Goal: Information Seeking & Learning: Check status

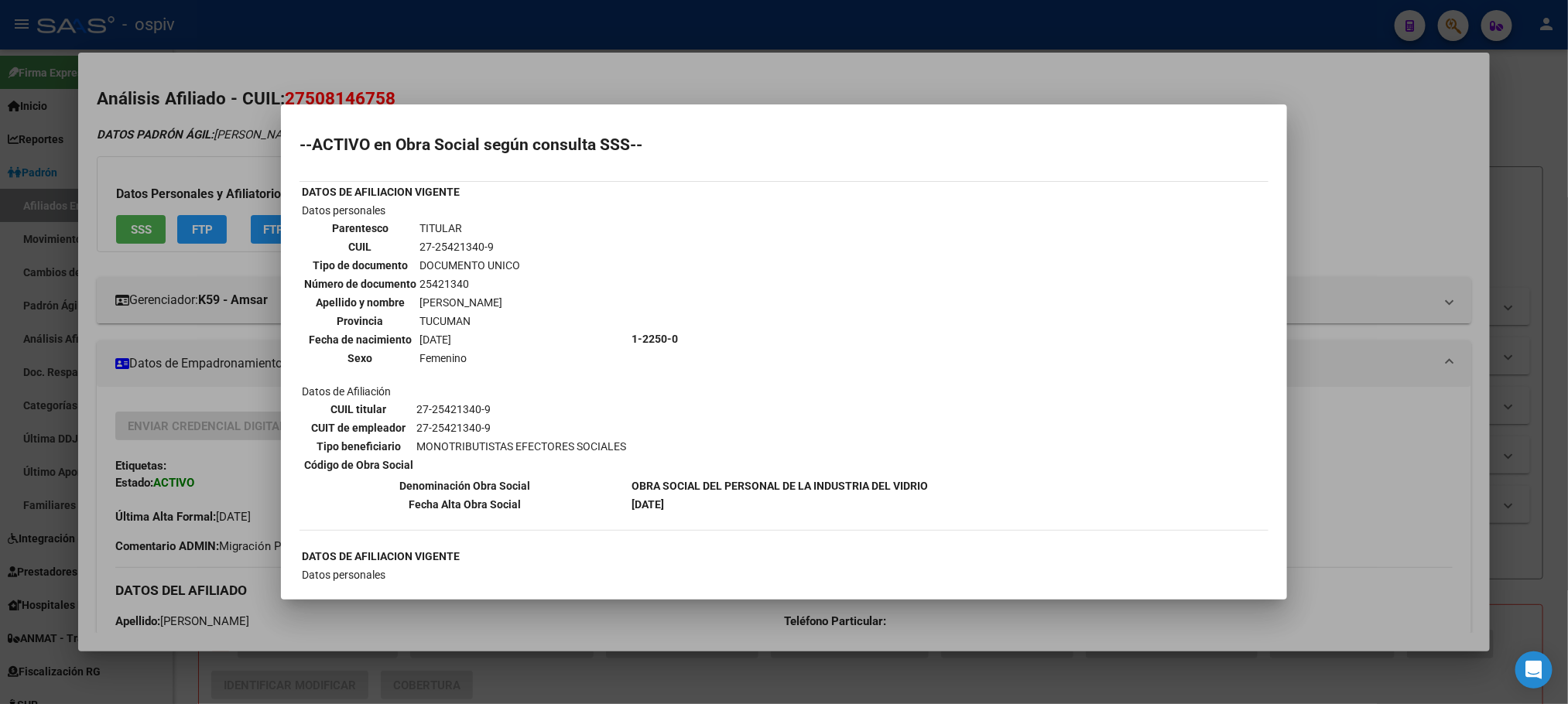
click at [400, 35] on div at bounding box center [784, 352] width 1568 height 704
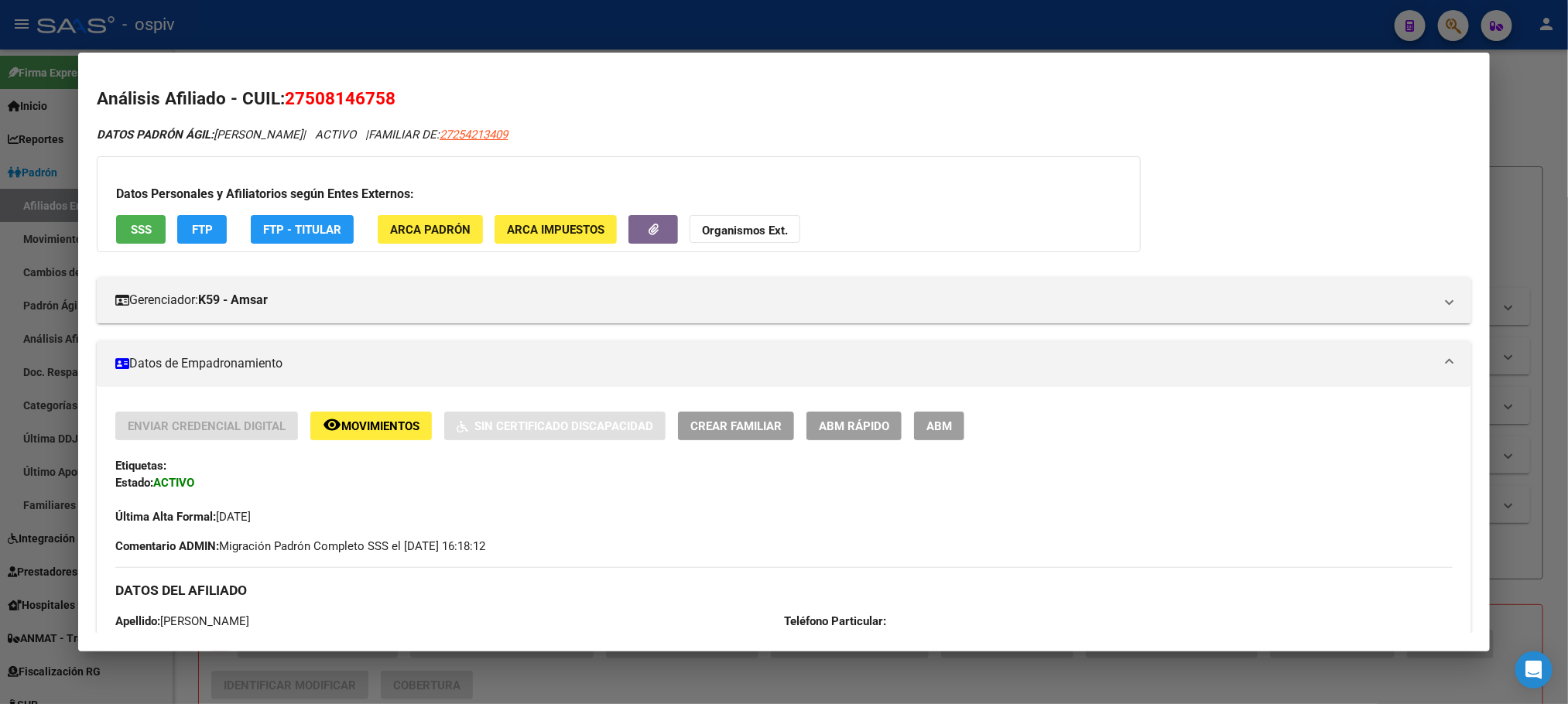
click at [400, 33] on div at bounding box center [784, 352] width 1568 height 704
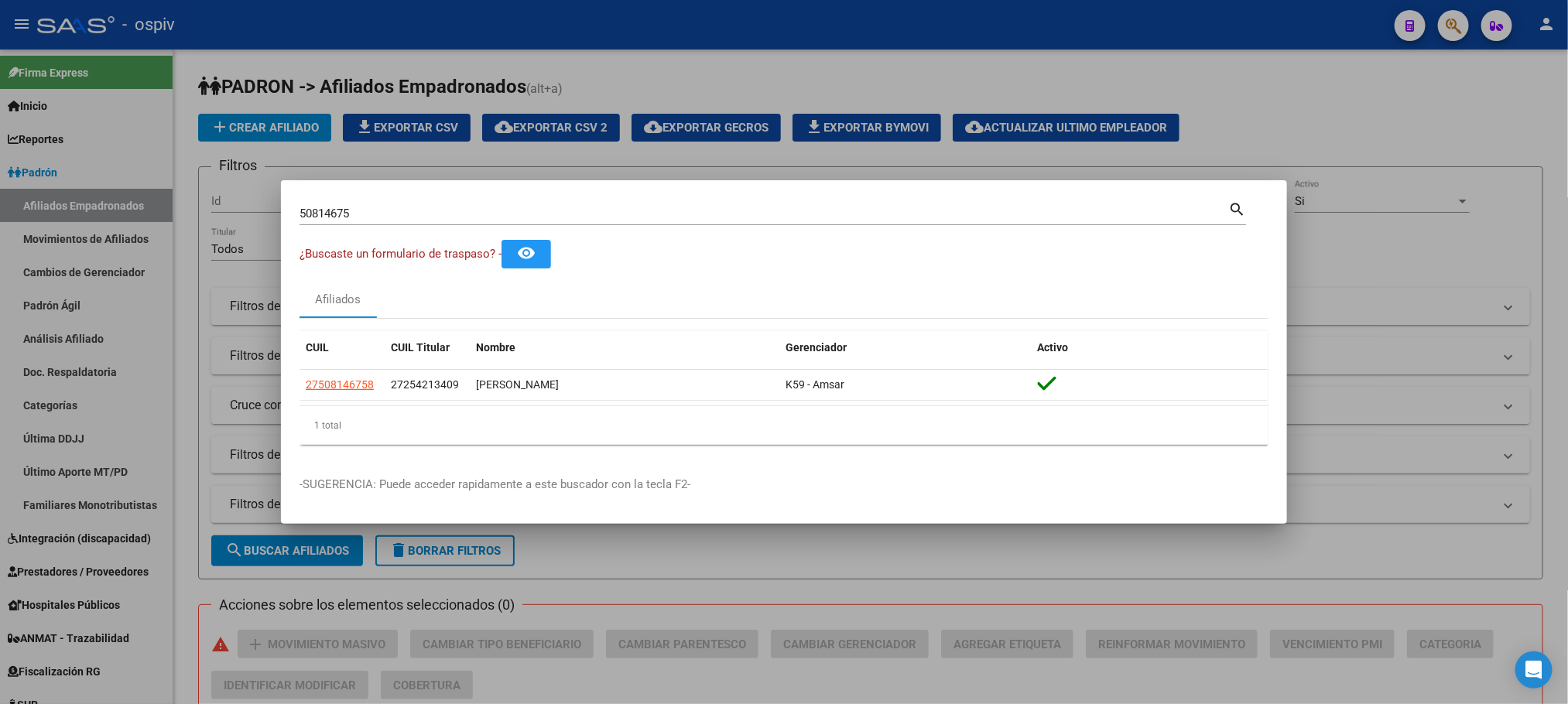
drag, startPoint x: 364, startPoint y: 225, endPoint x: 307, endPoint y: 195, distance: 64.4
click at [307, 195] on mat-dialog-container "50814675 Buscar (apellido, dni, cuil, nro traspaso, cuit, obra social) search ¿…" at bounding box center [784, 352] width 1007 height 344
drag, startPoint x: 903, startPoint y: 23, endPoint x: 873, endPoint y: 79, distance: 63.5
click at [902, 24] on div at bounding box center [784, 352] width 1568 height 704
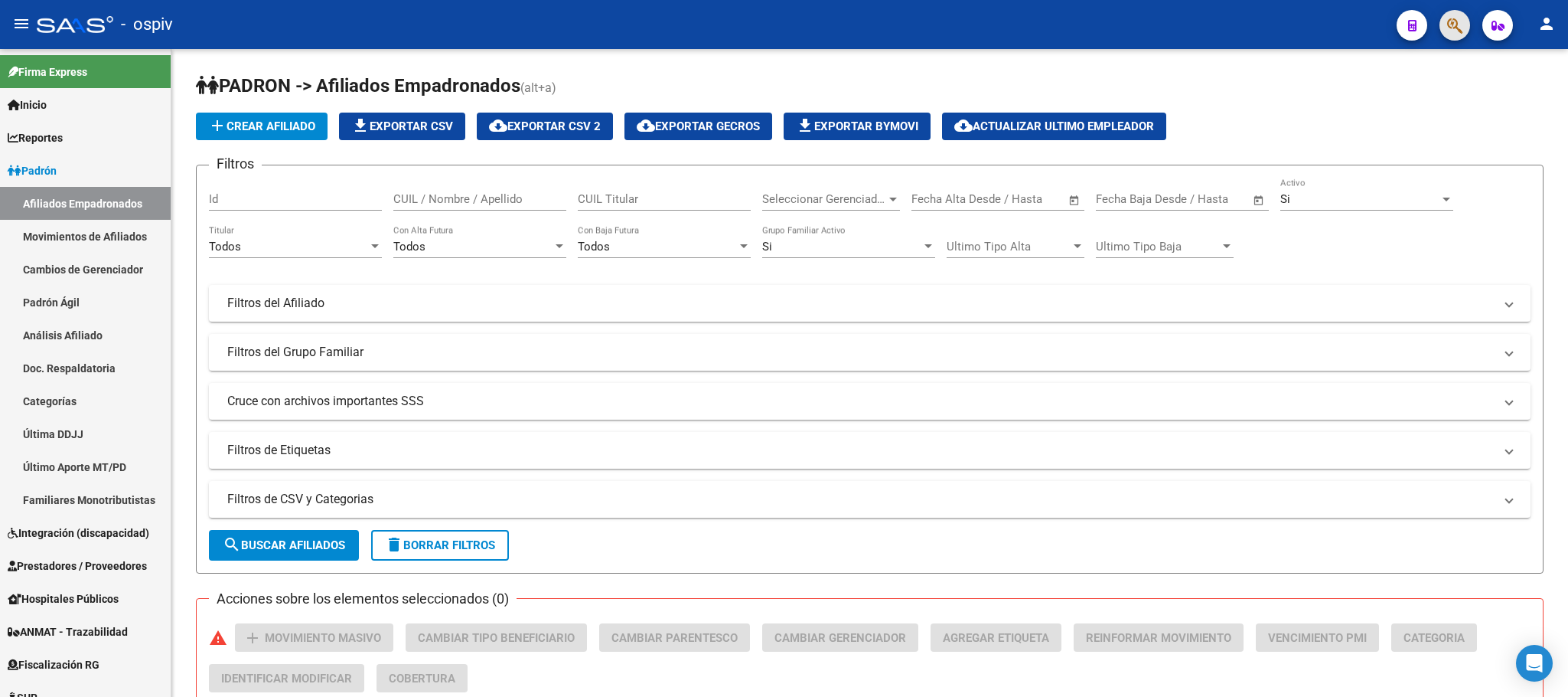
click at [1465, 27] on button "button" at bounding box center [1455, 25] width 31 height 31
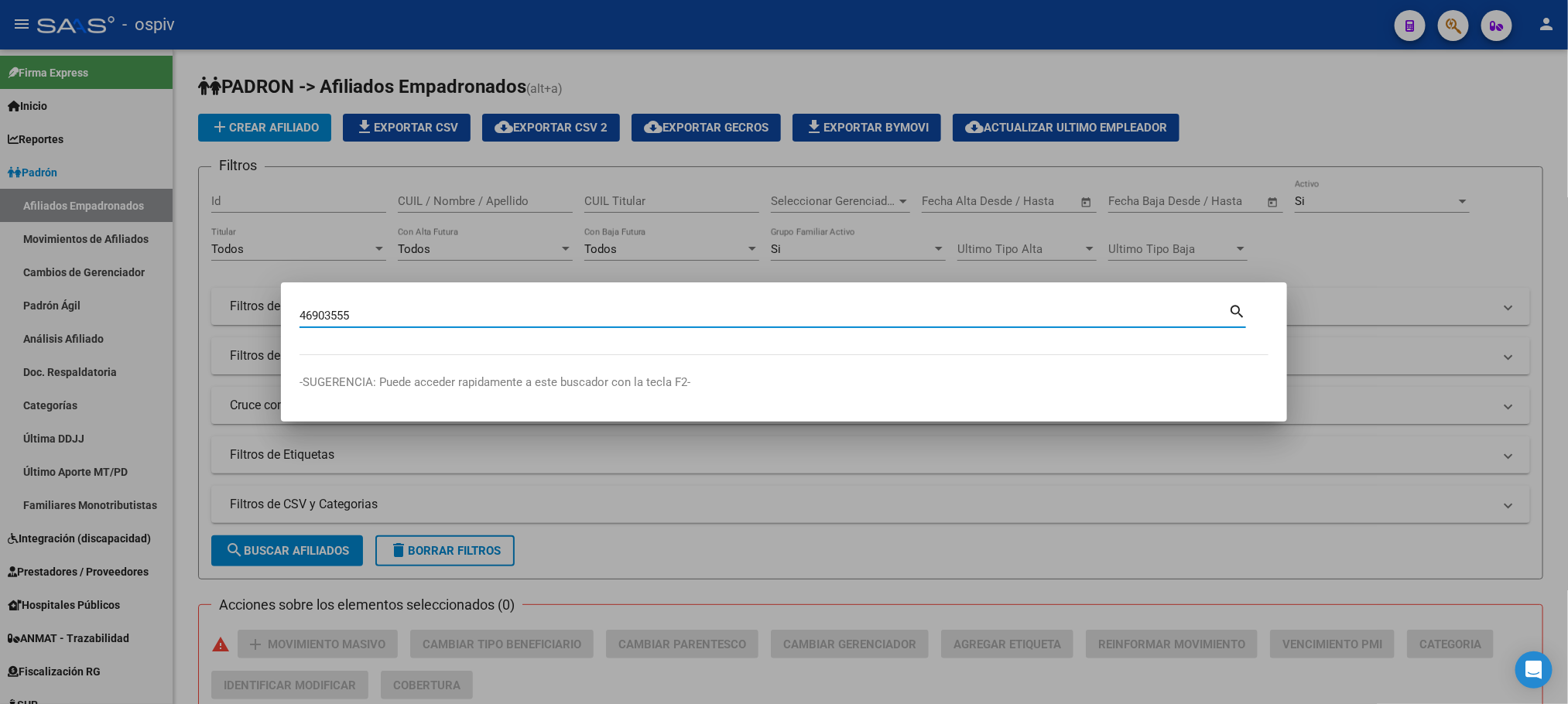
type input "46903555"
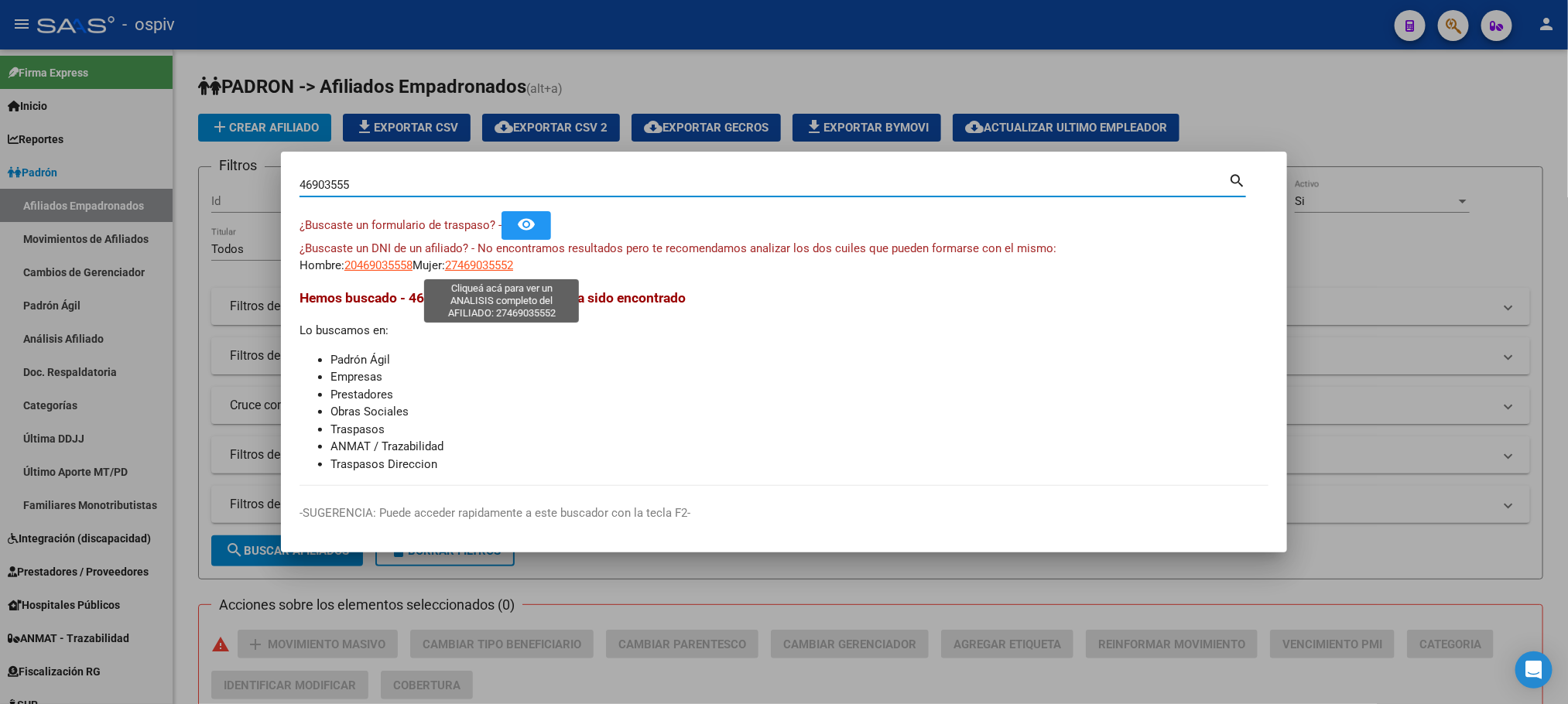
click at [485, 267] on span "27469035552" at bounding box center [479, 265] width 68 height 14
type textarea "27469035552"
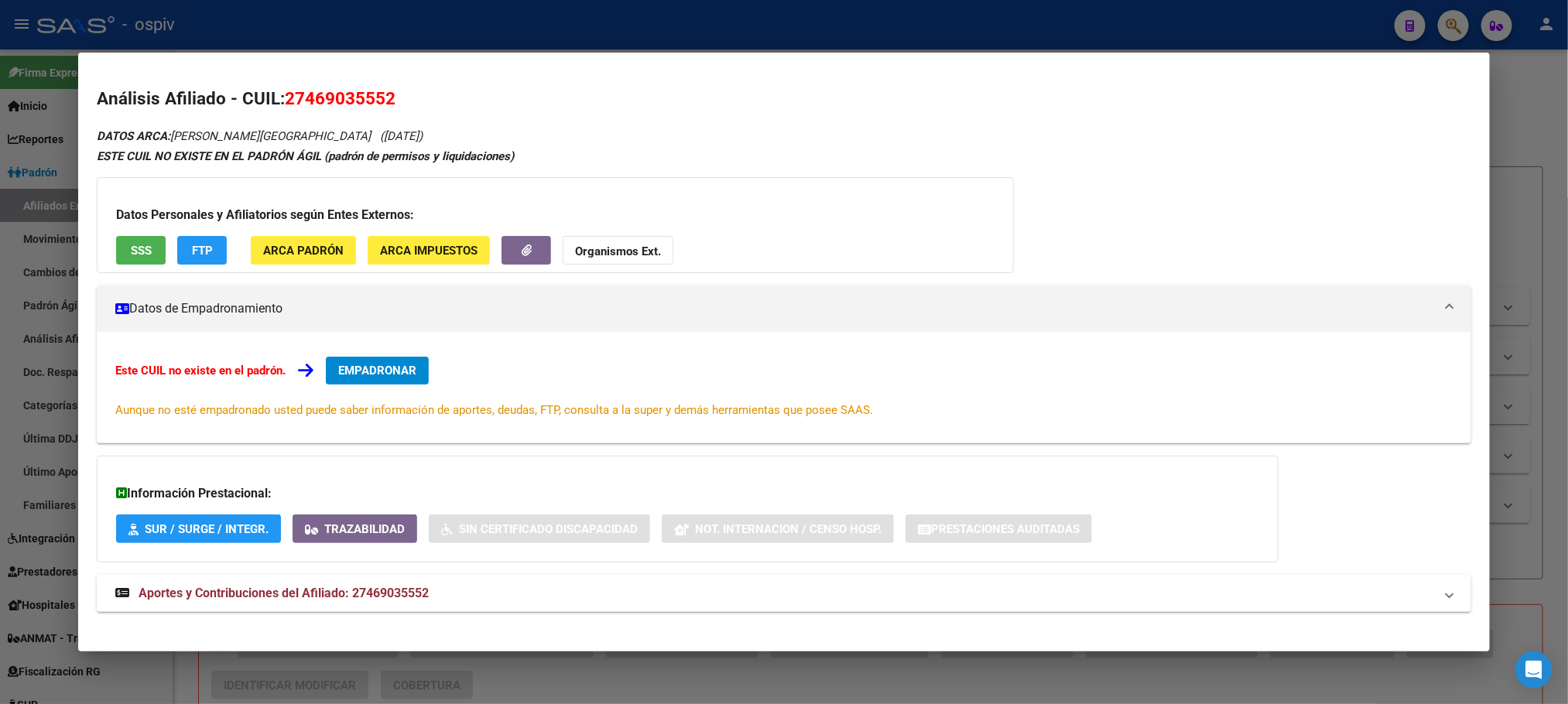
click at [135, 249] on span "SSS" at bounding box center [141, 250] width 21 height 14
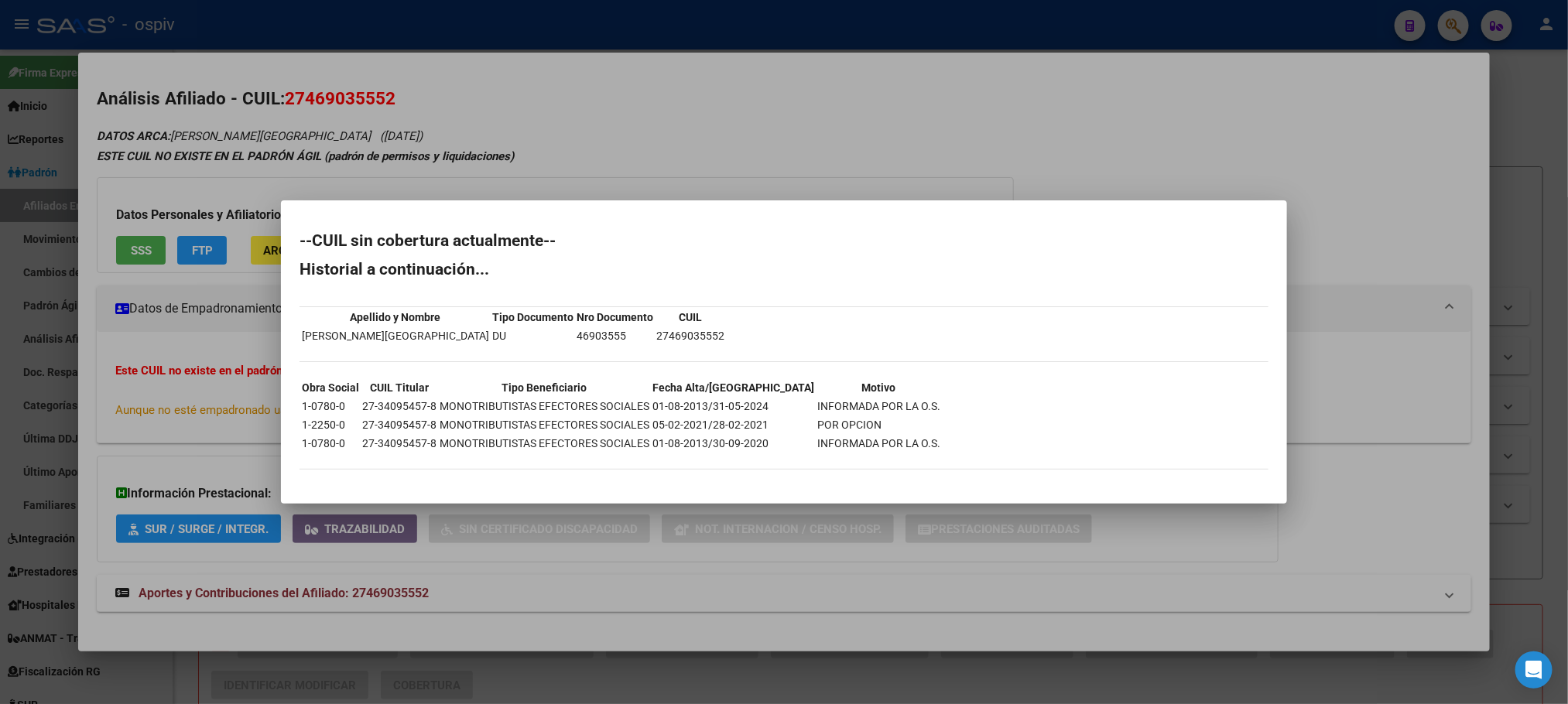
click at [395, 405] on td "27-34095457-8" at bounding box center [399, 406] width 76 height 17
copy td "27-34095457-8"
click at [584, 335] on td "46903555" at bounding box center [615, 336] width 78 height 17
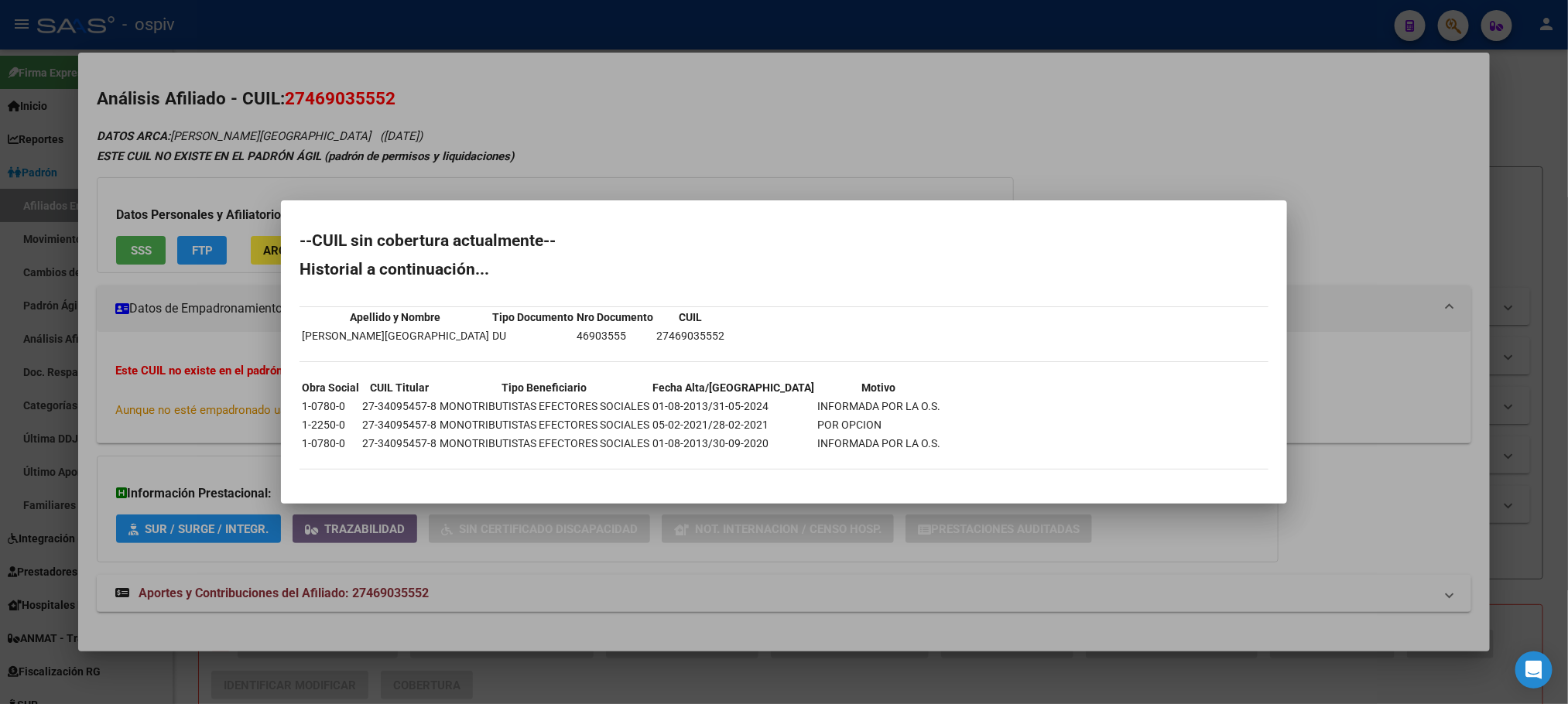
click at [584, 334] on td "46903555" at bounding box center [615, 336] width 78 height 17
copy td "46903555"
click at [530, 35] on div at bounding box center [784, 352] width 1568 height 704
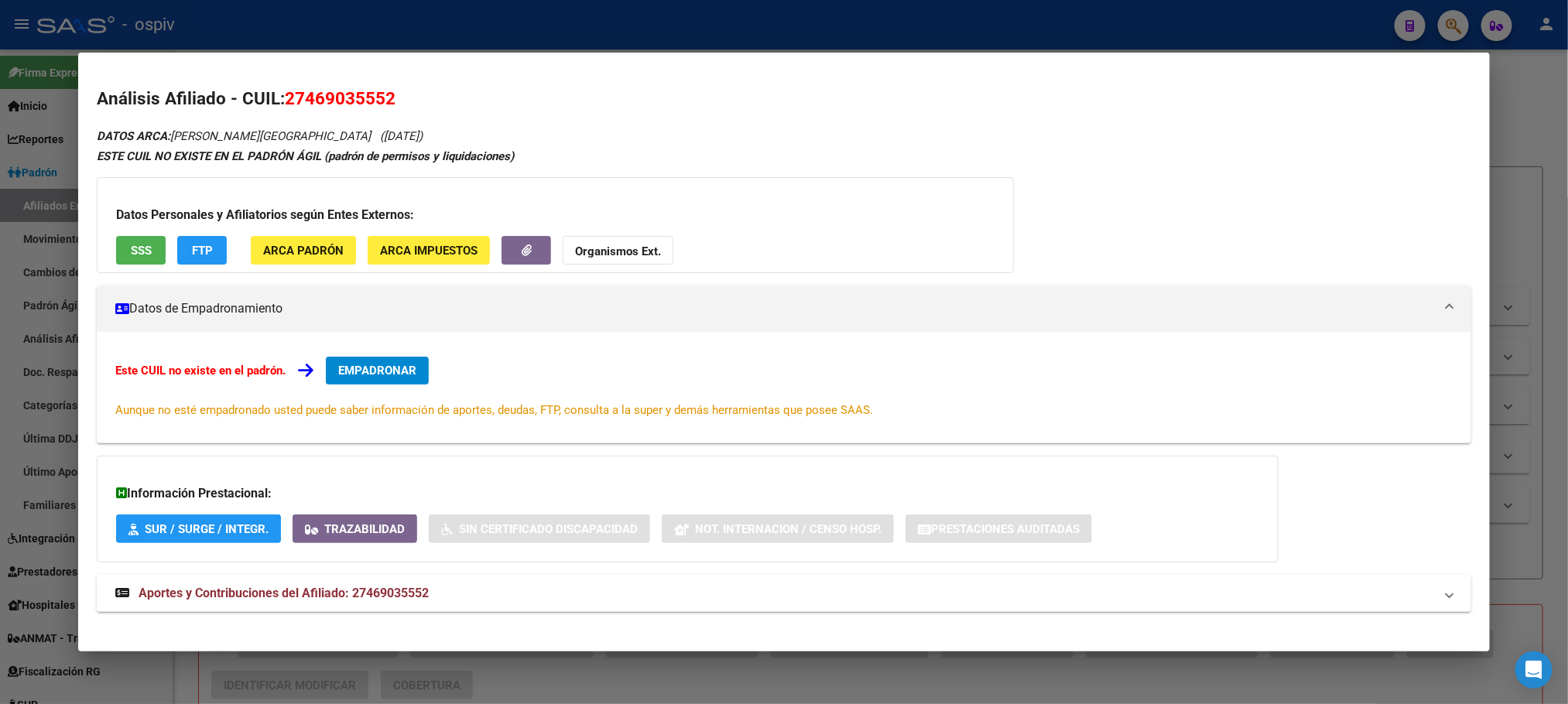
click at [497, 20] on div at bounding box center [784, 352] width 1568 height 704
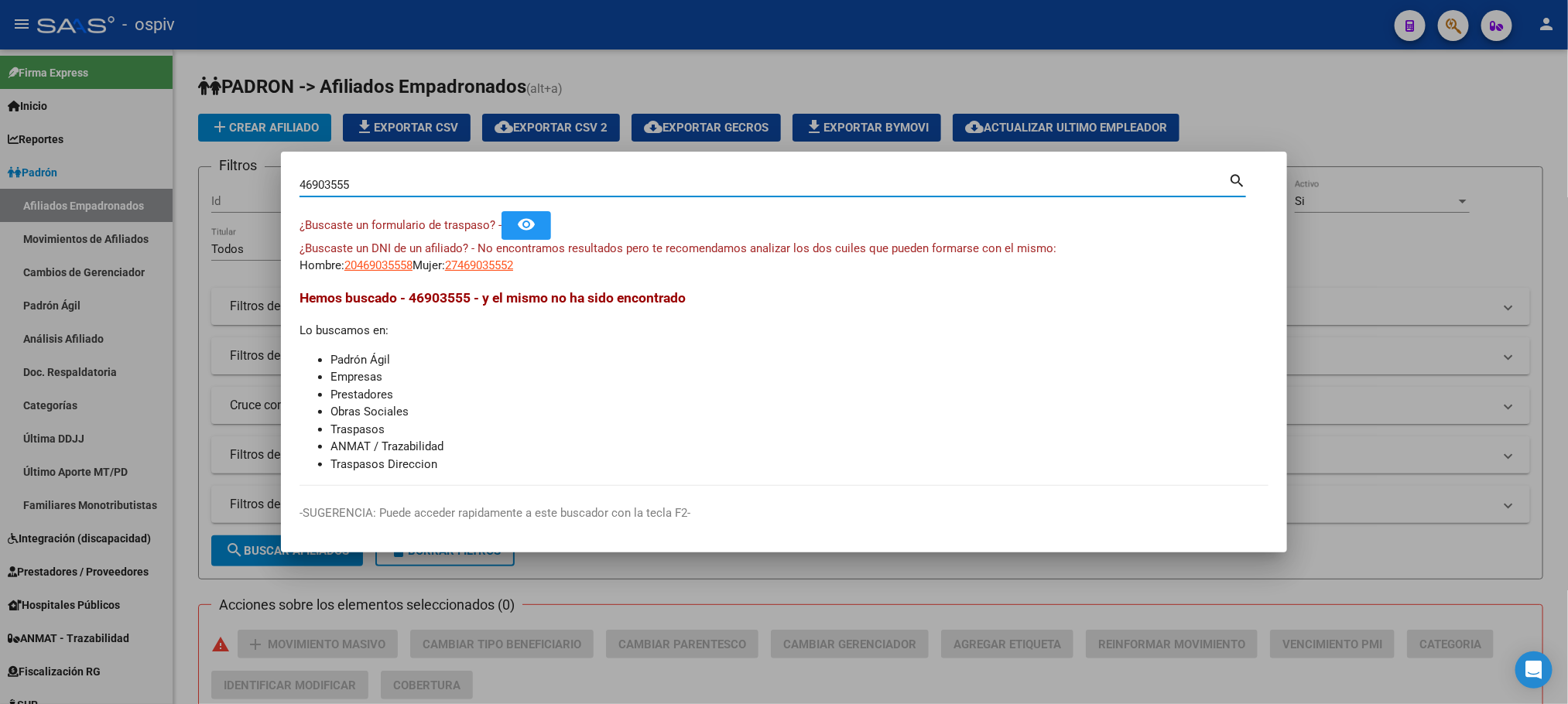
drag, startPoint x: 379, startPoint y: 186, endPoint x: 230, endPoint y: 170, distance: 149.9
click at [230, 170] on div "46903555 Buscar (apellido, dni, cuil, nro traspaso, cuit, obra social) search ¿…" at bounding box center [784, 352] width 1568 height 704
paste input "28461203"
type input "28461203"
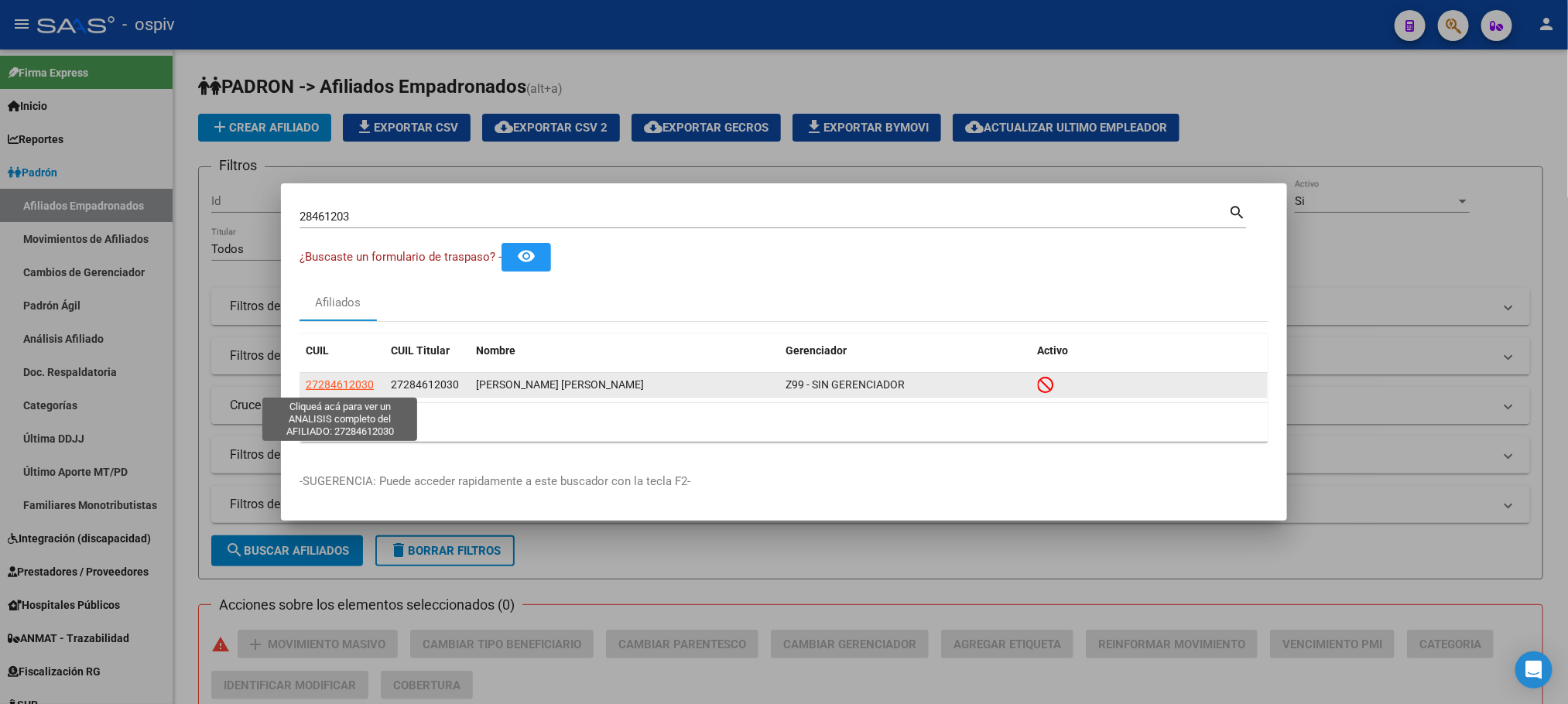
click at [323, 383] on span "27284612030" at bounding box center [339, 384] width 68 height 12
type textarea "27284612030"
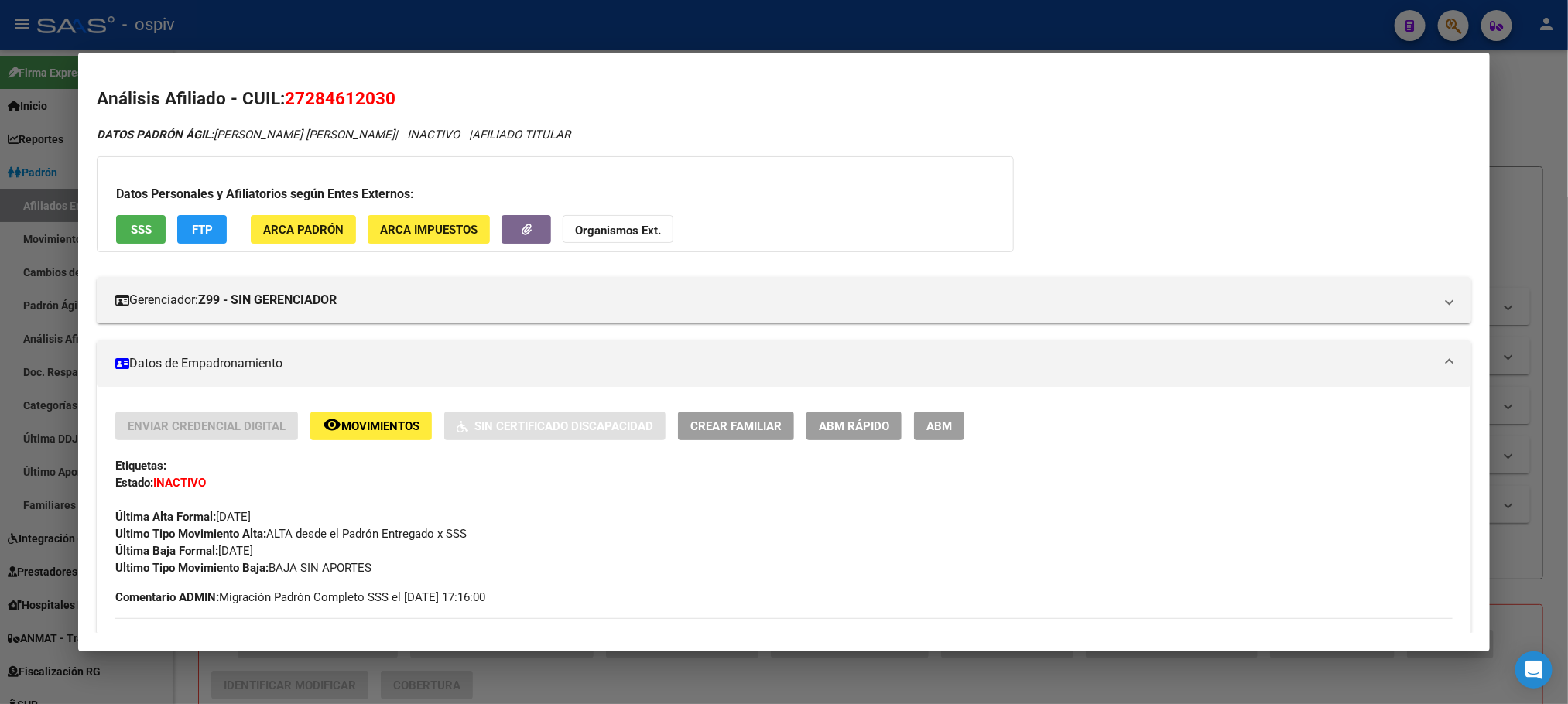
click at [131, 228] on span "SSS" at bounding box center [141, 230] width 21 height 14
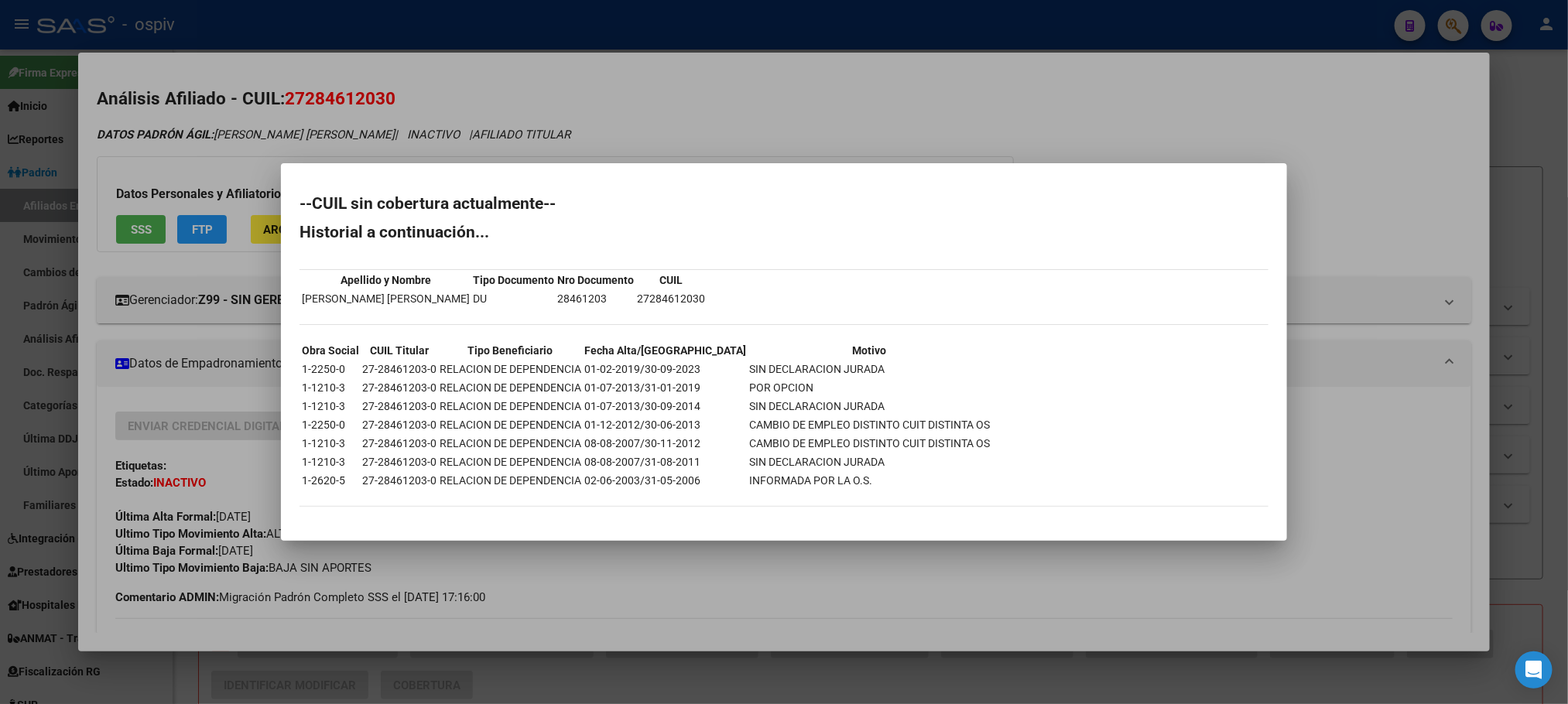
click at [402, 368] on td "27-28461203-0" at bounding box center [399, 368] width 76 height 17
copy td "27-28461203-0"
click at [632, 102] on div at bounding box center [784, 352] width 1568 height 704
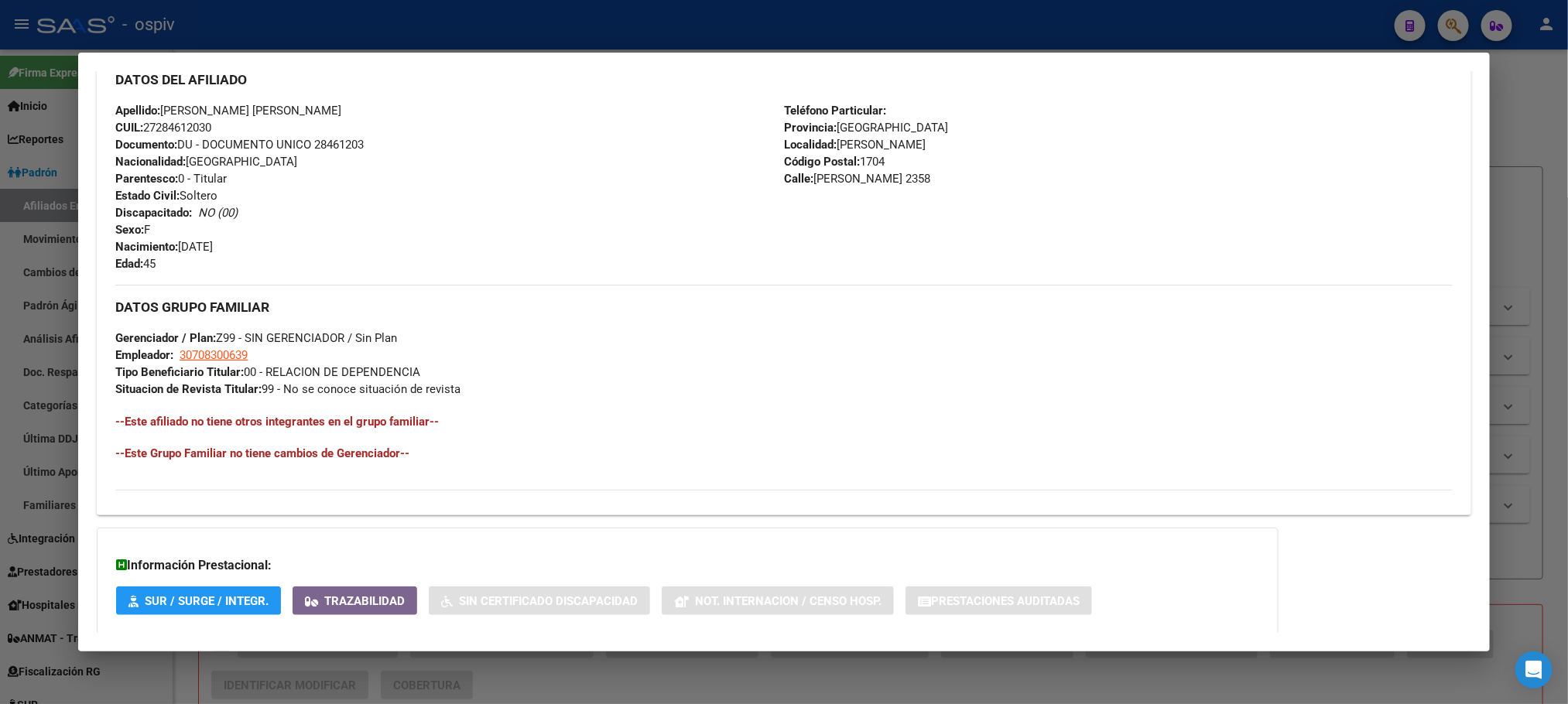
scroll to position [648, 0]
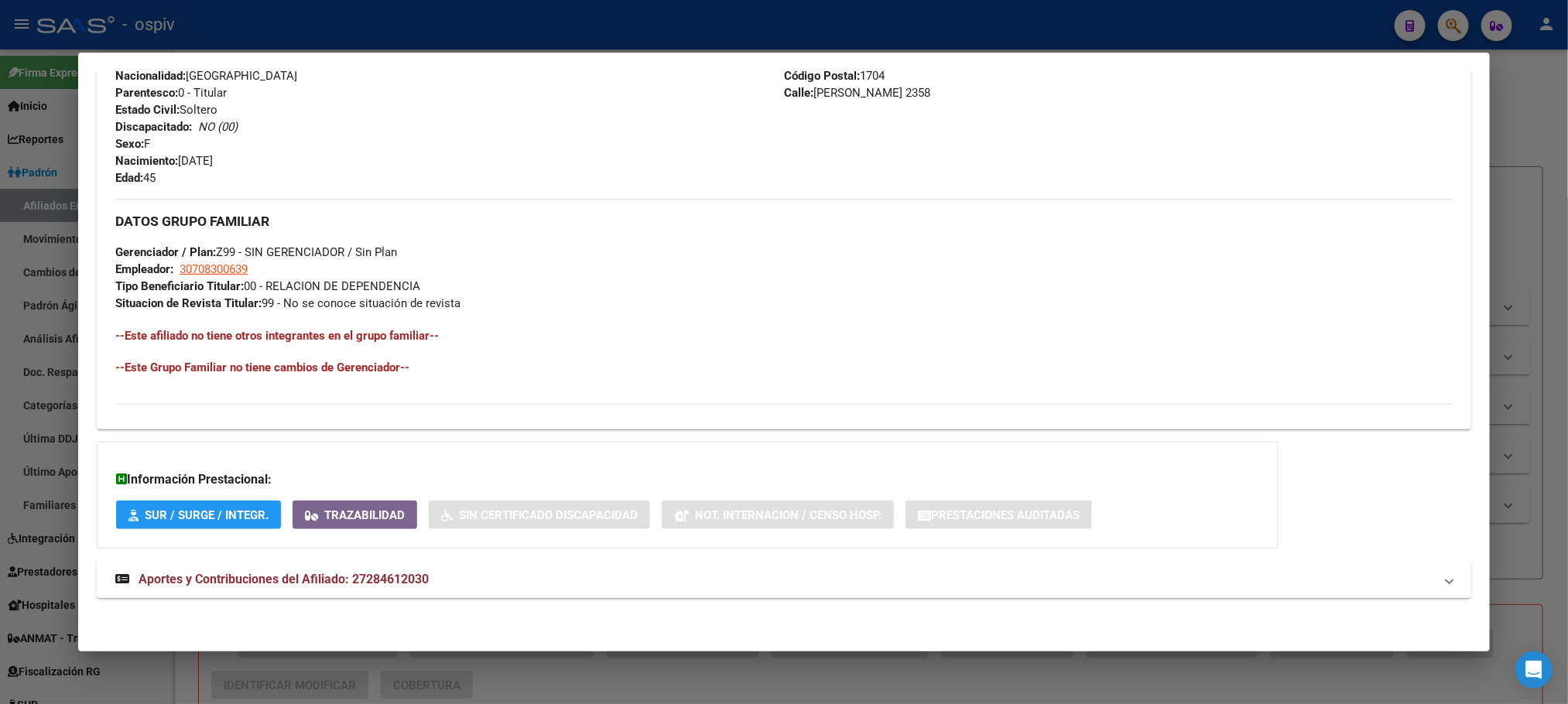
click at [310, 581] on span "Aportes y Contribuciones del Afiliado: 27284612030" at bounding box center [283, 579] width 291 height 15
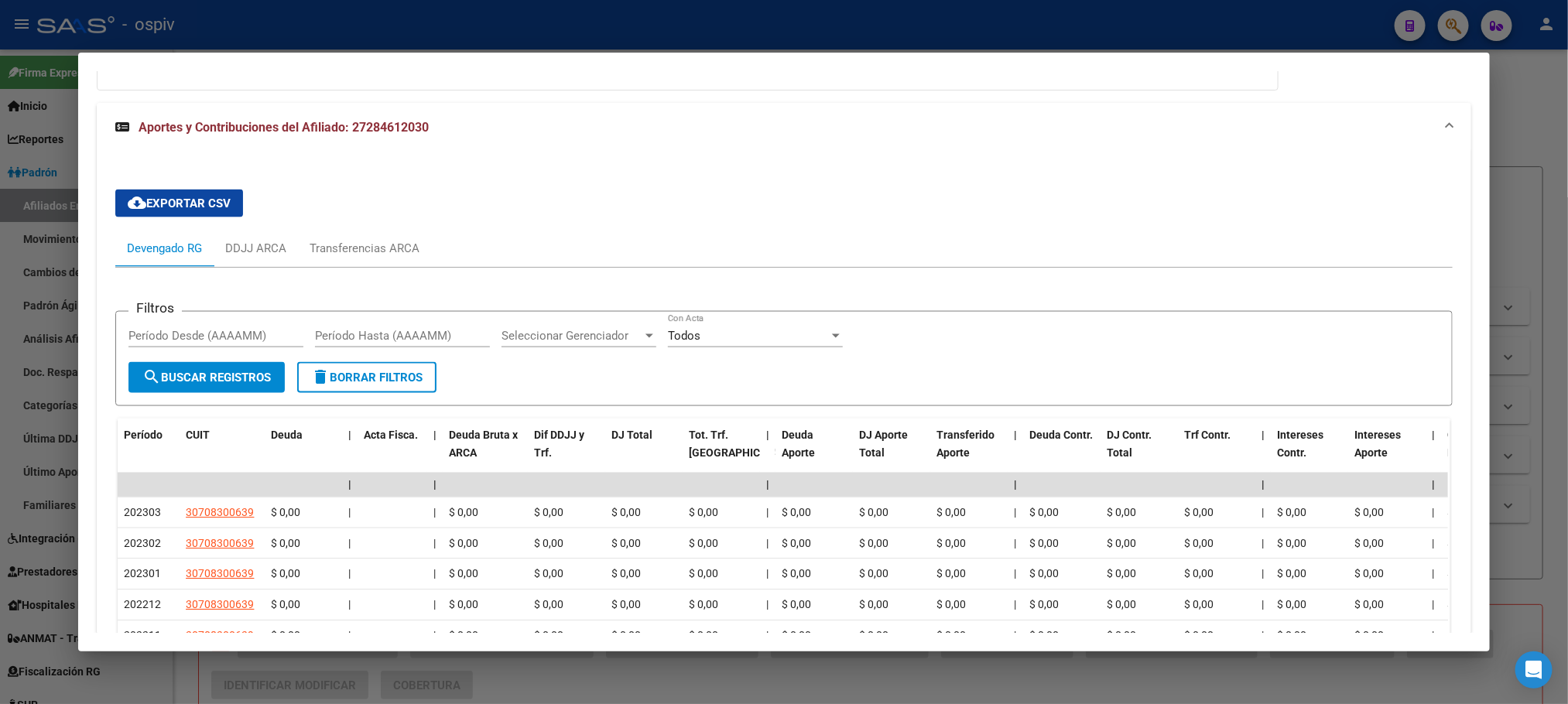
scroll to position [1065, 0]
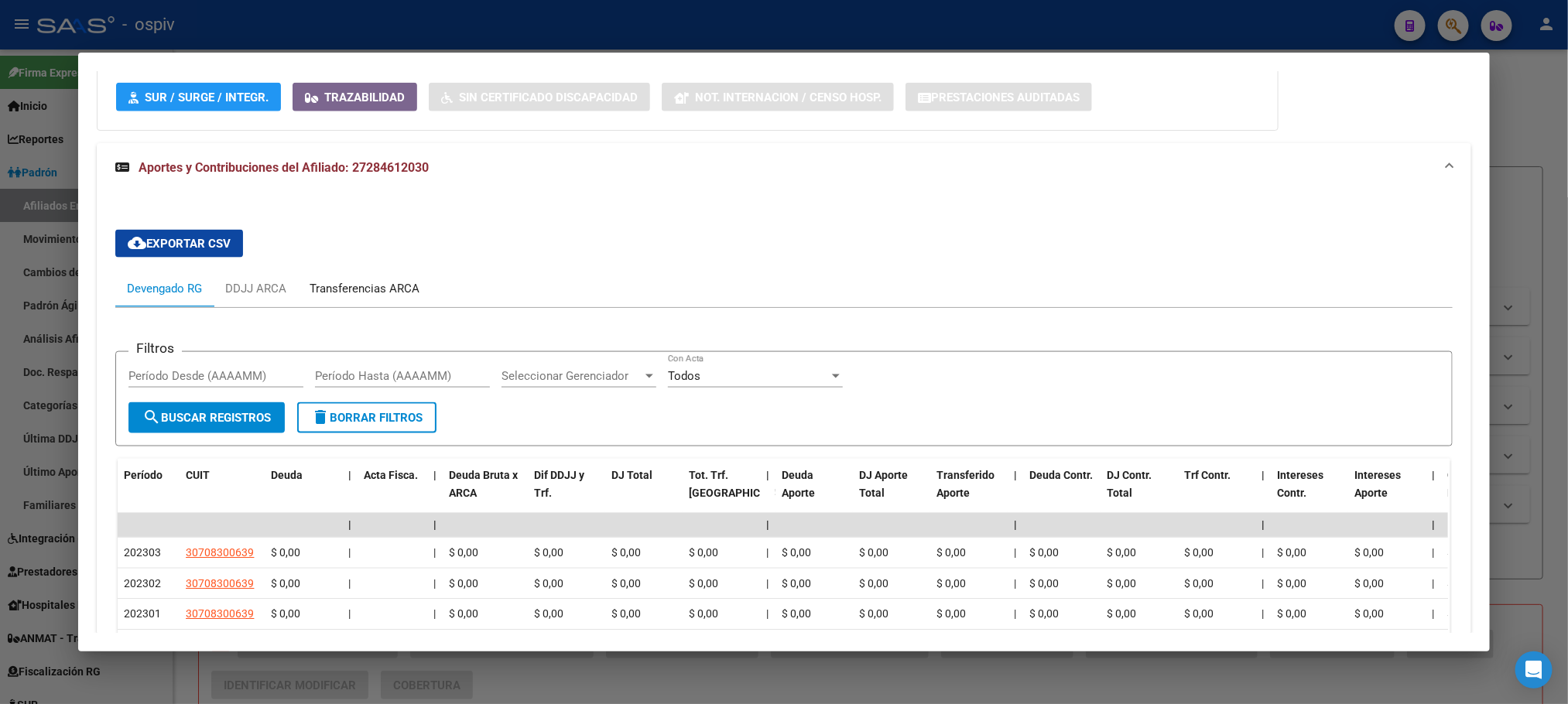
click at [354, 280] on div "Transferencias ARCA" at bounding box center [364, 289] width 133 height 37
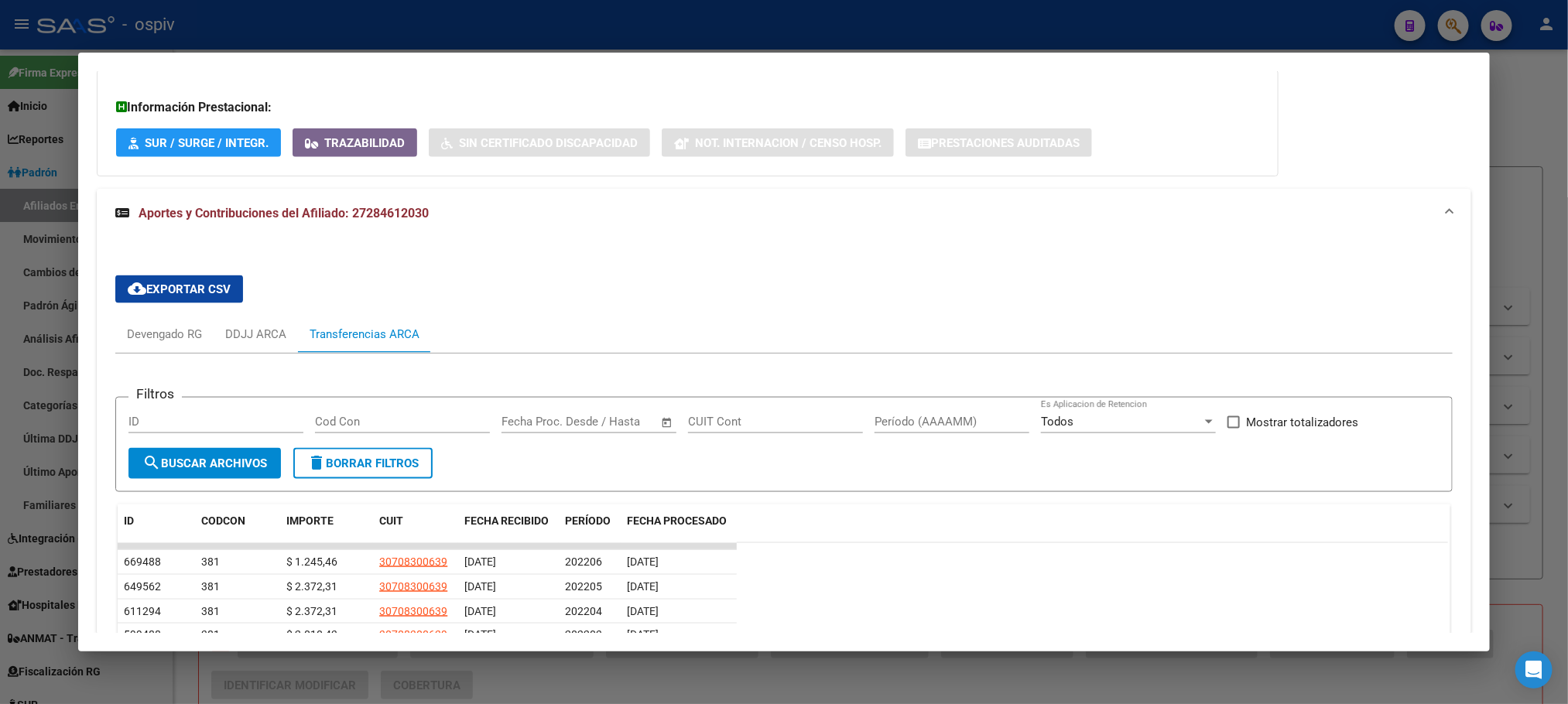
scroll to position [949, 0]
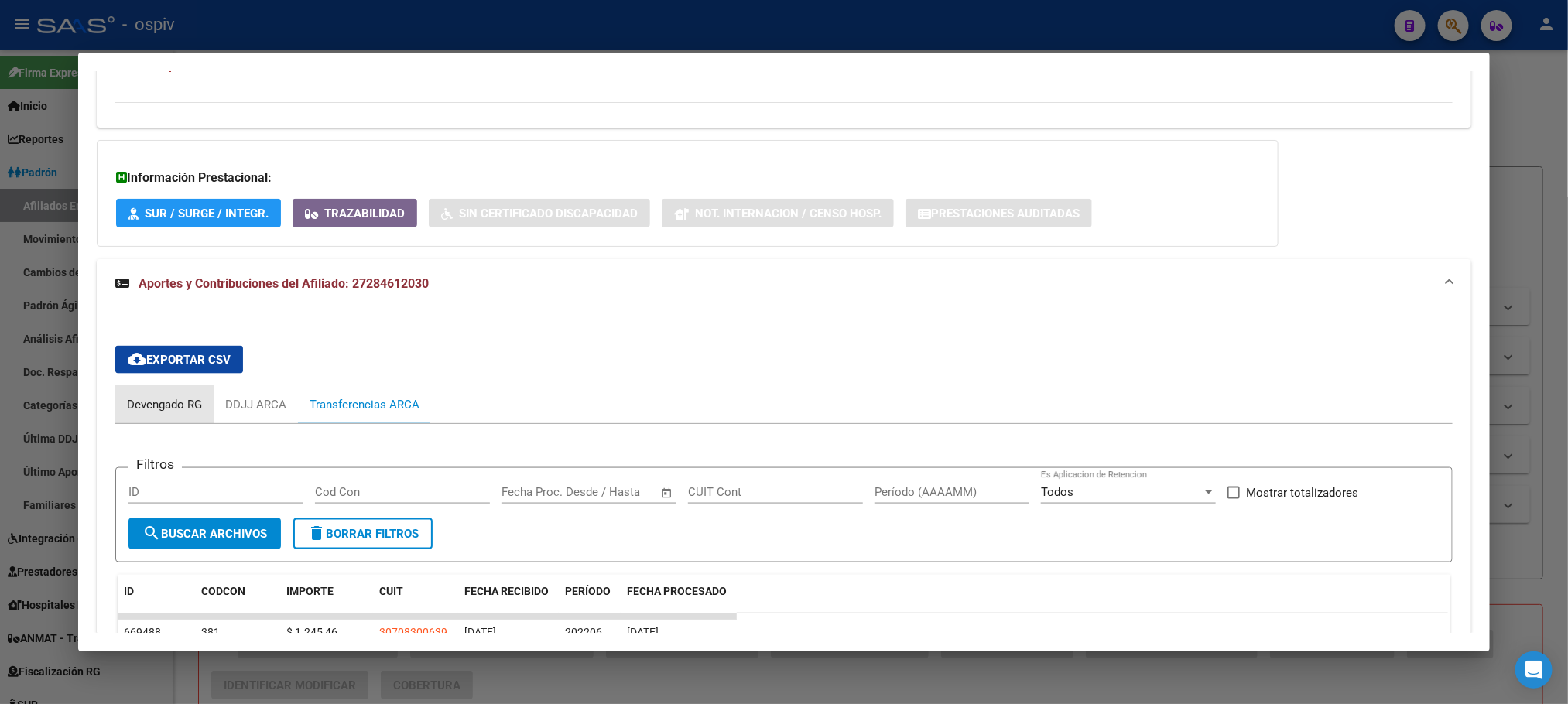
click at [131, 393] on div "Devengado RG" at bounding box center [164, 405] width 99 height 37
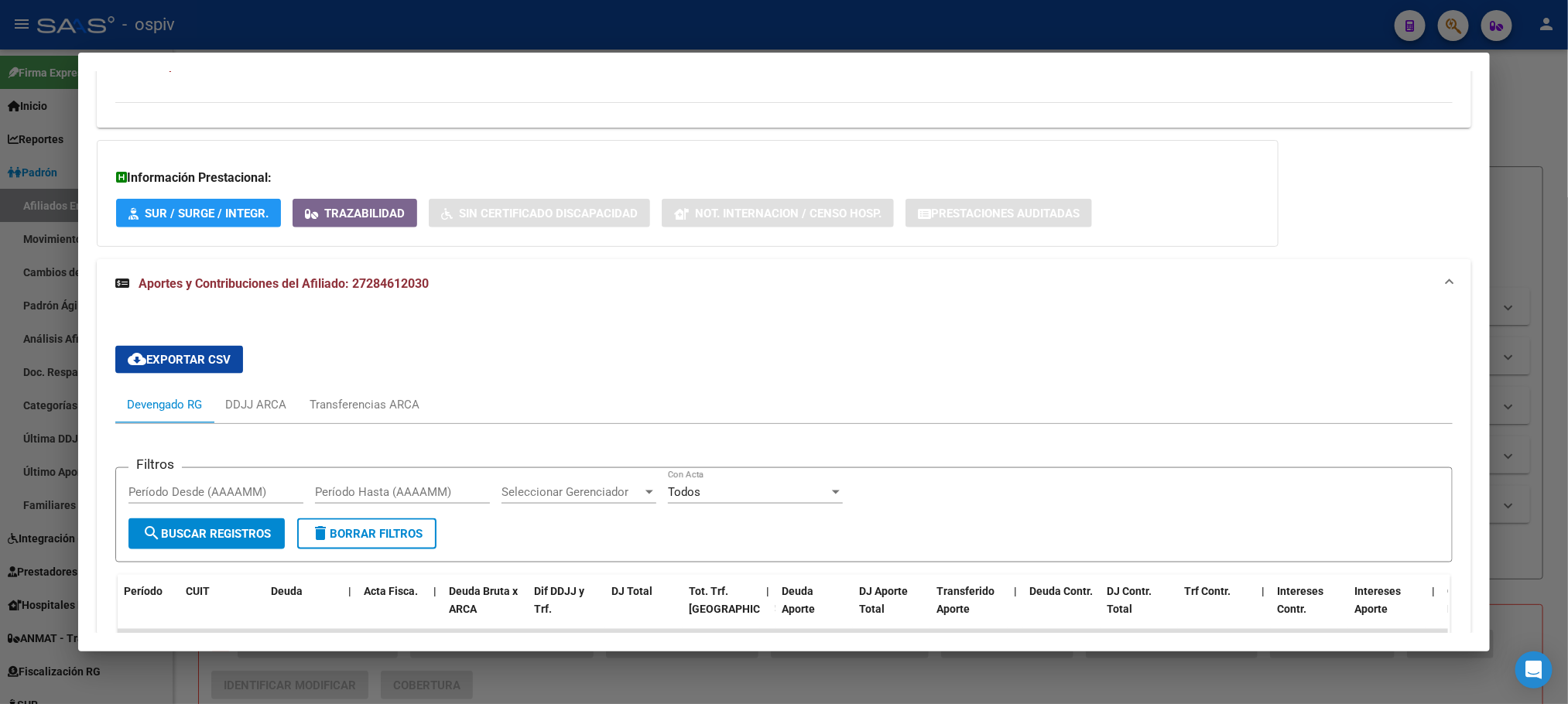
scroll to position [1297, 0]
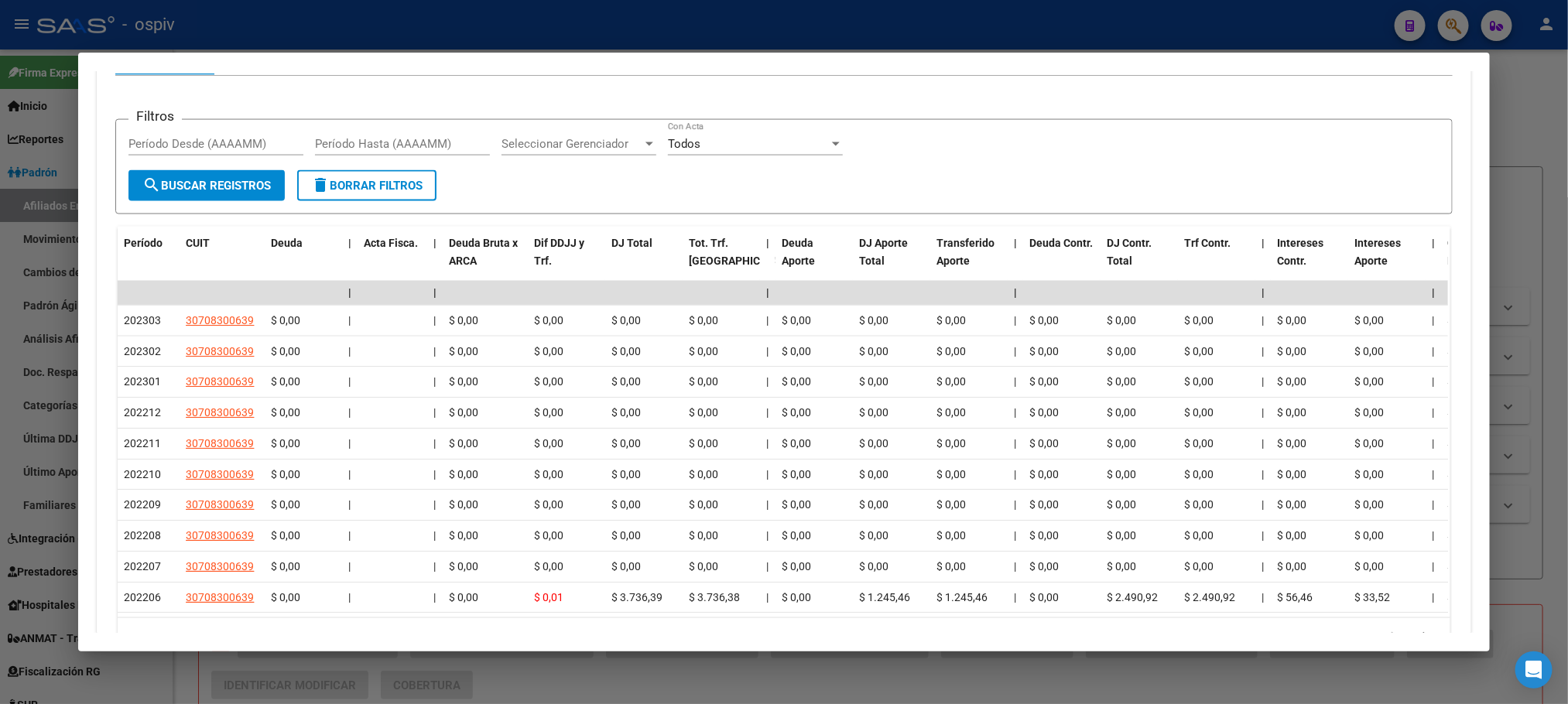
click at [370, 19] on div at bounding box center [784, 352] width 1568 height 704
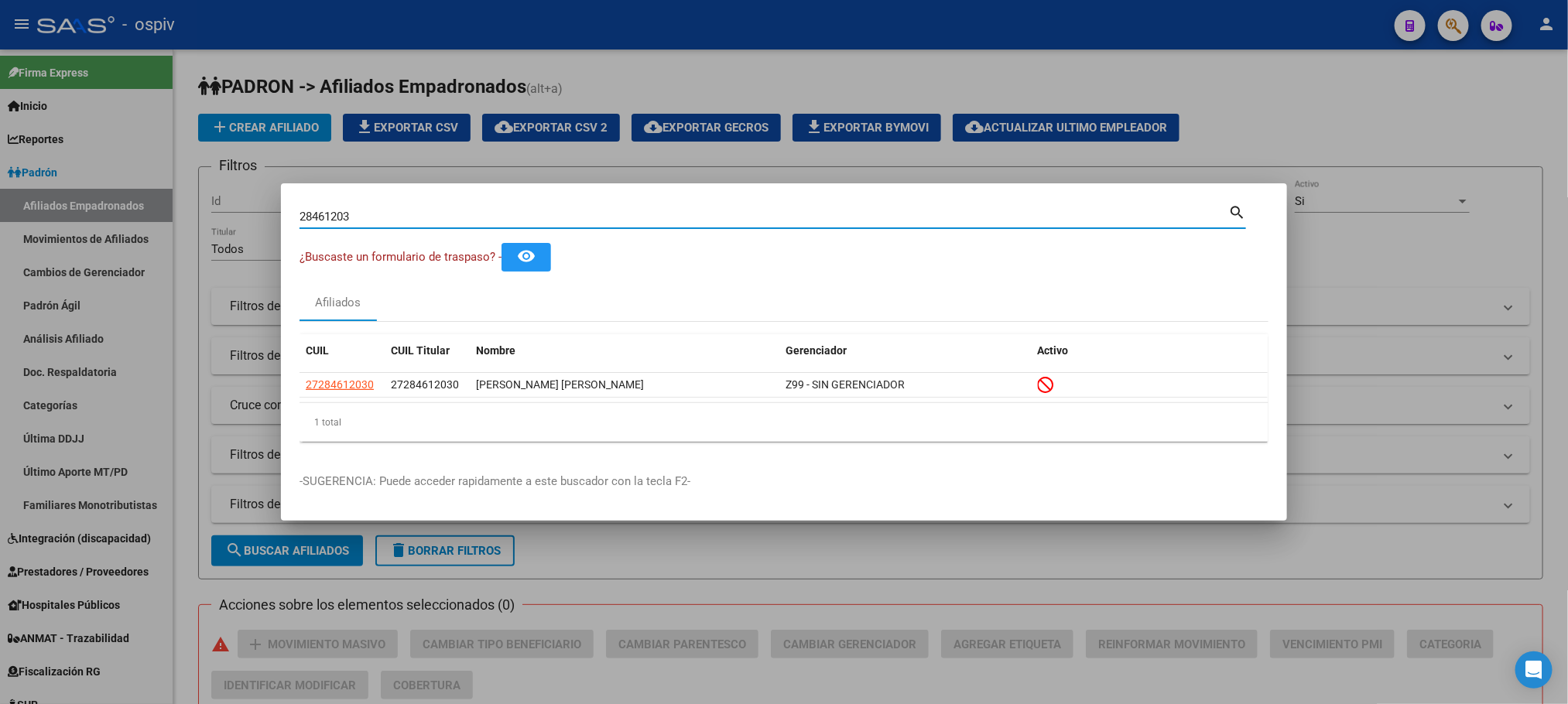
drag, startPoint x: 349, startPoint y: 211, endPoint x: 228, endPoint y: 200, distance: 121.5
click at [227, 200] on div "28461203 Buscar (apellido, dni, cuil, [PERSON_NAME], cuit, obra social) search …" at bounding box center [784, 352] width 1568 height 704
paste input "906648"
type input "28906648"
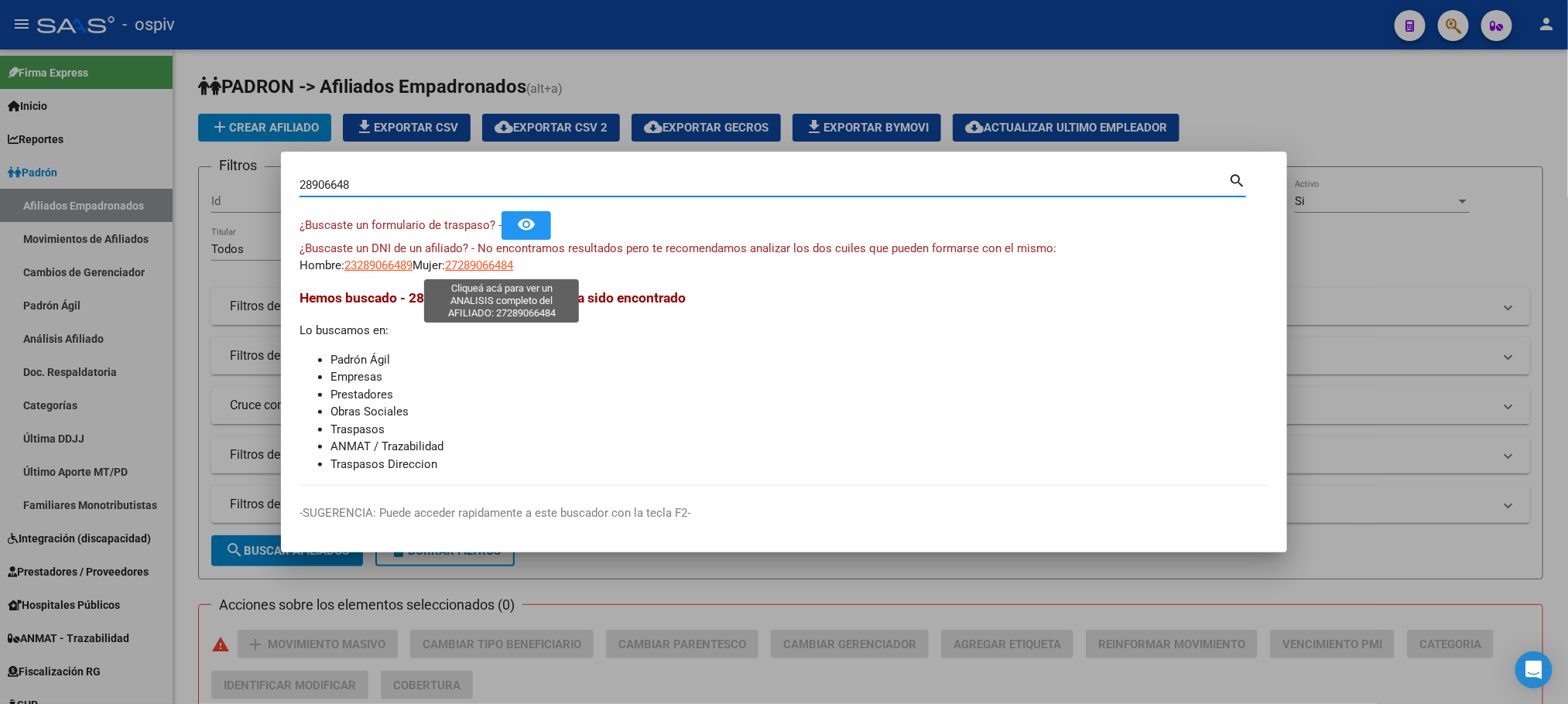
click at [513, 263] on span "27289066484" at bounding box center [479, 265] width 68 height 14
type textarea "27289066484"
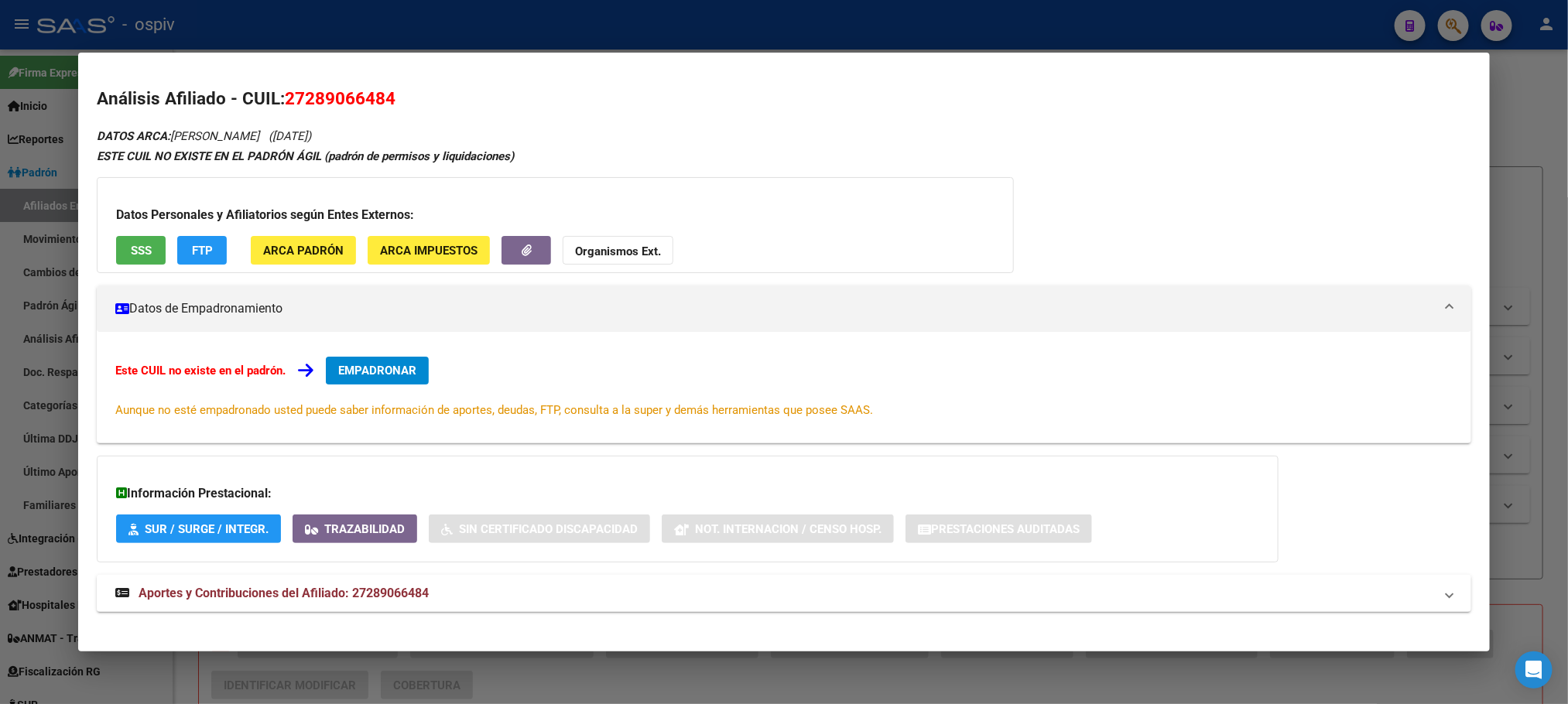
click at [131, 250] on span "SSS" at bounding box center [141, 250] width 21 height 14
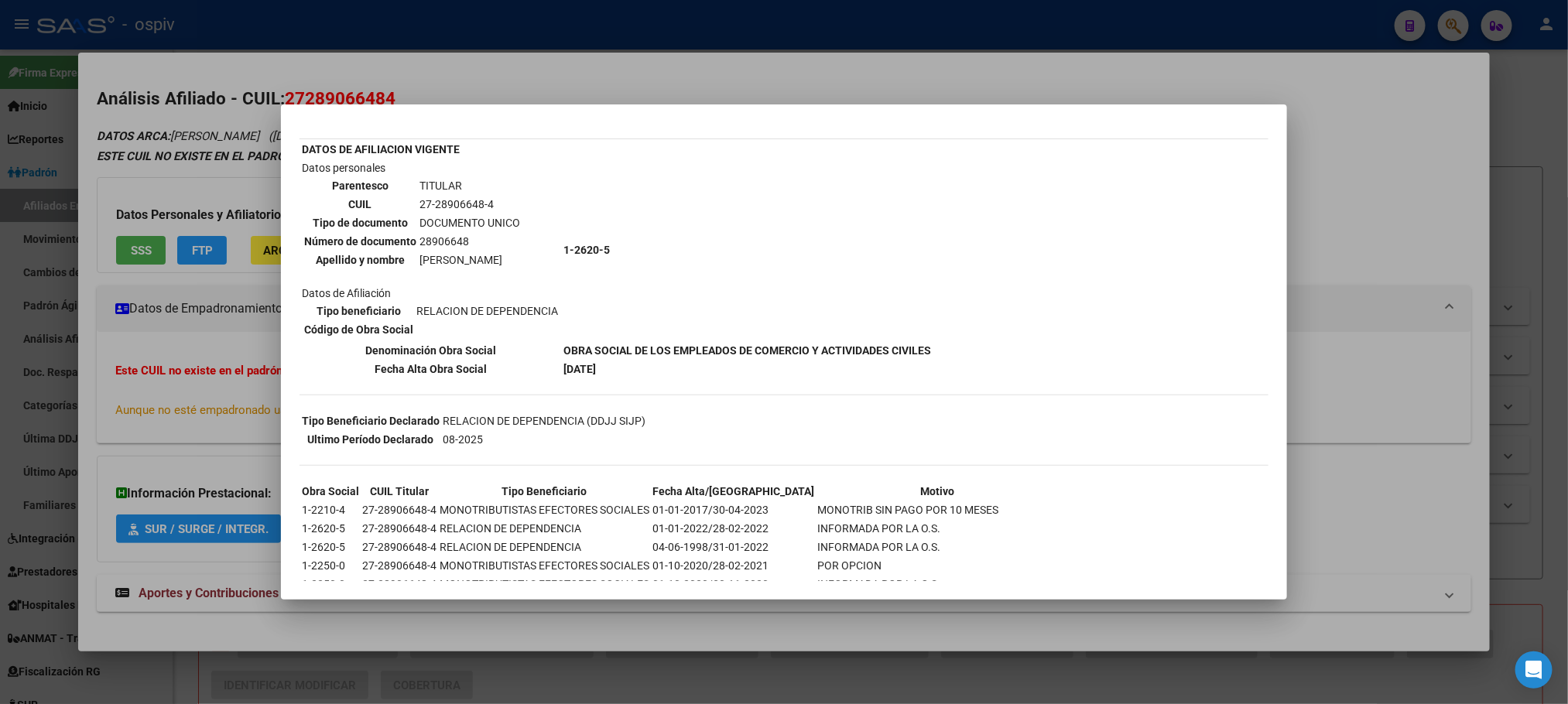
scroll to position [162, 0]
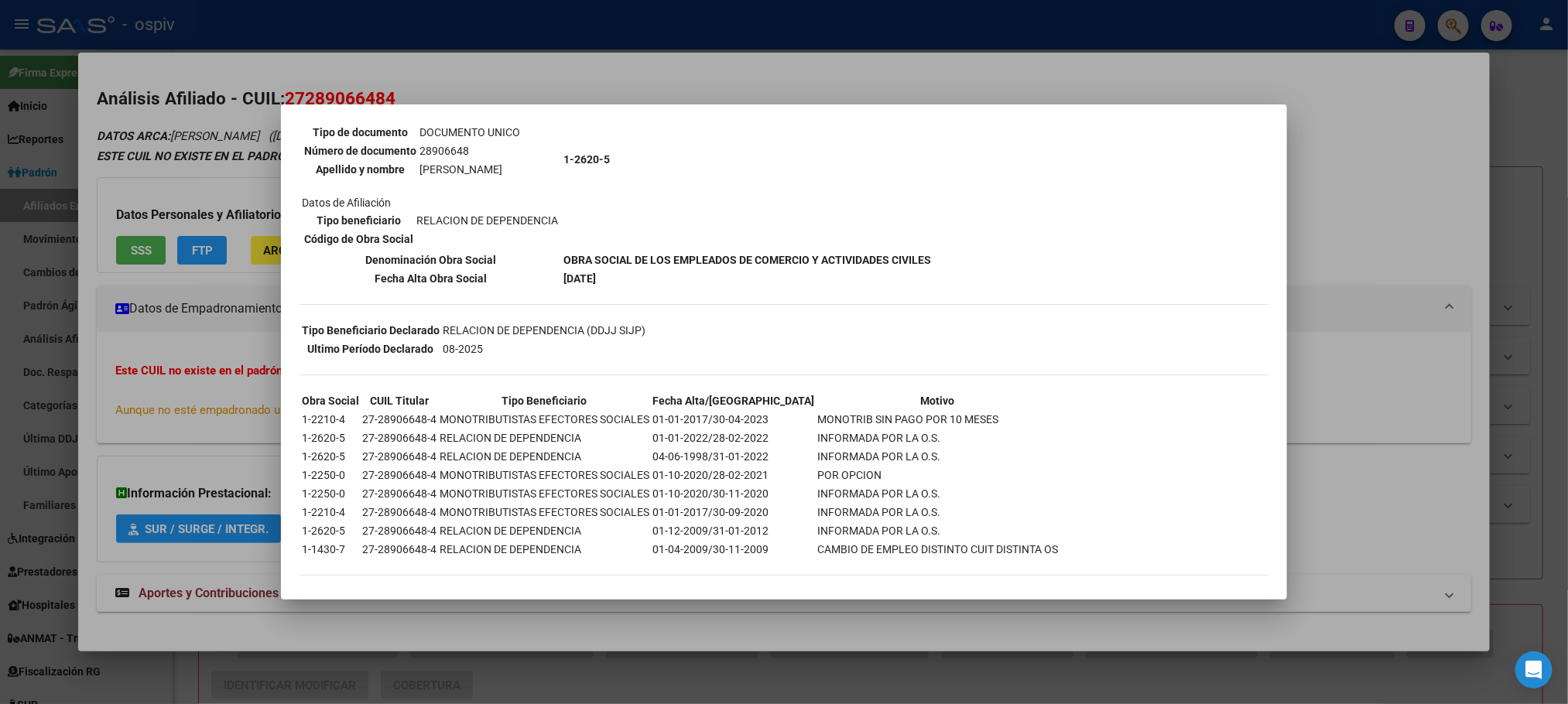
click at [567, 59] on div at bounding box center [784, 352] width 1568 height 704
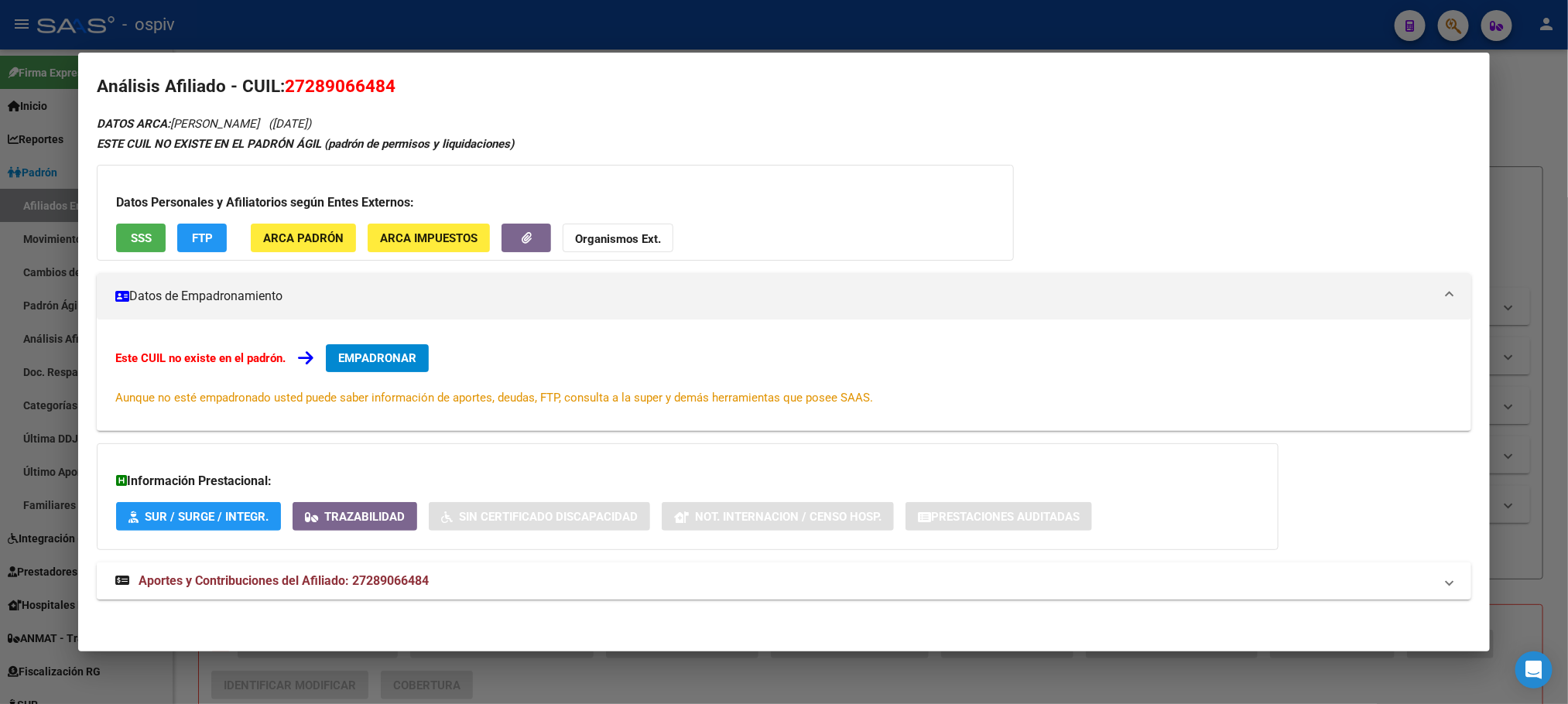
scroll to position [14, 0]
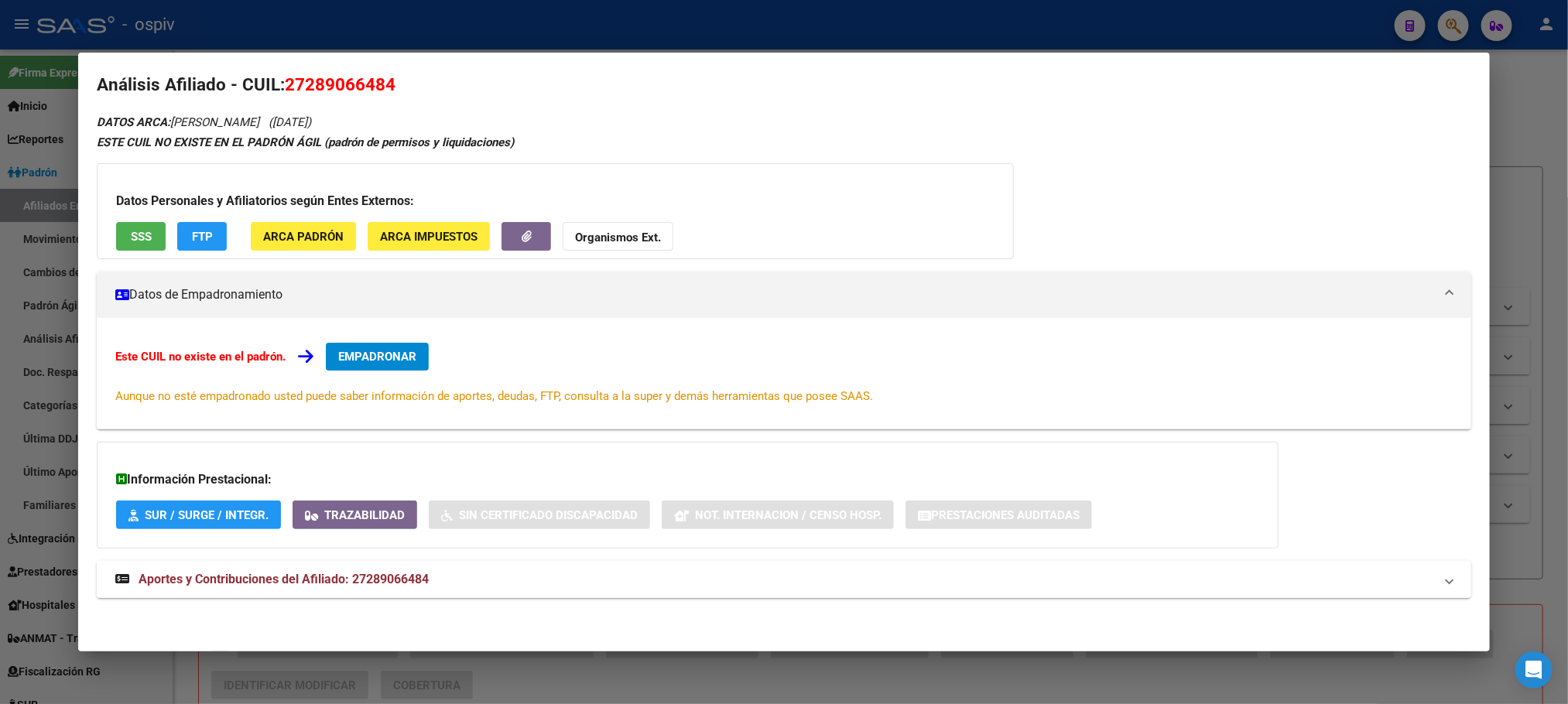
click at [328, 573] on span "Aportes y Contribuciones del Afiliado: 27289066484" at bounding box center [283, 579] width 291 height 15
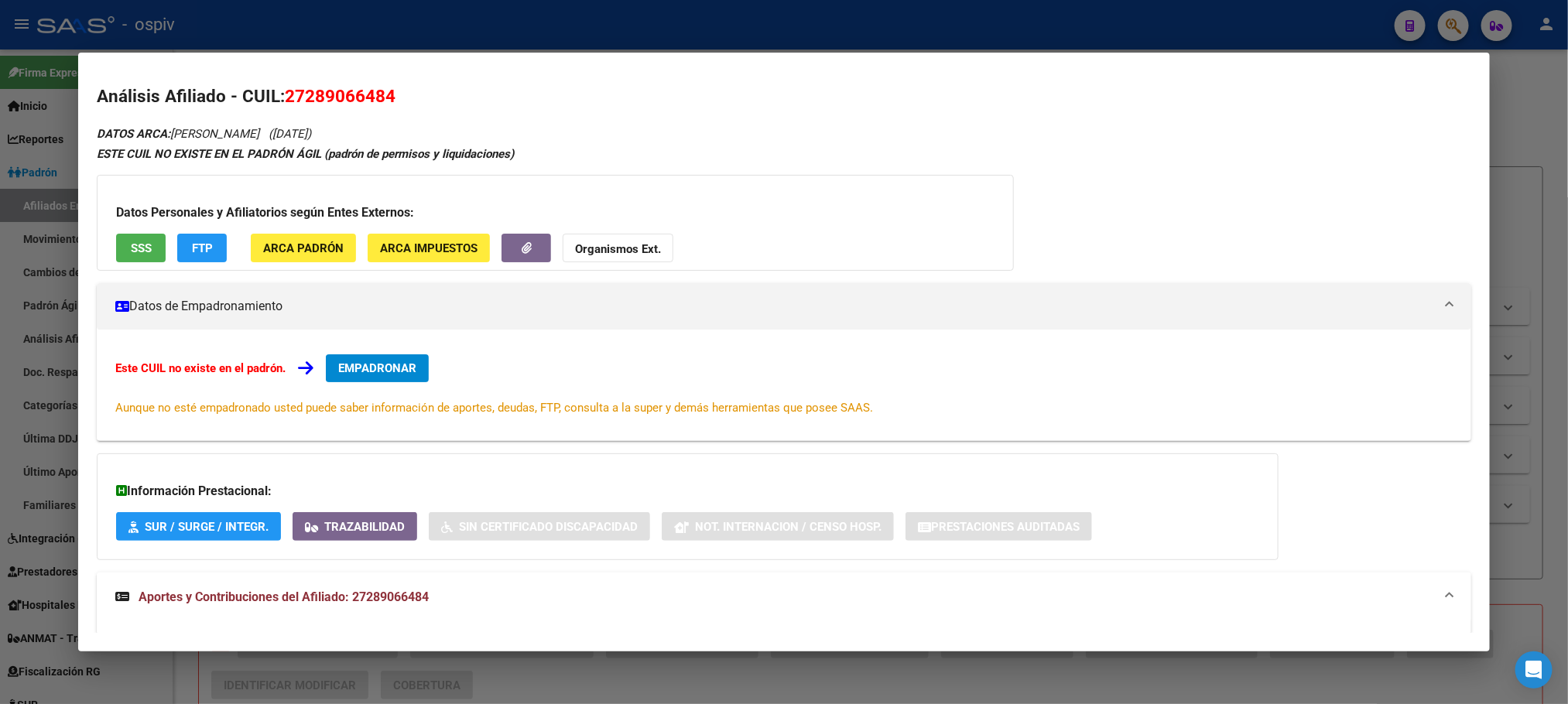
scroll to position [0, 0]
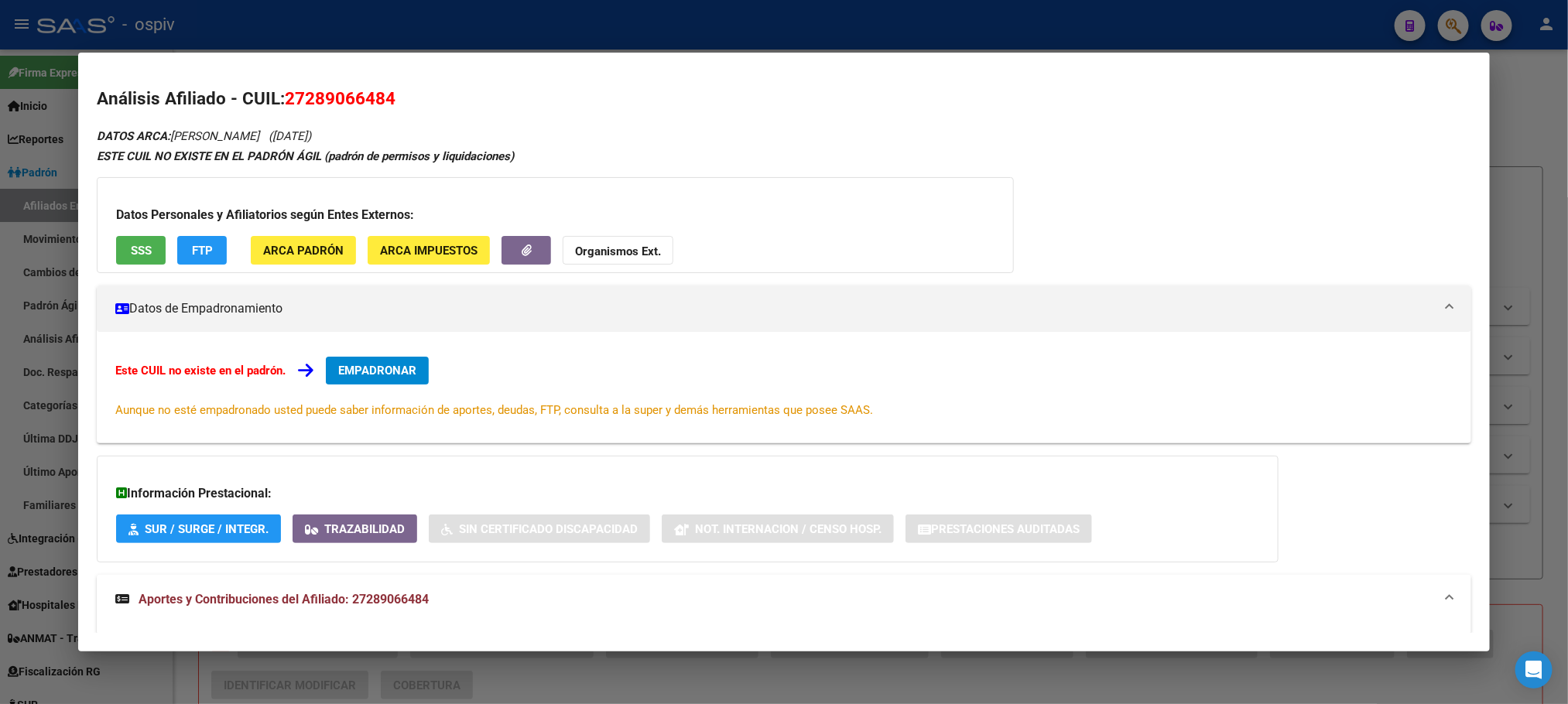
drag, startPoint x: 299, startPoint y: 95, endPoint x: 378, endPoint y: 95, distance: 79.0
click at [378, 95] on span "27289066484" at bounding box center [340, 98] width 111 height 20
copy span "28906648"
click at [344, 16] on div at bounding box center [784, 352] width 1568 height 704
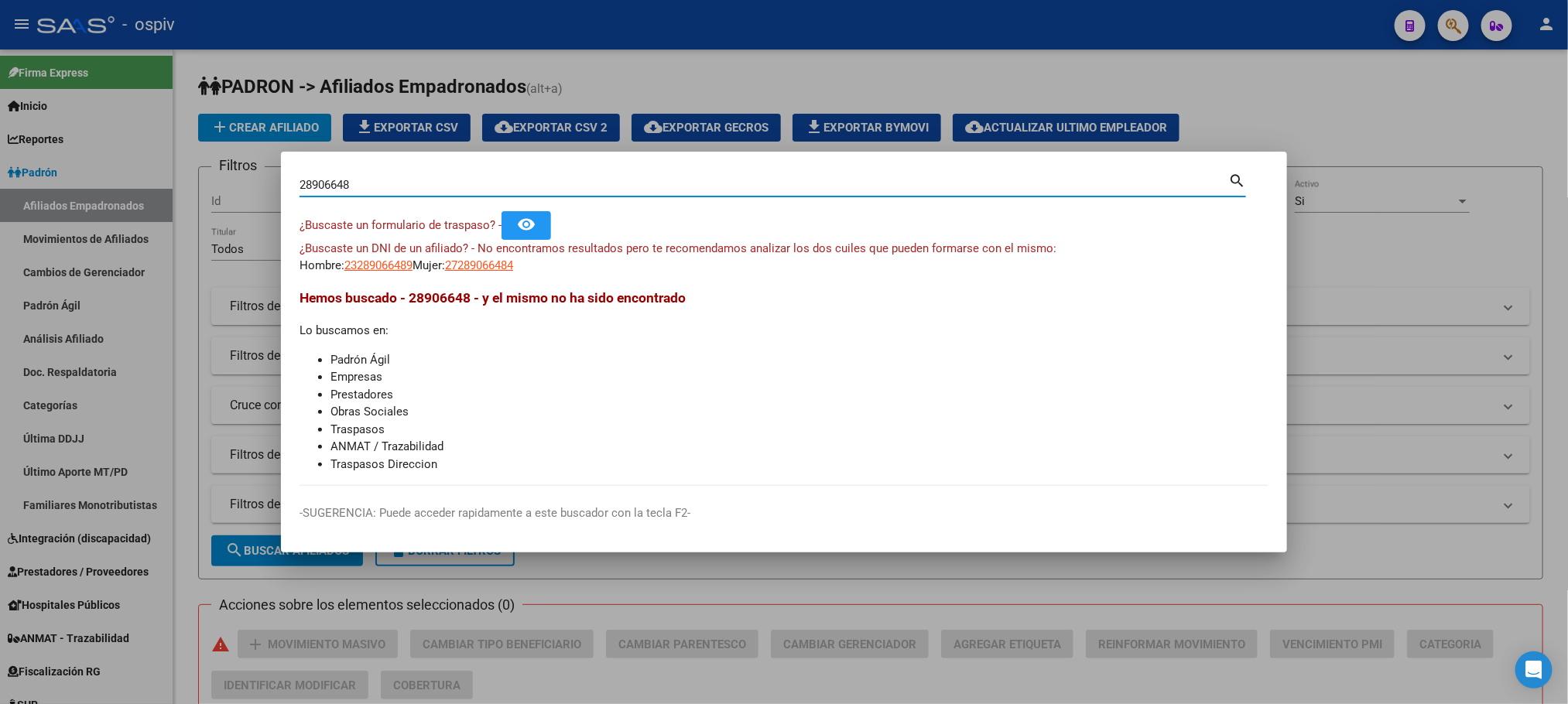
drag, startPoint x: 358, startPoint y: 188, endPoint x: 256, endPoint y: 171, distance: 103.4
click at [256, 171] on div "28906648 Buscar (apellido, dni, cuil, nro traspaso, cuit, obra social) search ¿…" at bounding box center [784, 352] width 1568 height 704
paste input "58144595"
type input "58144595"
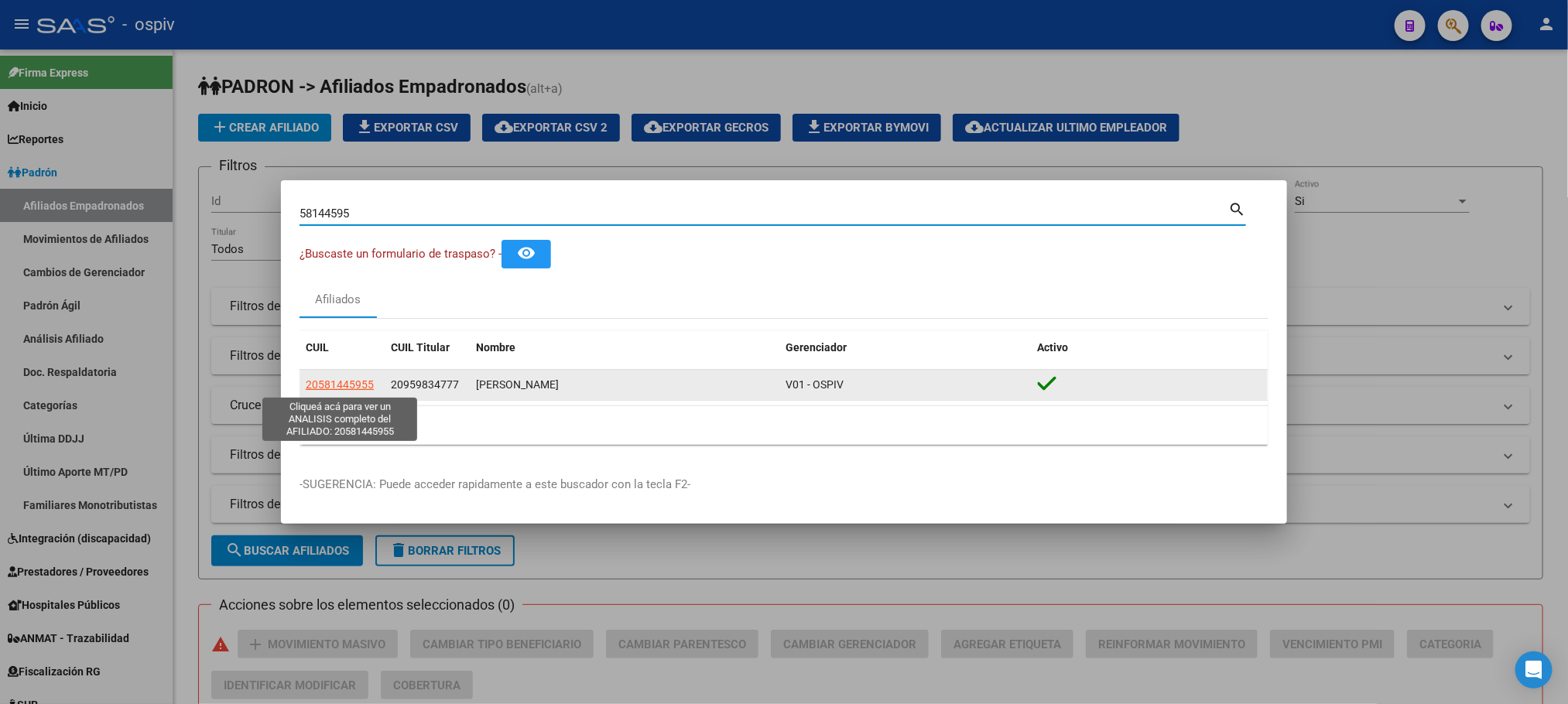
click at [330, 384] on span "20581445955" at bounding box center [339, 384] width 68 height 12
type textarea "20581445955"
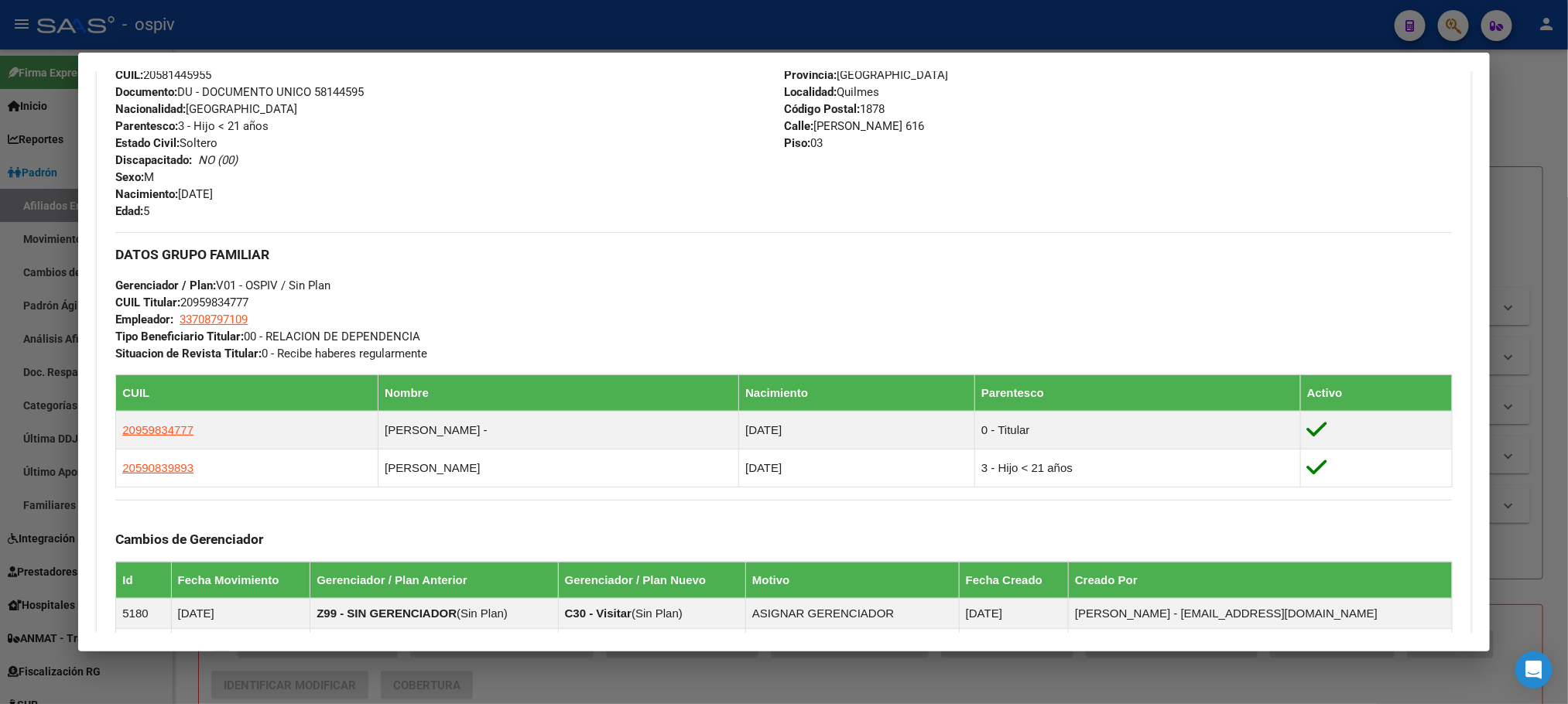
scroll to position [232, 0]
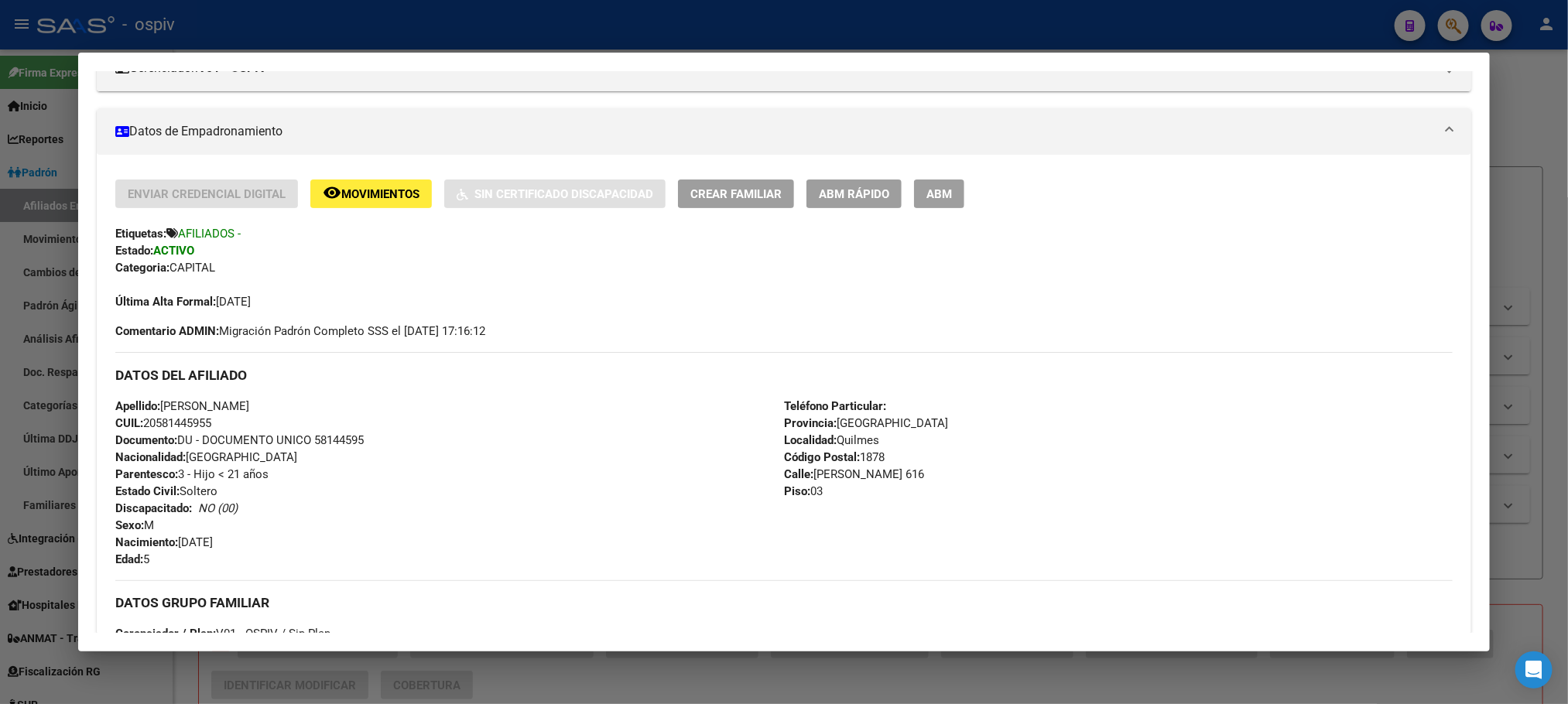
click at [354, 28] on div at bounding box center [784, 352] width 1568 height 704
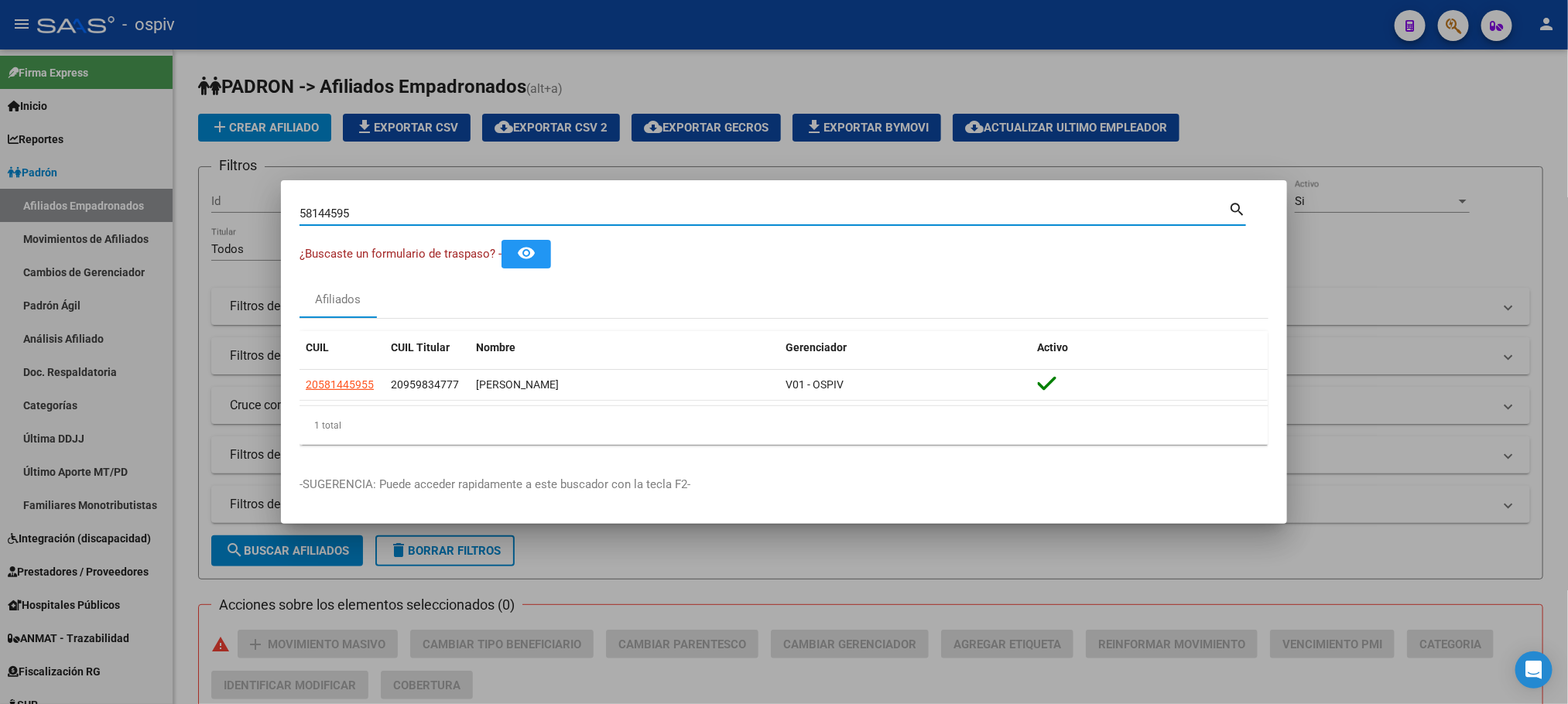
drag, startPoint x: 358, startPoint y: 214, endPoint x: 243, endPoint y: 195, distance: 116.6
click at [240, 195] on div "58144595 Buscar (apellido, dni, cuil, nro traspaso, cuit, obra social) search ¿…" at bounding box center [784, 352] width 1568 height 704
drag, startPoint x: 376, startPoint y: 214, endPoint x: 171, endPoint y: 175, distance: 208.7
click at [171, 175] on div "58144595 Buscar (apellido, dni, cuil, nro traspaso, cuit, obra social) search ¿…" at bounding box center [784, 352] width 1568 height 704
paste input "18874471"
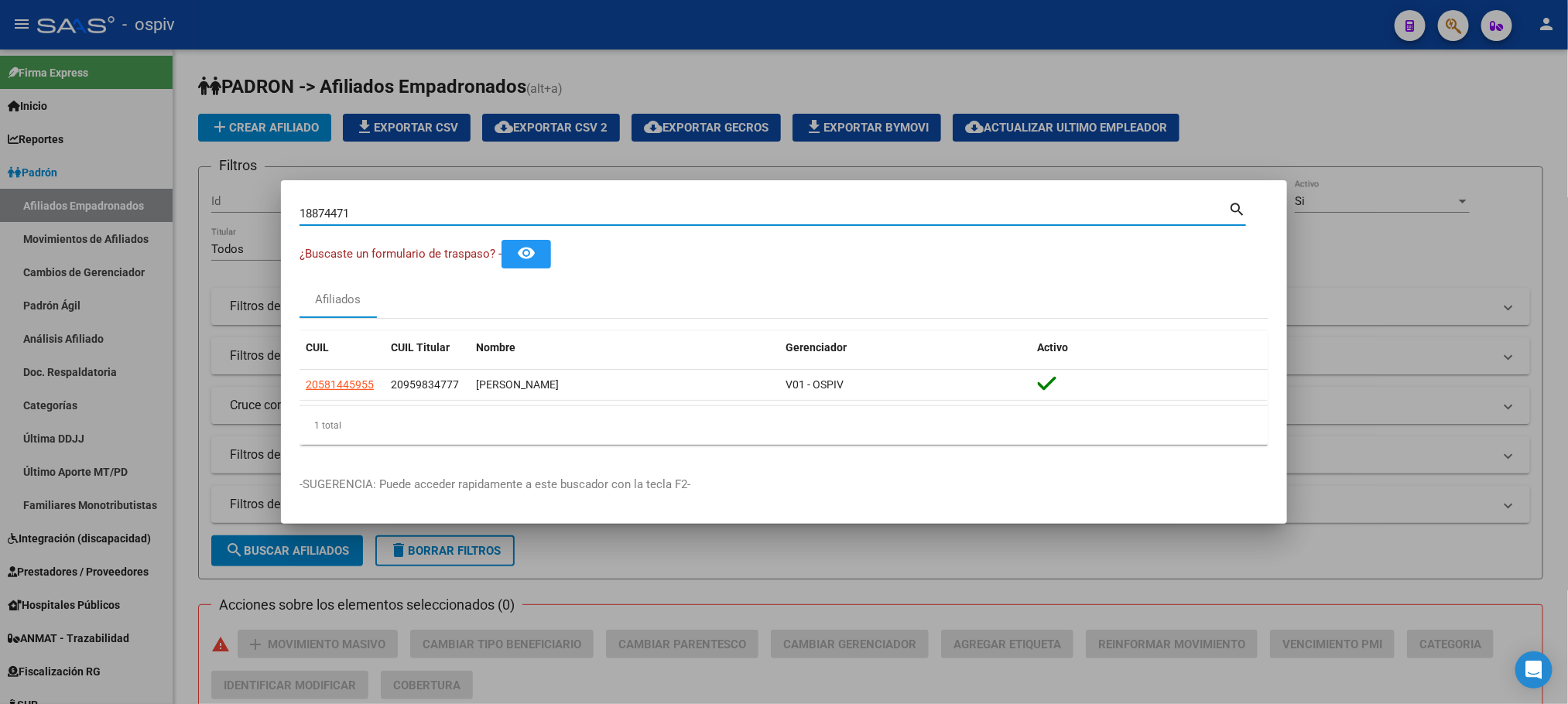
type input "18874471"
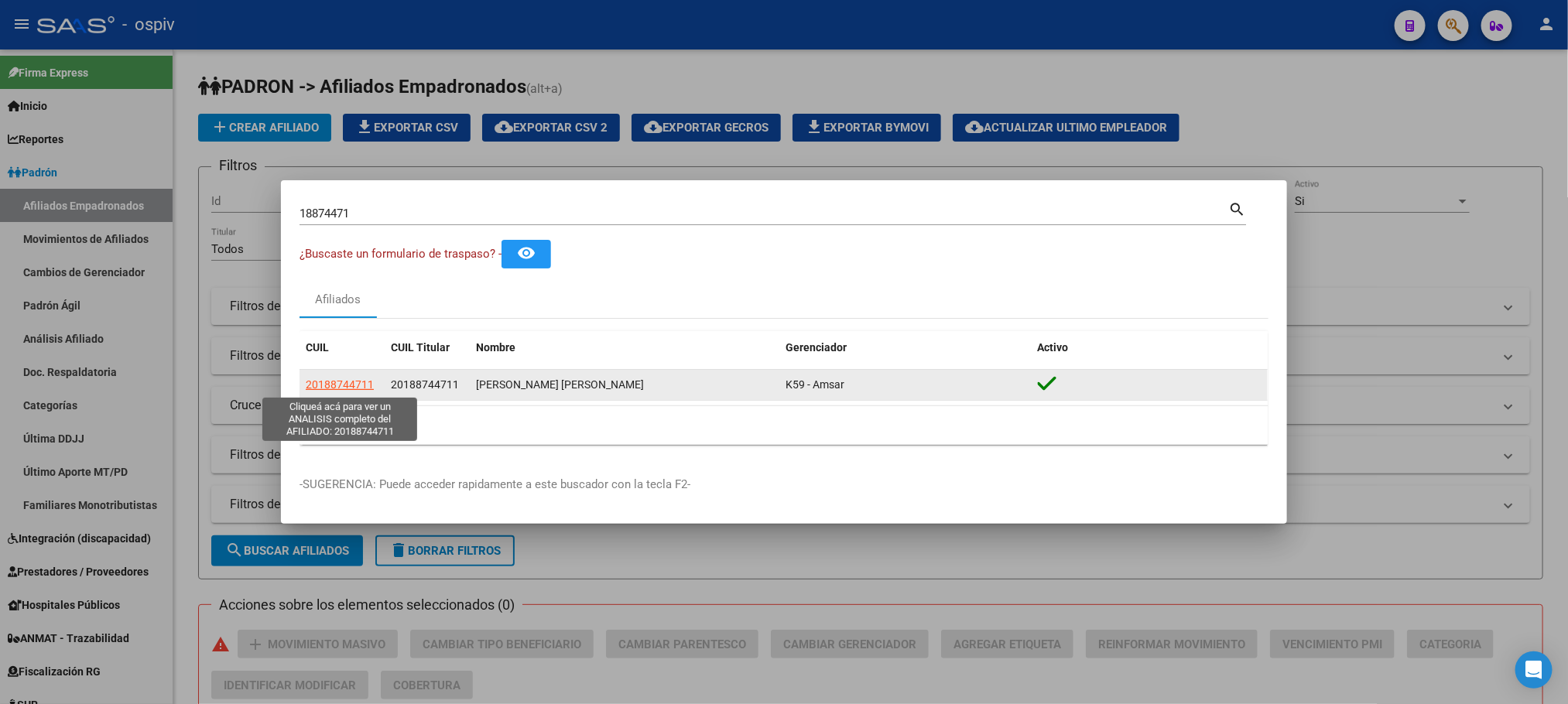
click at [323, 385] on span "20188744711" at bounding box center [339, 384] width 68 height 12
type textarea "20188744711"
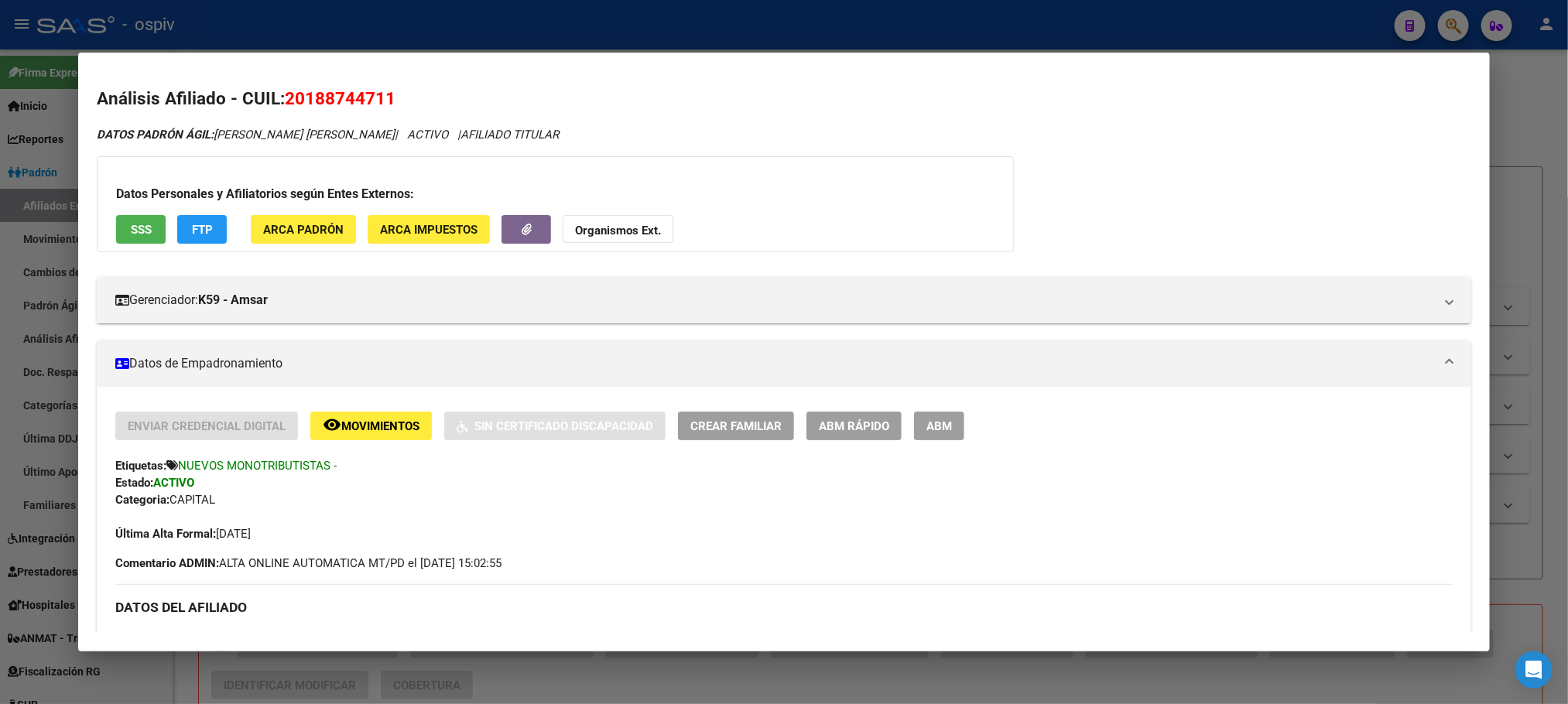
click at [504, 36] on div at bounding box center [784, 352] width 1568 height 704
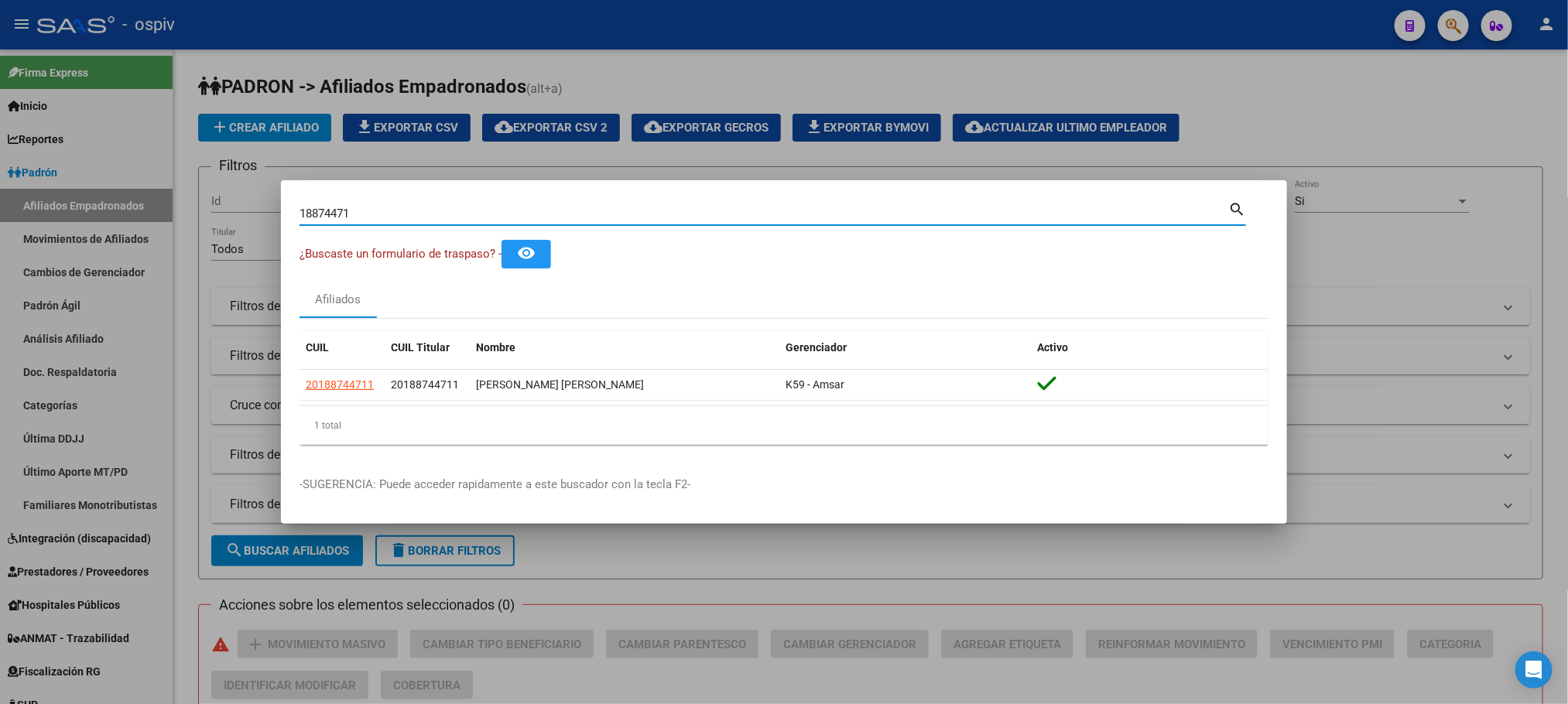
drag, startPoint x: 393, startPoint y: 218, endPoint x: 184, endPoint y: 177, distance: 213.0
click at [184, 177] on div "18874471 Buscar (apellido, dni, cuil, nro traspaso, cuit, obra social) search ¿…" at bounding box center [784, 352] width 1568 height 704
paste input "93622950"
type input "93622950"
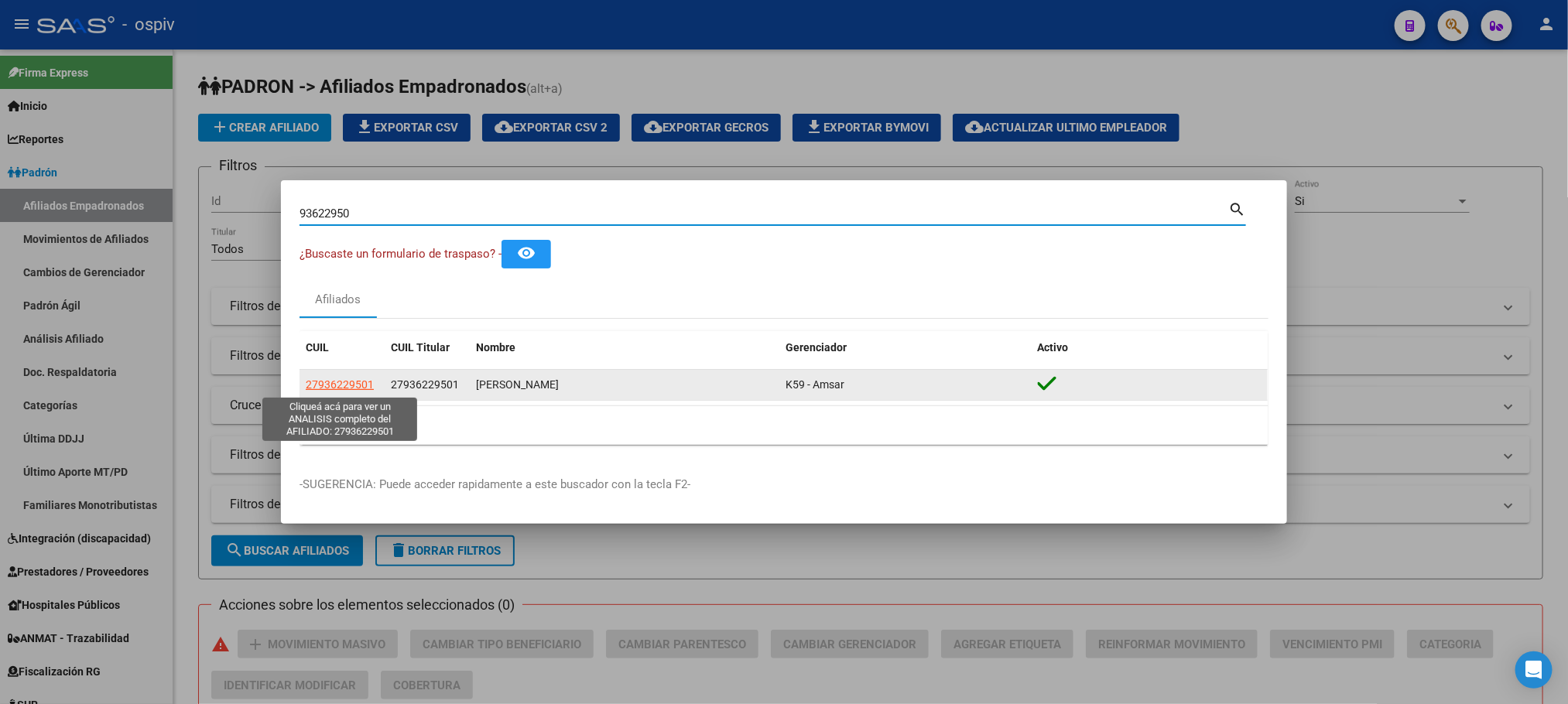
click at [351, 381] on span "27936229501" at bounding box center [339, 384] width 68 height 12
type textarea "27936229501"
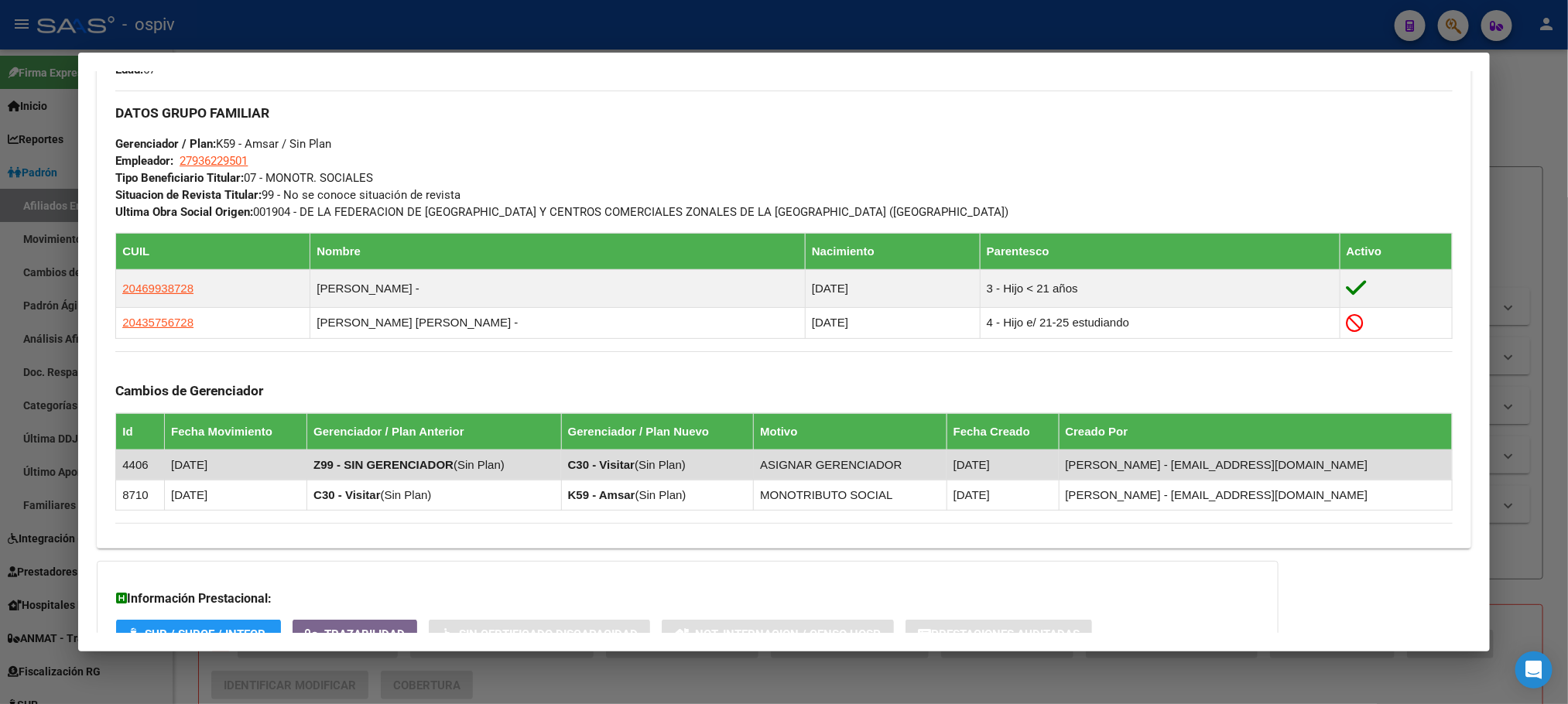
scroll to position [845, 0]
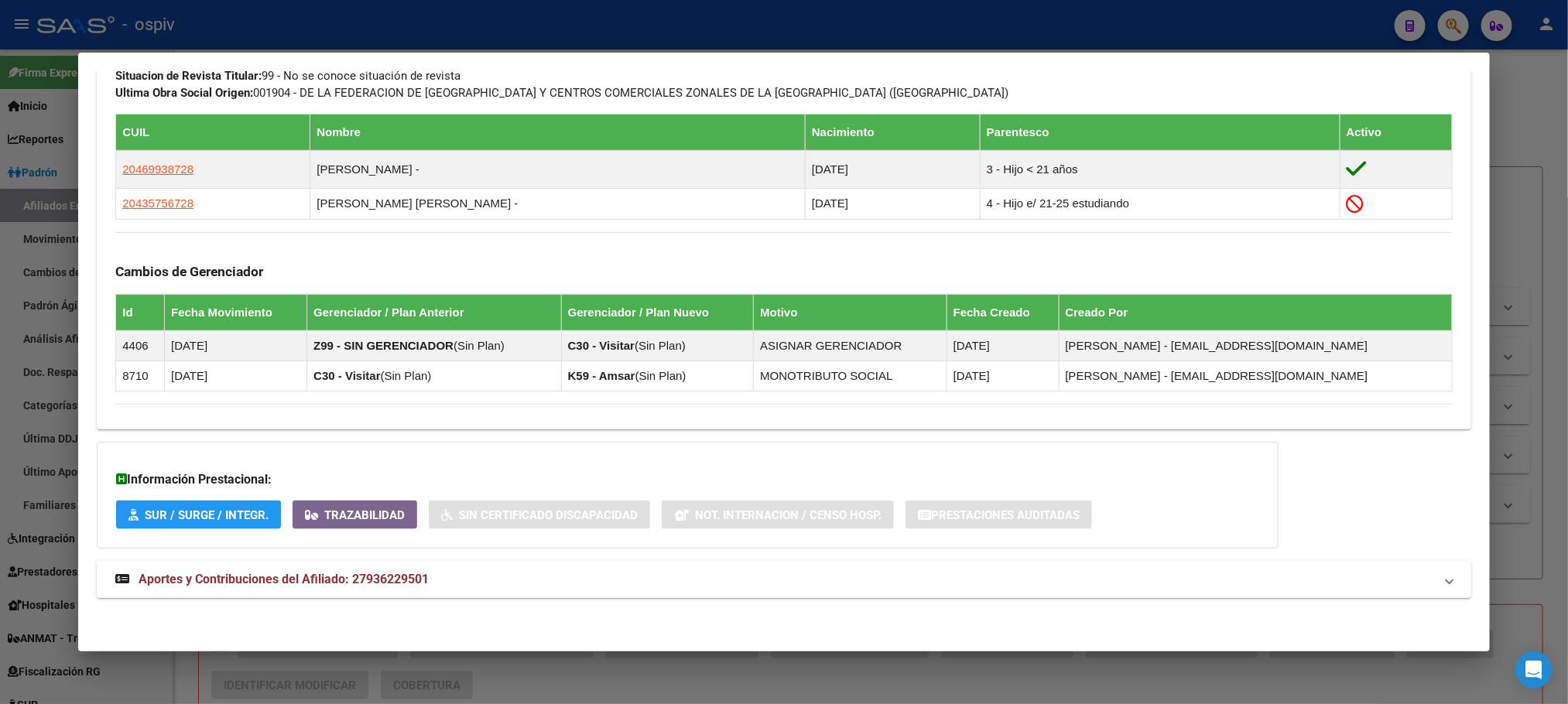
click at [388, 579] on span "Aportes y Contribuciones del Afiliado: 27936229501" at bounding box center [283, 579] width 291 height 15
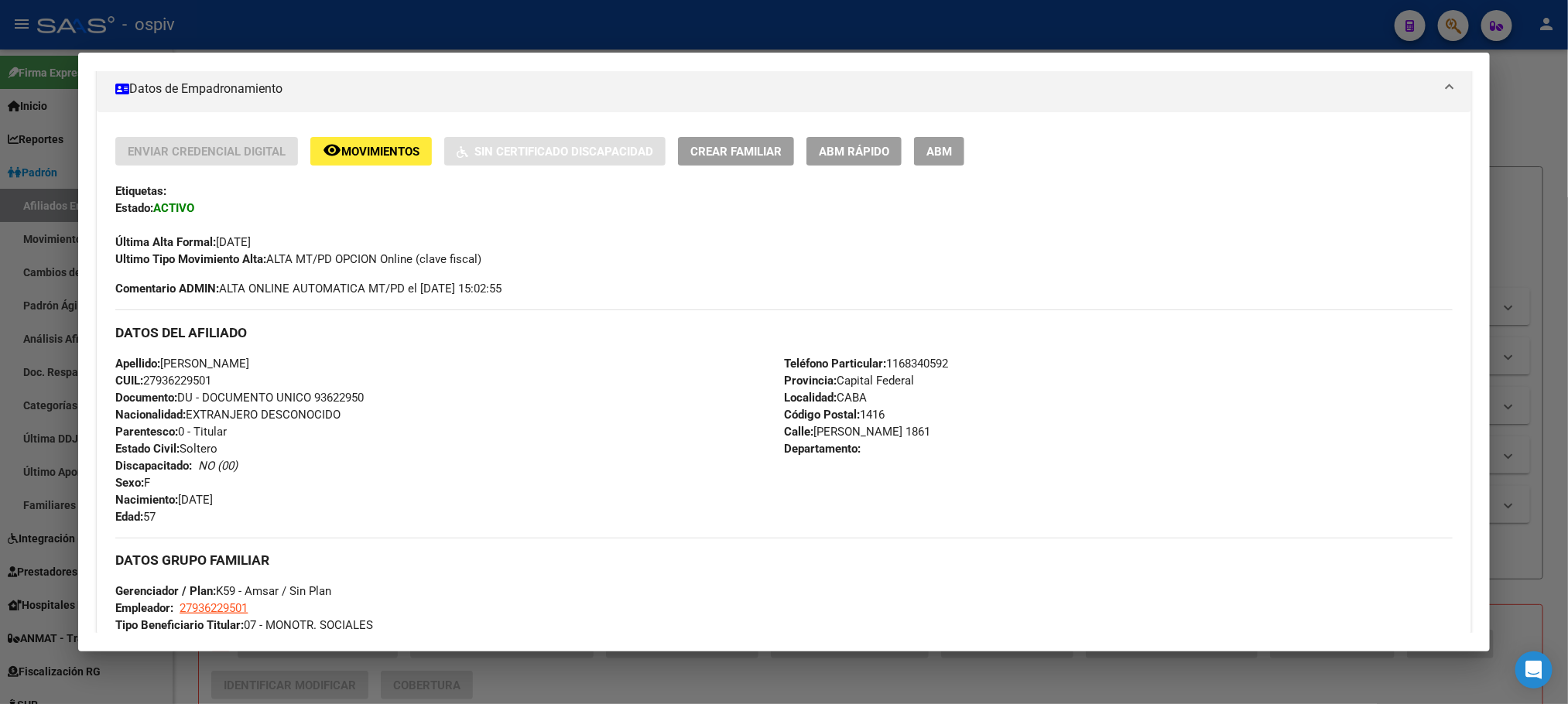
scroll to position [0, 0]
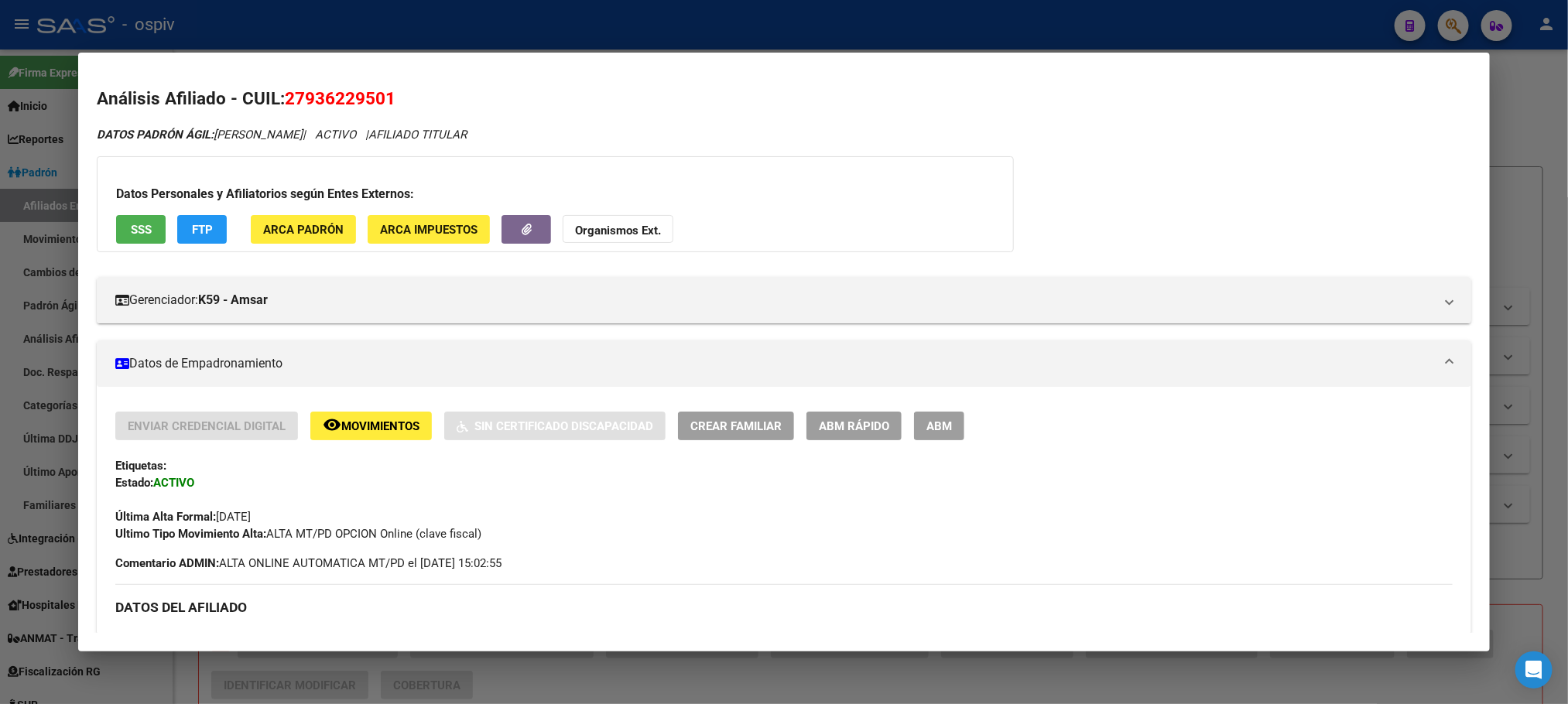
click at [518, 28] on div at bounding box center [784, 352] width 1568 height 704
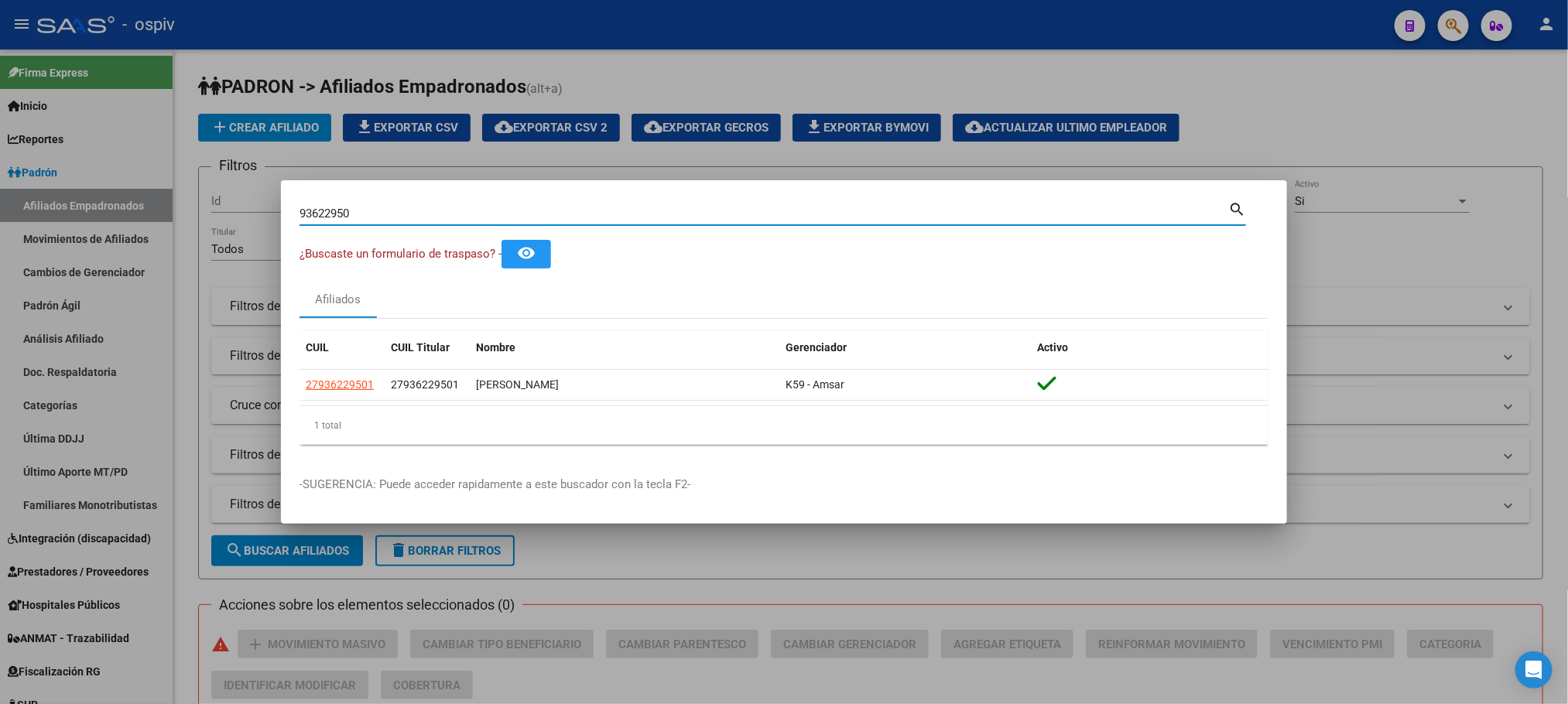
drag, startPoint x: 406, startPoint y: 207, endPoint x: 213, endPoint y: 208, distance: 193.0
click at [213, 208] on div "93622950 Buscar (apellido, dni, cuil, nro traspaso, cuit, obra social) search ¿…" at bounding box center [784, 352] width 1568 height 704
paste input "17231875"
type input "17231875"
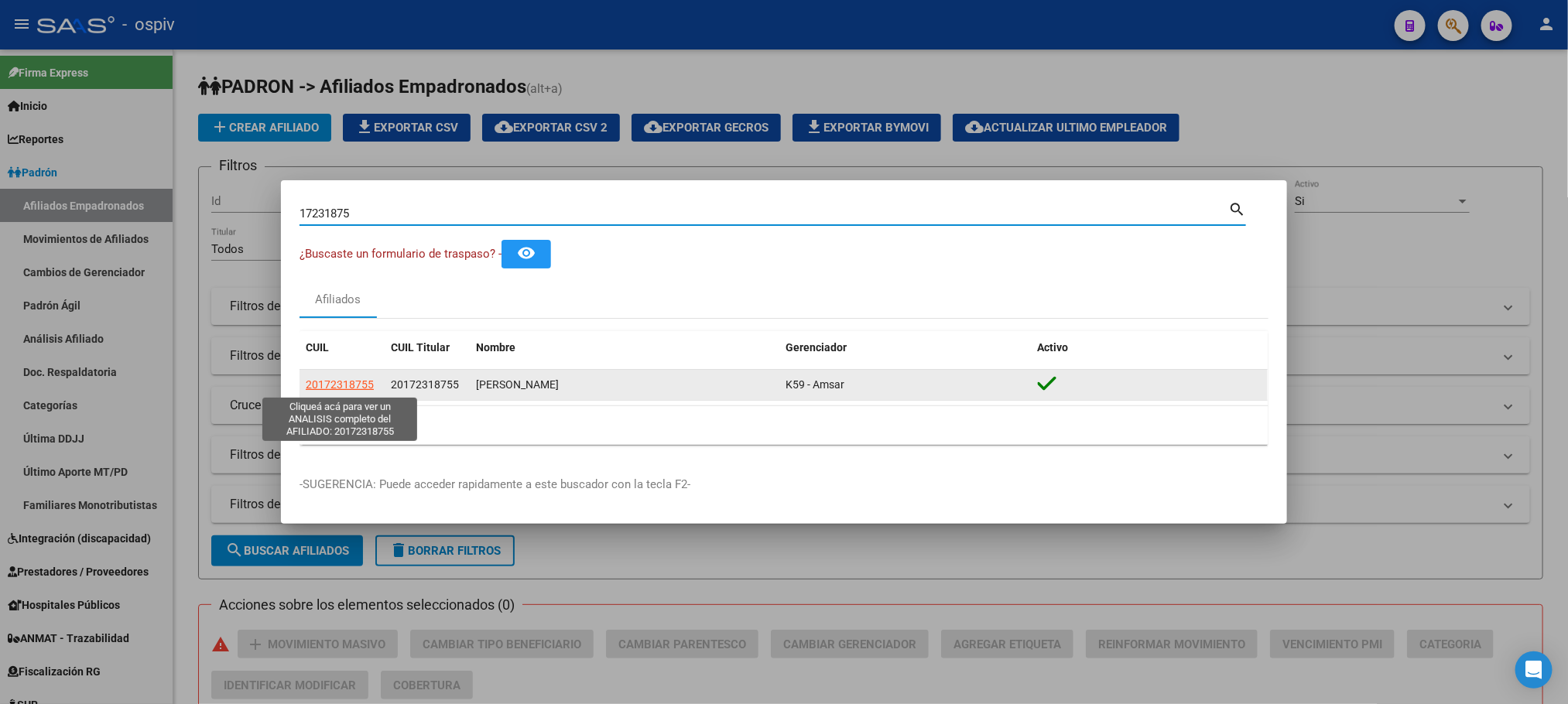
click at [363, 386] on span "20172318755" at bounding box center [339, 384] width 68 height 12
type textarea "20172318755"
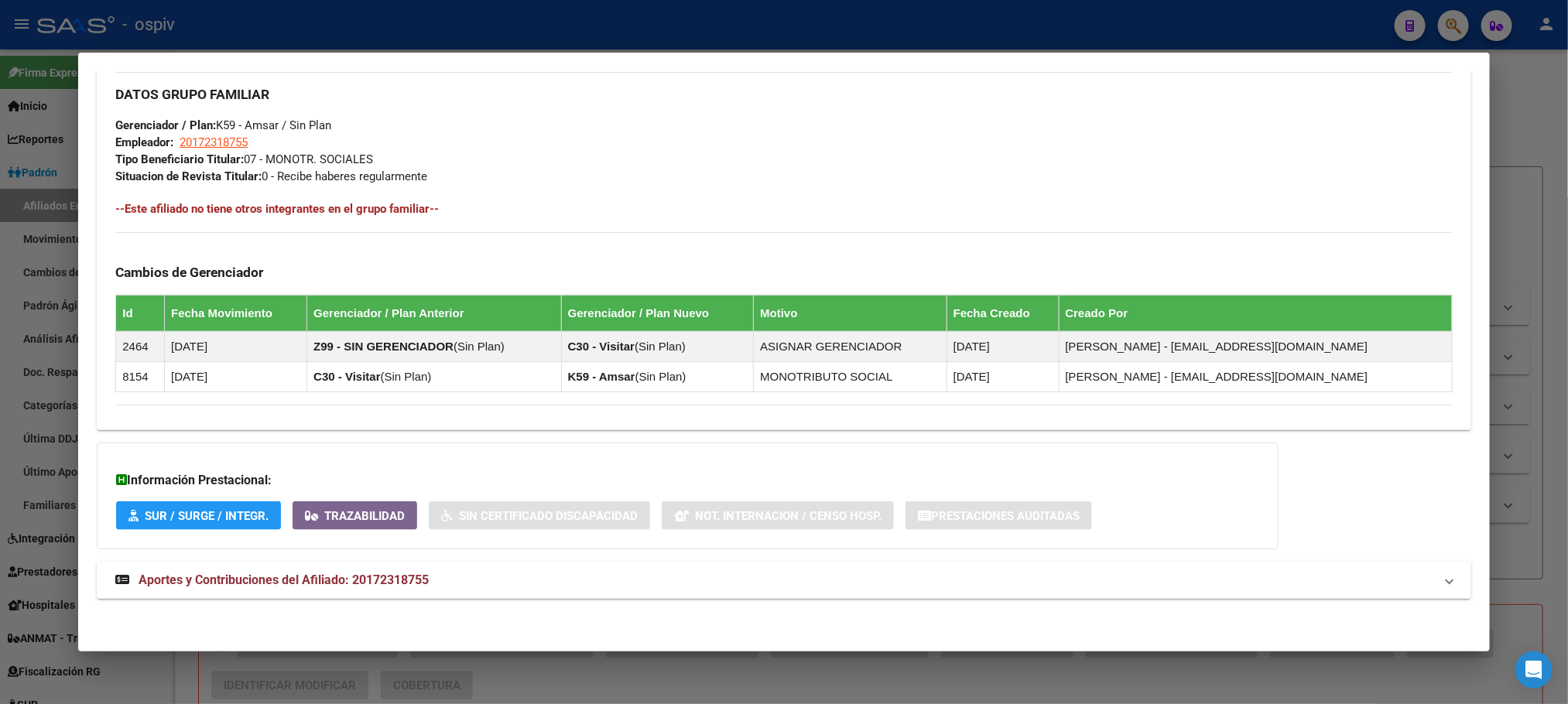
scroll to position [743, 0]
click at [418, 573] on span "Aportes y Contribuciones del Afiliado: 20172318755" at bounding box center [283, 580] width 291 height 15
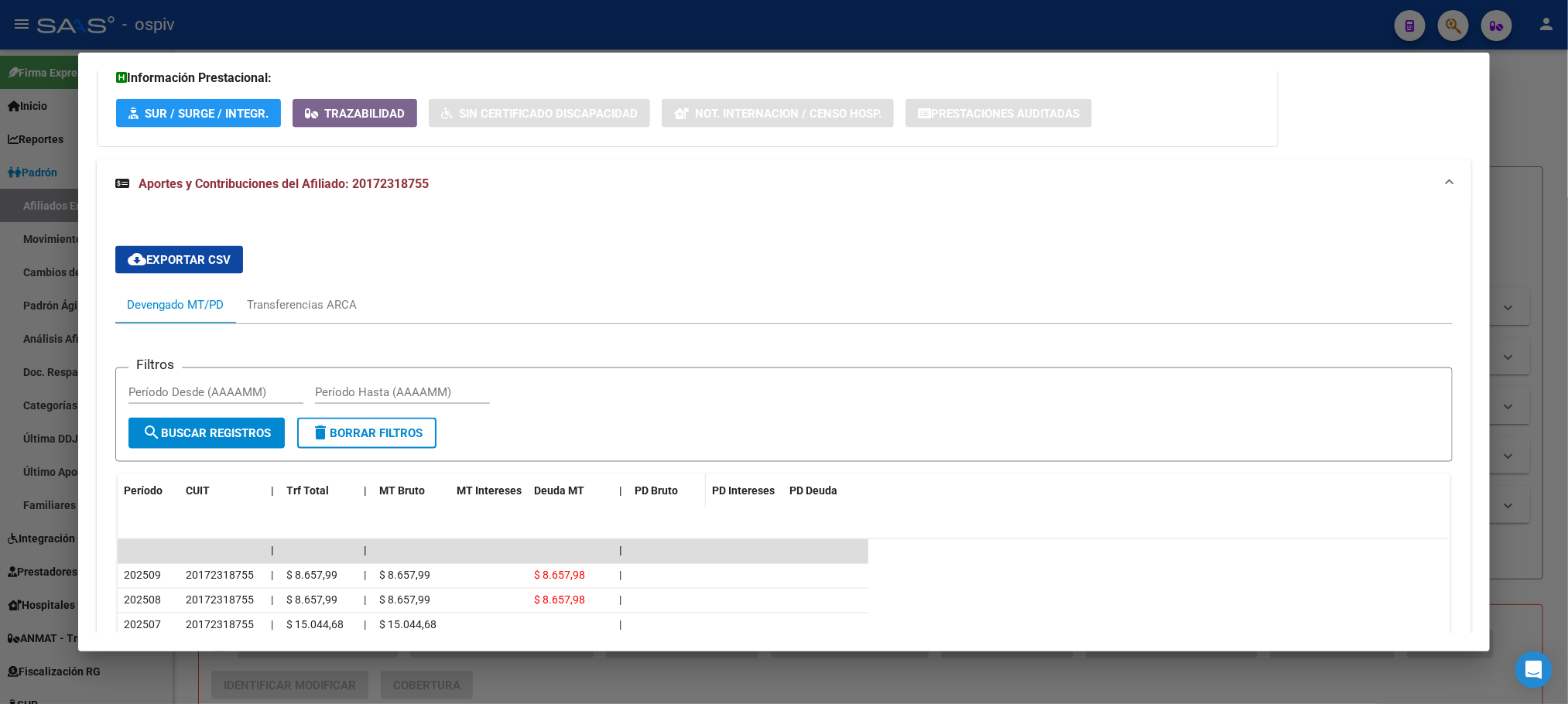
scroll to position [1144, 0]
drag, startPoint x: 355, startPoint y: 19, endPoint x: 330, endPoint y: 140, distance: 123.6
click at [355, 21] on div at bounding box center [784, 352] width 1568 height 704
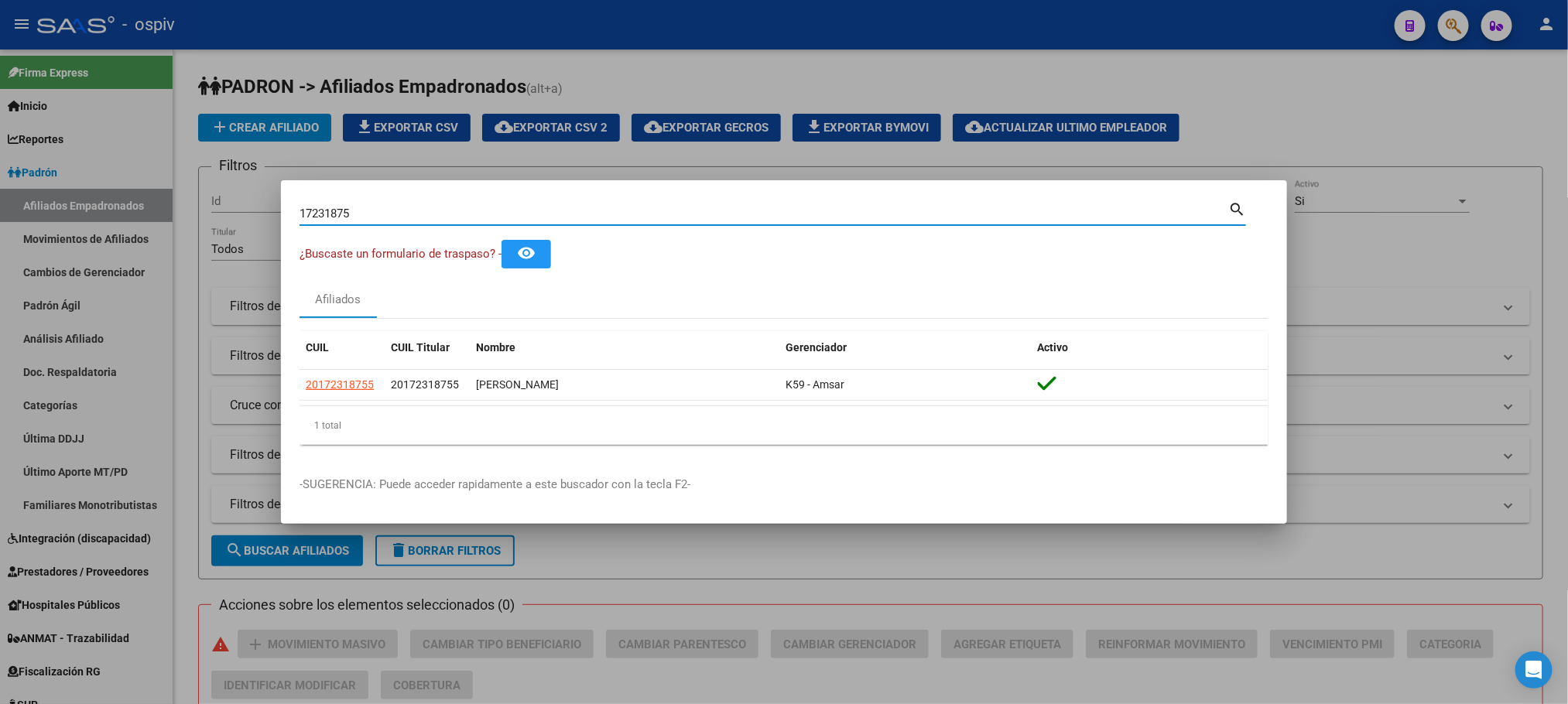
drag, startPoint x: 360, startPoint y: 217, endPoint x: 283, endPoint y: 202, distance: 78.4
click at [283, 202] on mat-dialog-content "17231875 Buscar (apellido, dni, cuil, [PERSON_NAME], cuit, obra social) search …" at bounding box center [784, 328] width 1007 height 258
paste input "25164126"
type input "25164126"
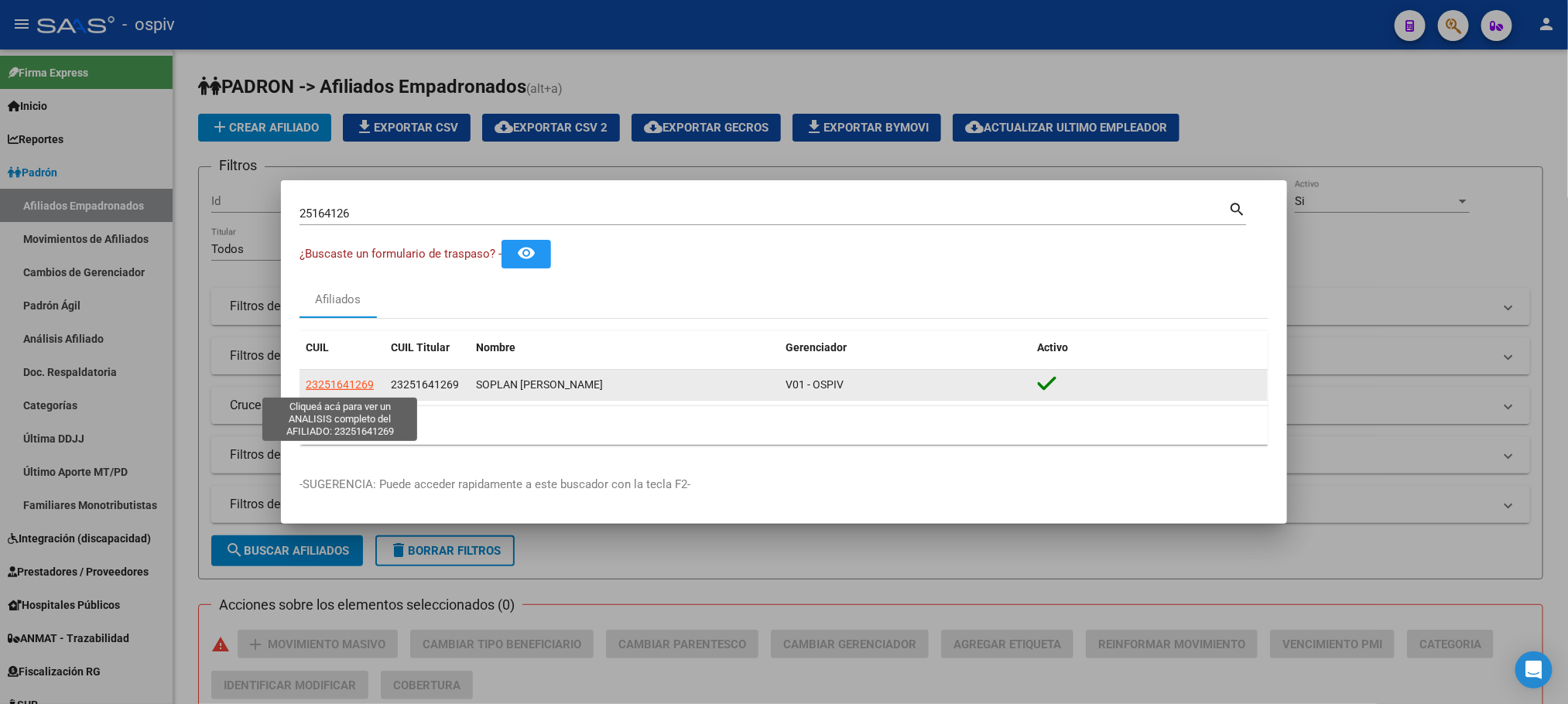
click at [361, 382] on span "23251641269" at bounding box center [339, 384] width 68 height 12
type textarea "23251641269"
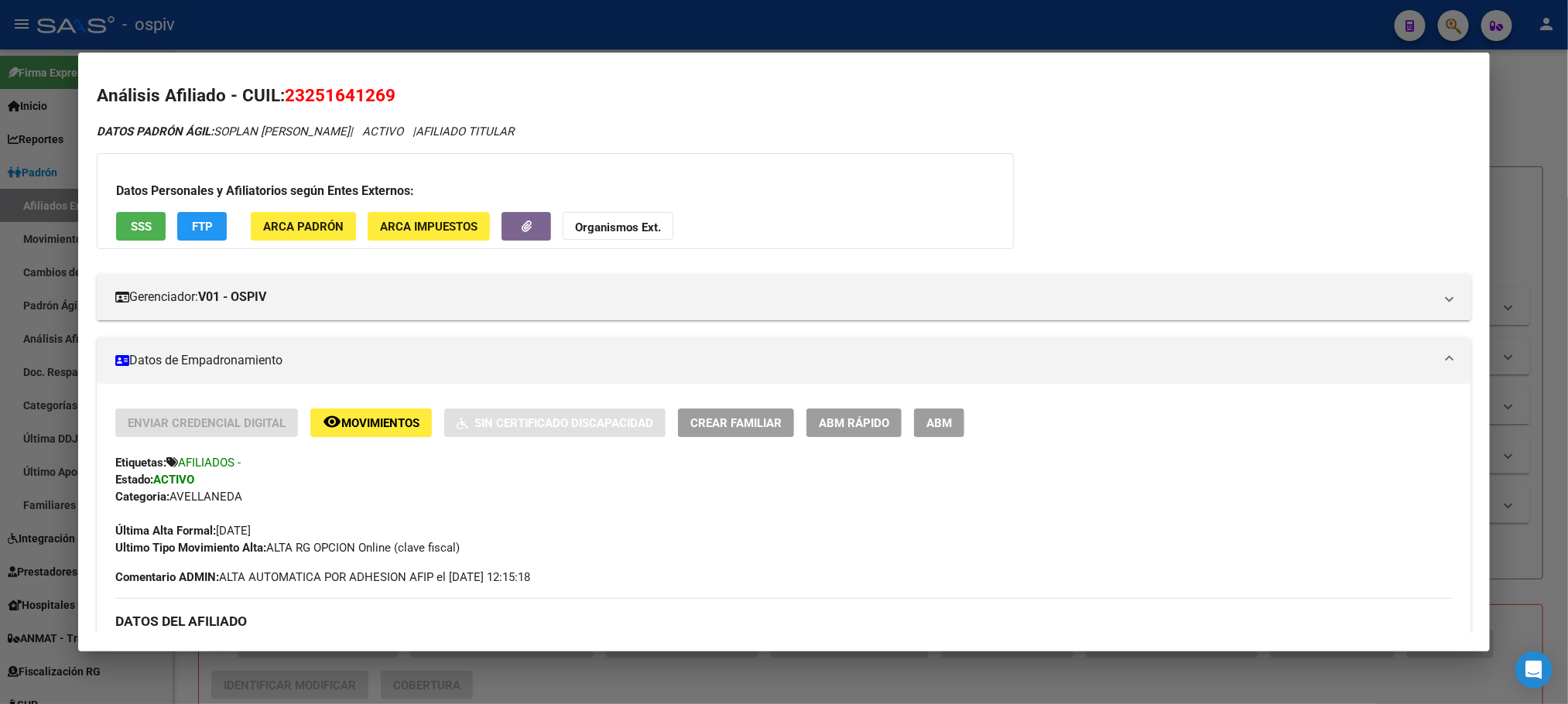
scroll to position [0, 0]
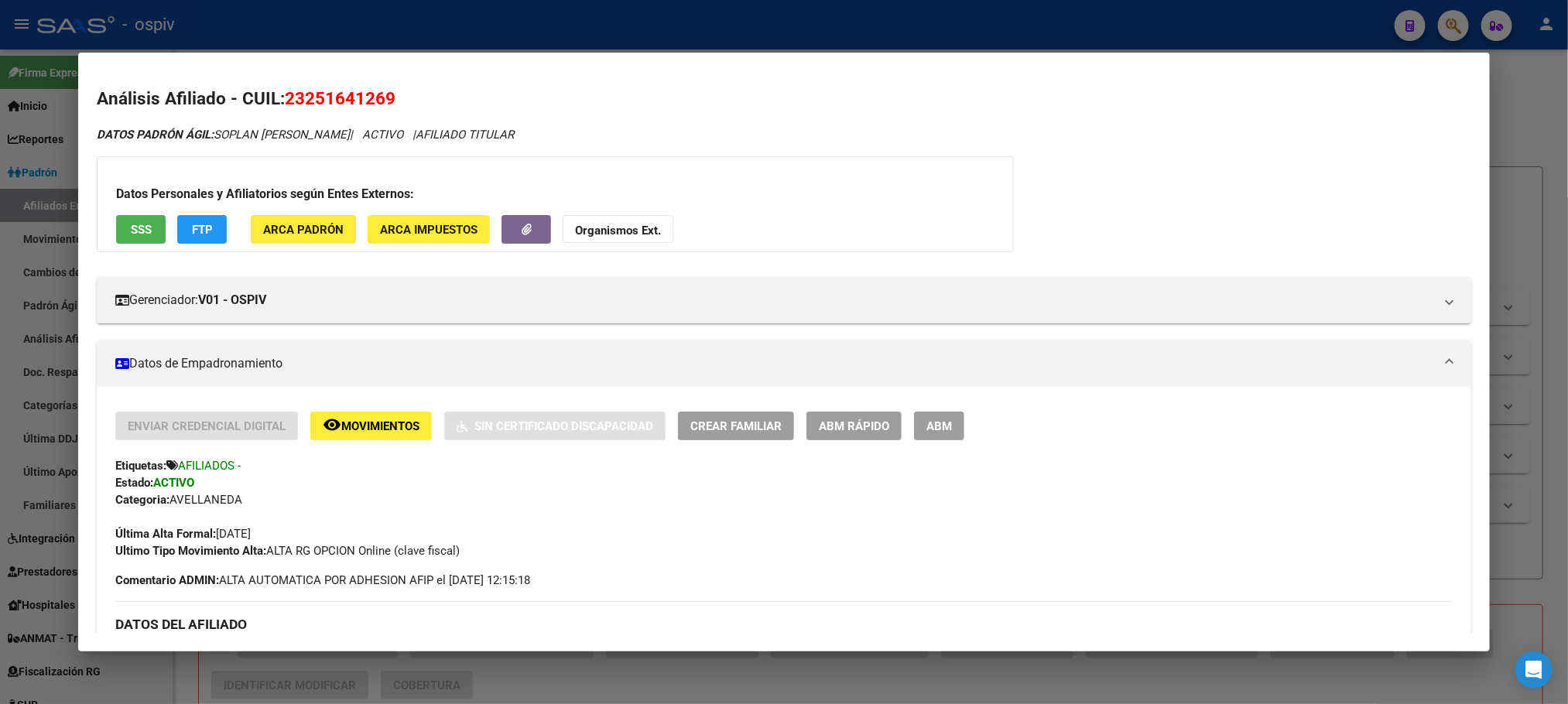
drag, startPoint x: 542, startPoint y: 21, endPoint x: 383, endPoint y: 118, distance: 186.3
click at [541, 21] on div at bounding box center [784, 352] width 1568 height 704
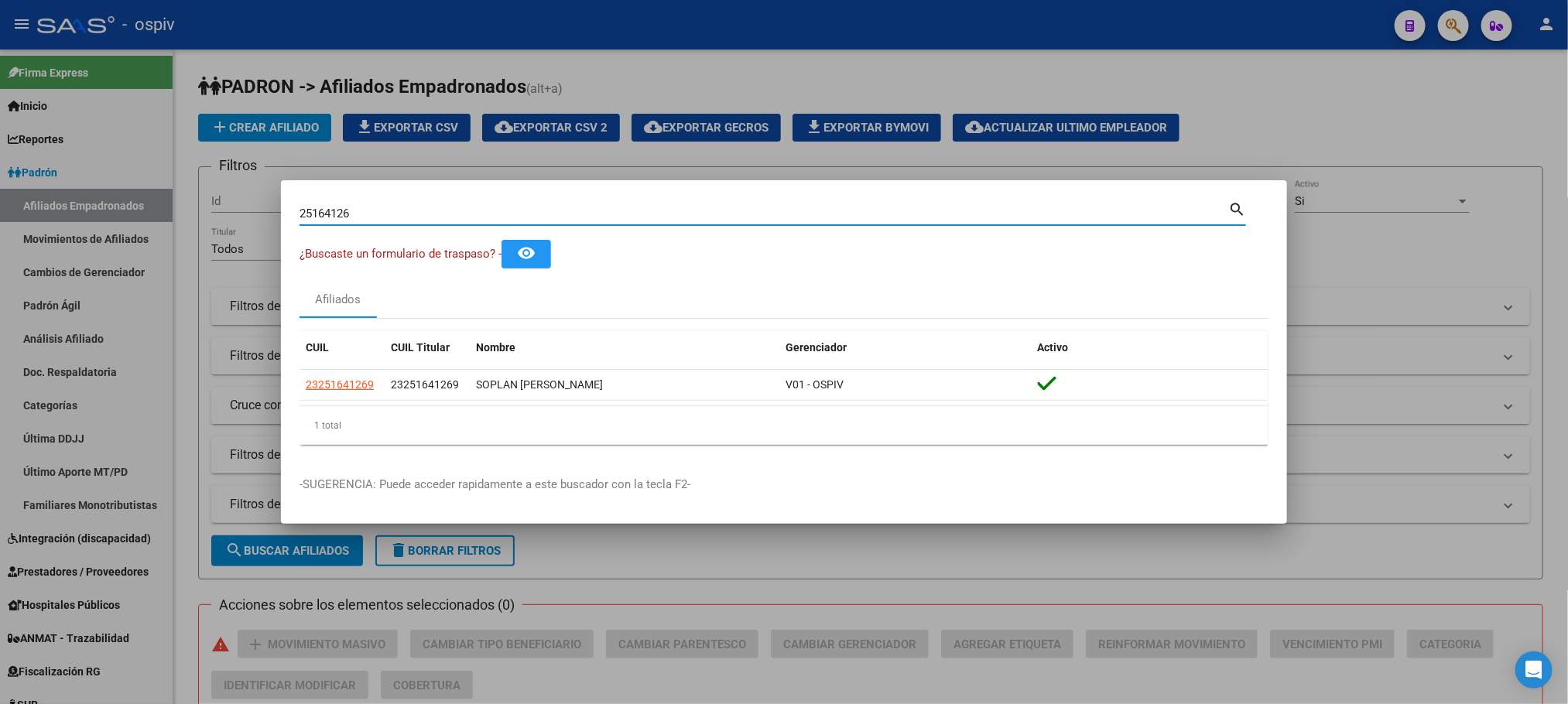
drag, startPoint x: 367, startPoint y: 216, endPoint x: 227, endPoint y: 197, distance: 141.3
click at [227, 197] on div "25164126 Buscar (apellido, dni, cuil, nro traspaso, cuit, obra social) search ¿…" at bounding box center [784, 352] width 1568 height 704
paste input "17231875"
type input "17231875"
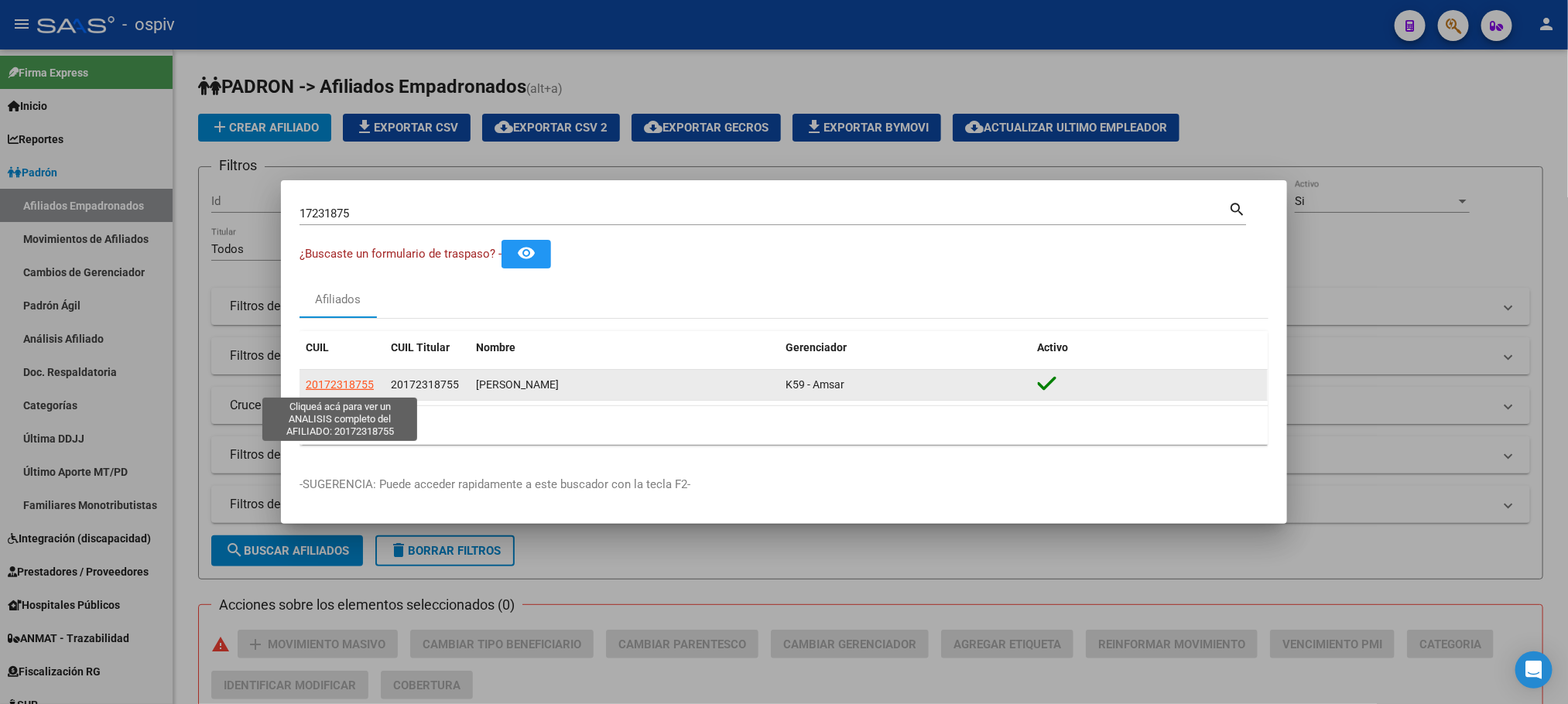
click at [351, 388] on span "20172318755" at bounding box center [339, 384] width 68 height 12
type textarea "20172318755"
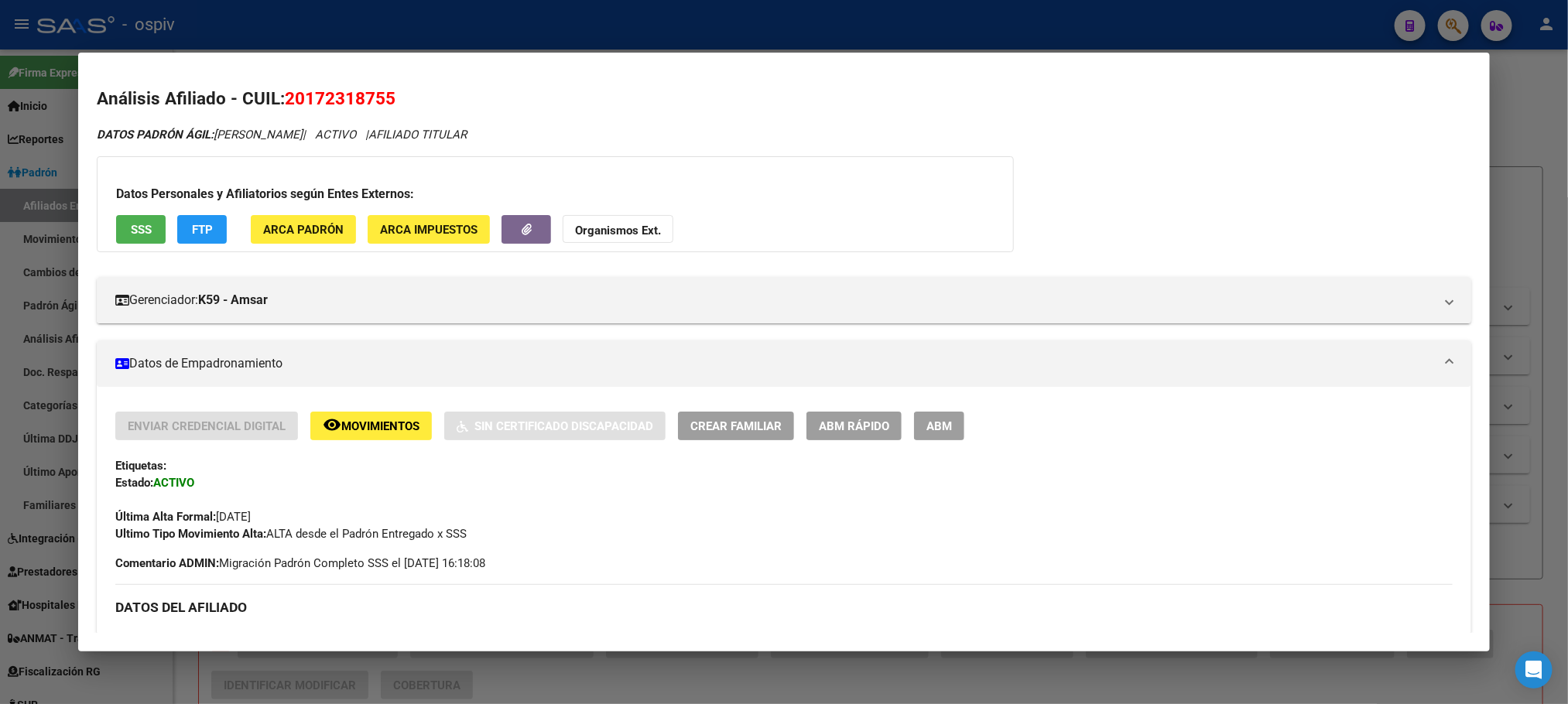
click at [895, 23] on div at bounding box center [784, 352] width 1568 height 704
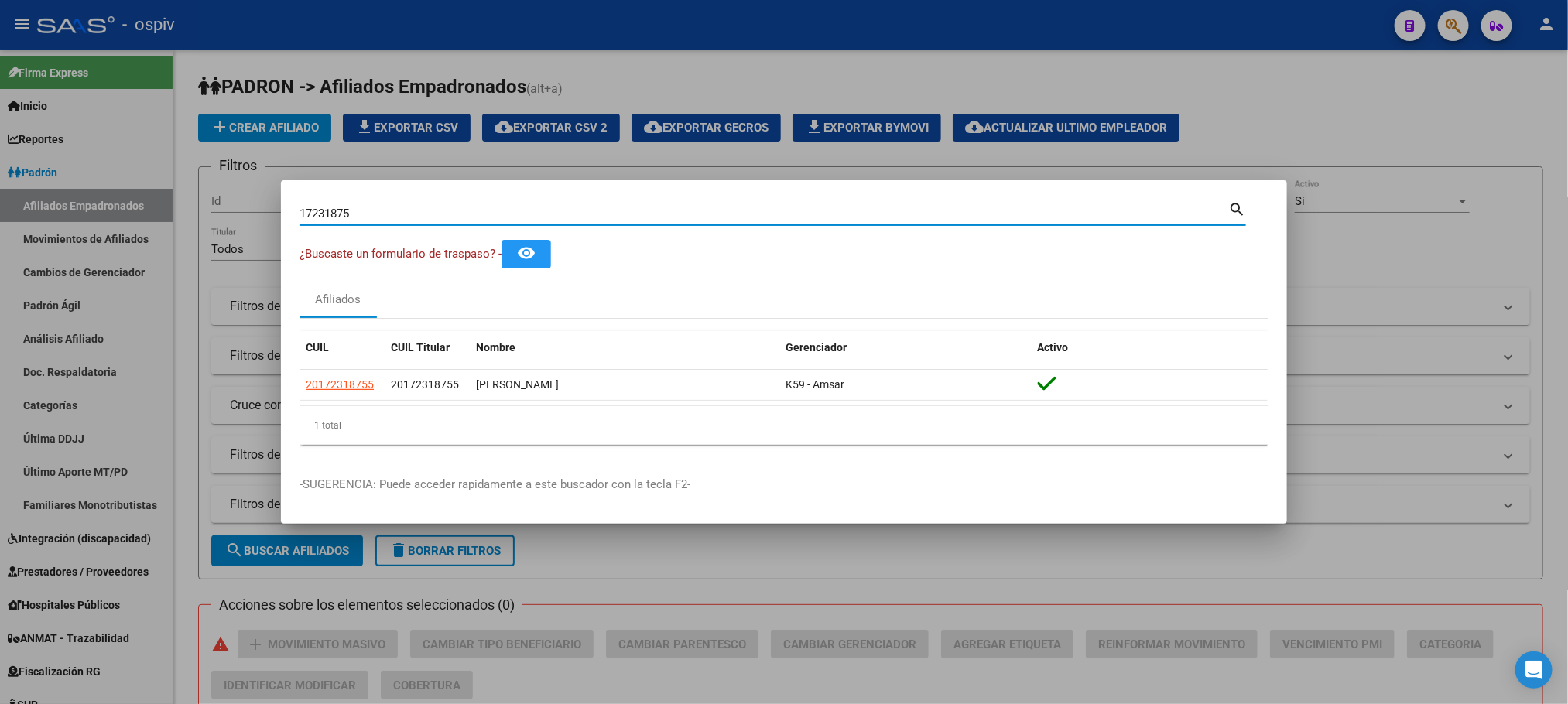
drag, startPoint x: 360, startPoint y: 214, endPoint x: 211, endPoint y: 205, distance: 149.3
click at [211, 205] on div "17231875 Buscar (apellido, dni, cuil, nro traspaso, cuit, obra social) search ¿…" at bounding box center [784, 352] width 1568 height 704
paste input "94858549"
type input "94858549"
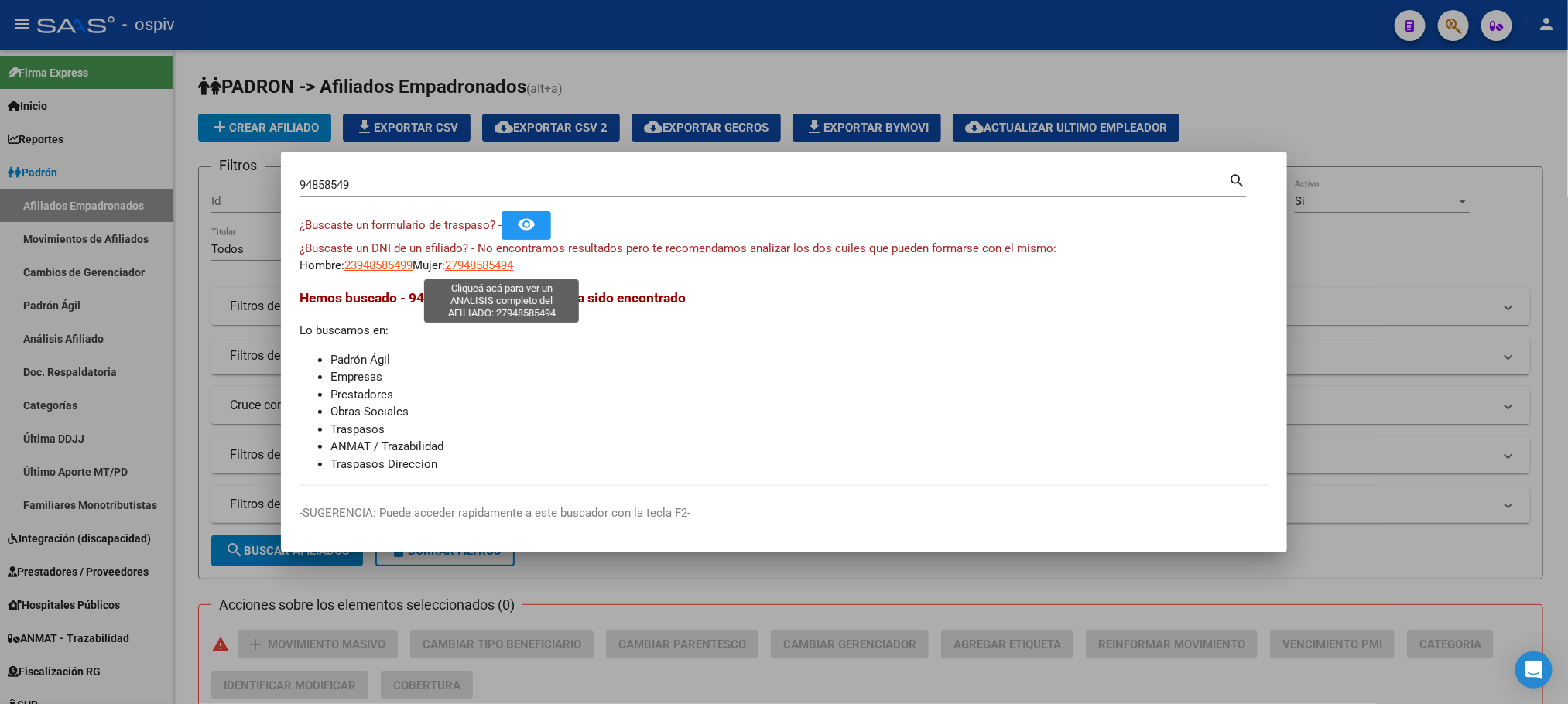
click at [496, 265] on span "27948585494" at bounding box center [479, 265] width 68 height 14
type textarea "27948585494"
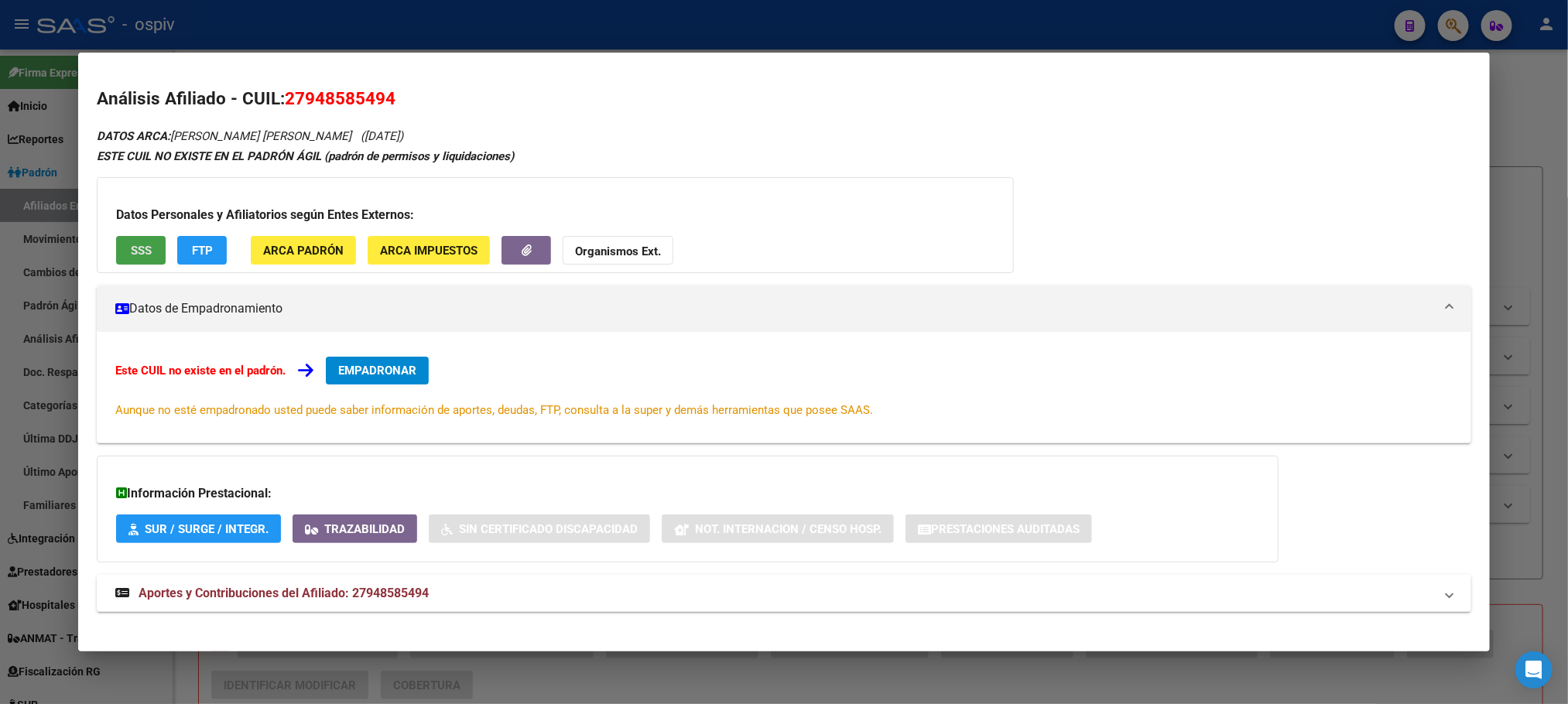
click at [147, 258] on button "SSS" at bounding box center [141, 250] width 50 height 28
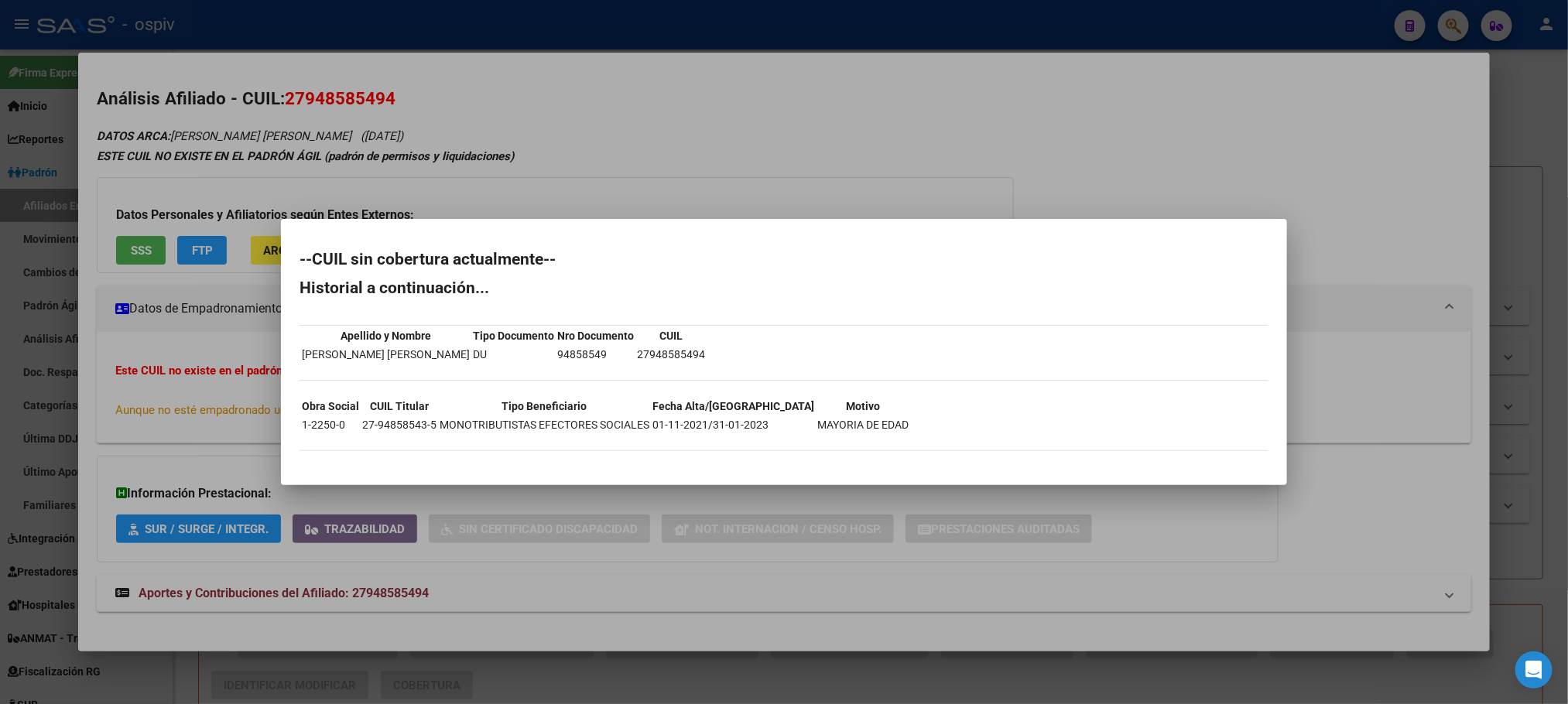
click at [600, 145] on div at bounding box center [784, 352] width 1568 height 704
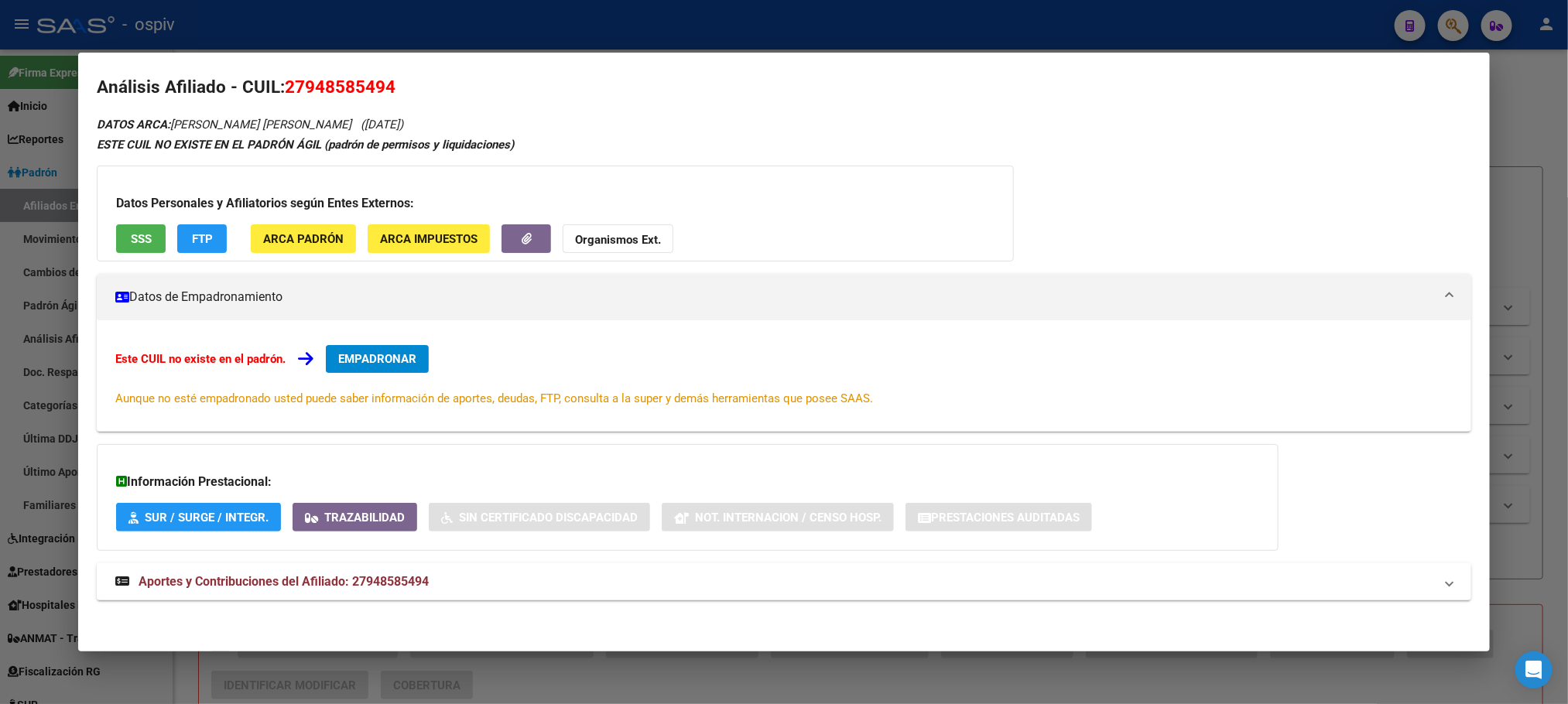
scroll to position [14, 0]
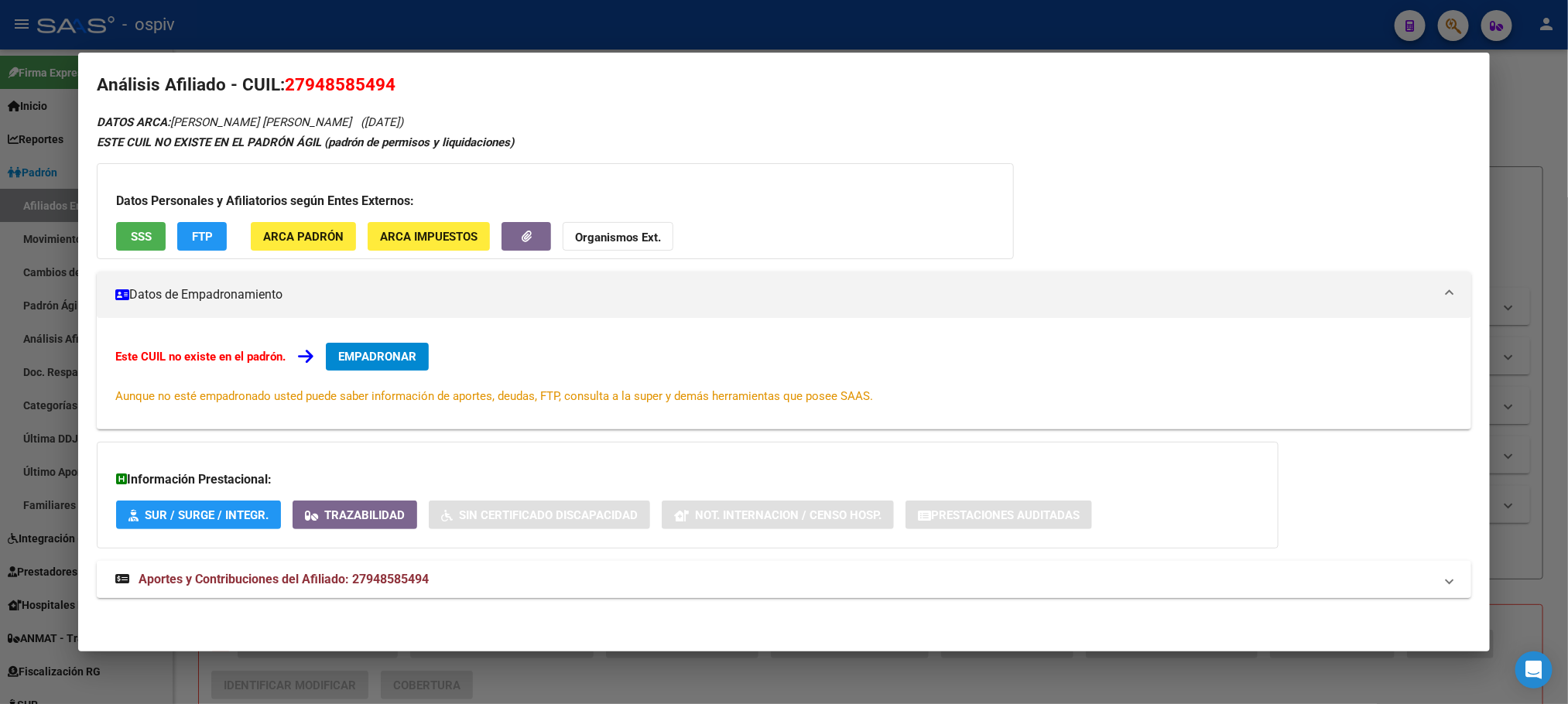
click at [371, 573] on span "Aportes y Contribuciones del Afiliado: 27948585494" at bounding box center [283, 579] width 291 height 15
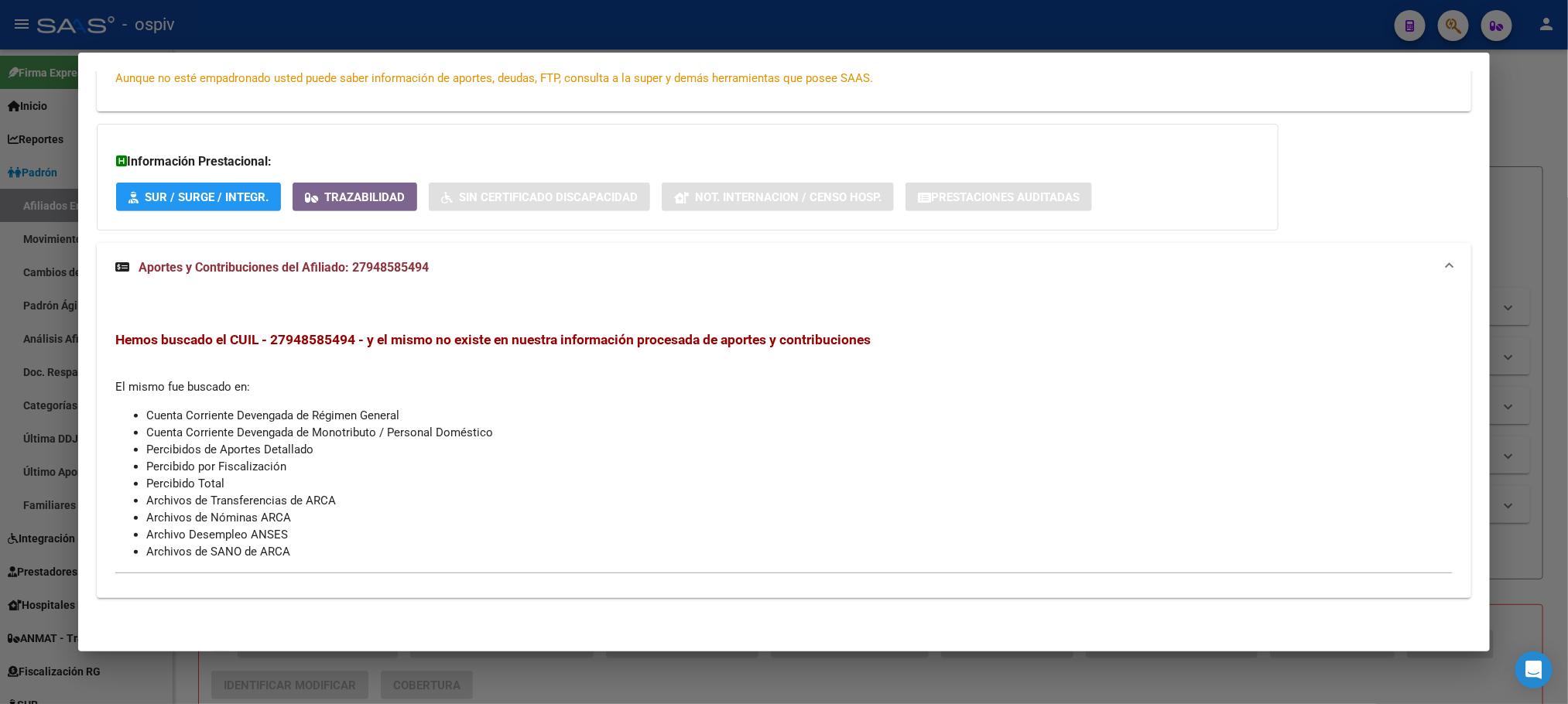
scroll to position [0, 0]
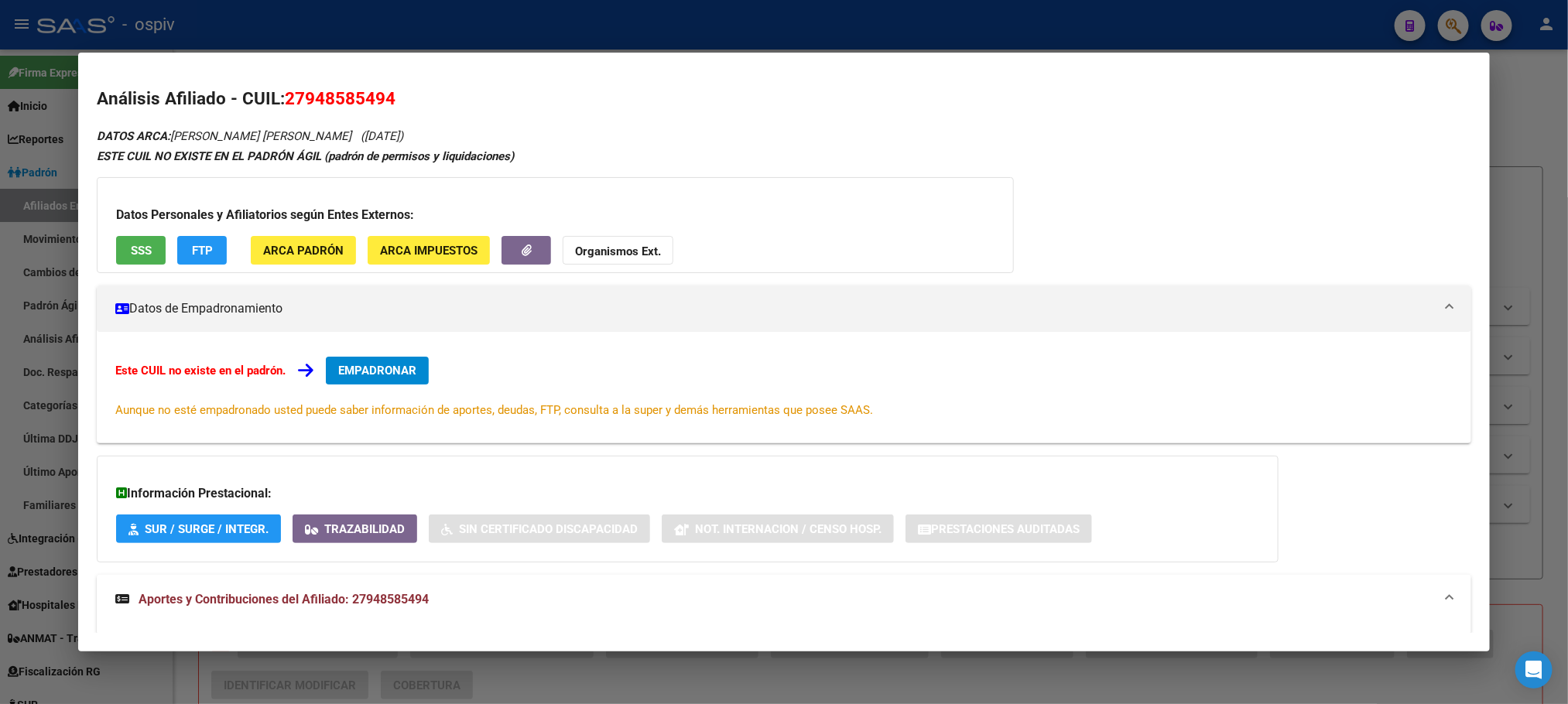
click at [131, 244] on span "SSS" at bounding box center [141, 250] width 21 height 14
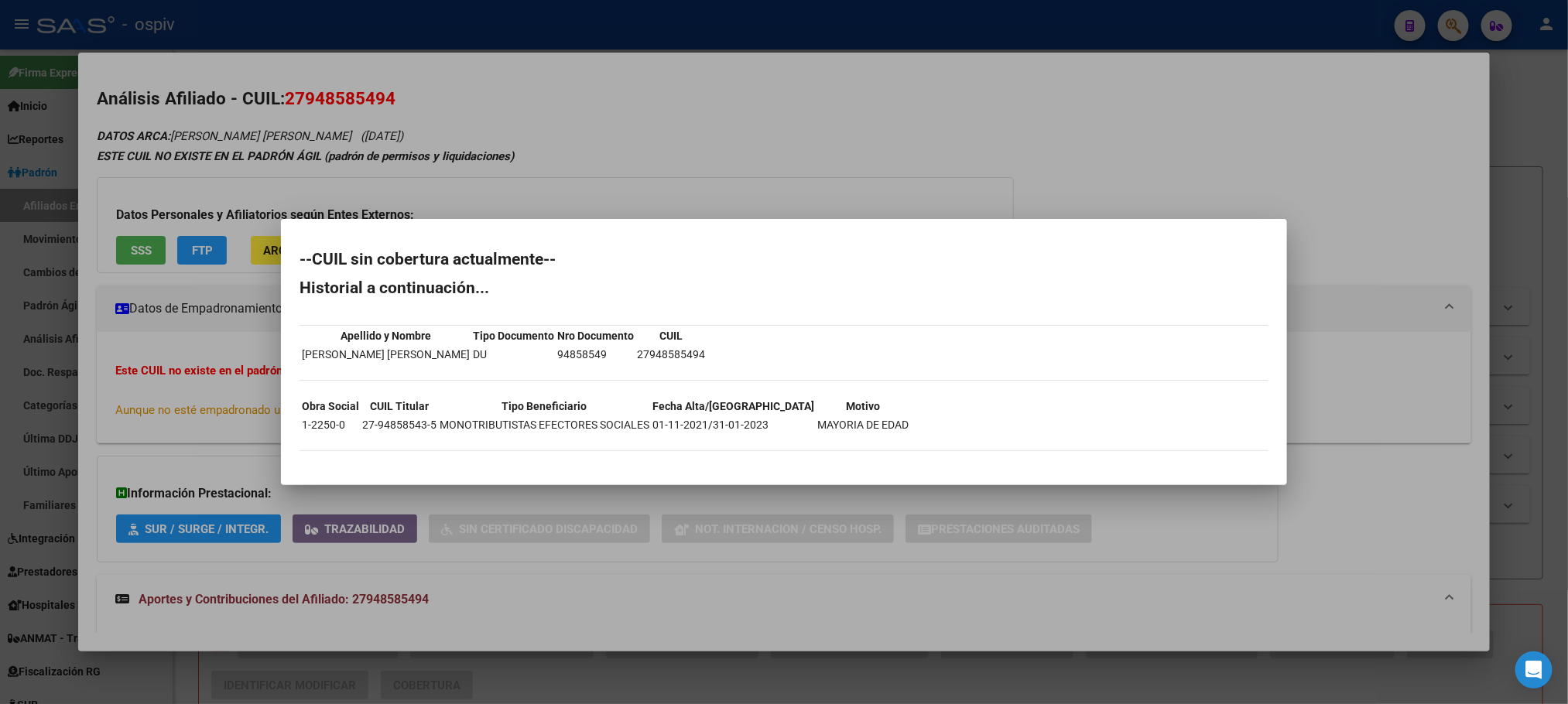
click at [586, 355] on td "94858549" at bounding box center [595, 353] width 78 height 17
click at [478, 21] on div at bounding box center [784, 352] width 1568 height 704
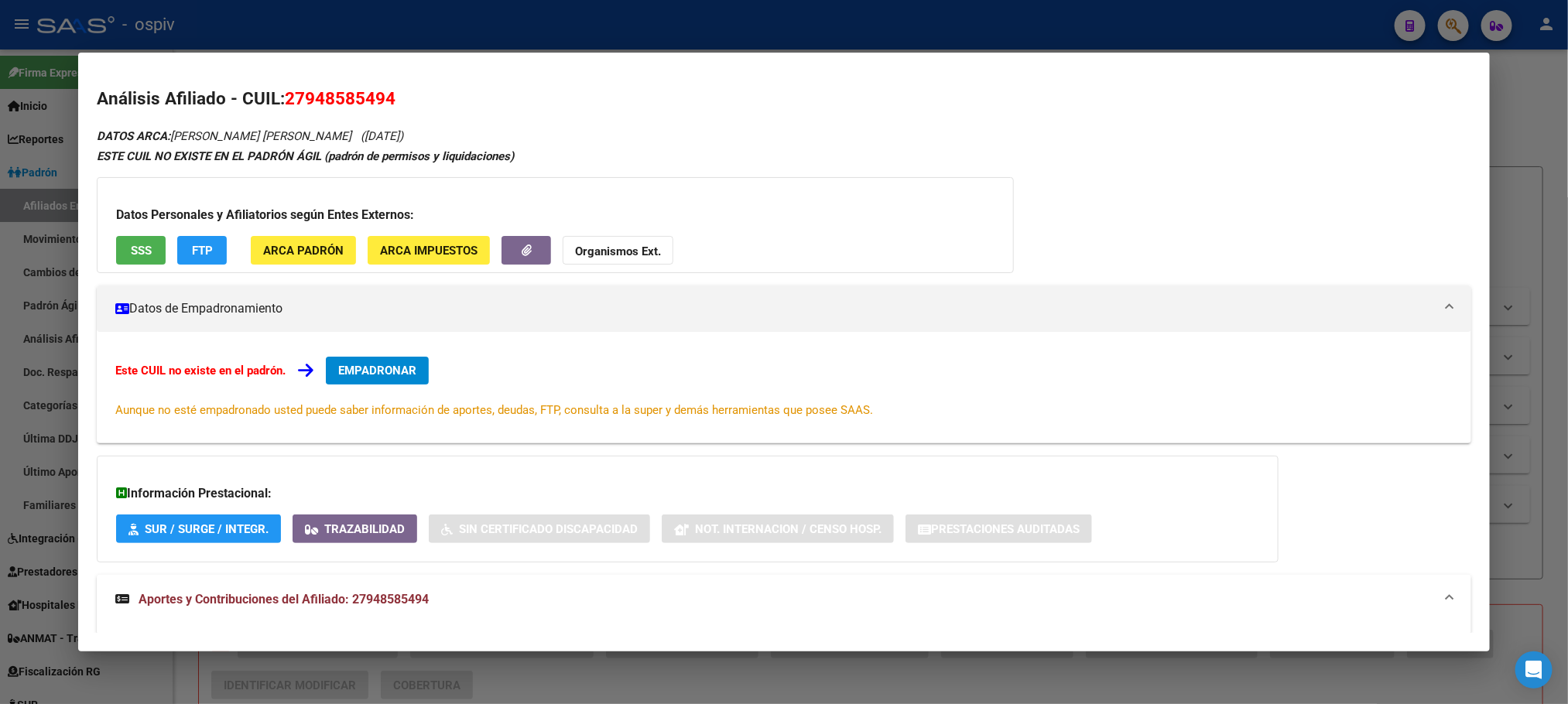
click at [352, 28] on div at bounding box center [784, 352] width 1568 height 704
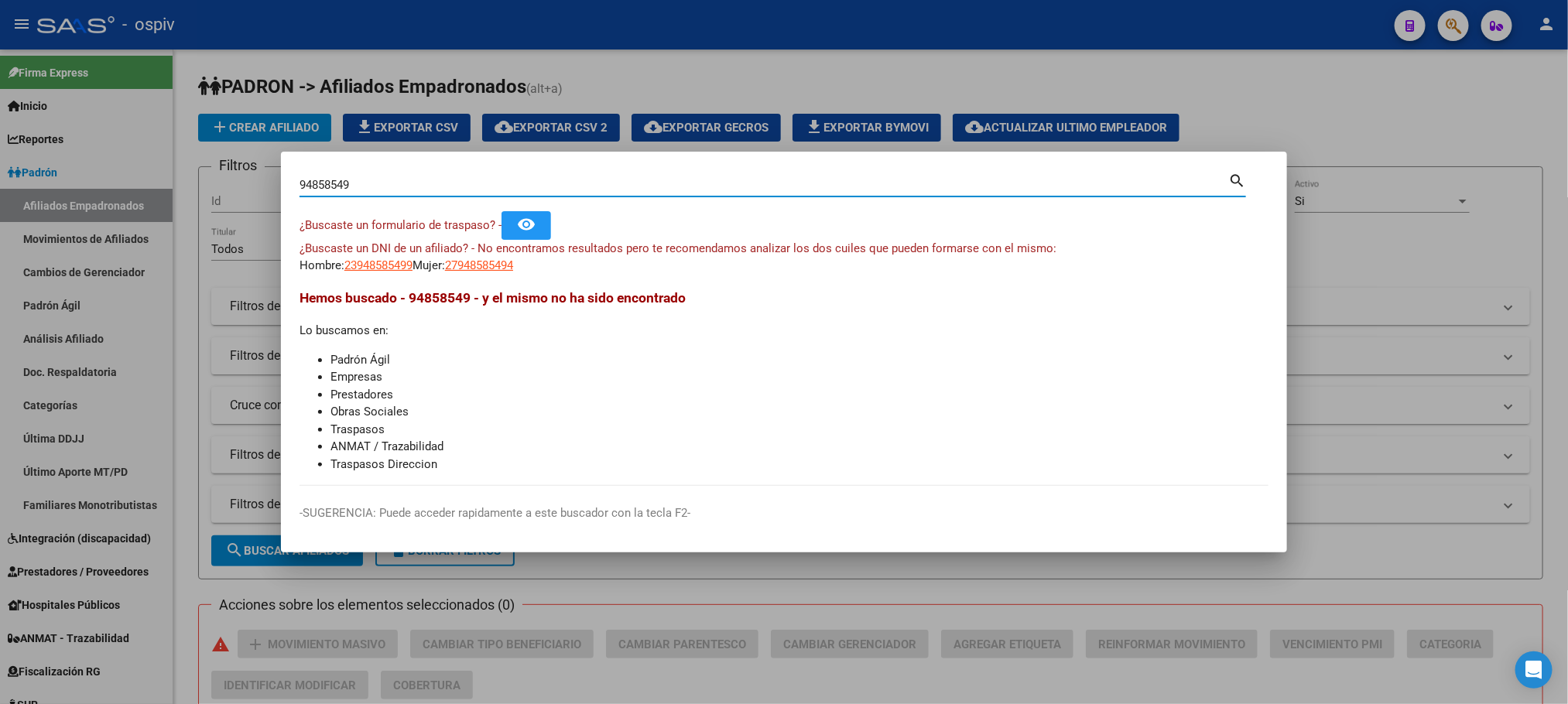
drag, startPoint x: 354, startPoint y: 184, endPoint x: 102, endPoint y: 135, distance: 256.7
click at [102, 135] on div "94858549 Buscar (apellido, dni, cuil, nro traspaso, cuit, obra social) search ¿…" at bounding box center [784, 352] width 1568 height 704
paste input "18473353"
type input "18473353"
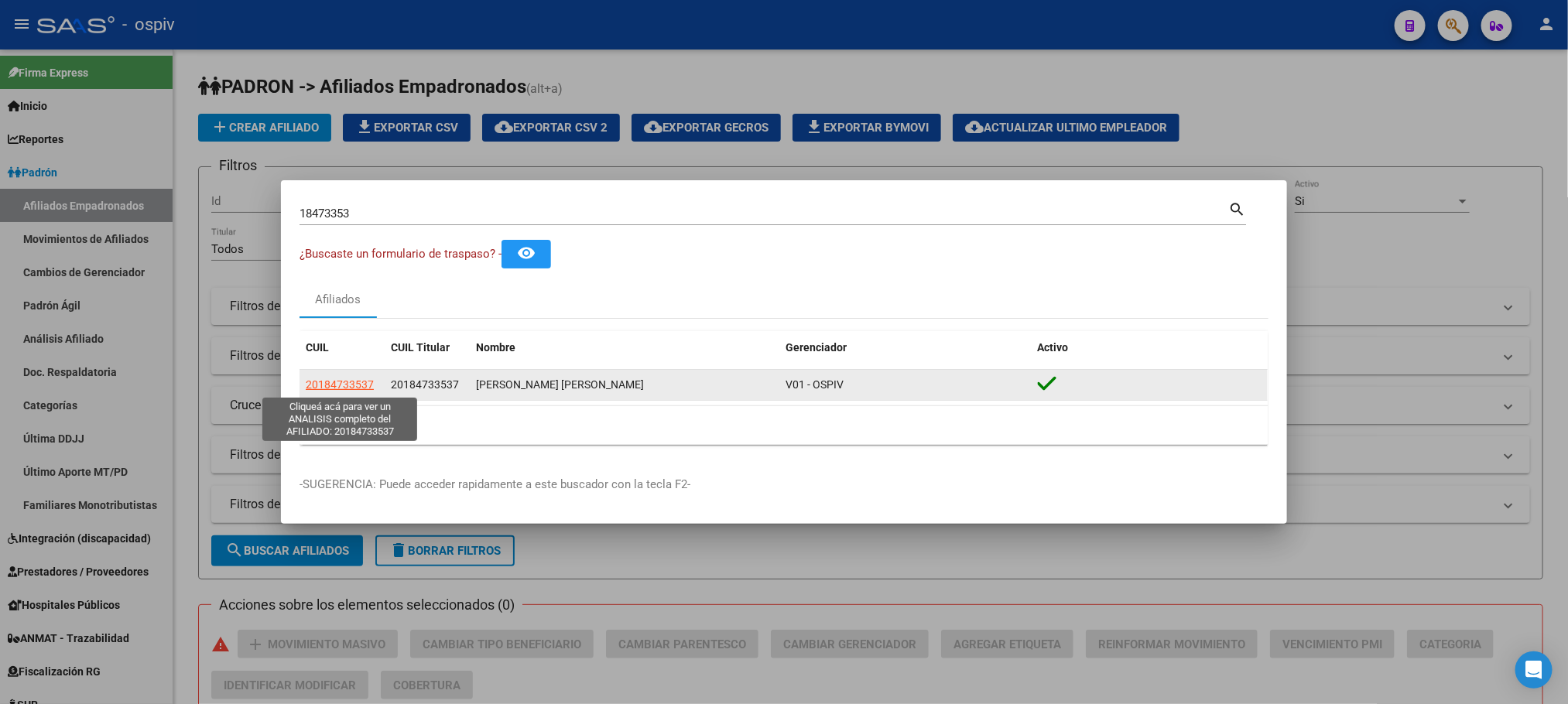
click at [353, 385] on span "20184733537" at bounding box center [339, 384] width 68 height 12
type textarea "20184733537"
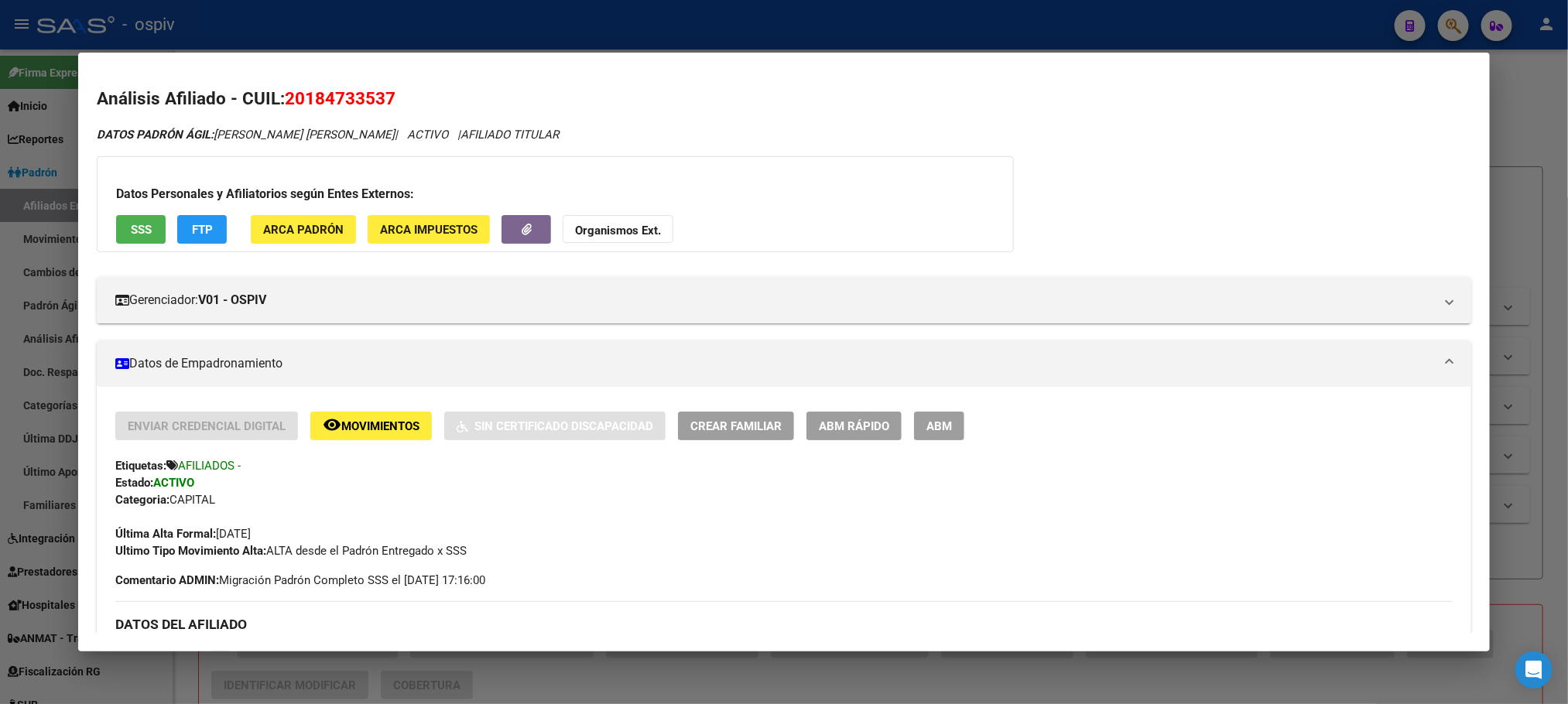
scroll to position [580, 0]
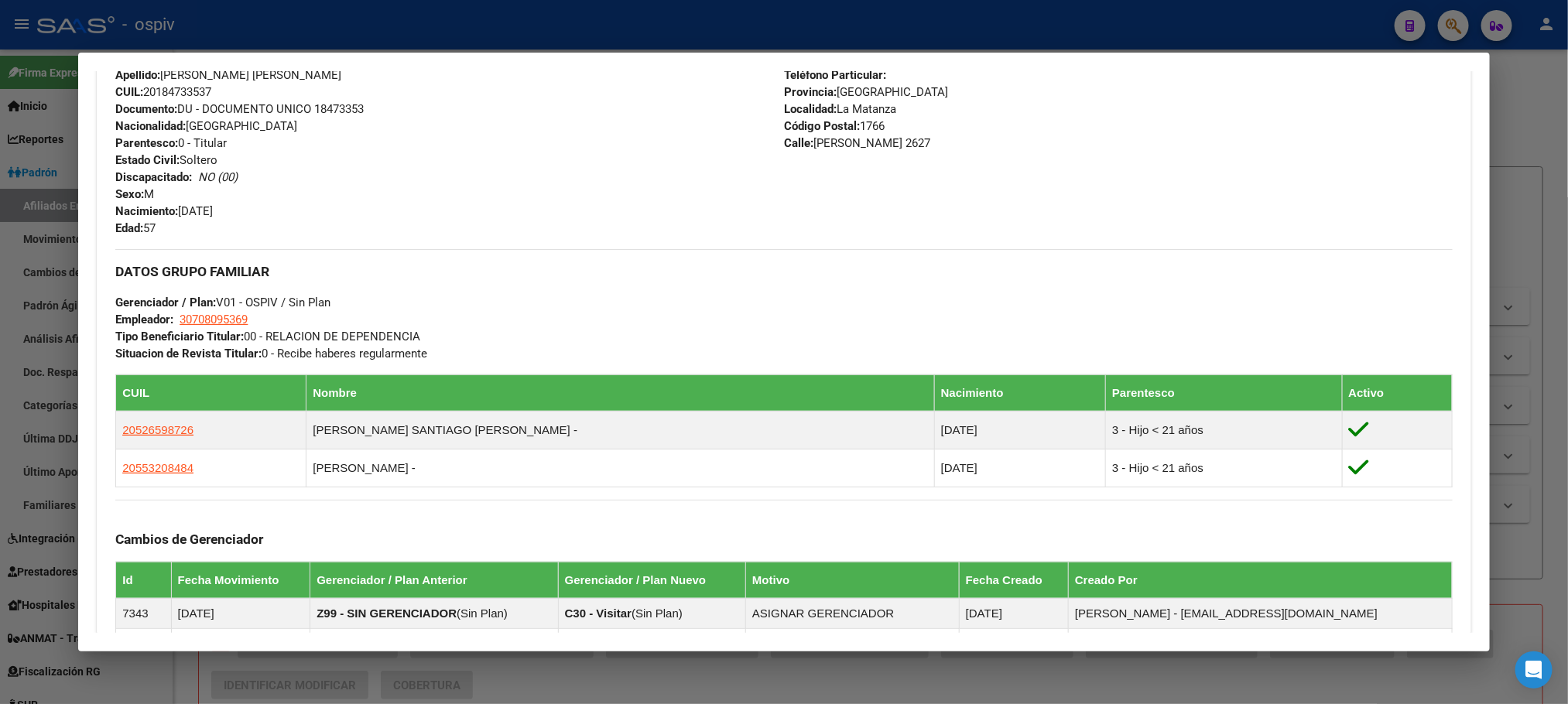
click at [423, 21] on div at bounding box center [784, 352] width 1568 height 704
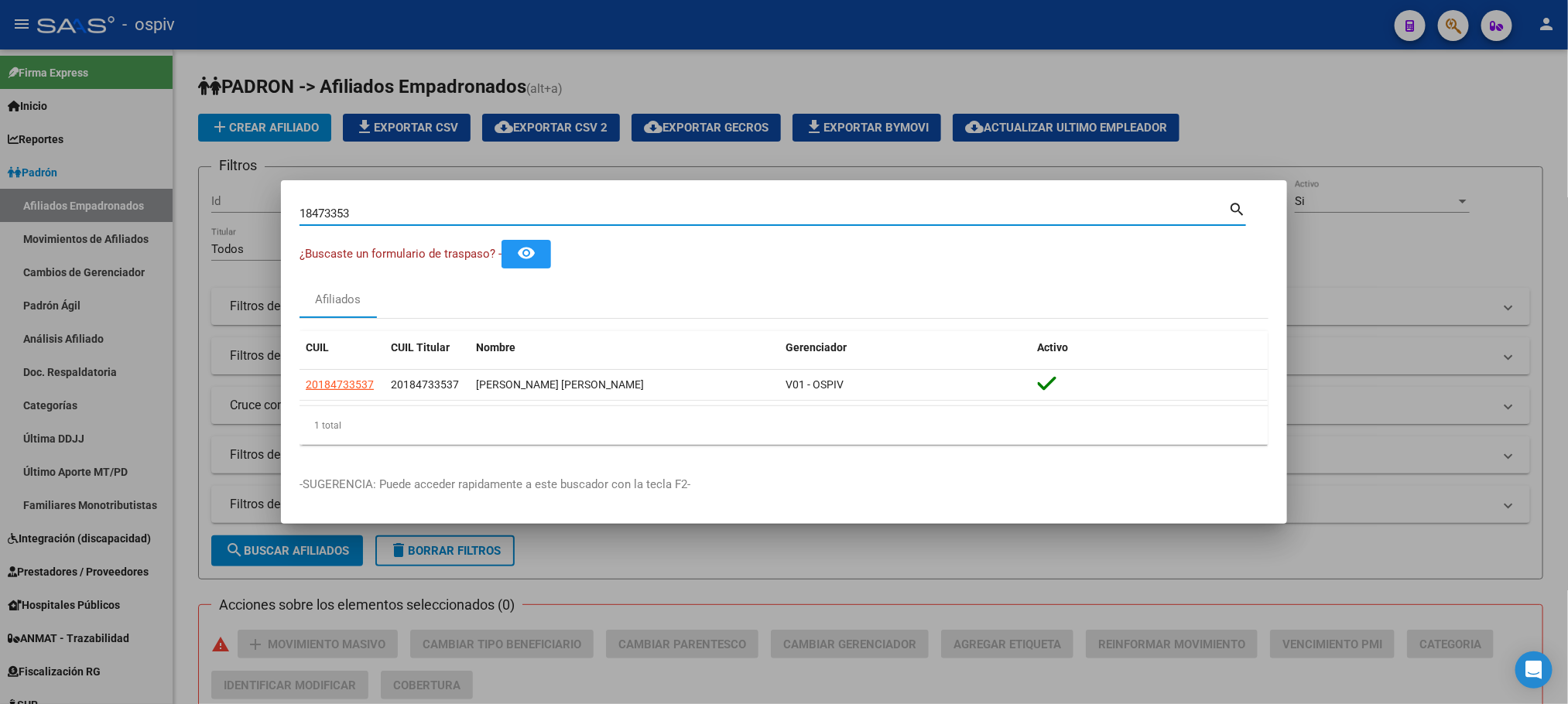
drag, startPoint x: 388, startPoint y: 207, endPoint x: 93, endPoint y: 171, distance: 297.2
click at [93, 171] on div "18473353 Buscar (apellido, dni, cuil, nro traspaso, cuit, obra social) search ¿…" at bounding box center [784, 352] width 1568 height 704
click at [562, 156] on div at bounding box center [784, 352] width 1568 height 704
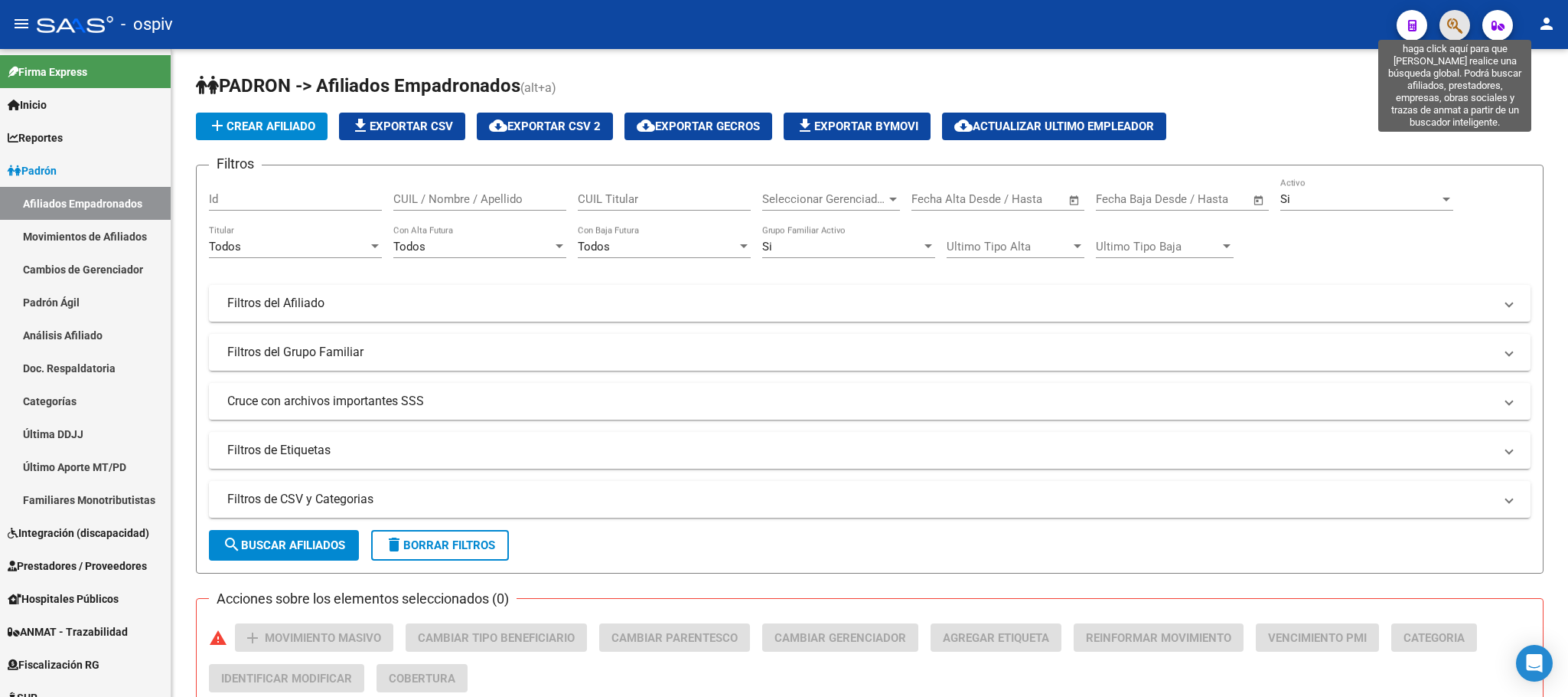
click at [1451, 30] on icon "button" at bounding box center [1455, 25] width 15 height 18
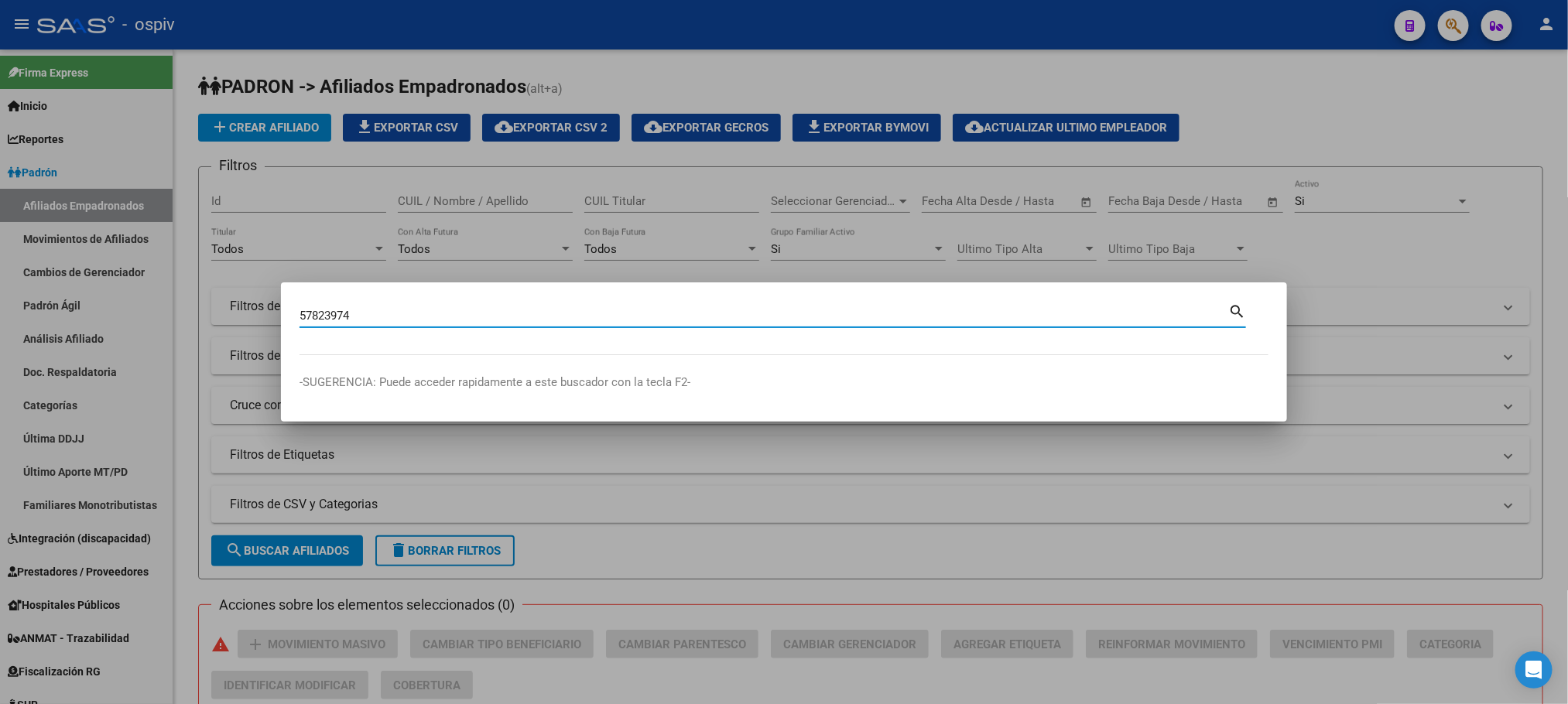
type input "57823974"
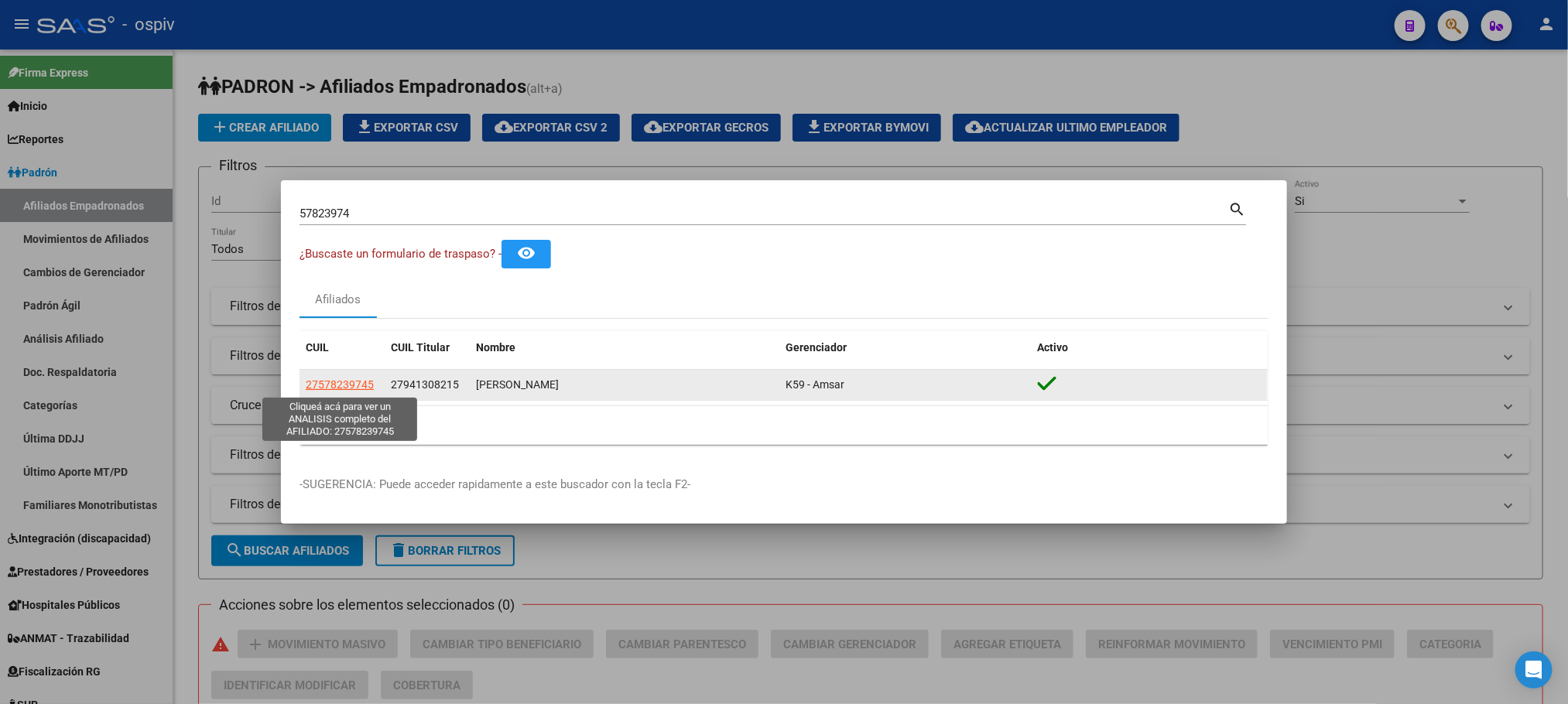
click at [330, 382] on span "27578239745" at bounding box center [339, 384] width 68 height 12
type textarea "27578239745"
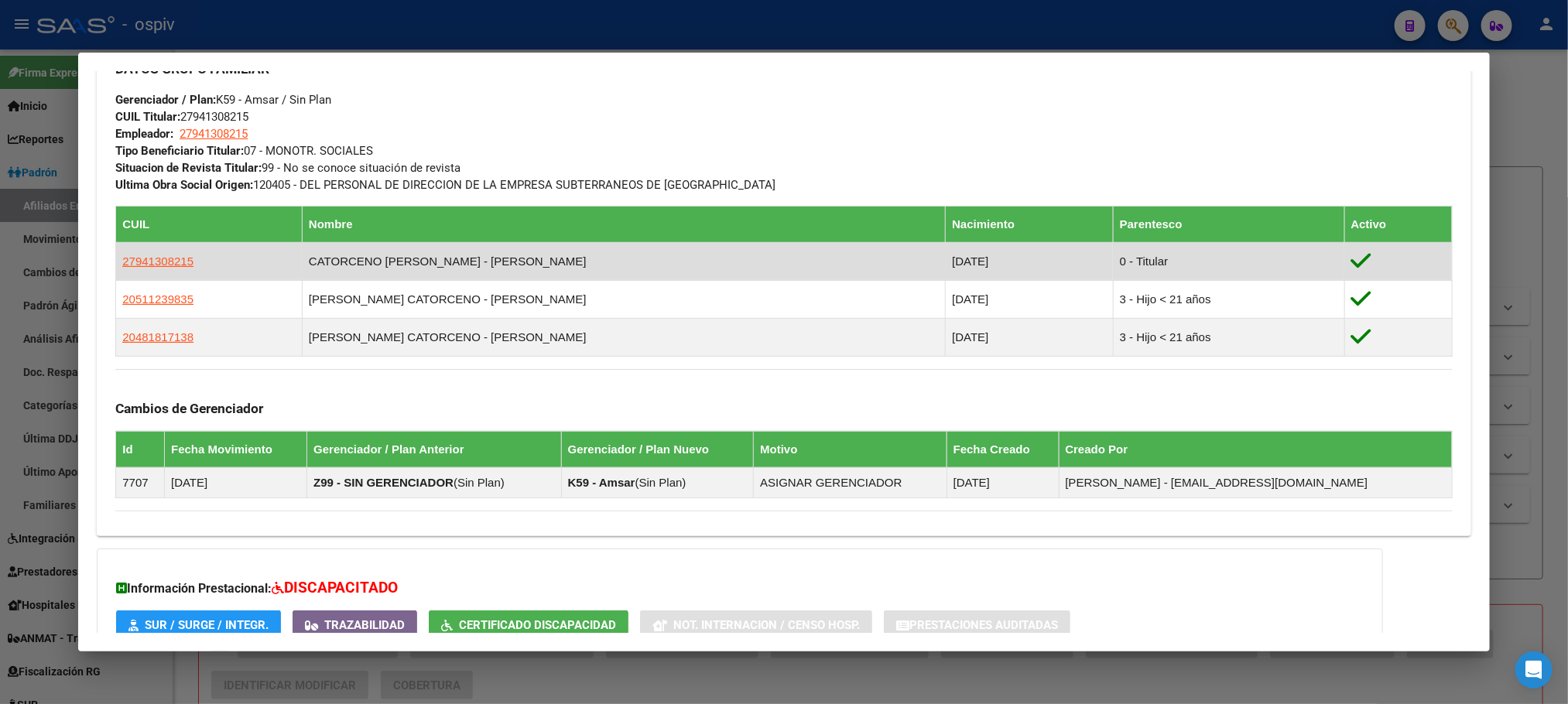
scroll to position [696, 0]
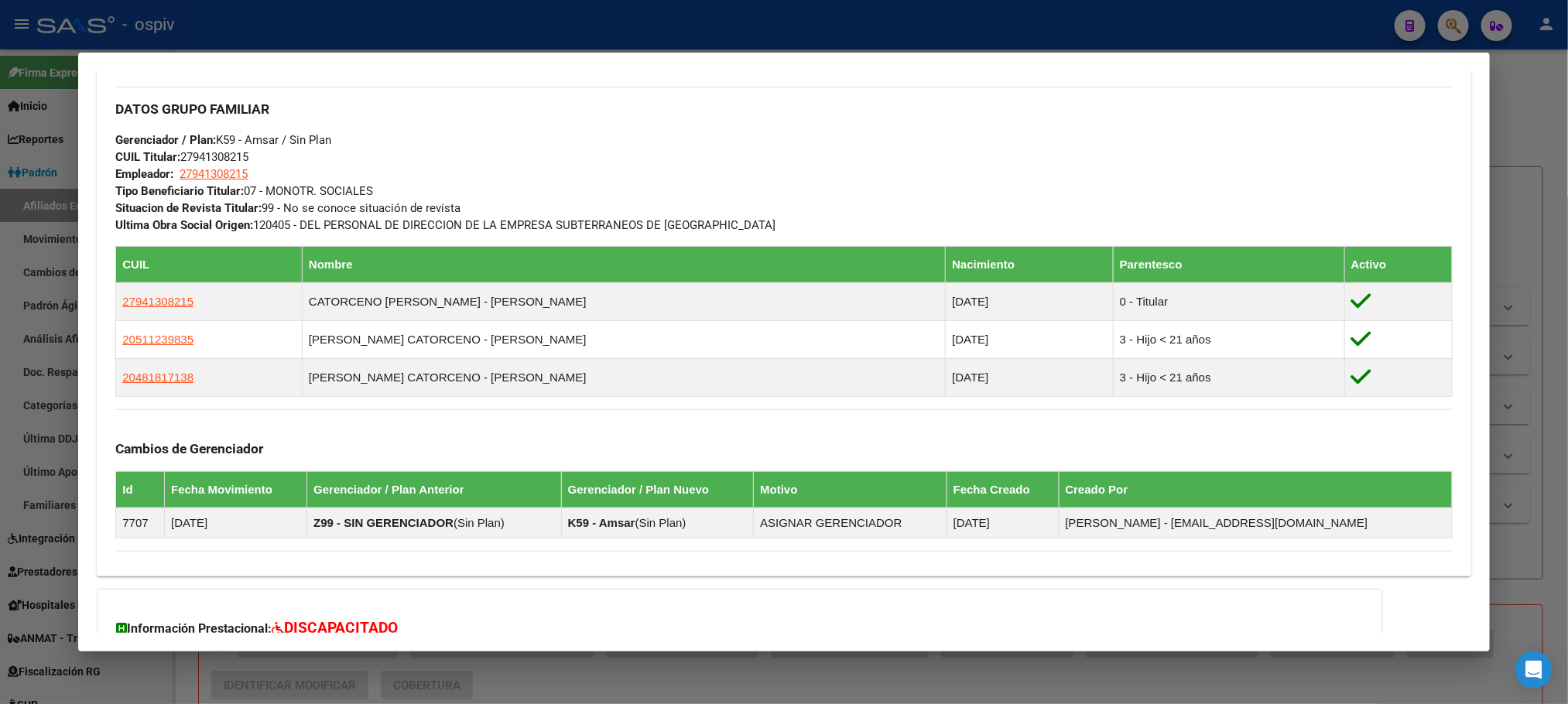
click at [565, 35] on div at bounding box center [784, 352] width 1568 height 704
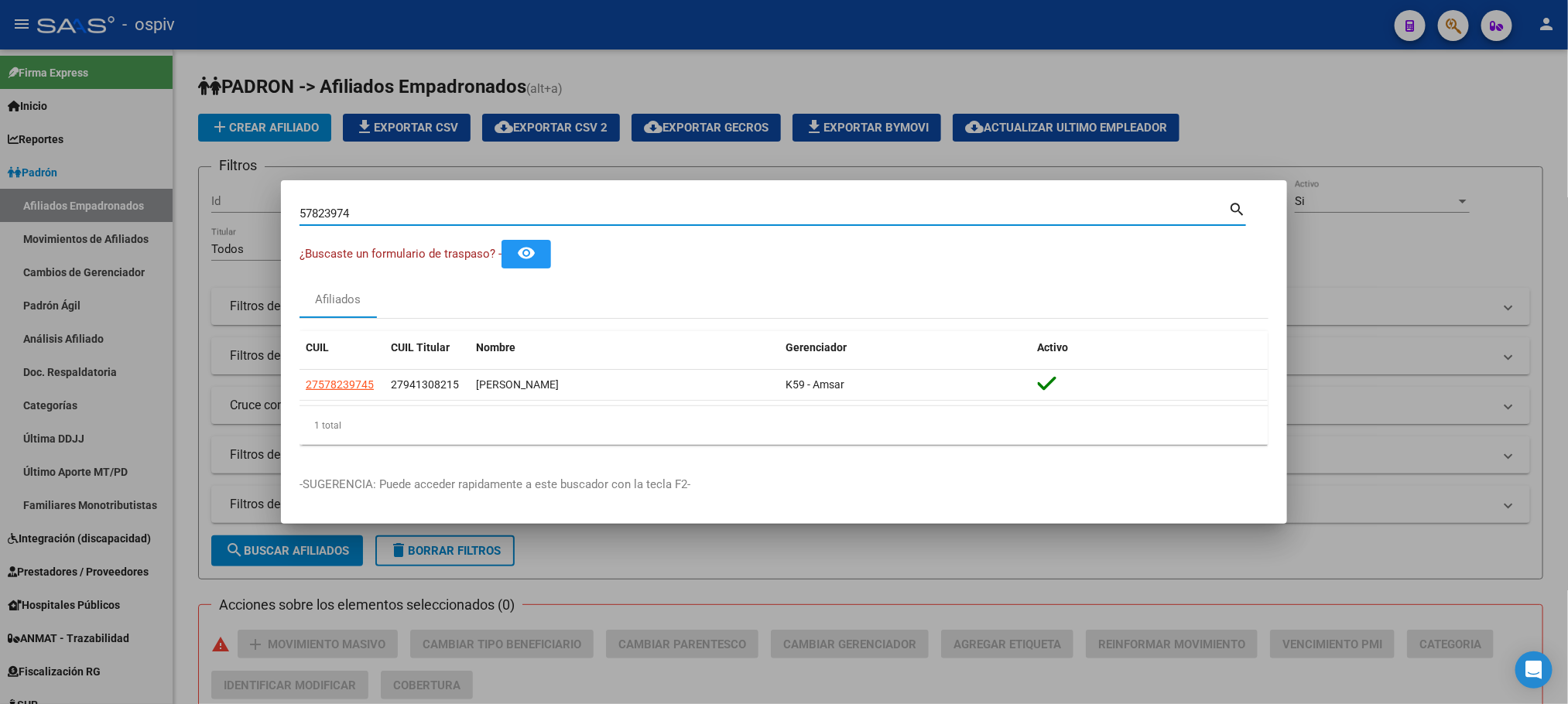
drag, startPoint x: 382, startPoint y: 213, endPoint x: 179, endPoint y: 186, distance: 204.8
click at [179, 186] on div "57823974 Buscar (apellido, dni, cuil, nro traspaso, cuit, obra social) search ¿…" at bounding box center [784, 352] width 1568 height 704
paste input "8803226"
type input "58803226"
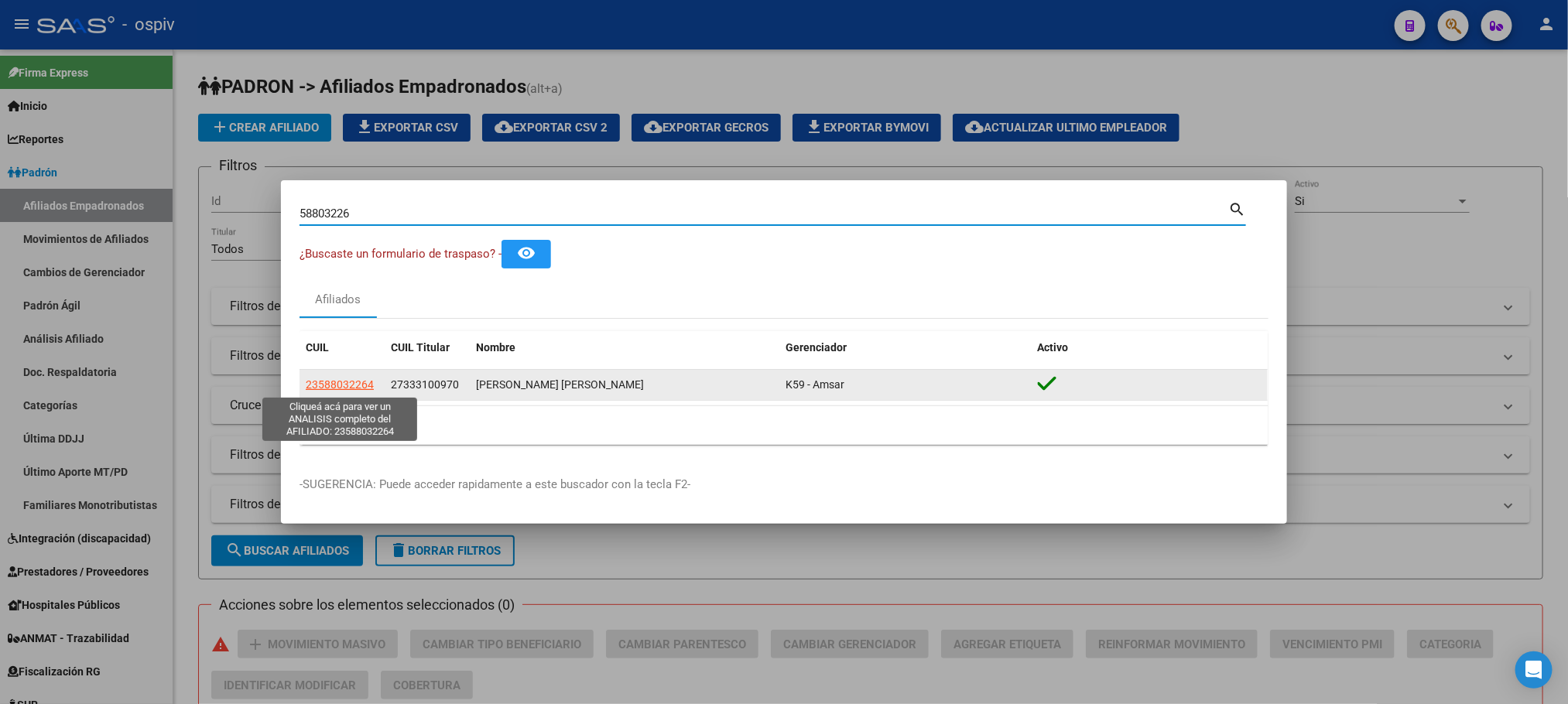
click at [325, 388] on span "23588032264" at bounding box center [339, 384] width 68 height 12
type textarea "23588032264"
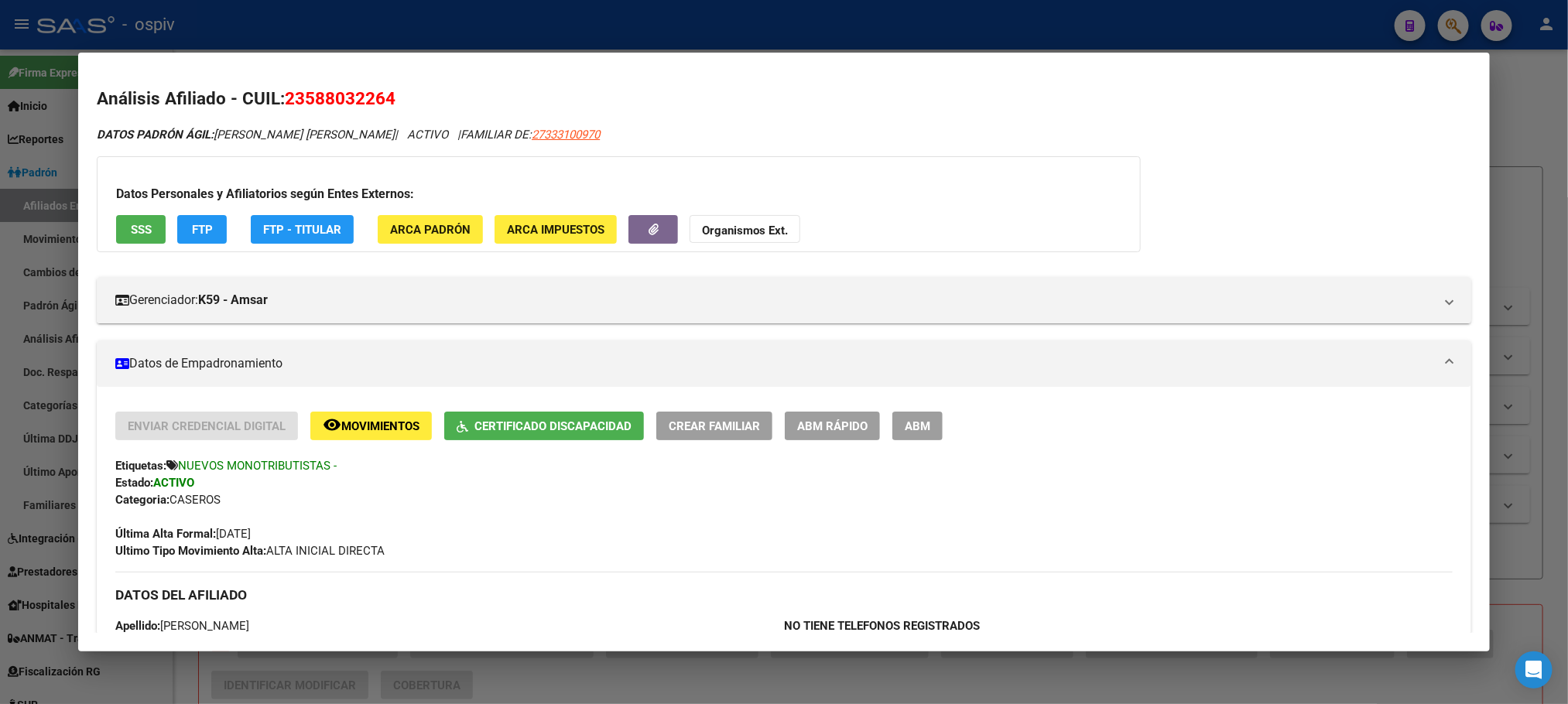
click at [377, 39] on div at bounding box center [784, 352] width 1568 height 704
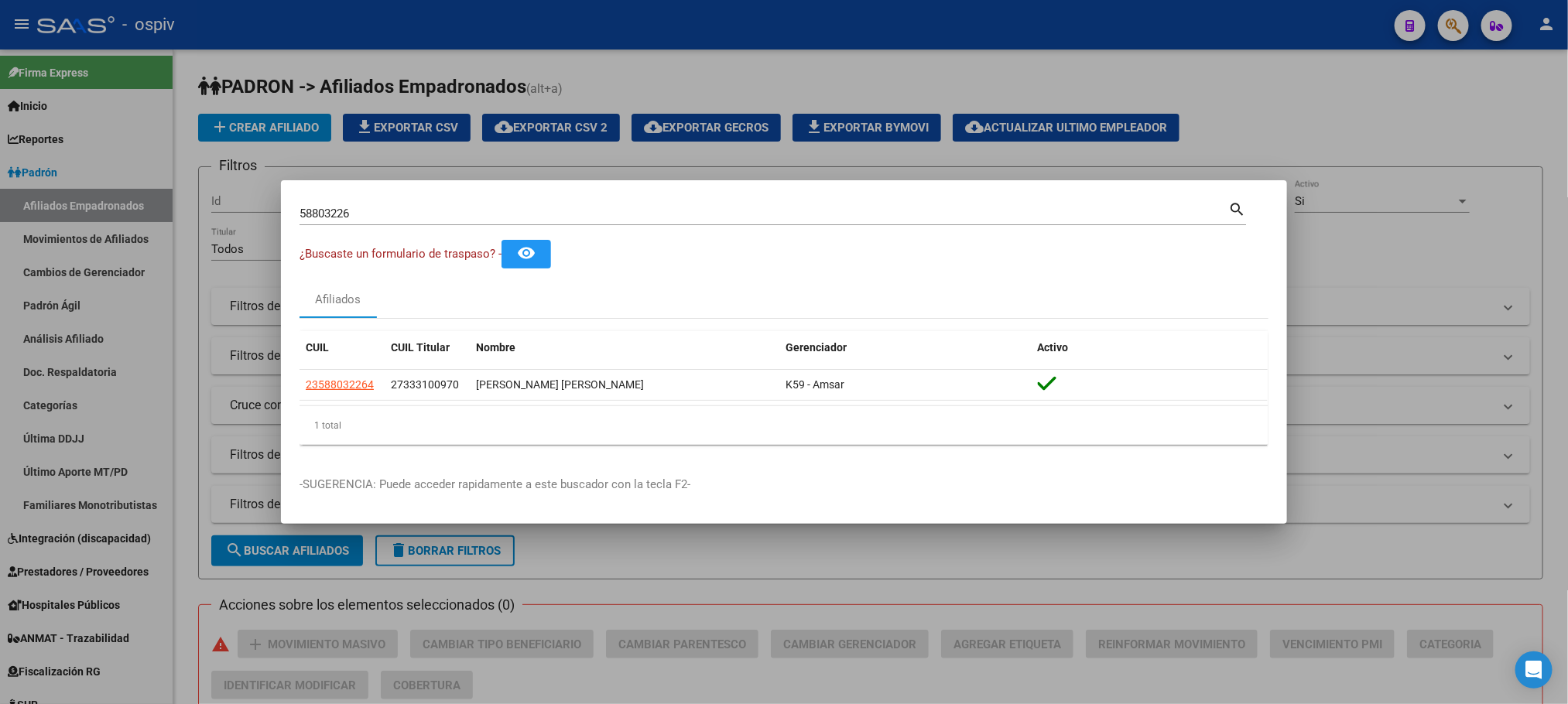
drag, startPoint x: 364, startPoint y: 225, endPoint x: 316, endPoint y: 207, distance: 51.3
click at [307, 208] on div "58803226 Buscar (apellido, dni, [PERSON_NAME], [PERSON_NAME], cuit, obra social)" at bounding box center [764, 213] width 929 height 23
drag, startPoint x: 378, startPoint y: 211, endPoint x: 265, endPoint y: 204, distance: 113.2
click at [265, 204] on div "58803226 Buscar (apellido, dni, cuil, nro traspaso, cuit, obra social) search ¿…" at bounding box center [784, 352] width 1568 height 704
paste input "25671072"
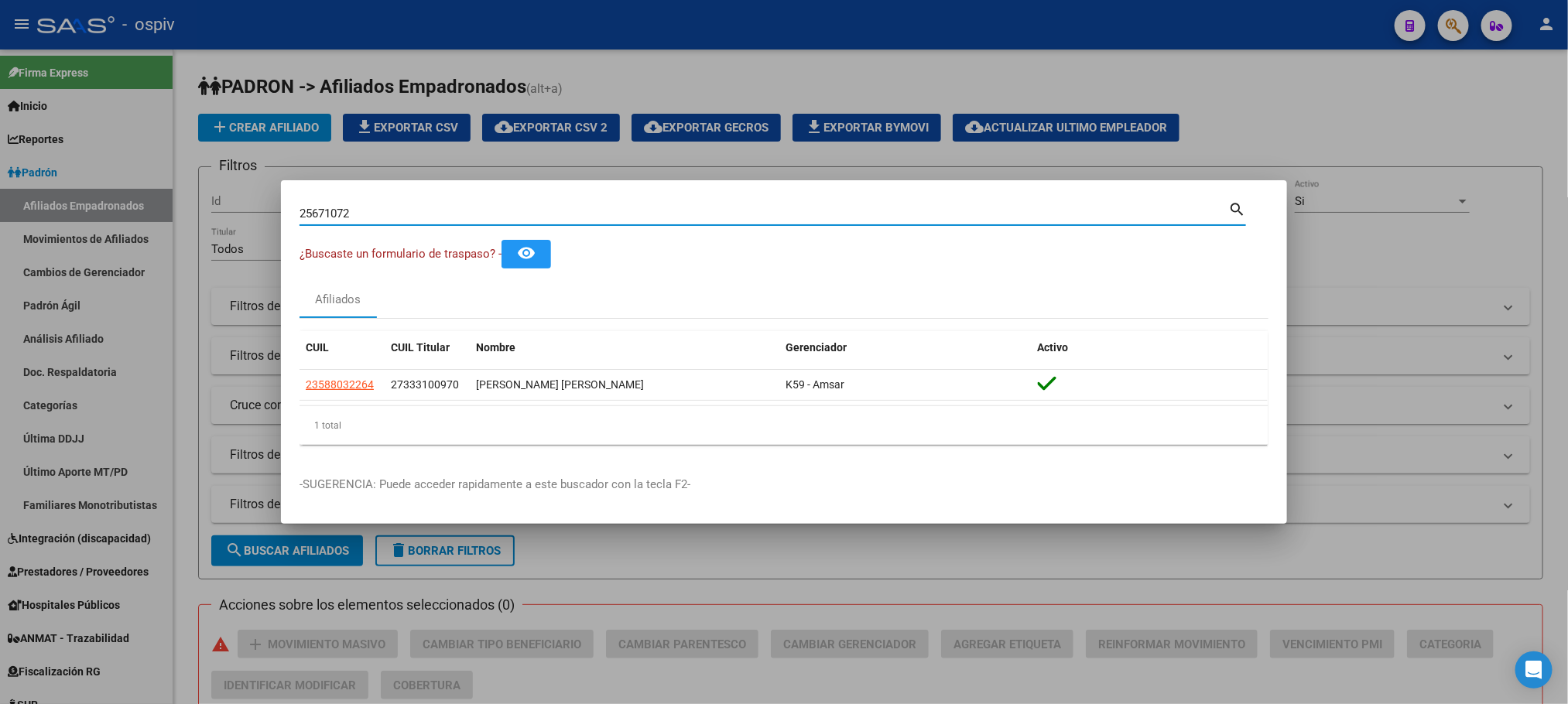
type input "25671072"
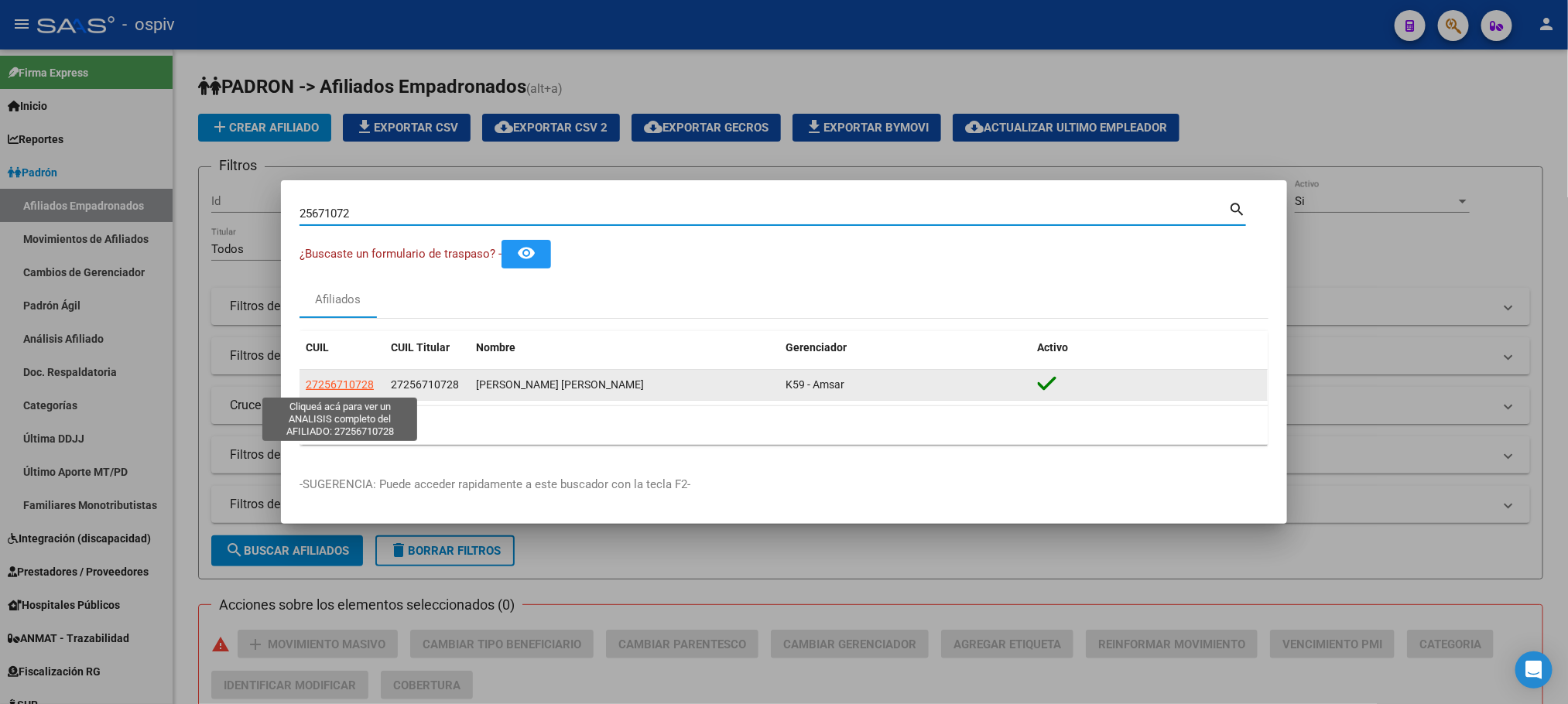
click at [342, 382] on span "27256710728" at bounding box center [339, 384] width 68 height 12
type textarea "27256710728"
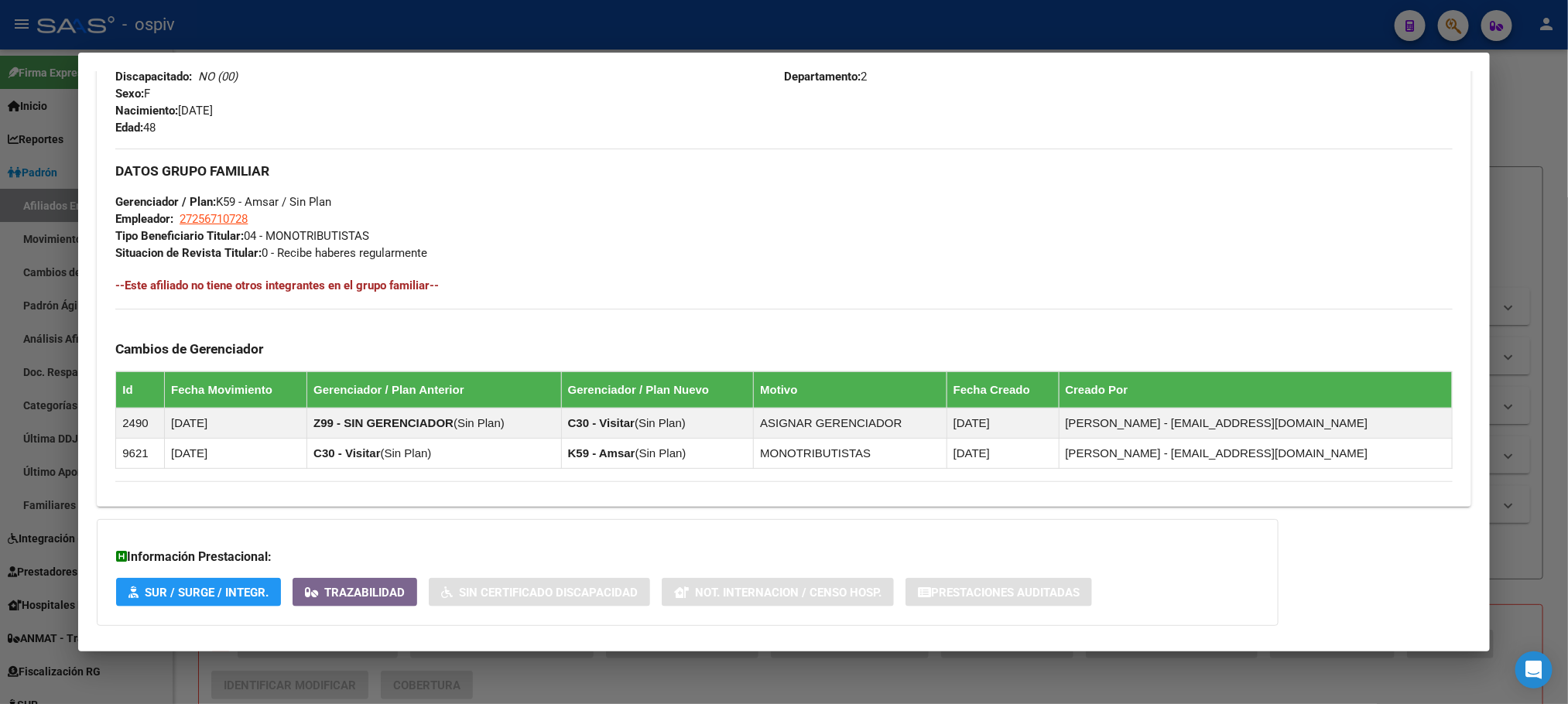
scroll to position [743, 0]
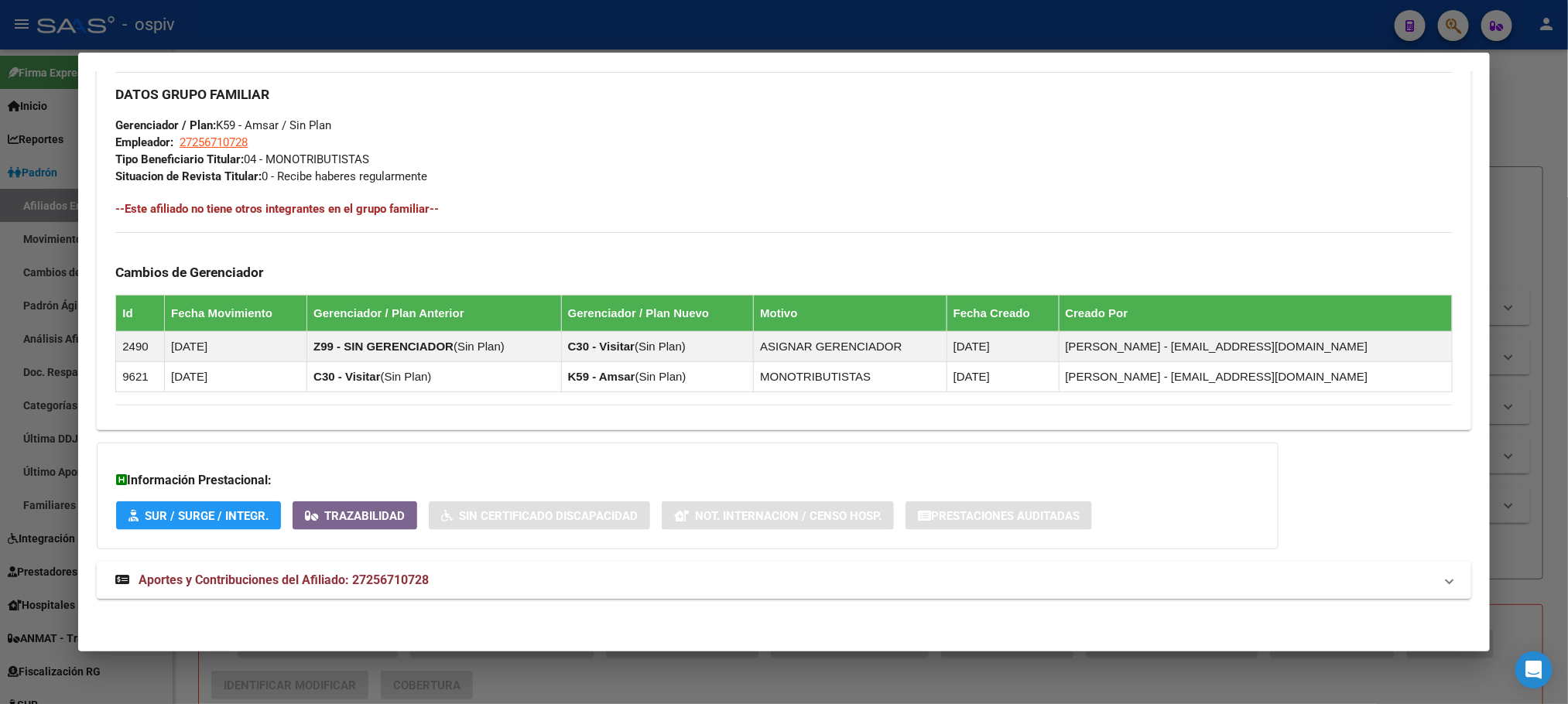
click at [397, 573] on span "Aportes y Contribuciones del Afiliado: 27256710728" at bounding box center [283, 580] width 291 height 15
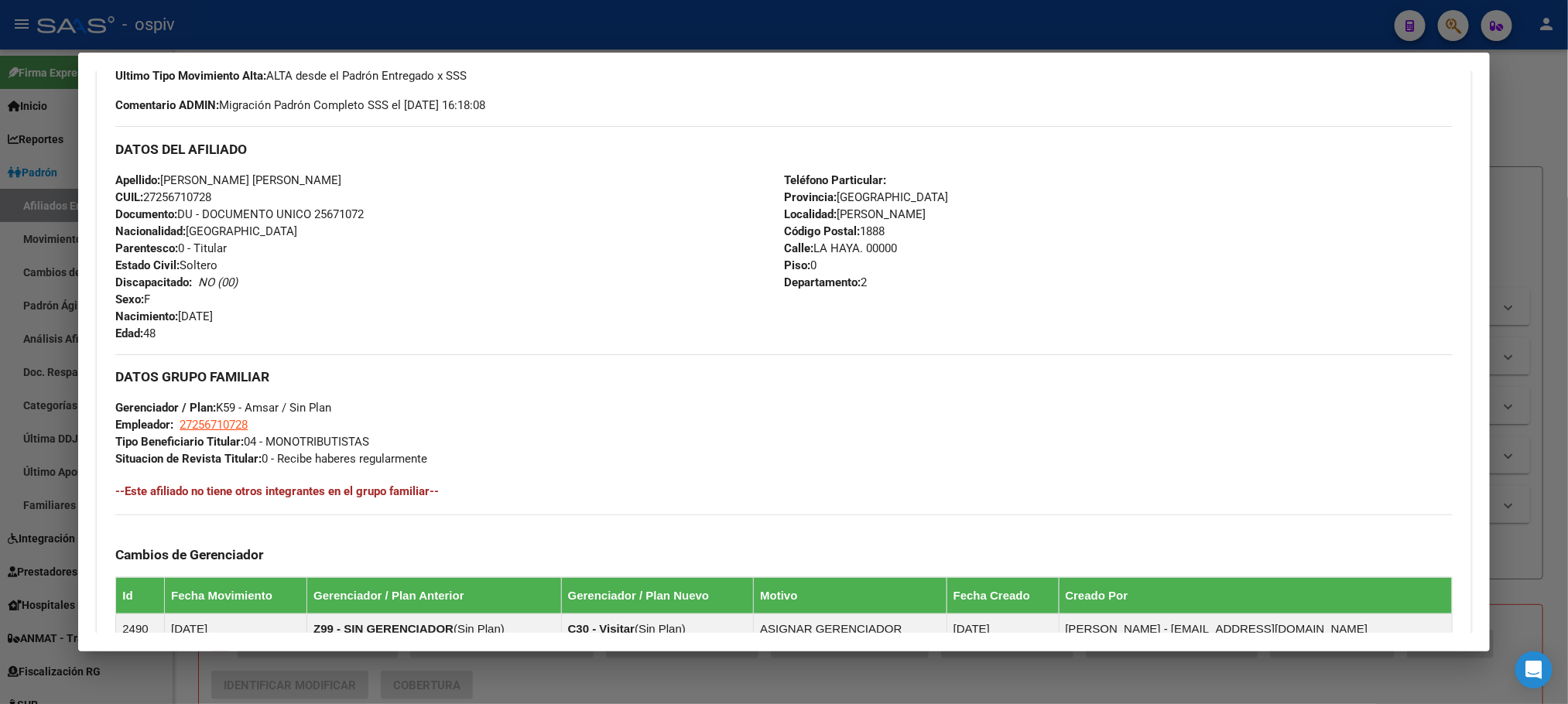
scroll to position [0, 0]
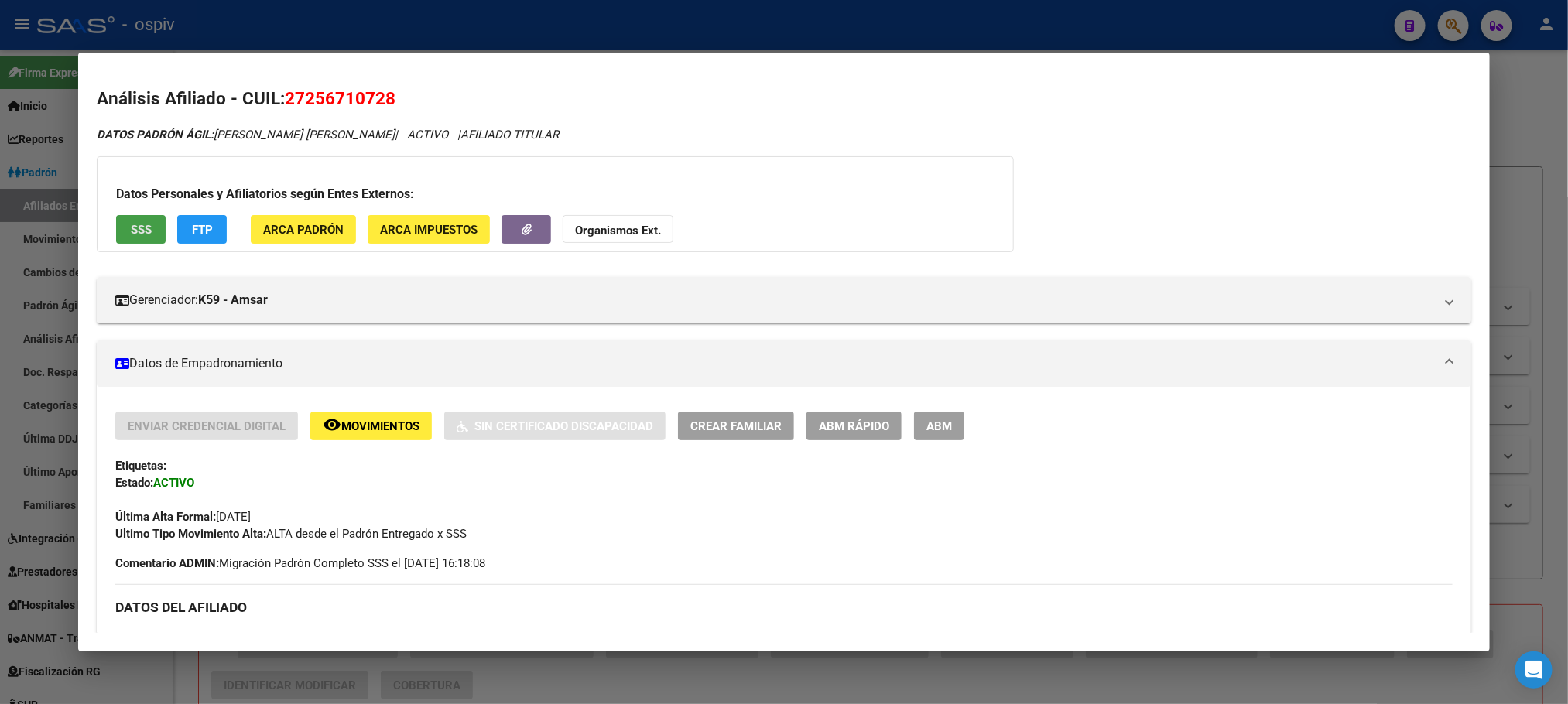
click at [121, 230] on button "SSS" at bounding box center [141, 229] width 50 height 28
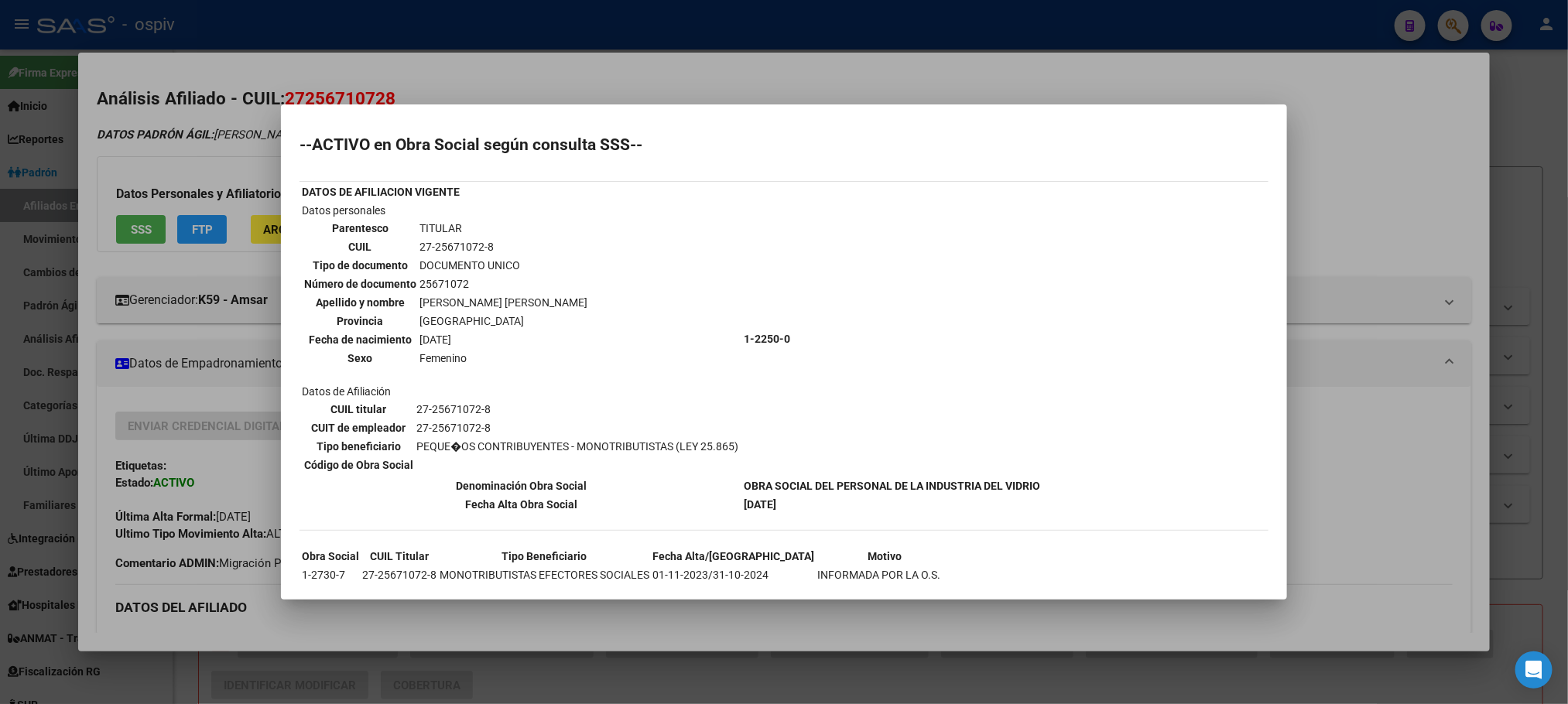
click at [463, 246] on td "27-25671072-8" at bounding box center [503, 246] width 170 height 17
click at [458, 246] on td "27-25671072-8" at bounding box center [503, 246] width 170 height 17
click at [437, 243] on td "27-25671072-8" at bounding box center [503, 246] width 170 height 17
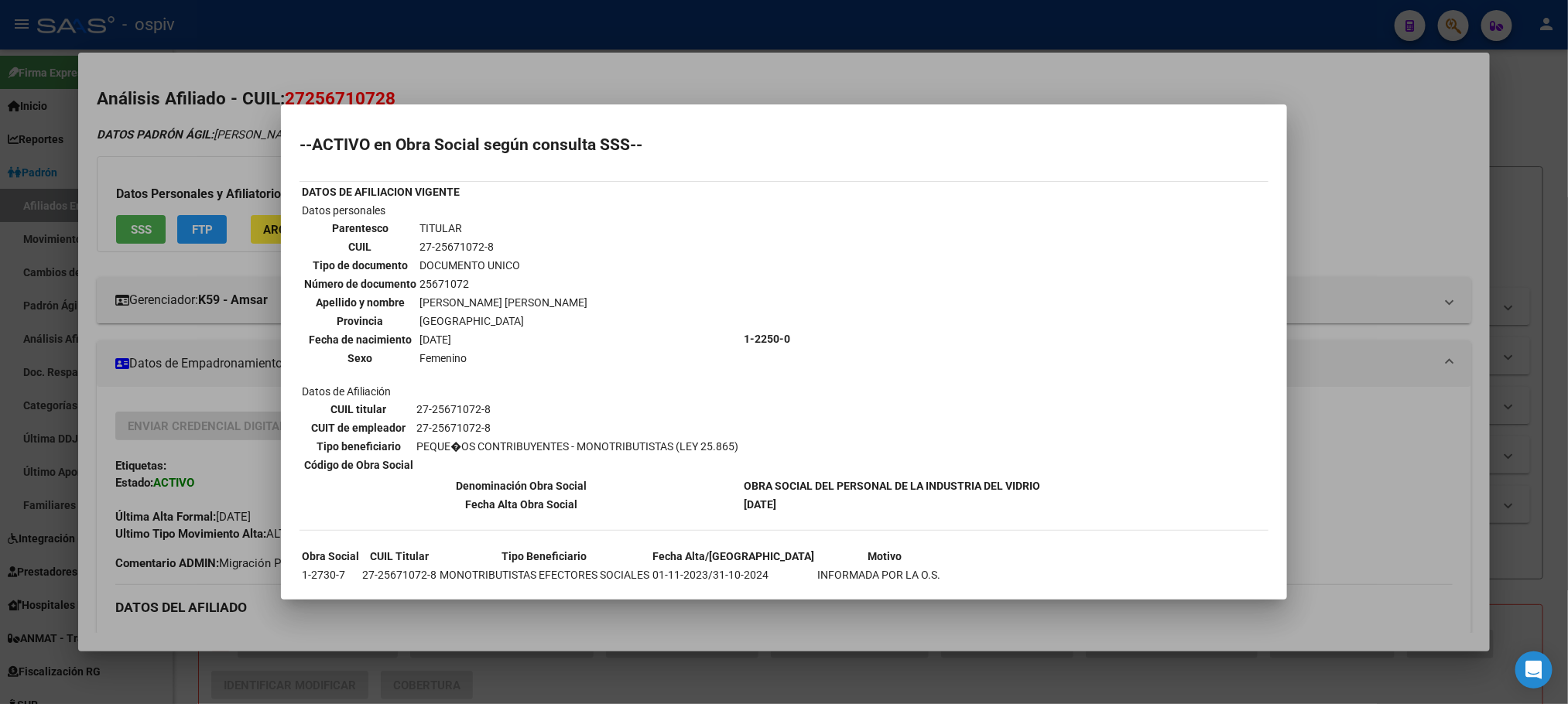
click at [437, 243] on td "27-25671072-8" at bounding box center [503, 246] width 170 height 17
copy tbody "27-25671072-8"
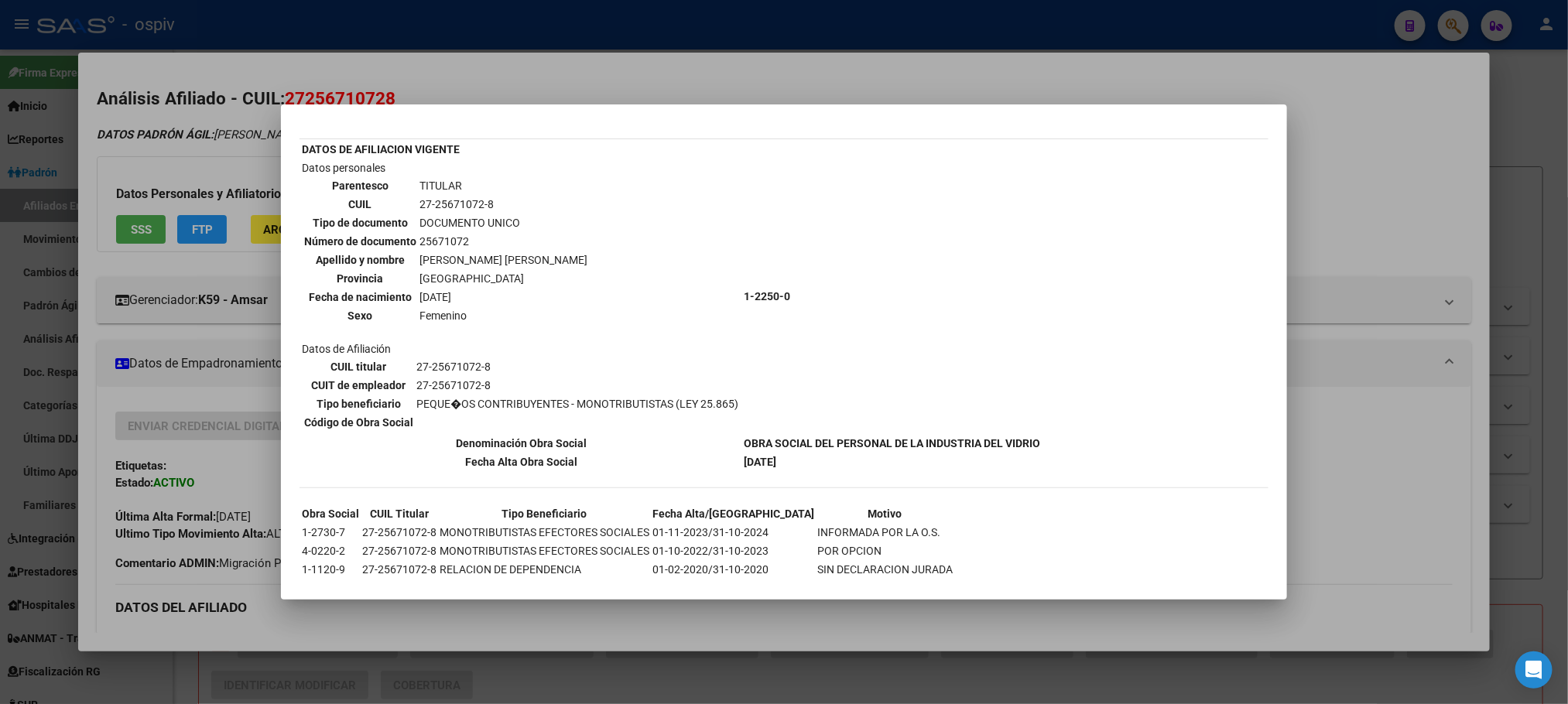
scroll to position [63, 0]
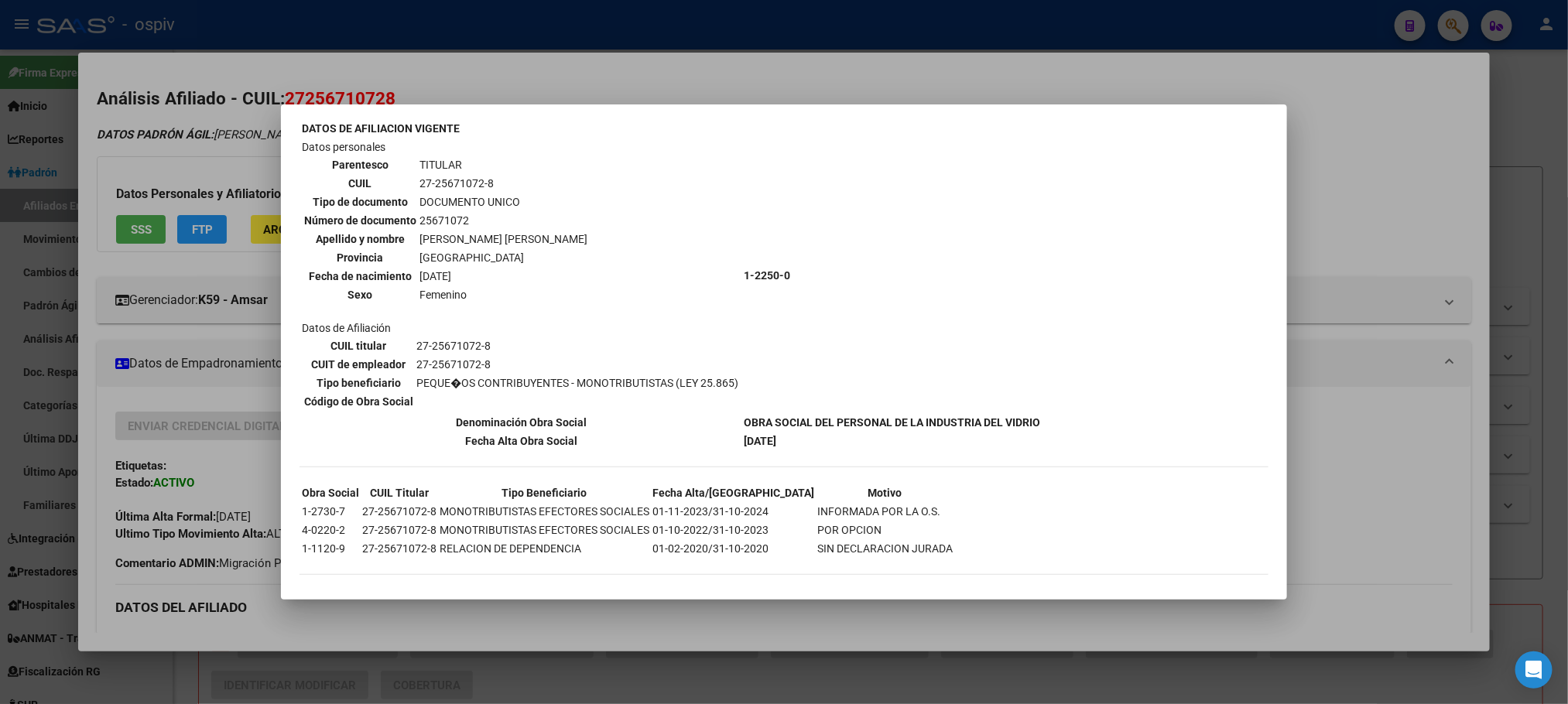
click at [521, 31] on div at bounding box center [784, 352] width 1568 height 704
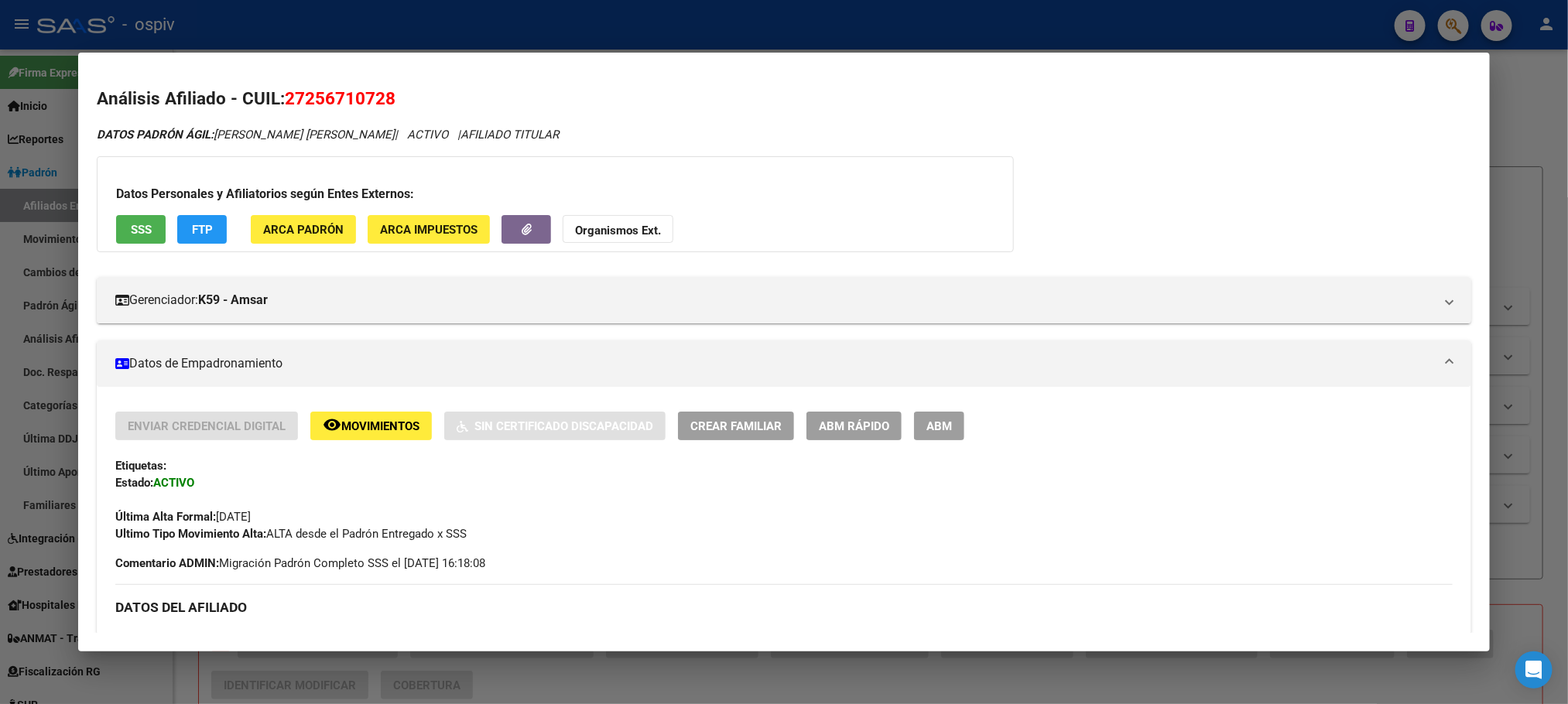
click at [509, 35] on div at bounding box center [784, 352] width 1568 height 704
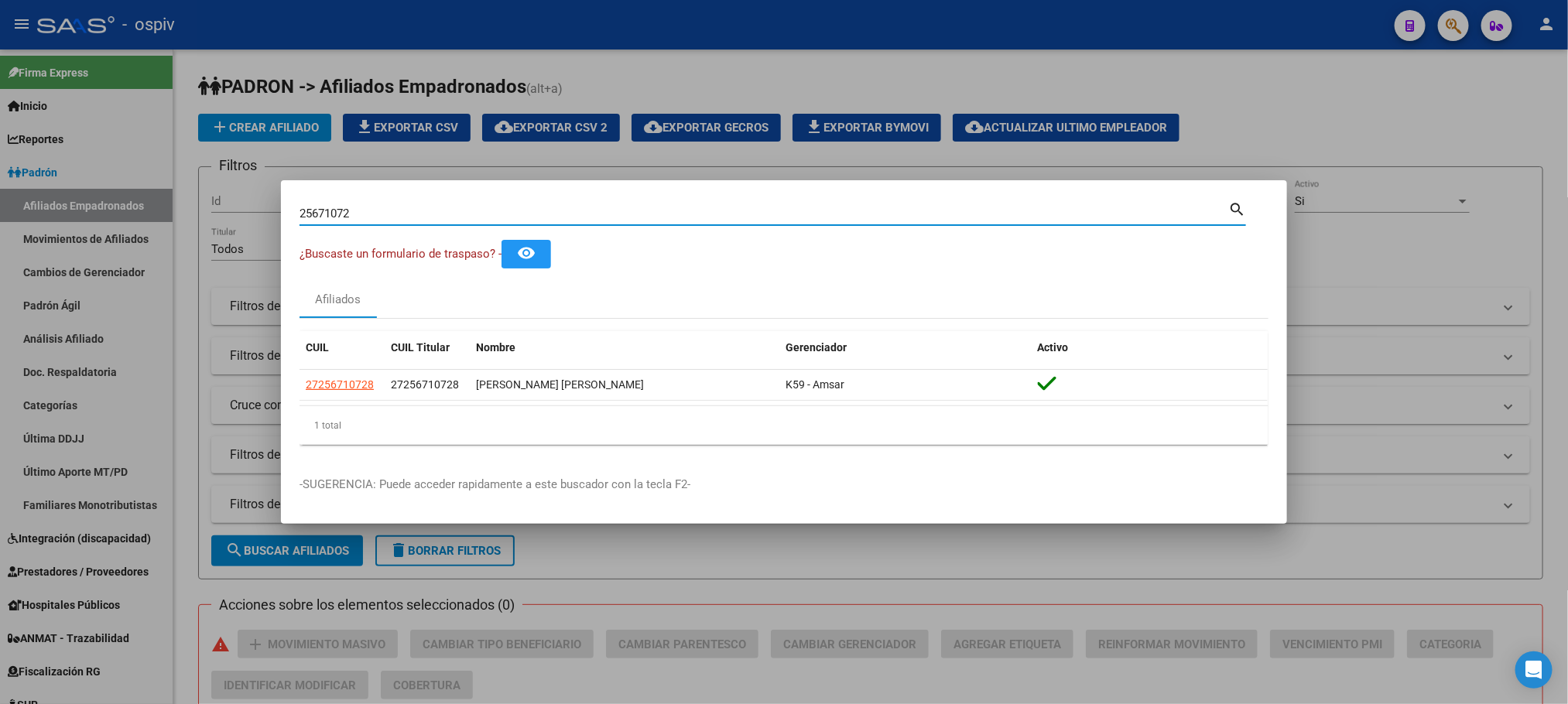
drag, startPoint x: 363, startPoint y: 219, endPoint x: 263, endPoint y: 214, distance: 100.1
click at [260, 219] on div "25671072 Buscar (apellido, dni, cuil, nro traspaso, cuit, obra social) search ¿…" at bounding box center [784, 352] width 1568 height 704
drag, startPoint x: 353, startPoint y: 217, endPoint x: 233, endPoint y: 201, distance: 121.1
click at [233, 201] on div "25671072 Buscar (apellido, dni, cuil, nro traspaso, cuit, obra social) search ¿…" at bounding box center [784, 352] width 1568 height 704
paste input "53239645"
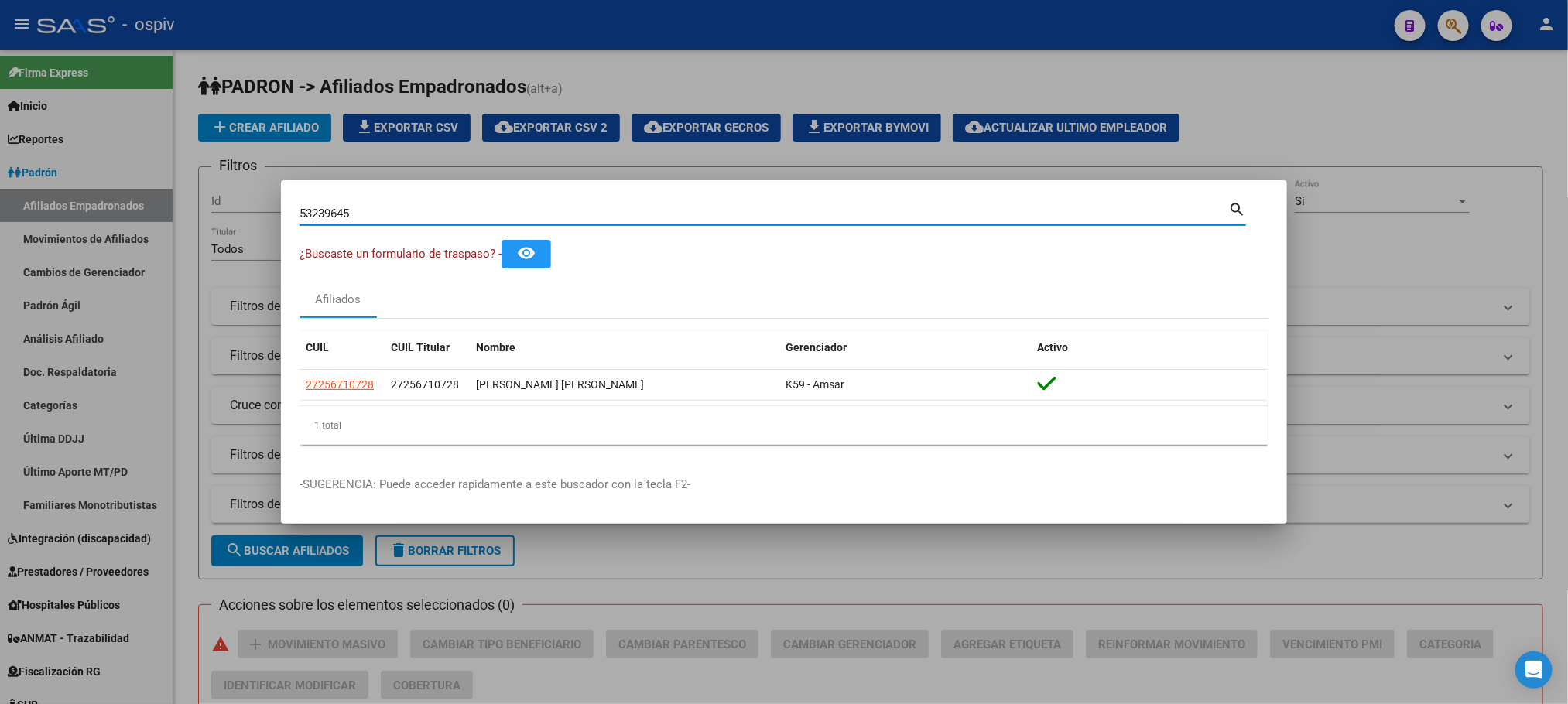
type input "53239645"
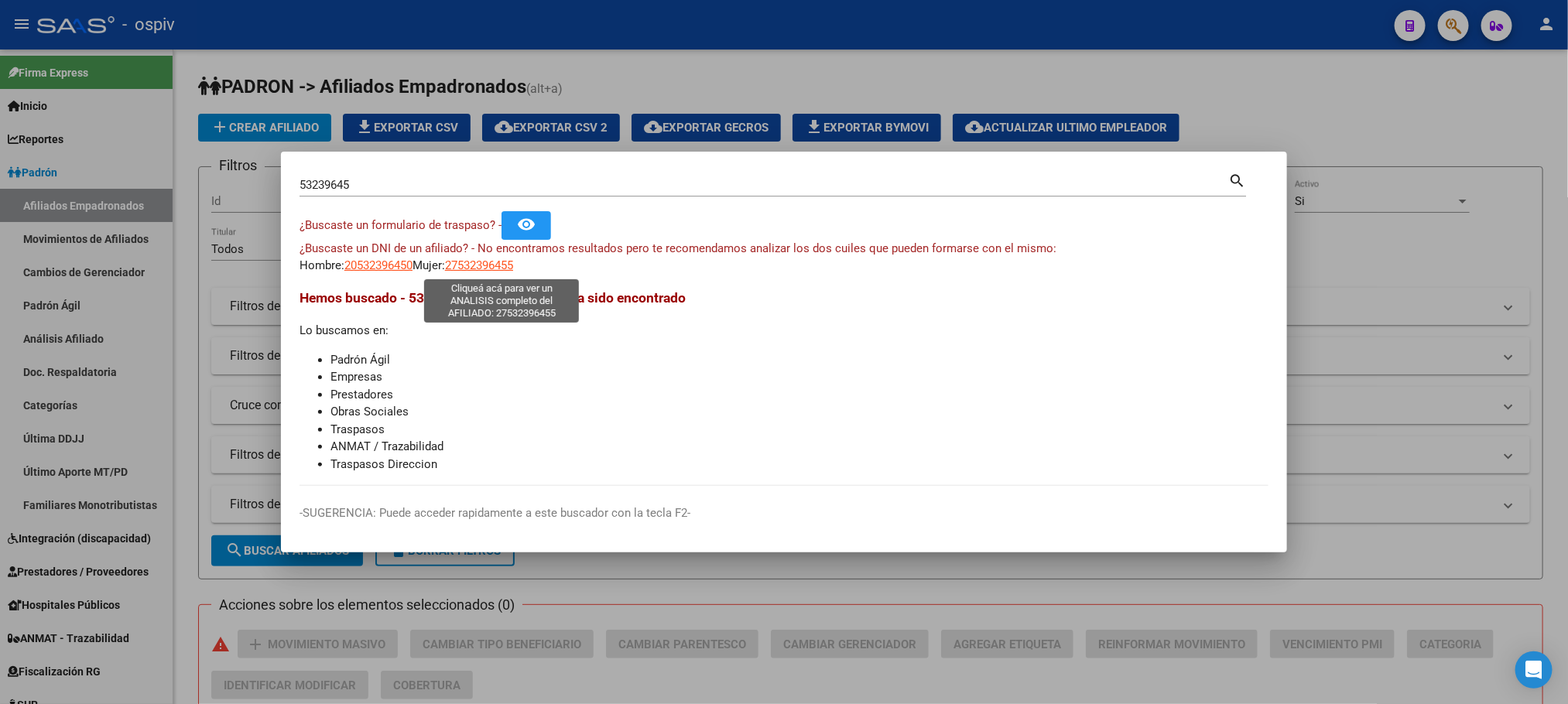
click at [502, 265] on span "27532396455" at bounding box center [479, 265] width 68 height 14
type textarea "27532396455"
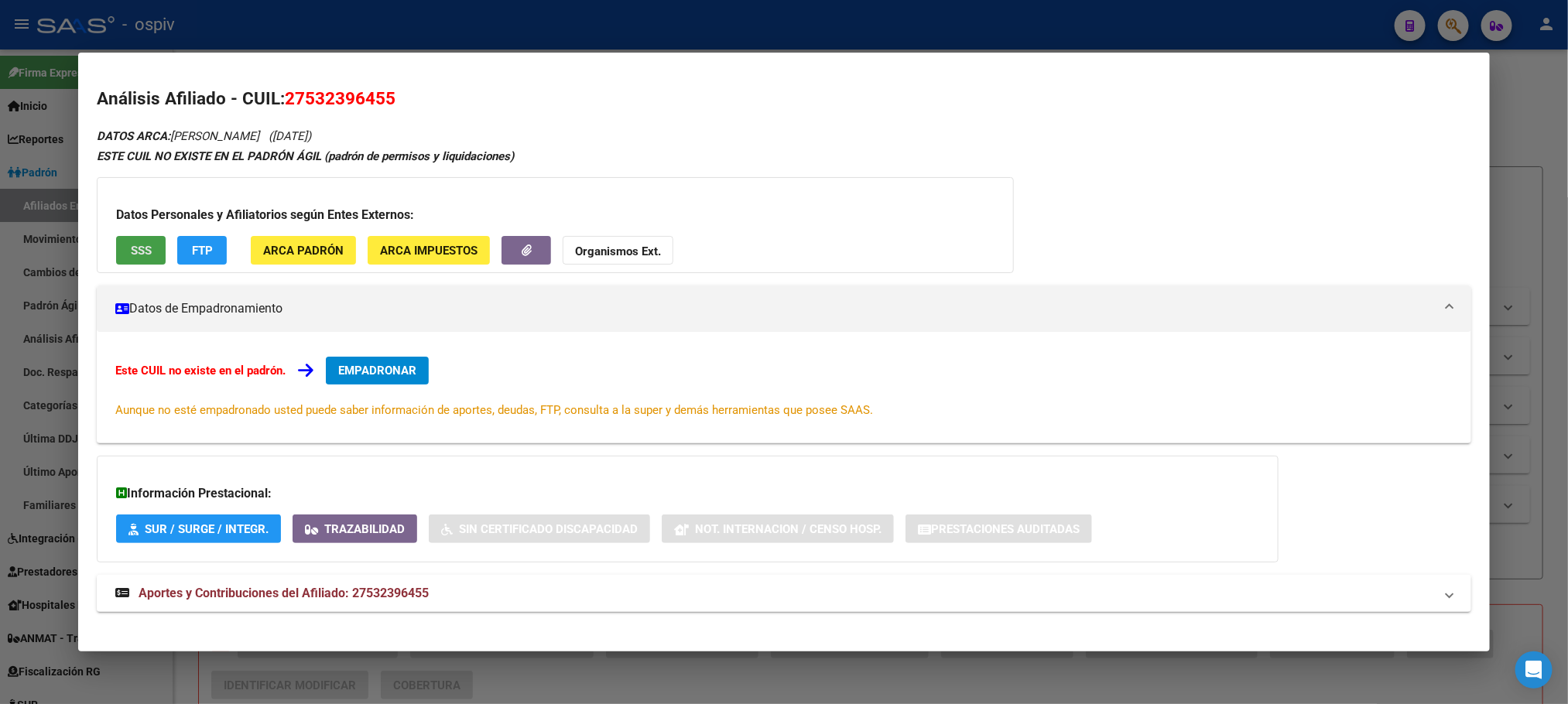
click at [121, 246] on button "SSS" at bounding box center [141, 250] width 50 height 28
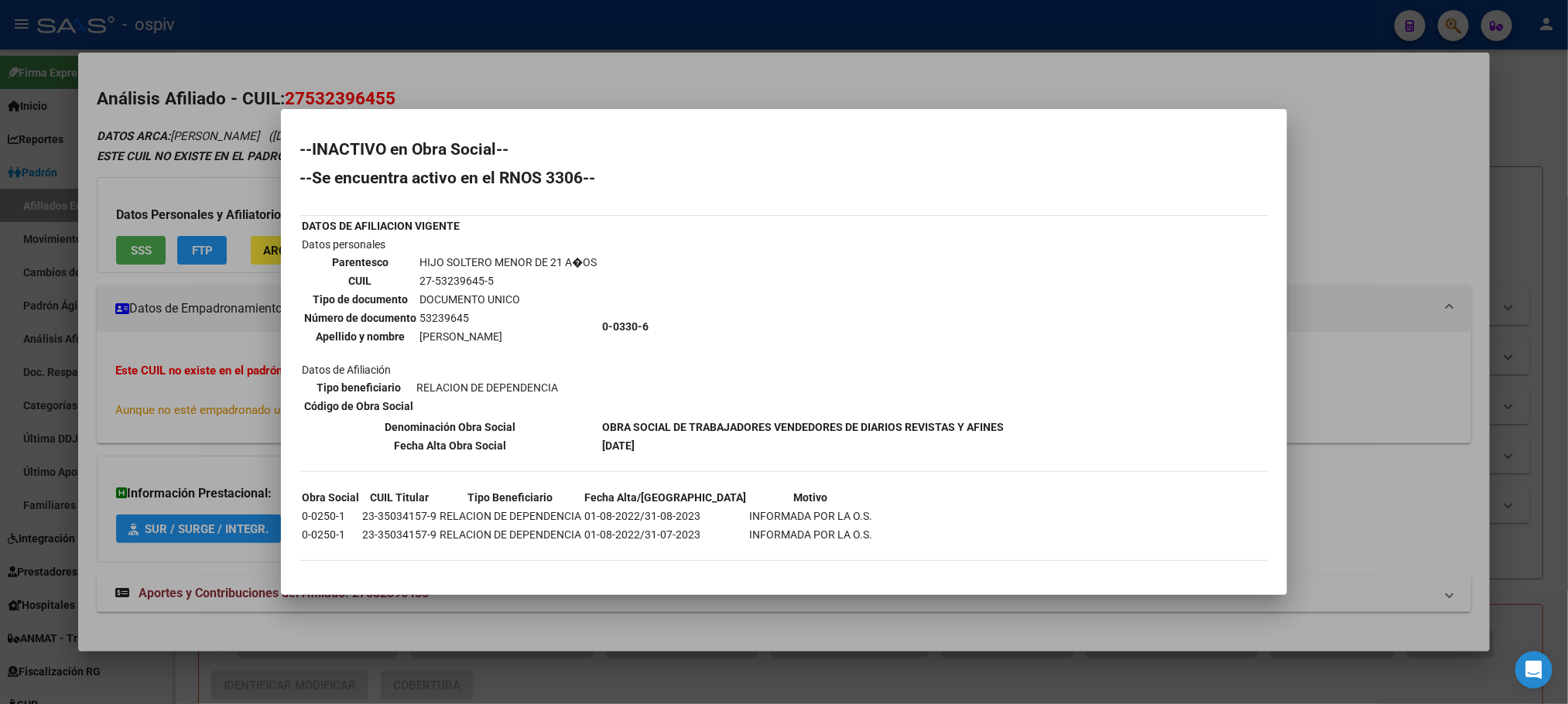
click at [436, 318] on td "53239645" at bounding box center [507, 318] width 179 height 17
click at [436, 316] on td "53239645" at bounding box center [507, 318] width 179 height 17
copy td "53239645"
click at [423, 5] on div at bounding box center [784, 352] width 1568 height 704
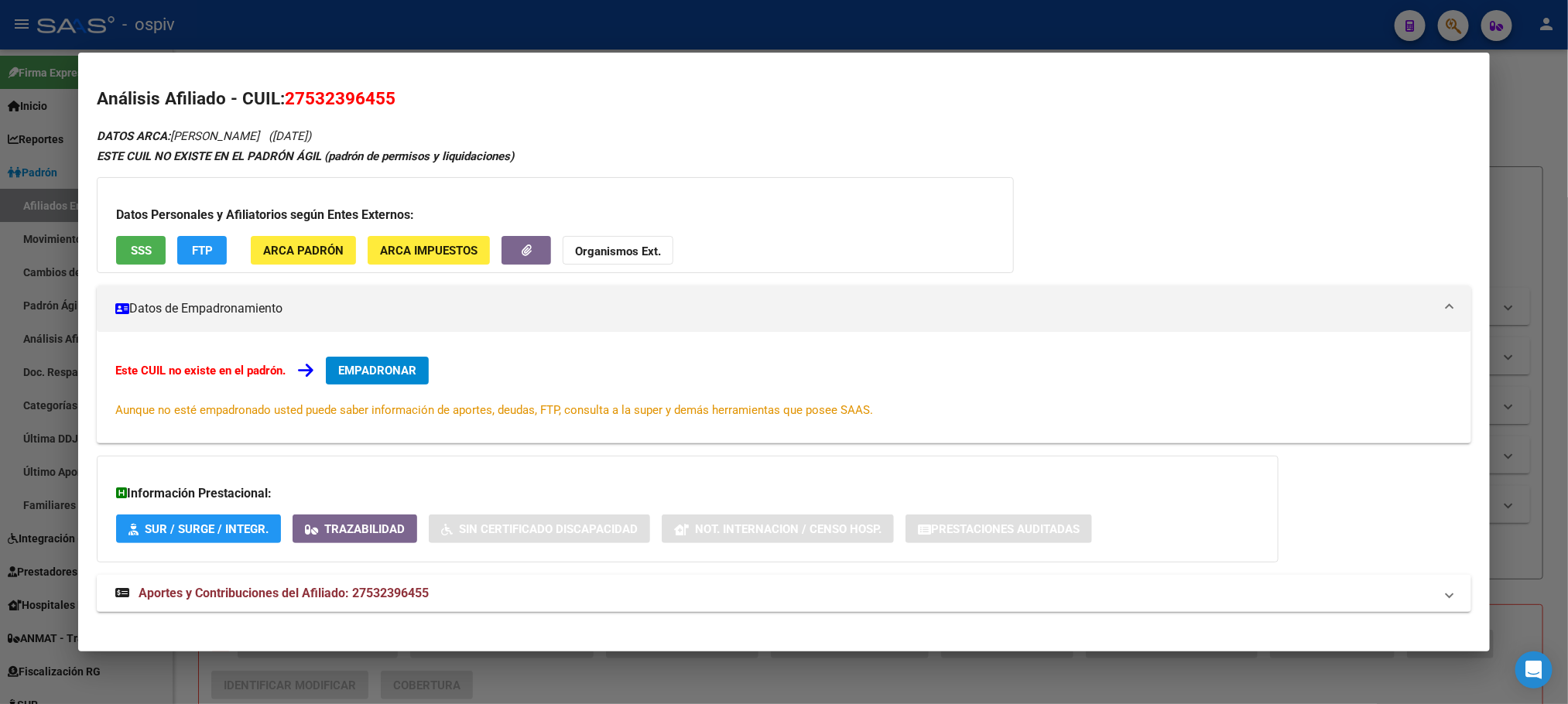
click at [424, 21] on div at bounding box center [784, 352] width 1568 height 704
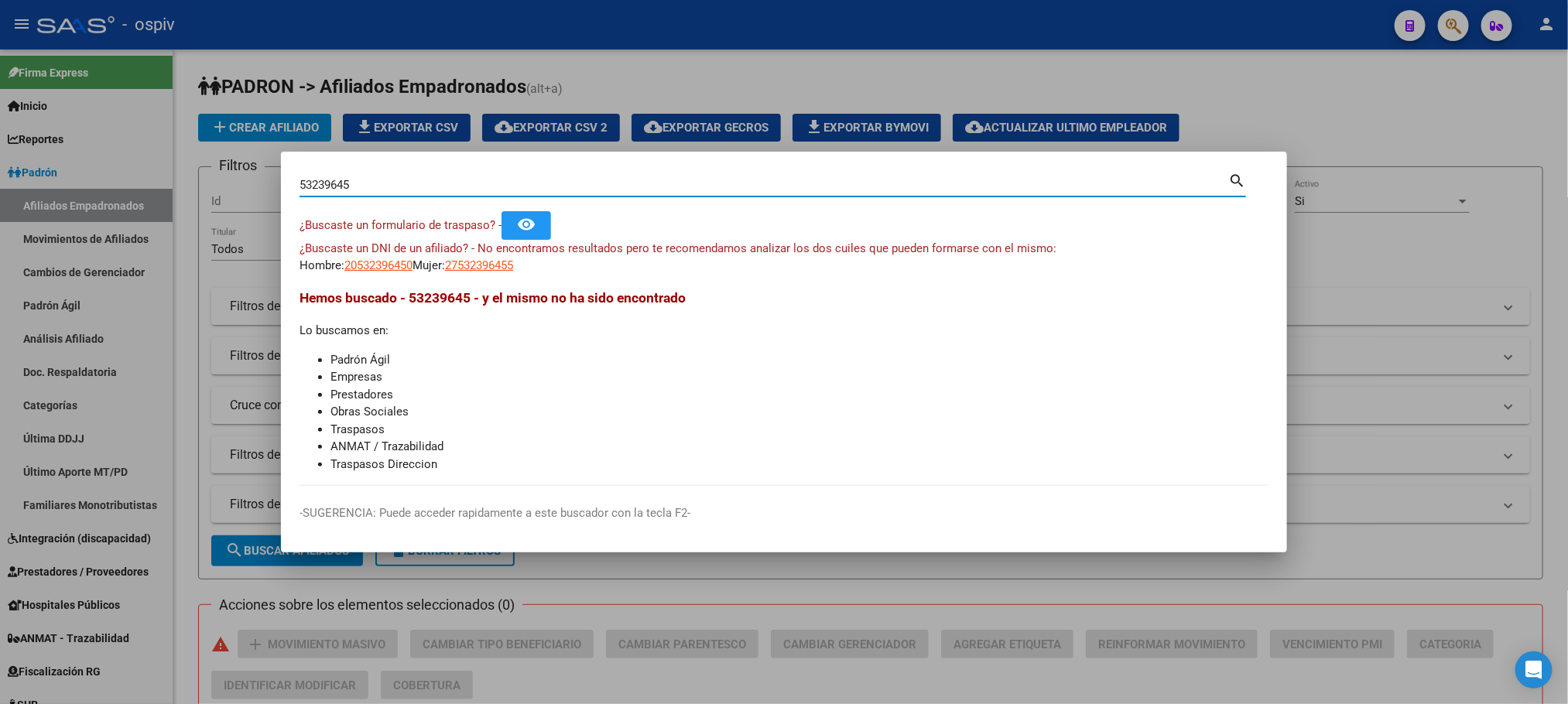
drag, startPoint x: 368, startPoint y: 188, endPoint x: 228, endPoint y: 178, distance: 140.4
click at [228, 178] on div "53239645 Buscar (apellido, dni, cuil, nro traspaso, cuit, obra social) search ¿…" at bounding box center [784, 352] width 1568 height 704
paste input "5675914"
type input "55675914"
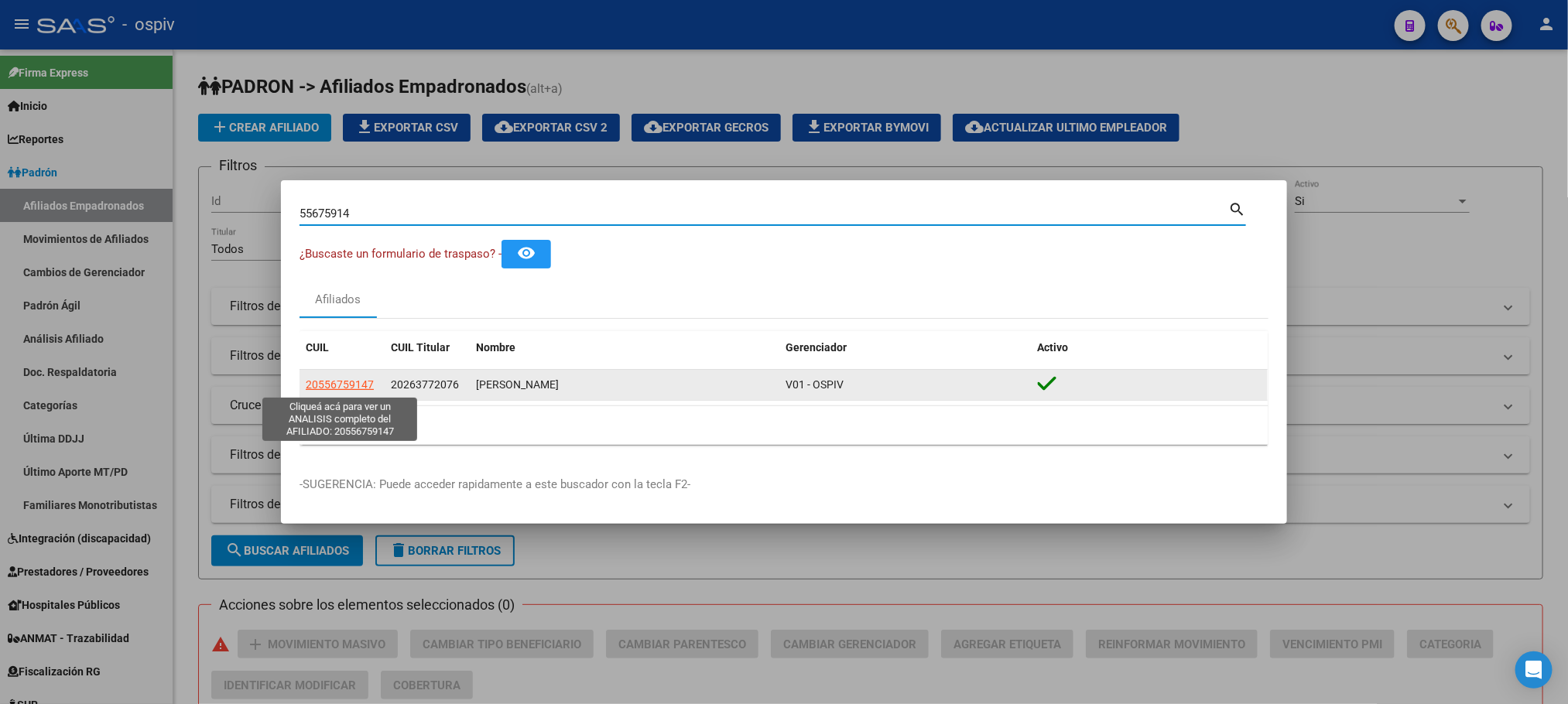
click at [334, 386] on span "20556759147" at bounding box center [339, 384] width 68 height 12
type textarea "20556759147"
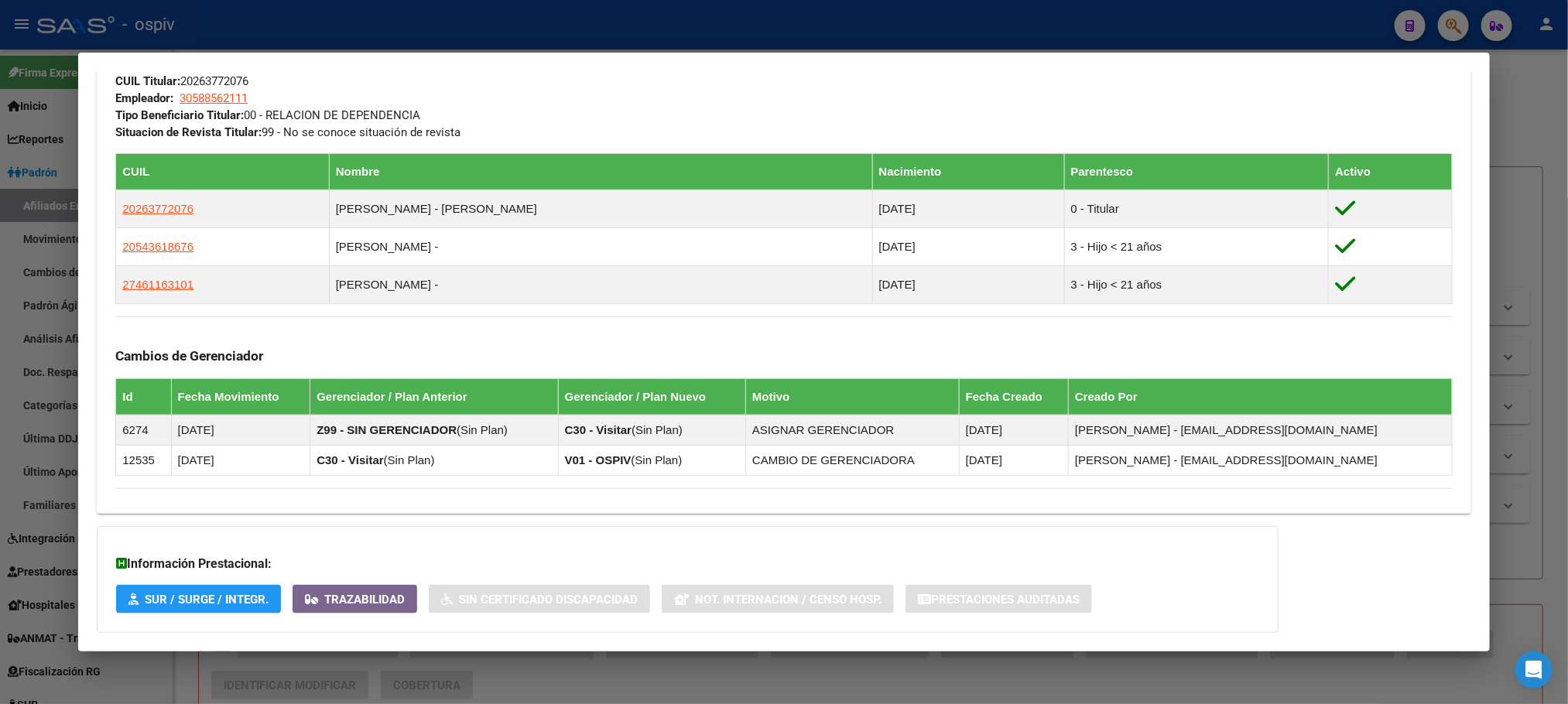
scroll to position [812, 0]
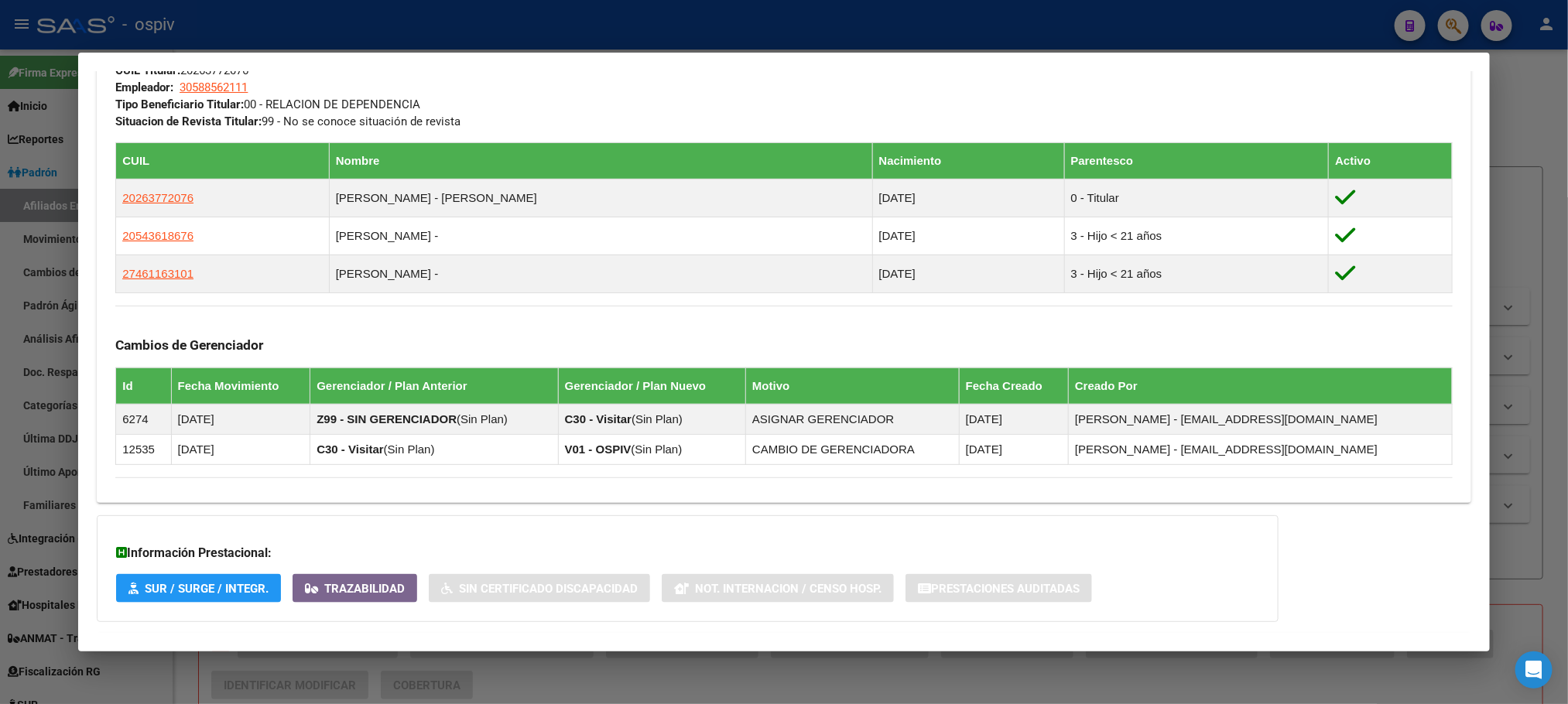
click at [397, 27] on div at bounding box center [784, 352] width 1568 height 704
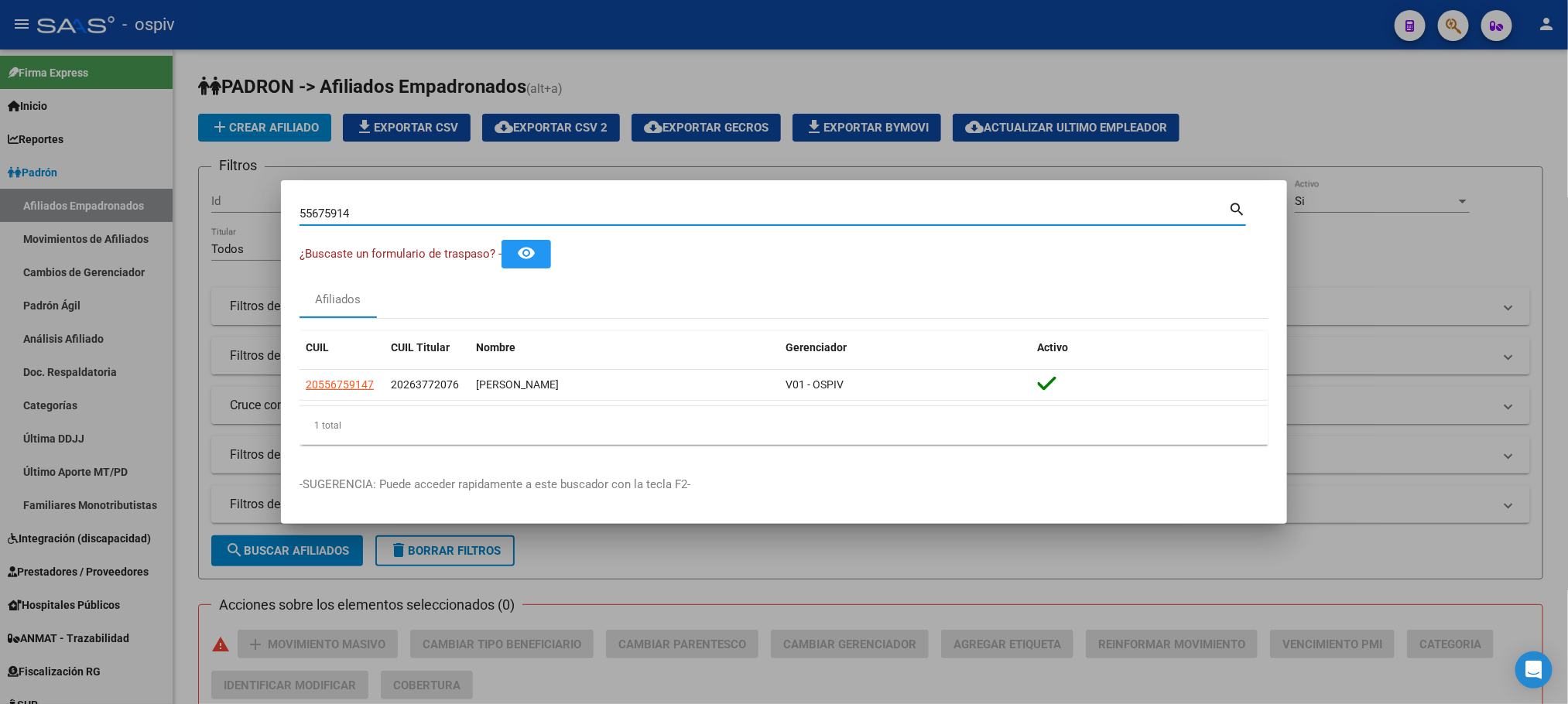
drag, startPoint x: 374, startPoint y: 213, endPoint x: 260, endPoint y: 195, distance: 115.4
click at [260, 195] on div "55675914 Buscar (apellido, dni, cuil, nro traspaso, cuit, obra social) search ¿…" at bounding box center [784, 352] width 1568 height 704
paste input "45070357"
type input "45070357"
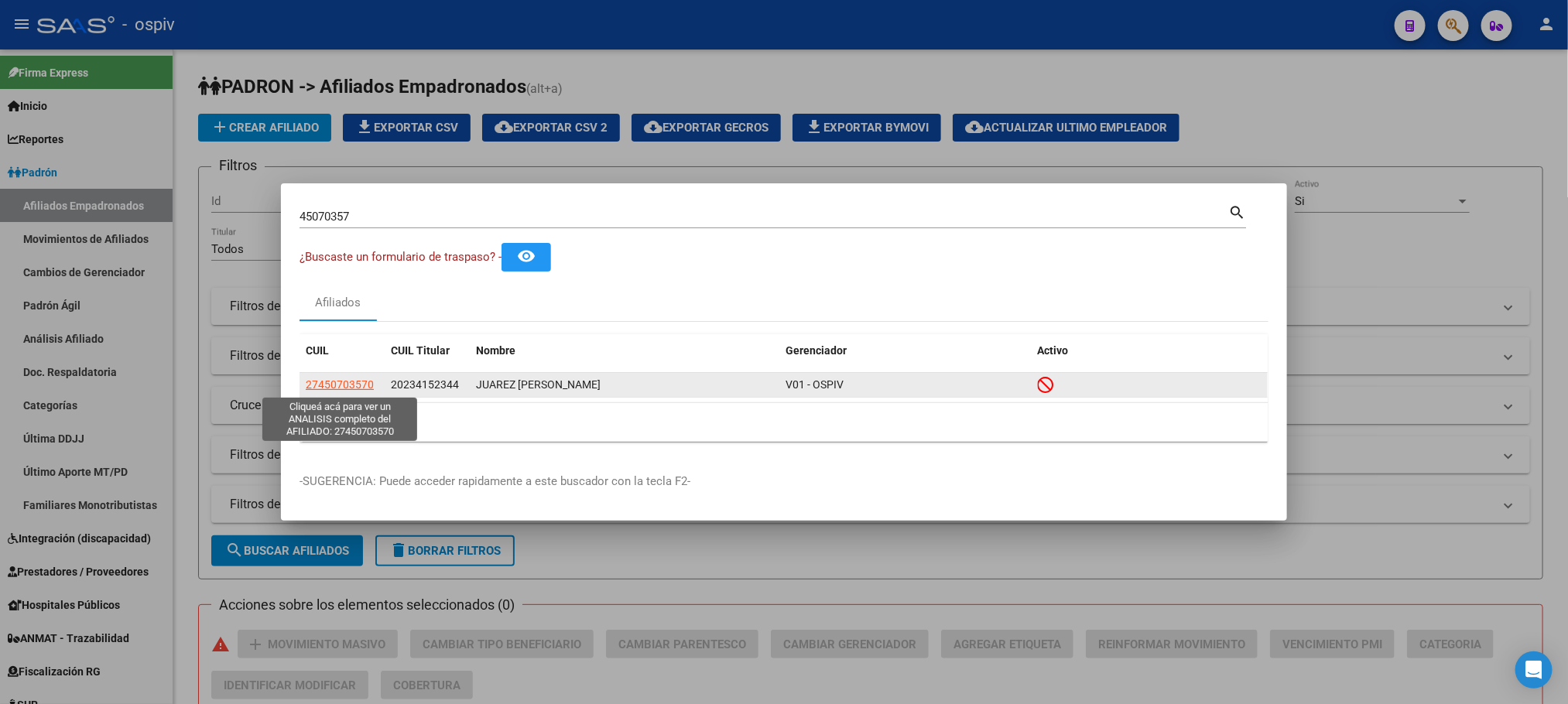
click at [345, 382] on span "27450703570" at bounding box center [339, 384] width 68 height 12
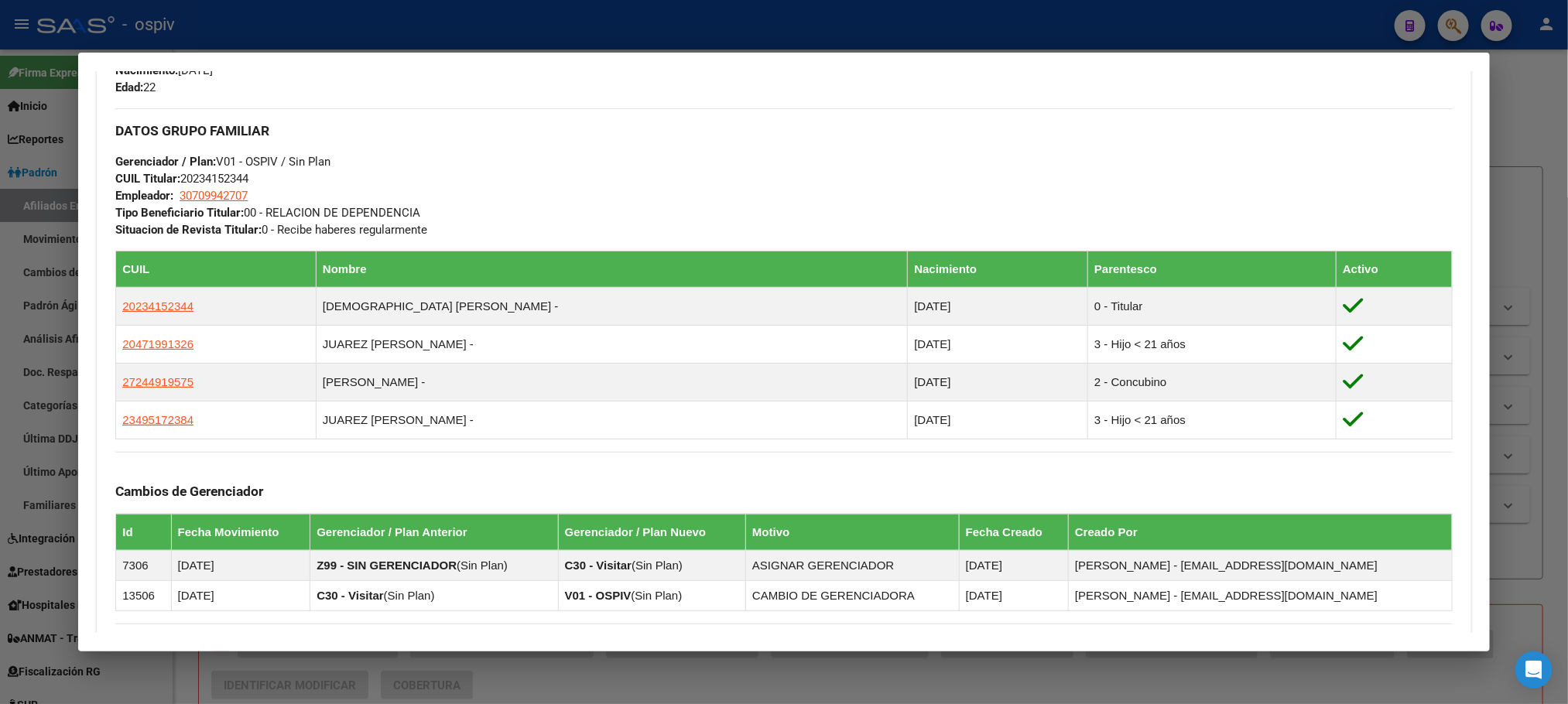
scroll to position [1001, 0]
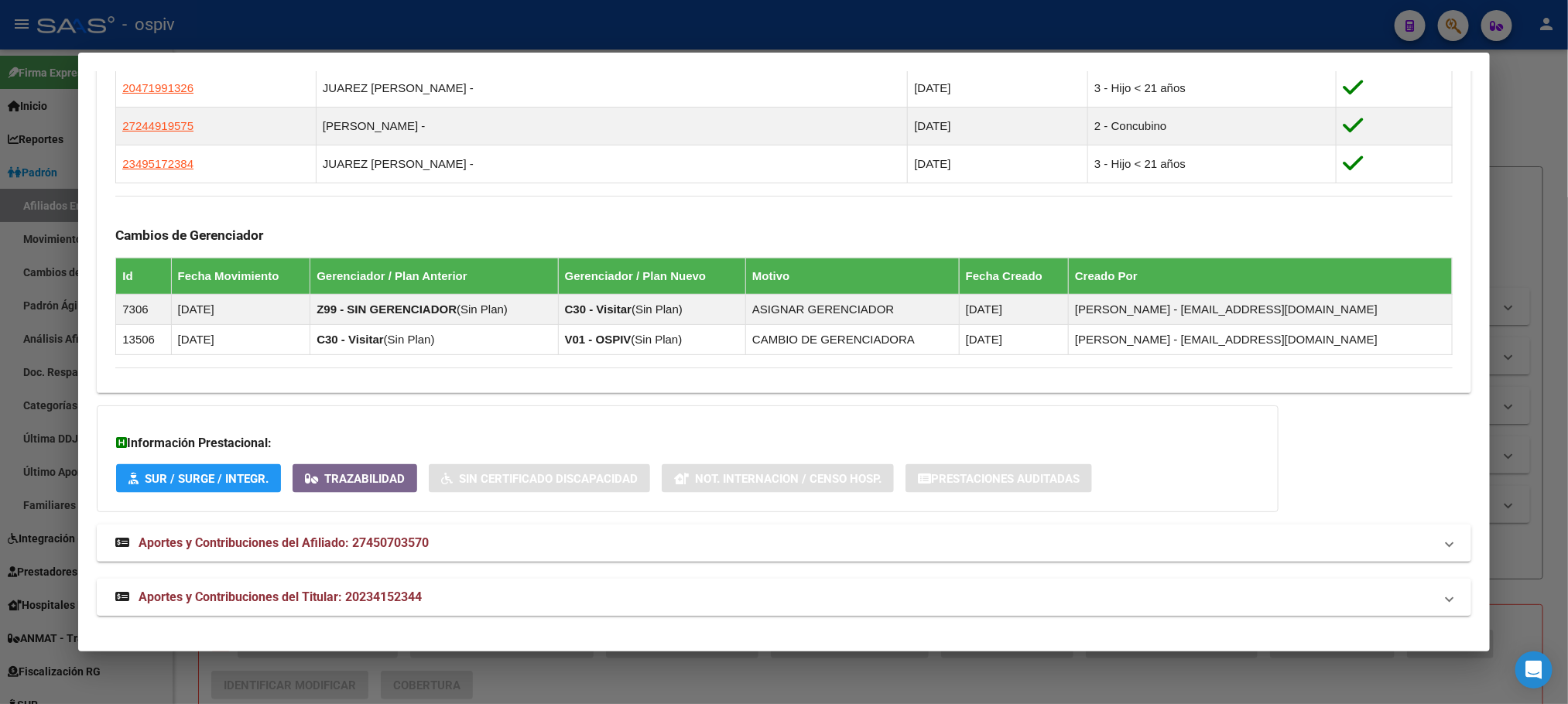
click at [360, 595] on span "Aportes y Contribuciones del Titular: 20234152344" at bounding box center [280, 597] width 283 height 15
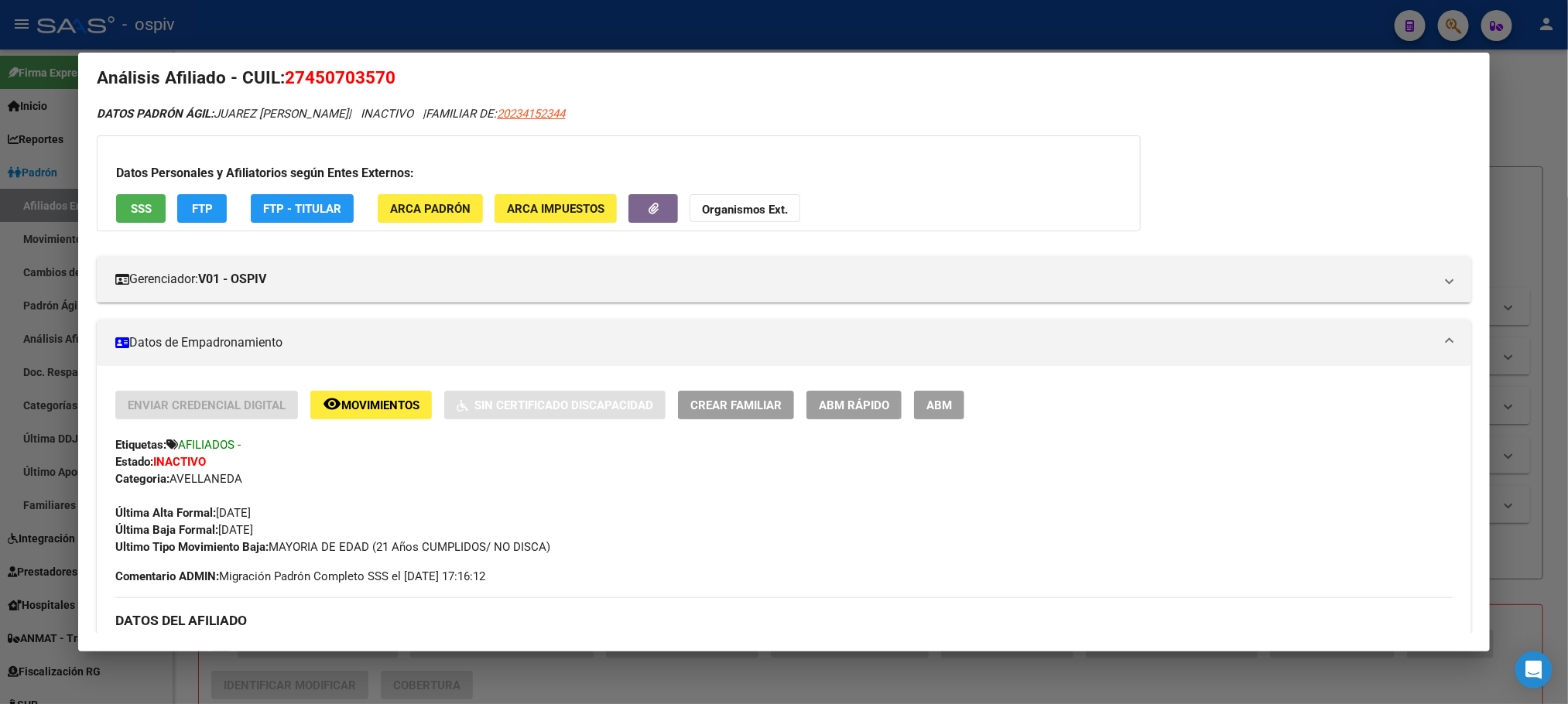
scroll to position [0, 0]
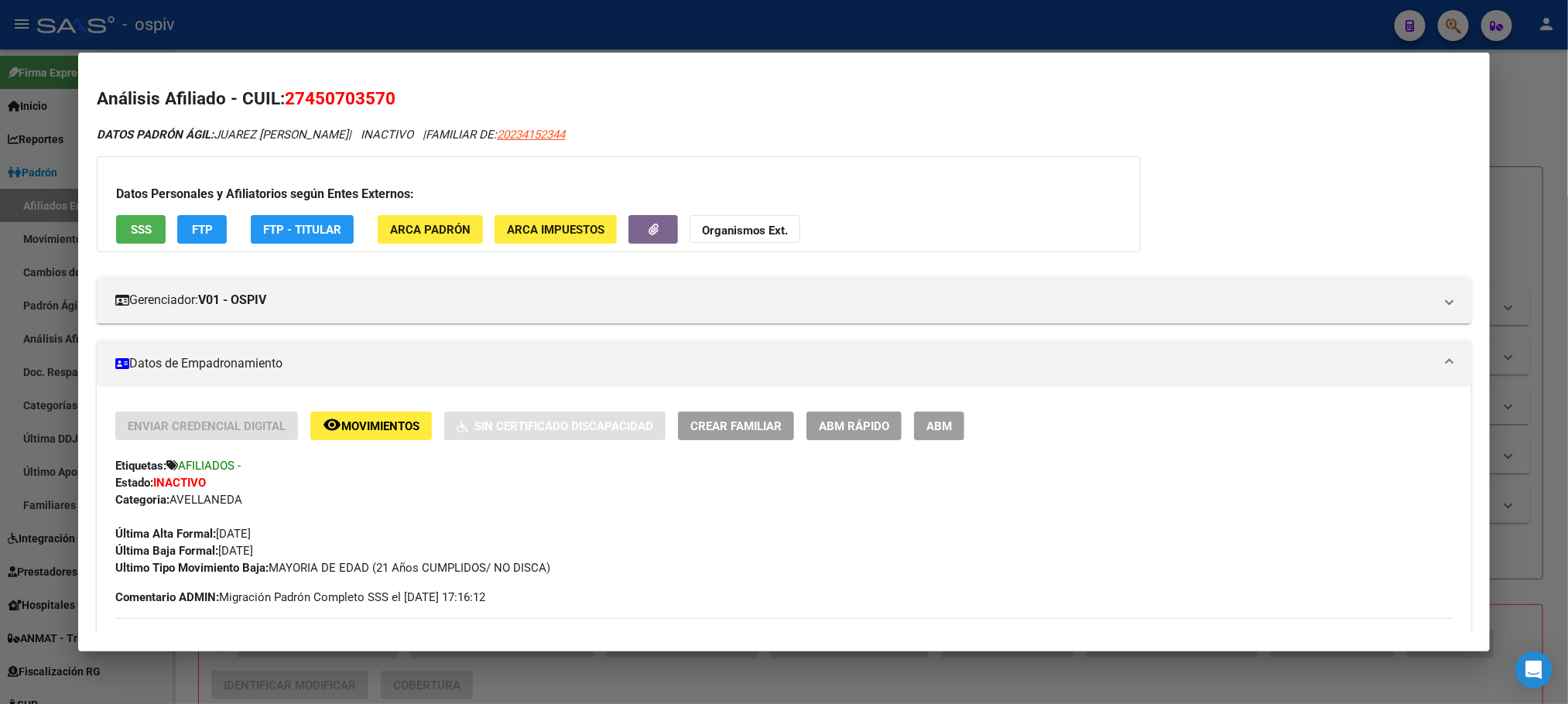
click at [132, 233] on span "SSS" at bounding box center [141, 230] width 21 height 14
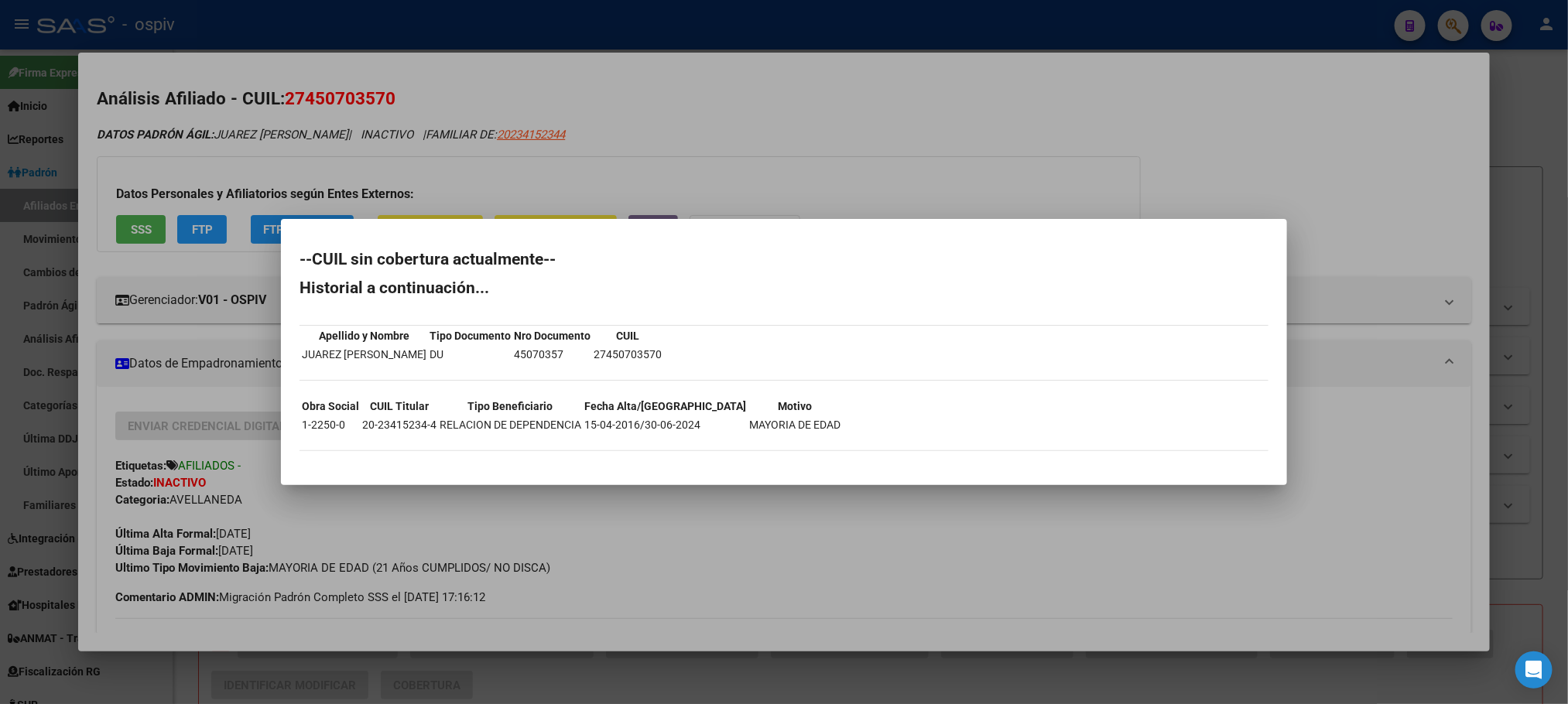
drag, startPoint x: 595, startPoint y: 138, endPoint x: 595, endPoint y: 273, distance: 135.0
click at [595, 141] on div at bounding box center [784, 352] width 1568 height 704
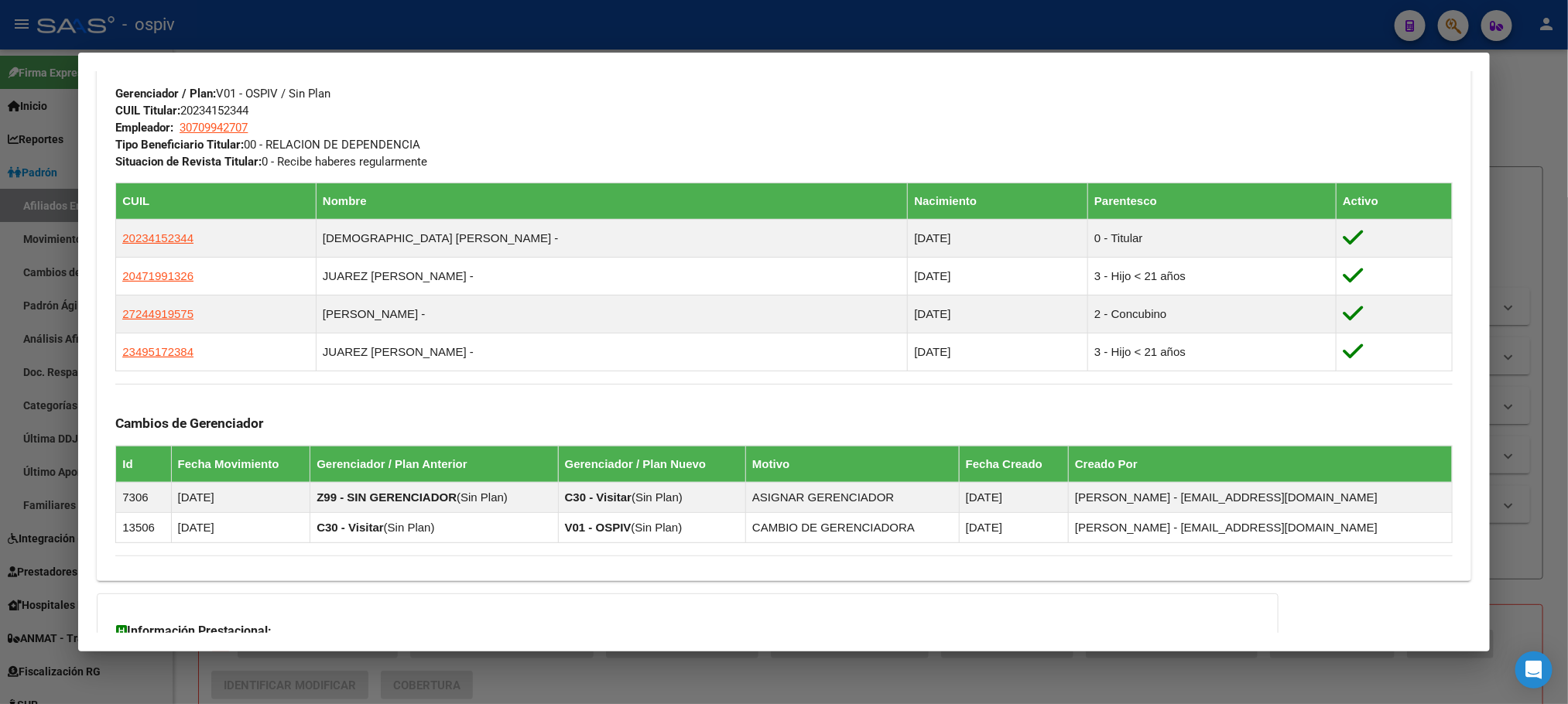
scroll to position [1044, 0]
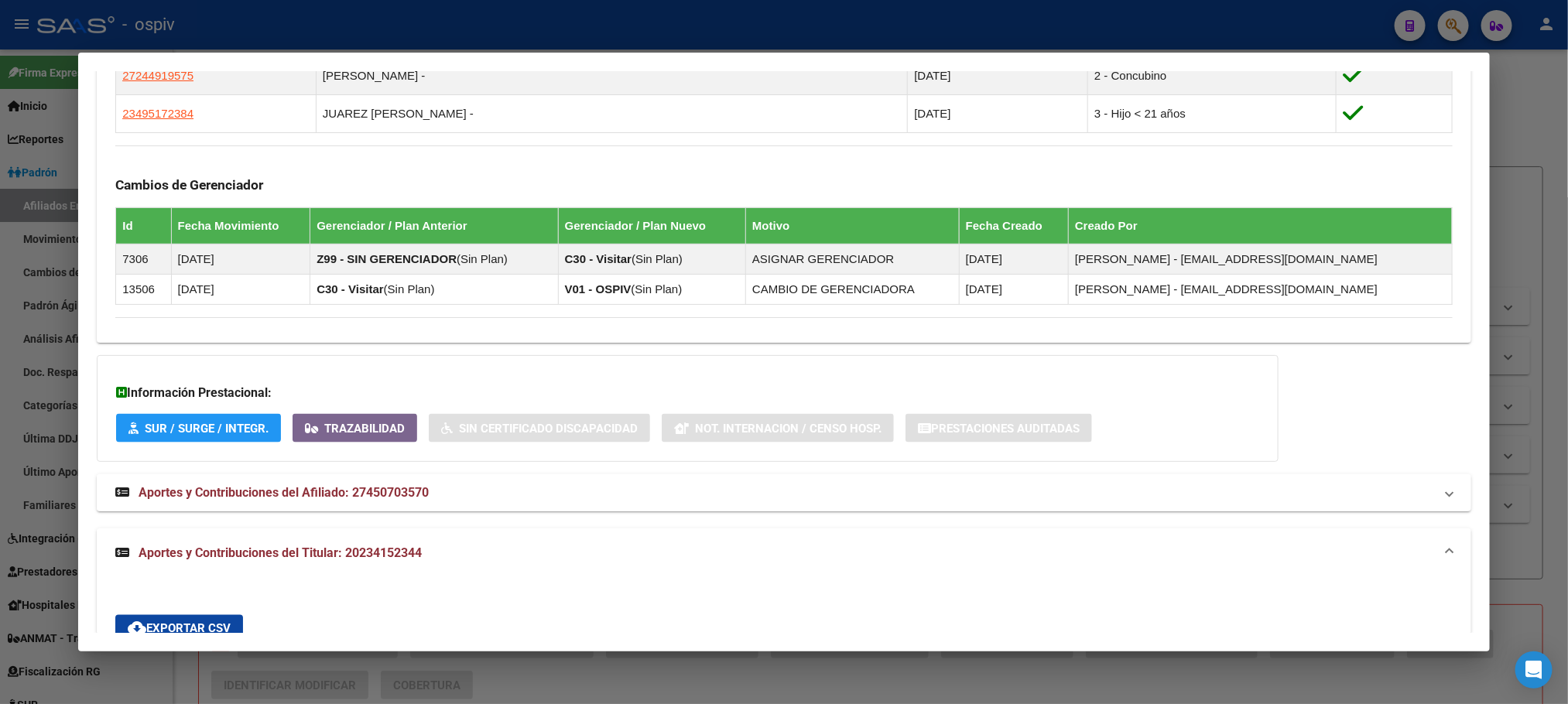
click at [328, 497] on span "Aportes y Contribuciones del Afiliado: 27450703570" at bounding box center [283, 492] width 291 height 15
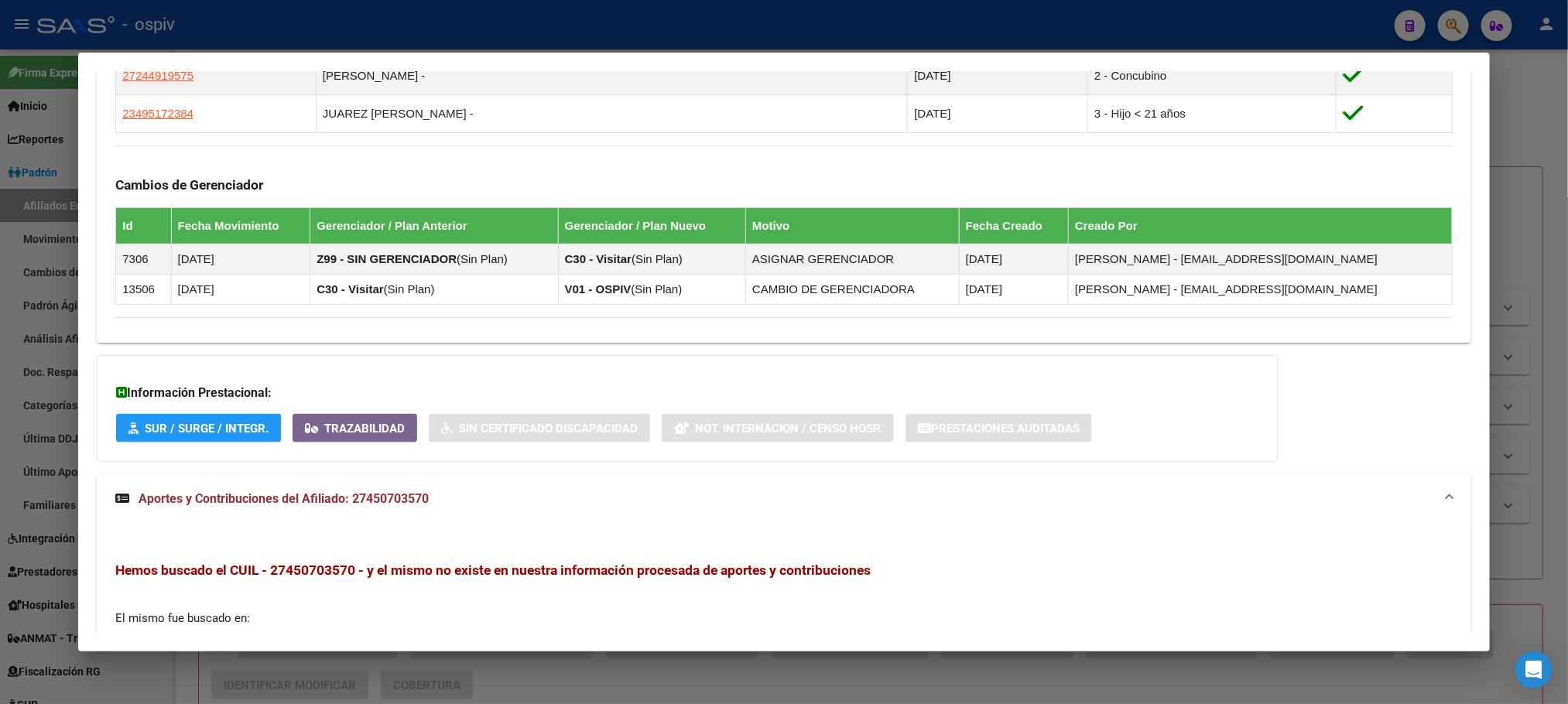
click at [352, 502] on span "Aportes y Contribuciones del Afiliado: 27450703570" at bounding box center [283, 498] width 291 height 15
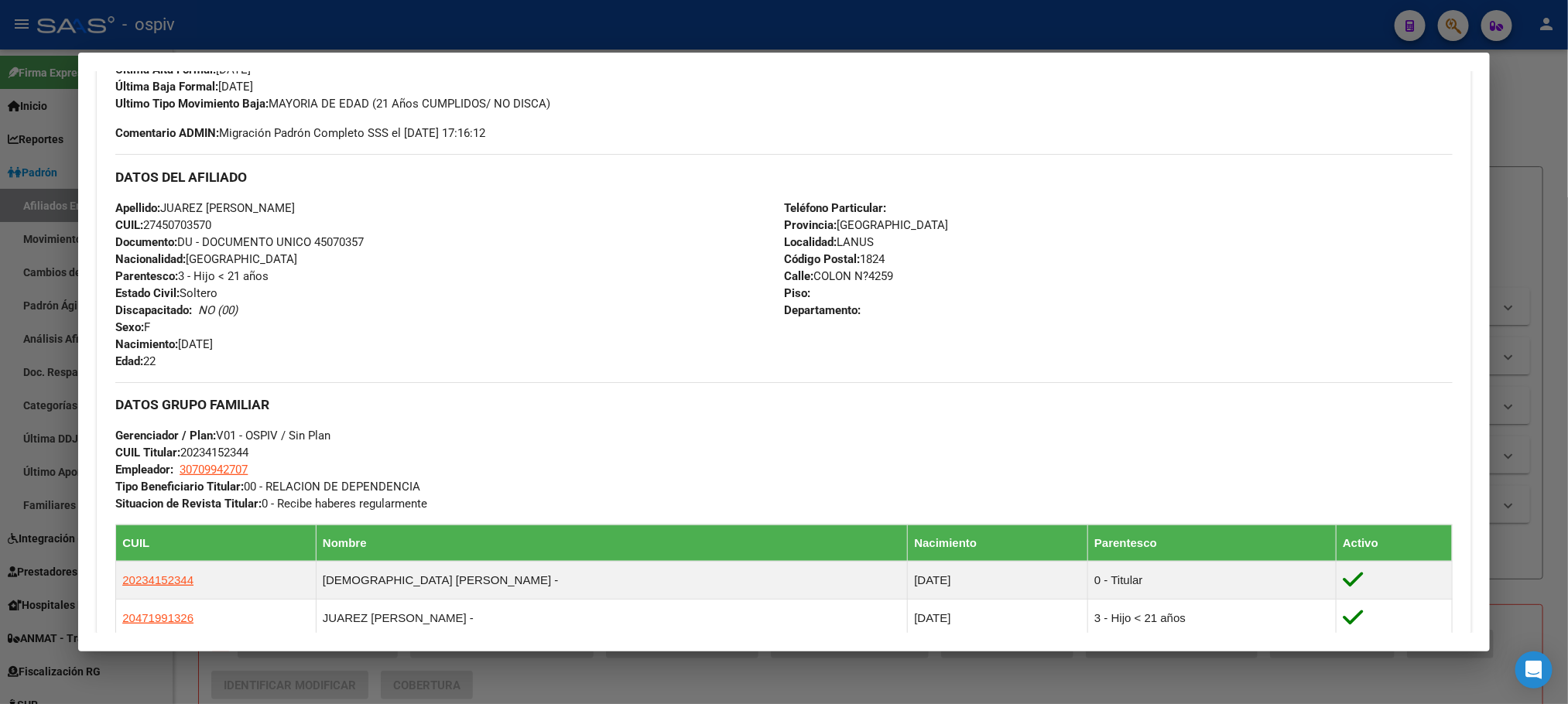
scroll to position [0, 0]
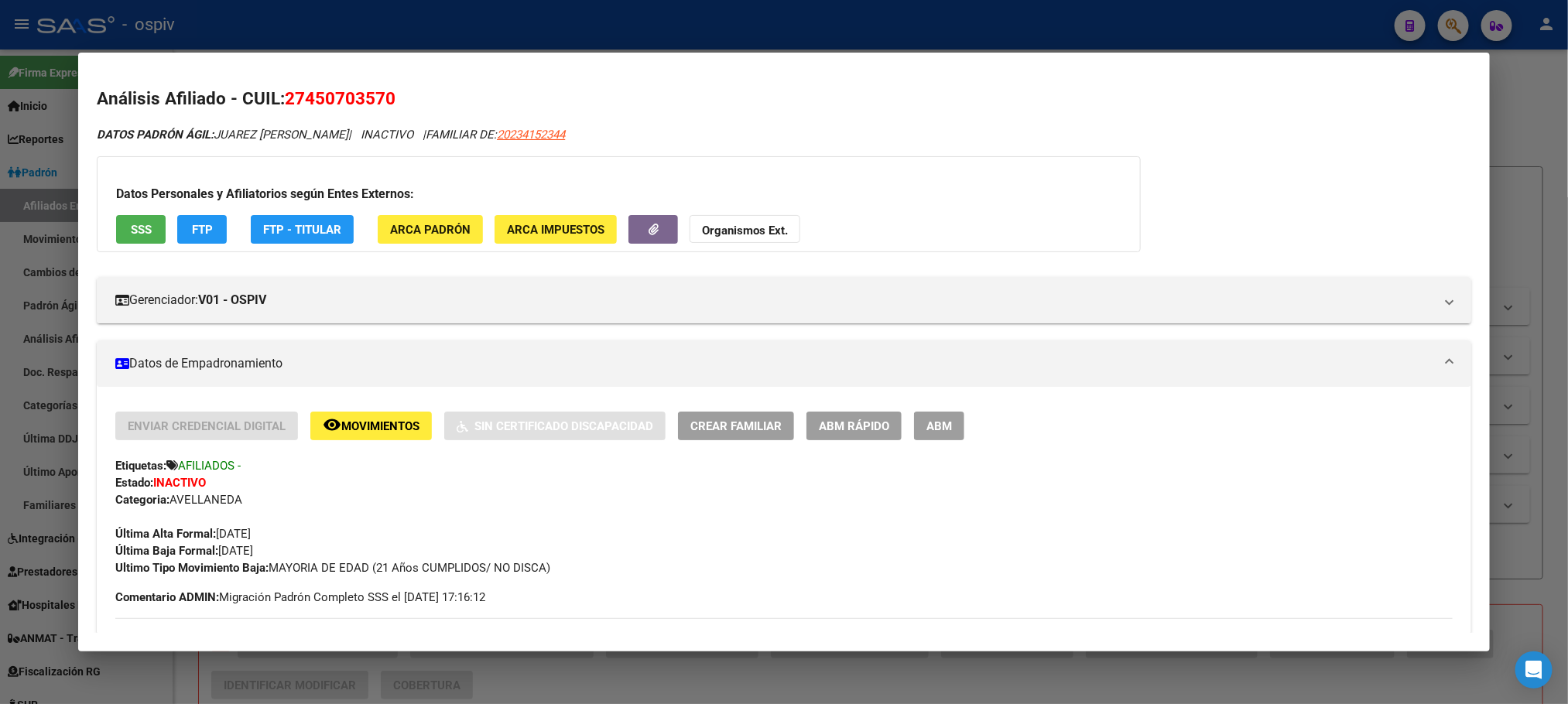
click at [131, 233] on span "SSS" at bounding box center [141, 230] width 21 height 14
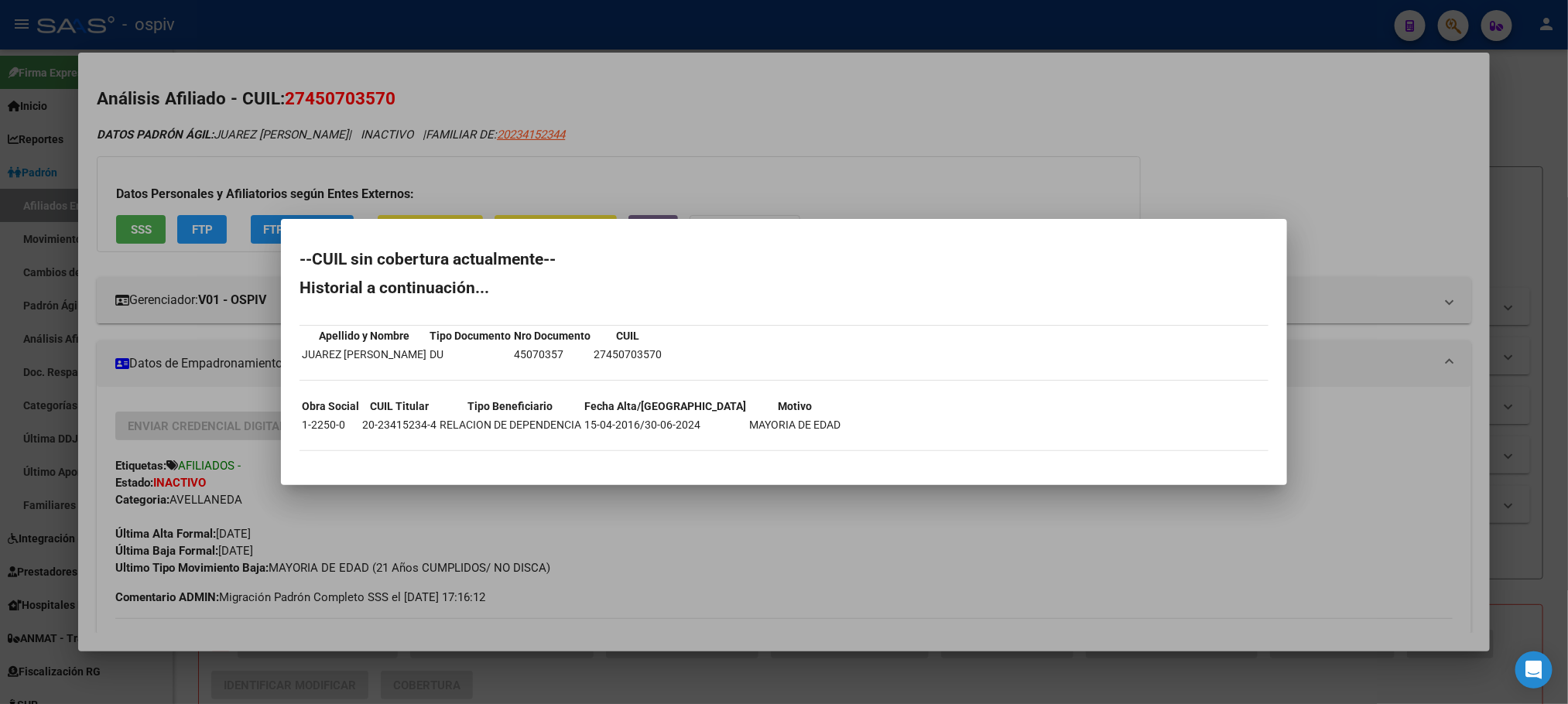
click at [530, 353] on td "45070357" at bounding box center [553, 353] width 78 height 17
copy td "45070357"
click at [792, 119] on div at bounding box center [784, 352] width 1568 height 704
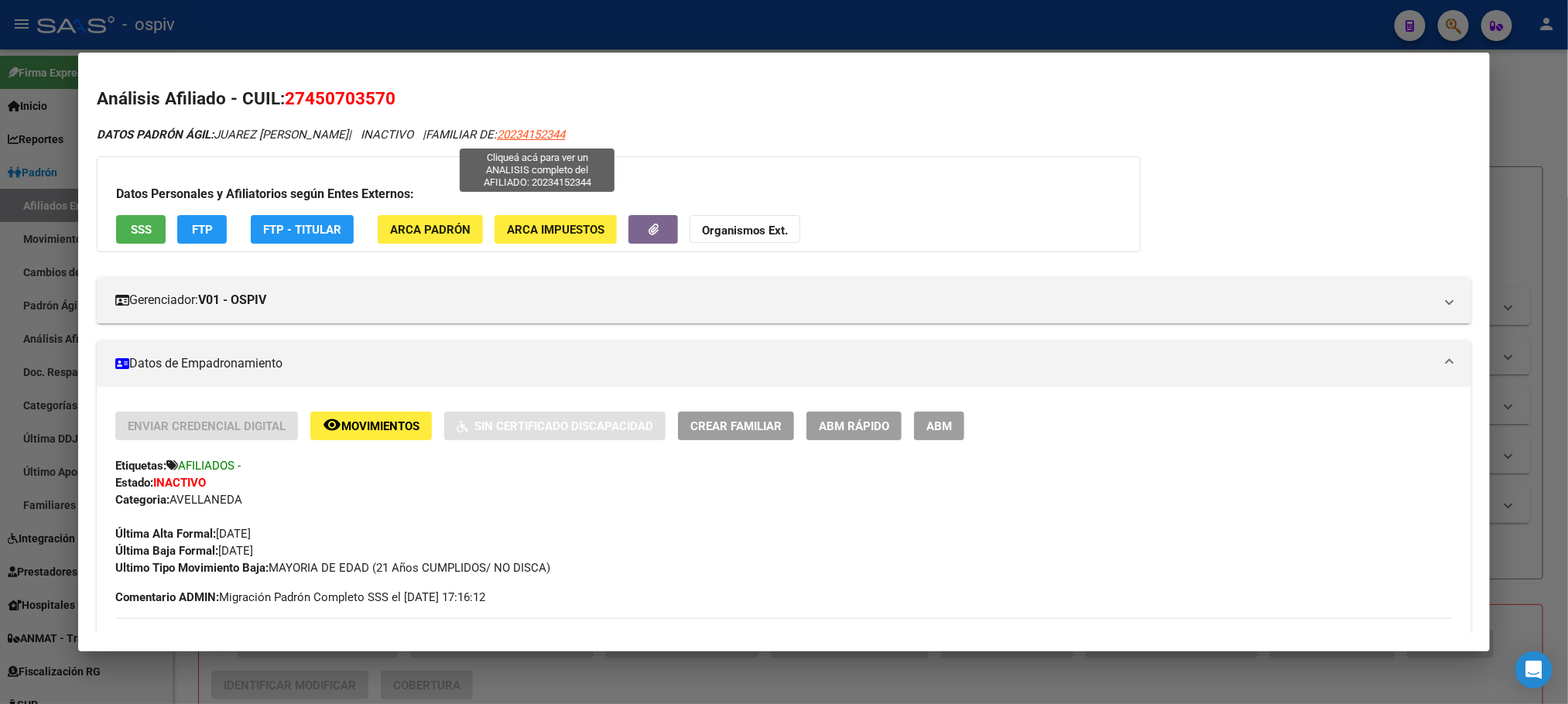
click at [537, 132] on span "20234152344" at bounding box center [530, 135] width 68 height 14
type textarea "20234152344"
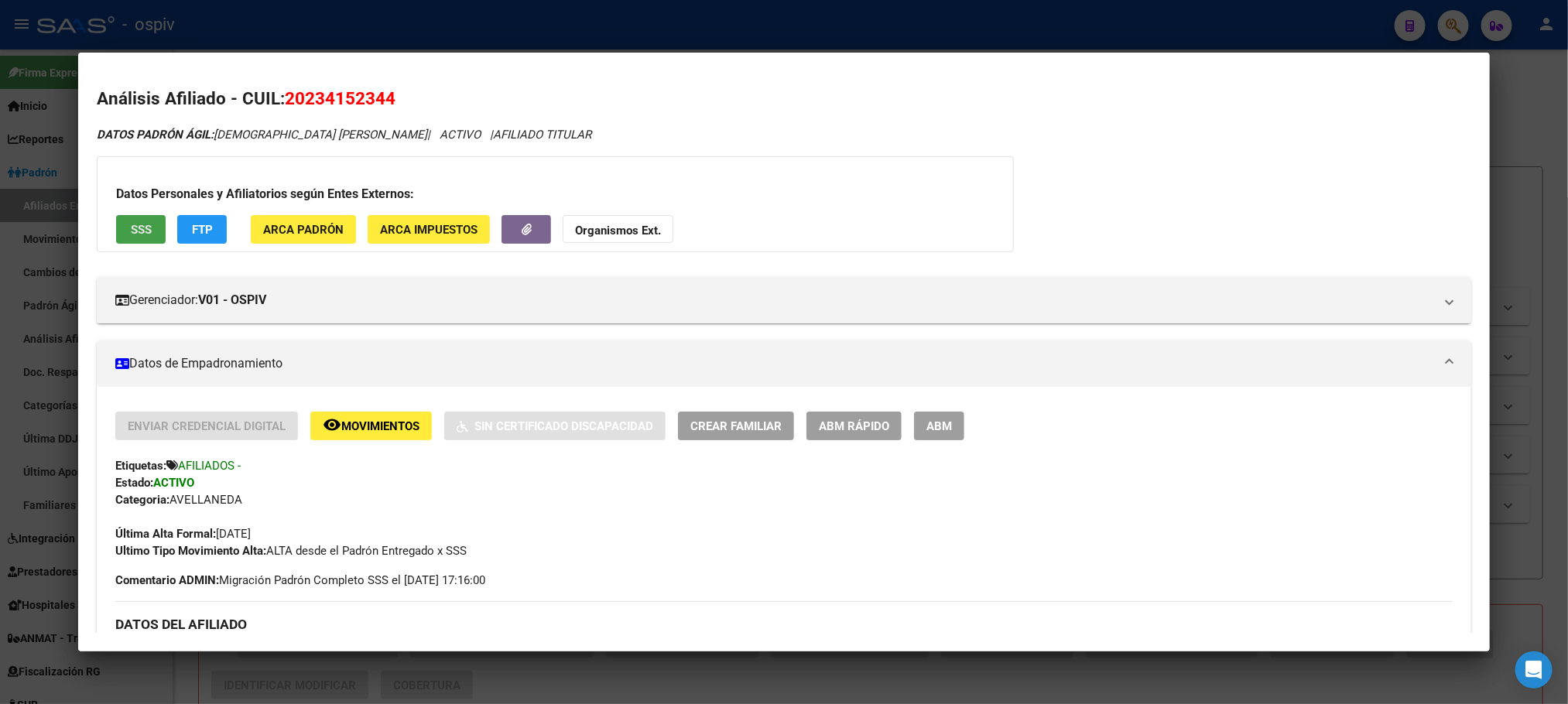
click at [135, 227] on span "SSS" at bounding box center [141, 230] width 21 height 14
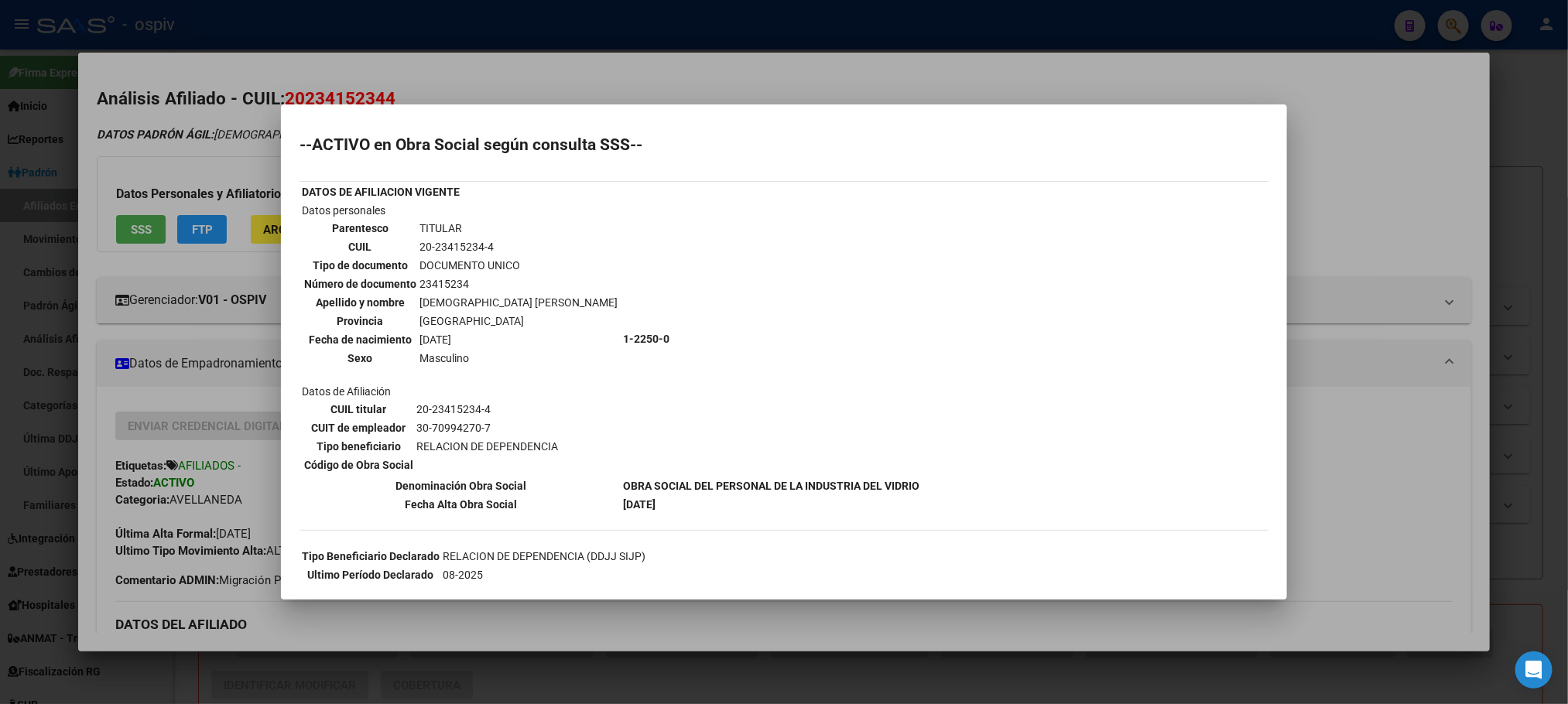
click at [450, 242] on td "20-23415234-4" at bounding box center [518, 246] width 200 height 17
copy tbody "20-23415234-4"
drag, startPoint x: 704, startPoint y: 23, endPoint x: 435, endPoint y: 194, distance: 318.8
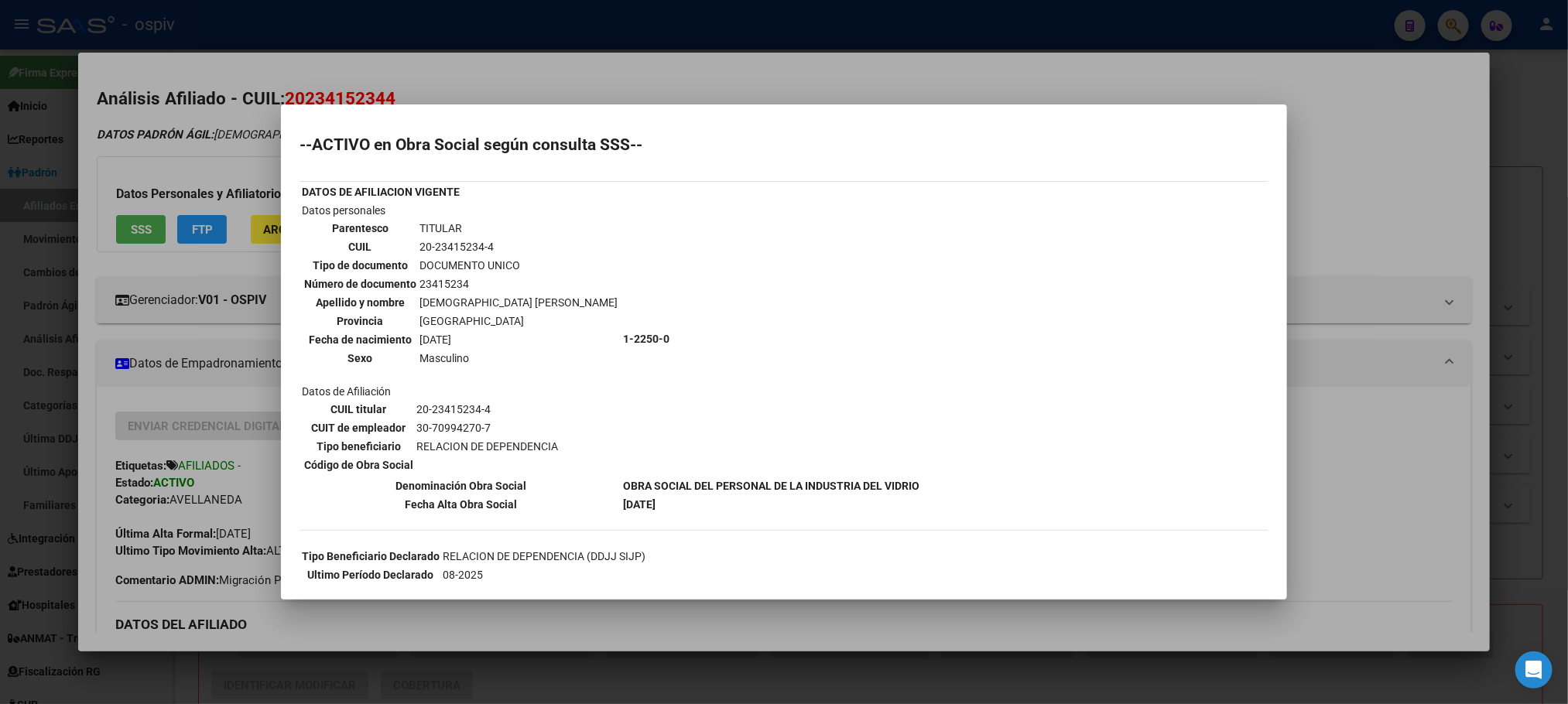
click at [704, 23] on div at bounding box center [784, 352] width 1568 height 704
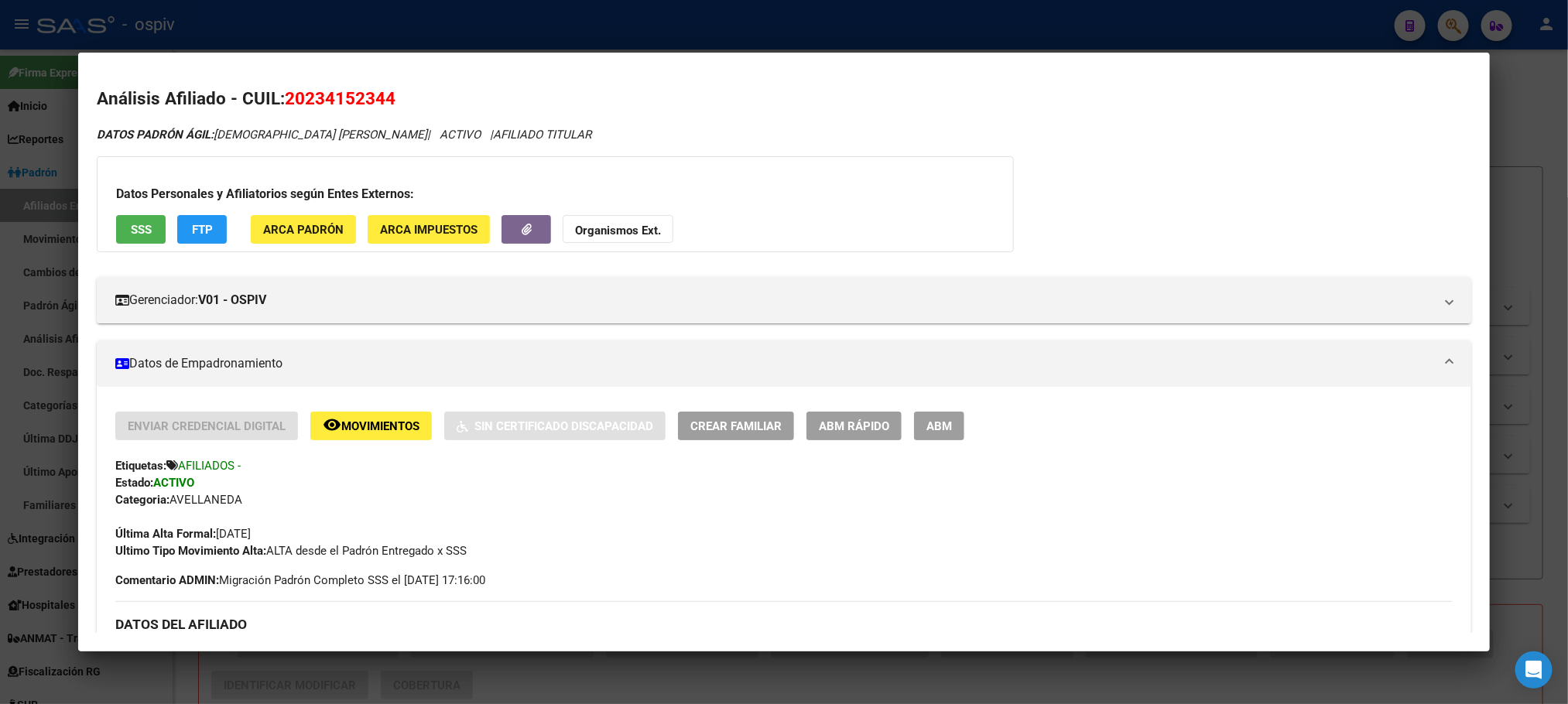
click at [358, 420] on span "Movimientos" at bounding box center [380, 426] width 78 height 14
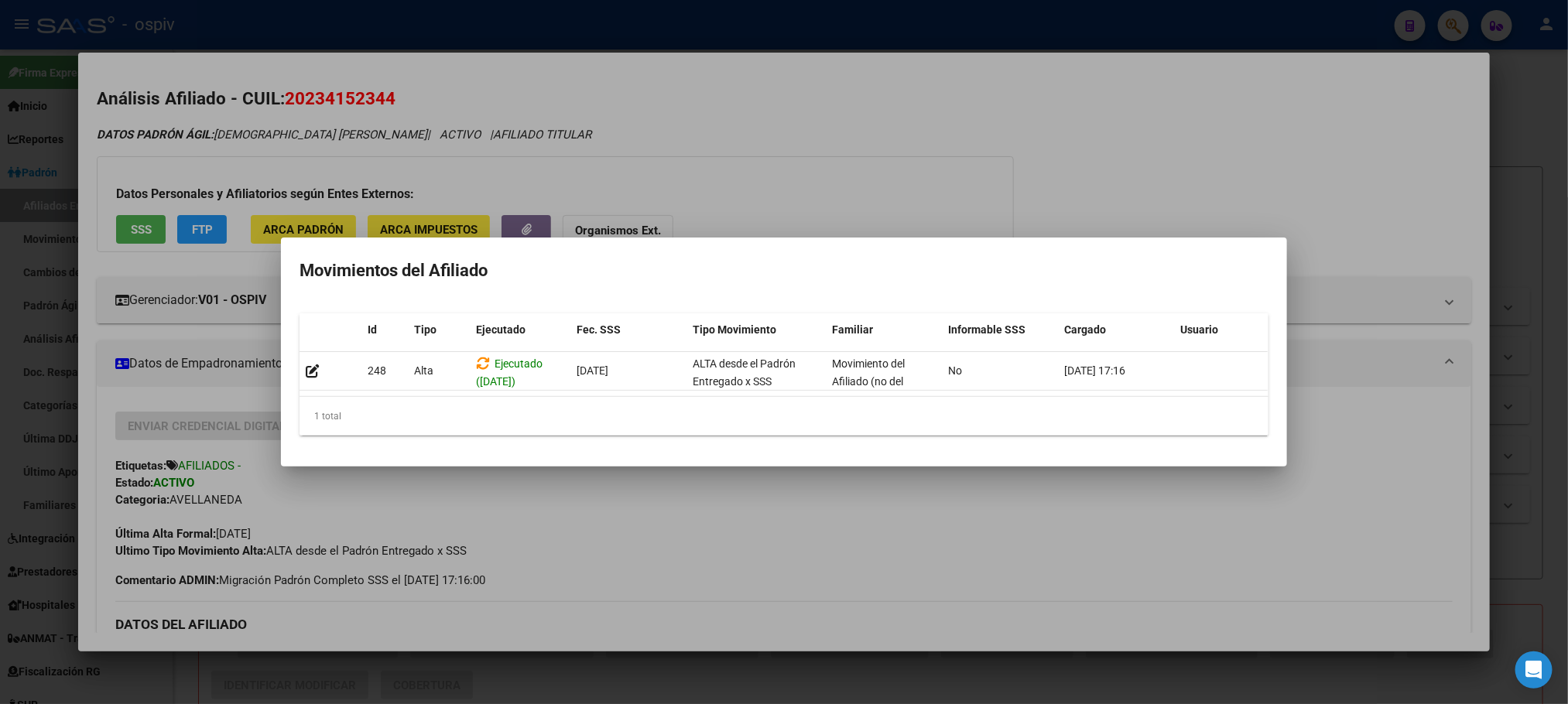
click at [794, 12] on div at bounding box center [784, 352] width 1568 height 704
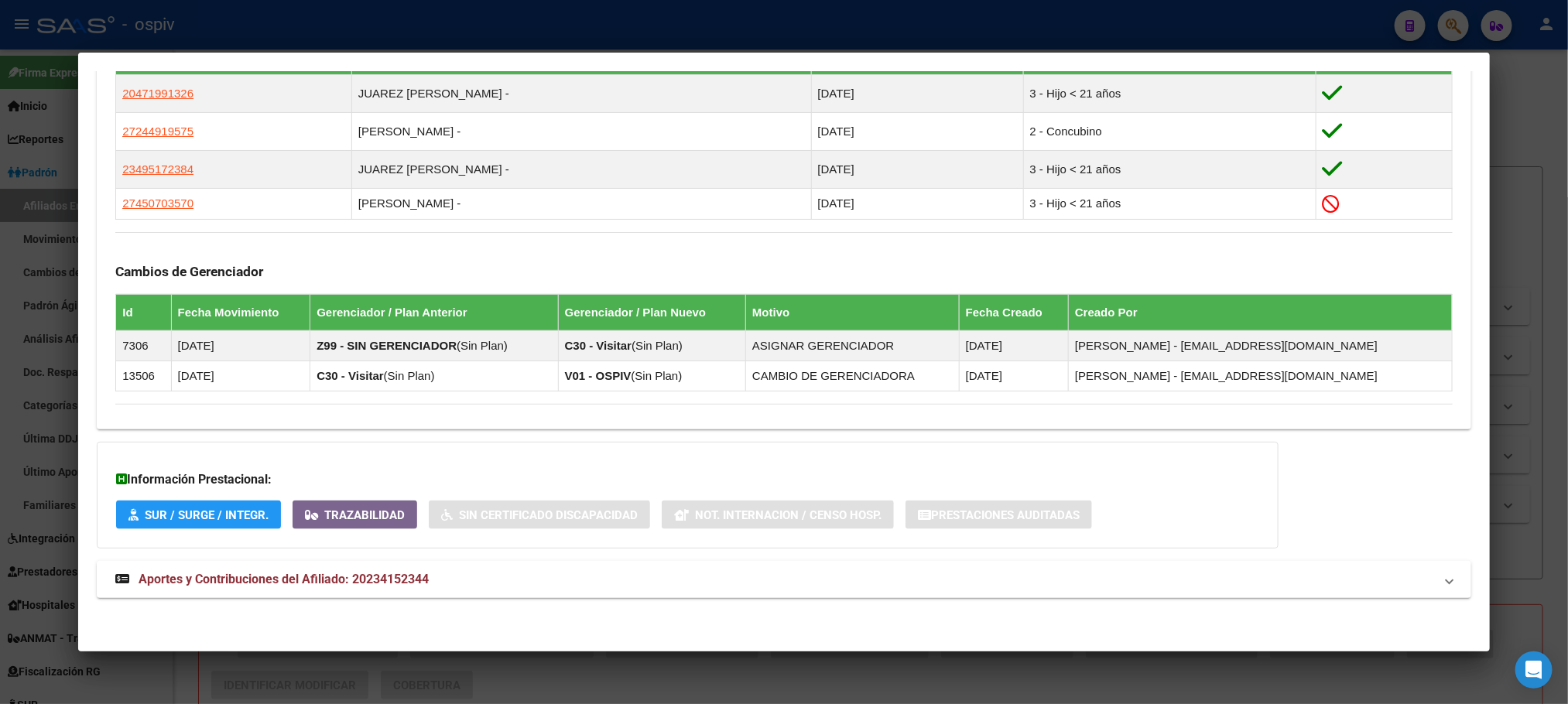
scroll to position [923, 0]
click at [525, 31] on div at bounding box center [784, 352] width 1568 height 704
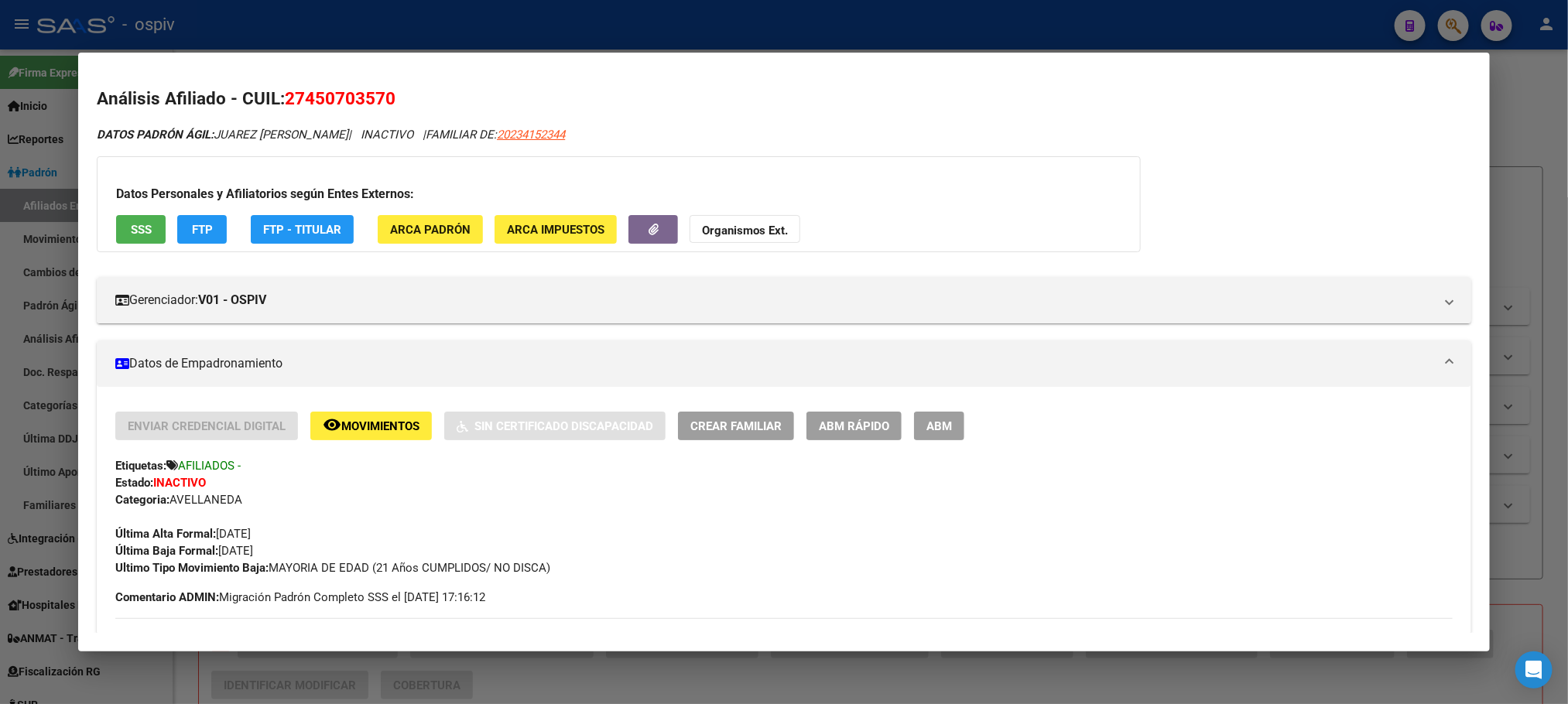
click at [525, 31] on div at bounding box center [784, 352] width 1568 height 704
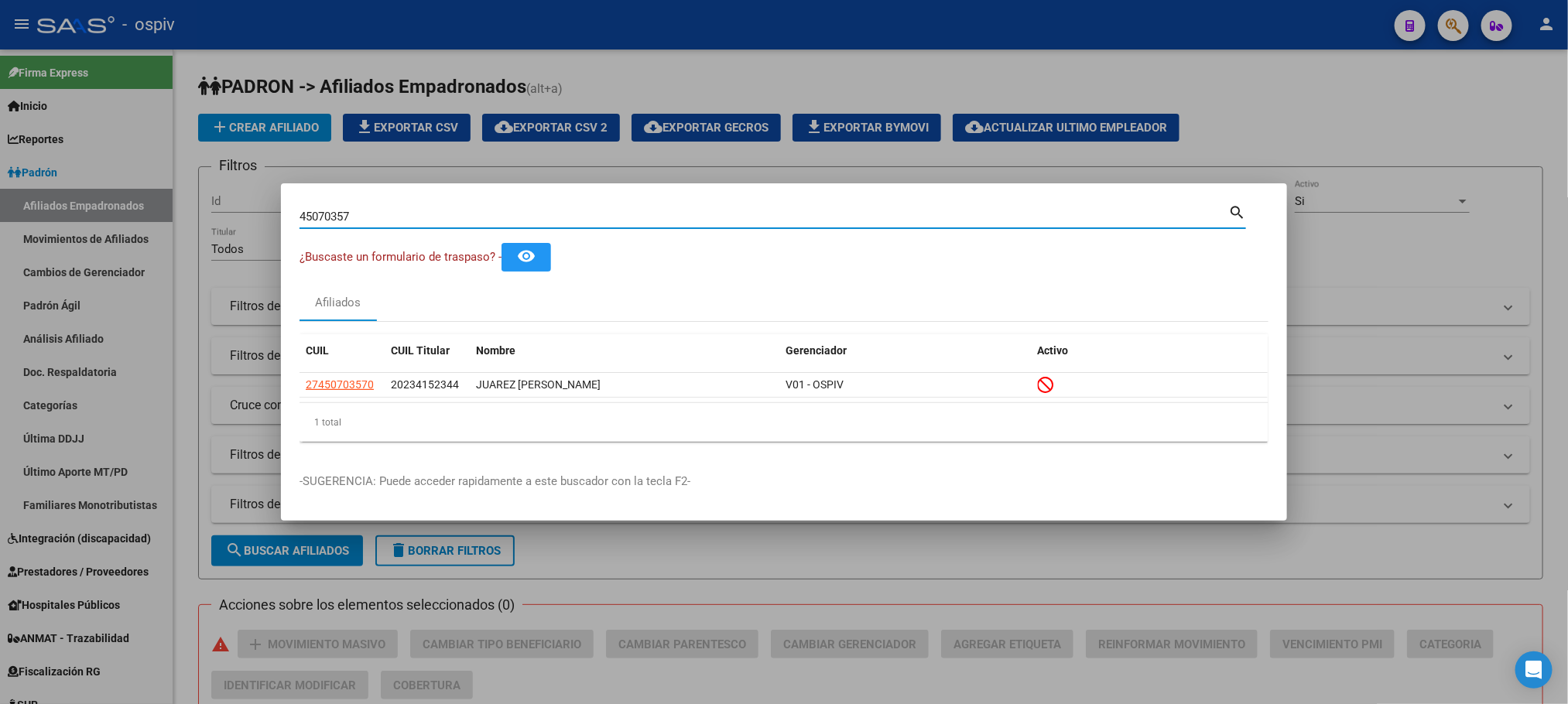
drag, startPoint x: 378, startPoint y: 214, endPoint x: 91, endPoint y: 186, distance: 288.4
click at [91, 186] on div "45070357 Buscar (apellido, dni, cuil, nro traspaso, cuit, obra social) search ¿…" at bounding box center [784, 352] width 1568 height 704
paste input "31046195"
type input "31046195"
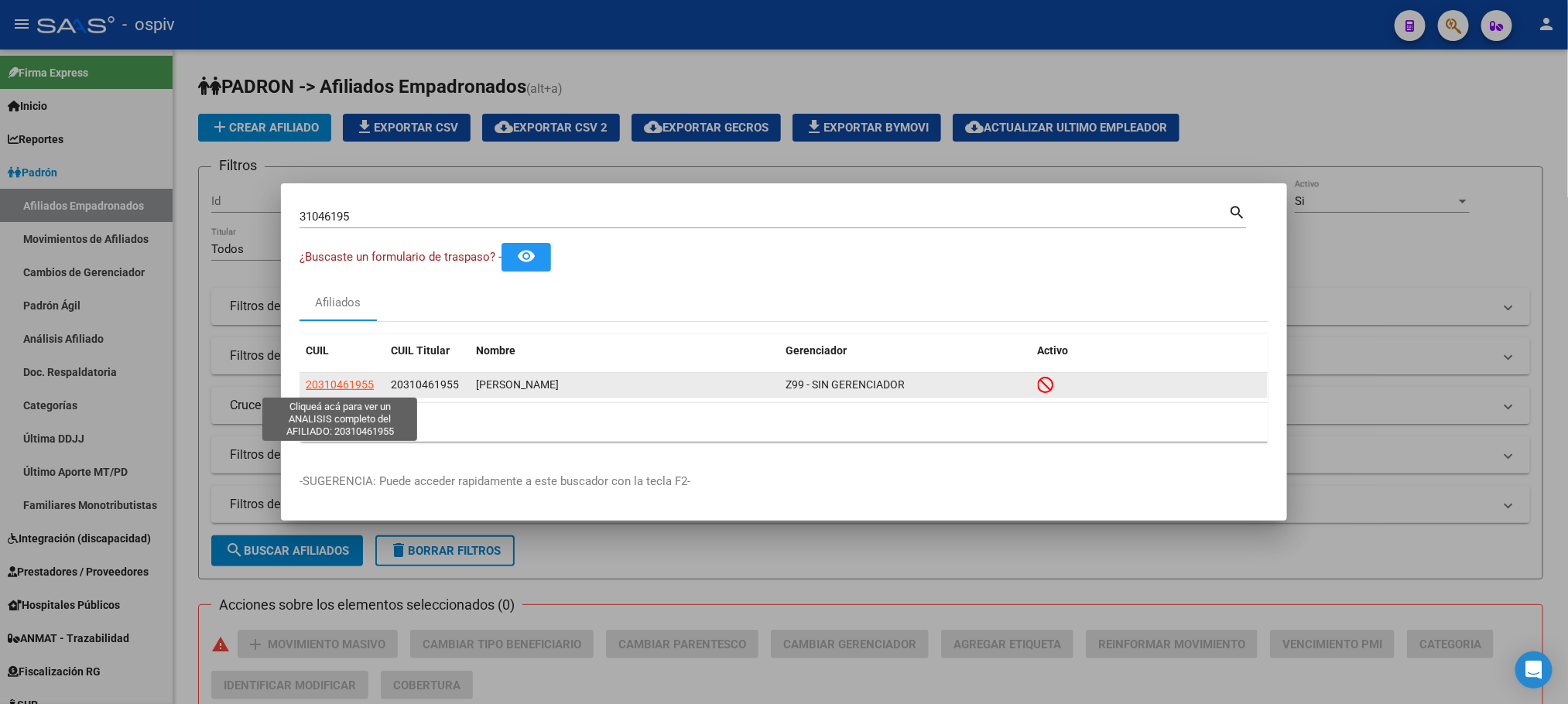
click at [342, 383] on span "20310461955" at bounding box center [339, 384] width 68 height 12
type textarea "20310461955"
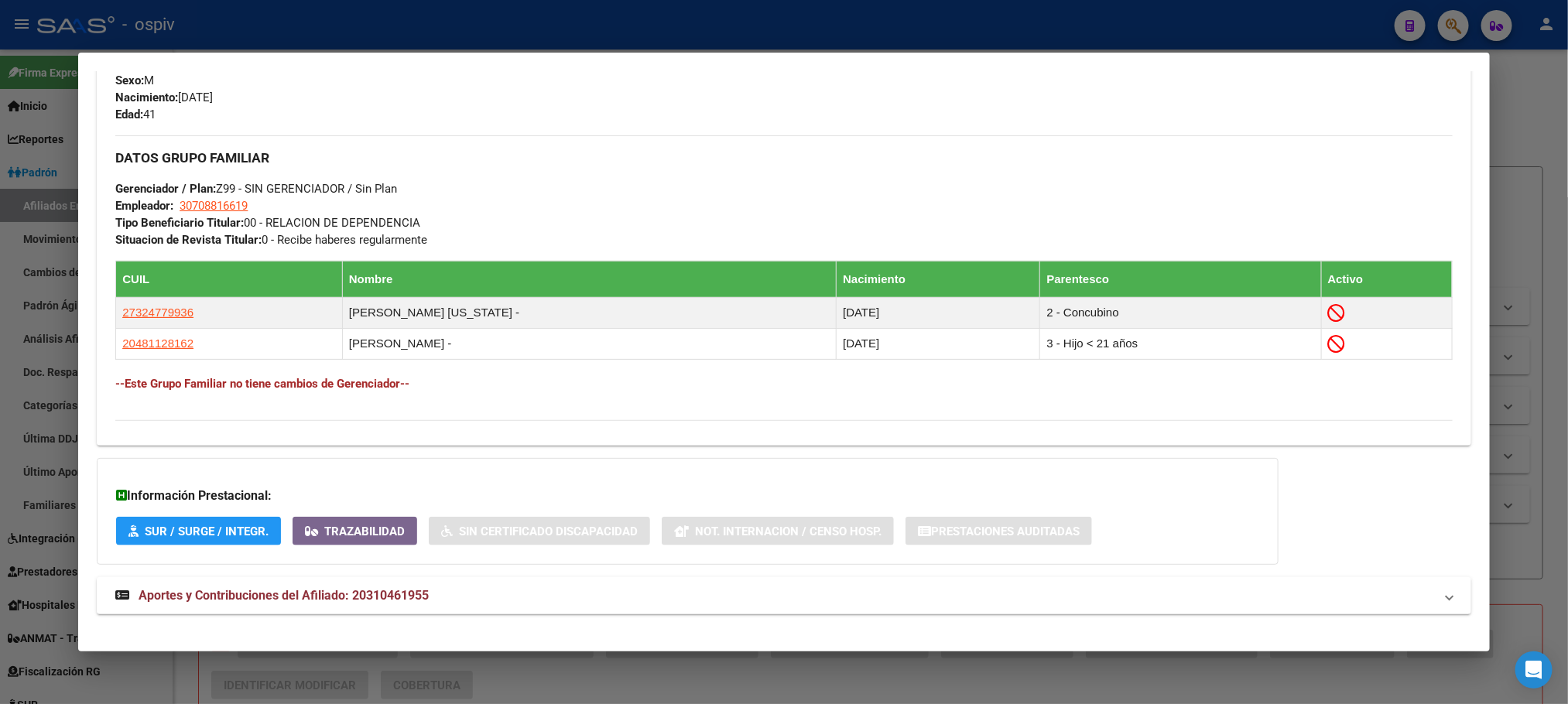
scroll to position [731, 0]
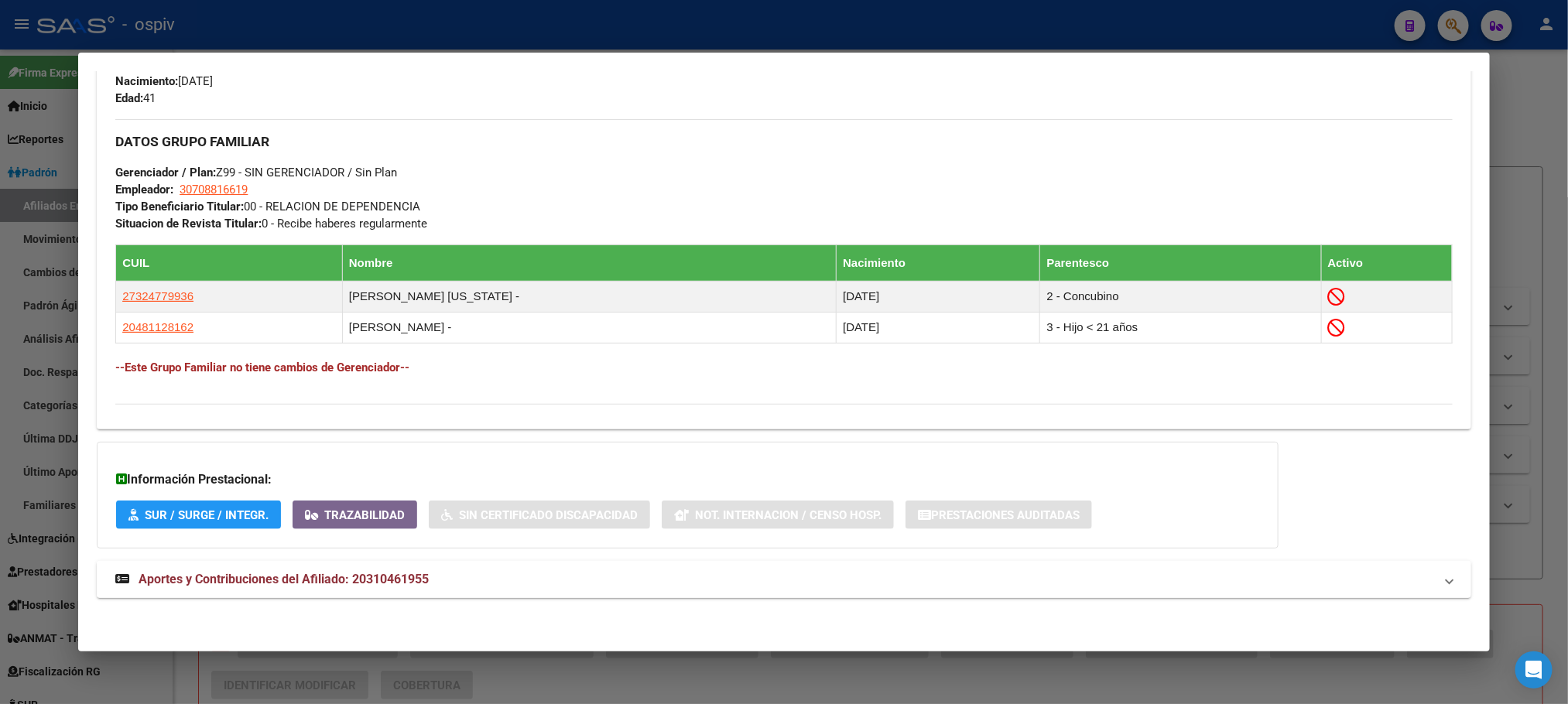
click at [400, 575] on span "Aportes y Contribuciones del Afiliado: 20310461955" at bounding box center [283, 579] width 291 height 15
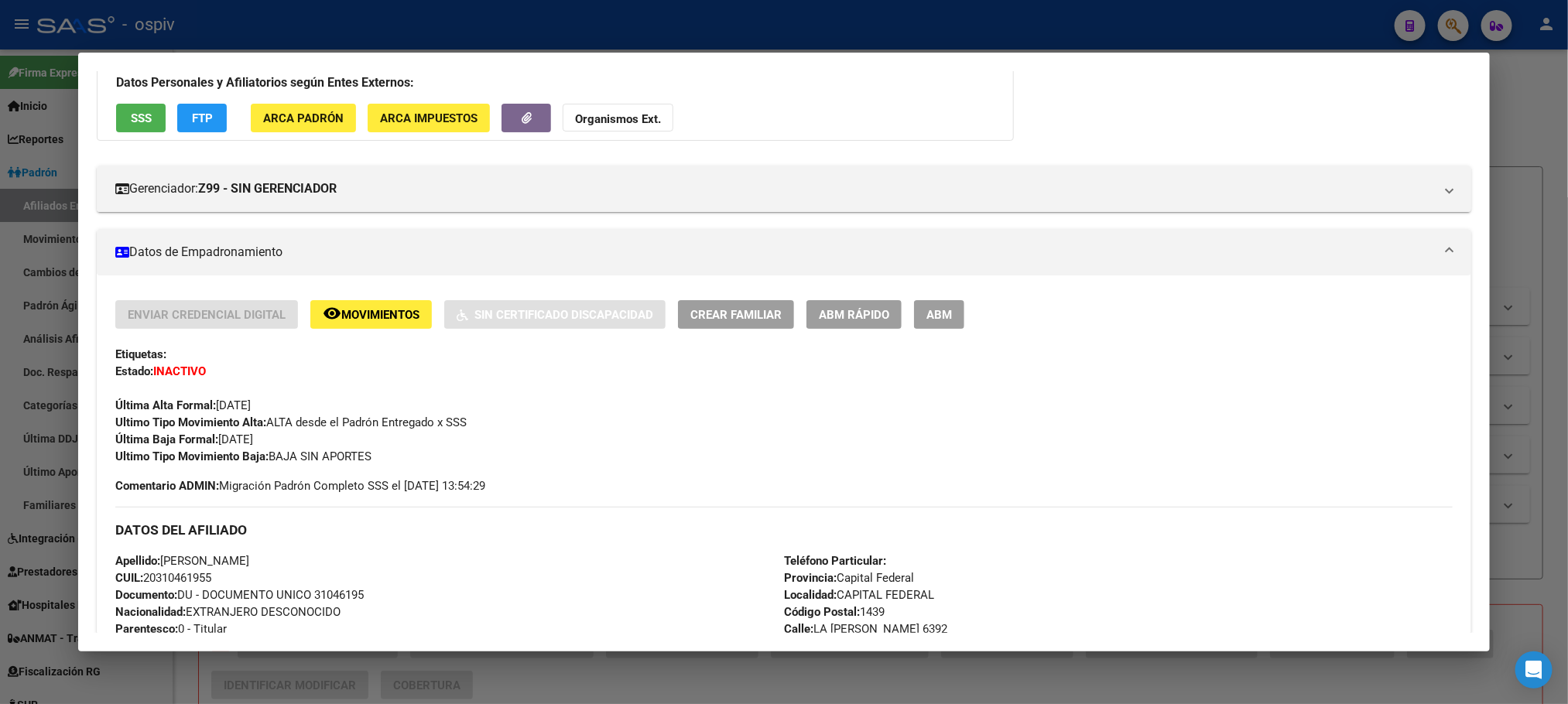
scroll to position [0, 0]
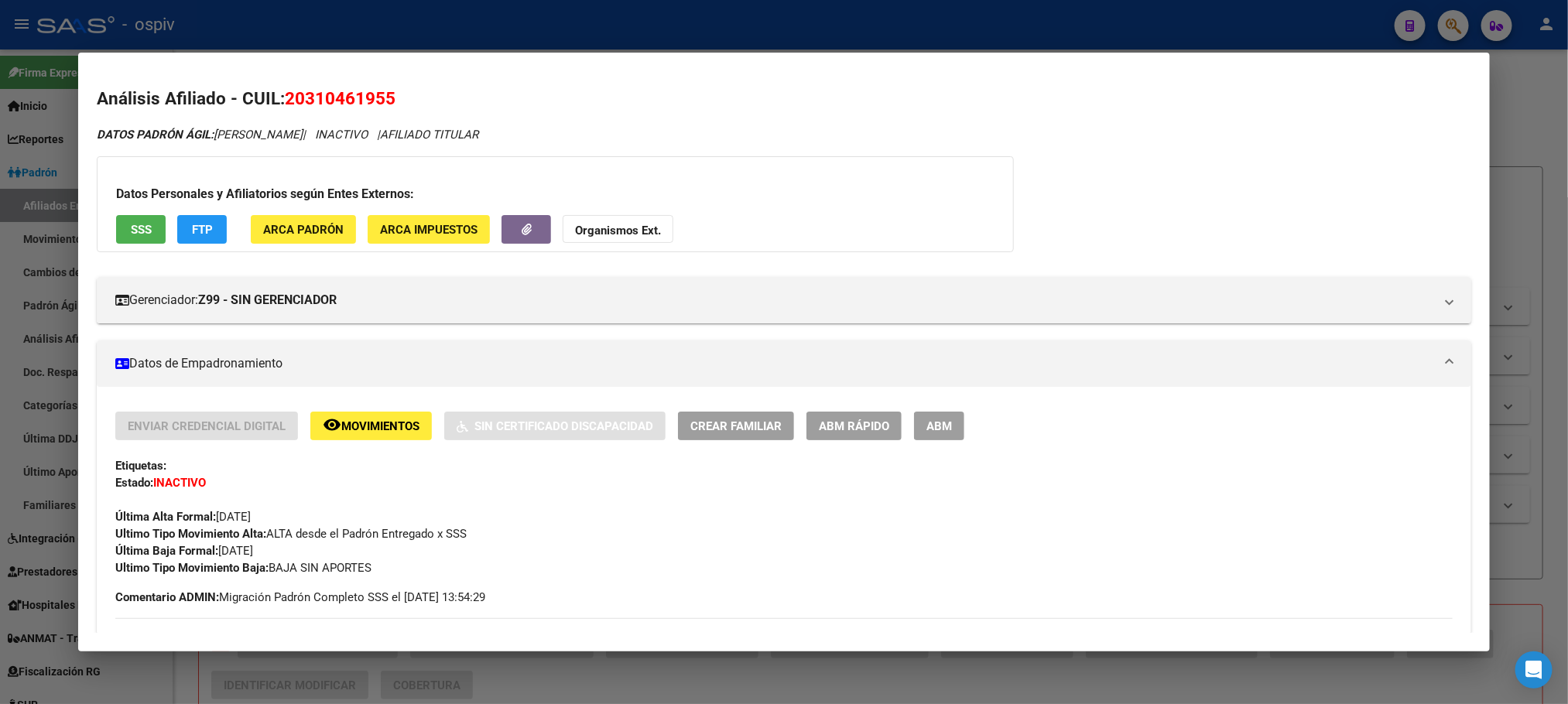
click at [138, 235] on span "SSS" at bounding box center [141, 230] width 21 height 14
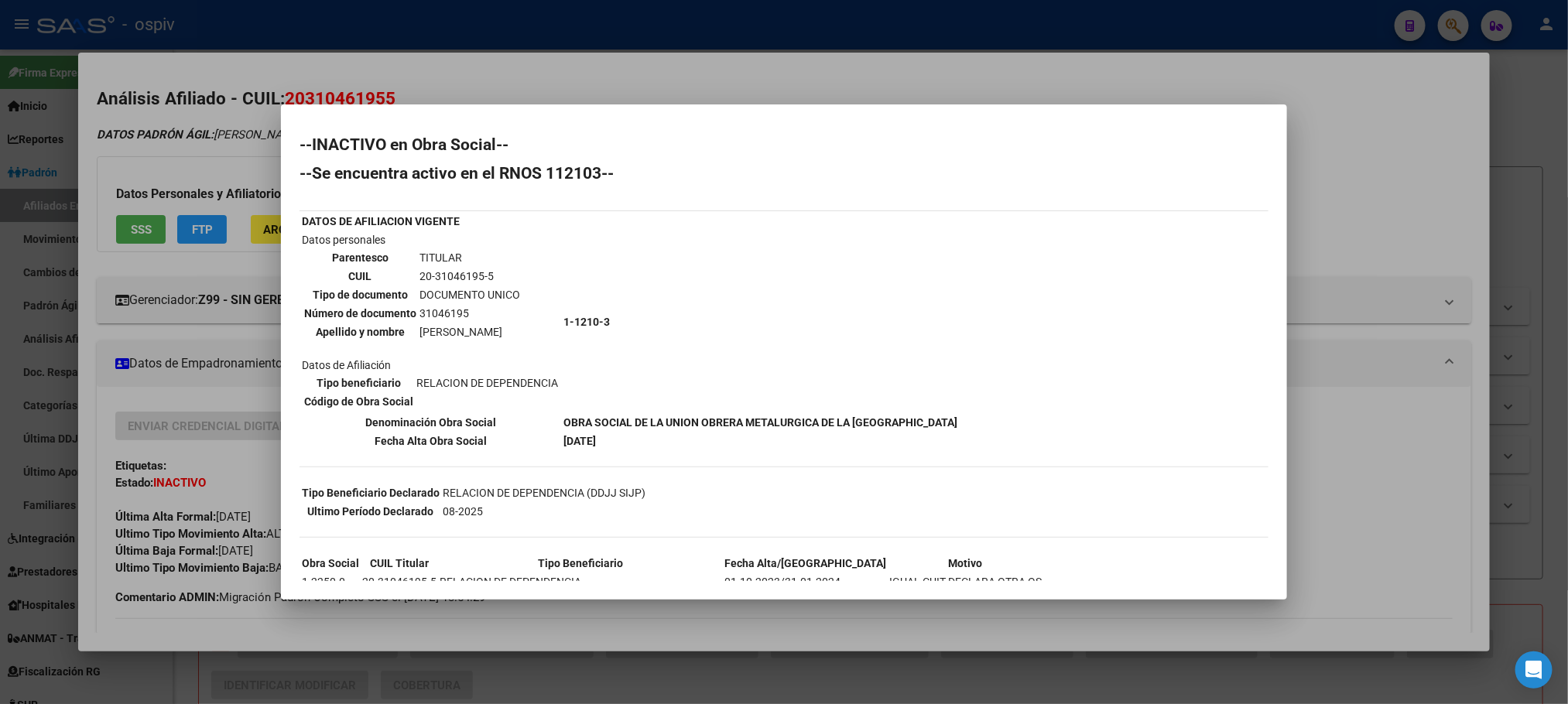
click at [437, 311] on td "31046195" at bounding box center [469, 312] width 102 height 17
copy td "31046195"
click at [567, 27] on div at bounding box center [784, 352] width 1568 height 704
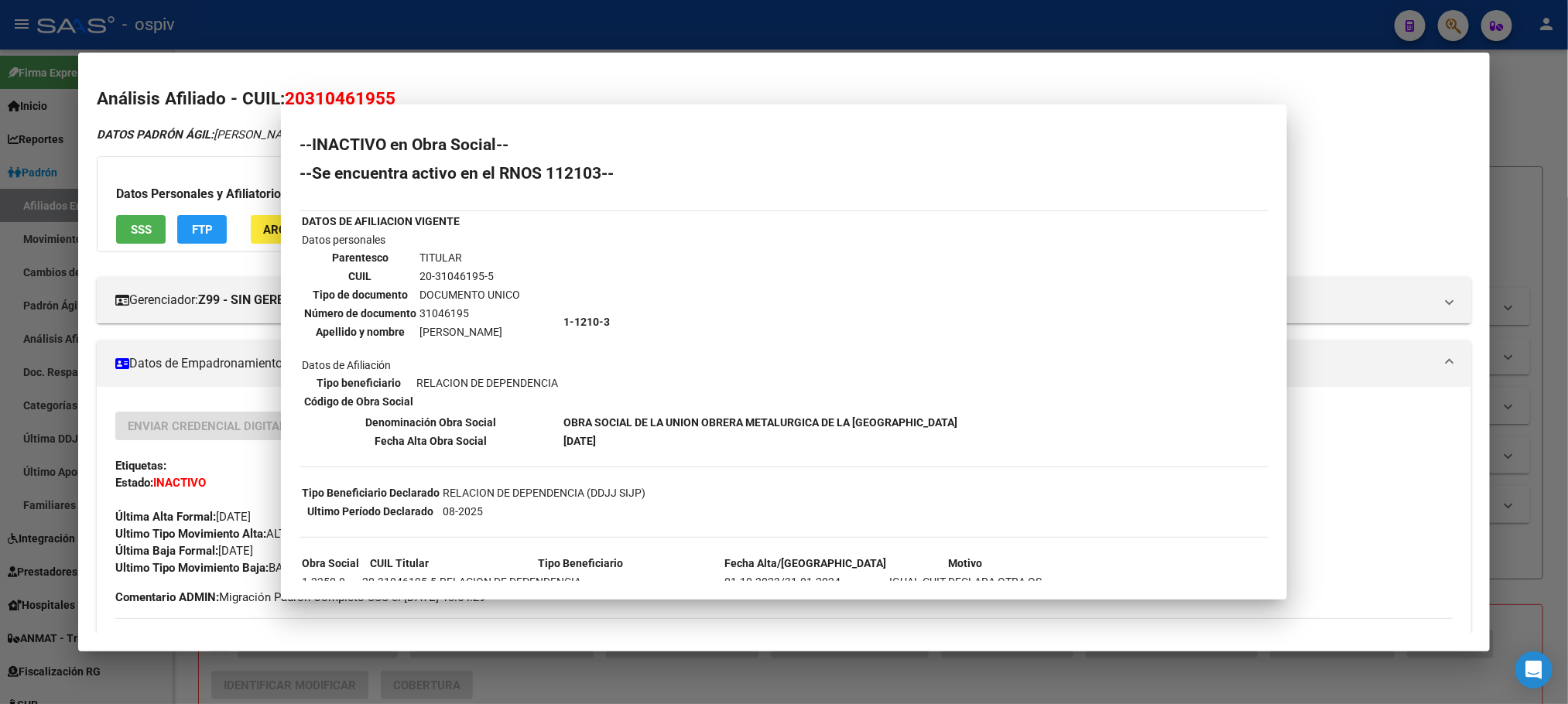
click at [567, 27] on div at bounding box center [784, 352] width 1568 height 704
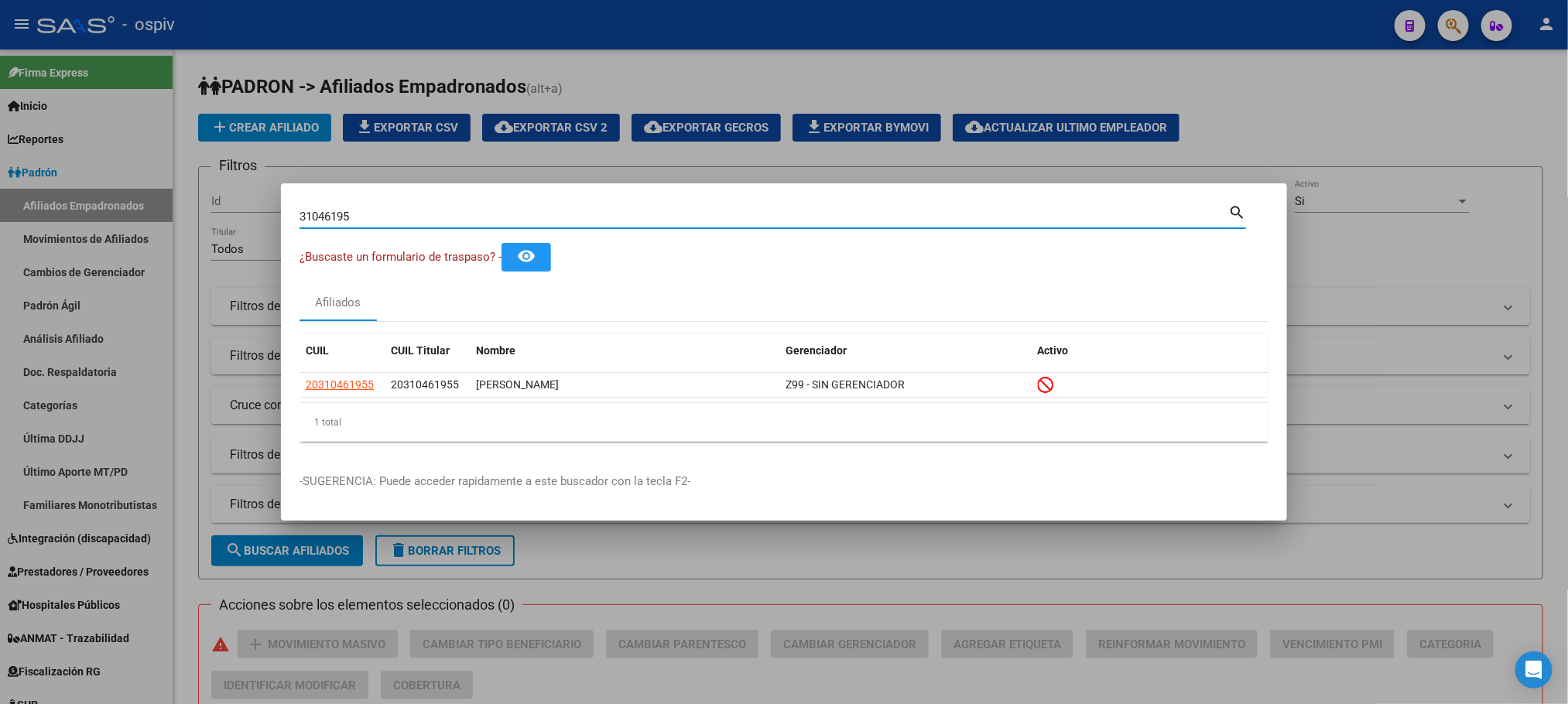
drag, startPoint x: 388, startPoint y: 214, endPoint x: 291, endPoint y: 208, distance: 97.2
click at [291, 209] on mat-dialog-content "31046195 Buscar (apellido, dni, cuil, nro traspaso, cuit, obra social) search ¿…" at bounding box center [784, 328] width 1007 height 252
paste input "59351832"
type input "59351832"
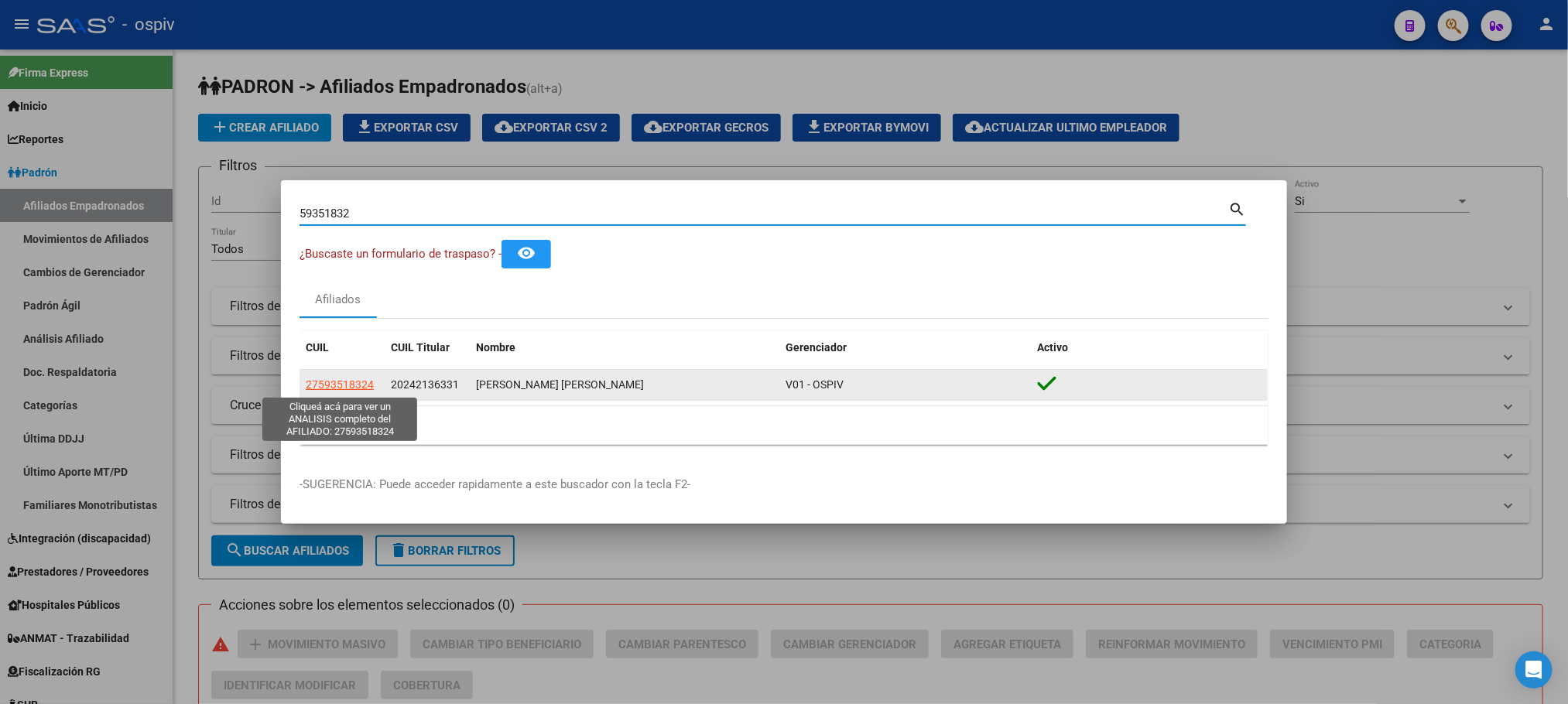
click at [346, 381] on span "27593518324" at bounding box center [339, 384] width 68 height 12
type textarea "27593518324"
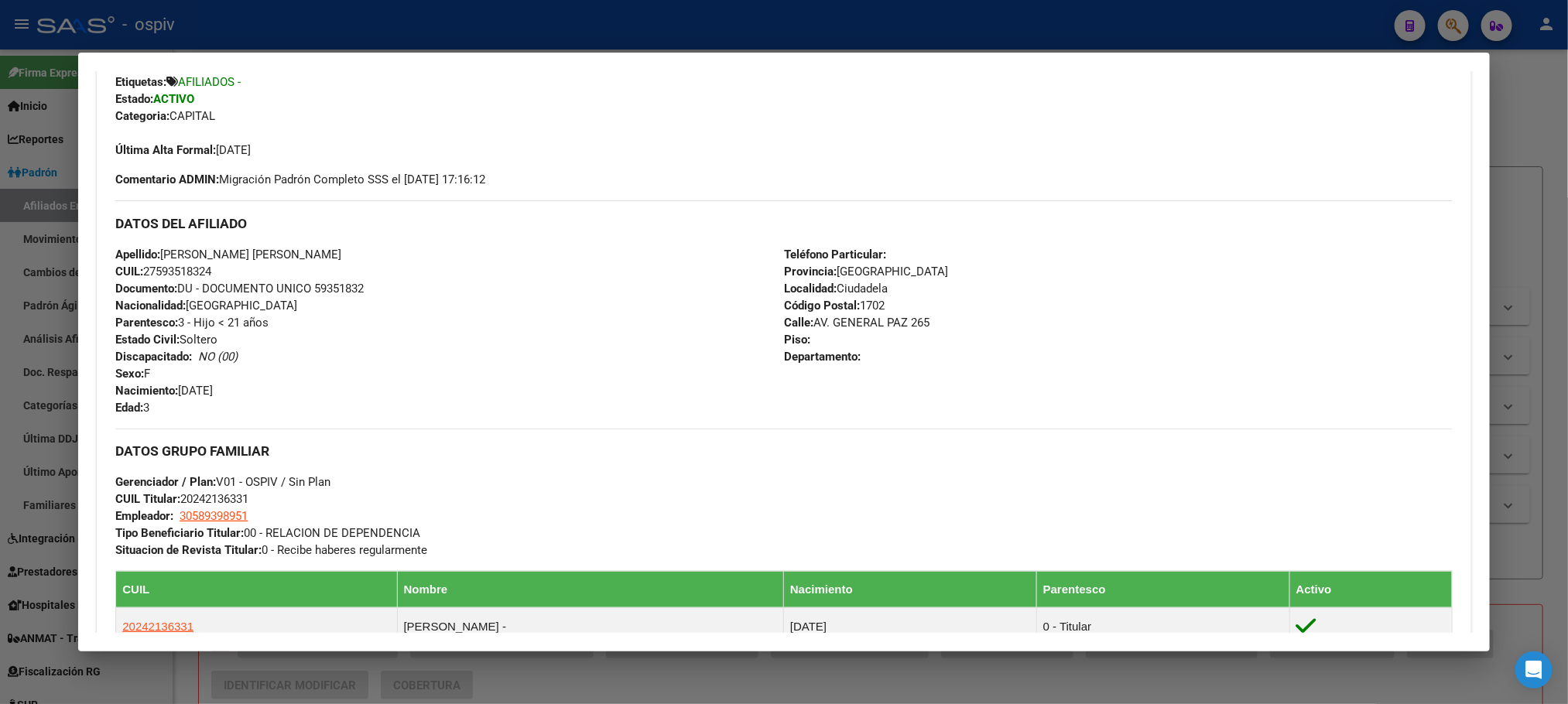
scroll to position [580, 0]
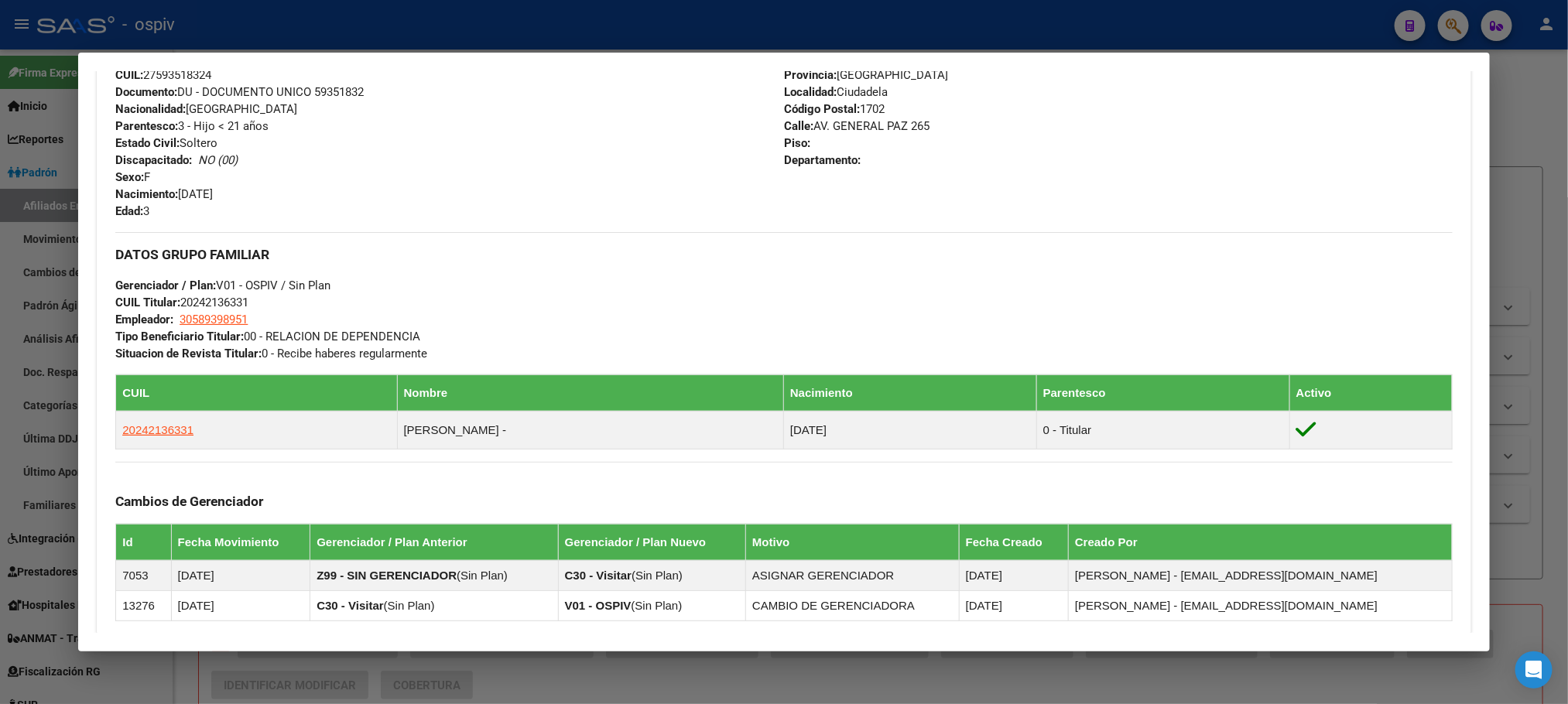
click at [450, 27] on div at bounding box center [784, 352] width 1568 height 704
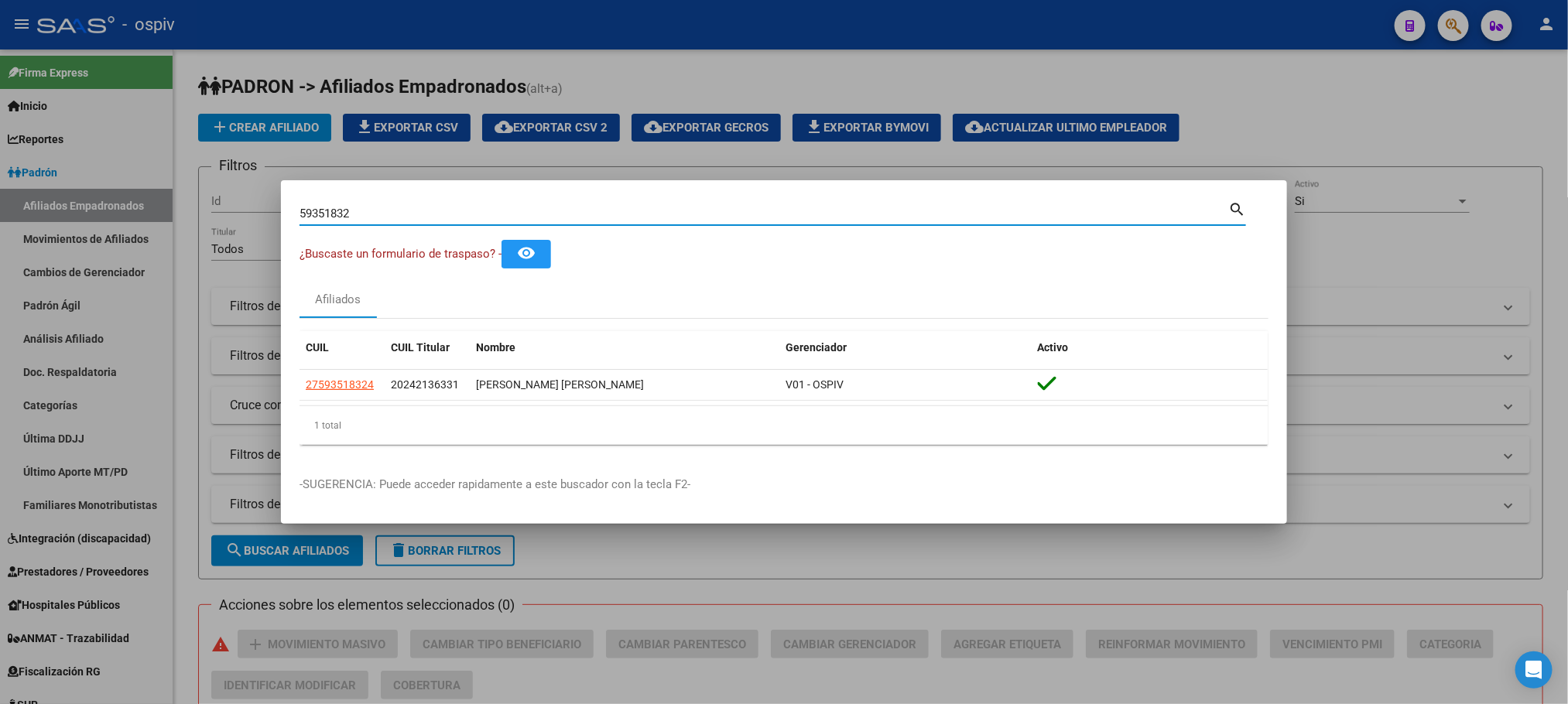
drag, startPoint x: 388, startPoint y: 212, endPoint x: 276, endPoint y: 202, distance: 112.4
click at [276, 202] on div "59351832 Buscar (apellido, dni, cuil, nro traspaso, cuit, obra social) search ¿…" at bounding box center [784, 352] width 1568 height 704
paste input "5763044"
type input "55763044"
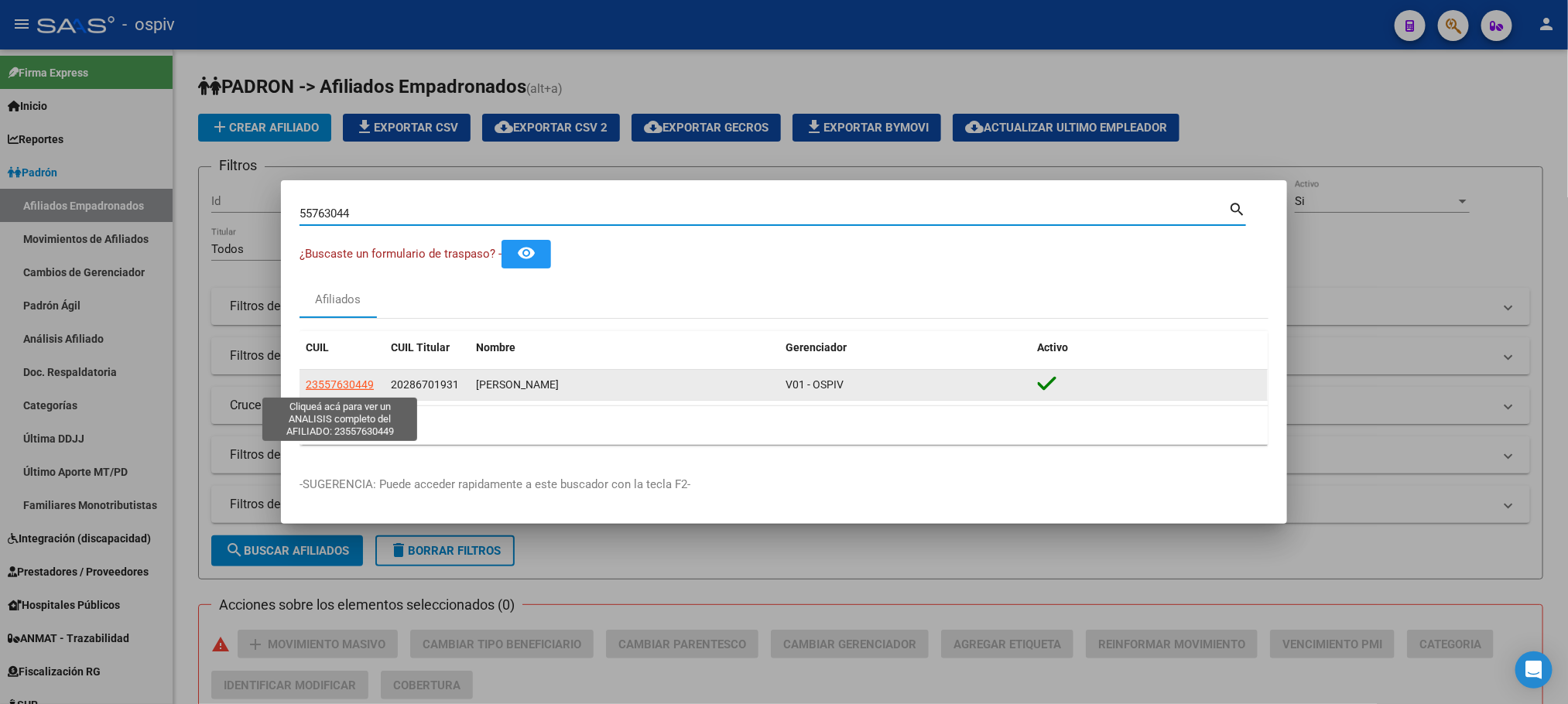
click at [356, 379] on span "23557630449" at bounding box center [339, 384] width 68 height 12
type textarea "23557630449"
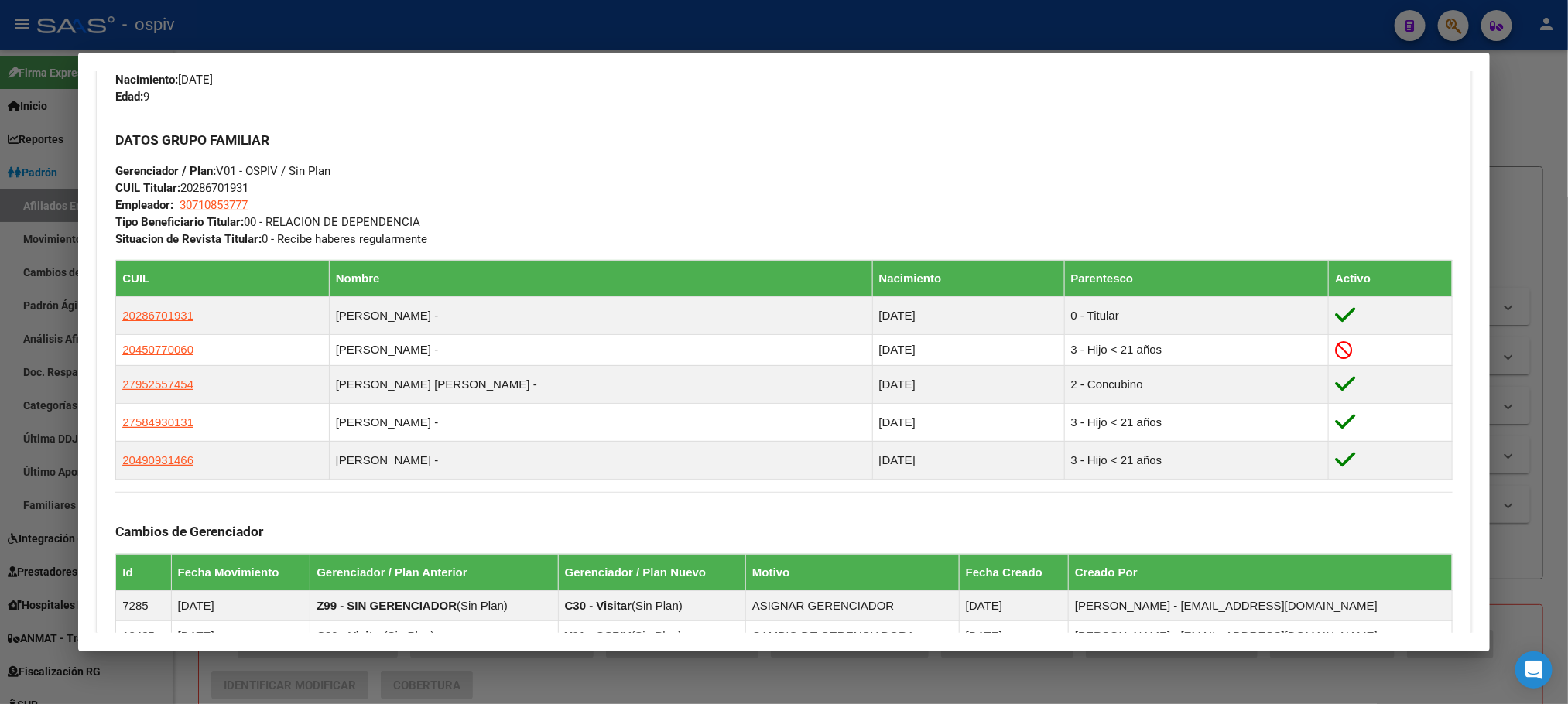
scroll to position [696, 0]
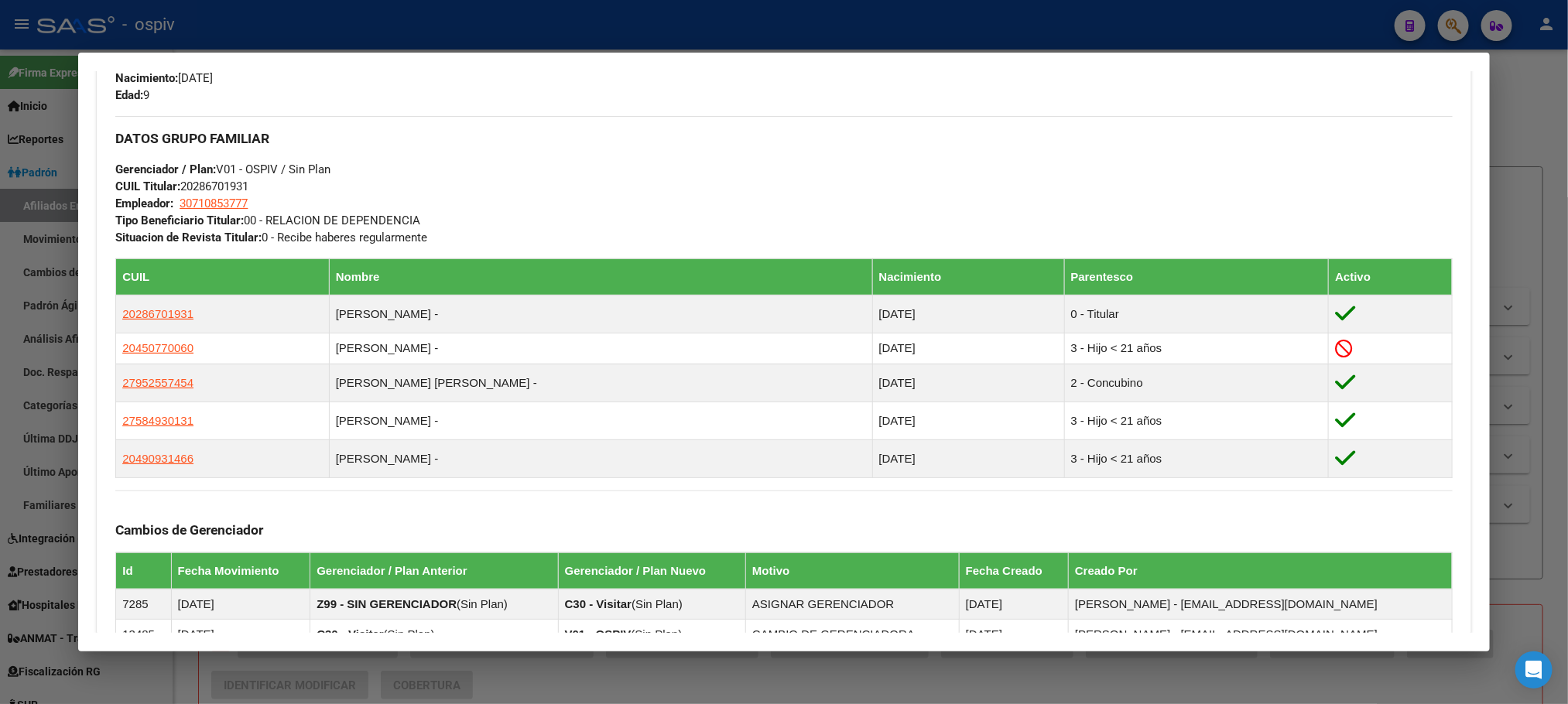
click at [484, 28] on div at bounding box center [784, 352] width 1568 height 704
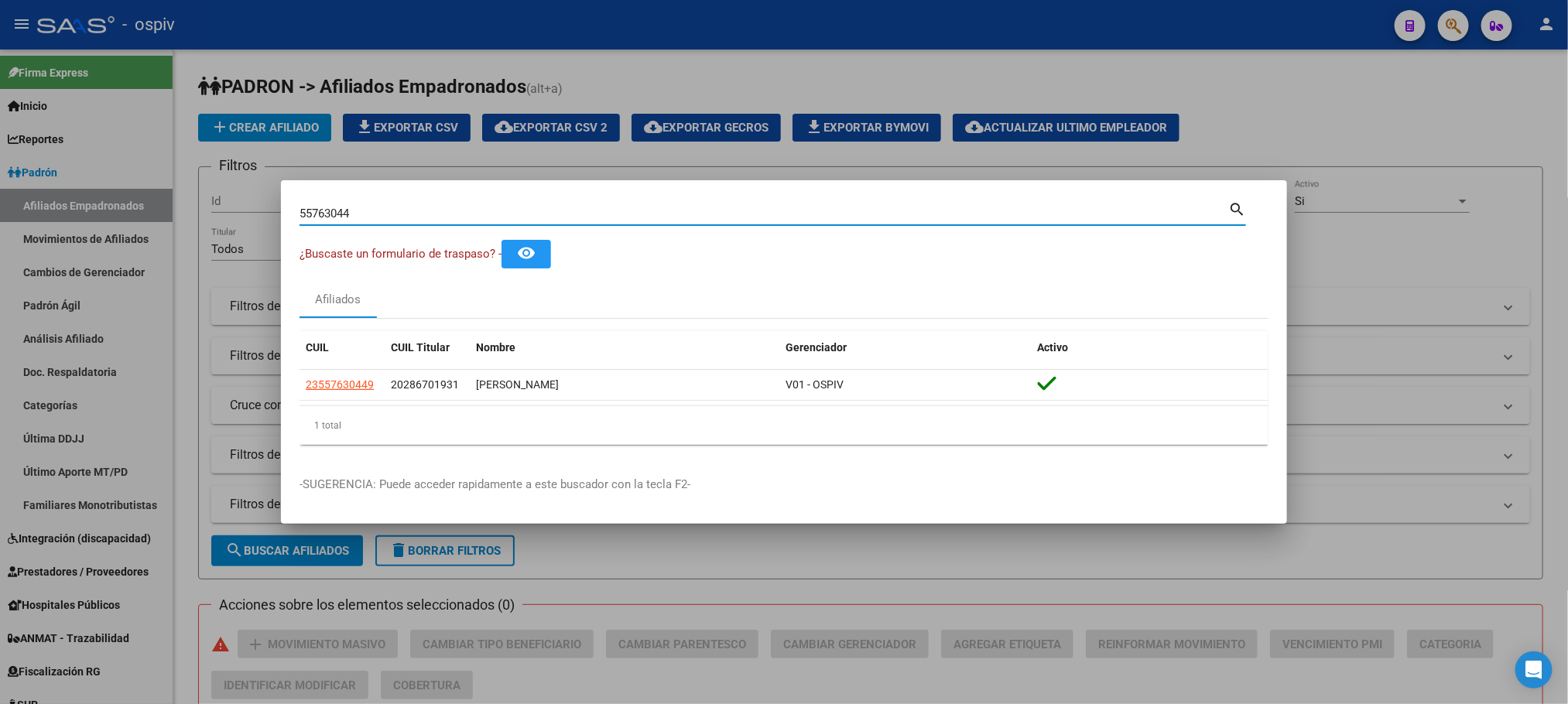
drag, startPoint x: 377, startPoint y: 210, endPoint x: 220, endPoint y: 202, distance: 157.2
click at [220, 202] on div "55763044 Buscar (apellido, dni, cuil, nro traspaso, cuit, obra social) search ¿…" at bounding box center [784, 352] width 1568 height 704
paste input "24452591"
type input "24452591"
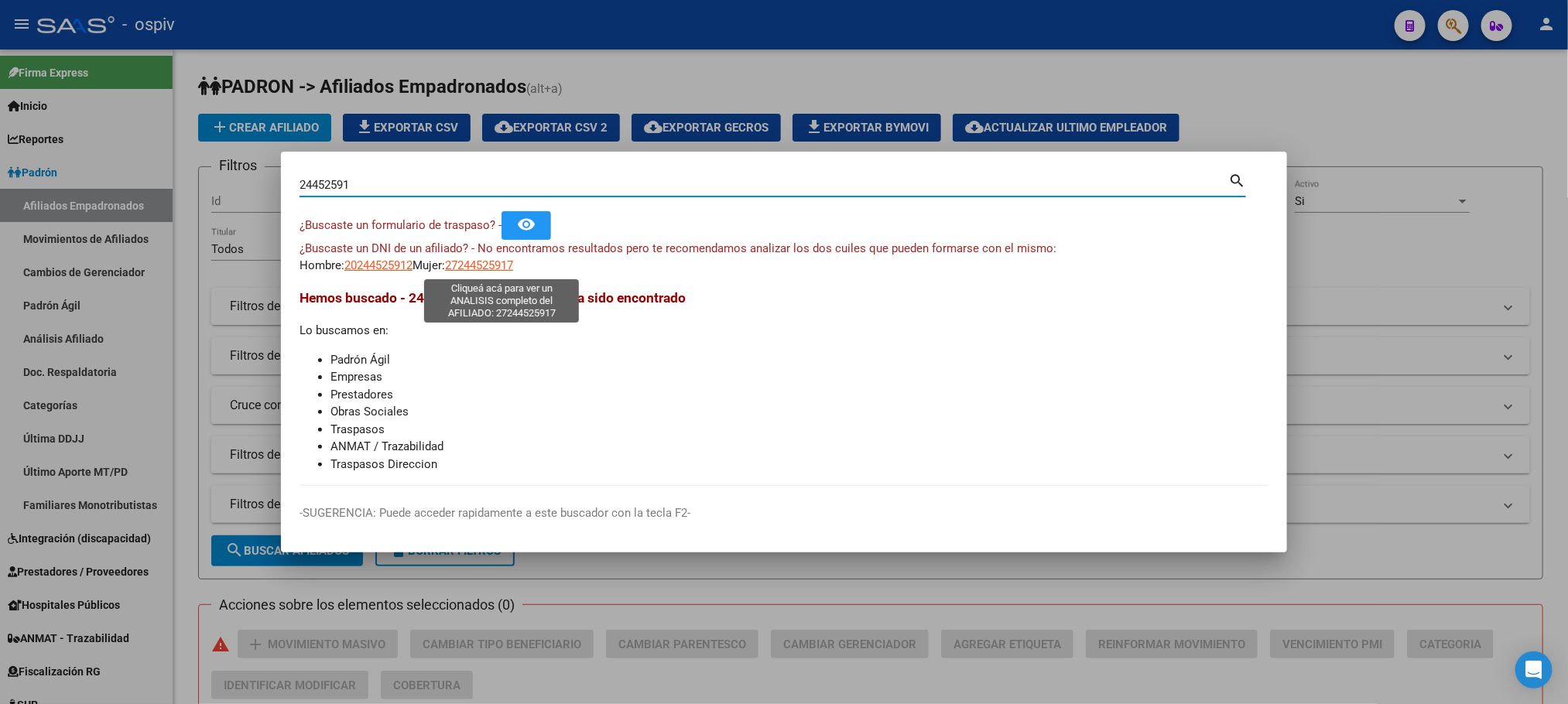
click at [512, 265] on span "27244525917" at bounding box center [479, 265] width 68 height 14
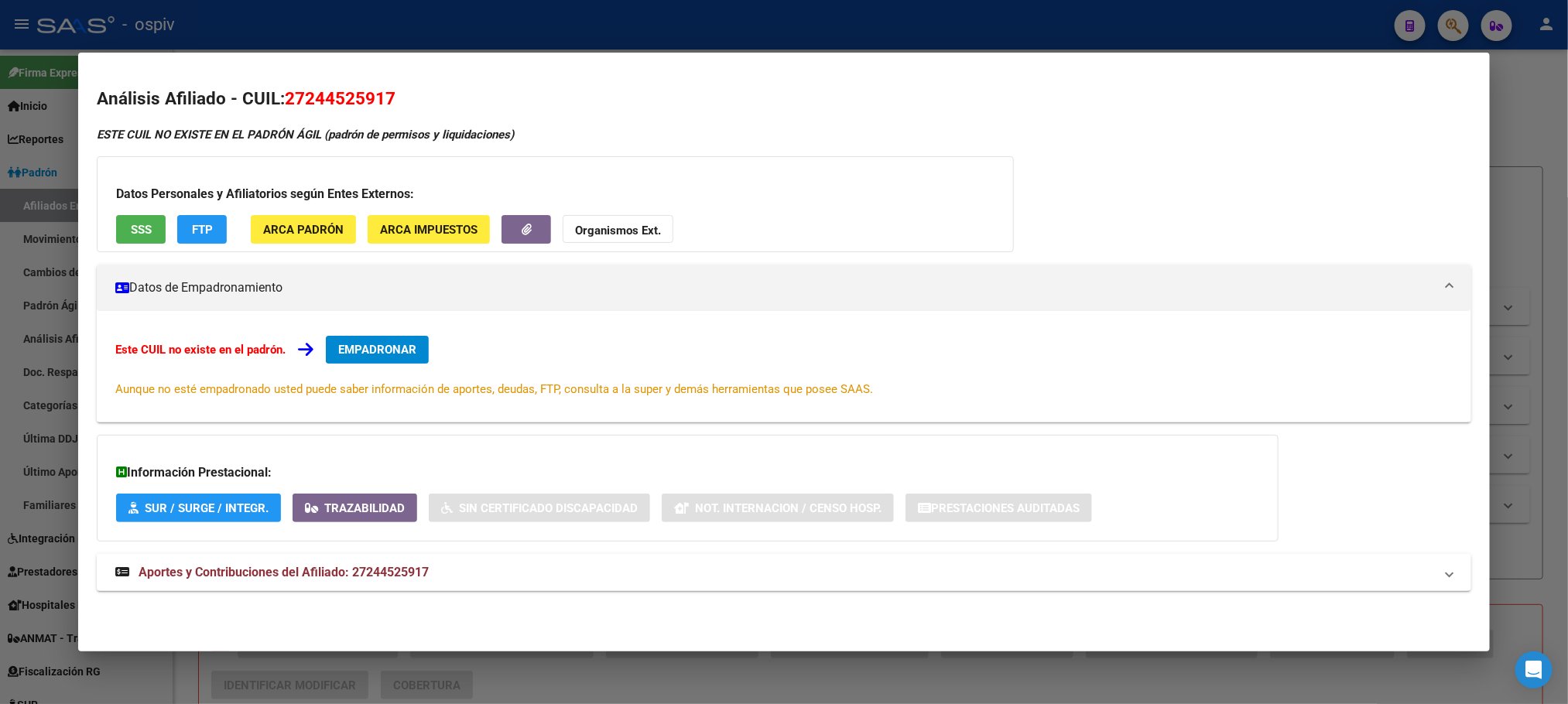
click at [417, 28] on div at bounding box center [784, 352] width 1568 height 704
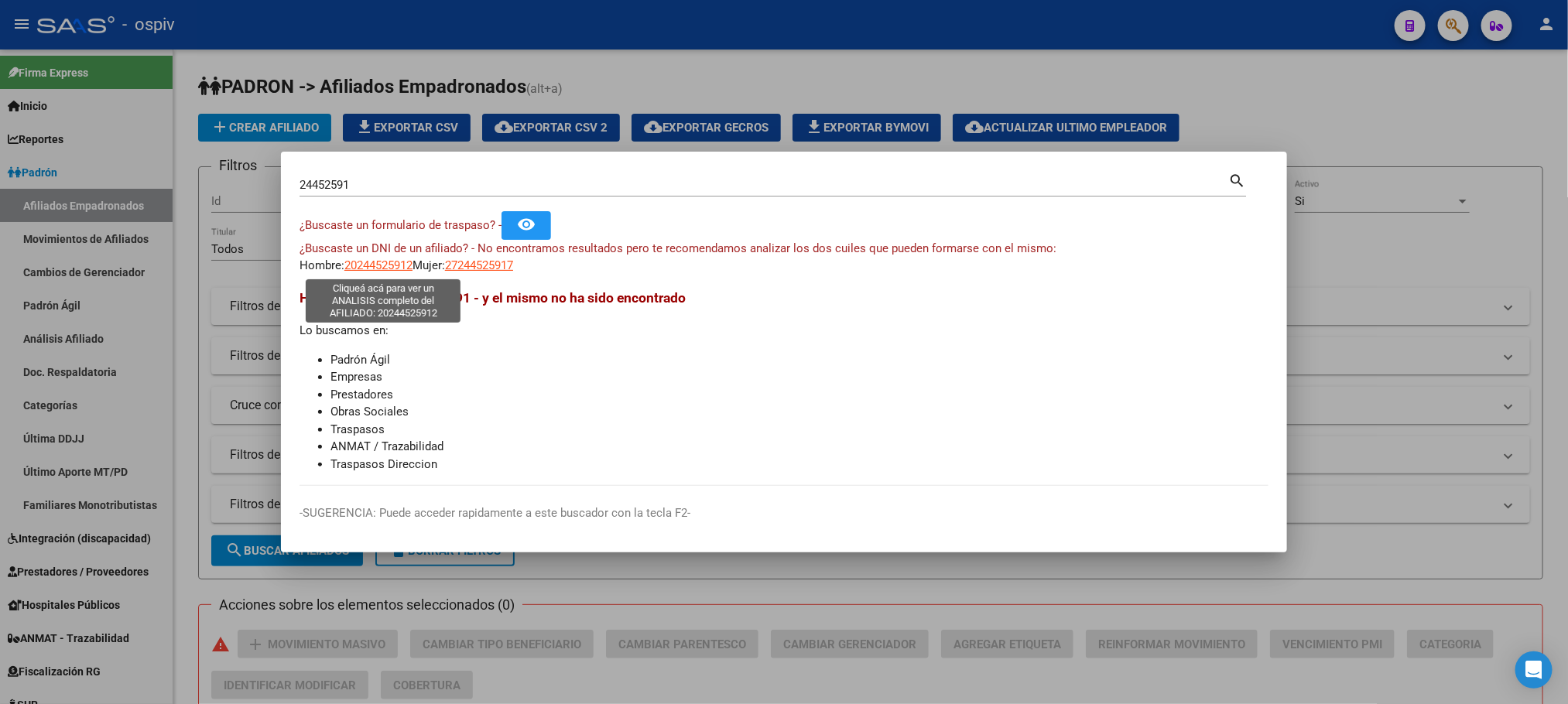
click at [388, 260] on span "20244525912" at bounding box center [378, 265] width 68 height 14
type textarea "20244525912"
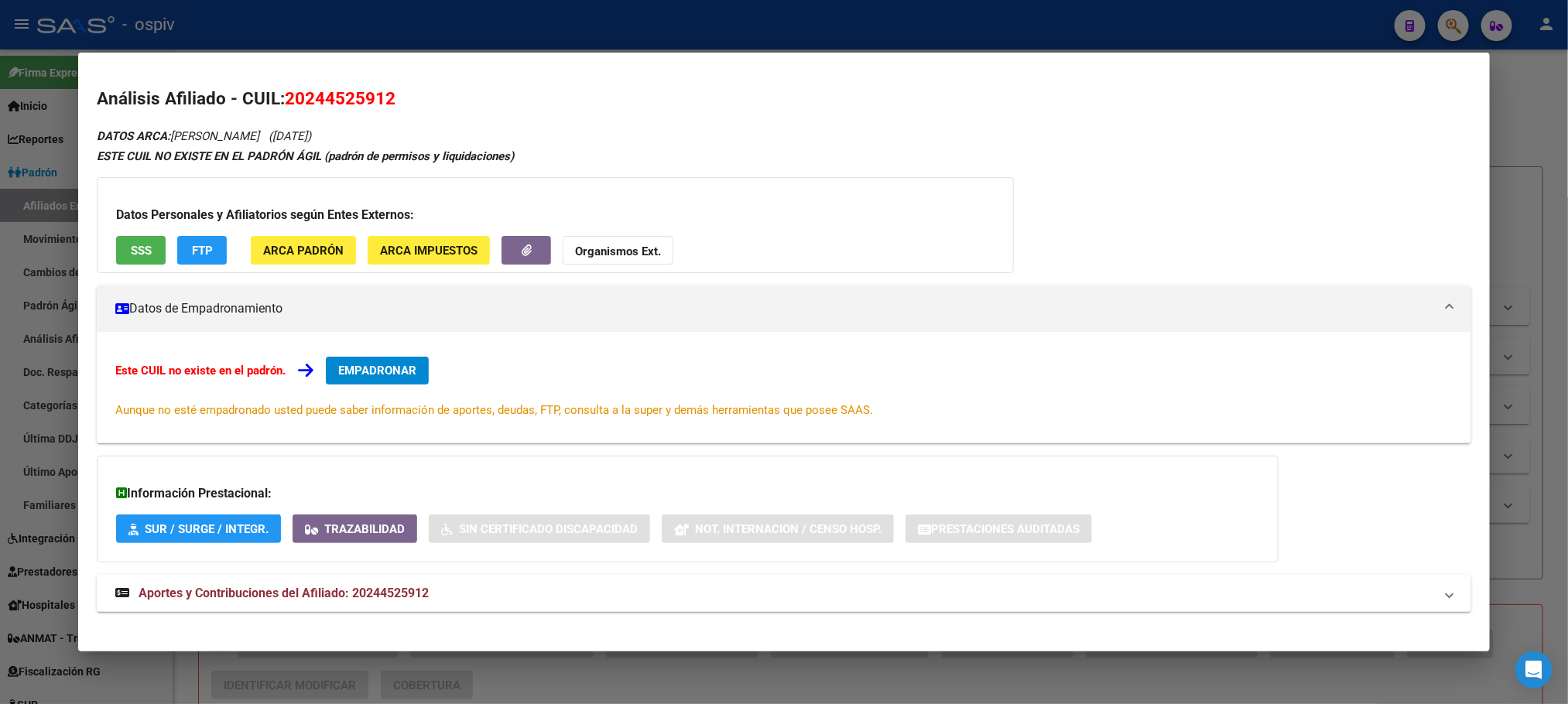
click at [139, 249] on span "SSS" at bounding box center [141, 250] width 21 height 14
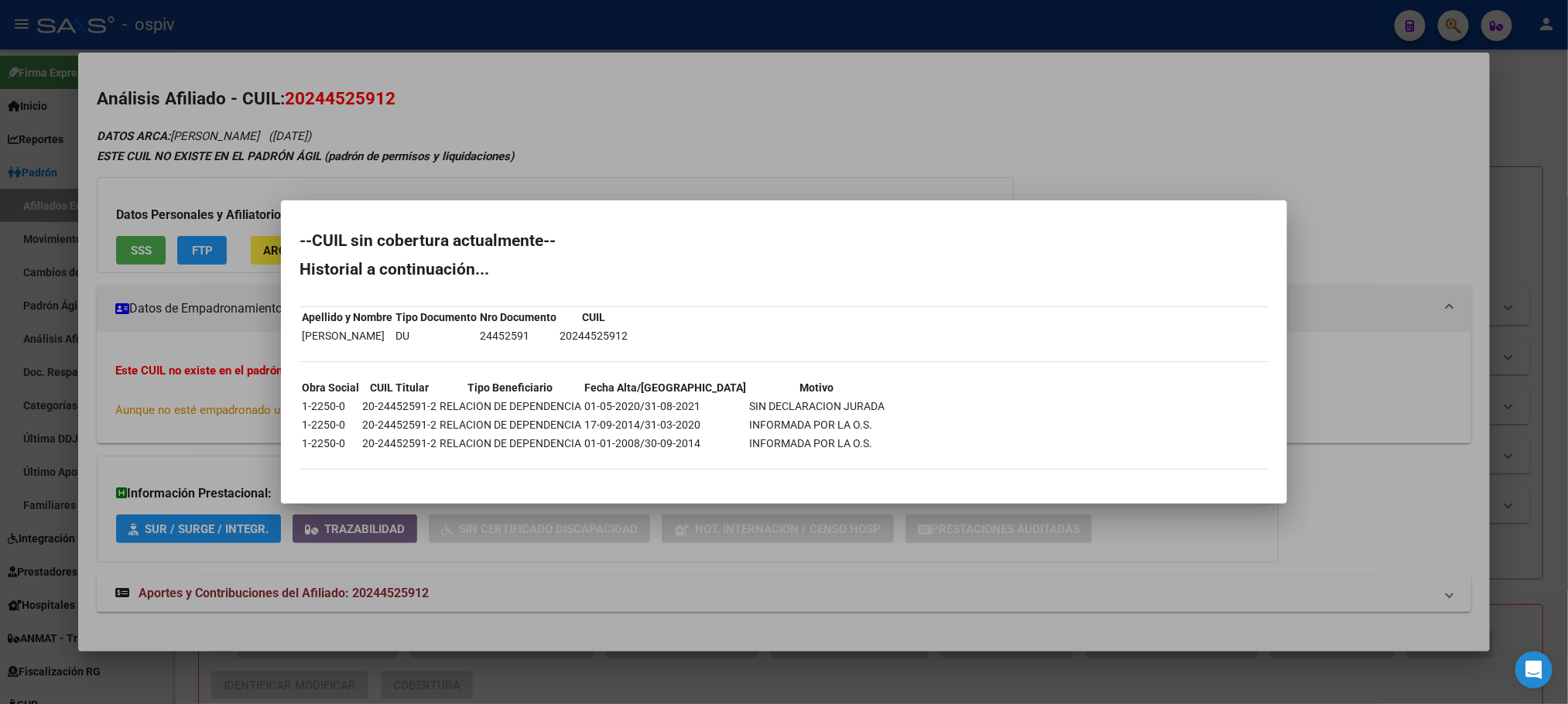
click at [577, 75] on div at bounding box center [784, 352] width 1568 height 704
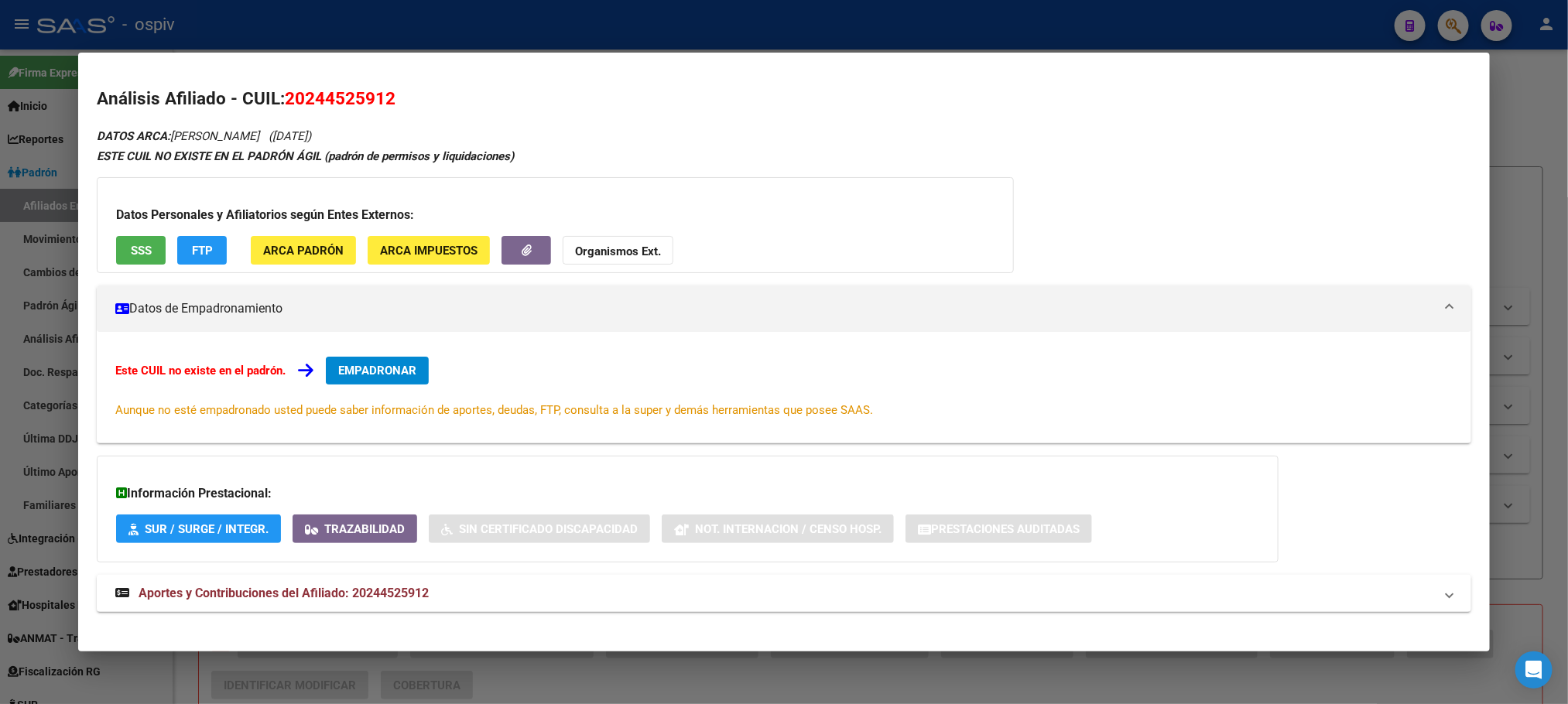
scroll to position [14, 0]
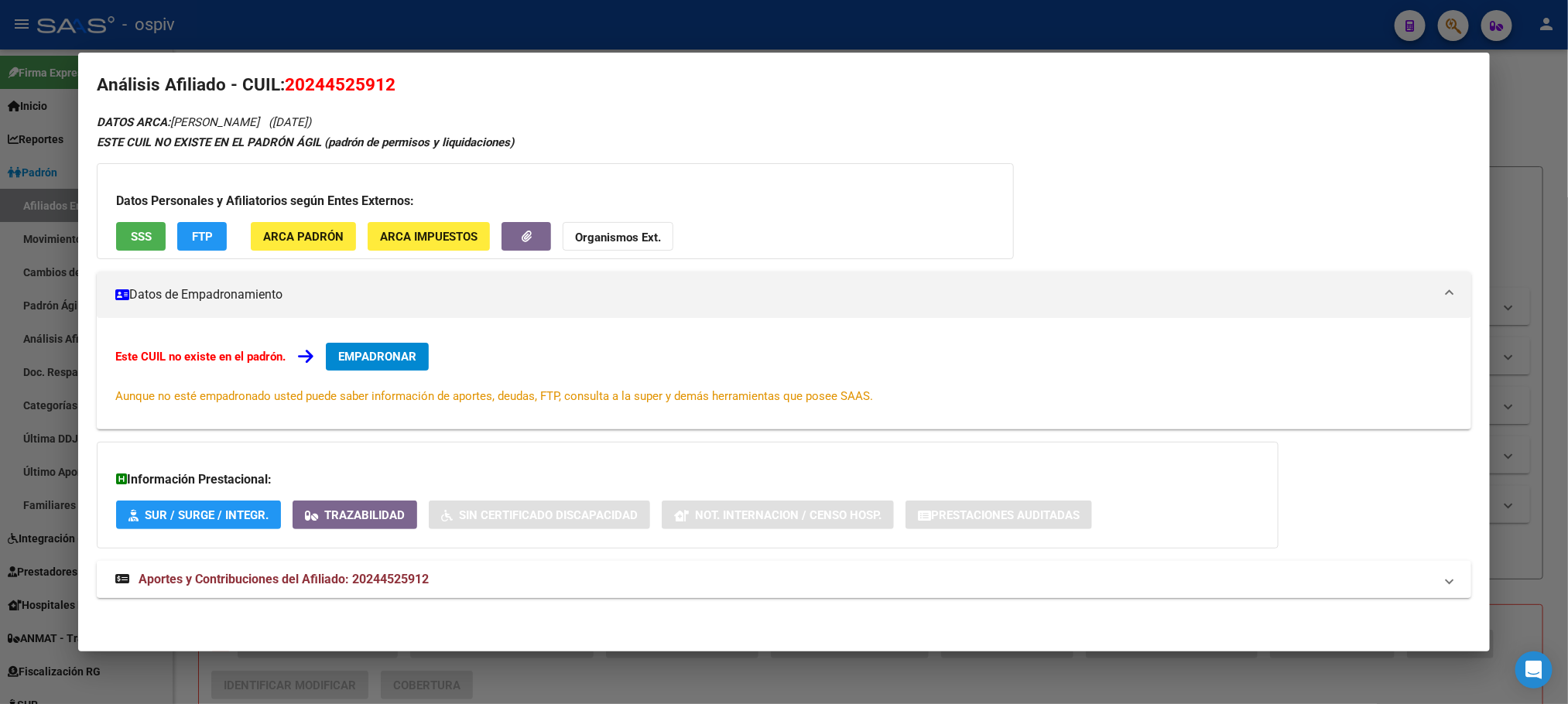
click at [351, 580] on span "Aportes y Contribuciones del Afiliado: 20244525912" at bounding box center [283, 579] width 291 height 15
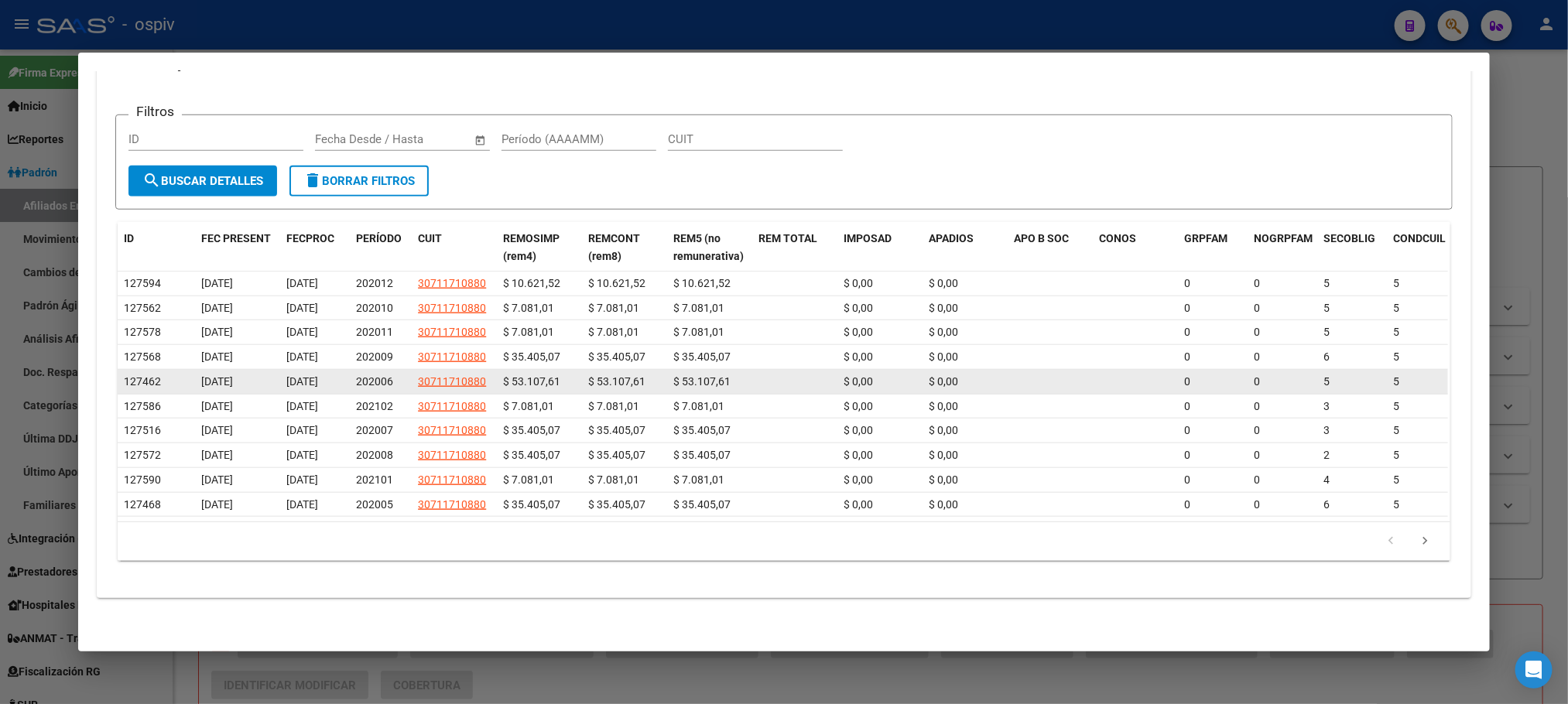
scroll to position [613, 0]
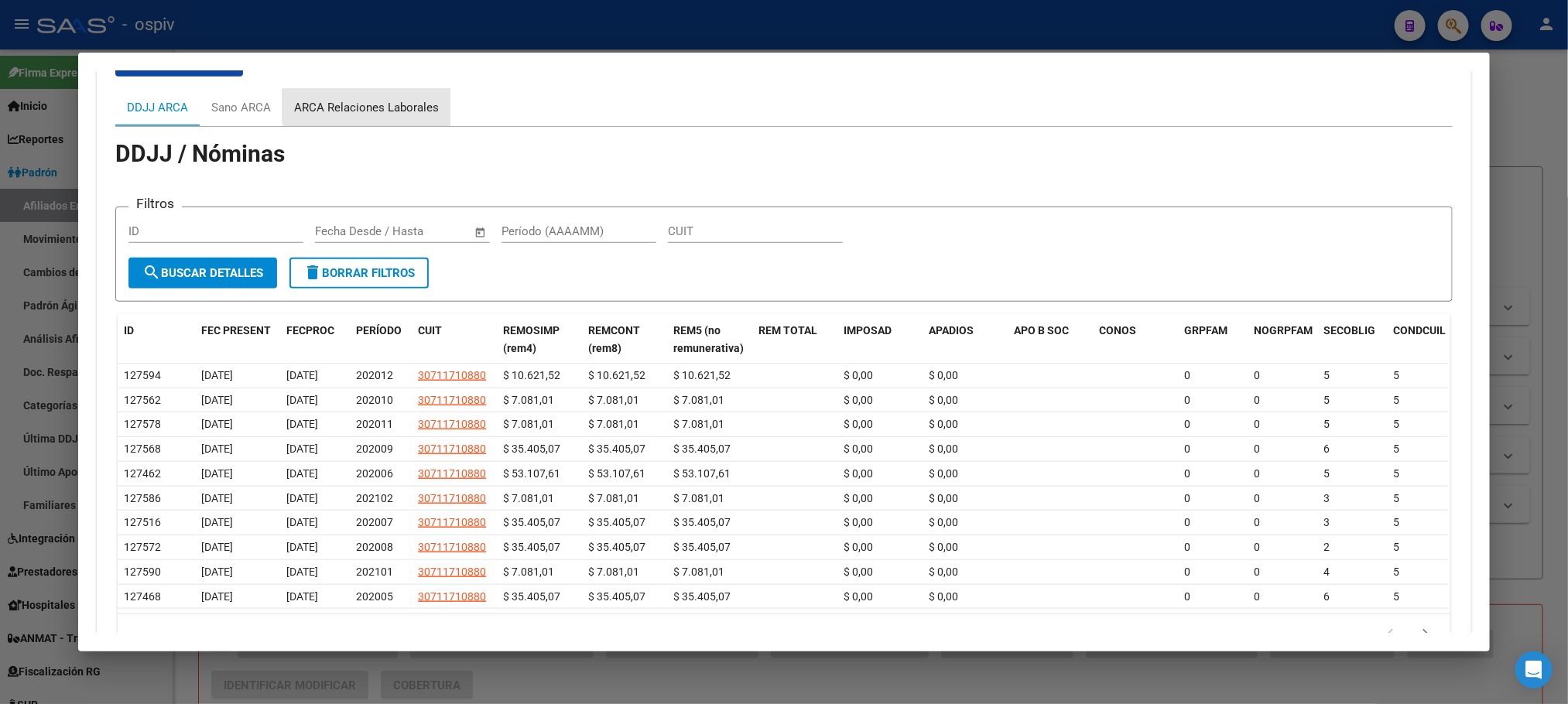
click at [364, 105] on div "ARCA Relaciones Laborales" at bounding box center [366, 107] width 145 height 17
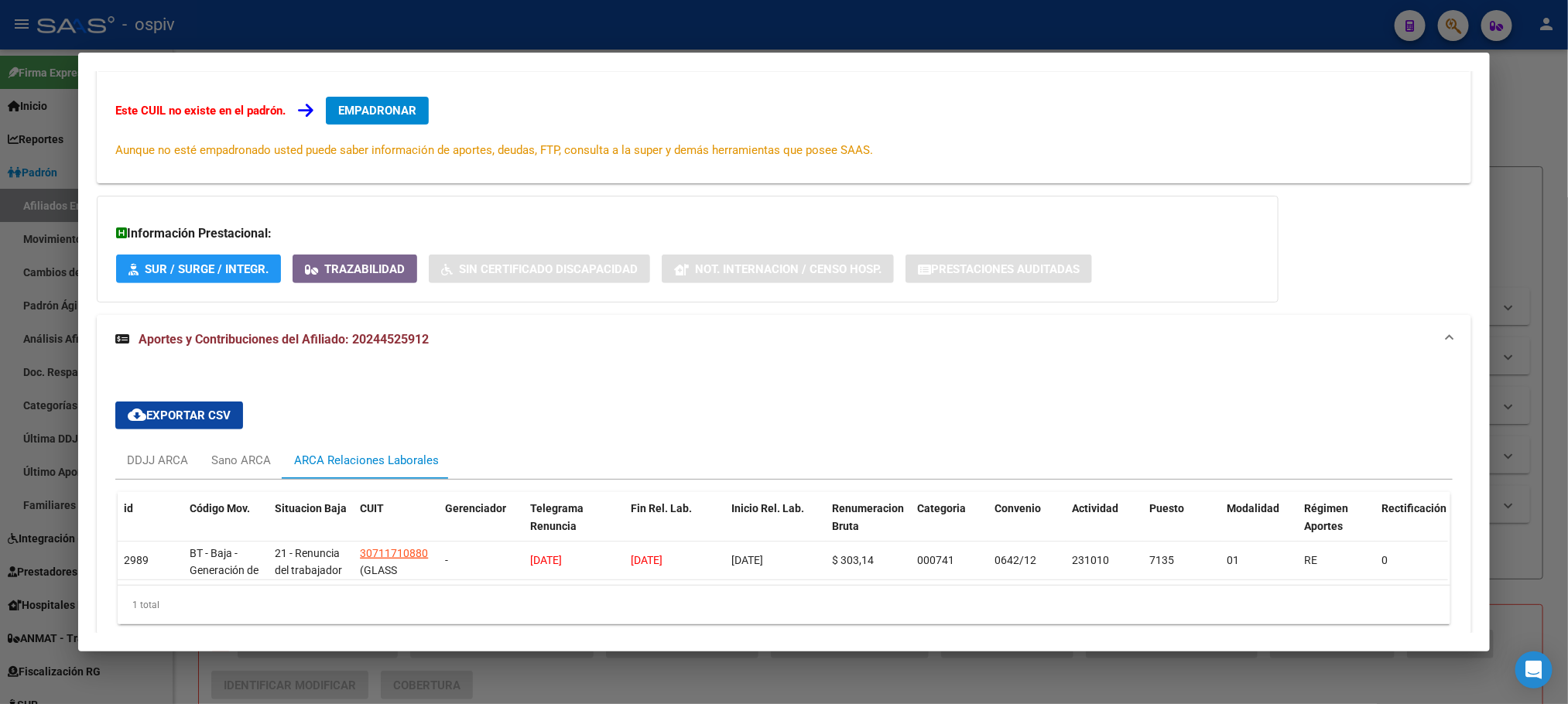
scroll to position [337, 0]
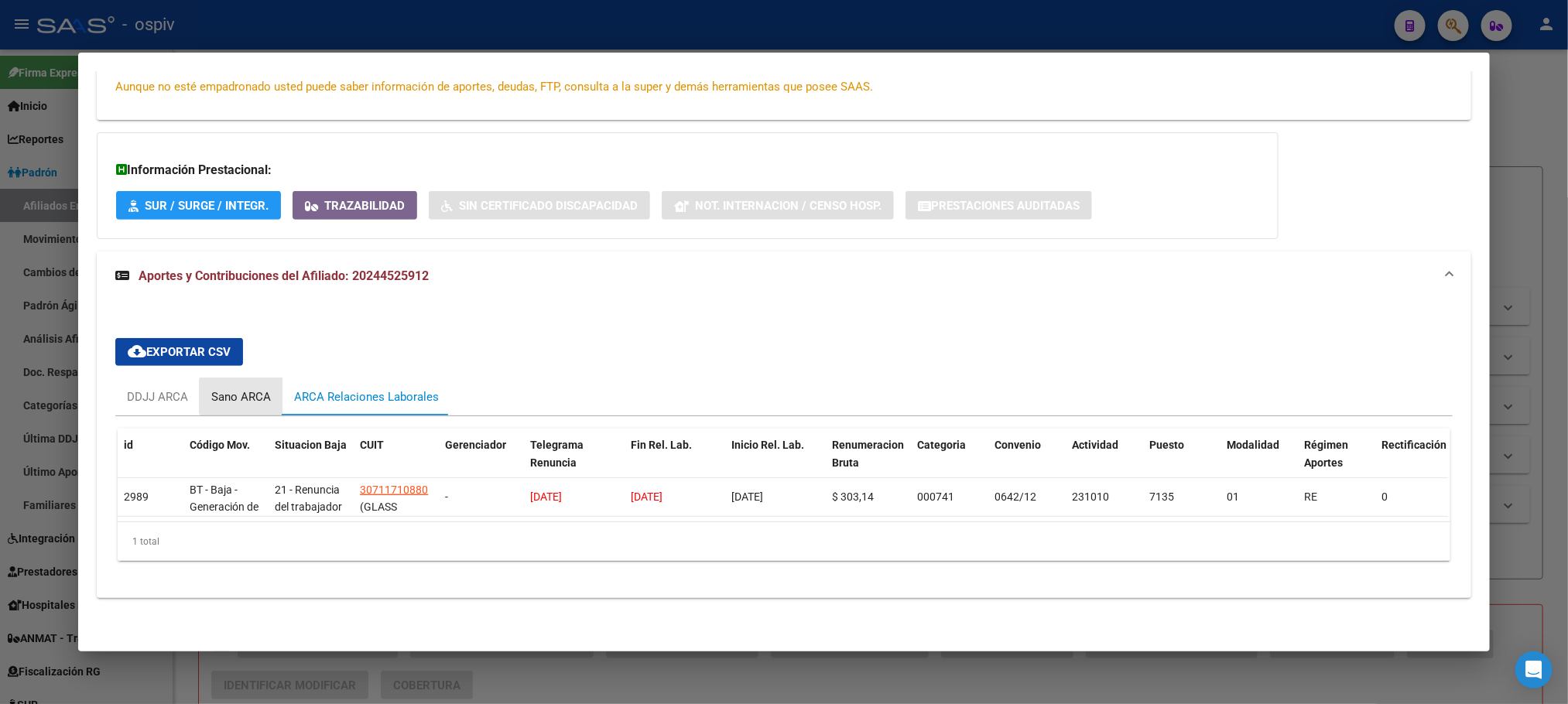
click at [235, 388] on div "Sano ARCA" at bounding box center [241, 396] width 60 height 17
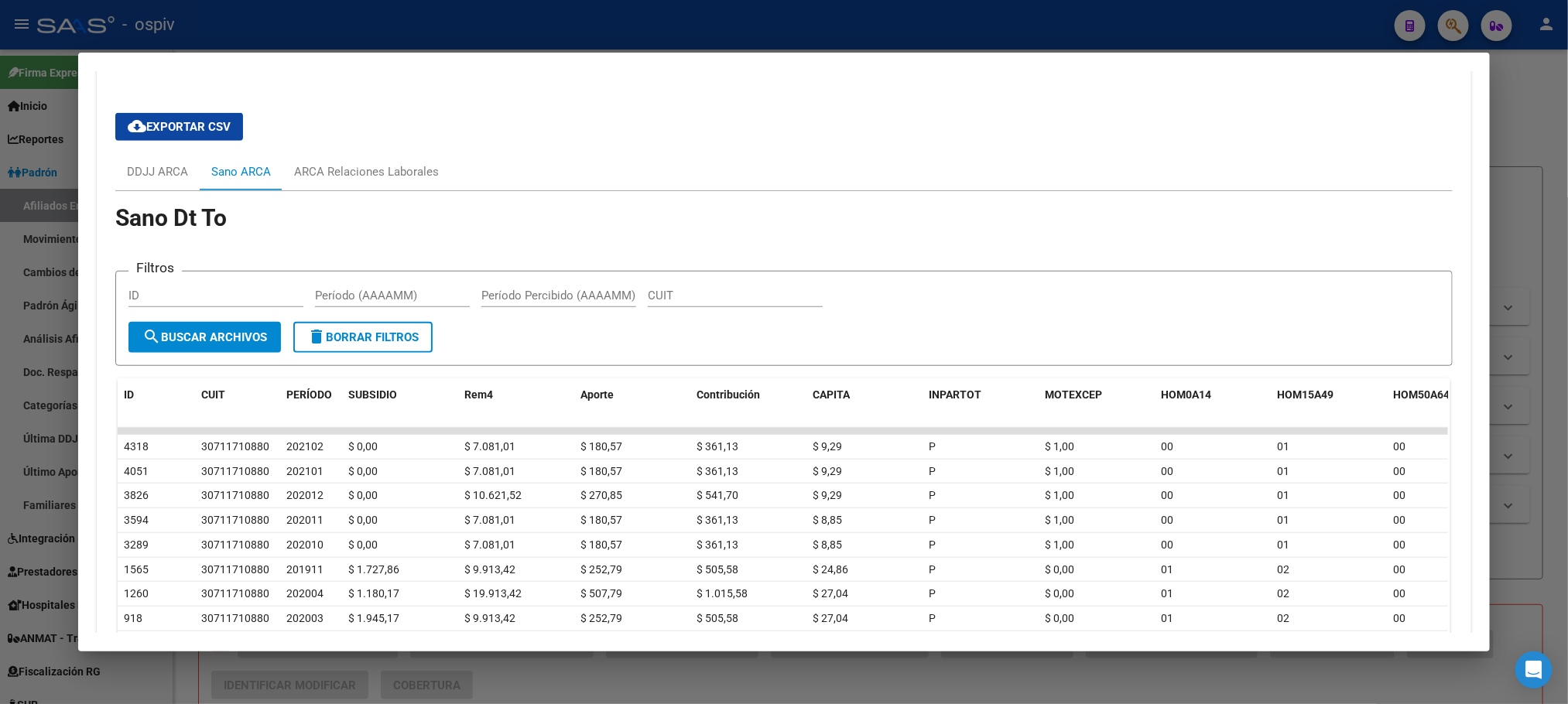
scroll to position [454, 0]
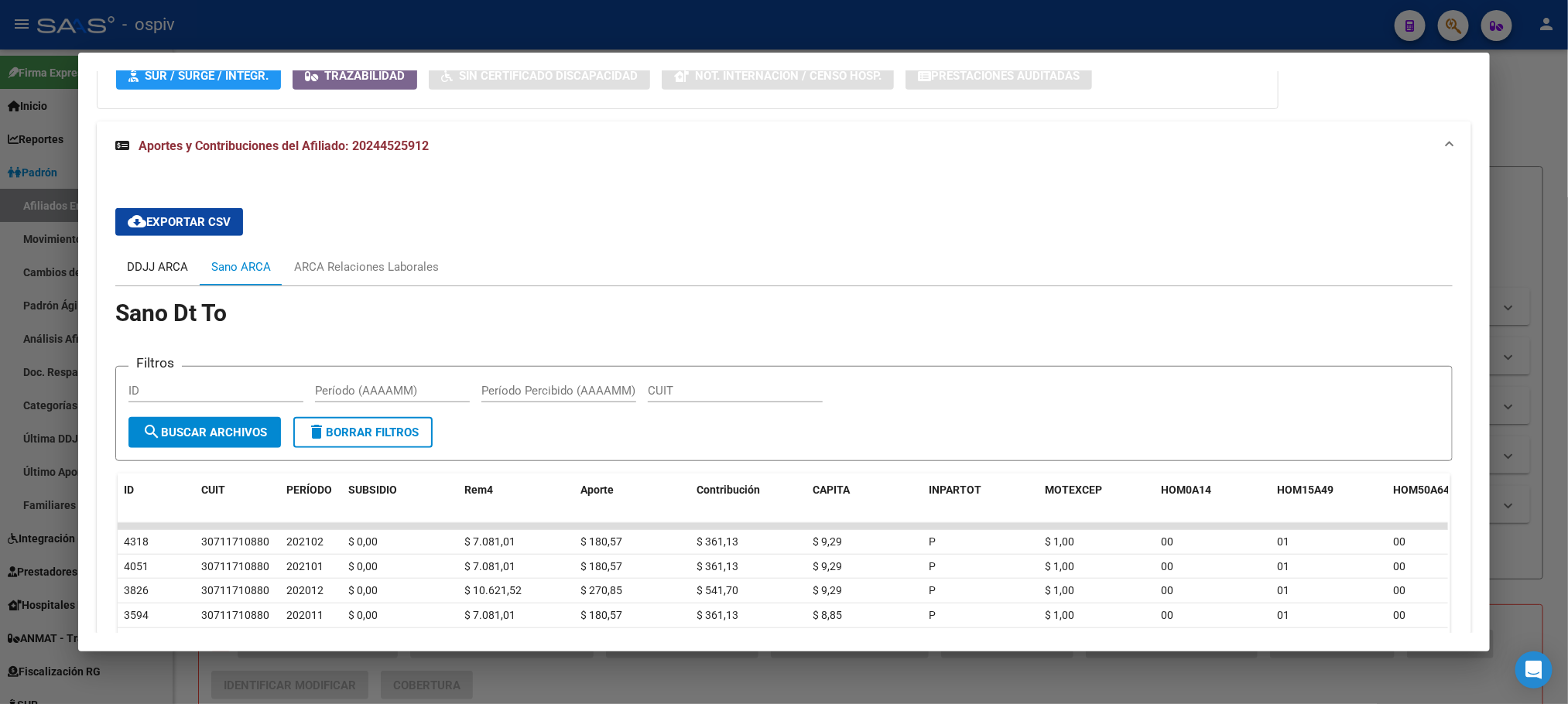
click at [144, 258] on div "DDJJ ARCA" at bounding box center [157, 266] width 61 height 17
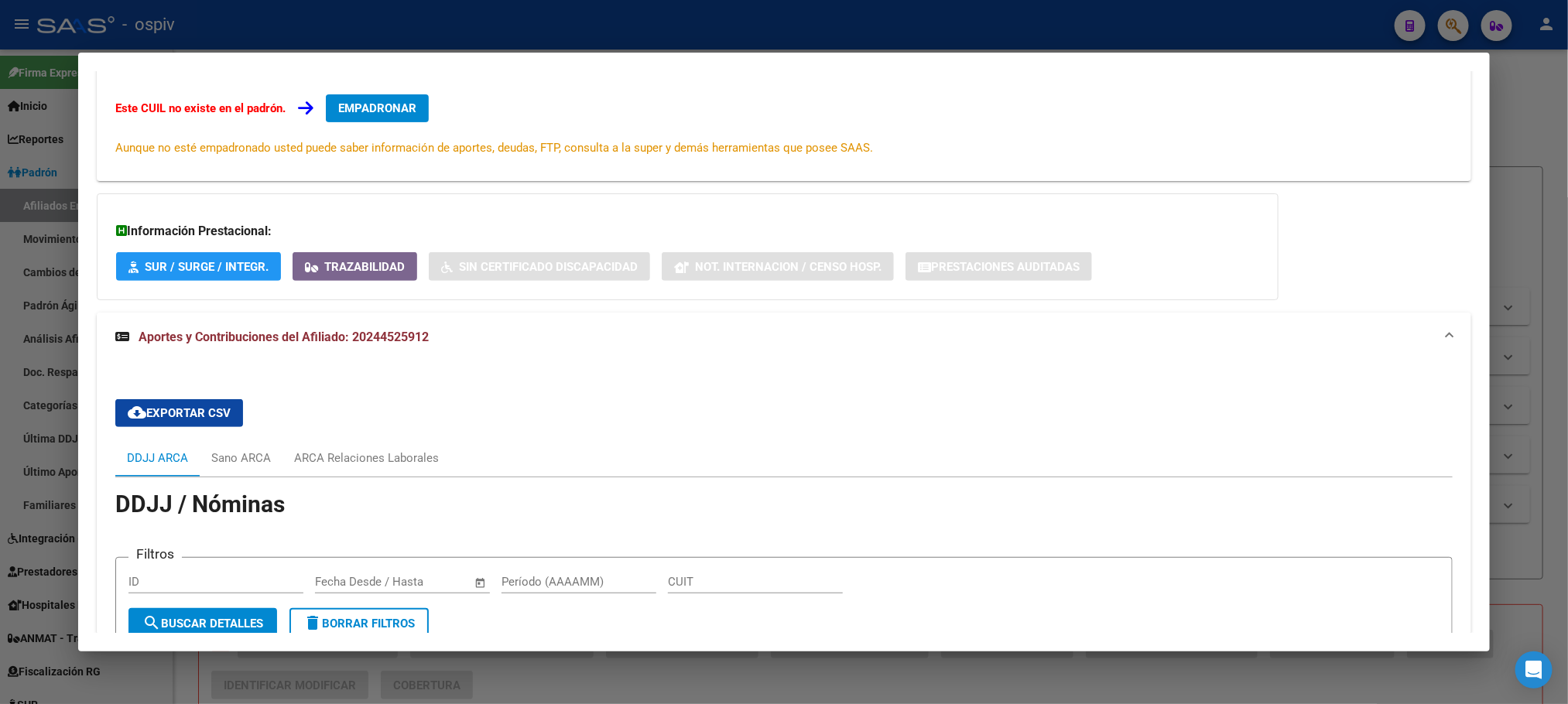
scroll to position [0, 0]
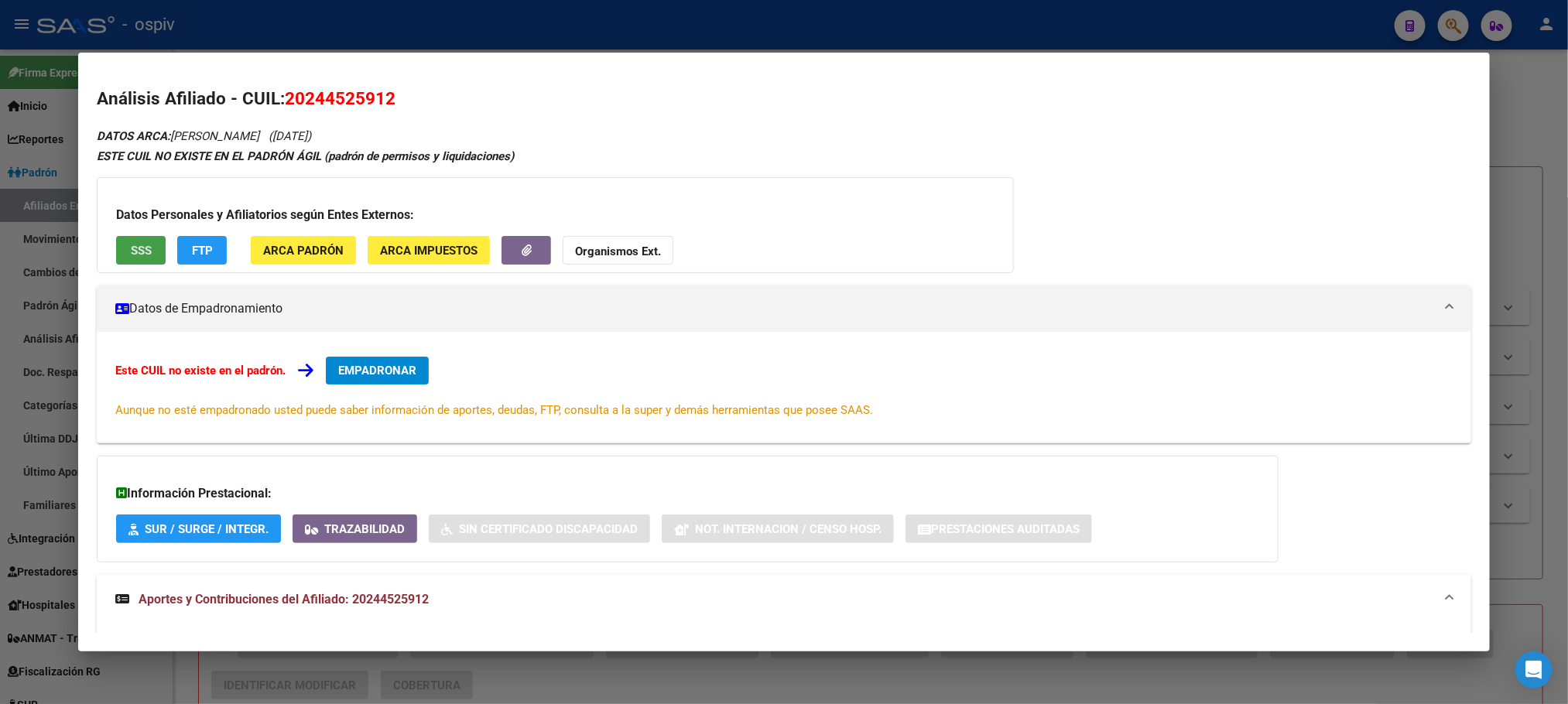
click at [131, 246] on span "SSS" at bounding box center [141, 250] width 21 height 14
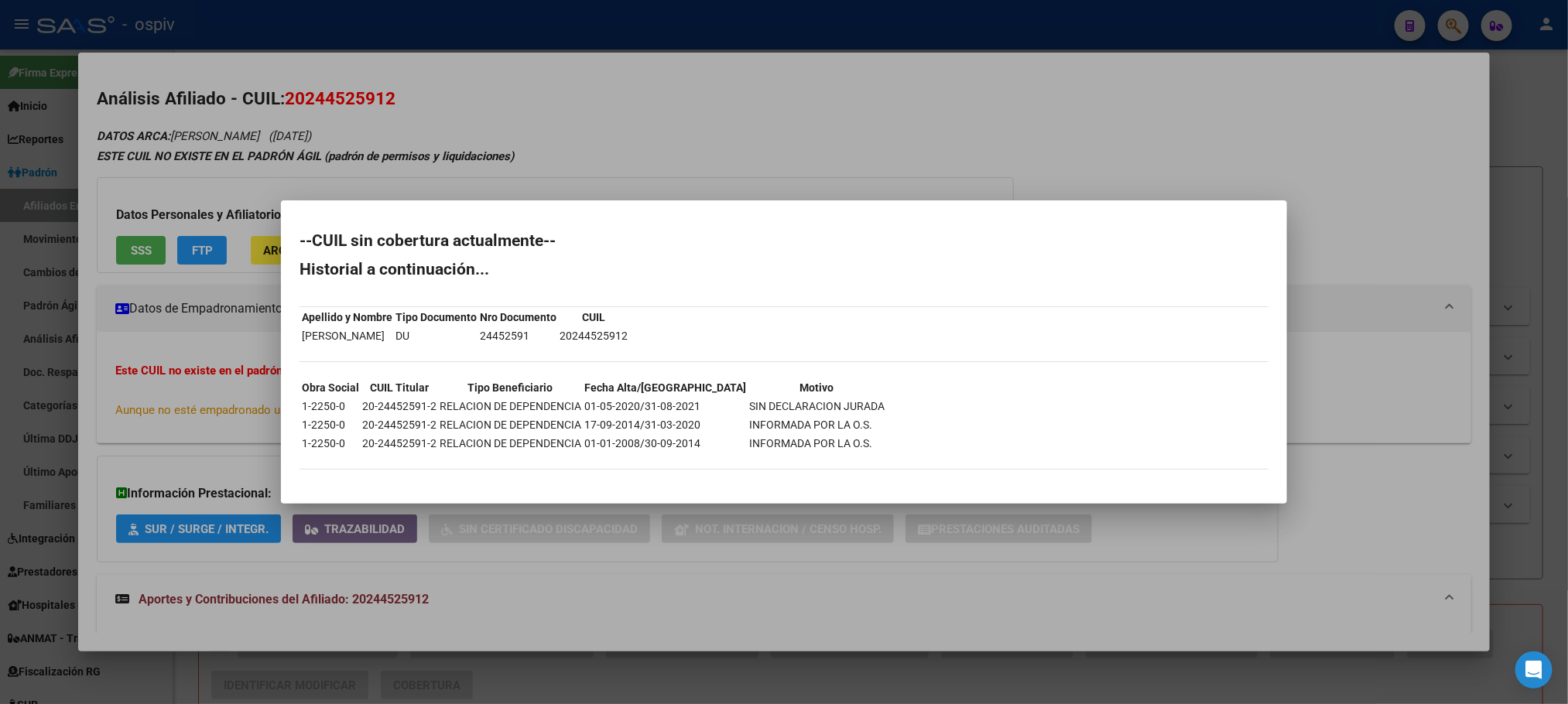
click at [404, 401] on td "20-24452591-2" at bounding box center [399, 406] width 76 height 17
click at [404, 399] on td "20-24452591-2" at bounding box center [399, 406] width 76 height 17
copy td "20-24452591-2"
click at [556, 328] on td "24452591" at bounding box center [518, 336] width 78 height 17
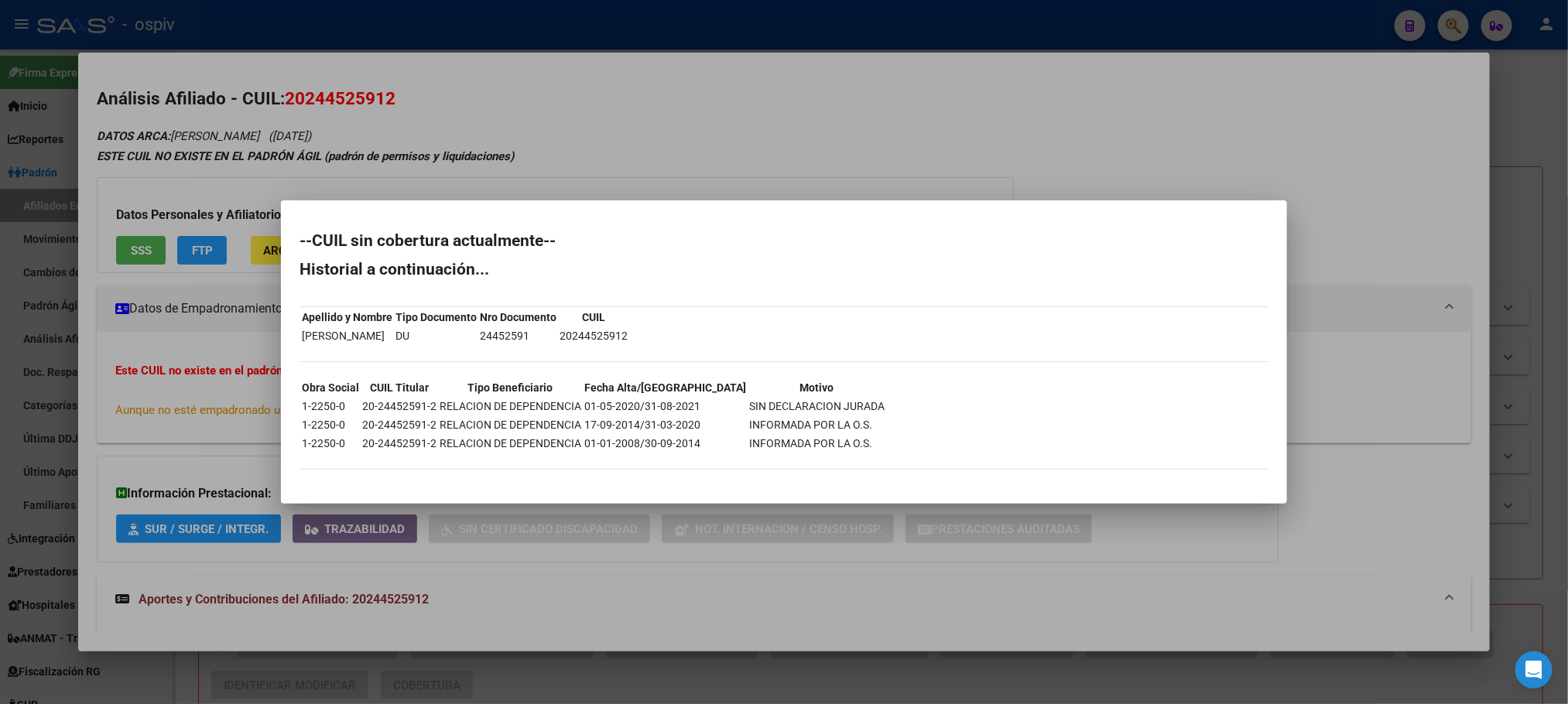
click at [553, 333] on td "24452591" at bounding box center [518, 336] width 78 height 17
drag, startPoint x: 553, startPoint y: 333, endPoint x: 609, endPoint y: 342, distance: 56.7
click at [609, 344] on td "20244525912" at bounding box center [593, 336] width 69 height 17
click at [550, 328] on td "24452591" at bounding box center [518, 336] width 78 height 17
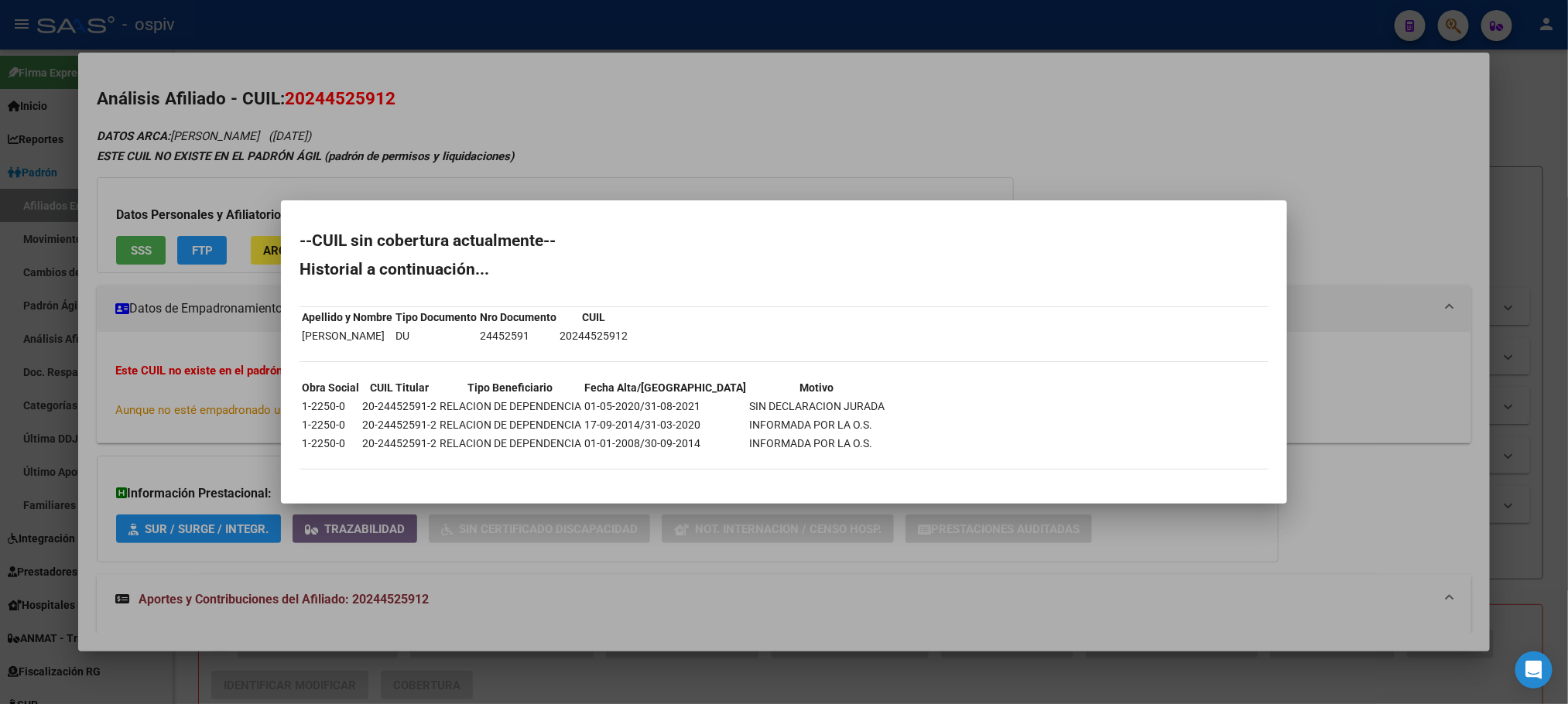
click at [549, 339] on td "24452591" at bounding box center [518, 336] width 78 height 17
click at [405, 30] on div at bounding box center [784, 352] width 1568 height 704
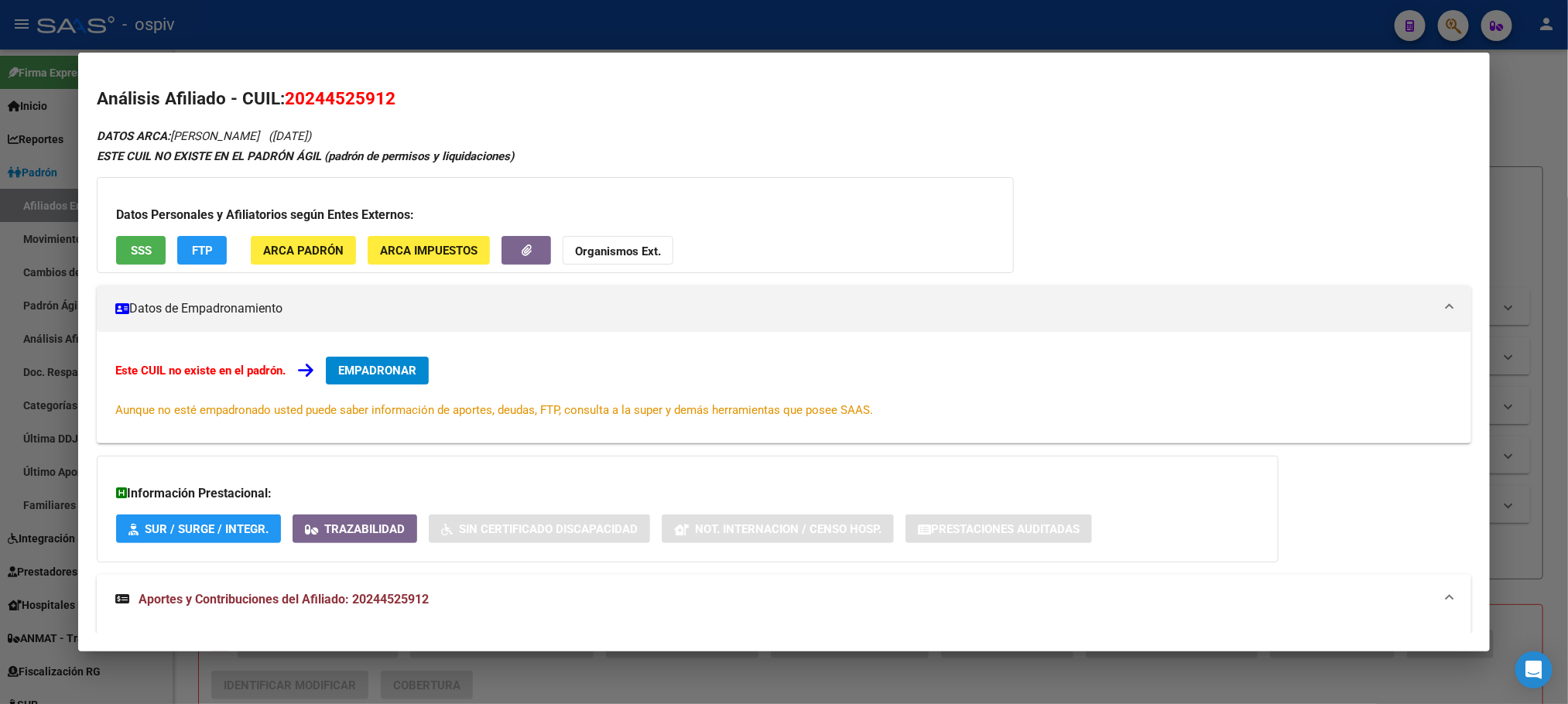
click at [405, 30] on div at bounding box center [784, 352] width 1568 height 704
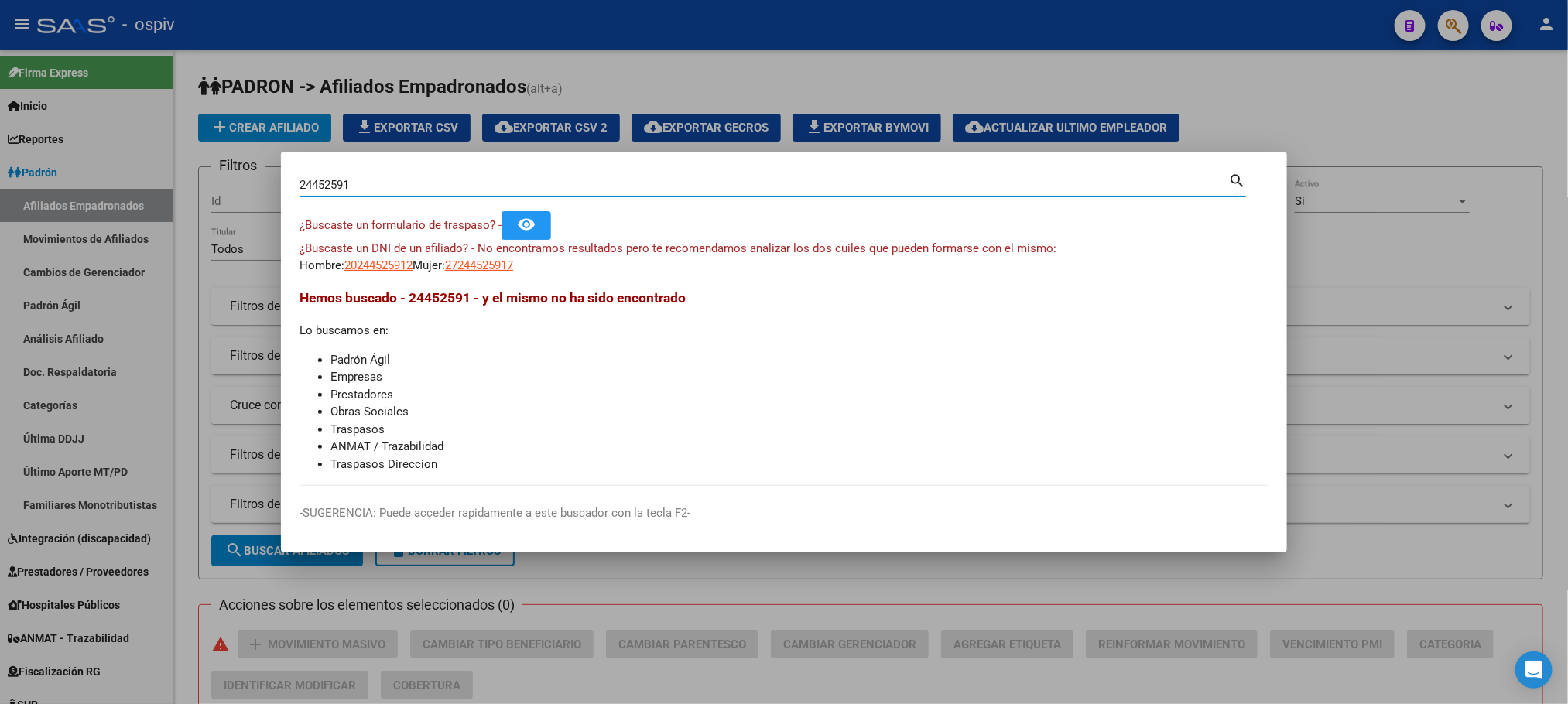
drag, startPoint x: 362, startPoint y: 190, endPoint x: 210, endPoint y: 183, distance: 152.2
click at [210, 183] on div "24452591 Buscar (apellido, dni, cuil, nro traspaso, cuit, obra social) search ¿…" at bounding box center [784, 352] width 1568 height 704
paste input "2811084"
type input "22811084"
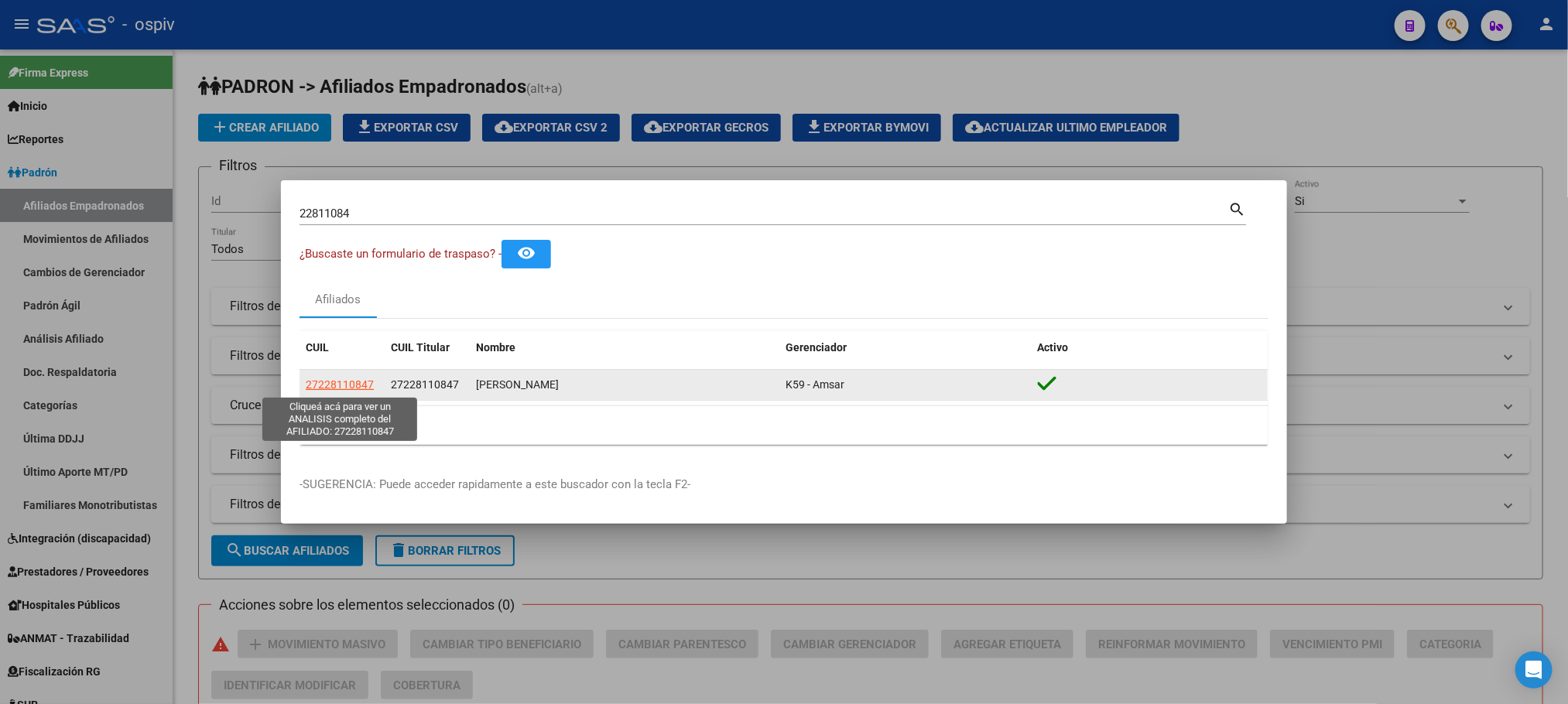
click at [346, 384] on span "27228110847" at bounding box center [339, 384] width 68 height 12
type textarea "27228110847"
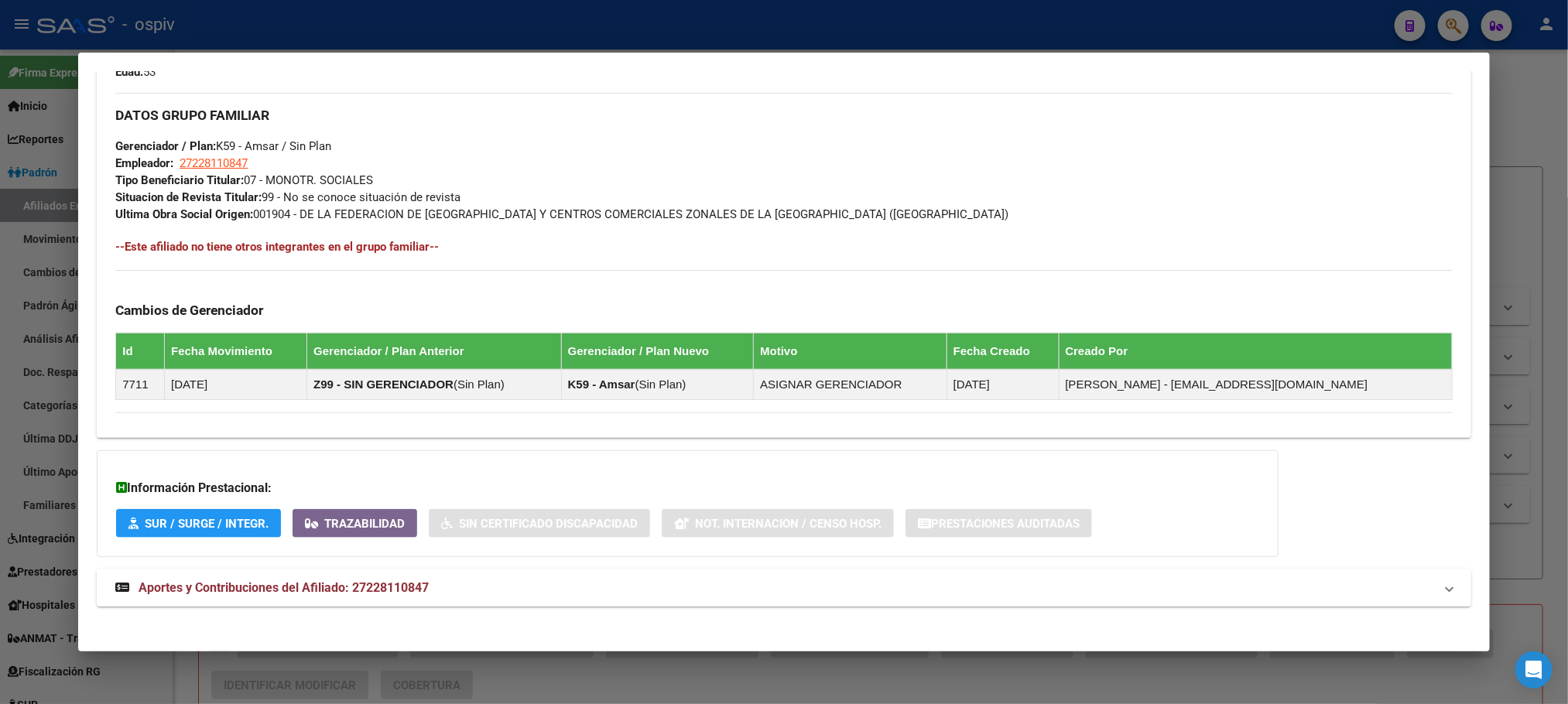
scroll to position [730, 0]
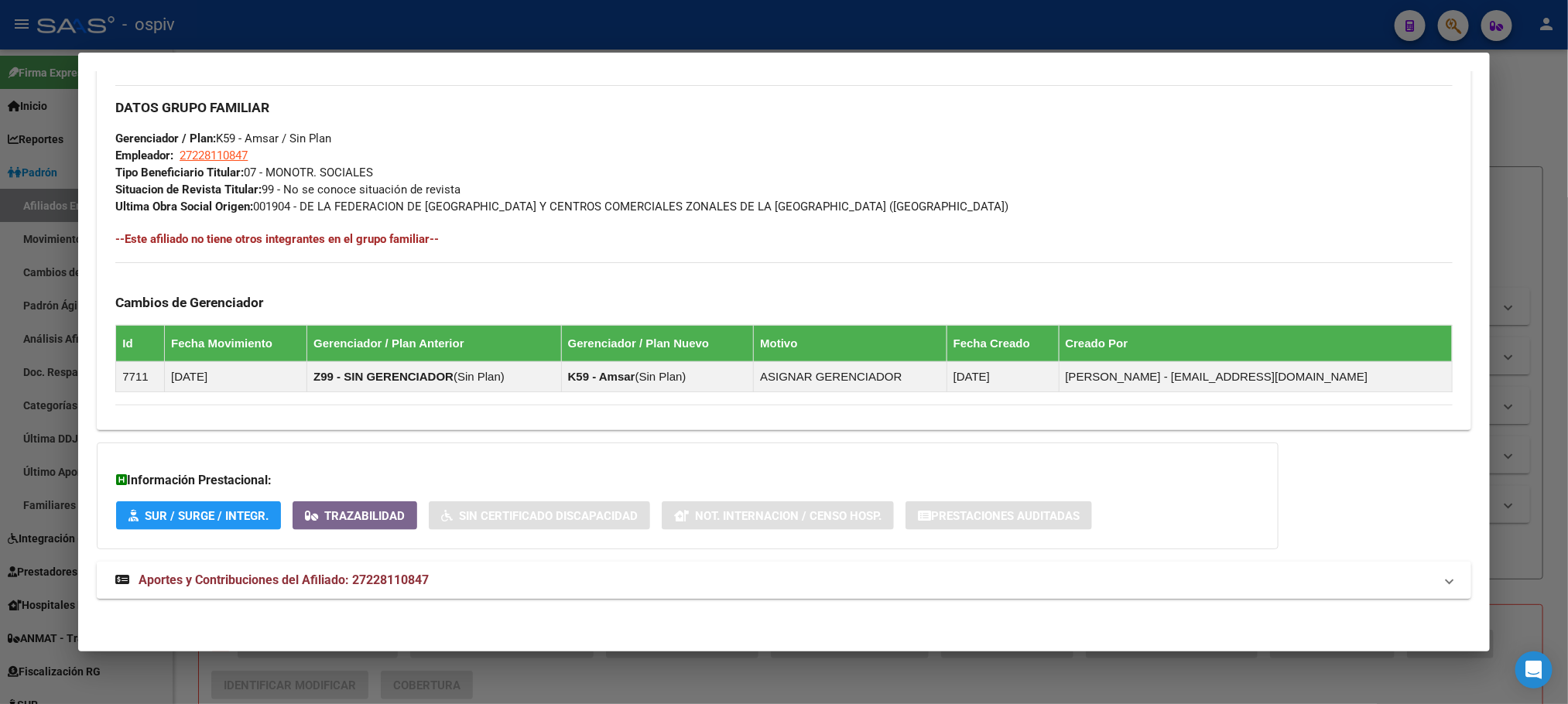
click at [404, 576] on span "Aportes y Contribuciones del Afiliado: 27228110847" at bounding box center [283, 580] width 291 height 15
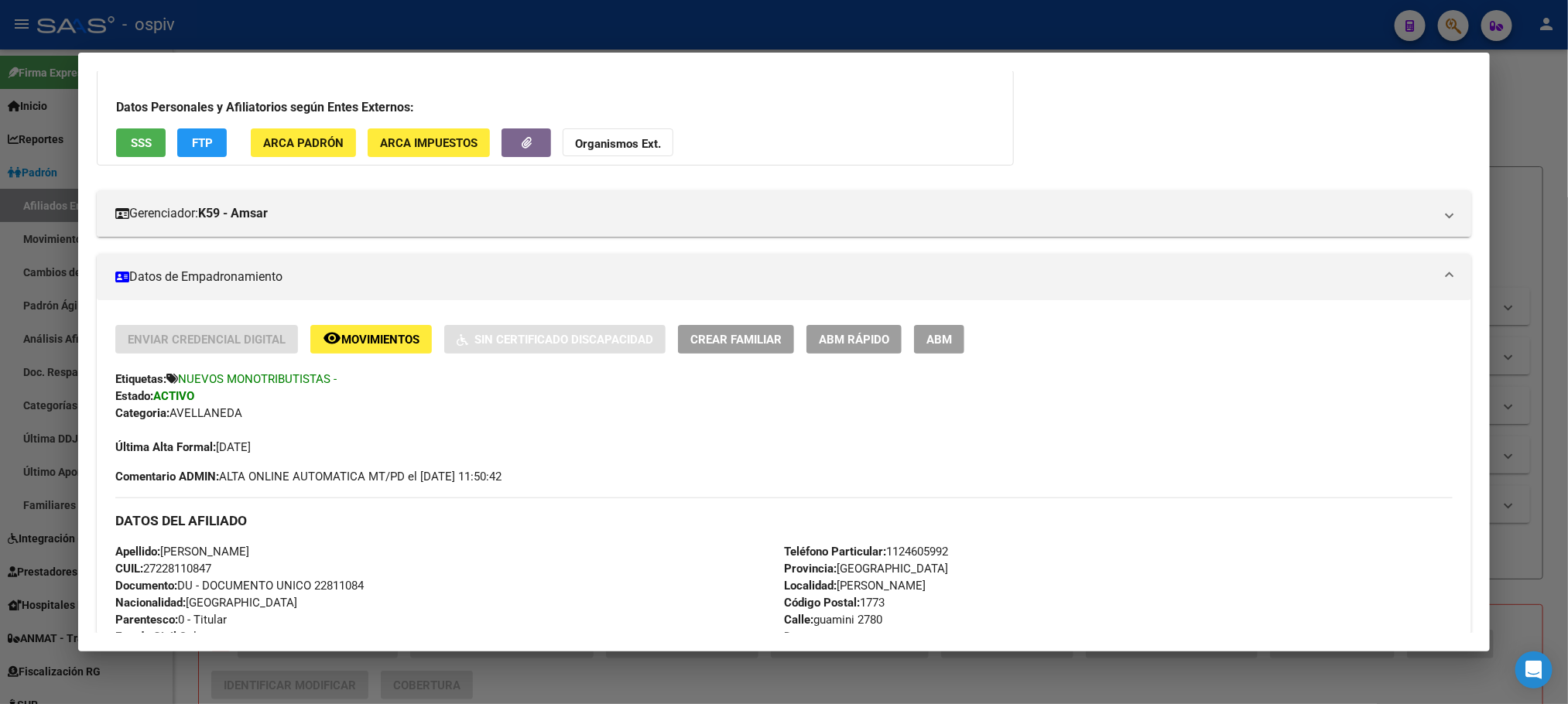
scroll to position [86, 0]
drag, startPoint x: 600, startPoint y: 26, endPoint x: 597, endPoint y: 61, distance: 35.1
click at [600, 28] on div at bounding box center [784, 352] width 1568 height 704
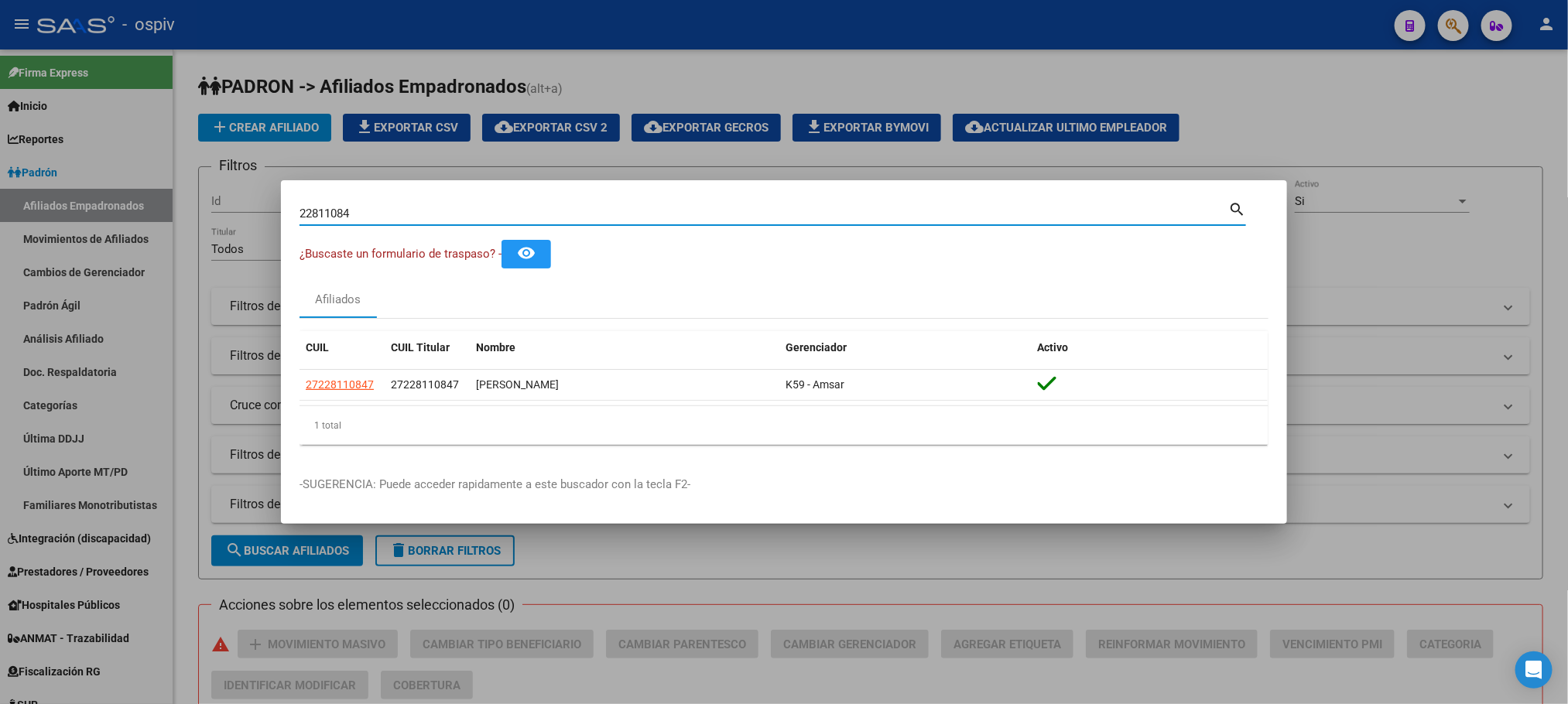
drag, startPoint x: 407, startPoint y: 216, endPoint x: 232, endPoint y: 211, distance: 175.1
click at [232, 213] on div "22811084 Buscar (apellido, dni, cuil, nro traspaso, cuit, obra social) search ¿…" at bounding box center [784, 352] width 1568 height 704
paste input "46365610"
type input "46365610"
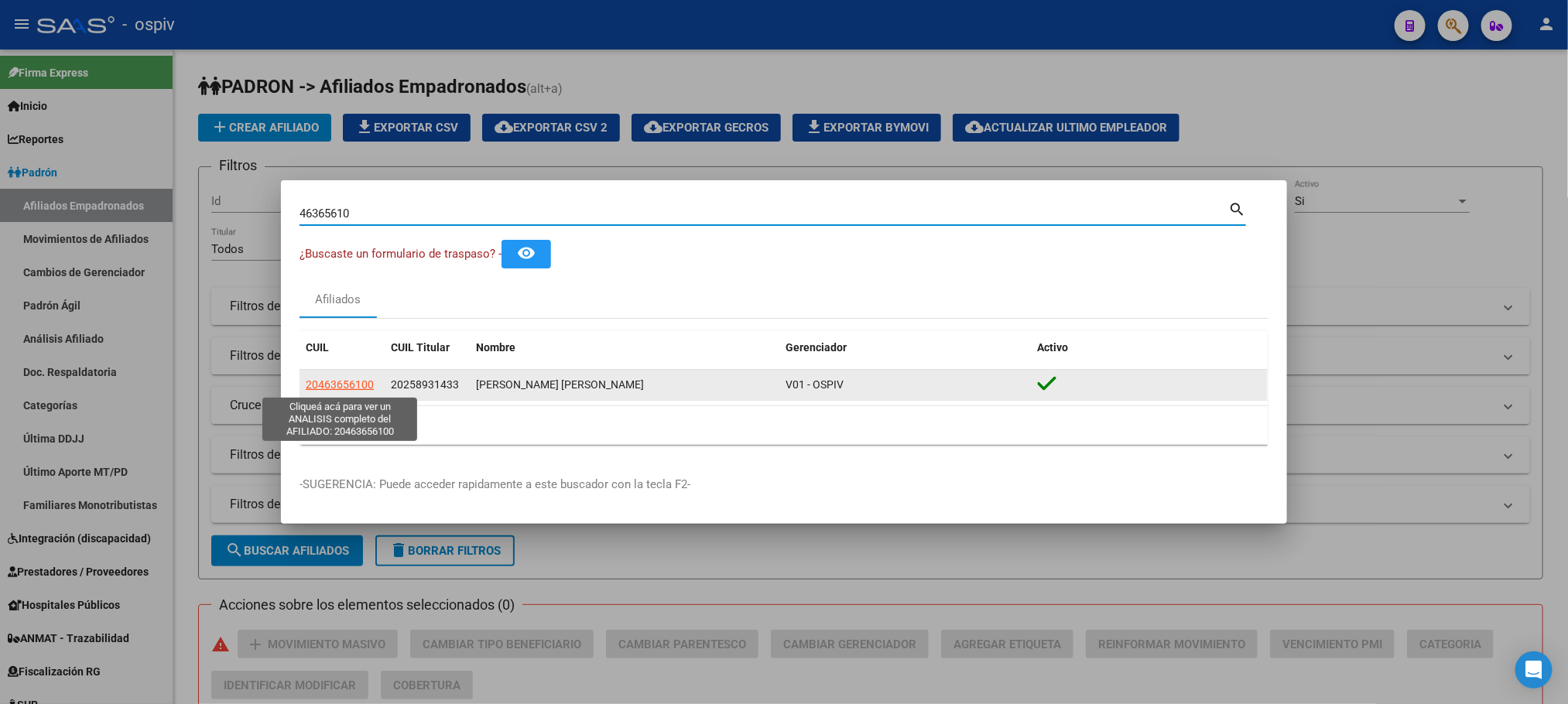
click at [341, 382] on span "20463656100" at bounding box center [339, 384] width 68 height 12
type textarea "20463656100"
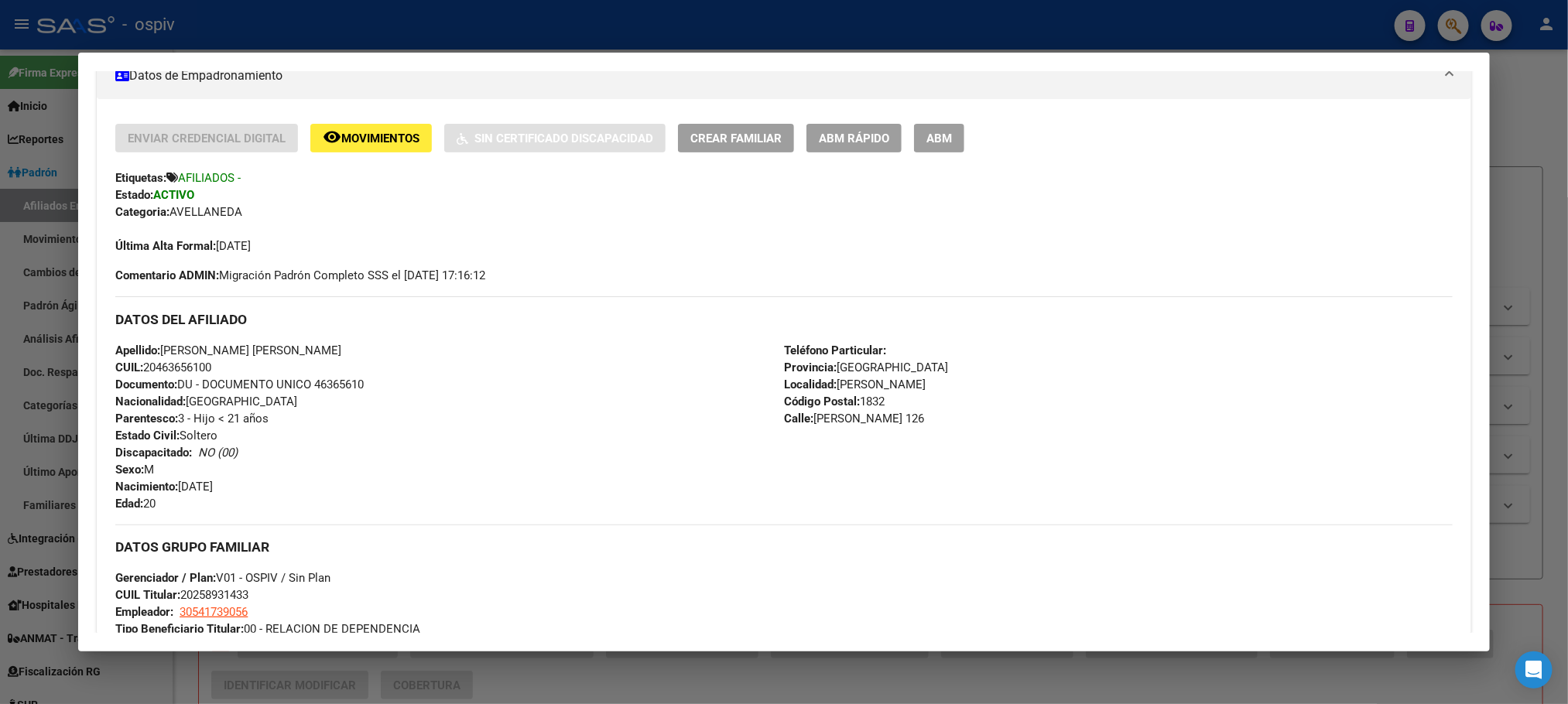
scroll to position [464, 0]
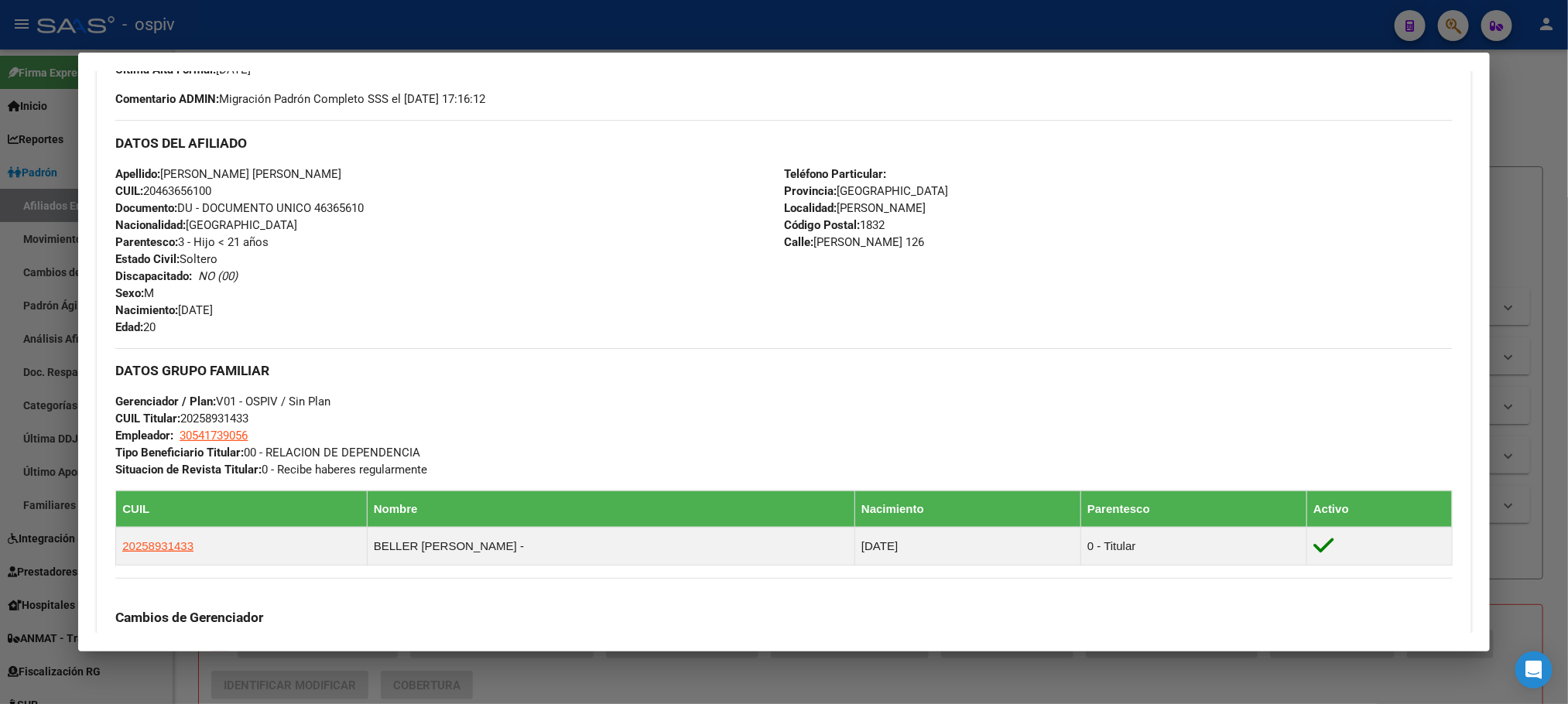
drag, startPoint x: 442, startPoint y: 35, endPoint x: 492, endPoint y: 42, distance: 50.5
click at [442, 33] on div at bounding box center [784, 352] width 1568 height 704
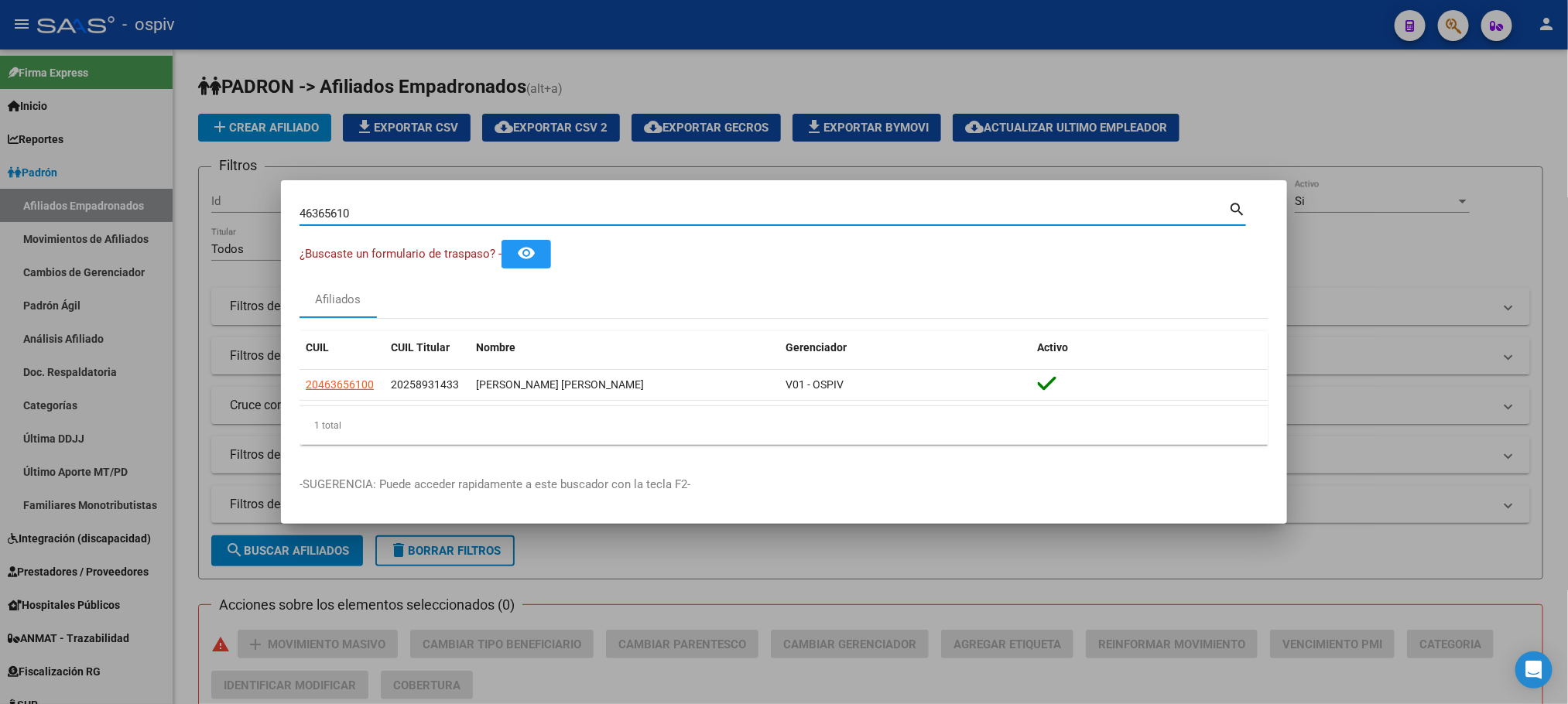
drag, startPoint x: 368, startPoint y: 210, endPoint x: 235, endPoint y: 186, distance: 135.1
click at [235, 191] on div "46365610 Buscar (apellido, dni, cuil, nro traspaso, cuit, obra social) search ¿…" at bounding box center [784, 352] width 1568 height 704
paste input "54623143"
type input "54623143"
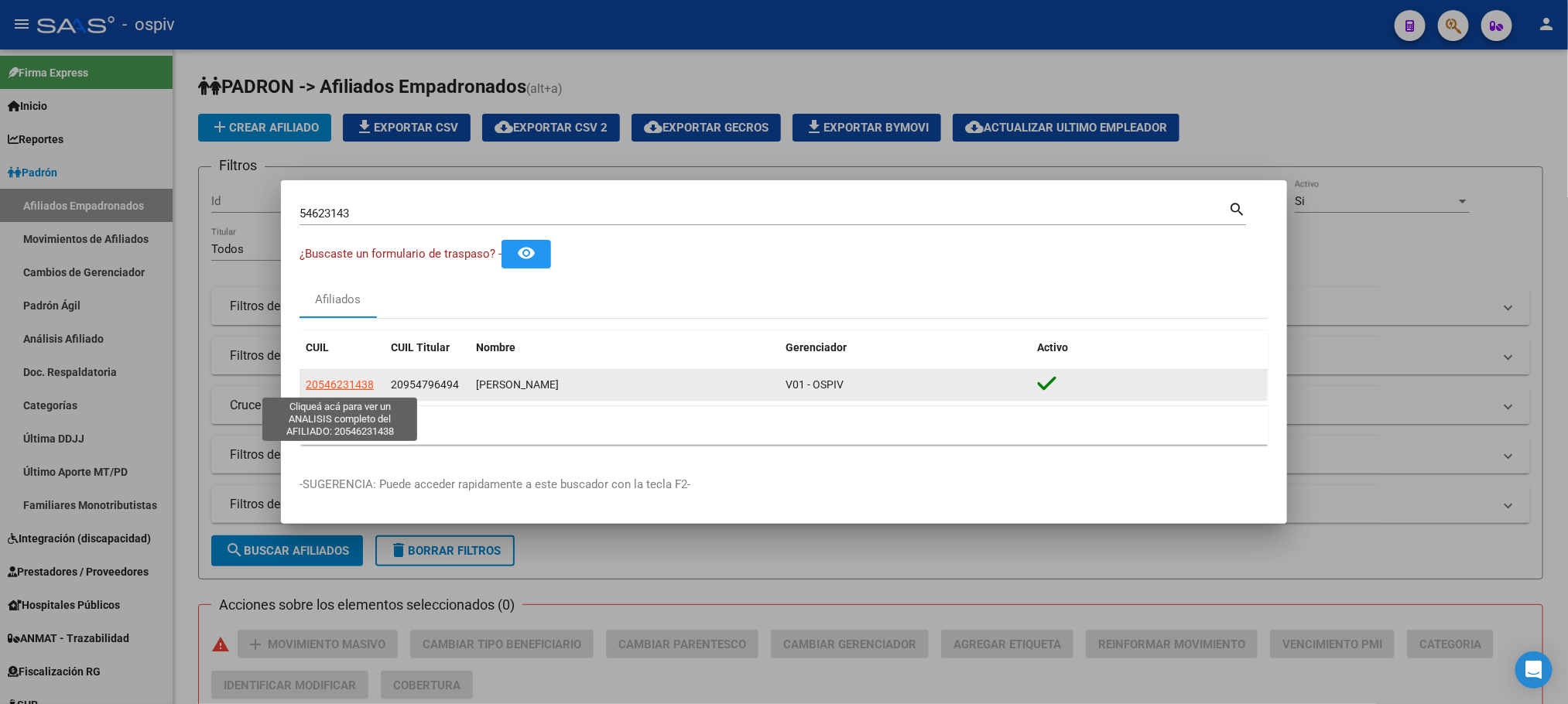
click at [338, 388] on span "20546231438" at bounding box center [339, 384] width 68 height 12
type textarea "20546231438"
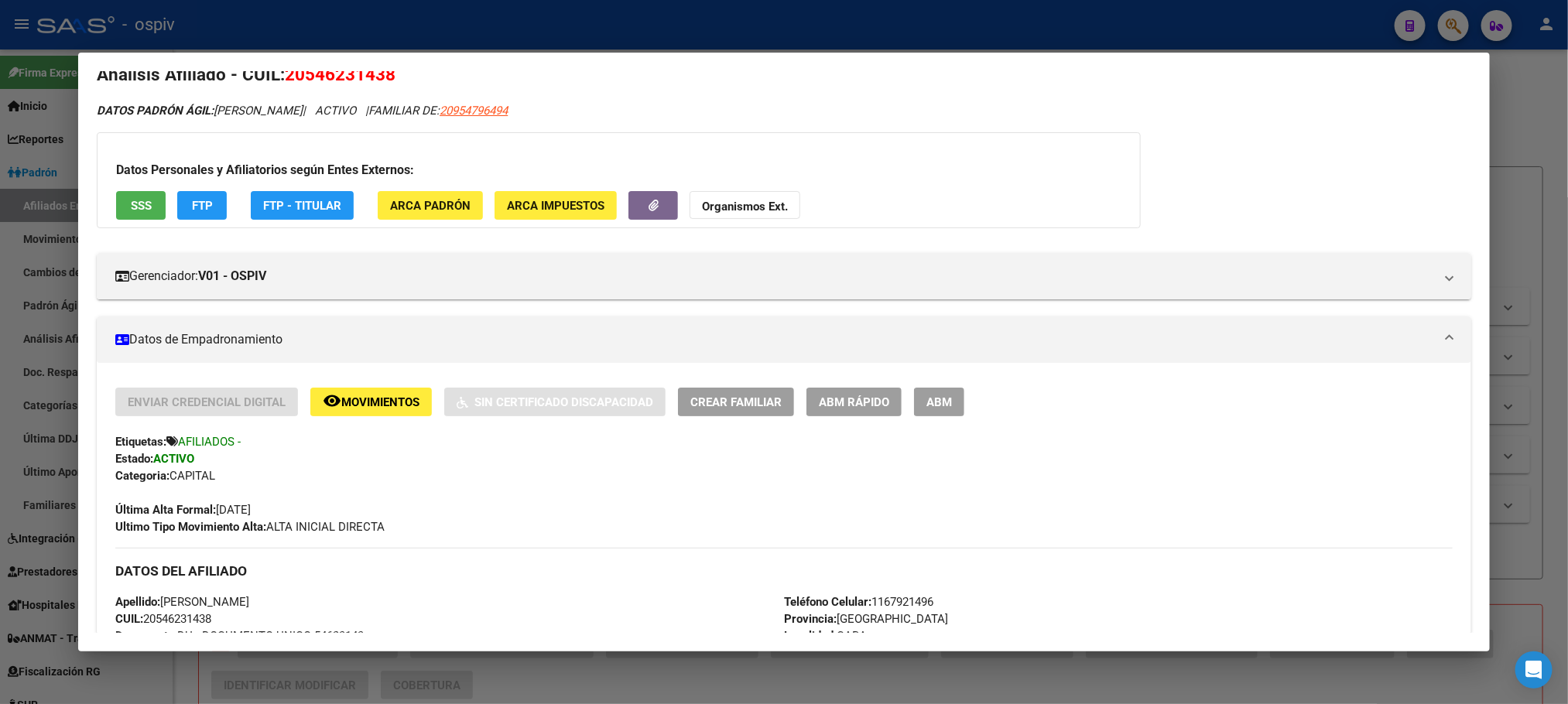
scroll to position [0, 0]
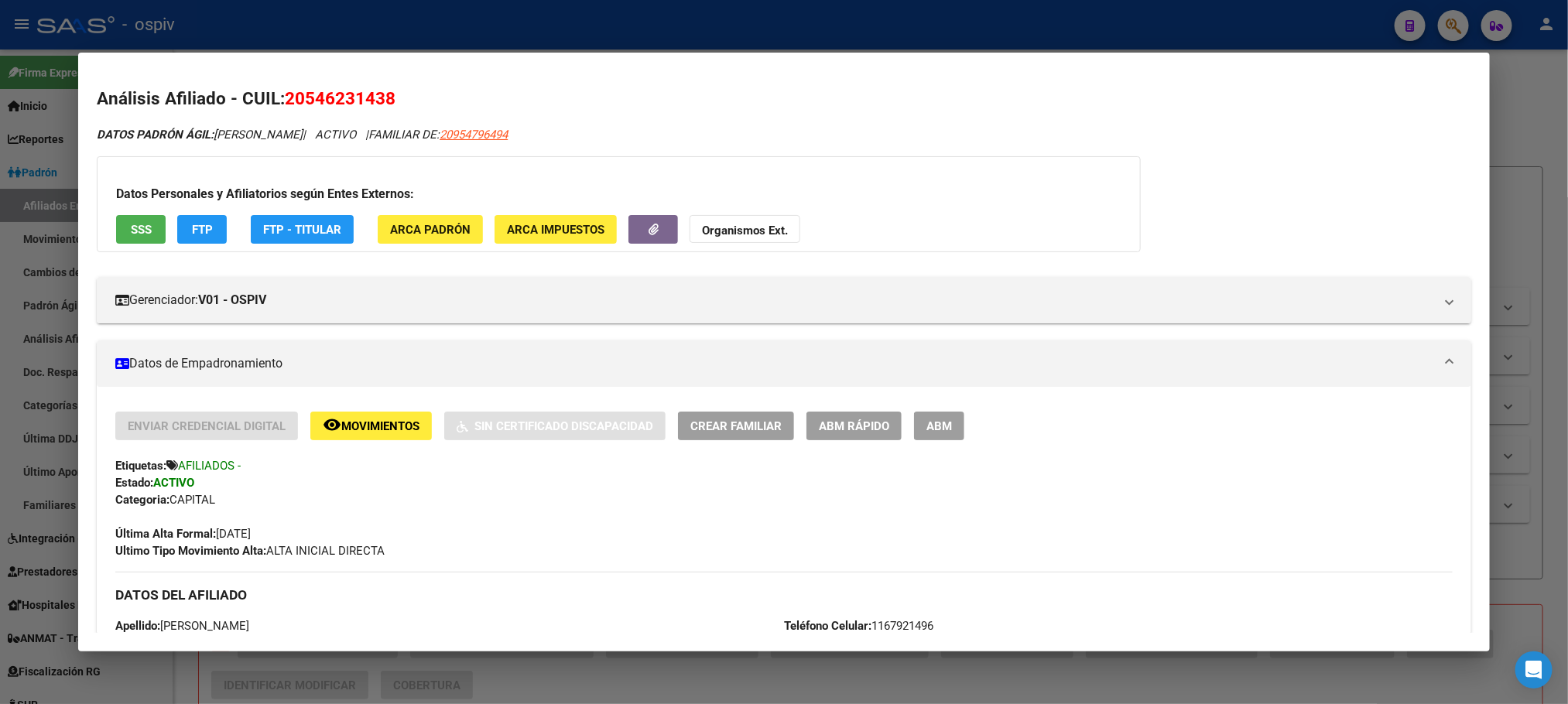
click at [597, 28] on div at bounding box center [784, 352] width 1568 height 704
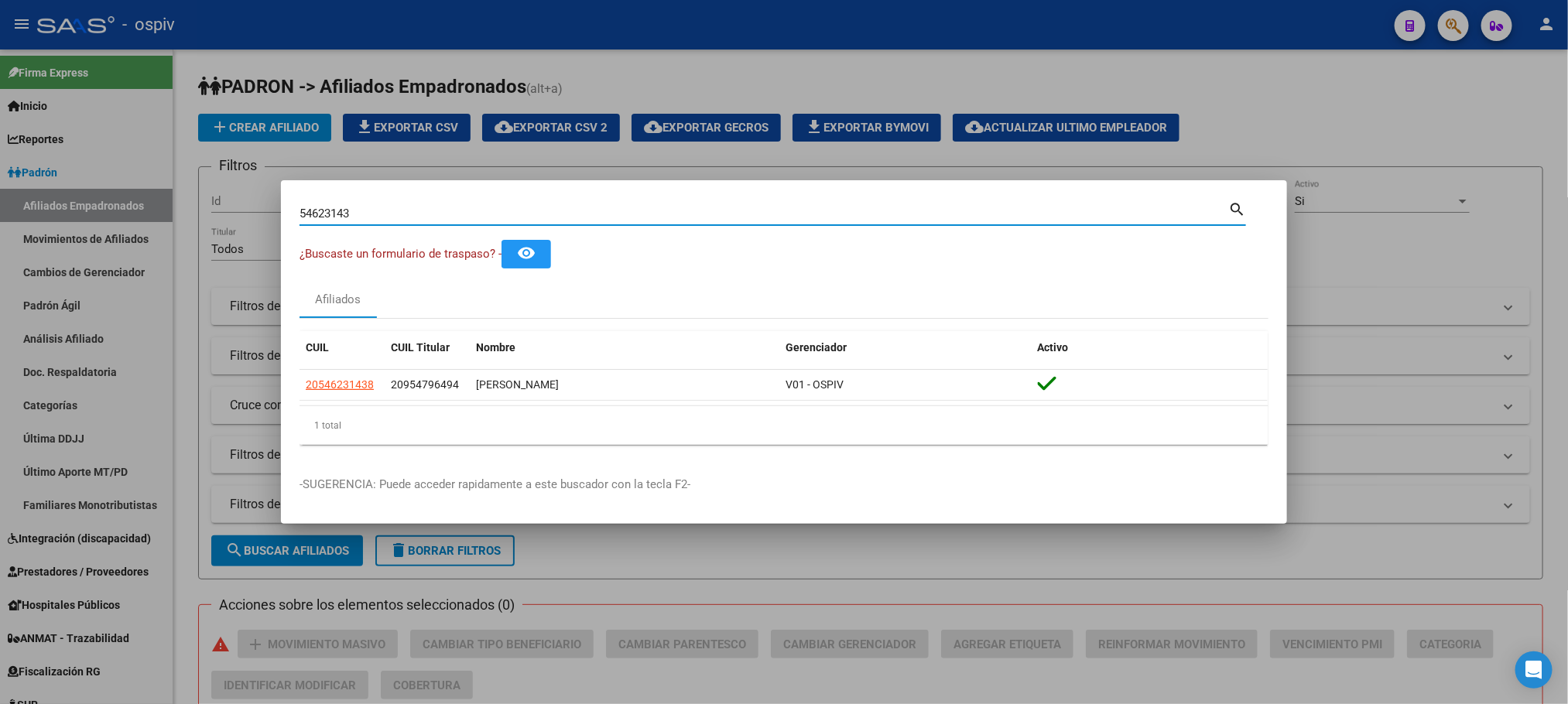
drag, startPoint x: 414, startPoint y: 213, endPoint x: 178, endPoint y: 212, distance: 236.0
click at [178, 213] on div "54623143 Buscar (apellido, dni, cuil, nro traspaso, cuit, obra social) search ¿…" at bounding box center [784, 352] width 1568 height 704
paste input "3467939"
type input "53467939"
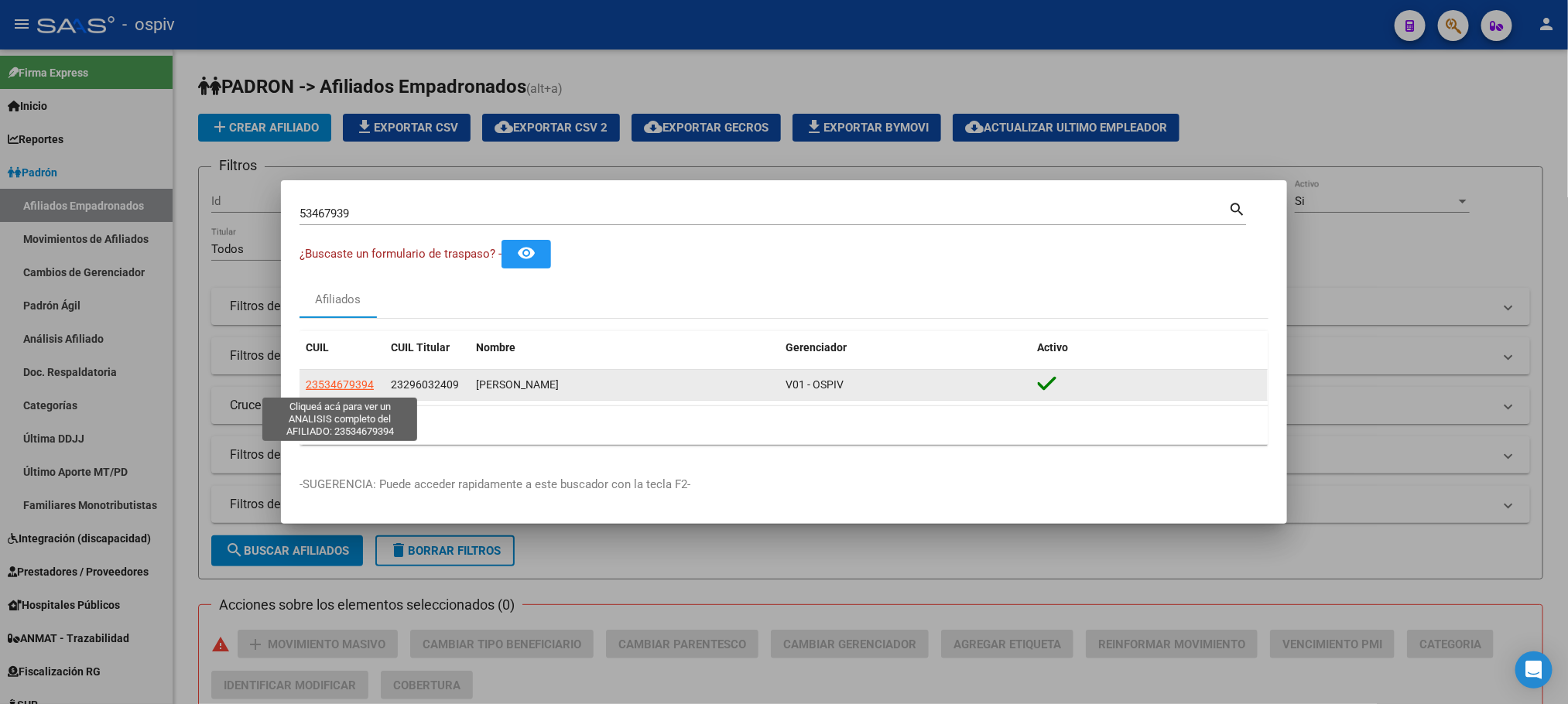
click at [345, 386] on span "23534679394" at bounding box center [339, 384] width 68 height 12
type textarea "23534679394"
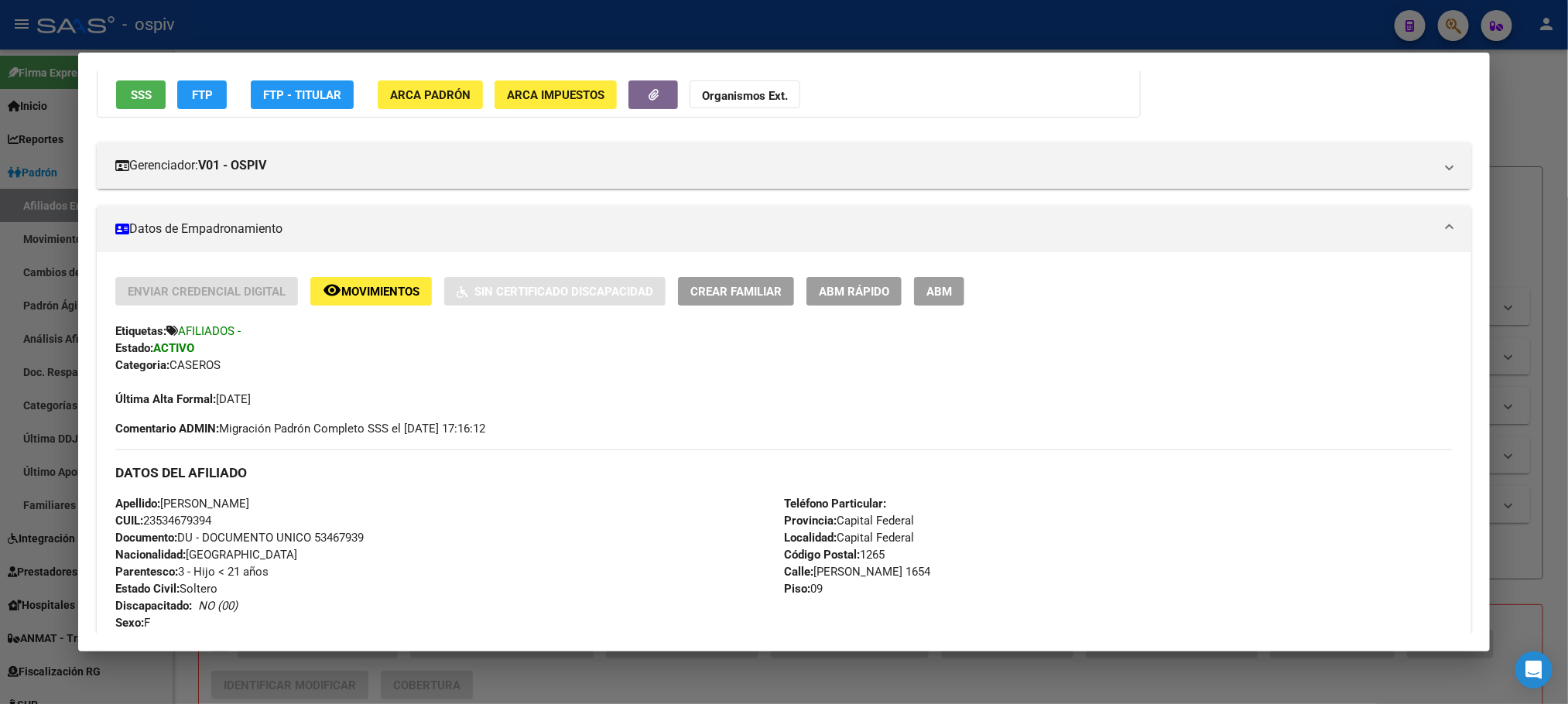
scroll to position [464, 0]
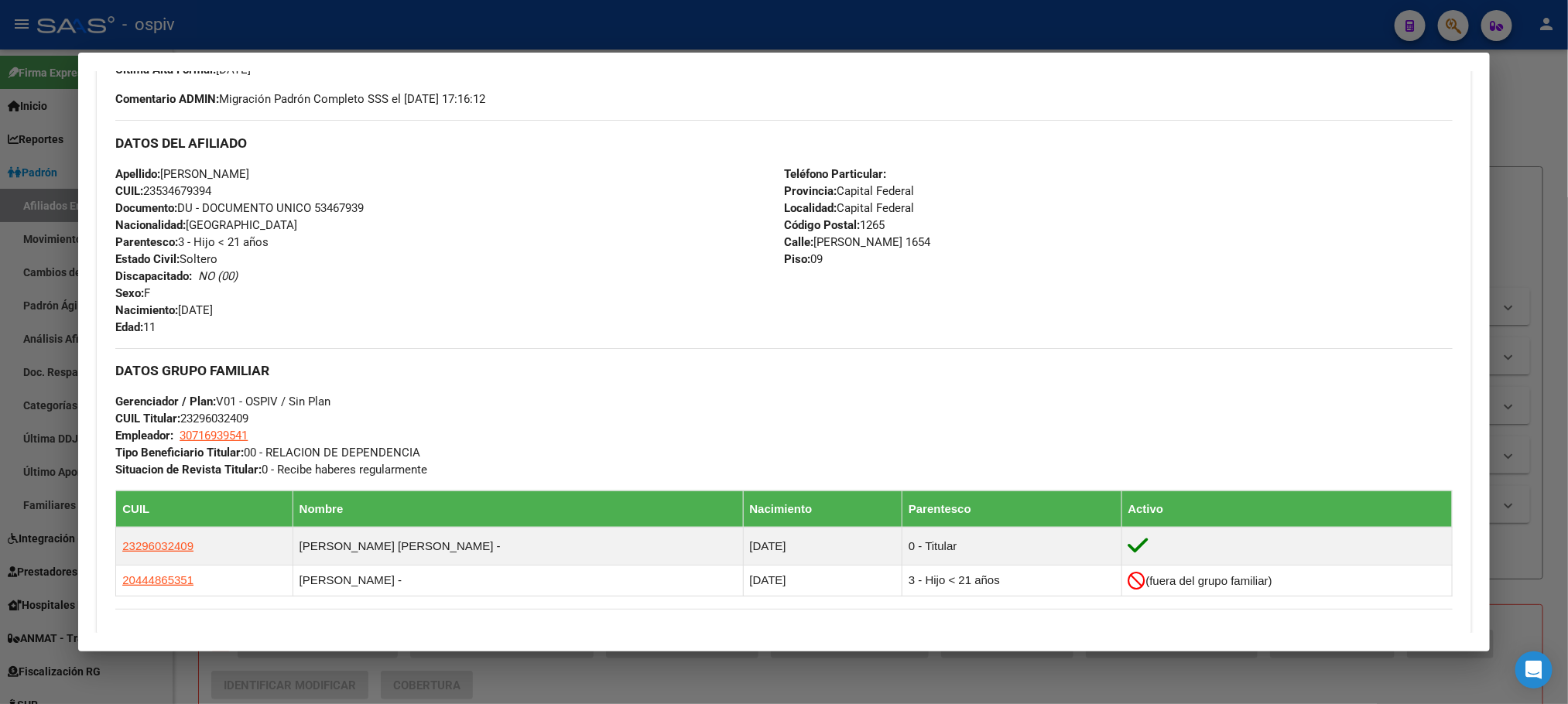
click at [472, 19] on div at bounding box center [784, 352] width 1568 height 704
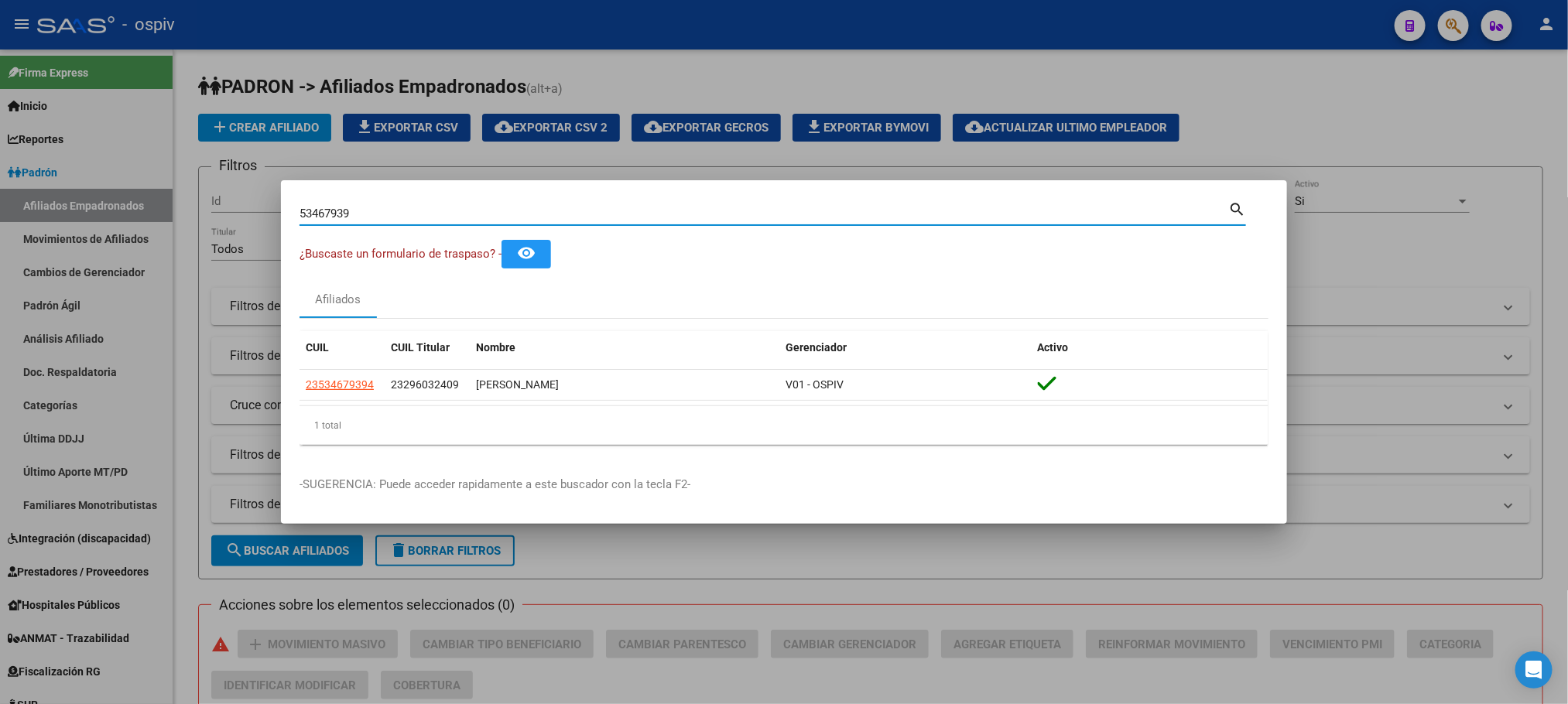
drag, startPoint x: 372, startPoint y: 217, endPoint x: 139, endPoint y: 161, distance: 239.6
click at [139, 162] on div "53467939 Buscar (apellido, dni, cuil, nro traspaso, cuit, obra social) search ¿…" at bounding box center [784, 352] width 1568 height 704
paste input "45614406"
type input "45614406"
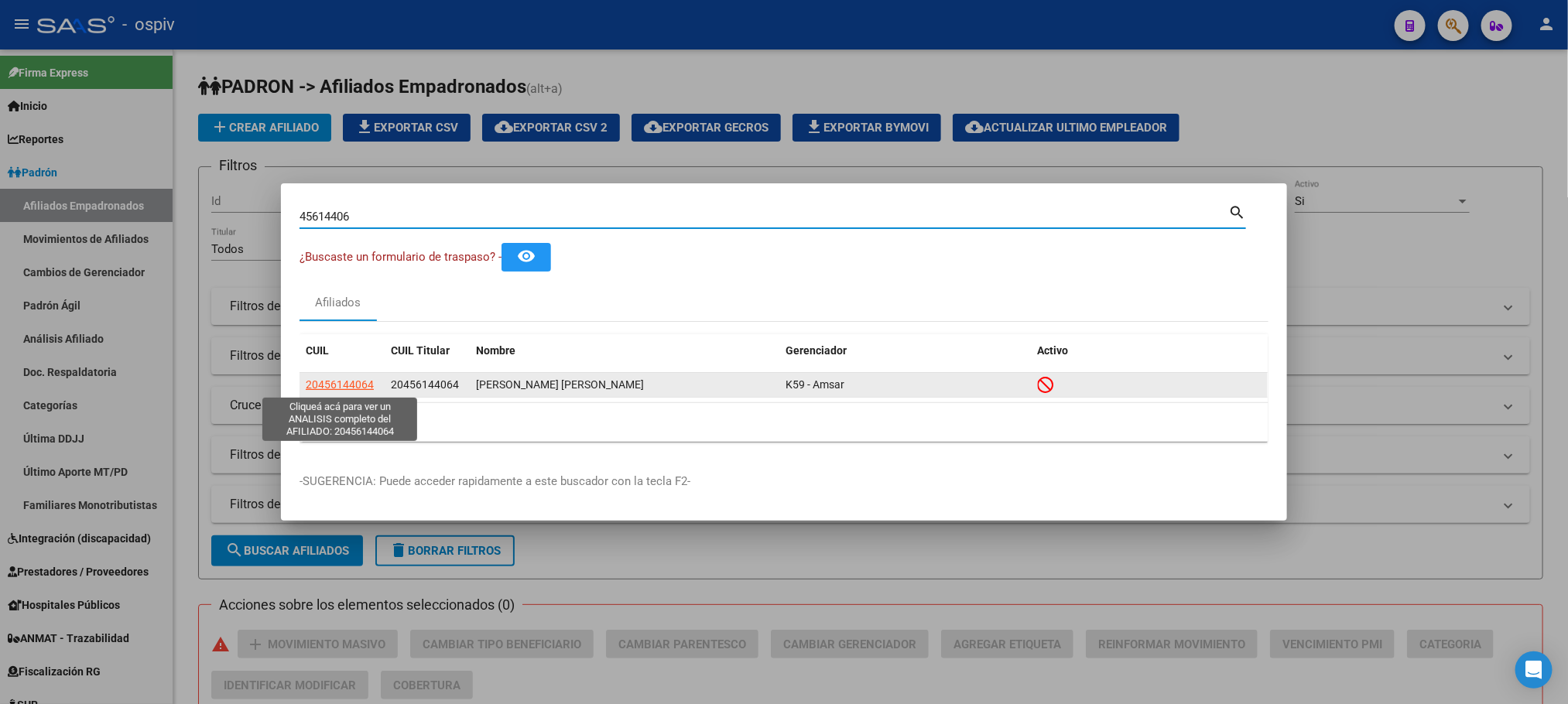
click at [346, 386] on span "20456144064" at bounding box center [339, 384] width 68 height 12
type textarea "20456144064"
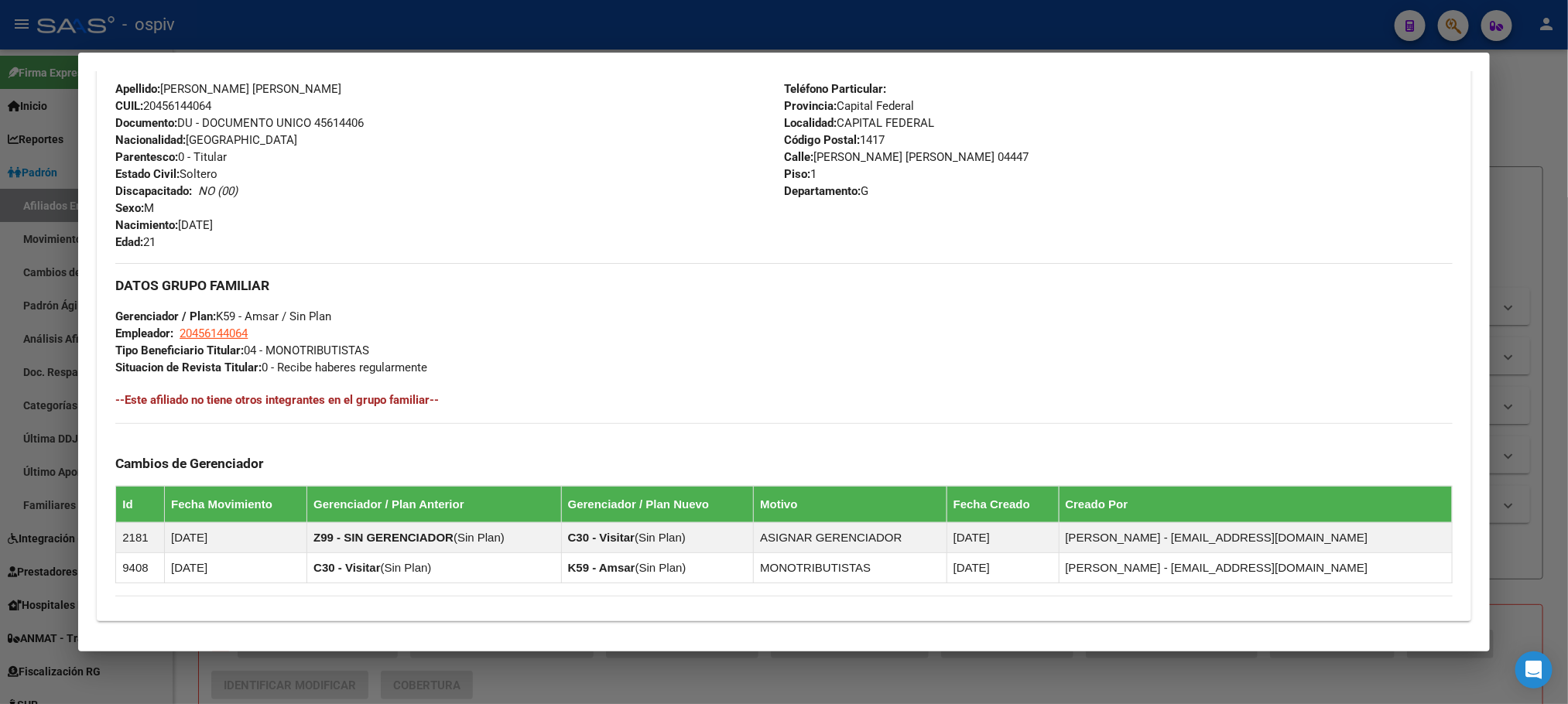
scroll to position [778, 0]
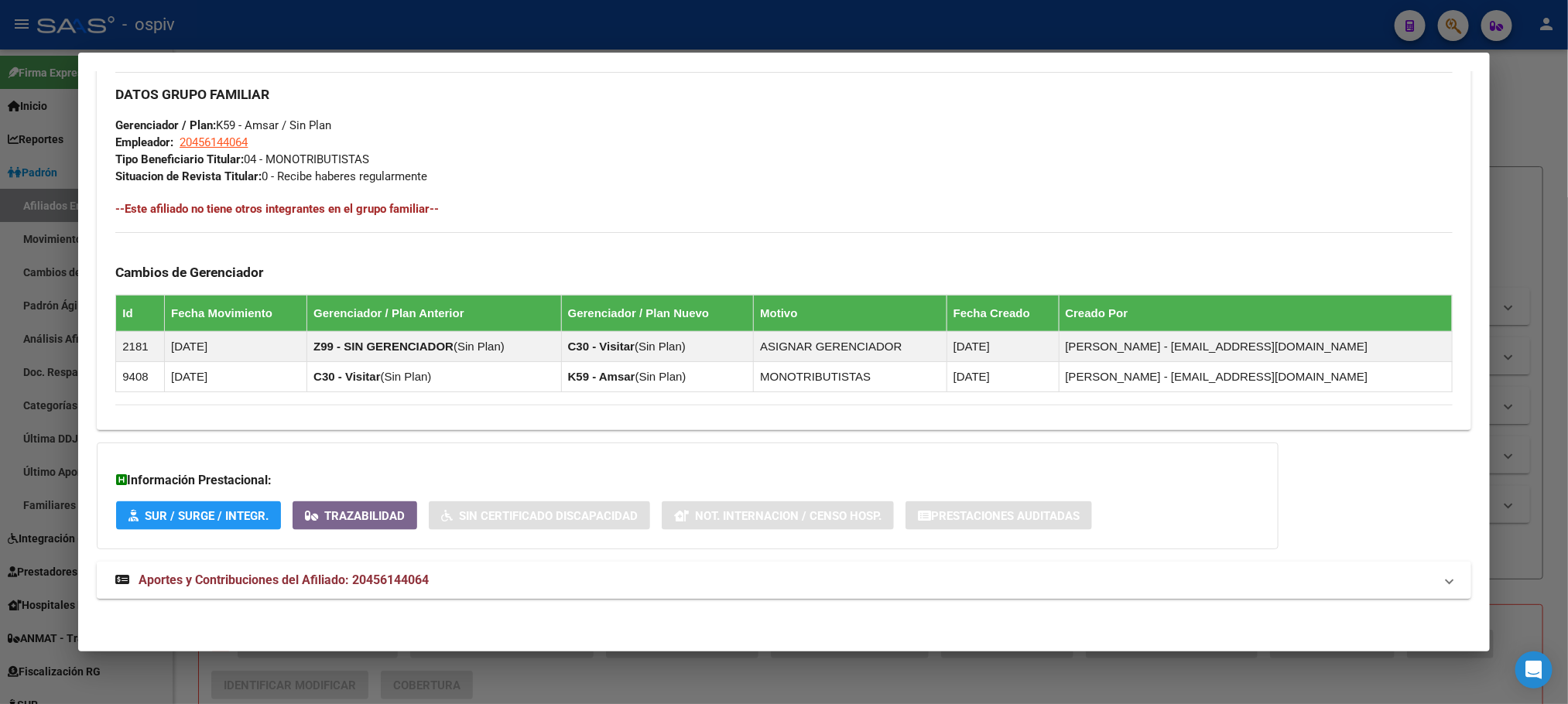
click at [362, 575] on span "Aportes y Contribuciones del Afiliado: 20456144064" at bounding box center [283, 580] width 291 height 15
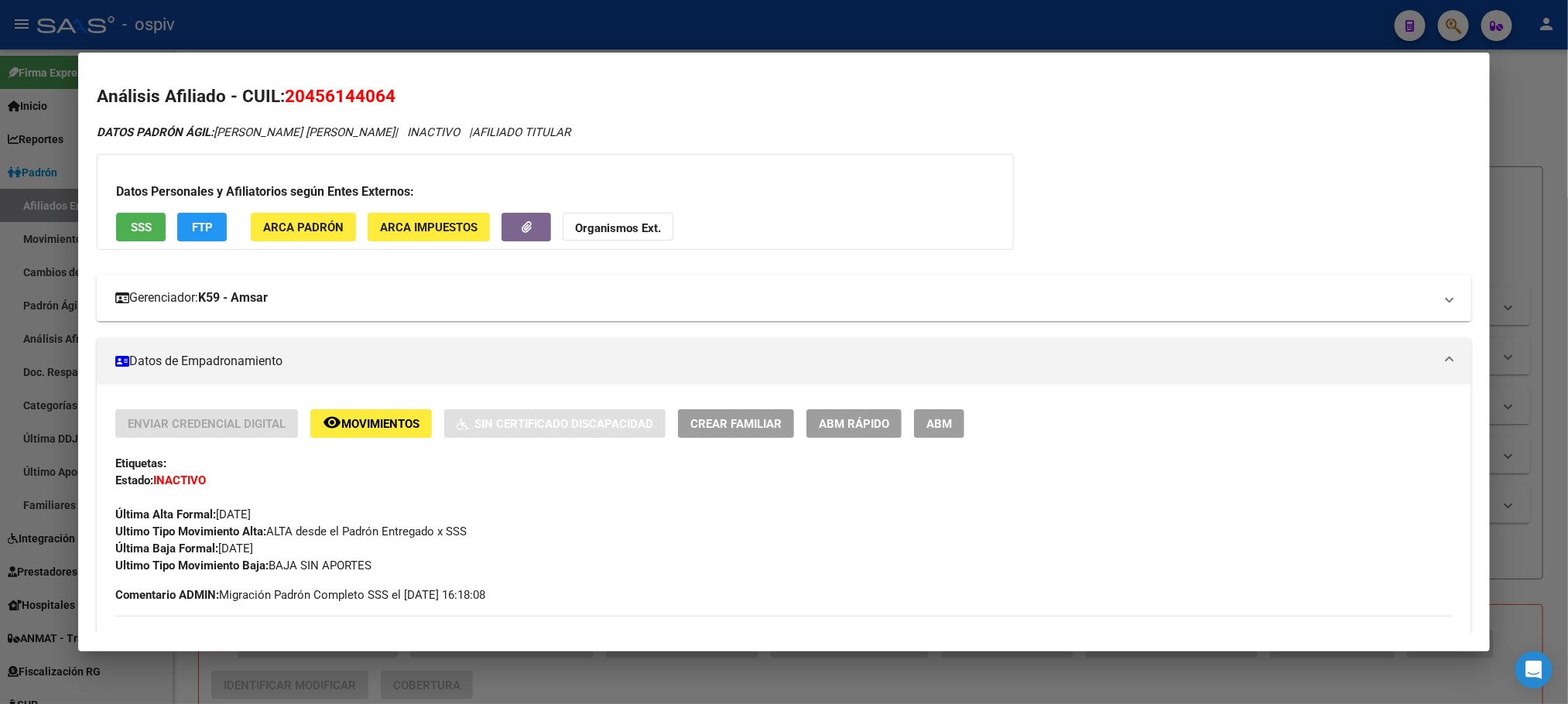
scroll to position [0, 0]
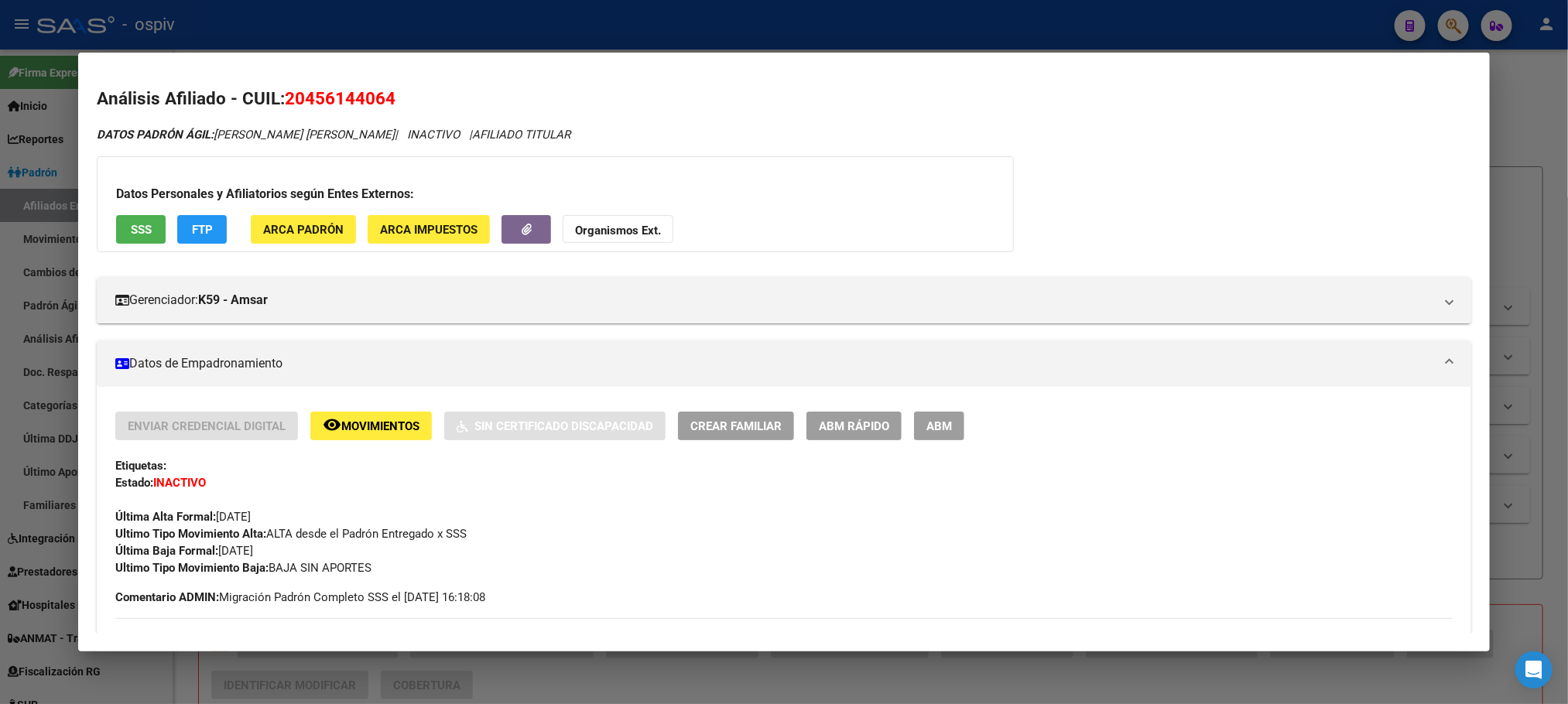
click at [131, 223] on span "SSS" at bounding box center [141, 230] width 21 height 14
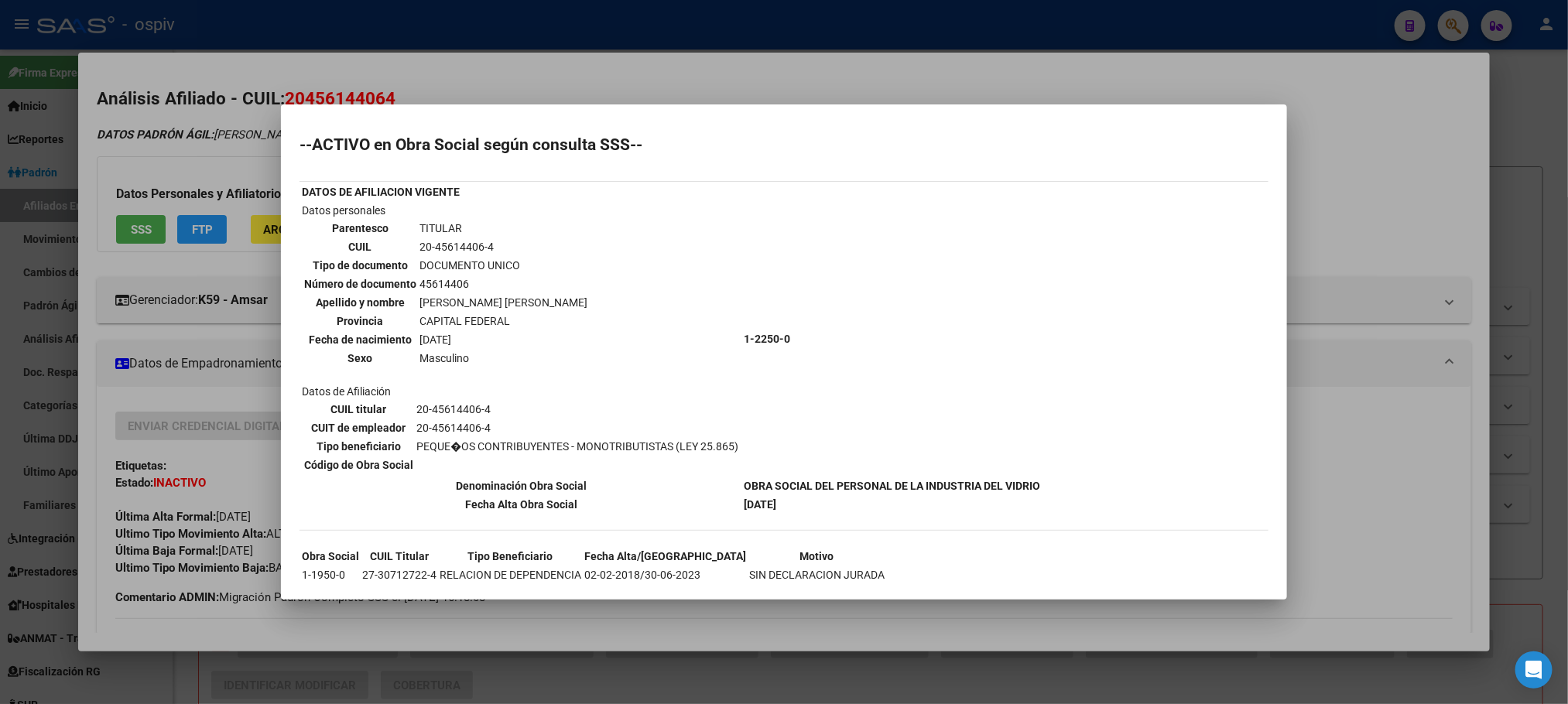
scroll to position [45, 0]
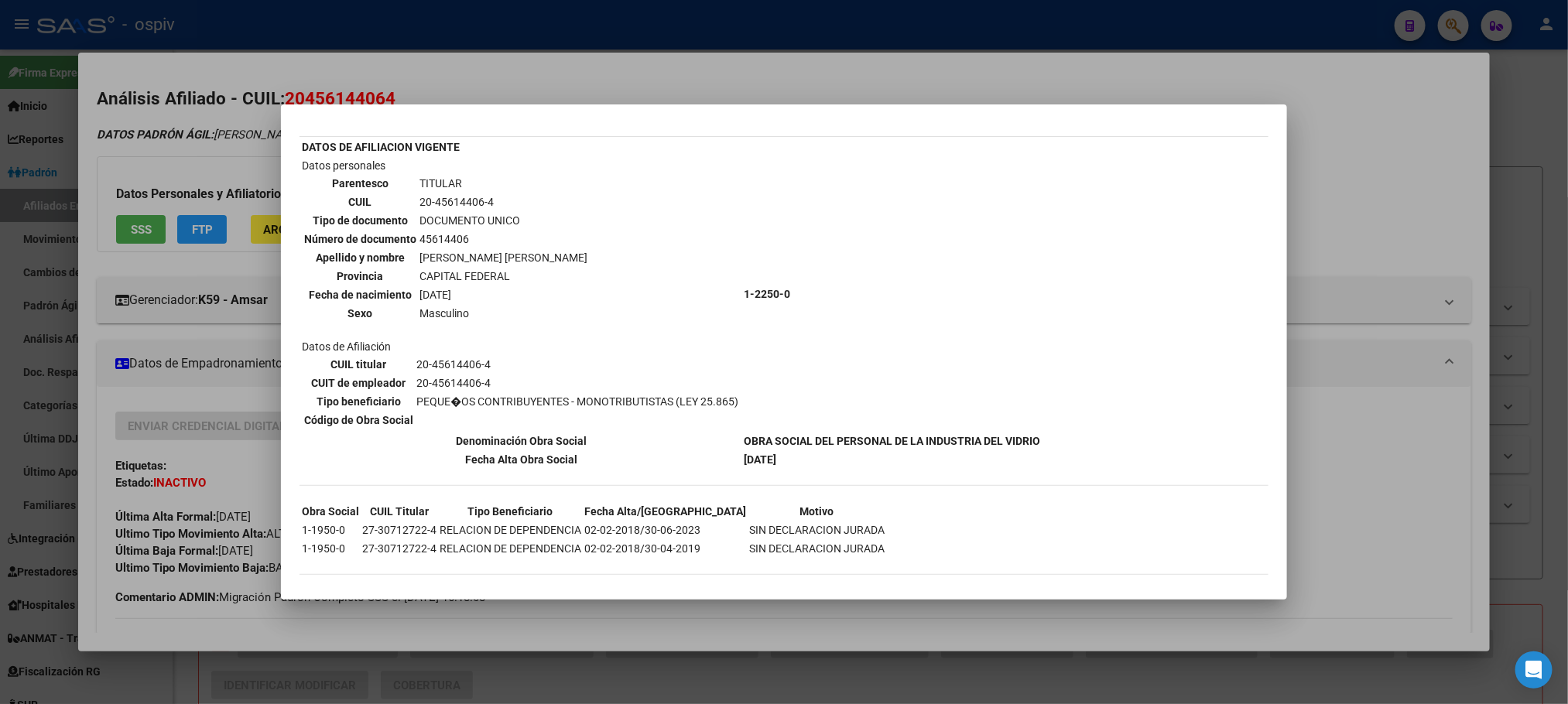
click at [417, 20] on div at bounding box center [784, 352] width 1568 height 704
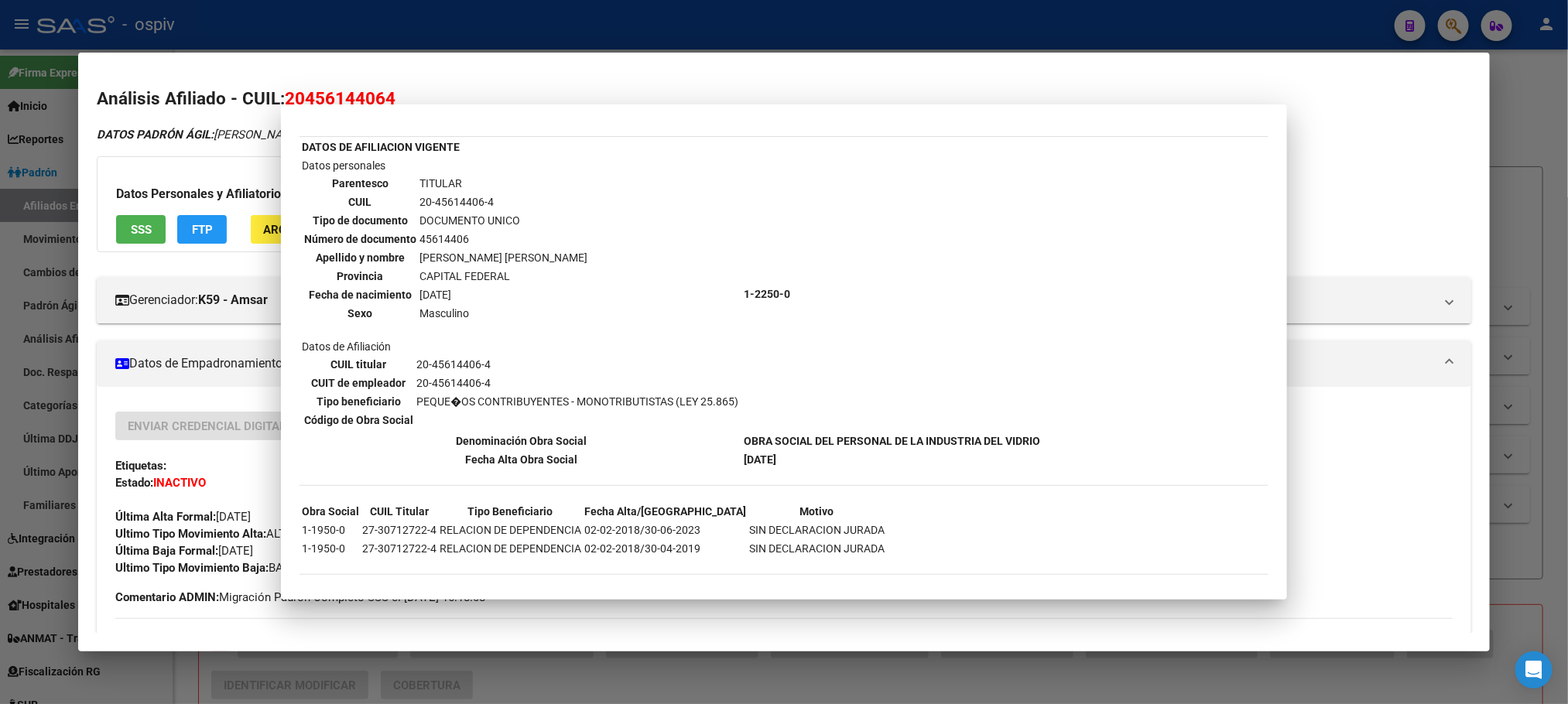
click at [417, 21] on div at bounding box center [784, 352] width 1568 height 704
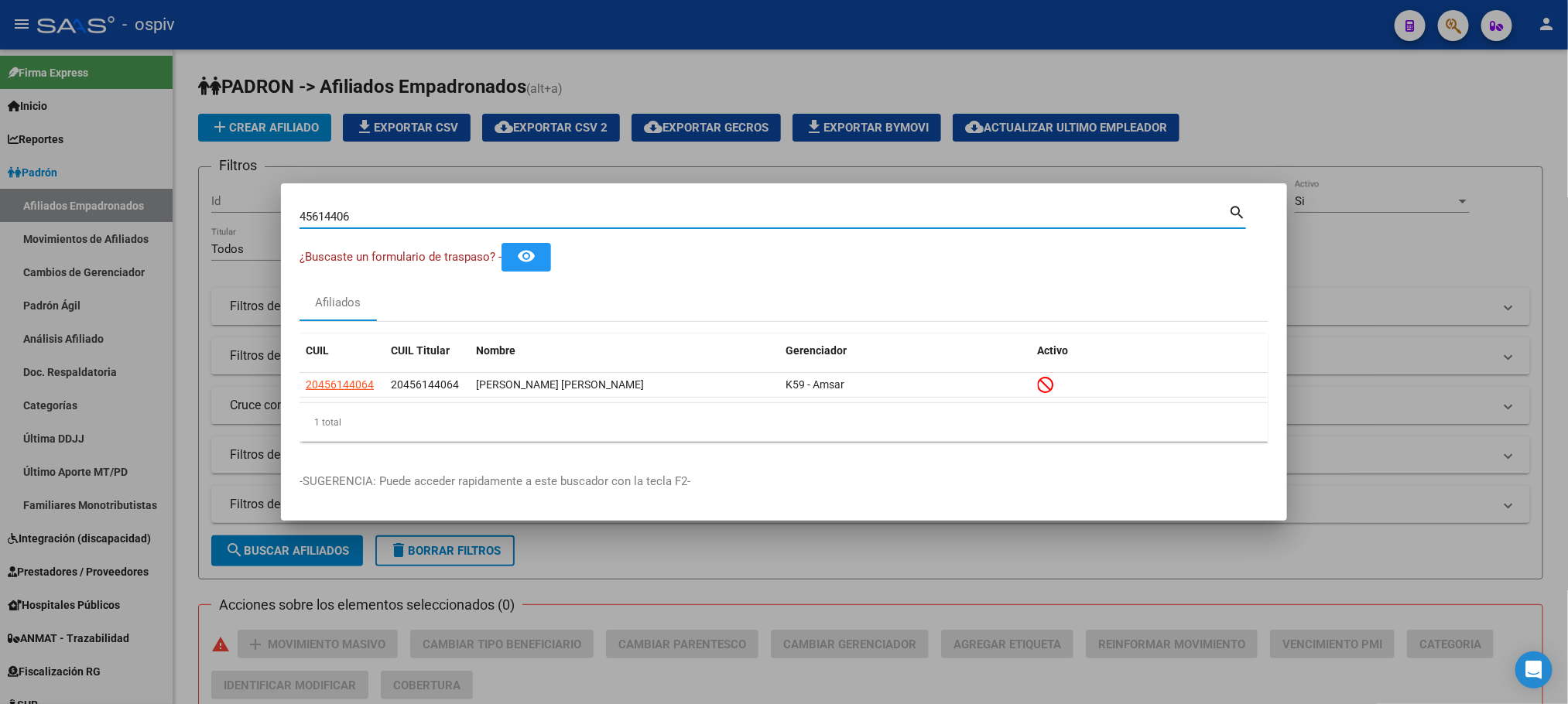
drag, startPoint x: 364, startPoint y: 219, endPoint x: 223, endPoint y: 214, distance: 141.1
click at [223, 217] on div "45614406 Buscar (apellido, dni, cuil, nro traspaso, cuit, obra social) search ¿…" at bounding box center [784, 352] width 1568 height 704
paste input "20619243"
type input "20619243"
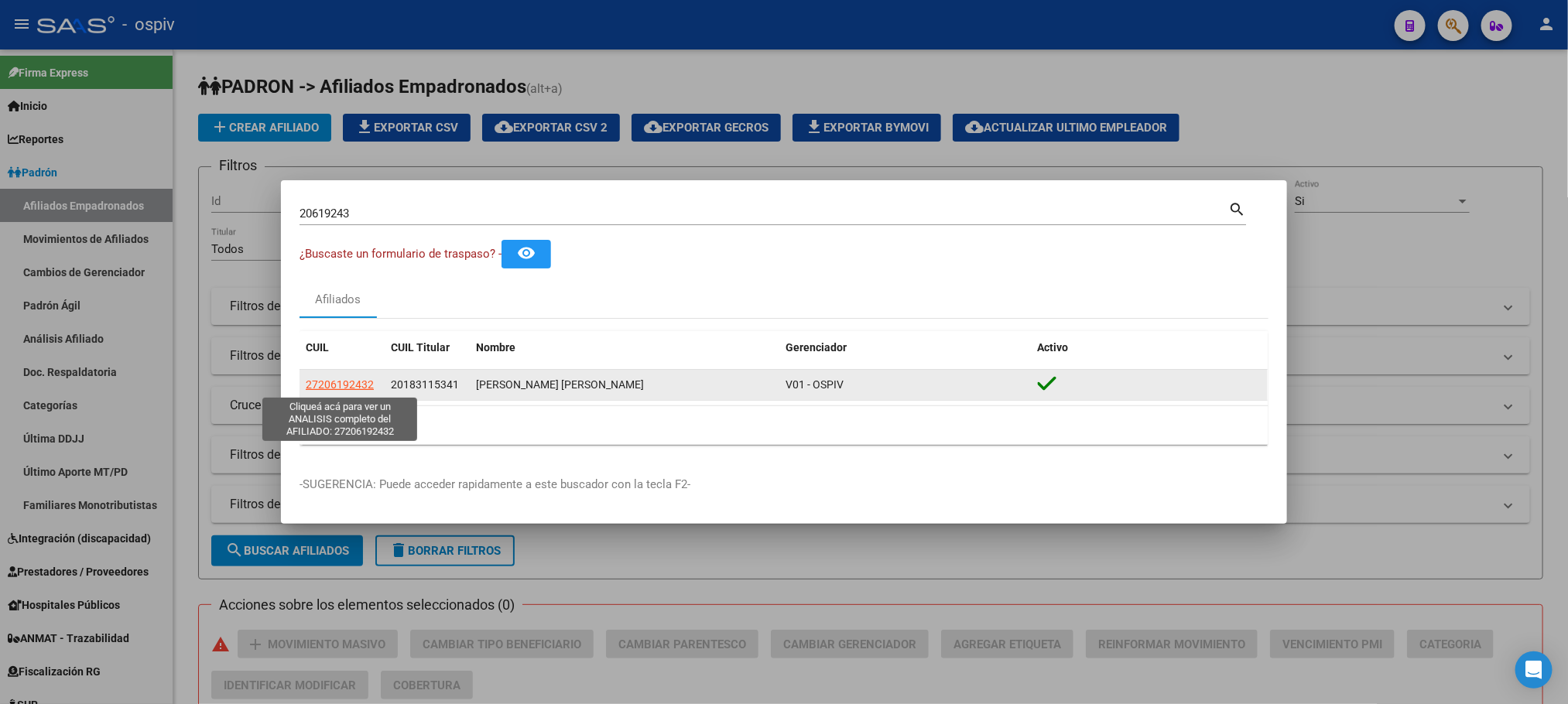
click at [341, 388] on span "27206192432" at bounding box center [339, 384] width 68 height 12
type textarea "27206192432"
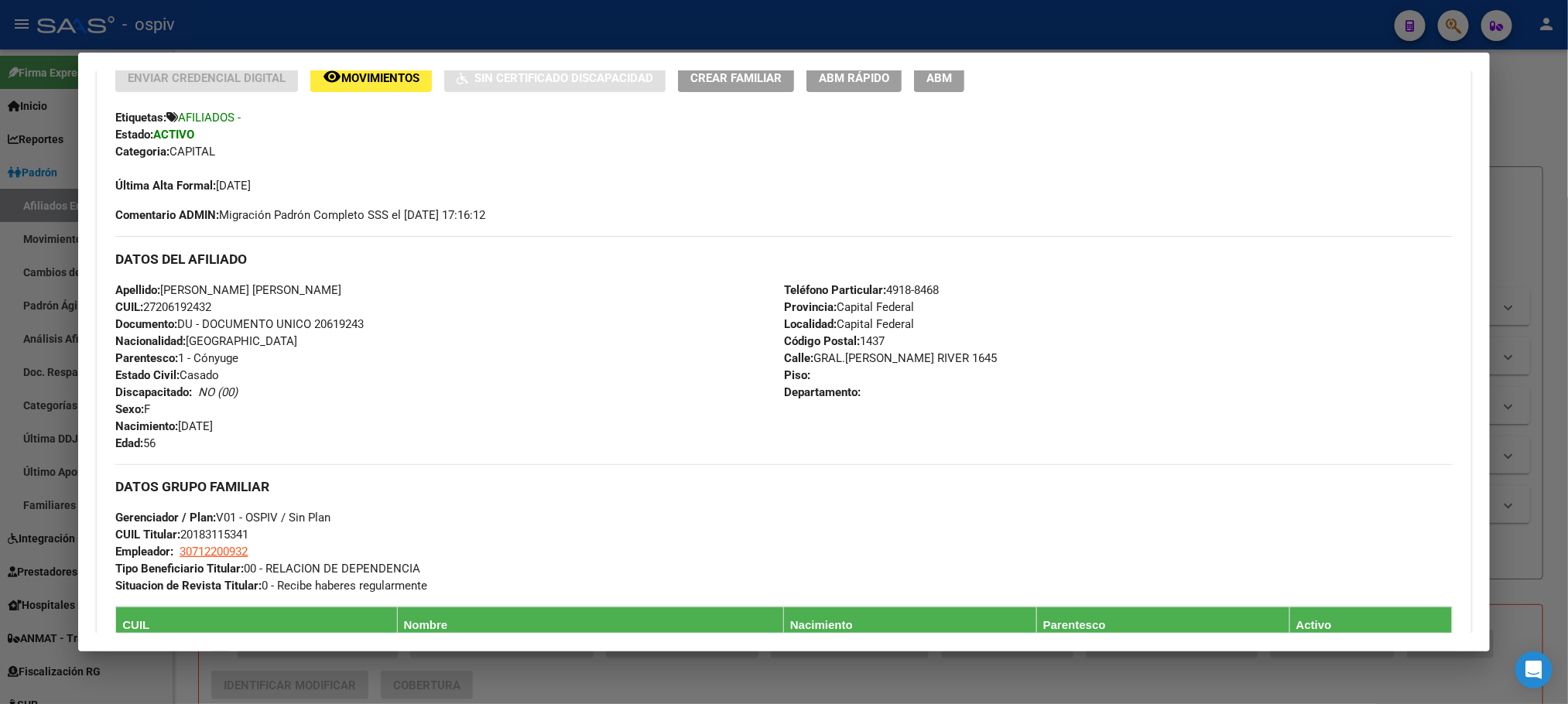
scroll to position [0, 0]
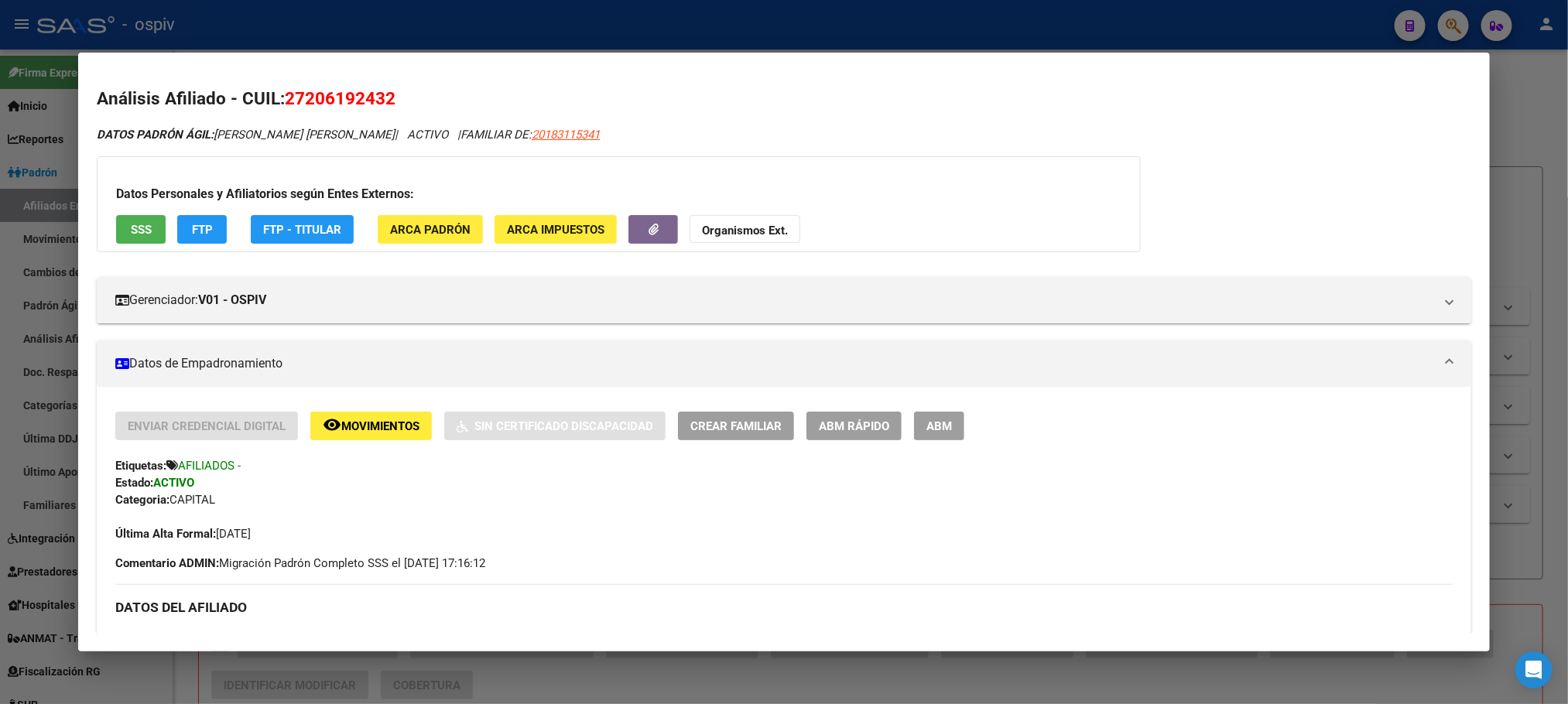
drag, startPoint x: 477, startPoint y: 24, endPoint x: 530, endPoint y: 75, distance: 73.6
click at [476, 26] on div at bounding box center [784, 352] width 1568 height 704
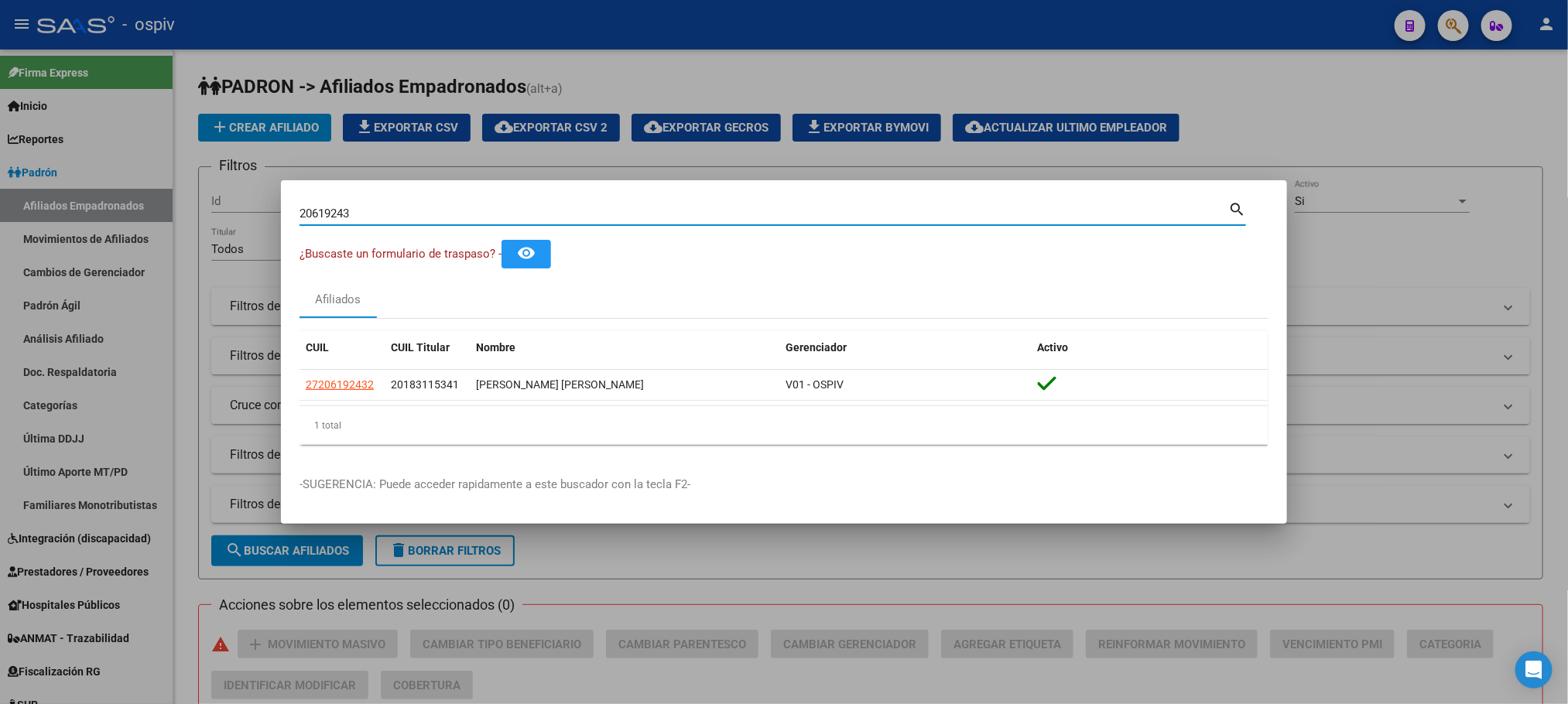
drag, startPoint x: 386, startPoint y: 217, endPoint x: 147, endPoint y: 151, distance: 247.9
click at [147, 151] on div "20619243 Buscar (apellido, dni, cuil, nro traspaso, cuit, obra social) search ¿…" at bounding box center [784, 352] width 1568 height 704
paste input "31236309"
type input "31236309"
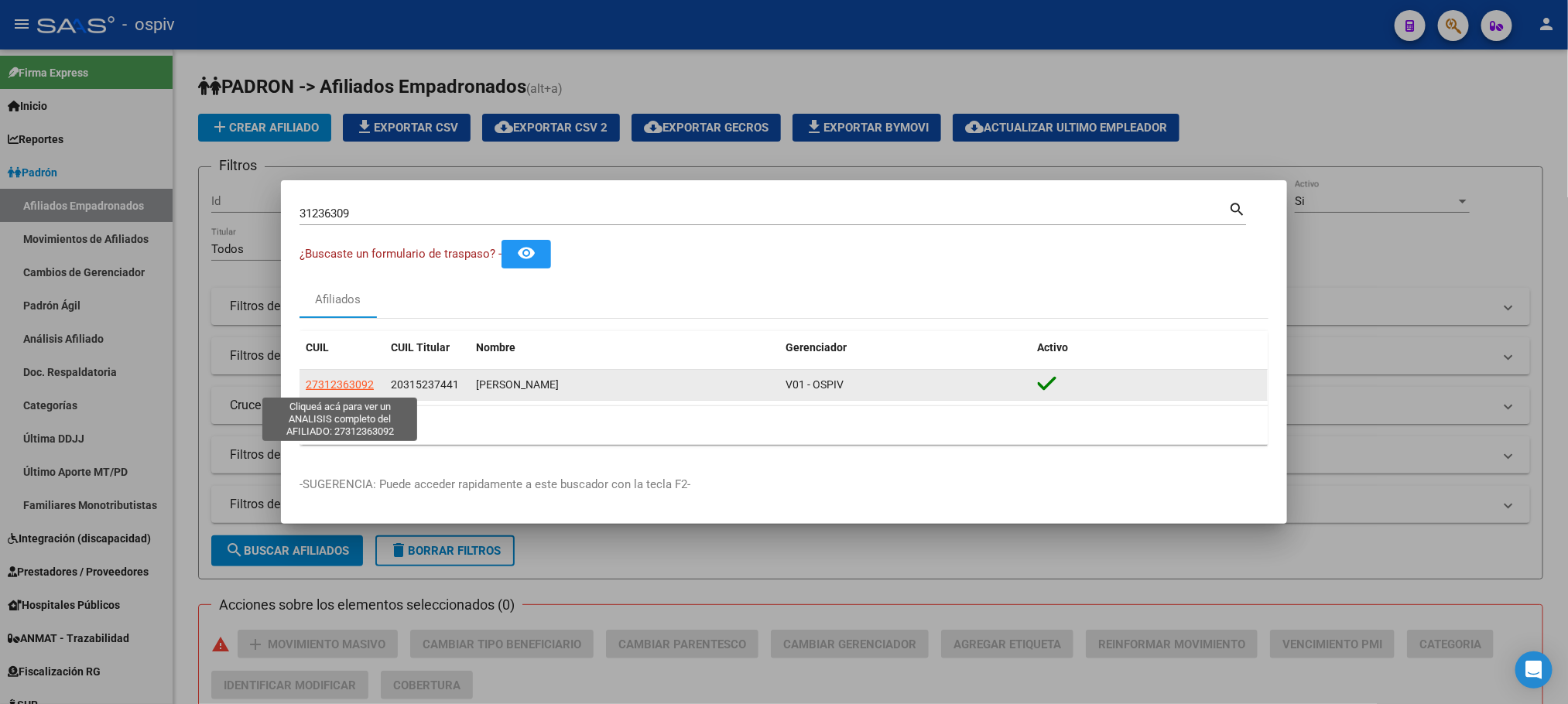
click at [334, 385] on span "27312363092" at bounding box center [339, 384] width 68 height 12
type textarea "27312363092"
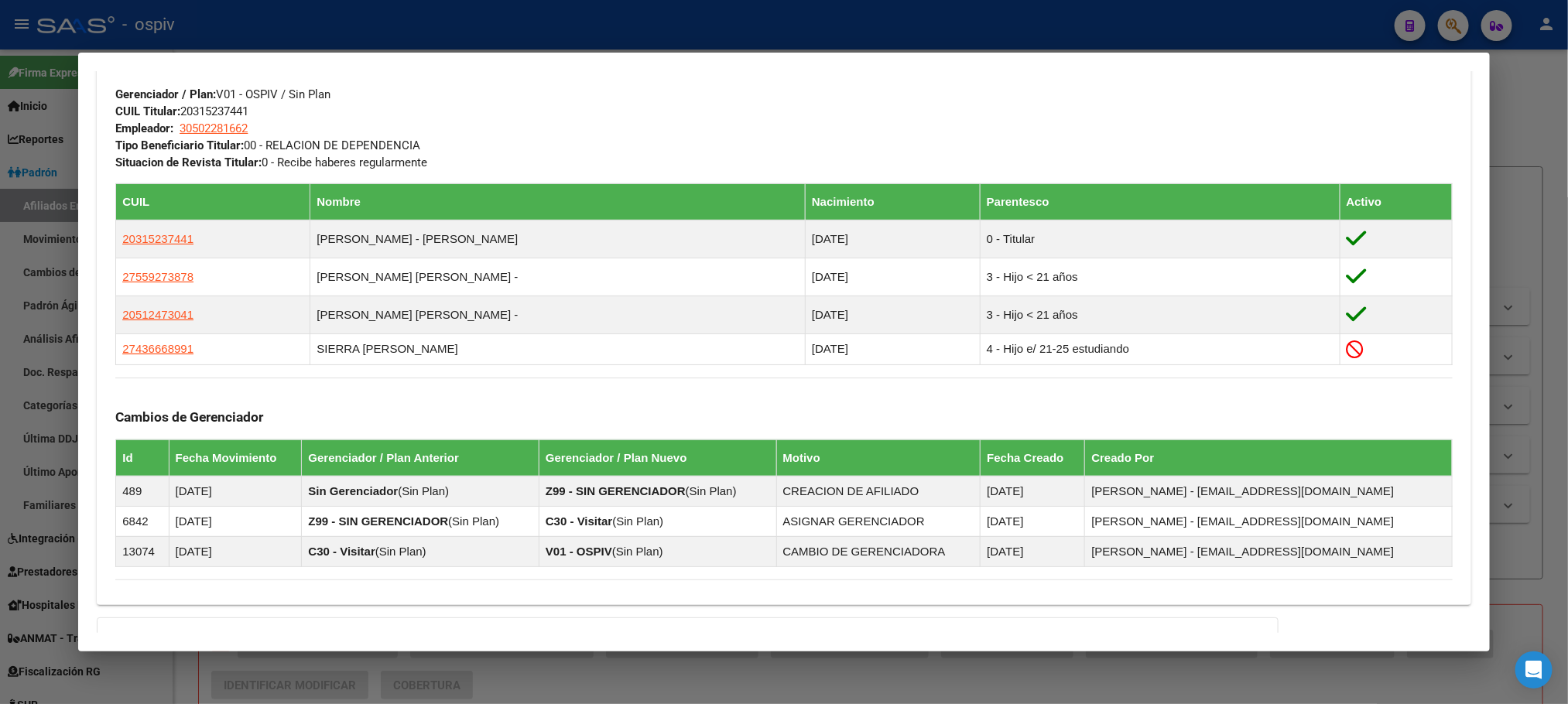
scroll to position [991, 0]
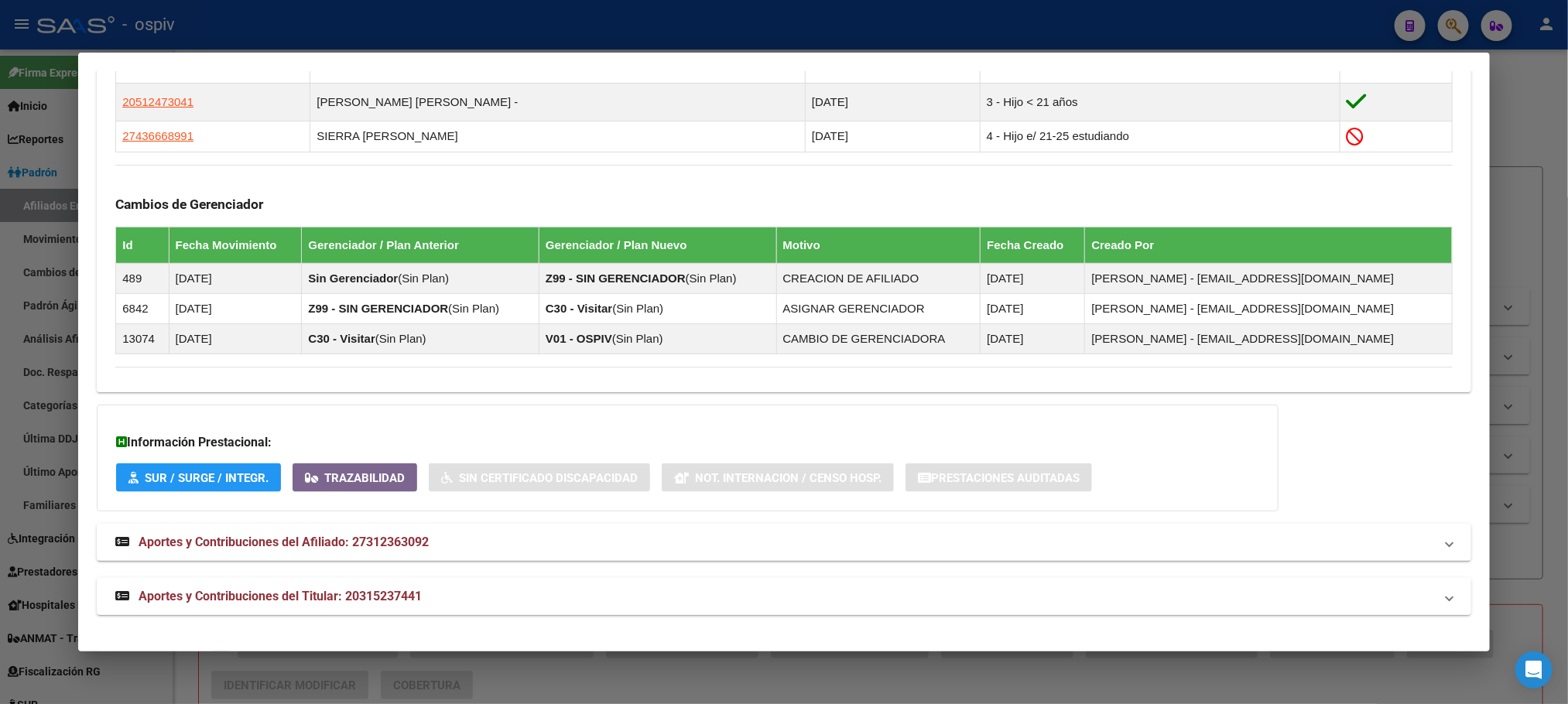
click at [362, 592] on span "Aportes y Contribuciones del Titular: 20315237441" at bounding box center [280, 596] width 283 height 15
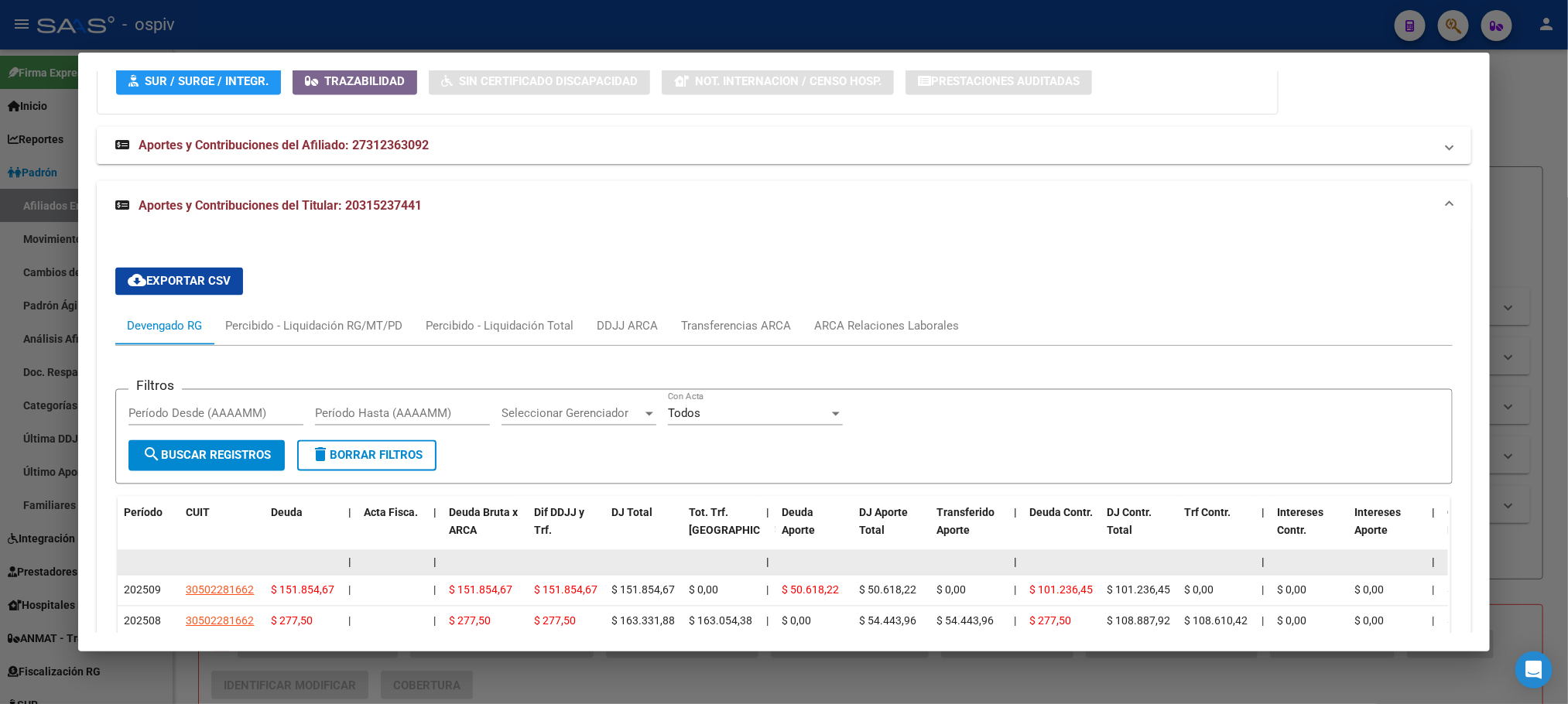
scroll to position [1728, 0]
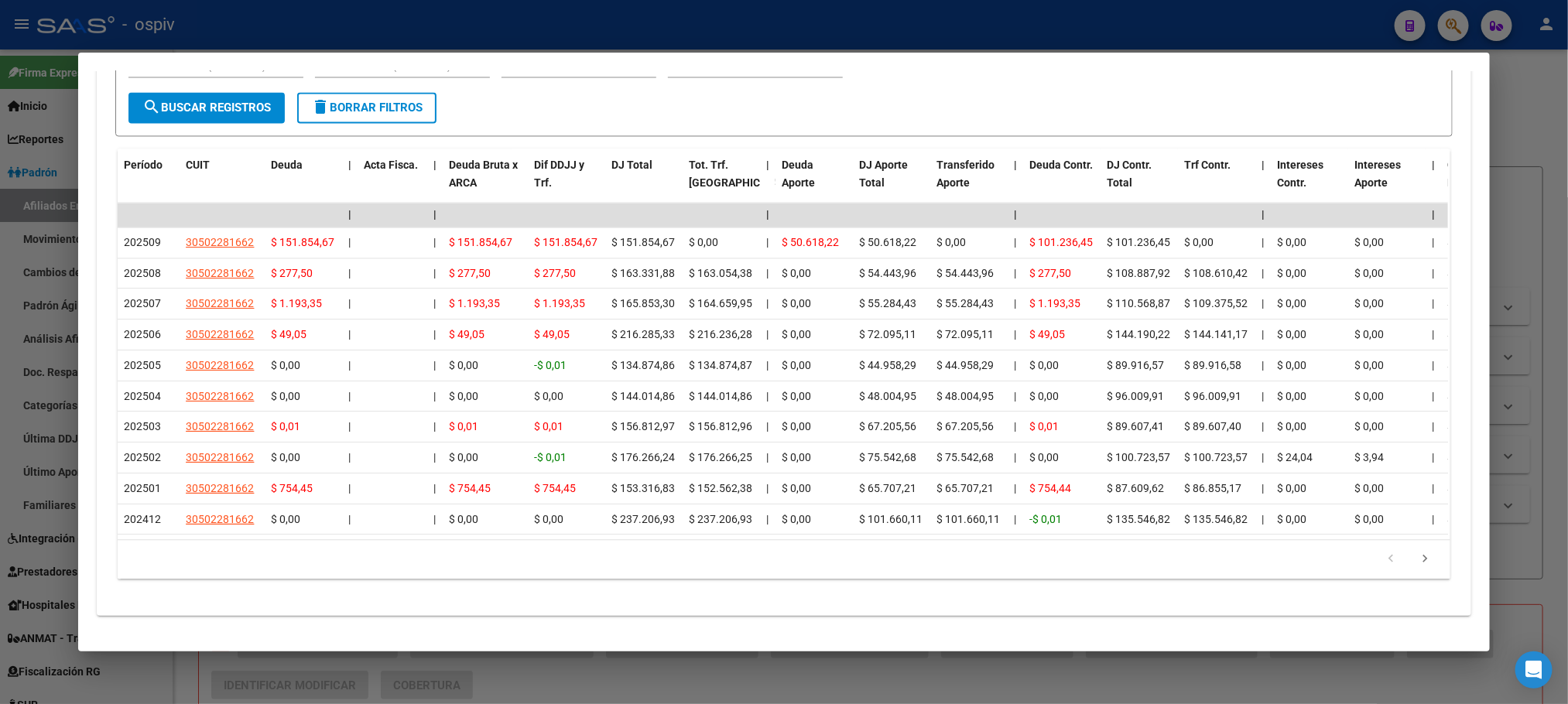
click at [496, 15] on div at bounding box center [784, 352] width 1568 height 704
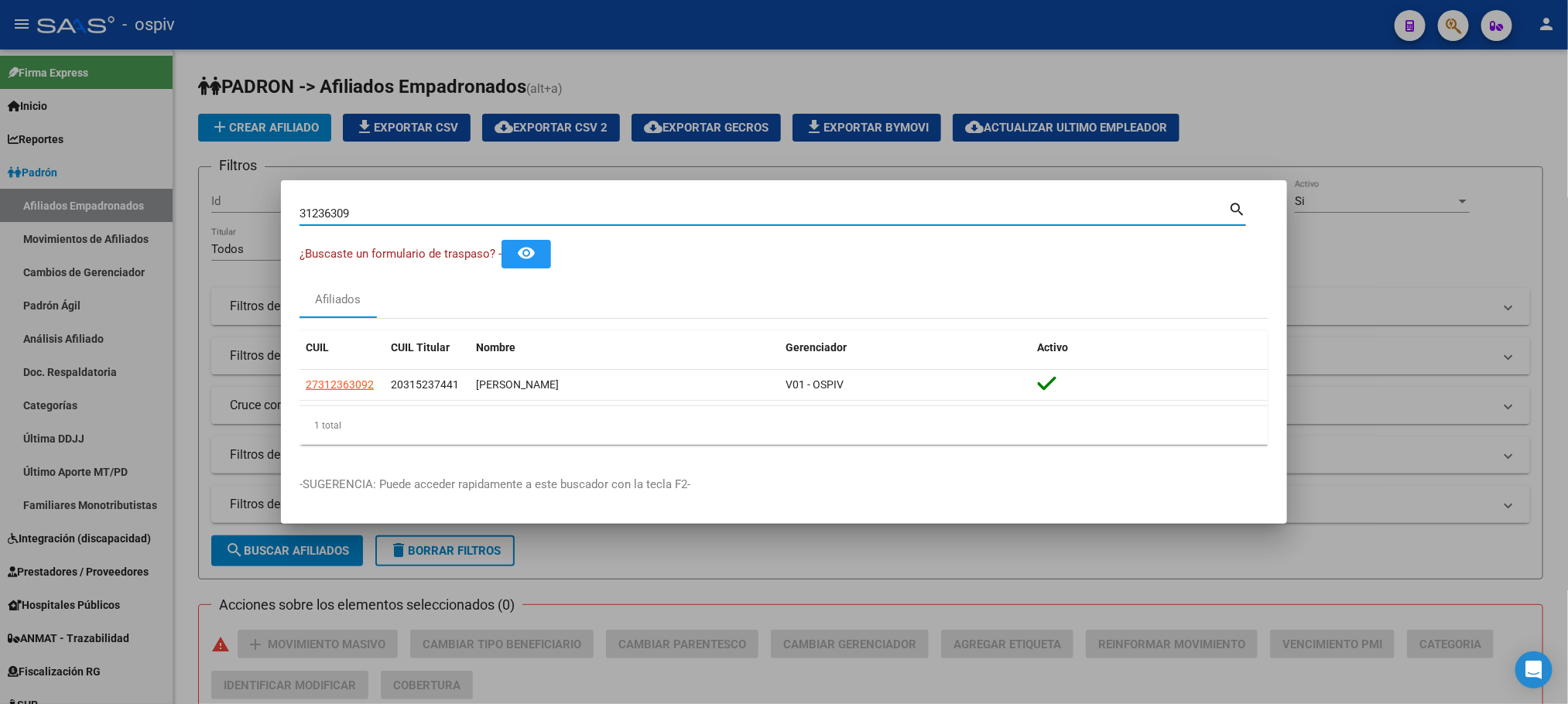
drag, startPoint x: 370, startPoint y: 216, endPoint x: 310, endPoint y: 204, distance: 61.2
click at [310, 205] on div "31236309 Buscar (apellido, dni, [PERSON_NAME], [PERSON_NAME], cuit, obra social)" at bounding box center [764, 213] width 929 height 23
type input "3"
paste input "32564969"
type input "32564969"
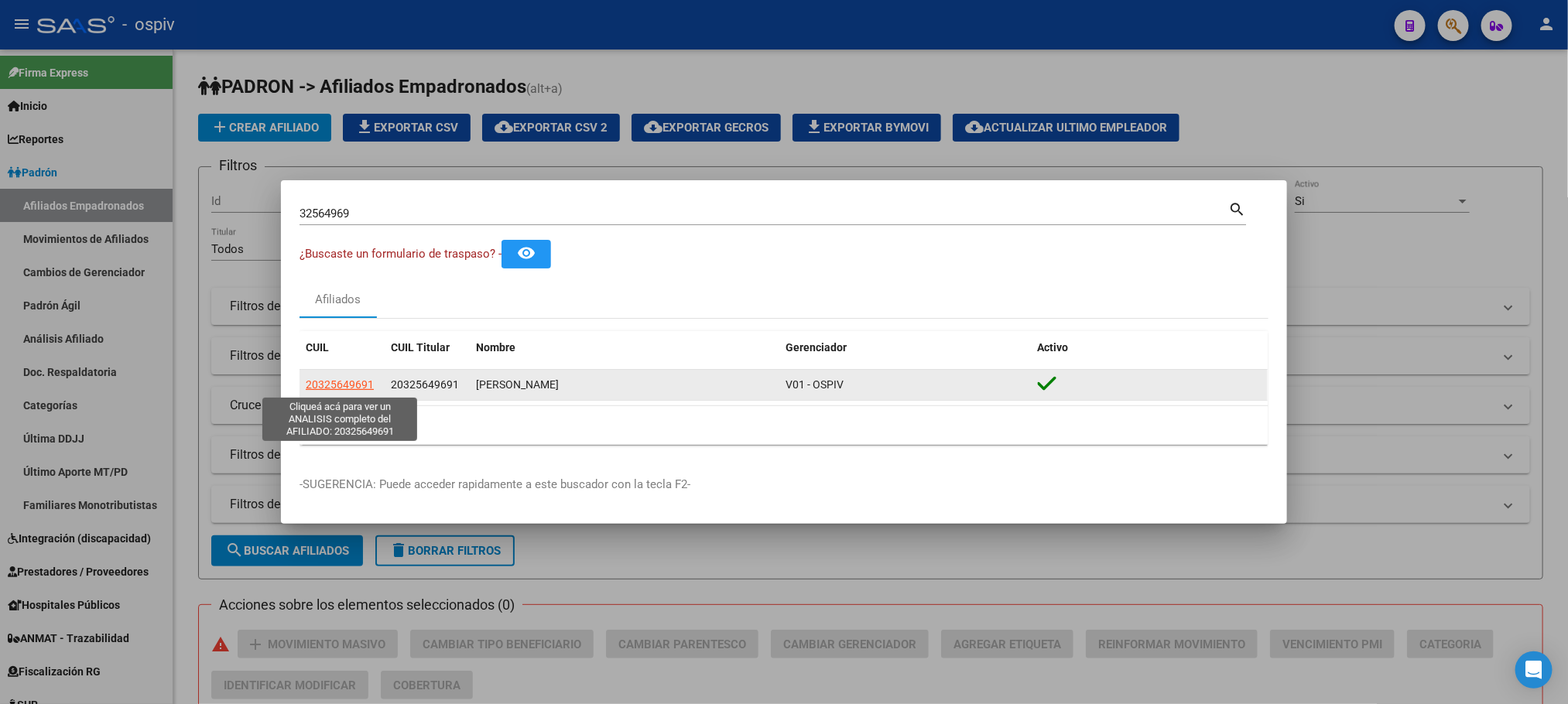
click at [330, 381] on span "20325649691" at bounding box center [339, 384] width 68 height 12
type textarea "20325649691"
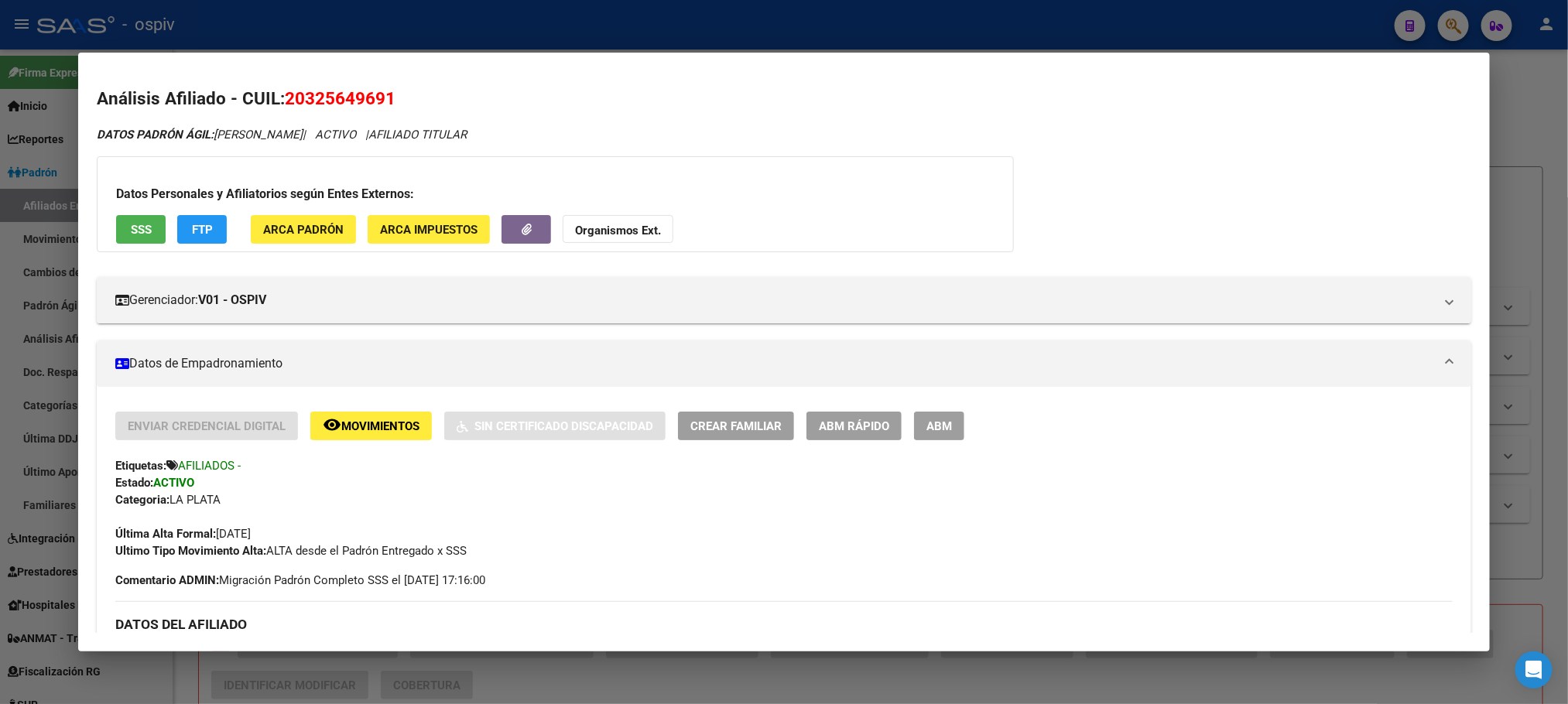
click at [304, 10] on div at bounding box center [784, 352] width 1568 height 704
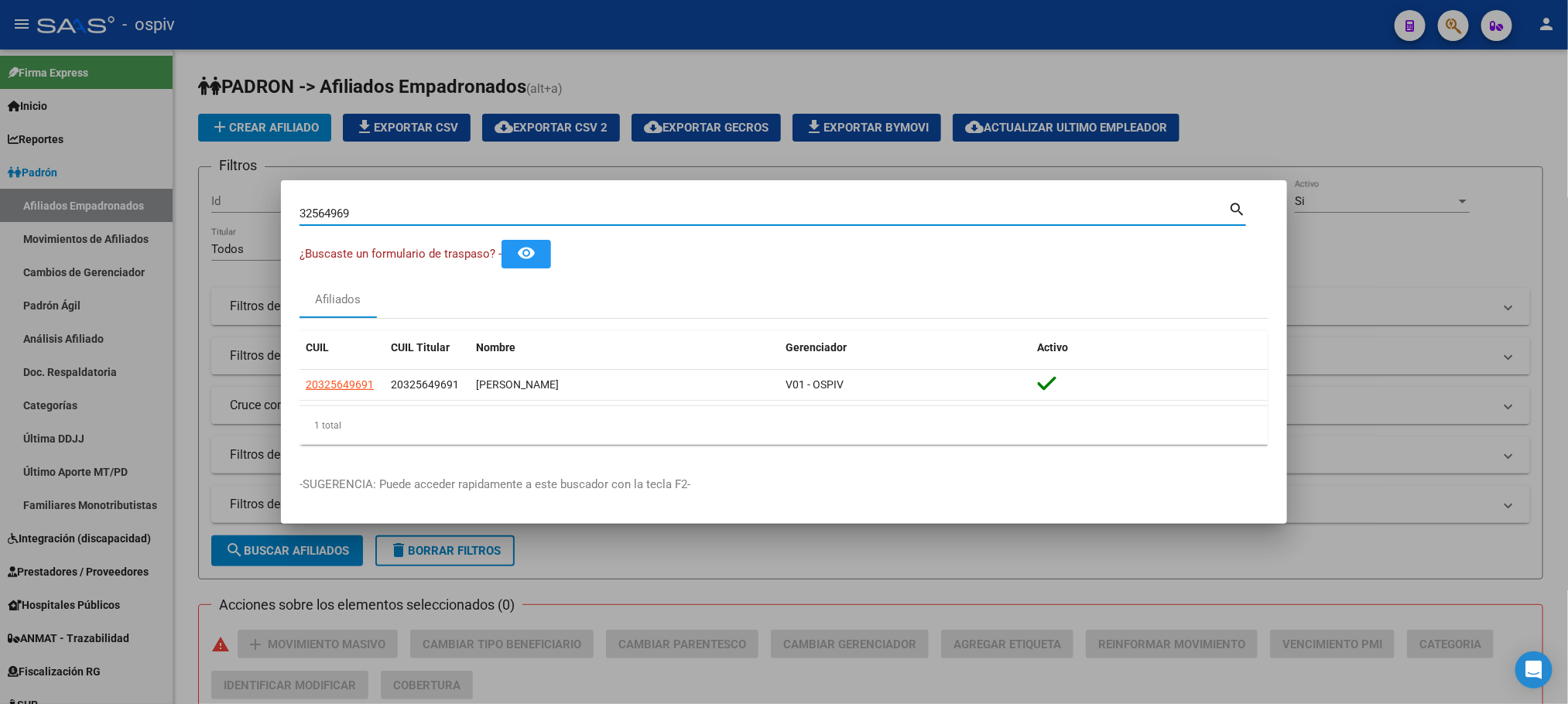
drag, startPoint x: 352, startPoint y: 213, endPoint x: 224, endPoint y: 198, distance: 128.9
click at [224, 198] on div "32564969 Buscar (apellido, dni, cuil, nro traspaso, cuit, obra social) search ¿…" at bounding box center [784, 352] width 1568 height 704
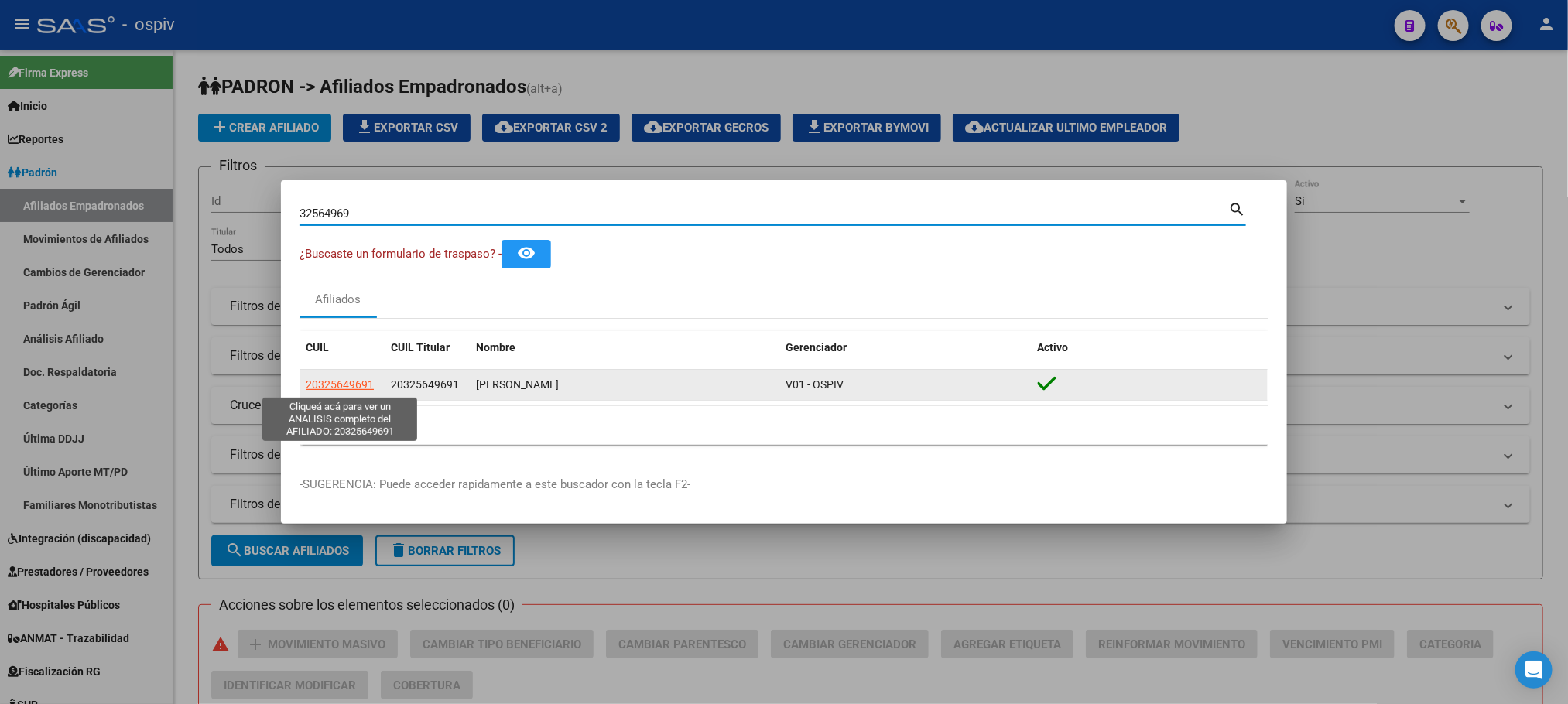
click at [353, 382] on span "20325649691" at bounding box center [339, 384] width 68 height 12
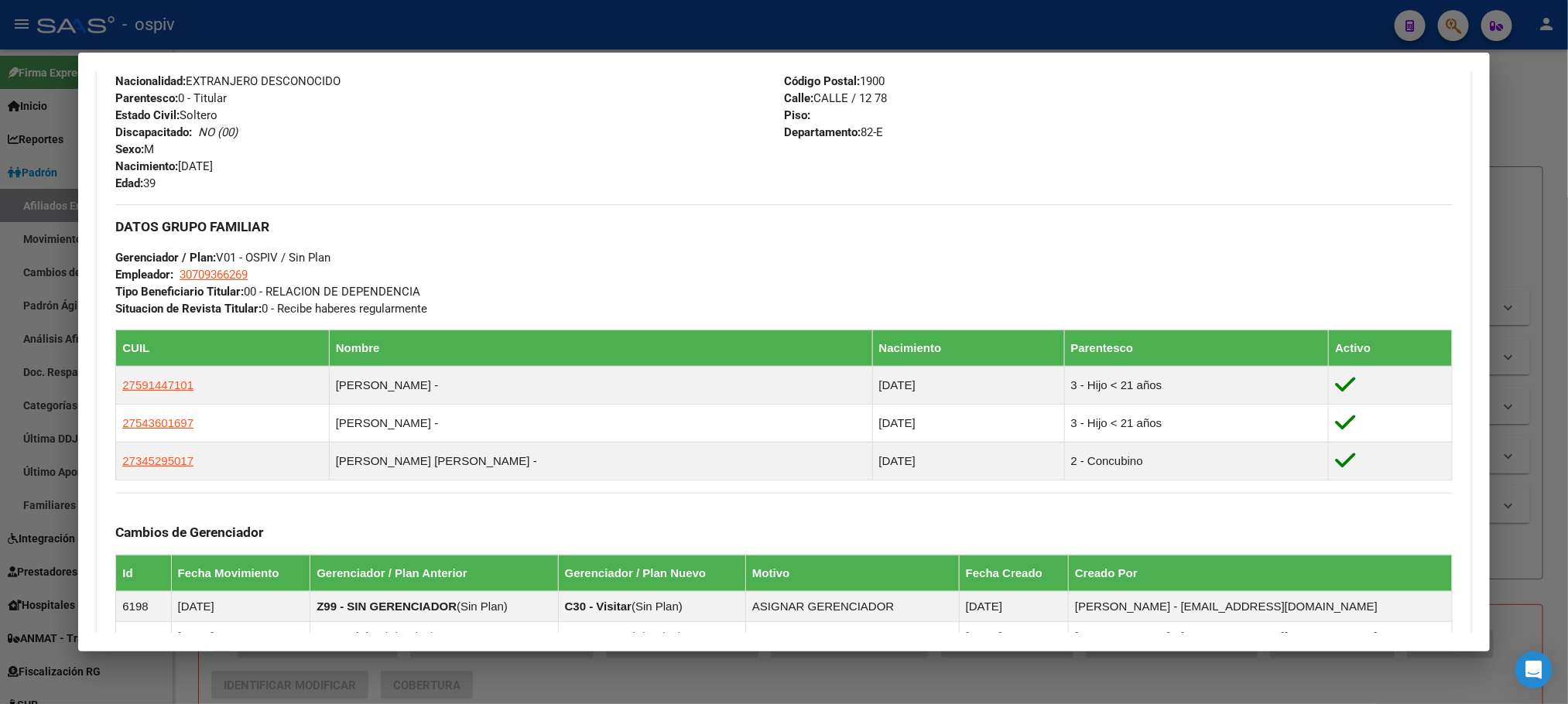
scroll to position [696, 0]
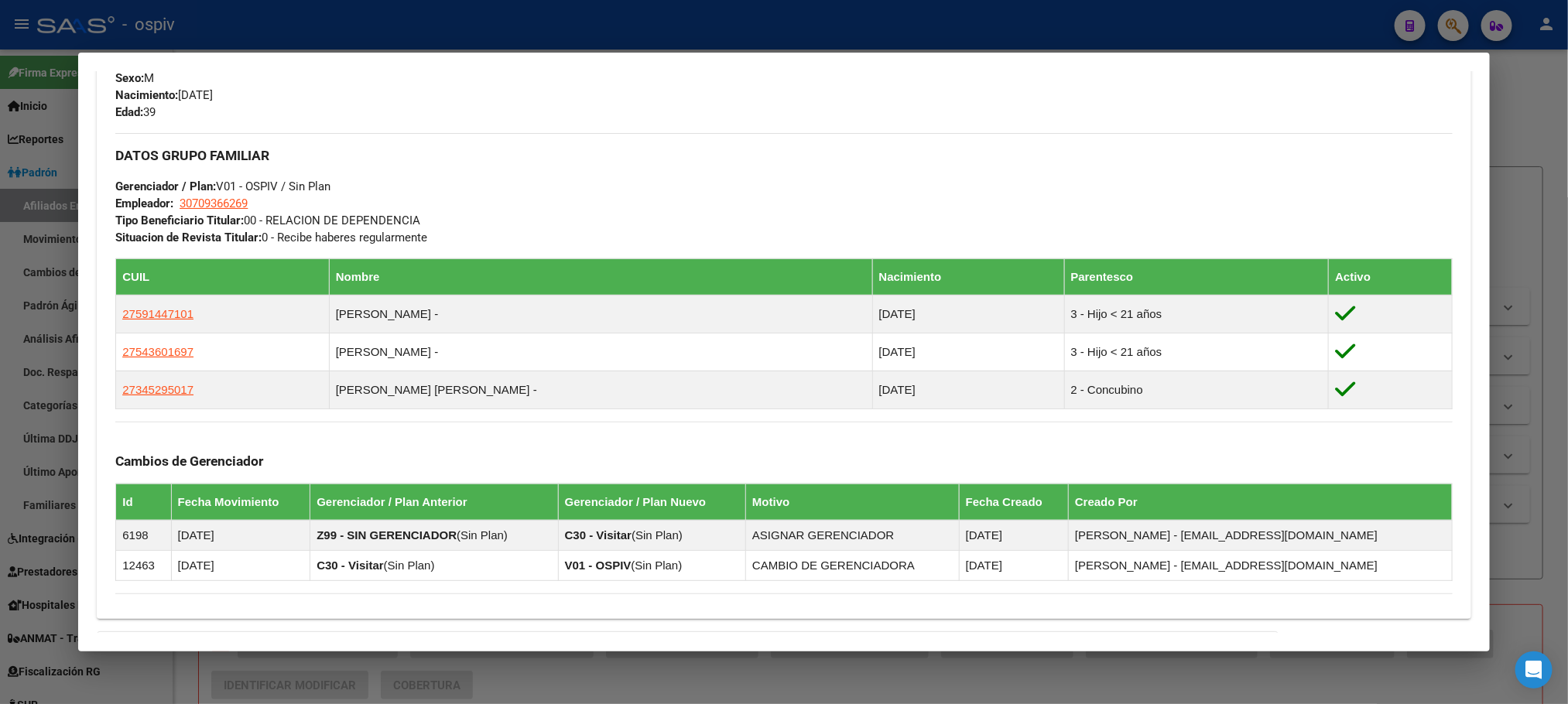
drag, startPoint x: 604, startPoint y: 26, endPoint x: 591, endPoint y: 45, distance: 23.0
click at [604, 27] on div at bounding box center [784, 352] width 1568 height 704
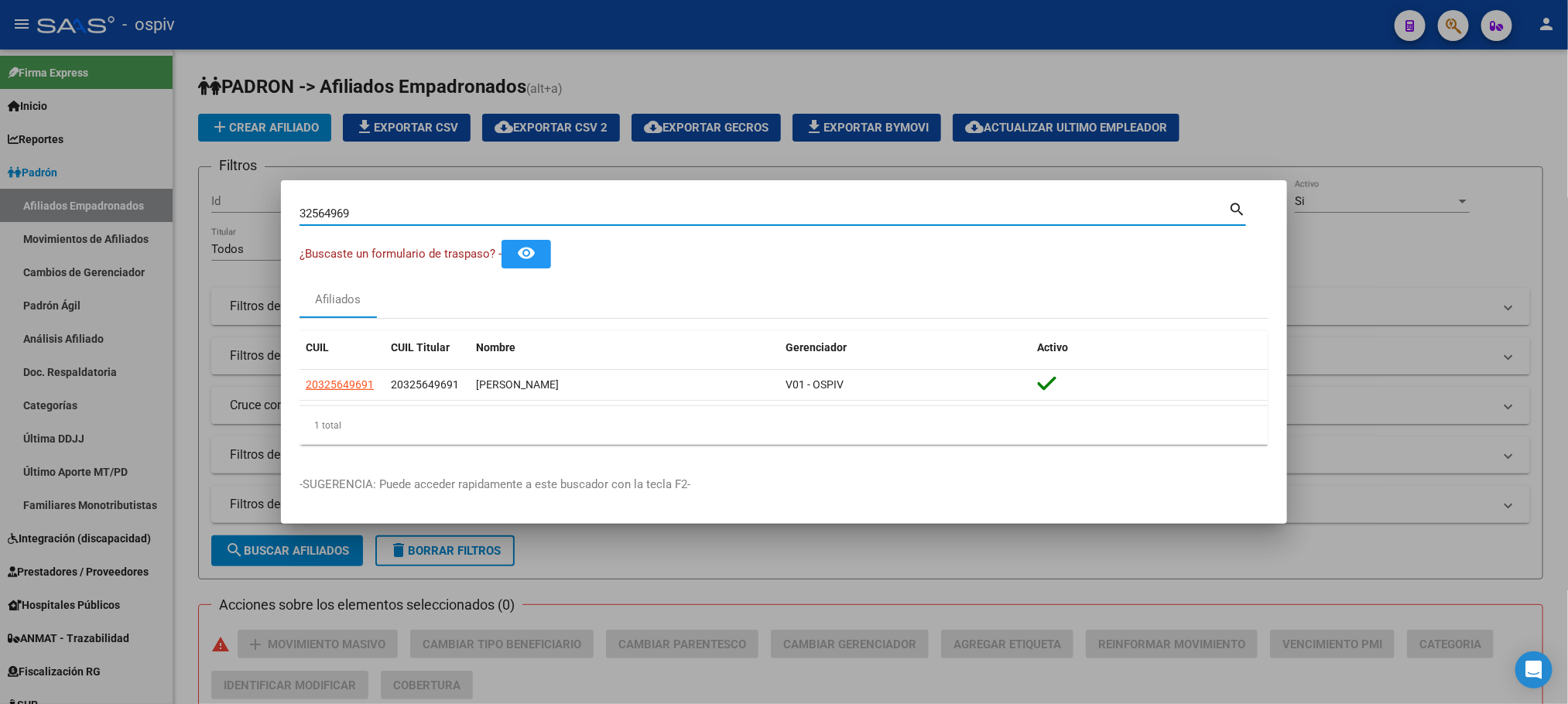
drag, startPoint x: 388, startPoint y: 217, endPoint x: 193, endPoint y: 208, distance: 195.2
click at [193, 208] on div "32564969 Buscar (apellido, dni, cuil, nro traspaso, cuit, obra social) search ¿…" at bounding box center [784, 352] width 1568 height 704
paste input "40542067"
type input "40542067"
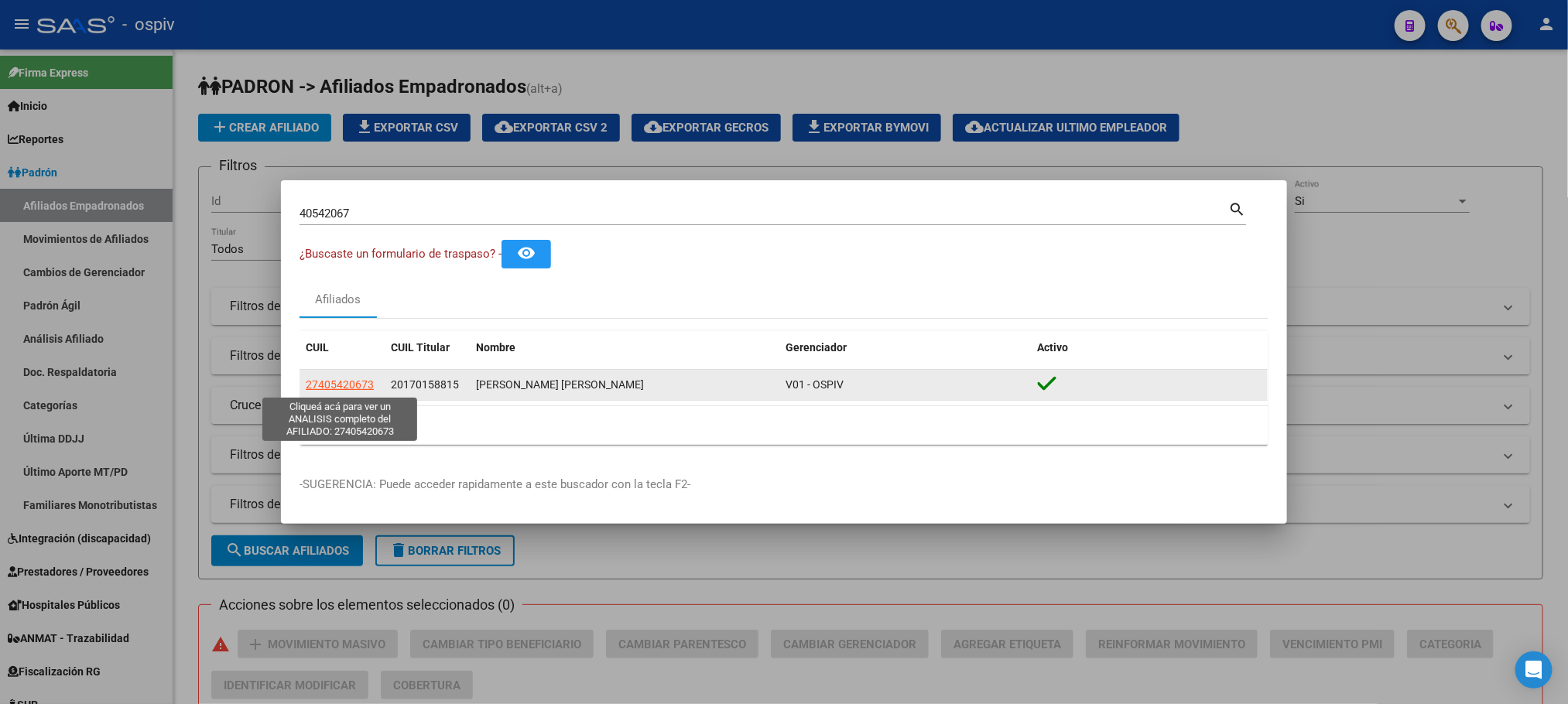
click at [333, 385] on span "27405420673" at bounding box center [339, 384] width 68 height 12
type textarea "27405420673"
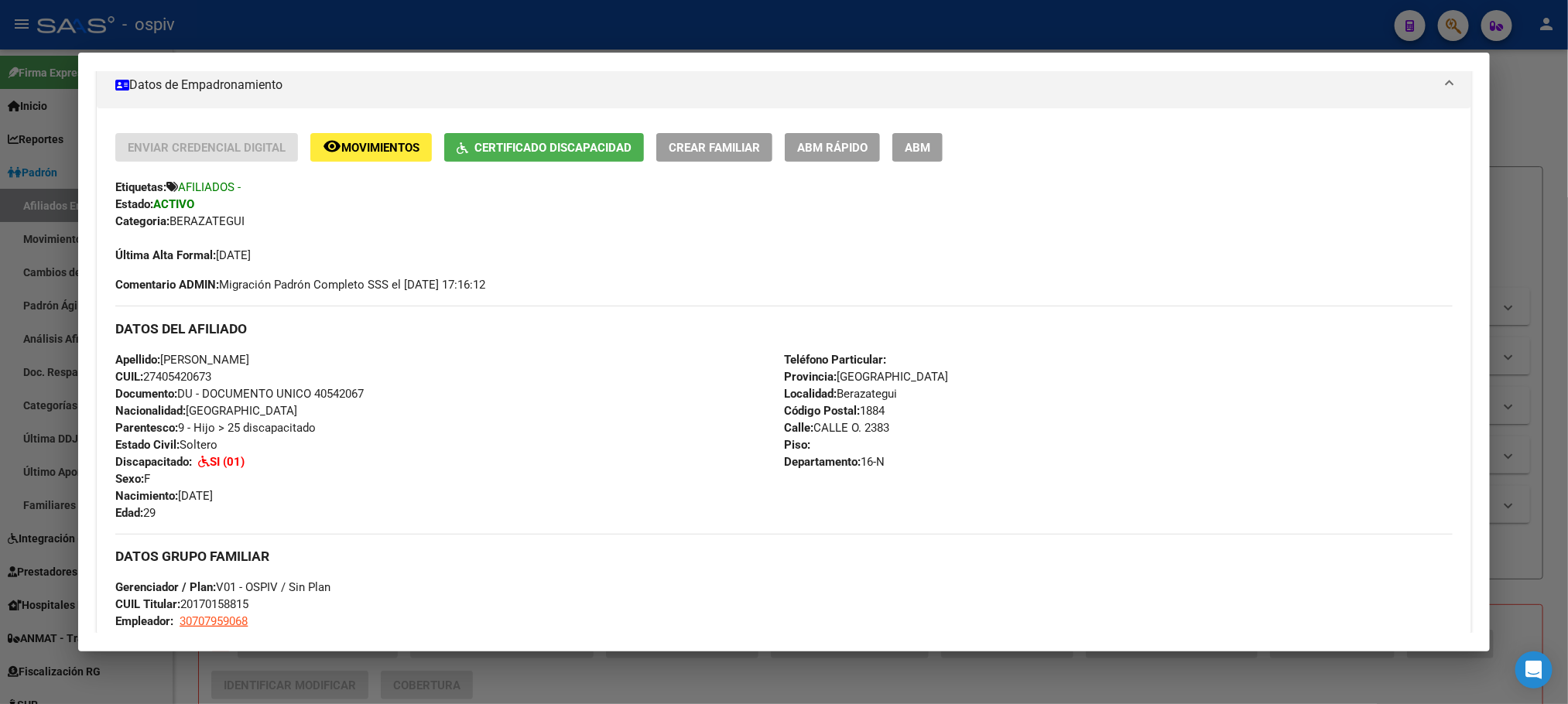
scroll to position [348, 0]
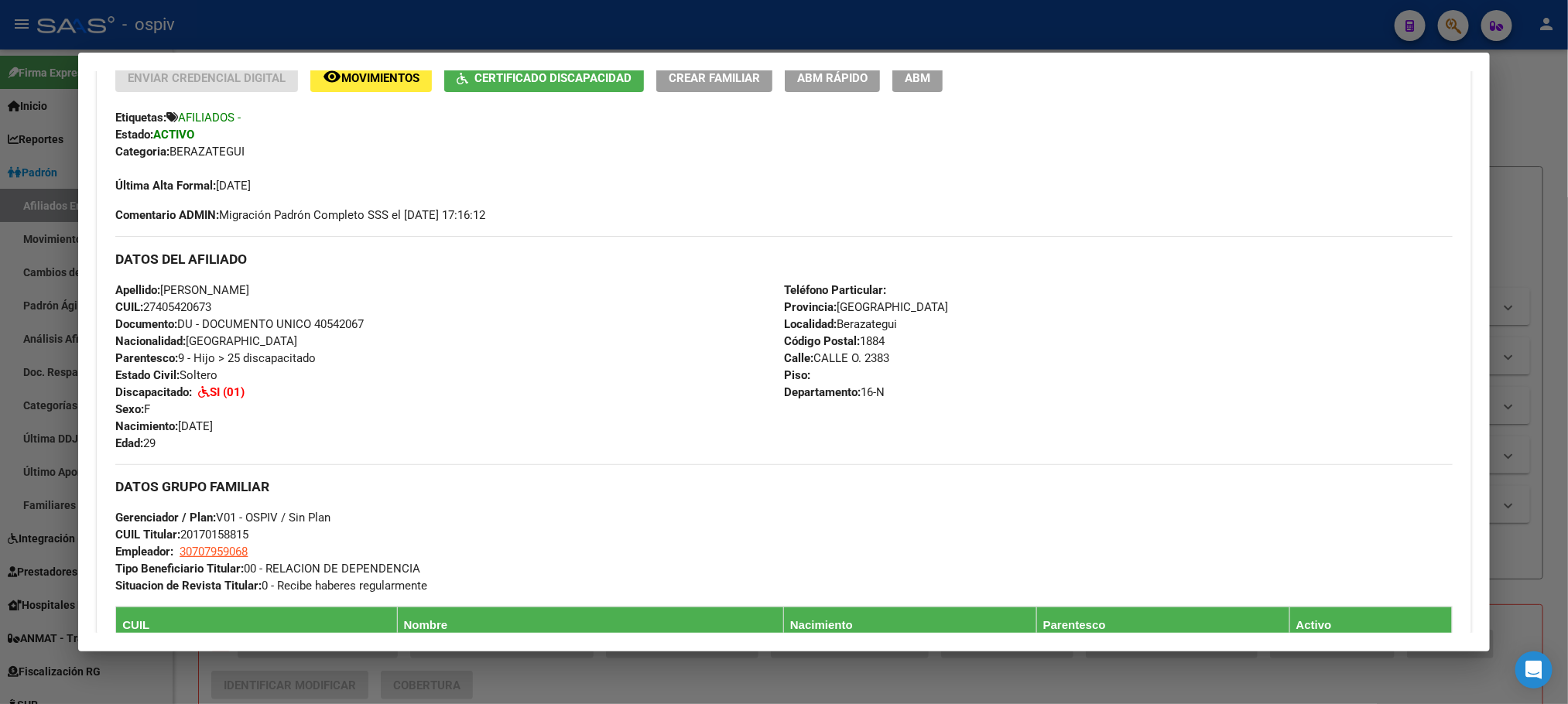
click at [644, 26] on div at bounding box center [784, 352] width 1568 height 704
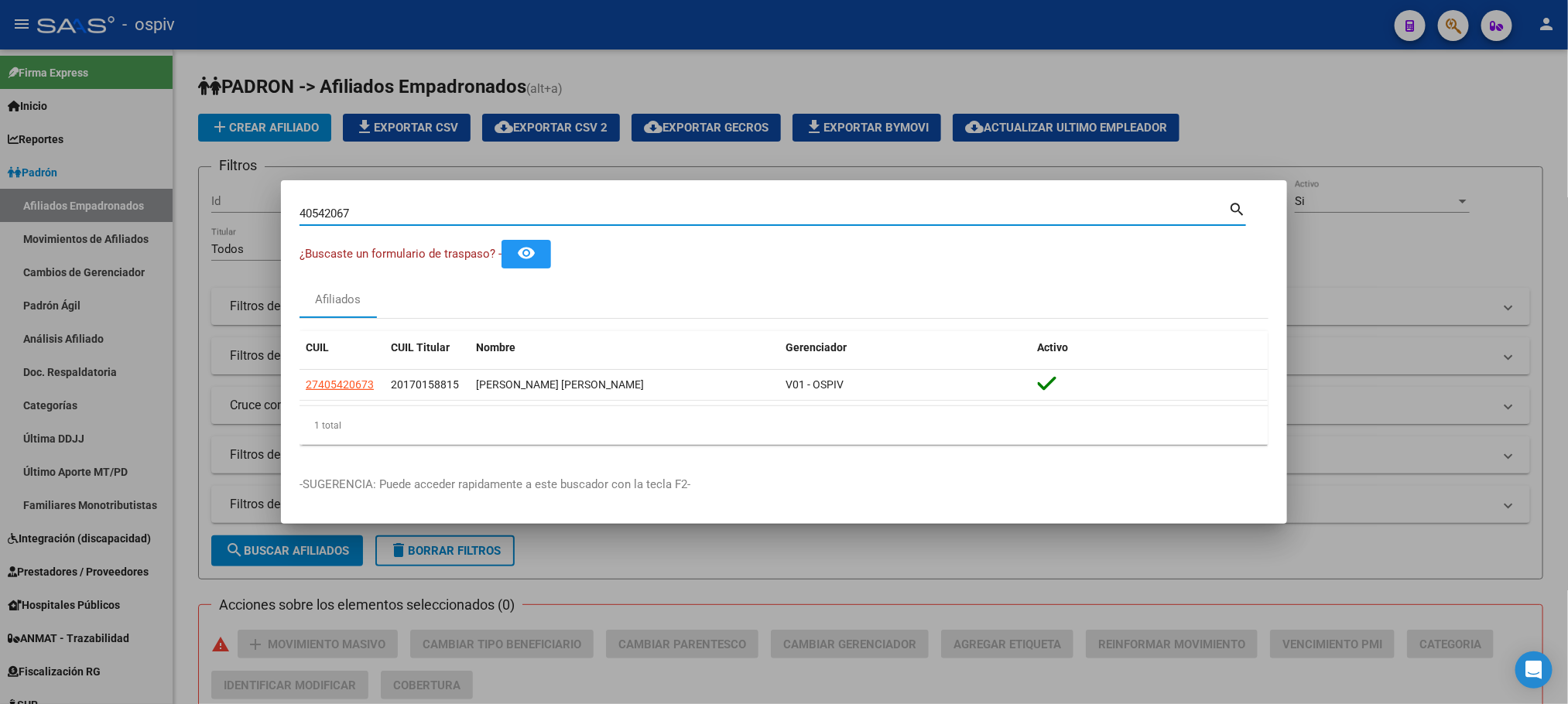
drag, startPoint x: 358, startPoint y: 210, endPoint x: 187, endPoint y: 195, distance: 171.7
click at [187, 195] on div "40542067 Buscar (apellido, dni, cuil, nro traspaso, cuit, obra social) search ¿…" at bounding box center [784, 352] width 1568 height 704
paste input "6009461"
type input "46009461"
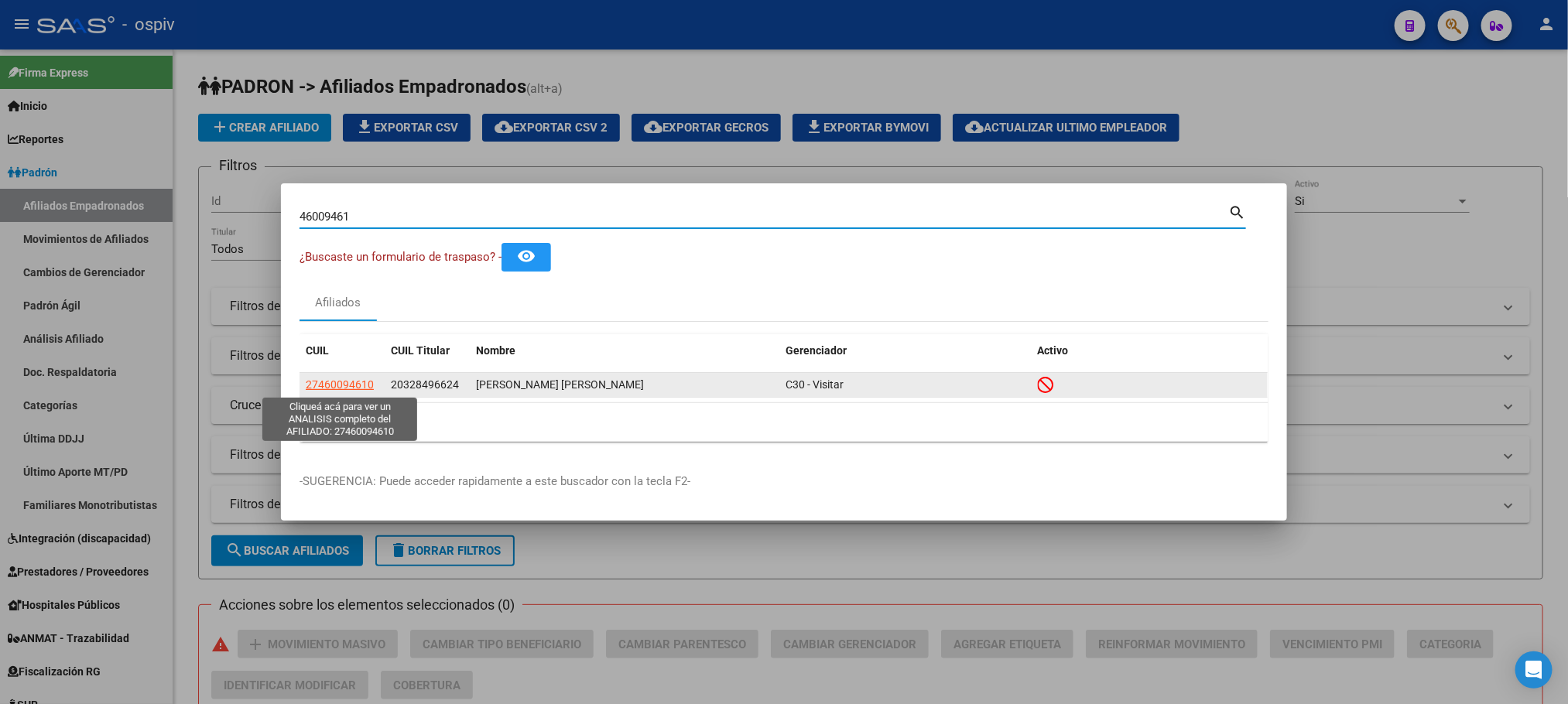
click at [333, 381] on span "27460094610" at bounding box center [339, 384] width 68 height 12
type textarea "27460094610"
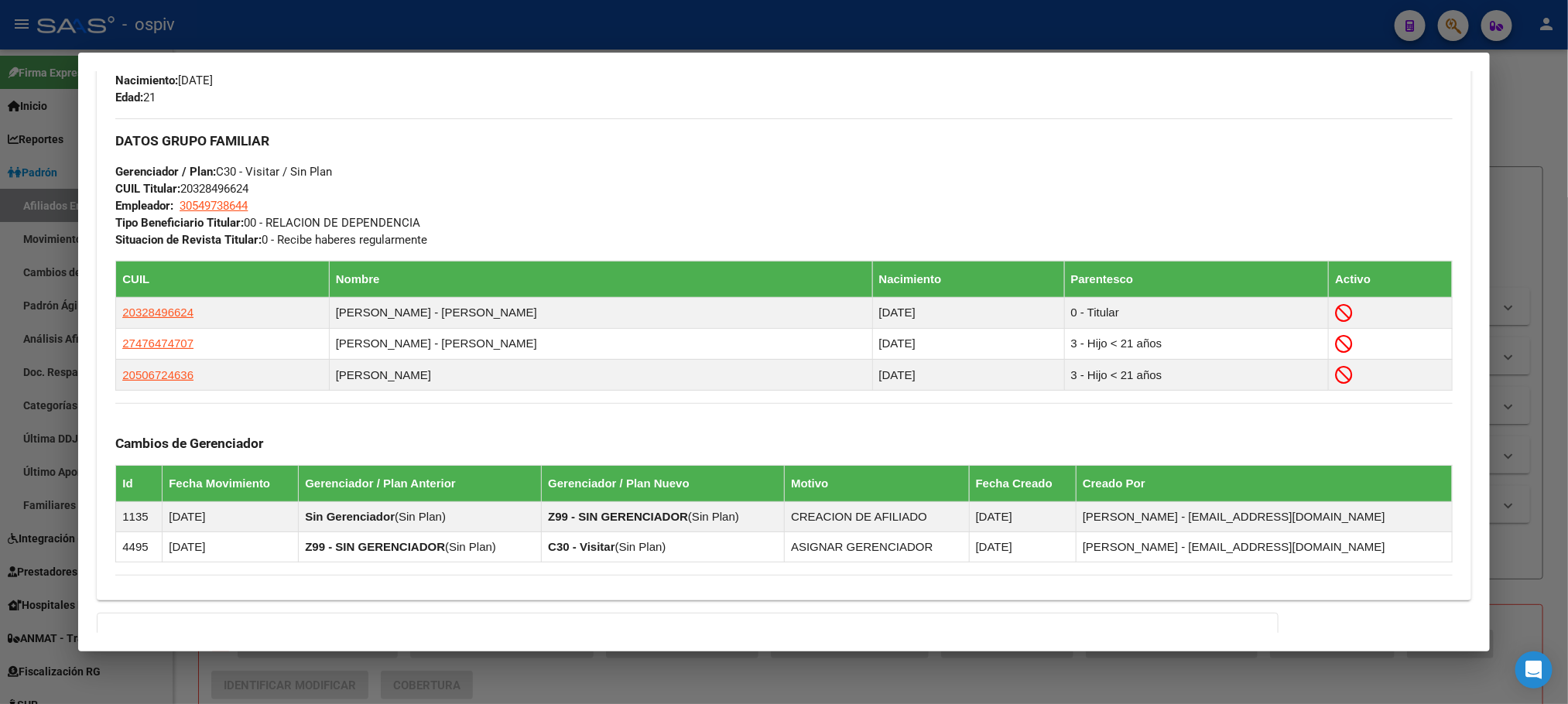
scroll to position [930, 0]
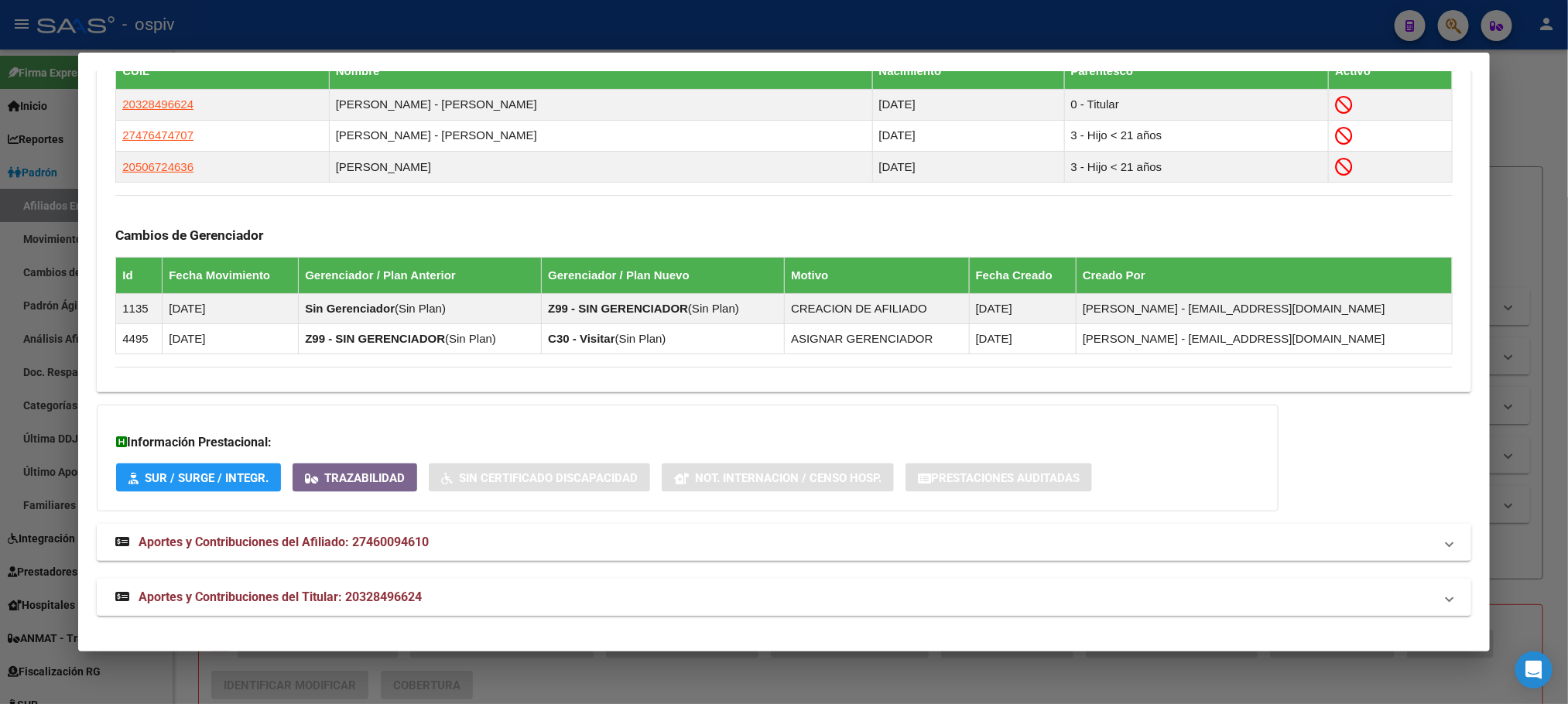
click at [361, 597] on span "Aportes y Contribuciones del Titular: 20328496624" at bounding box center [280, 597] width 283 height 15
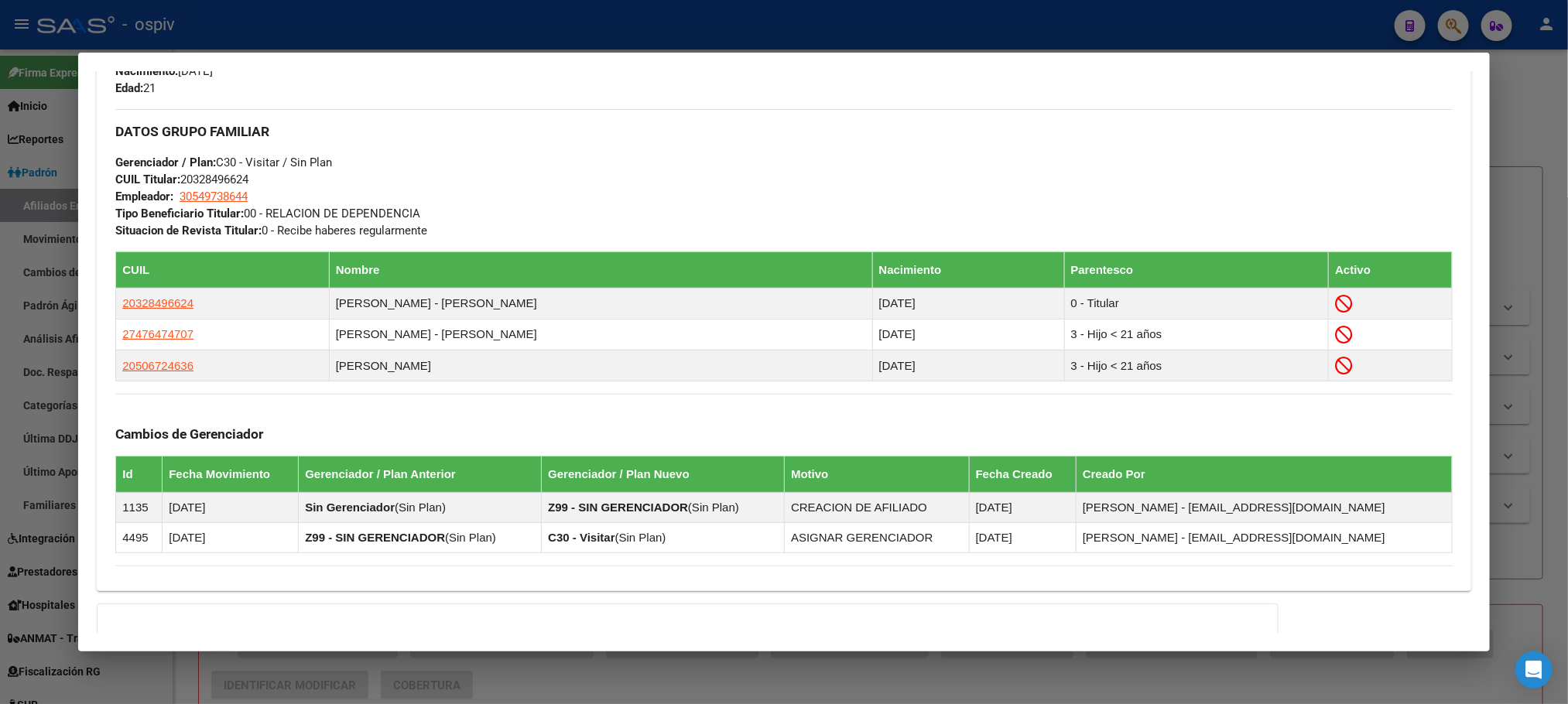
scroll to position [696, 0]
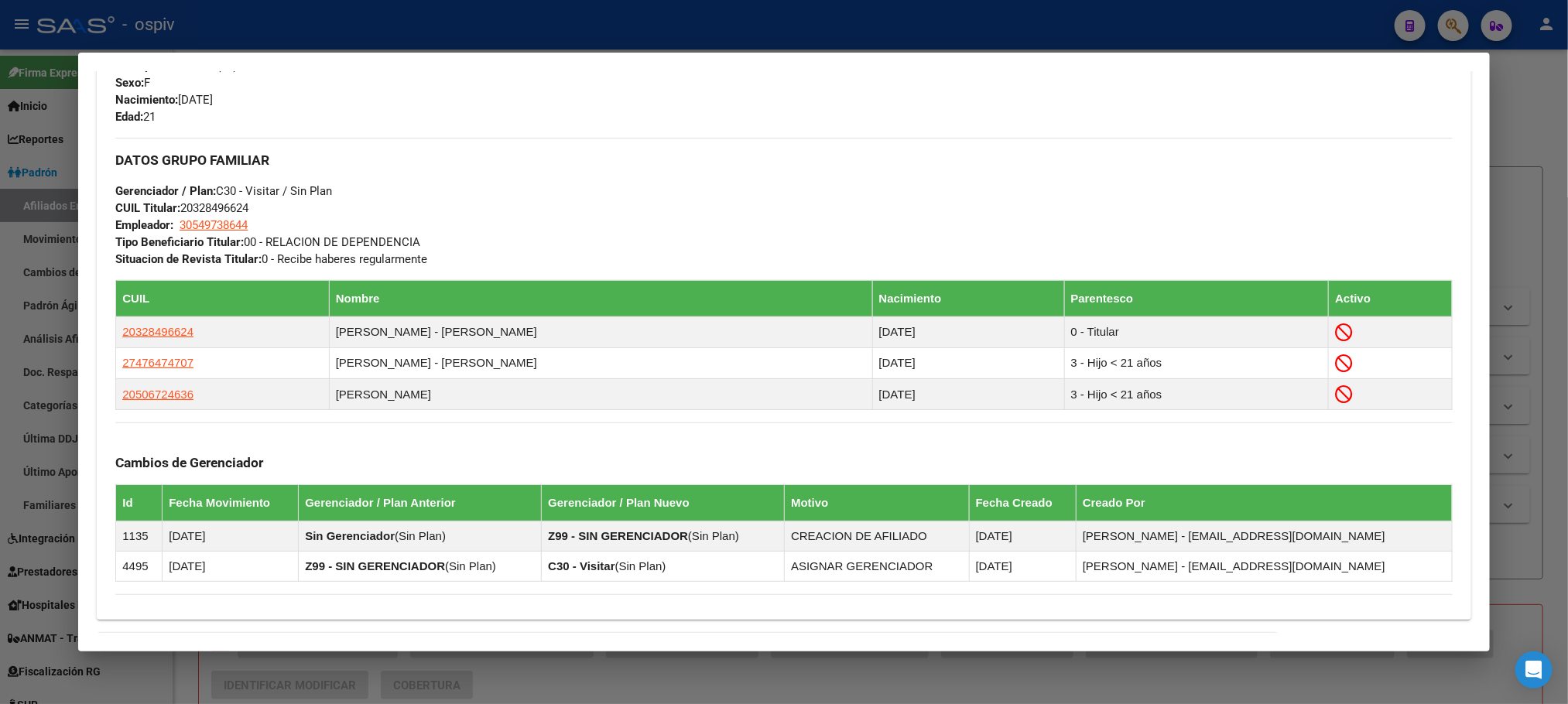
click at [526, 28] on div at bounding box center [784, 352] width 1568 height 704
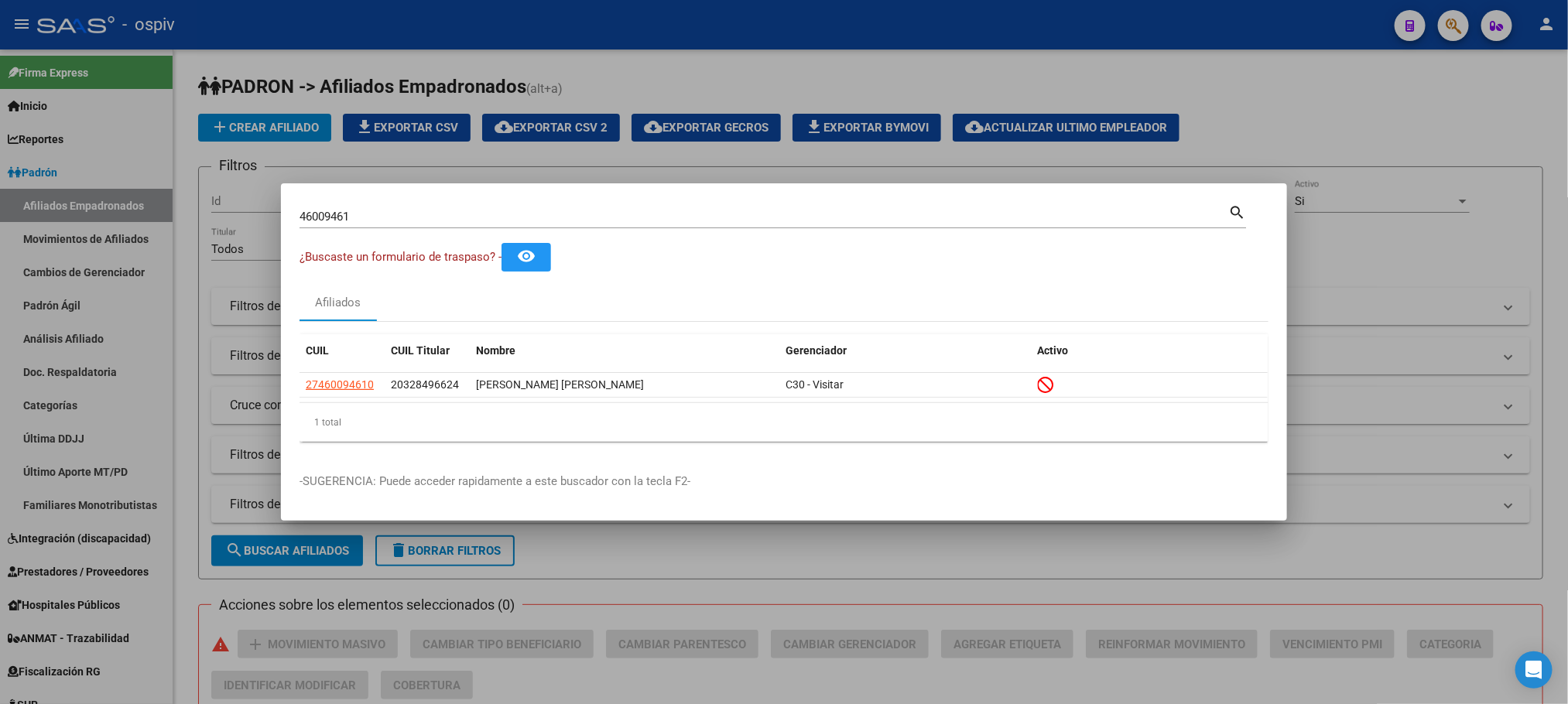
drag, startPoint x: 370, startPoint y: 224, endPoint x: 195, endPoint y: 183, distance: 179.7
click at [195, 183] on div "46009461 Buscar (apellido, dni, cuil, nro traspaso, cuit, obra social) search ¿…" at bounding box center [784, 352] width 1568 height 704
drag, startPoint x: 708, startPoint y: 65, endPoint x: 746, endPoint y: 63, distance: 38.1
click at [711, 63] on div at bounding box center [784, 352] width 1568 height 704
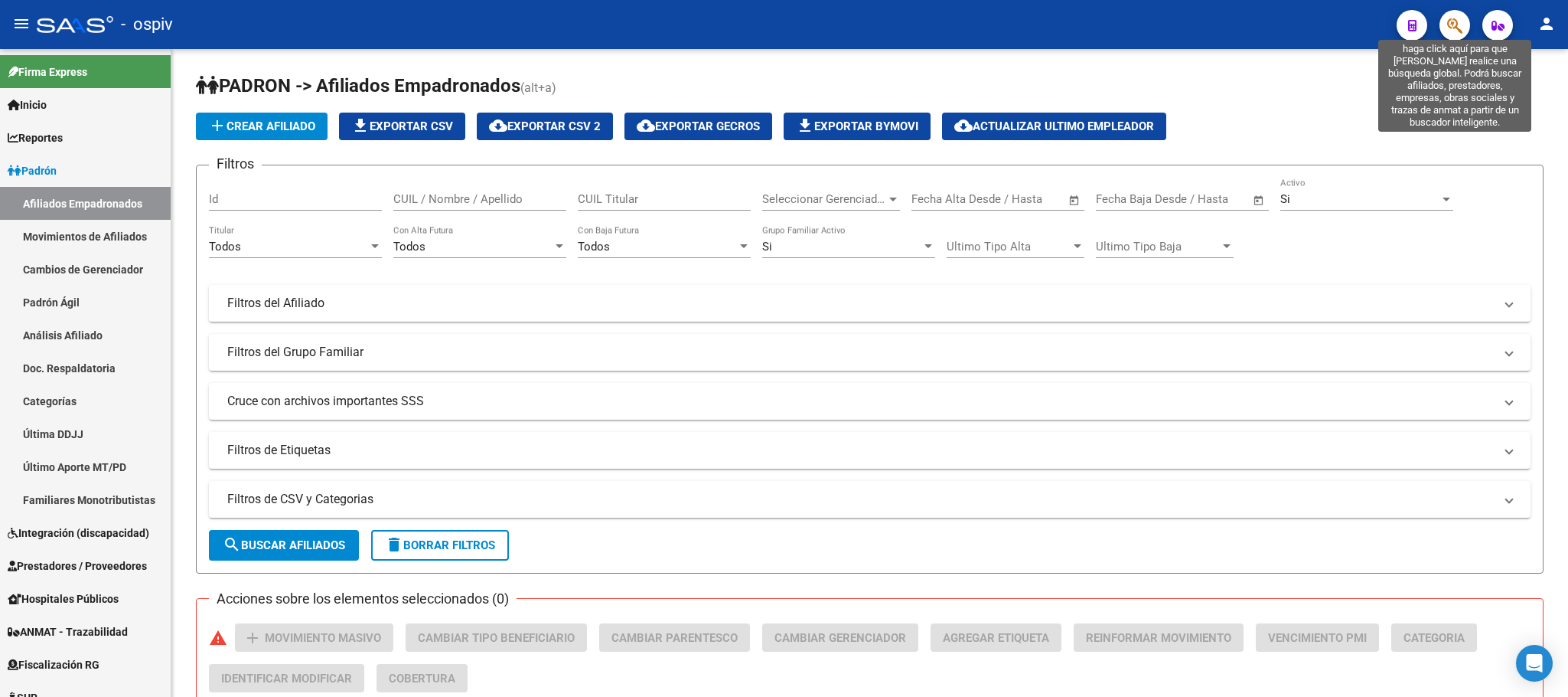
click at [1458, 30] on icon "button" at bounding box center [1455, 25] width 15 height 18
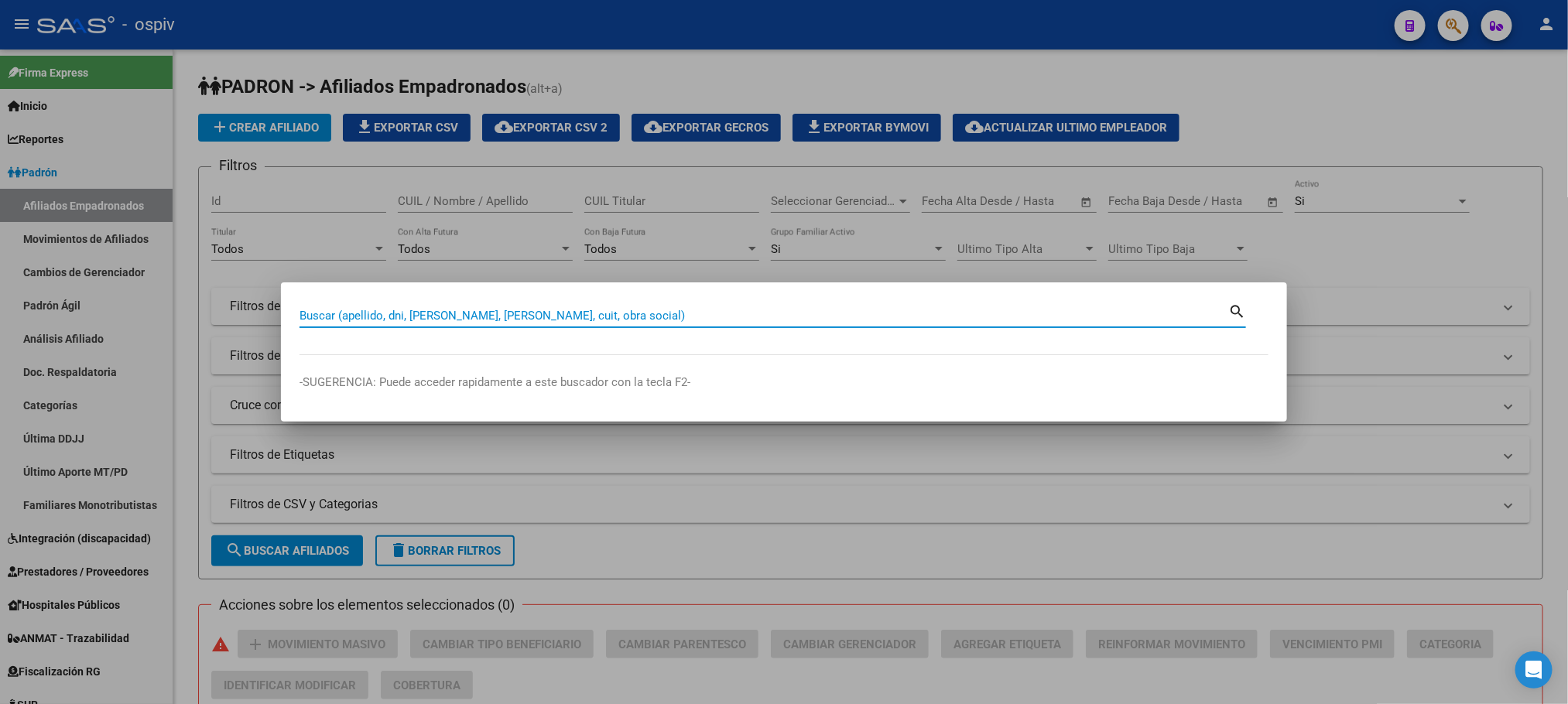
paste input "26145870"
type input "26145870"
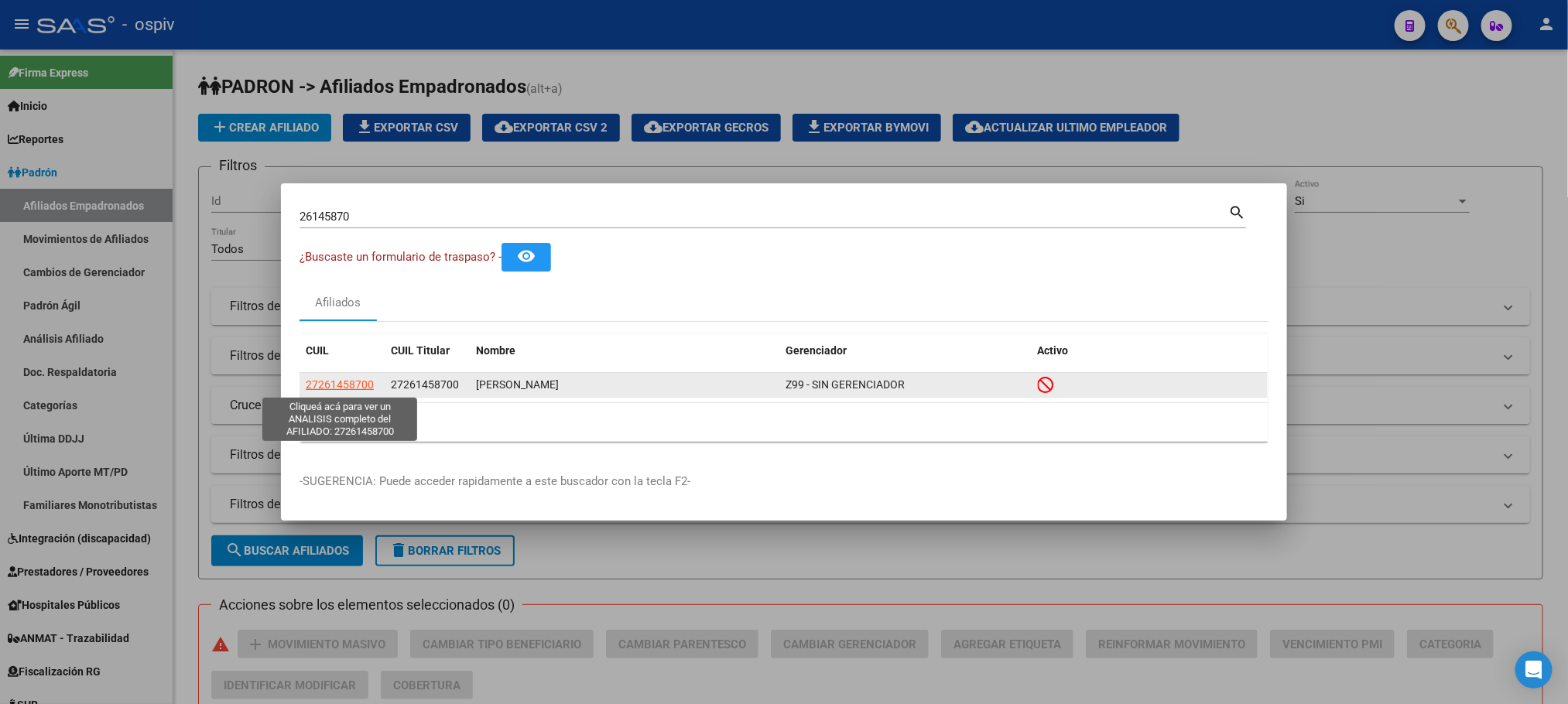
click at [330, 383] on span "27261458700" at bounding box center [339, 384] width 68 height 12
type textarea "27261458700"
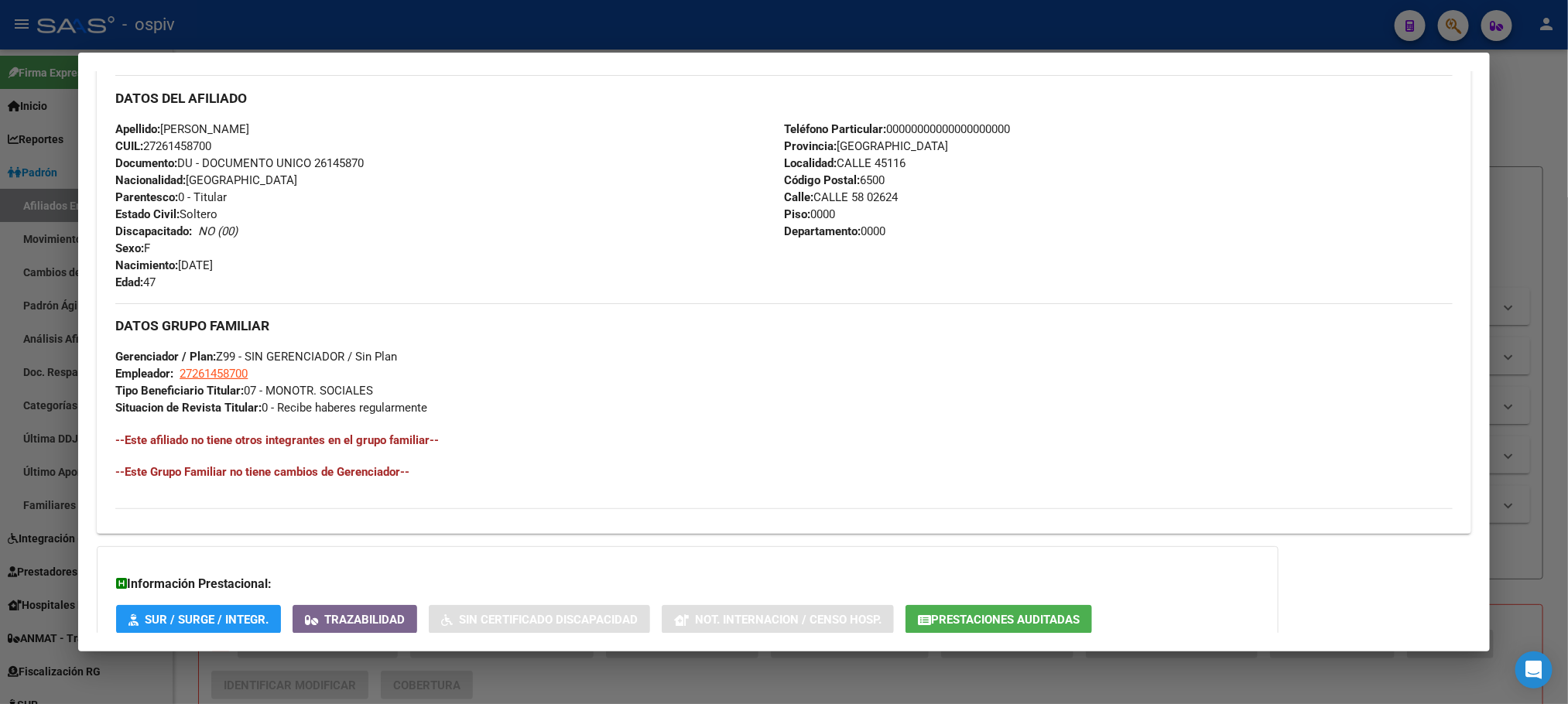
scroll to position [648, 0]
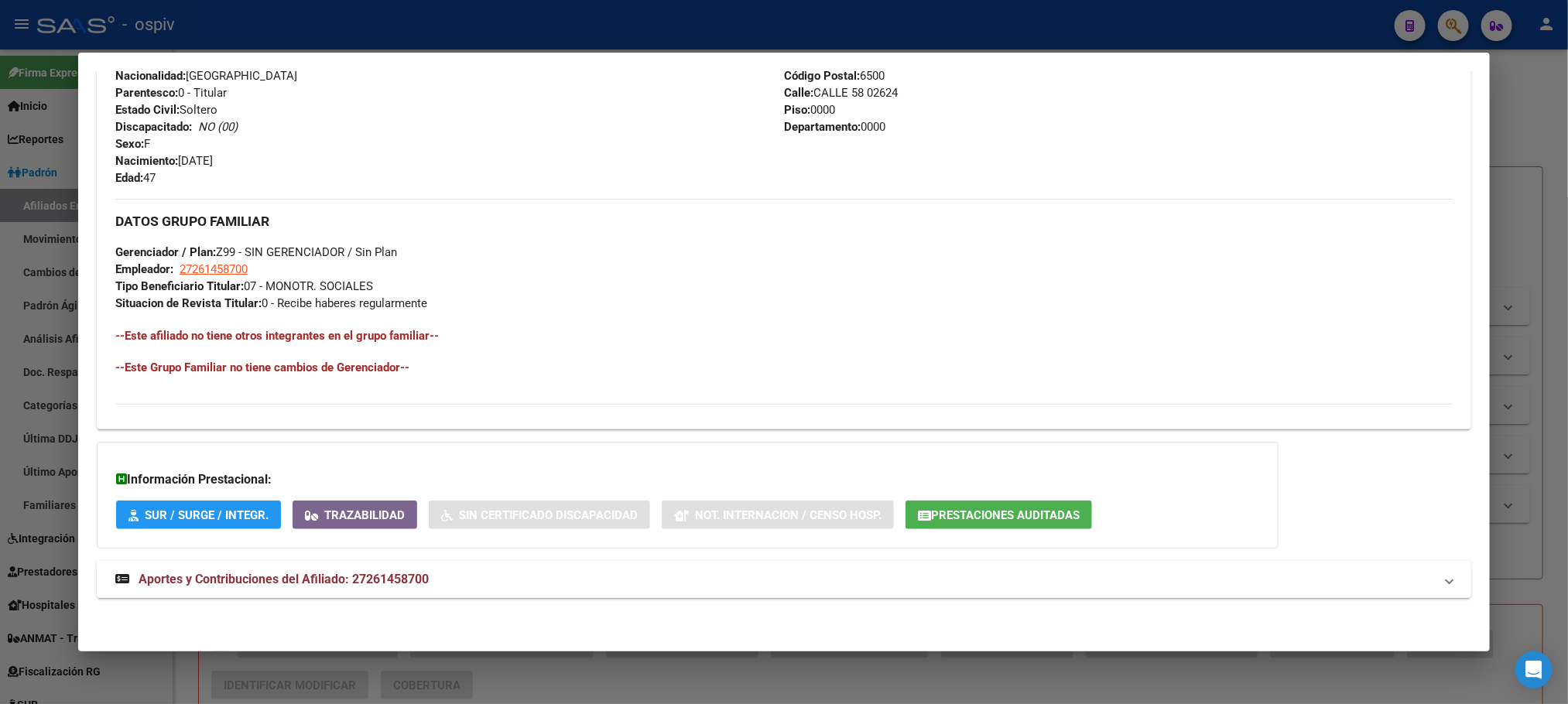
drag, startPoint x: 338, startPoint y: 580, endPoint x: 352, endPoint y: 569, distance: 17.8
click at [339, 579] on span "Aportes y Contribuciones del Afiliado: 27261458700" at bounding box center [283, 579] width 291 height 15
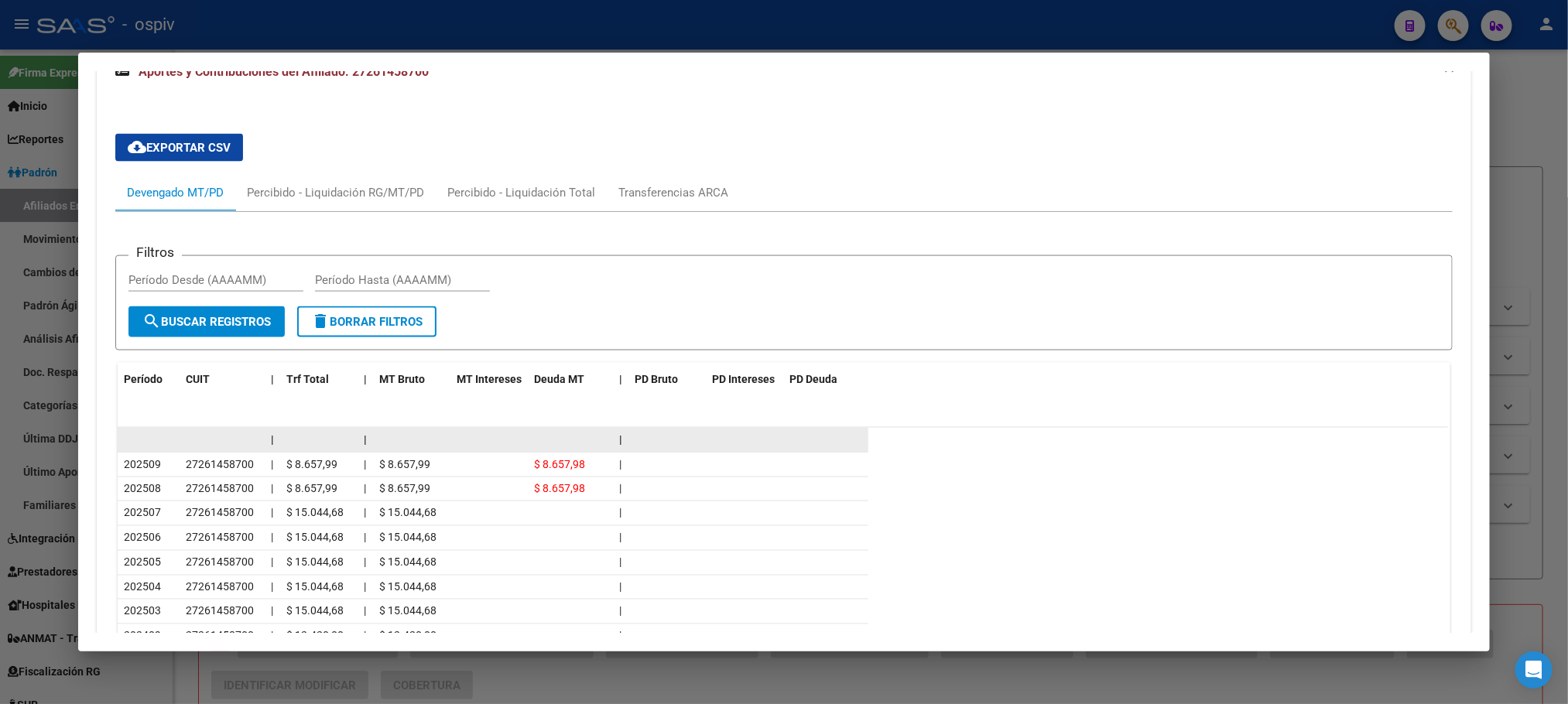
scroll to position [1349, 0]
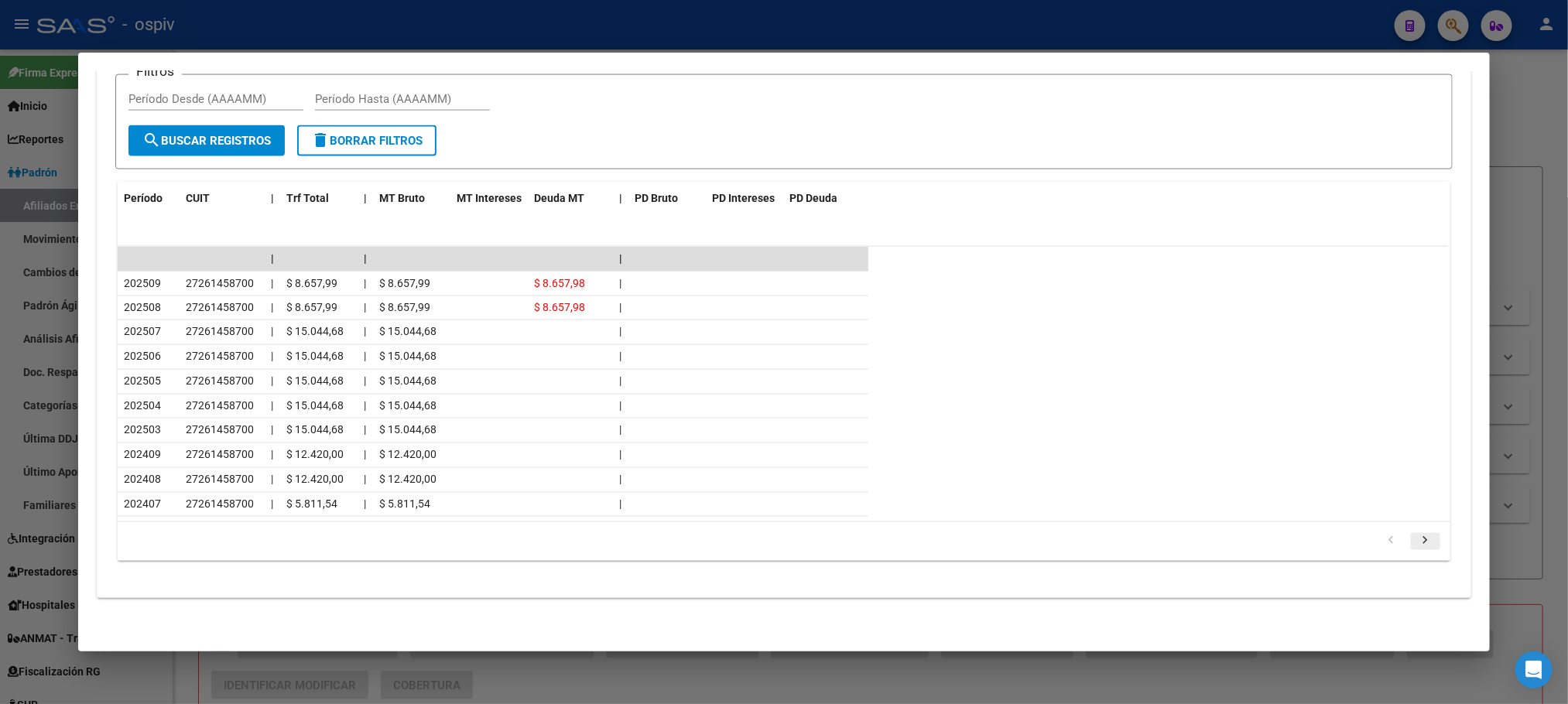
click at [1416, 536] on icon "go to next page" at bounding box center [1426, 542] width 20 height 19
click at [1416, 543] on icon "go to next page" at bounding box center [1426, 542] width 20 height 19
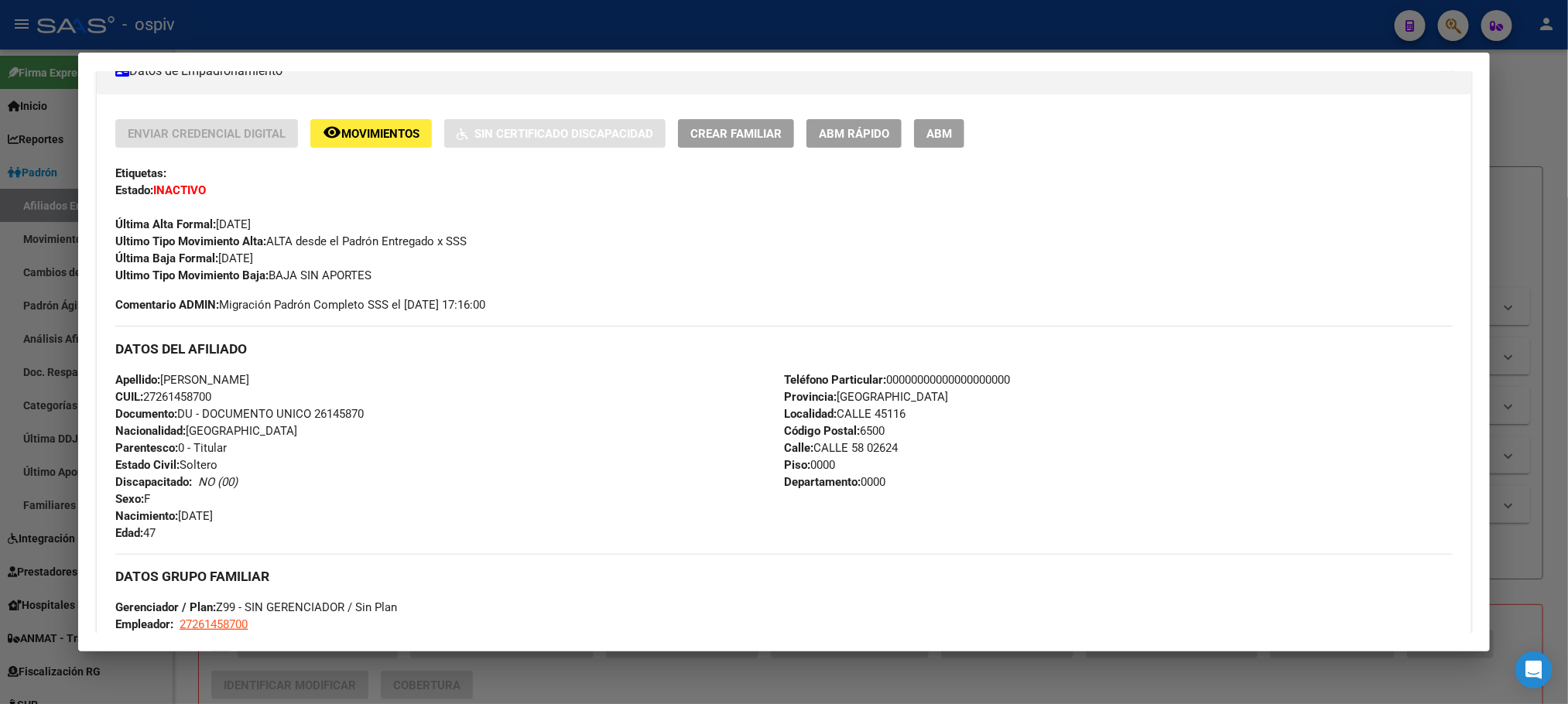
scroll to position [0, 0]
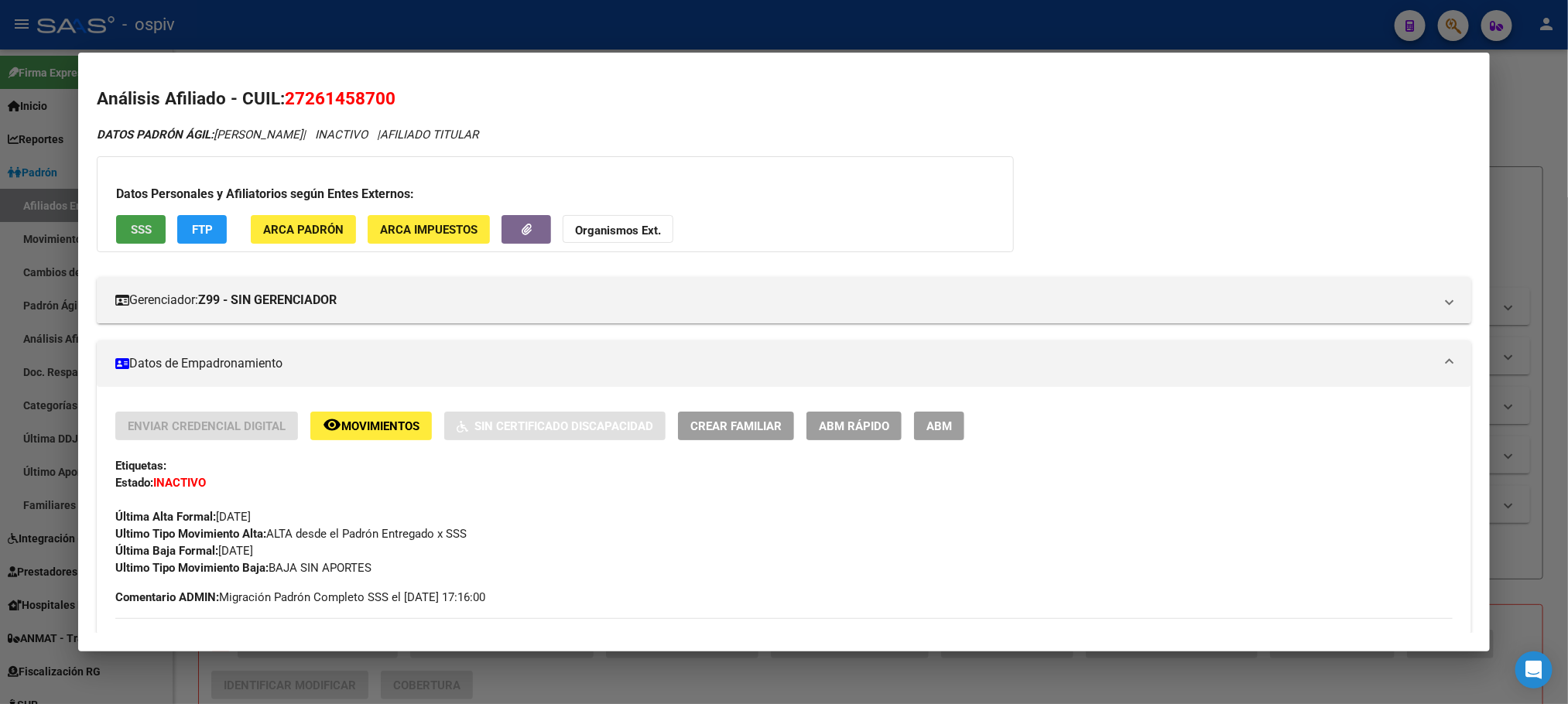
click at [135, 230] on span "SSS" at bounding box center [141, 230] width 21 height 14
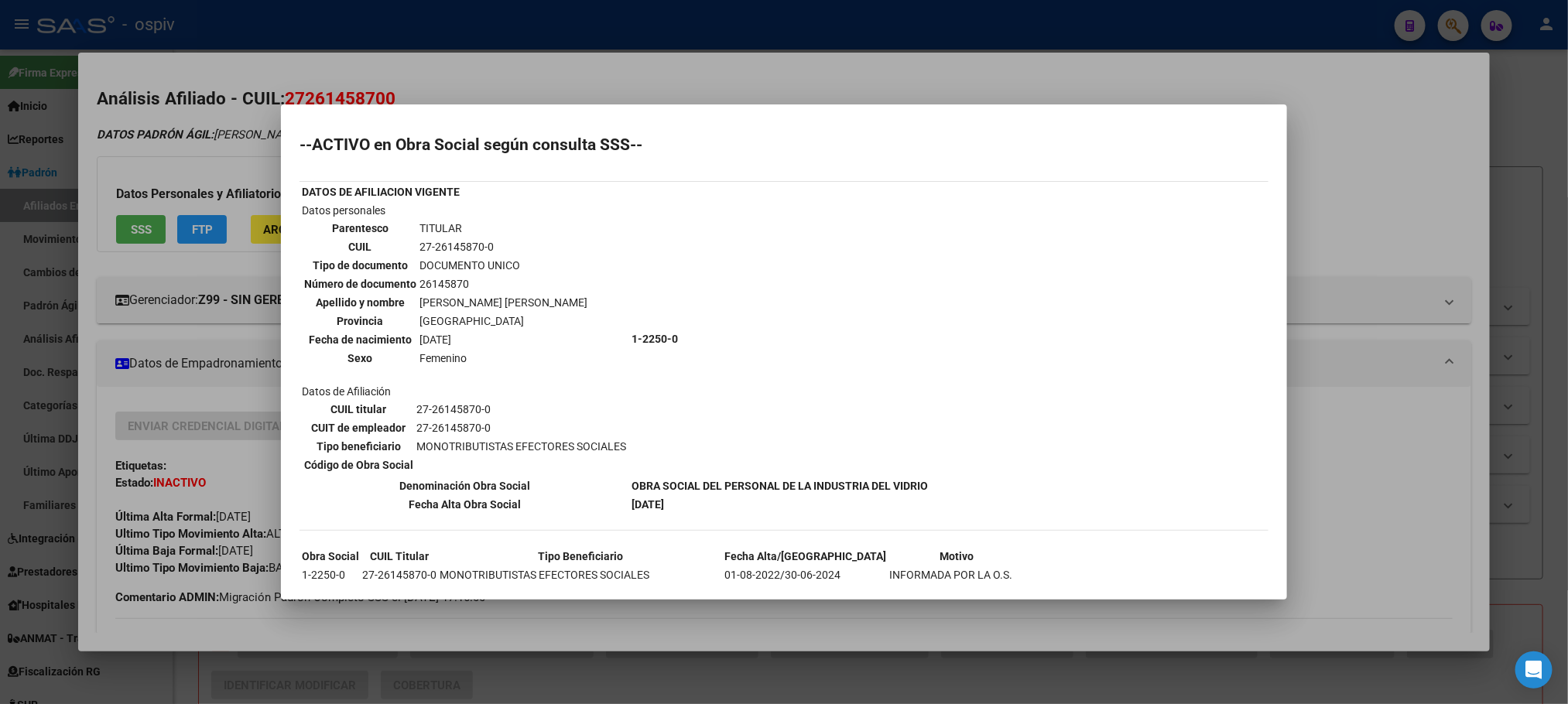
click at [263, 430] on div at bounding box center [784, 352] width 1568 height 704
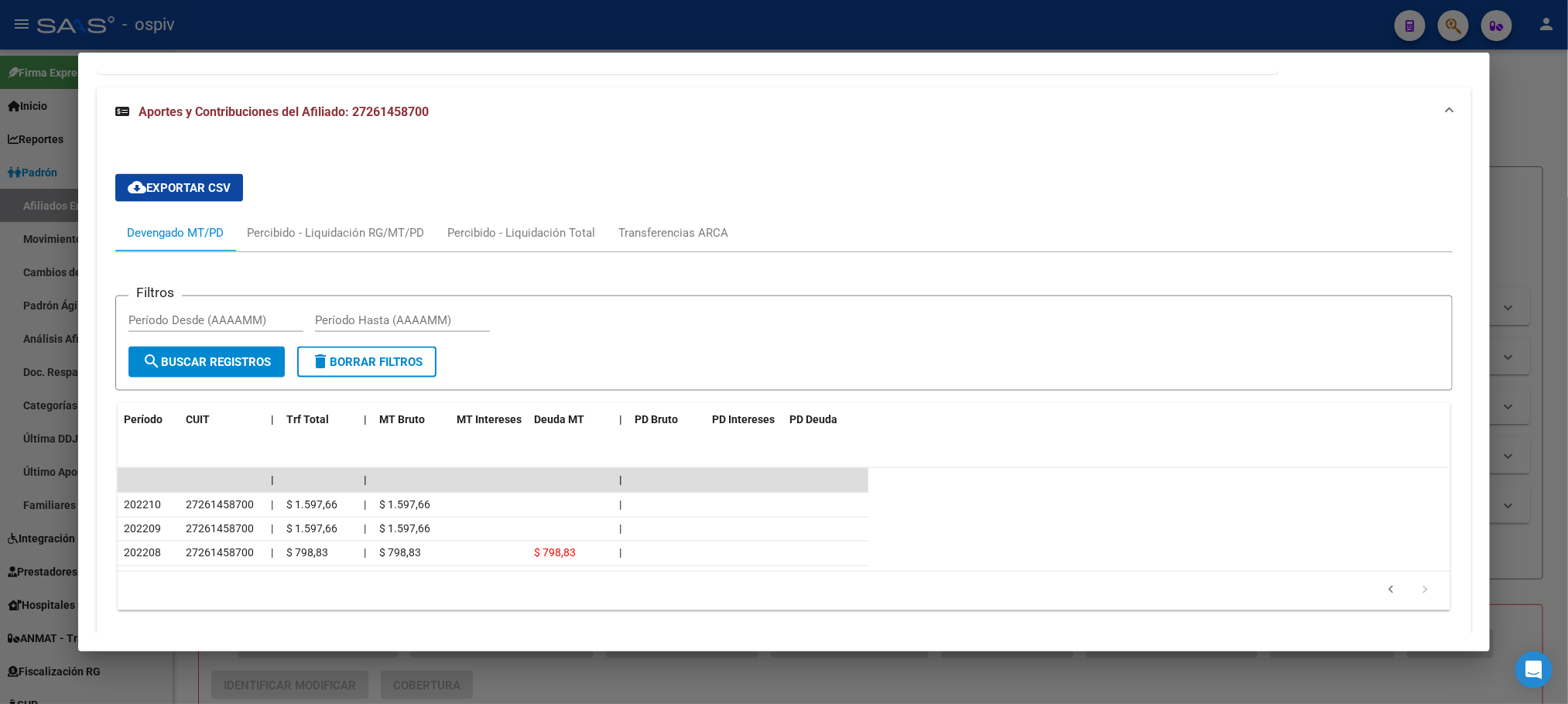
scroll to position [1175, 0]
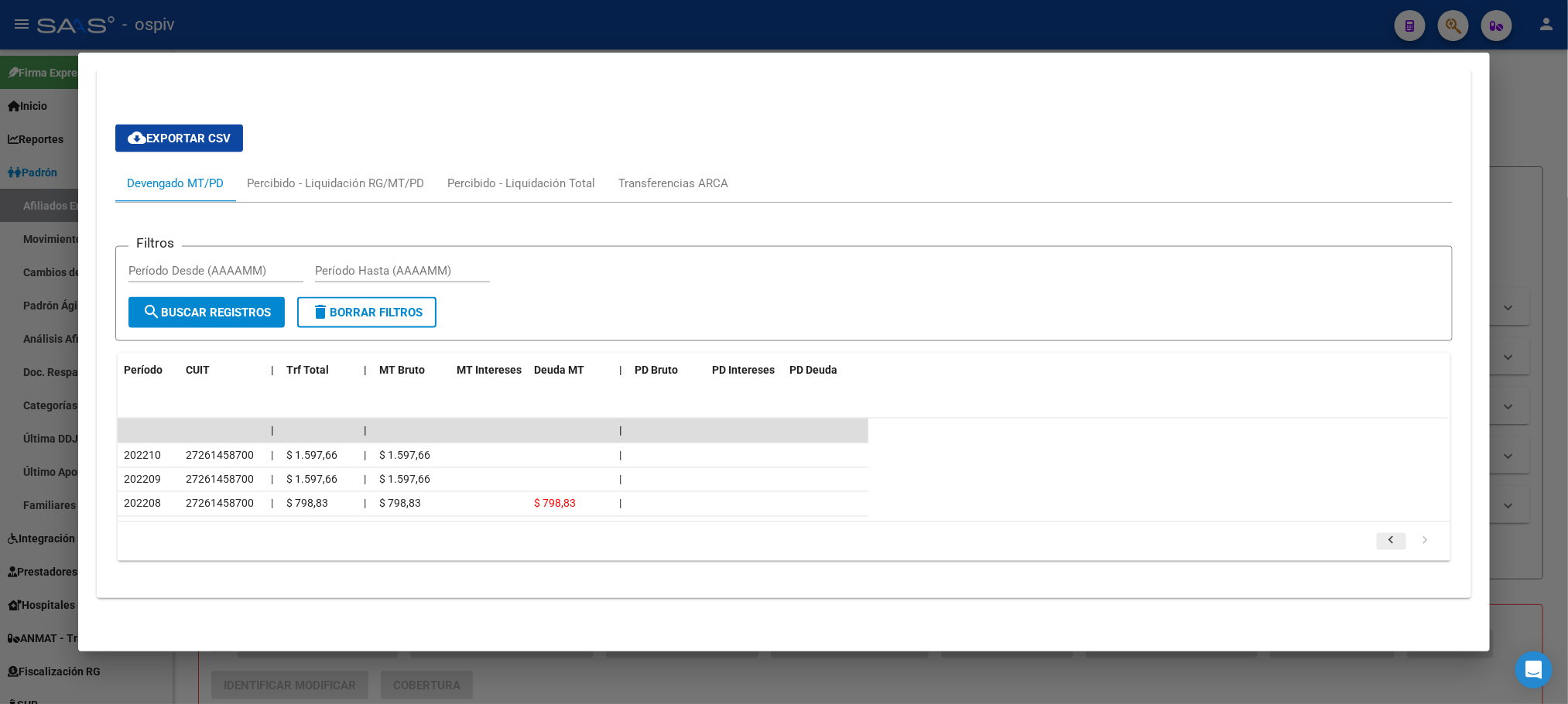
click at [1381, 543] on icon "go to previous page" at bounding box center [1391, 542] width 20 height 19
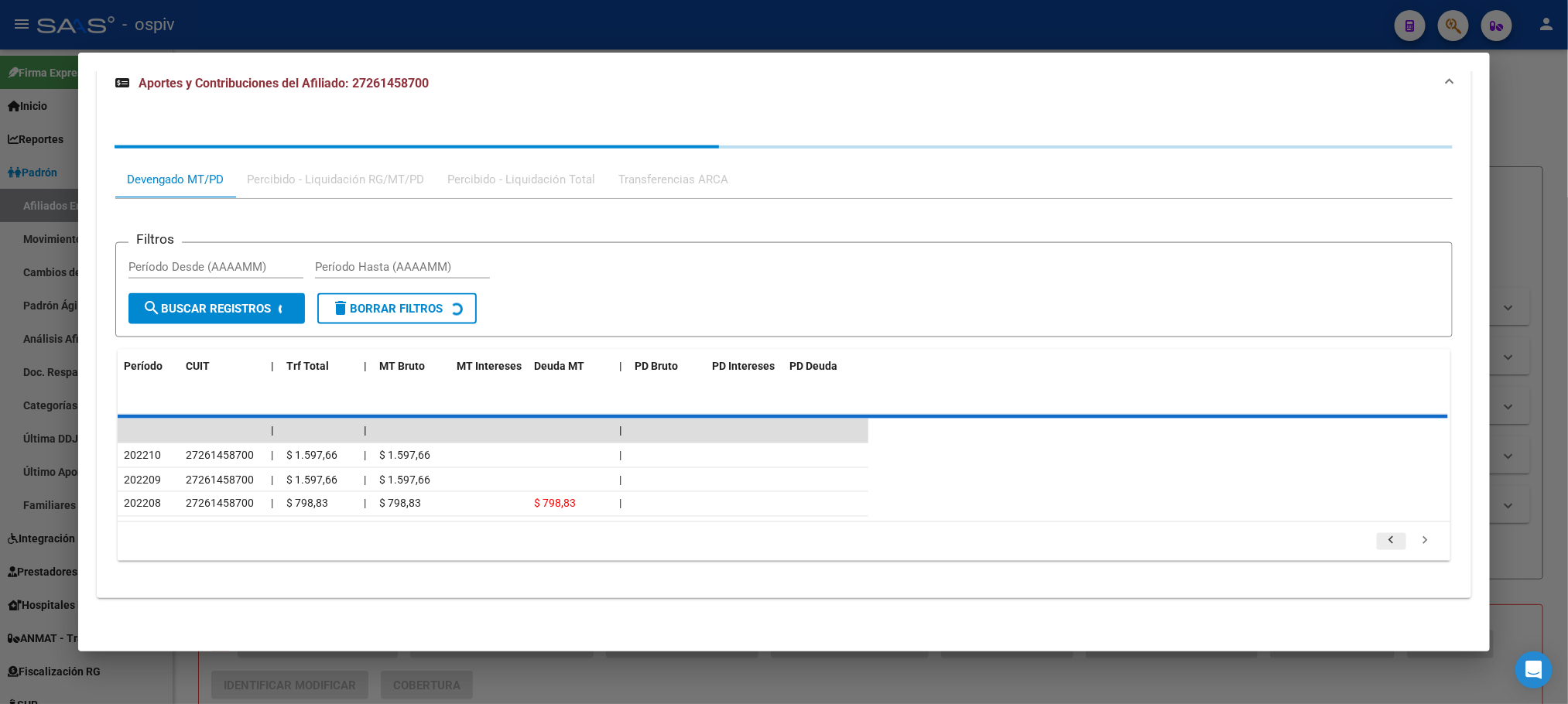
scroll to position [1153, 0]
click at [1381, 543] on div "40 total 1 2 3 4" at bounding box center [783, 542] width 1332 height 39
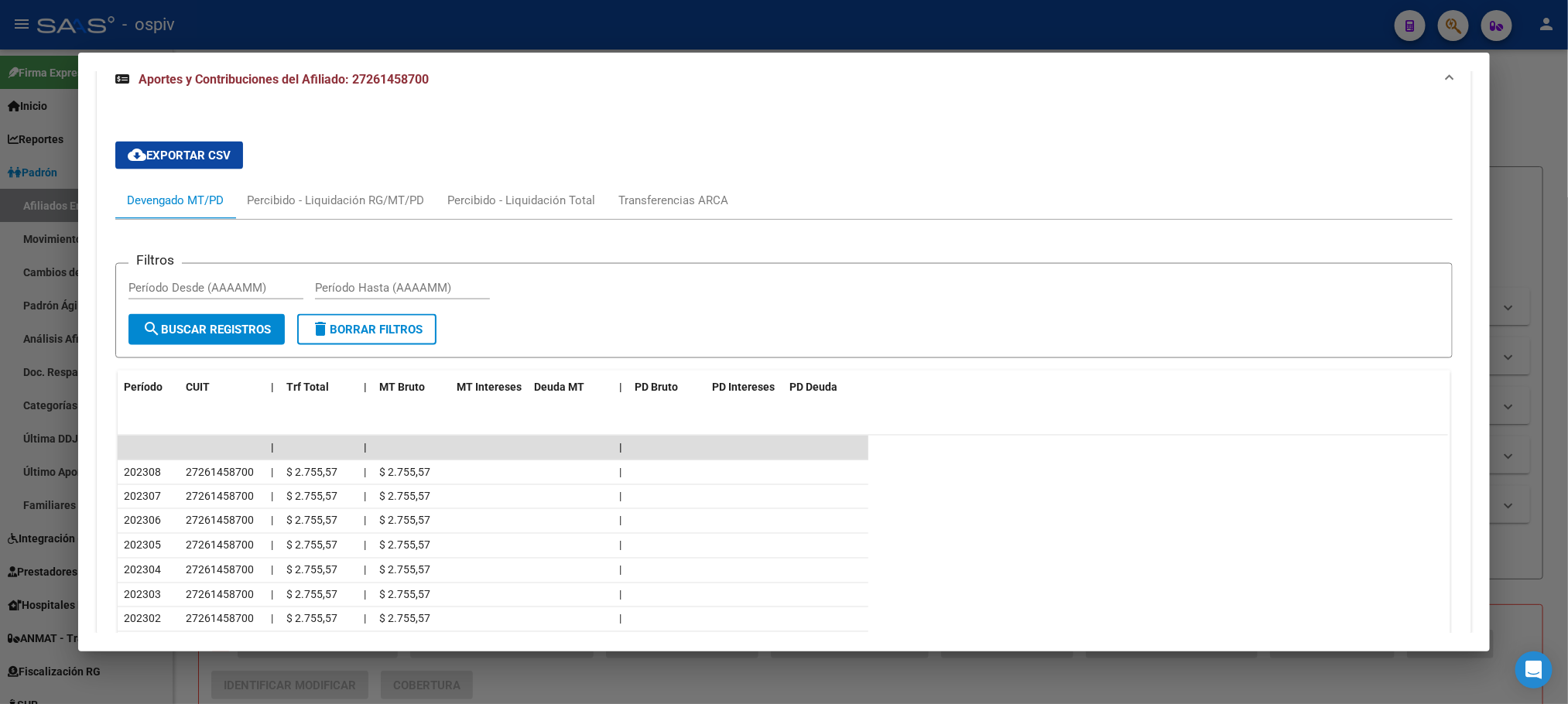
click at [1381, 543] on datatable-row-wrapper "202305 27261458700 | $ 2.755,57 | $ 2.755,57 |" at bounding box center [783, 546] width 1331 height 25
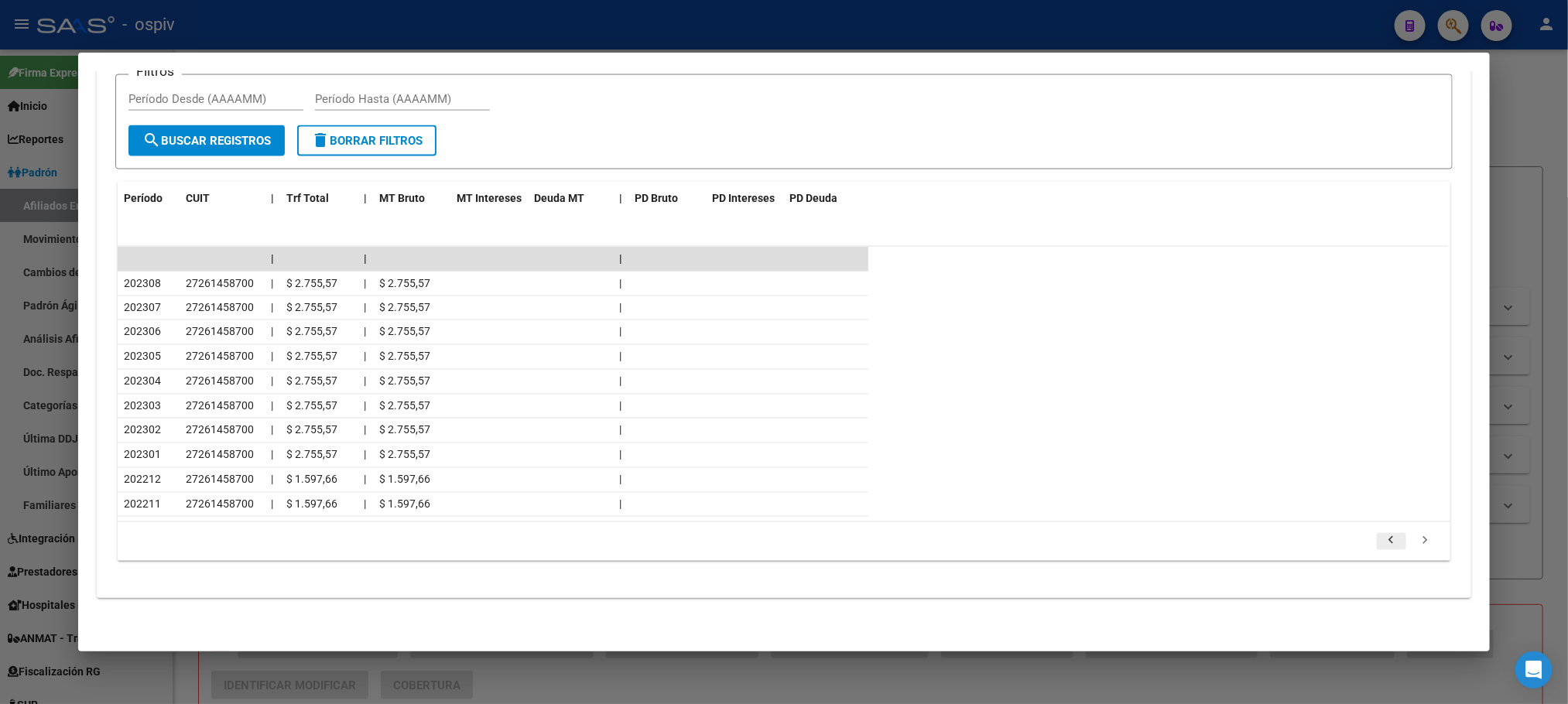
click at [1392, 536] on link "go to previous page" at bounding box center [1391, 541] width 29 height 17
click at [1382, 537] on icon "go to previous page" at bounding box center [1391, 542] width 20 height 19
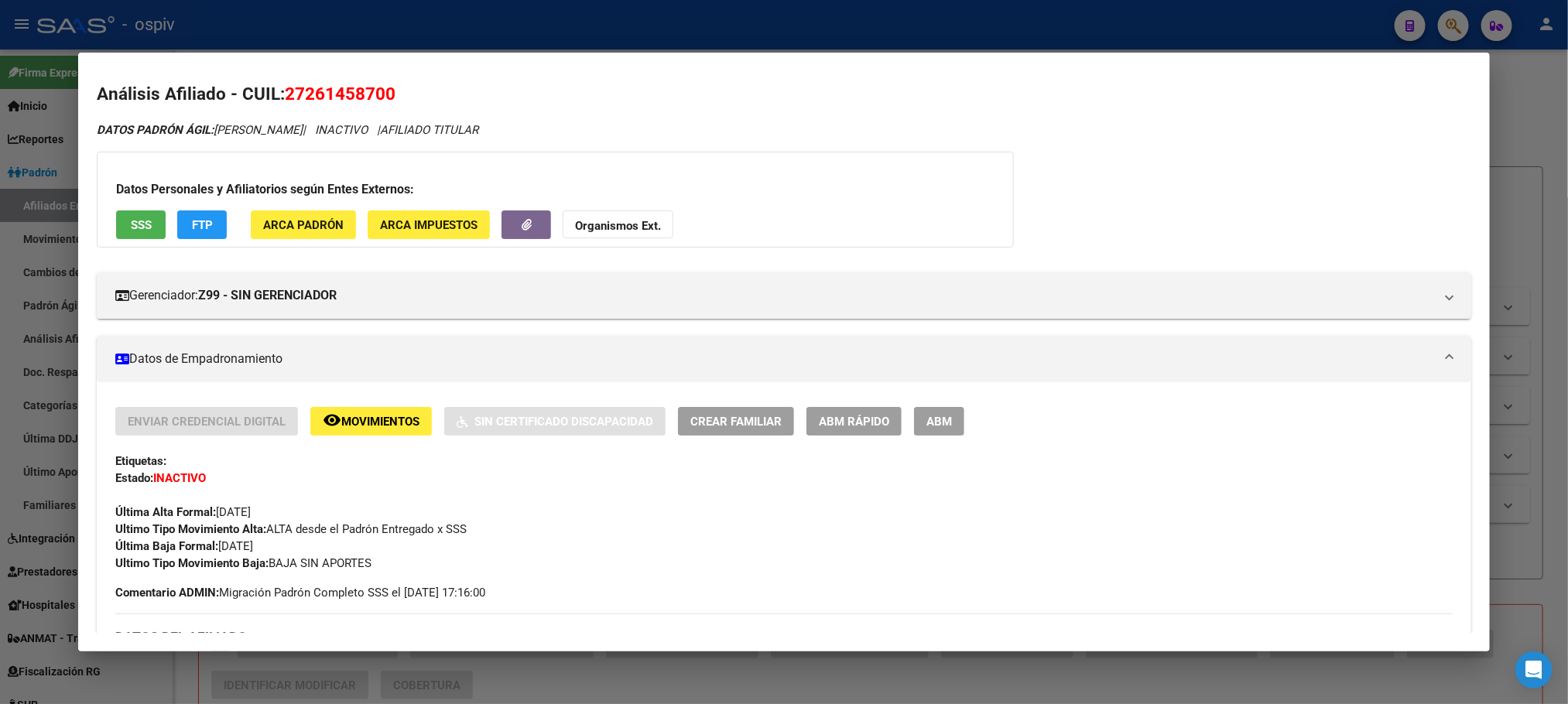
scroll to position [0, 0]
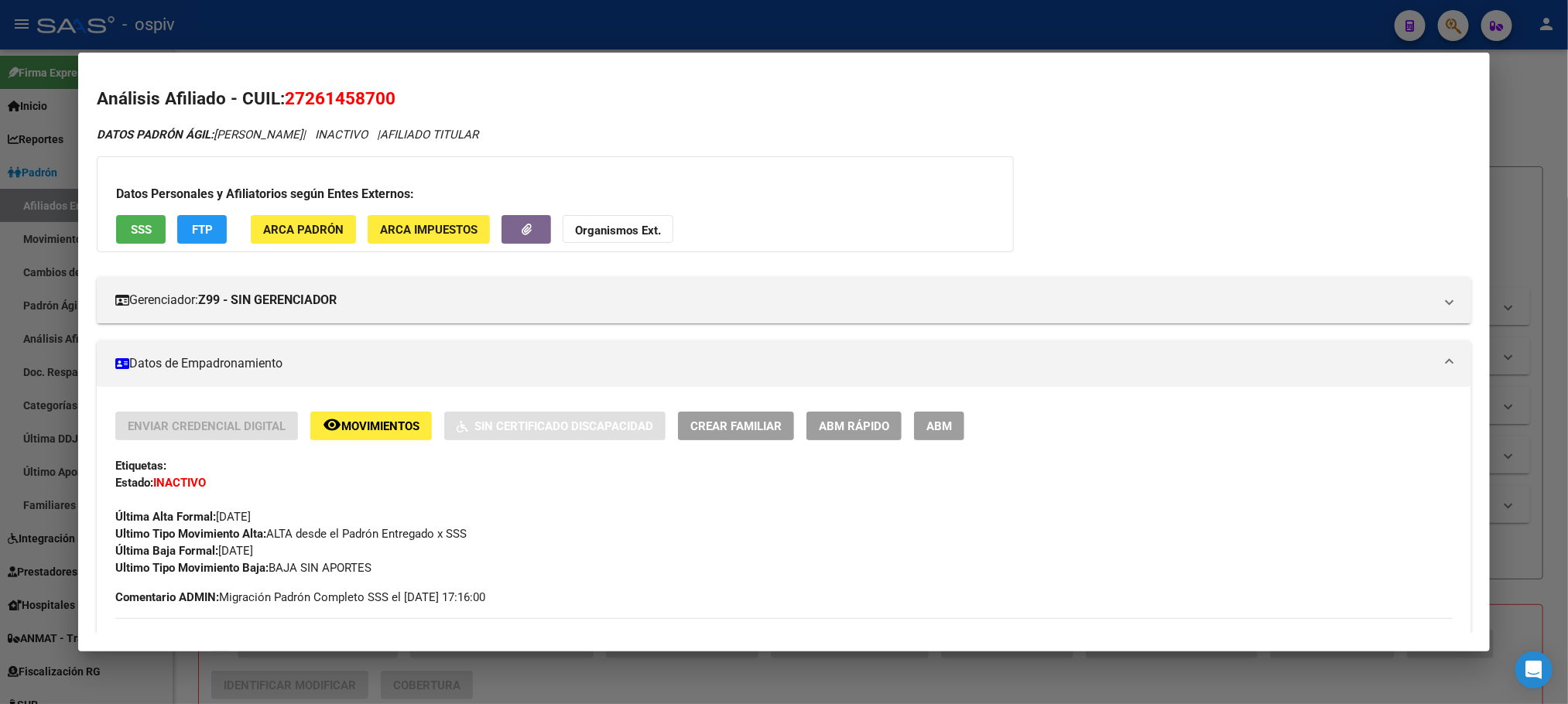
drag, startPoint x: 440, startPoint y: 30, endPoint x: 521, endPoint y: 53, distance: 84.2
click at [442, 28] on div at bounding box center [784, 352] width 1568 height 704
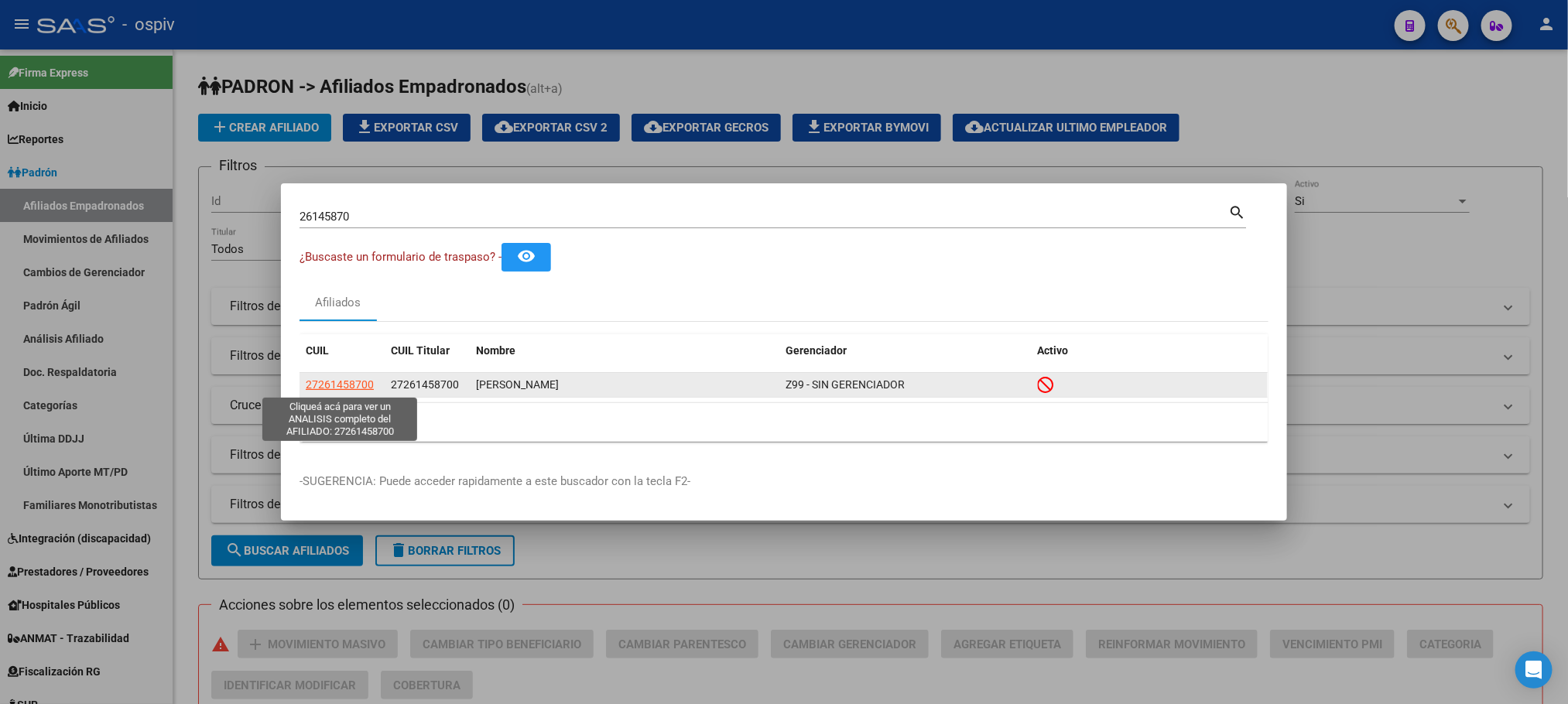
click at [333, 388] on span "27261458700" at bounding box center [339, 384] width 68 height 12
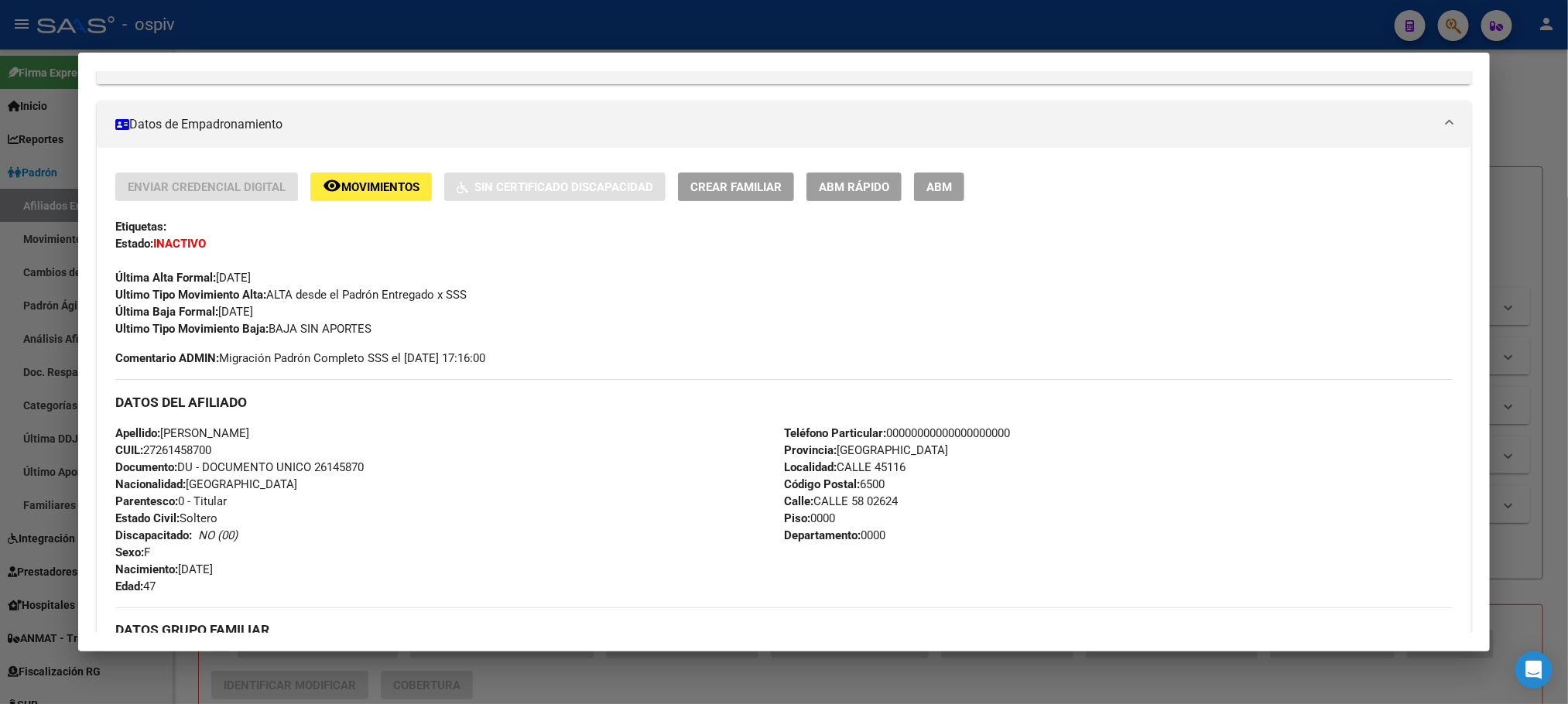
scroll to position [464, 0]
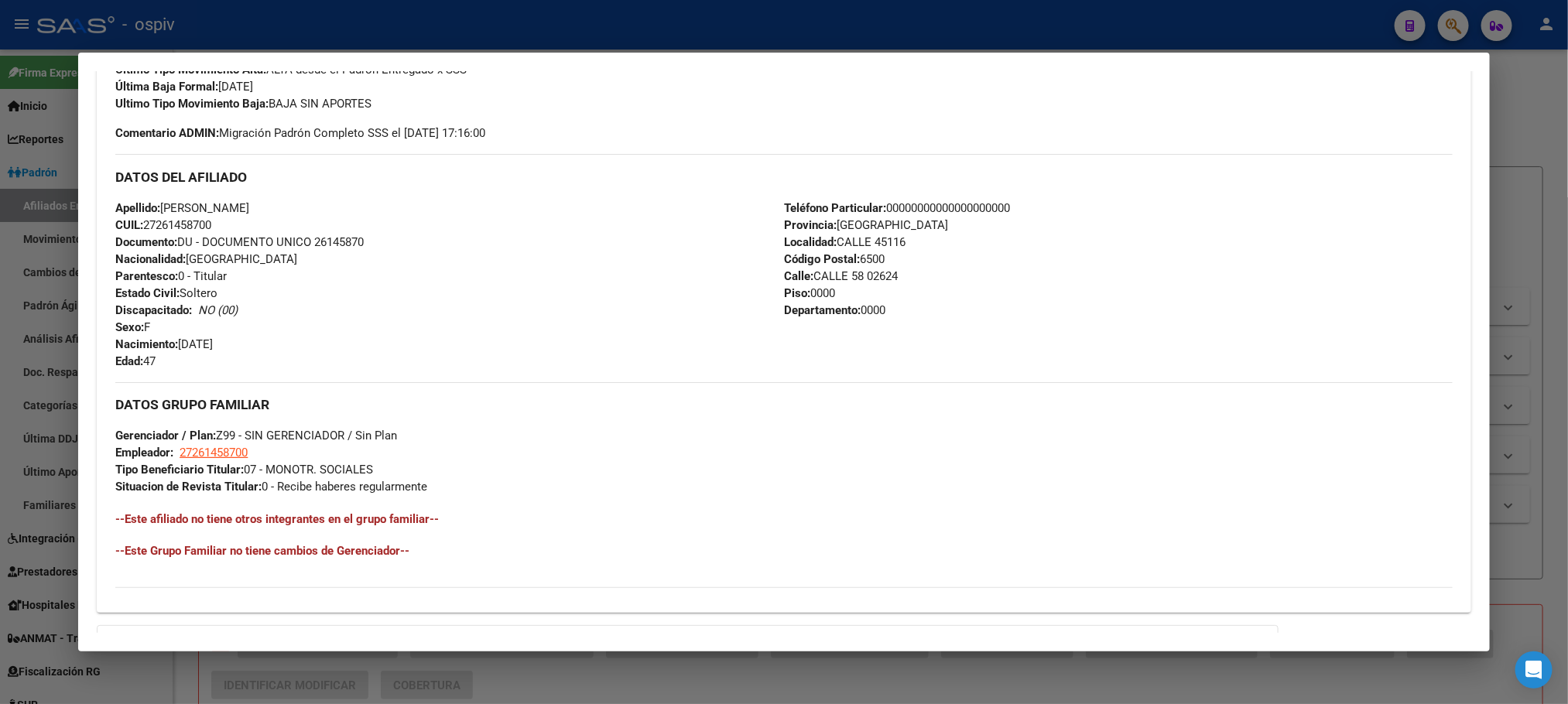
drag, startPoint x: 580, startPoint y: 33, endPoint x: 588, endPoint y: 66, distance: 34.0
click at [580, 33] on div at bounding box center [784, 352] width 1568 height 704
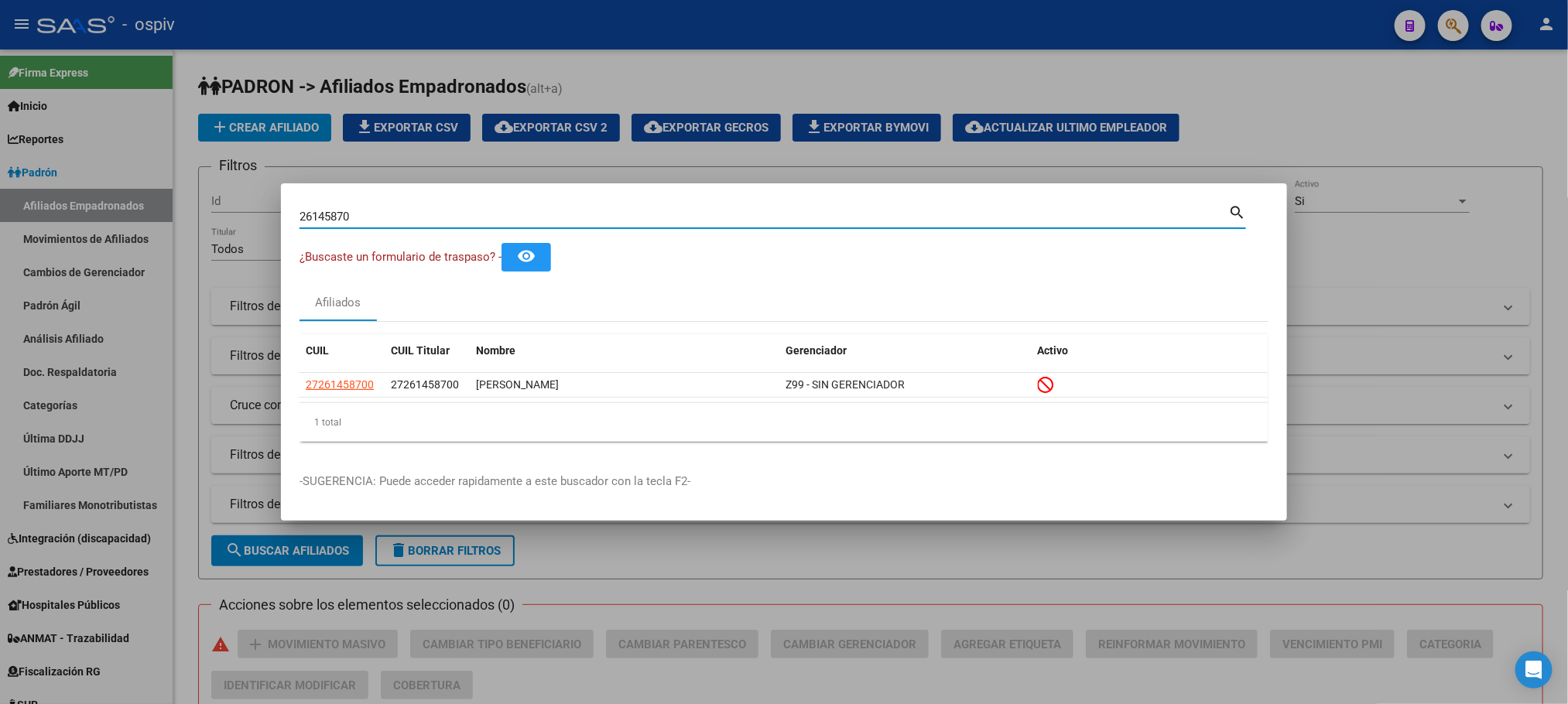
drag, startPoint x: 364, startPoint y: 219, endPoint x: 253, endPoint y: 204, distance: 112.0
click at [253, 204] on div "26145870 Buscar (apellido, dni, cuil, nro traspaso, cuit, obra social) search ¿…" at bounding box center [784, 352] width 1568 height 704
paste input "3408499"
type input "34084990"
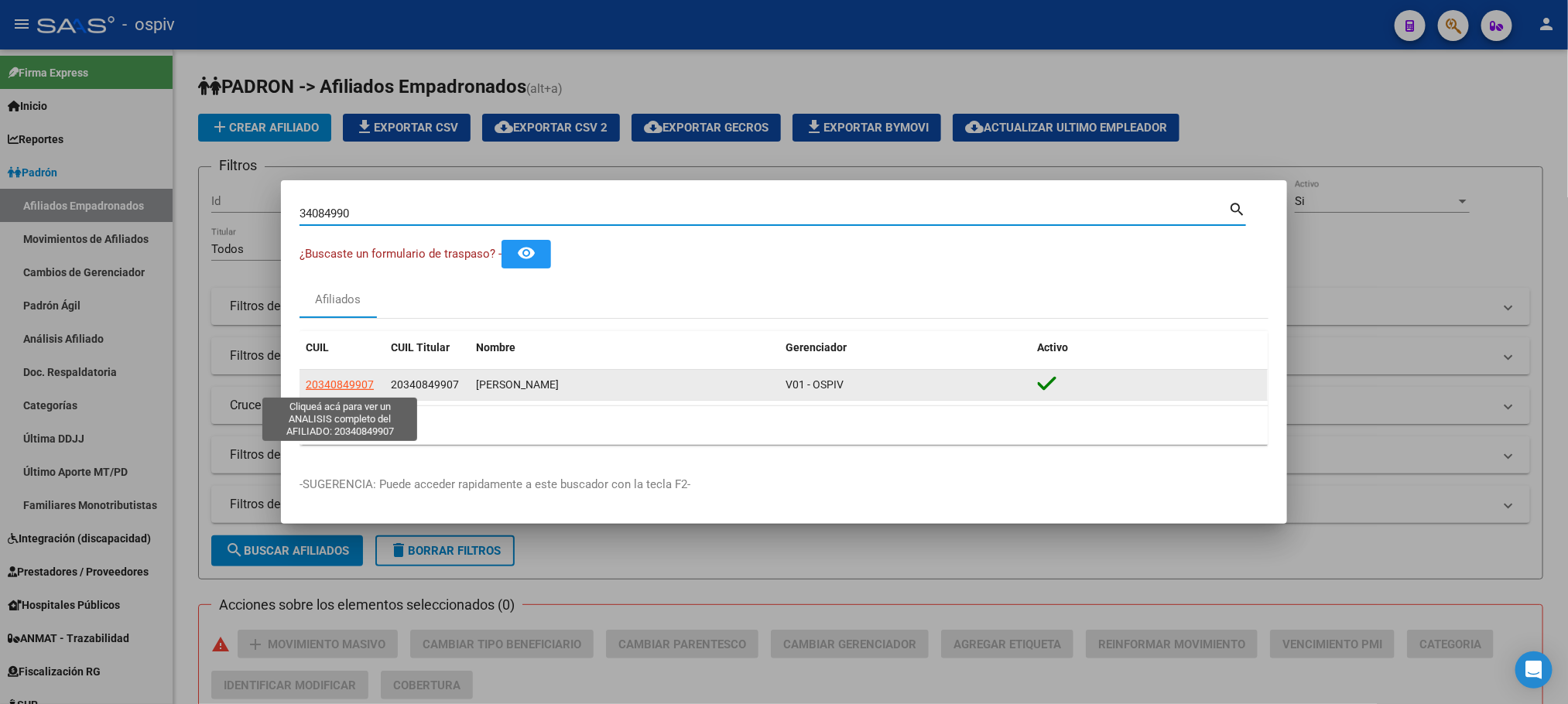
click at [354, 382] on span "20340849907" at bounding box center [339, 384] width 68 height 12
type textarea "20340849907"
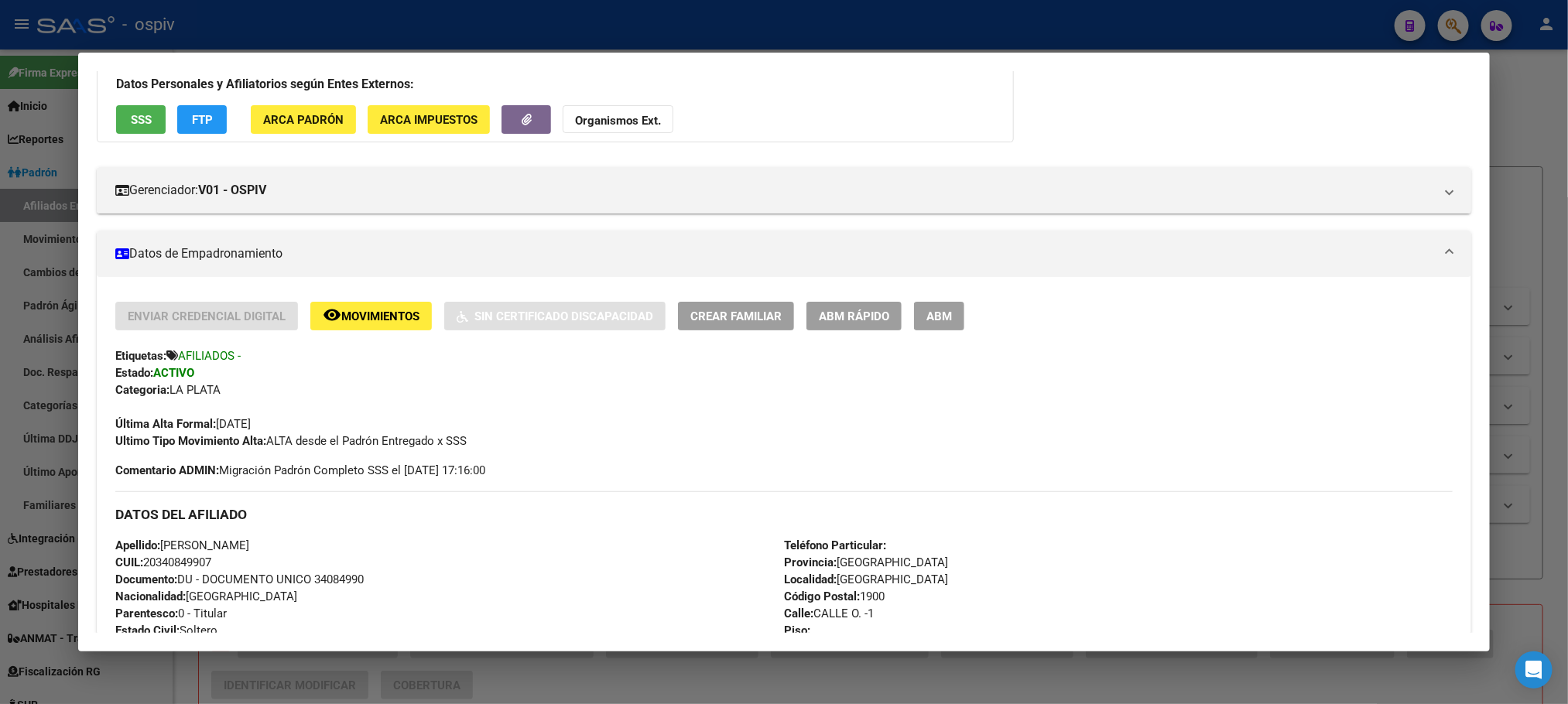
scroll to position [232, 0]
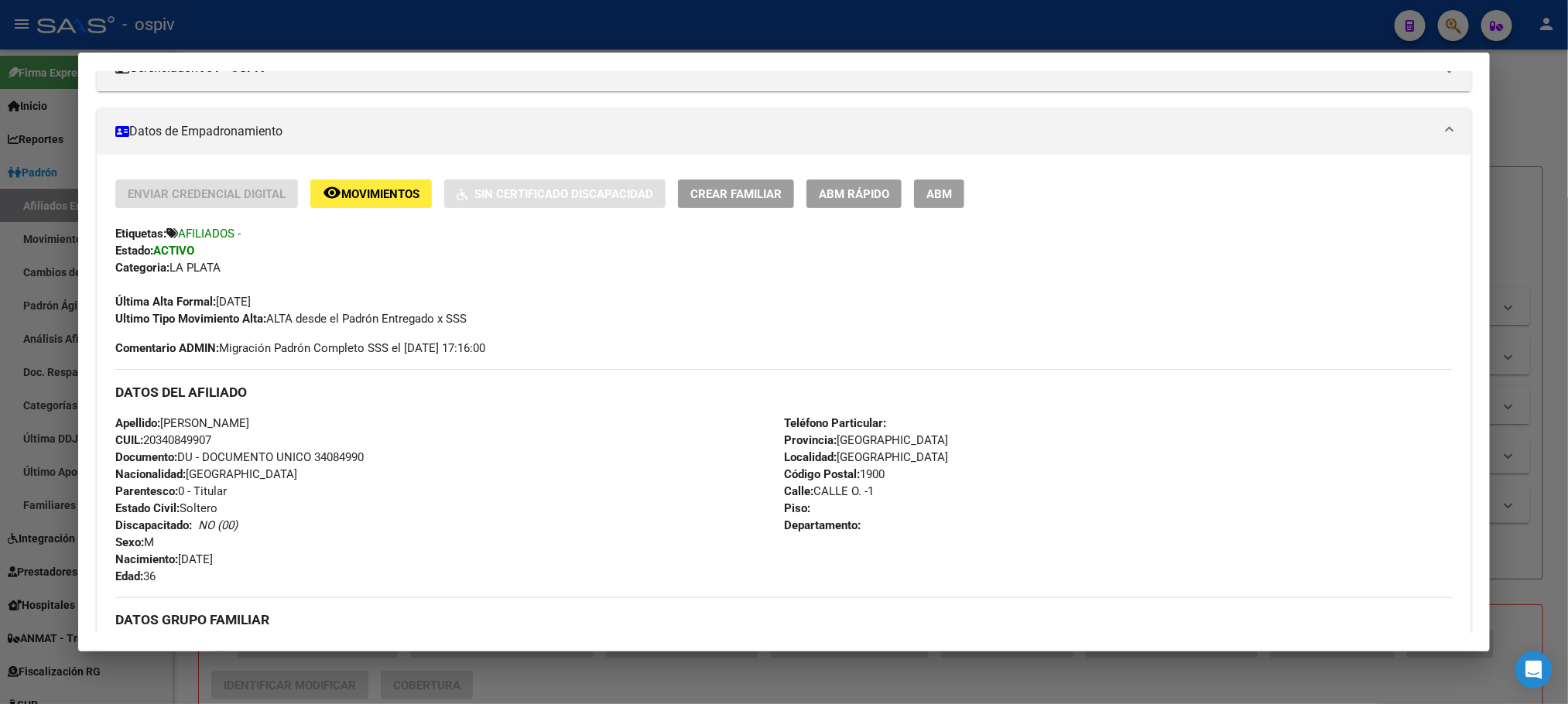
click at [495, 281] on div "Última Alta Formal: [DATE]" at bounding box center [784, 293] width 1337 height 34
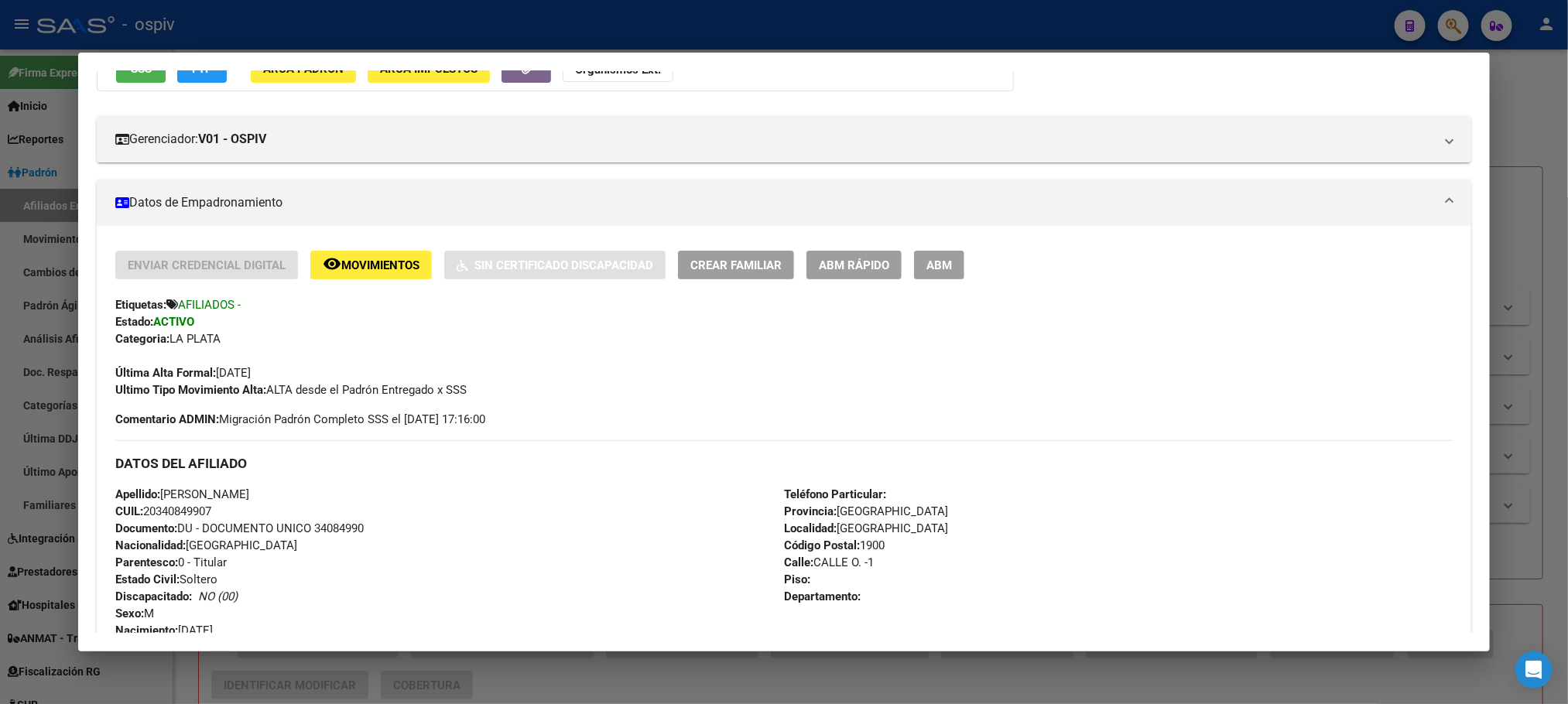
scroll to position [116, 0]
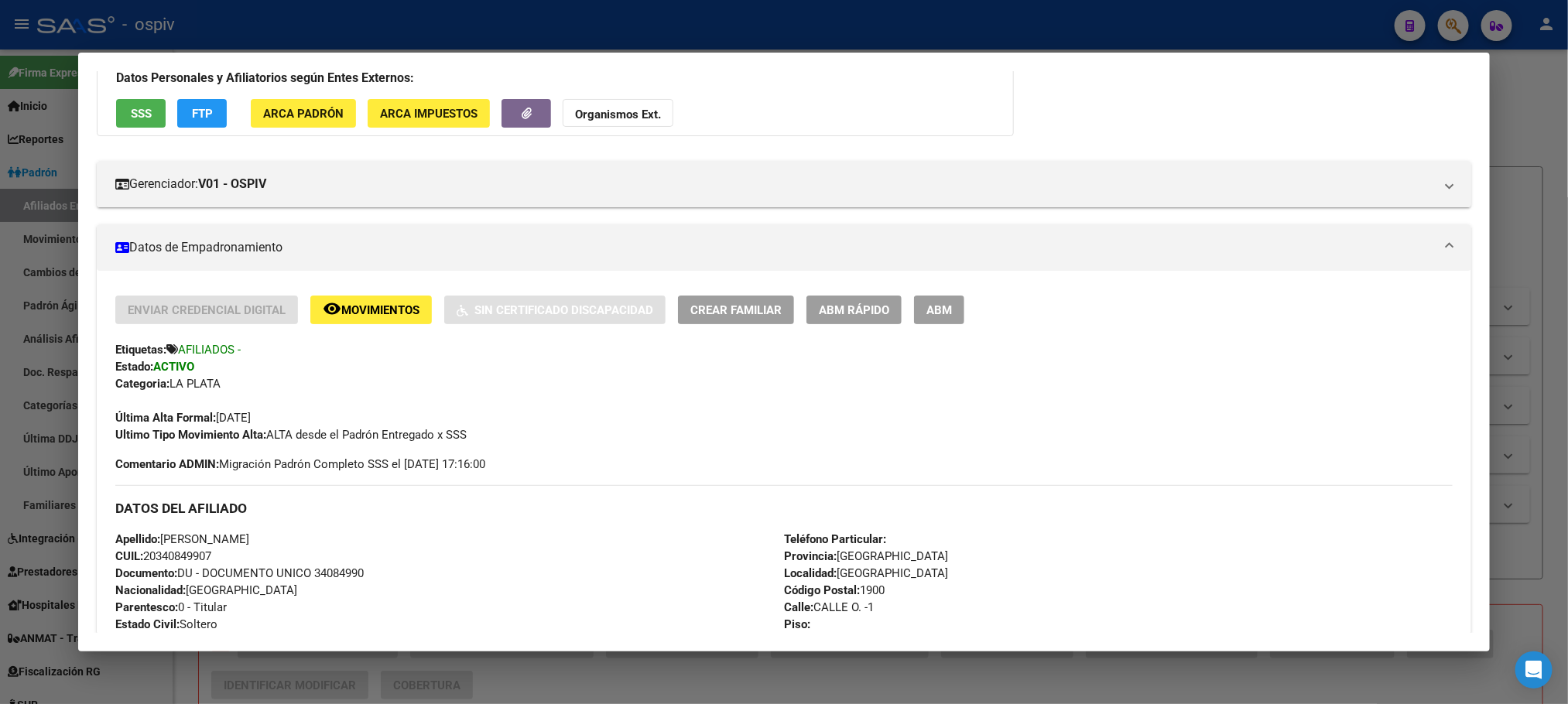
click at [561, 39] on div at bounding box center [784, 352] width 1568 height 704
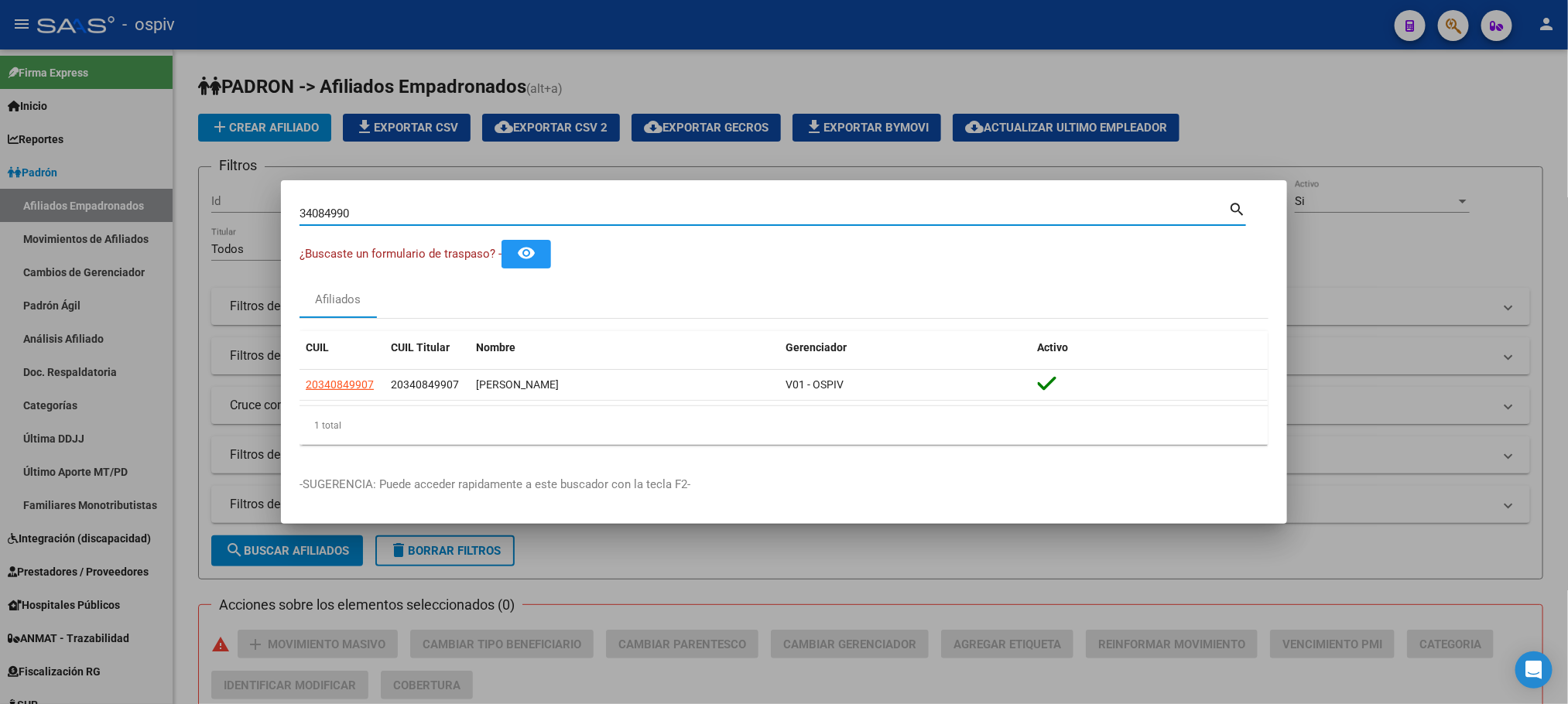
drag, startPoint x: 372, startPoint y: 216, endPoint x: 204, endPoint y: 209, distance: 168.1
click at [204, 209] on div "34084990 Buscar (apellido, dni, cuil, nro traspaso, cuit, obra social) search ¿…" at bounding box center [784, 352] width 1568 height 704
paste input "45192413"
type input "45192413"
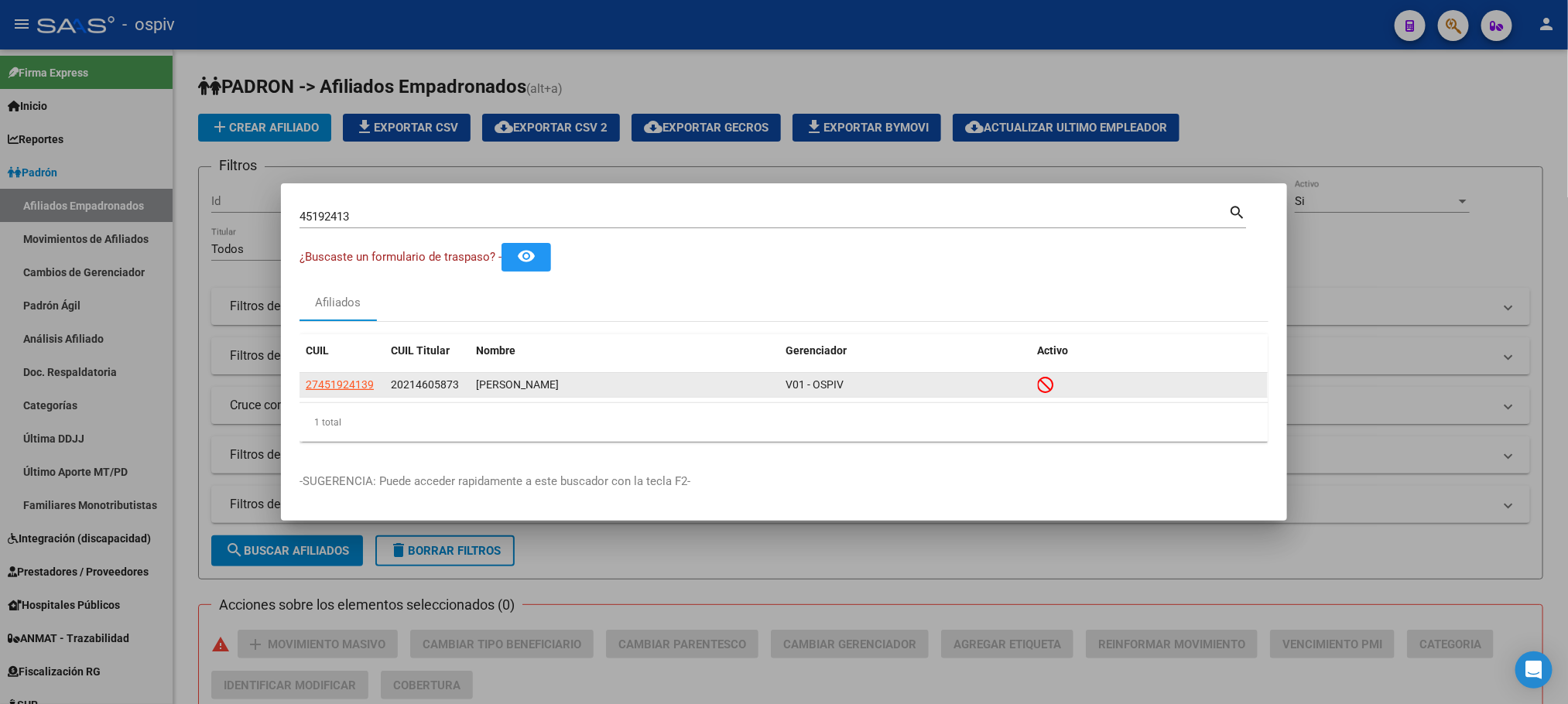
click at [353, 376] on app-link-go-to "27451924139" at bounding box center [339, 384] width 68 height 18
click at [364, 379] on span "27451924139" at bounding box center [339, 384] width 68 height 12
type textarea "27451924139"
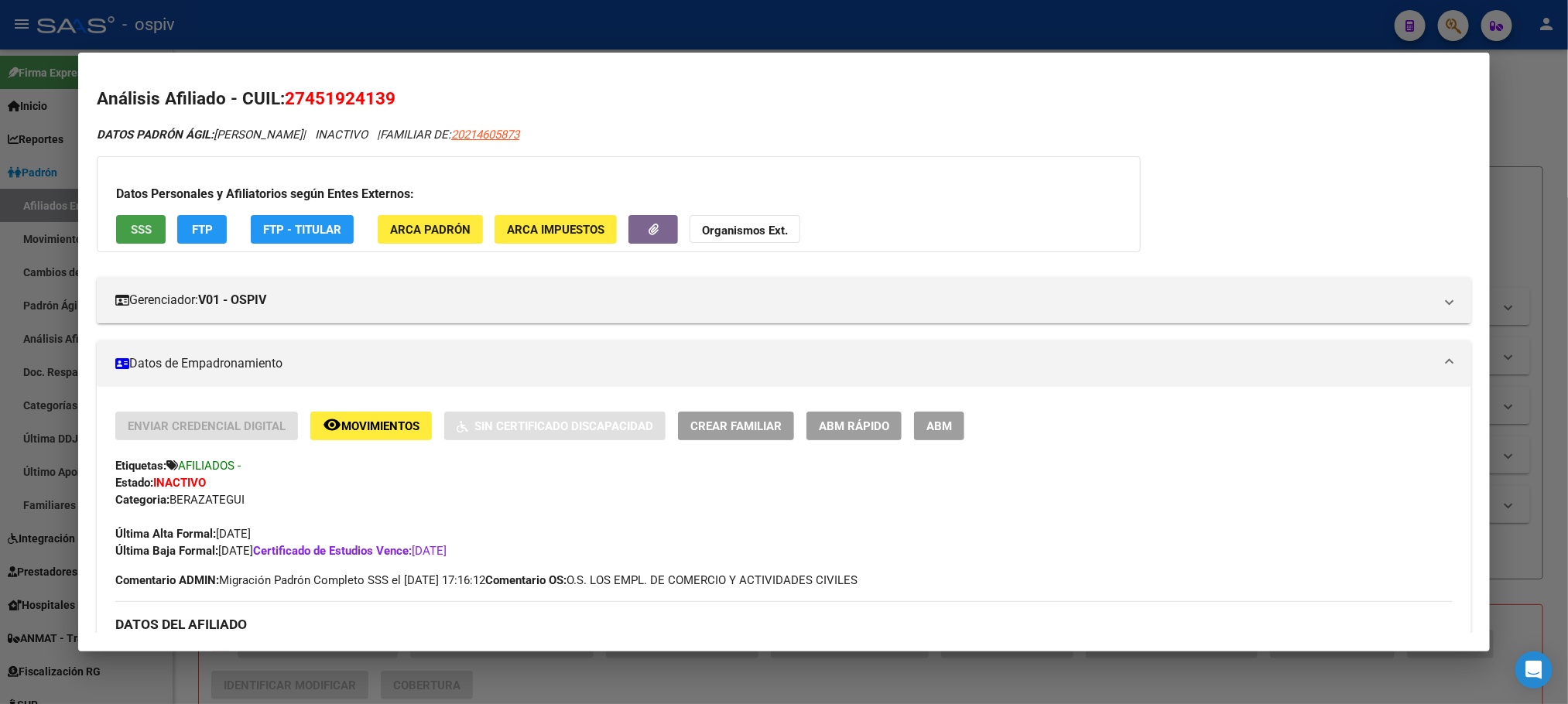
click at [130, 217] on button "SSS" at bounding box center [141, 229] width 50 height 28
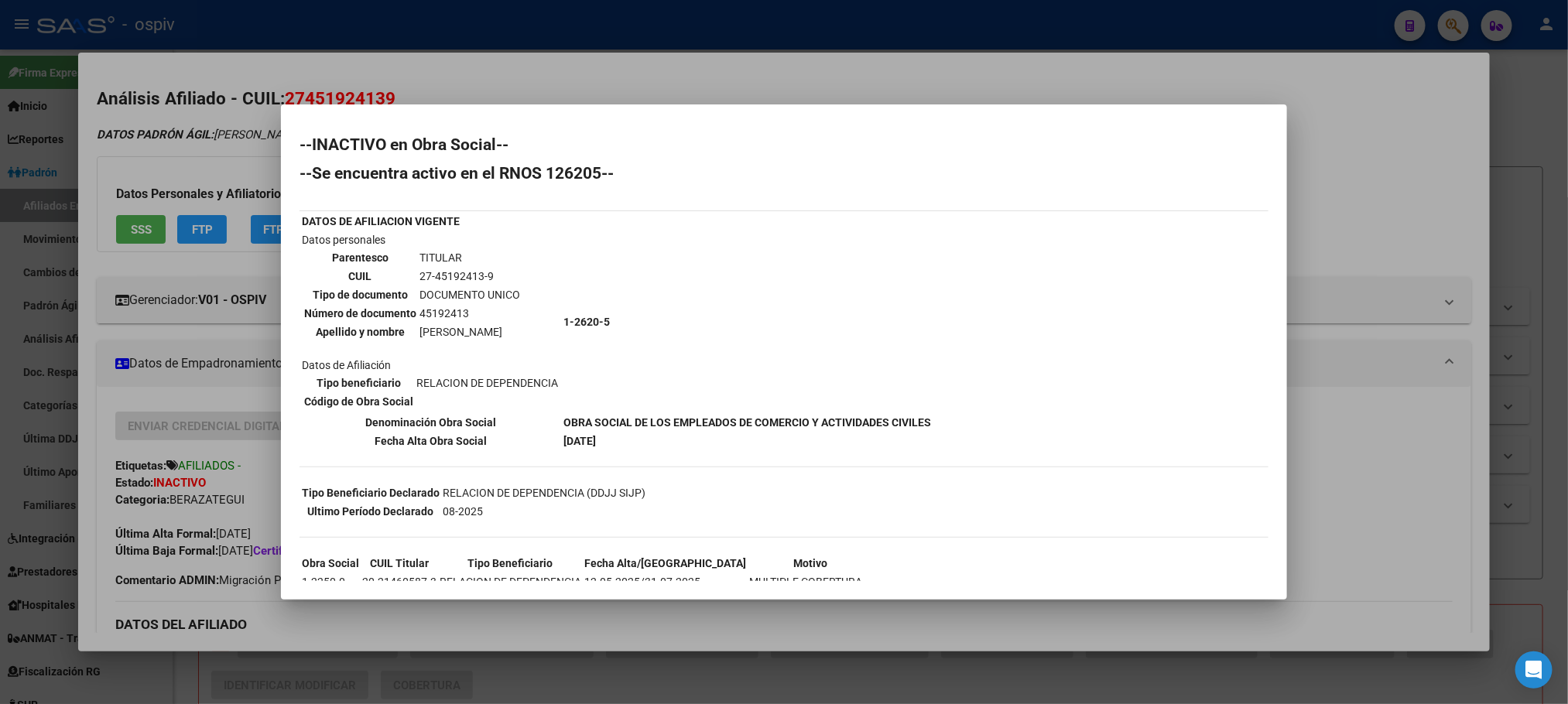
click at [439, 309] on td "45192413" at bounding box center [469, 312] width 102 height 17
click at [562, 283] on td "1-2620-5" at bounding box center [747, 322] width 370 height 181
click at [418, 59] on div at bounding box center [784, 352] width 1568 height 704
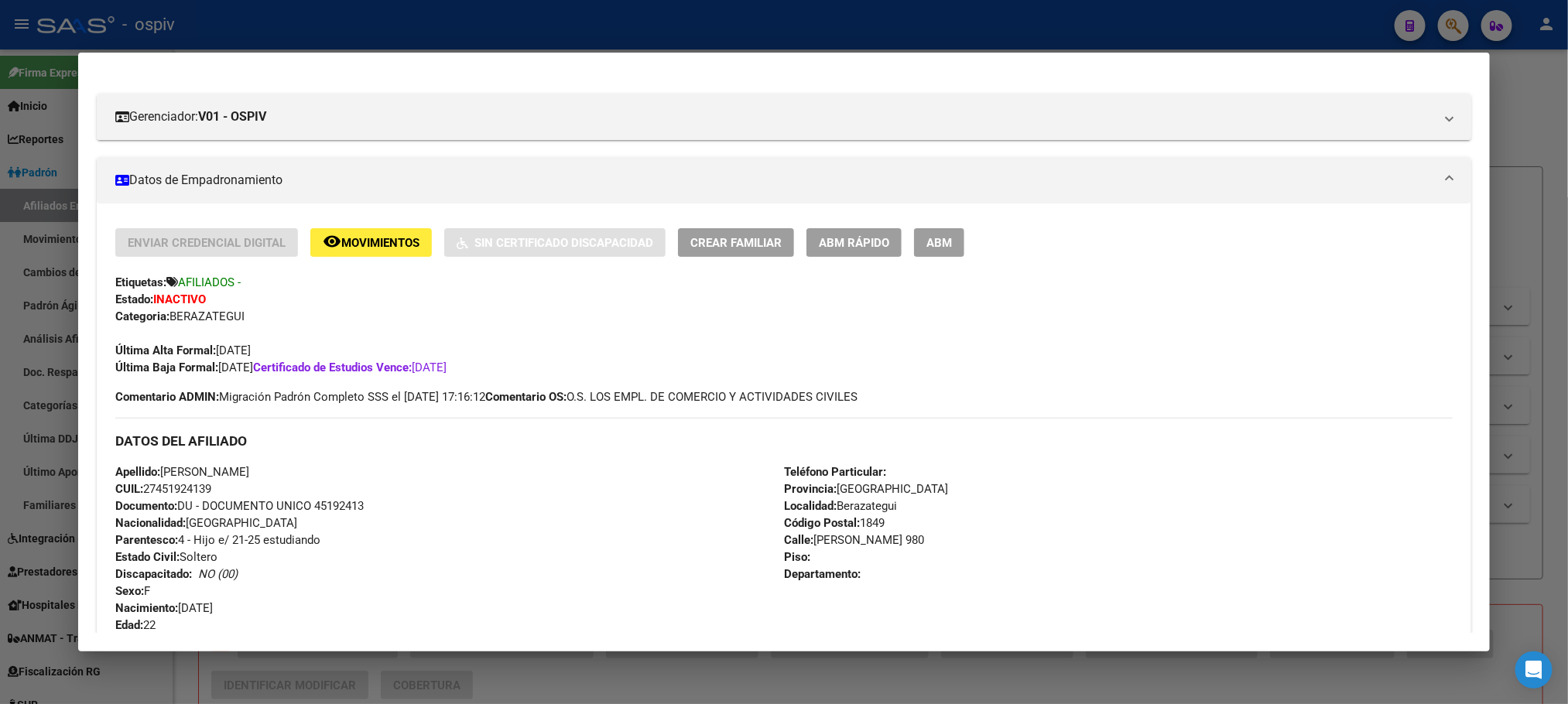
scroll to position [348, 0]
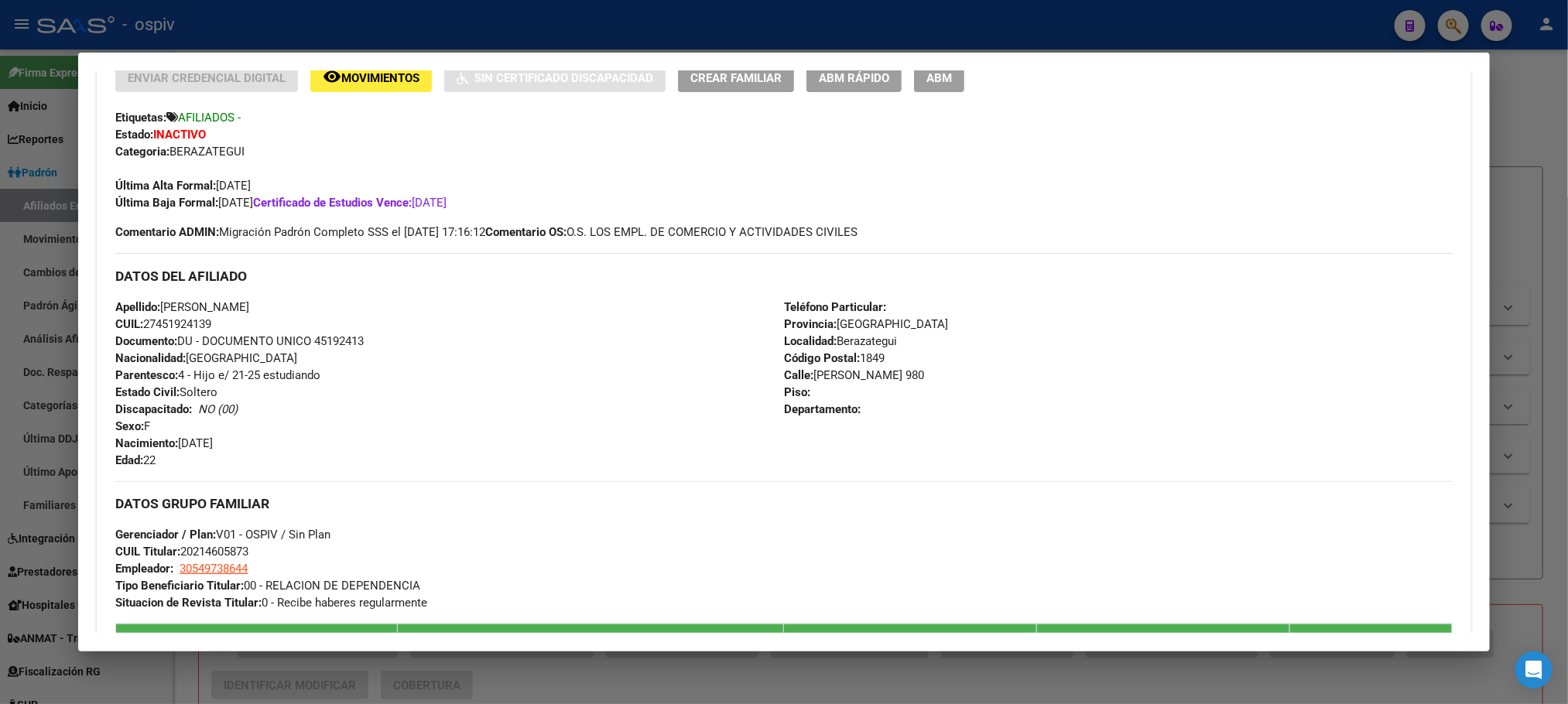
click at [322, 337] on span "Documento: DU - DOCUMENTO UNICO 45192413" at bounding box center [240, 341] width 249 height 14
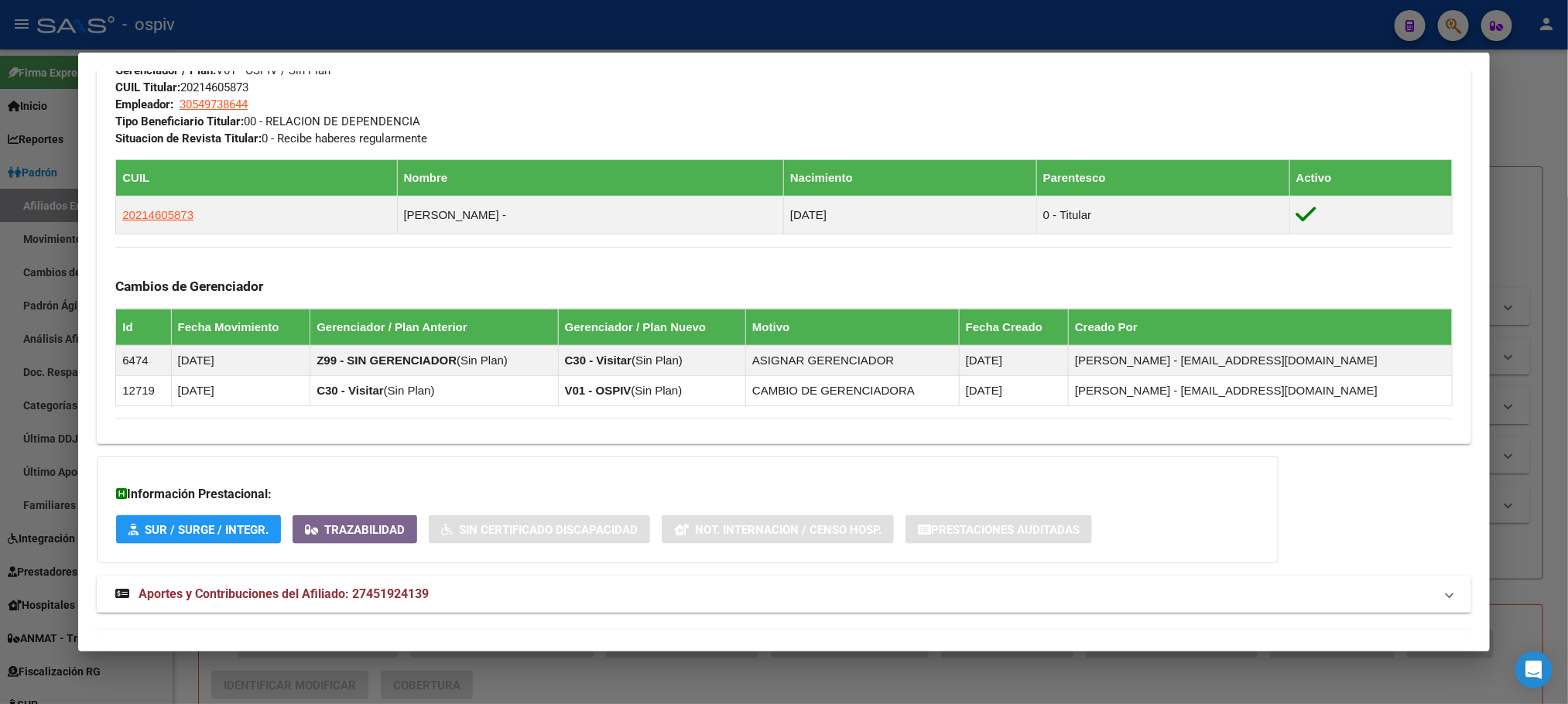
scroll to position [868, 0]
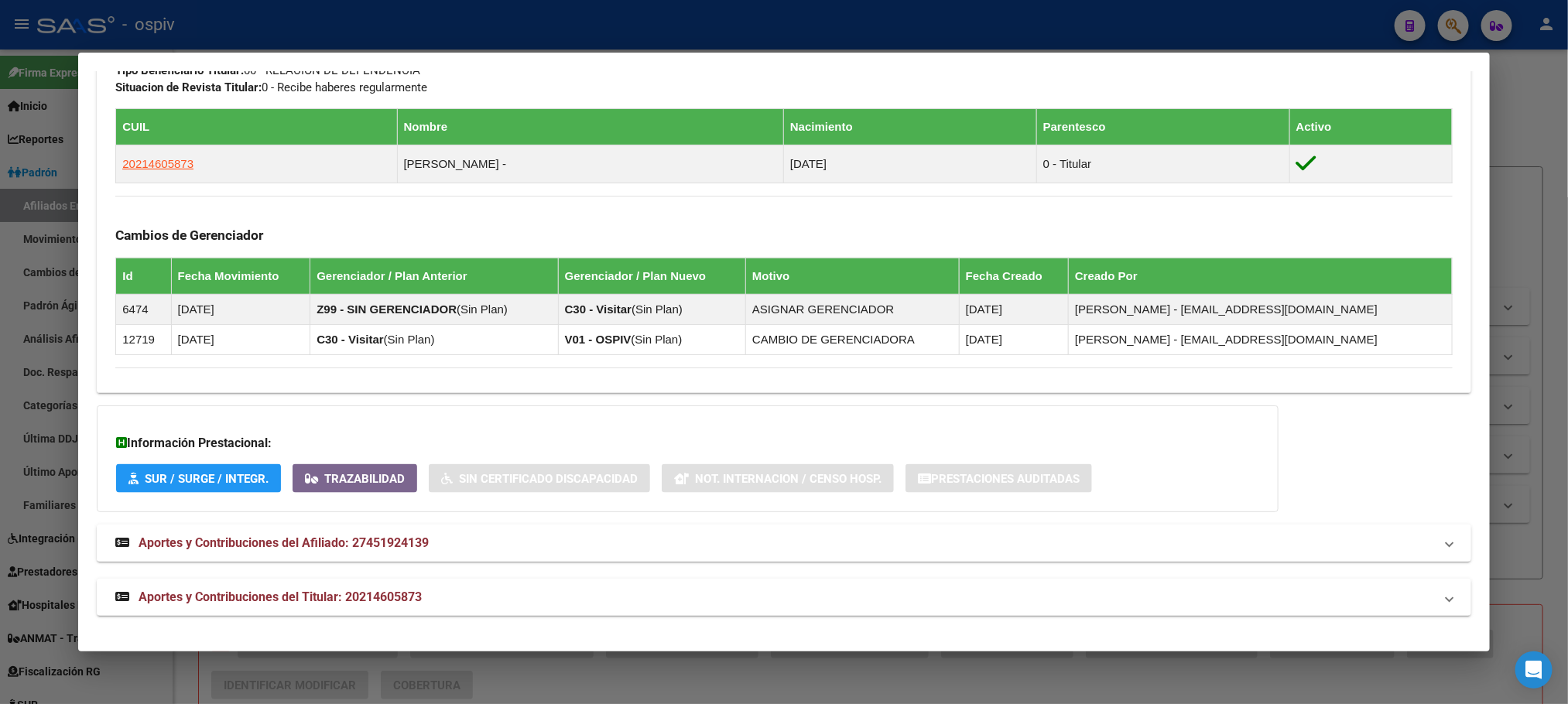
click at [371, 538] on span "Aportes y Contribuciones del Afiliado: 27451924139" at bounding box center [283, 542] width 291 height 15
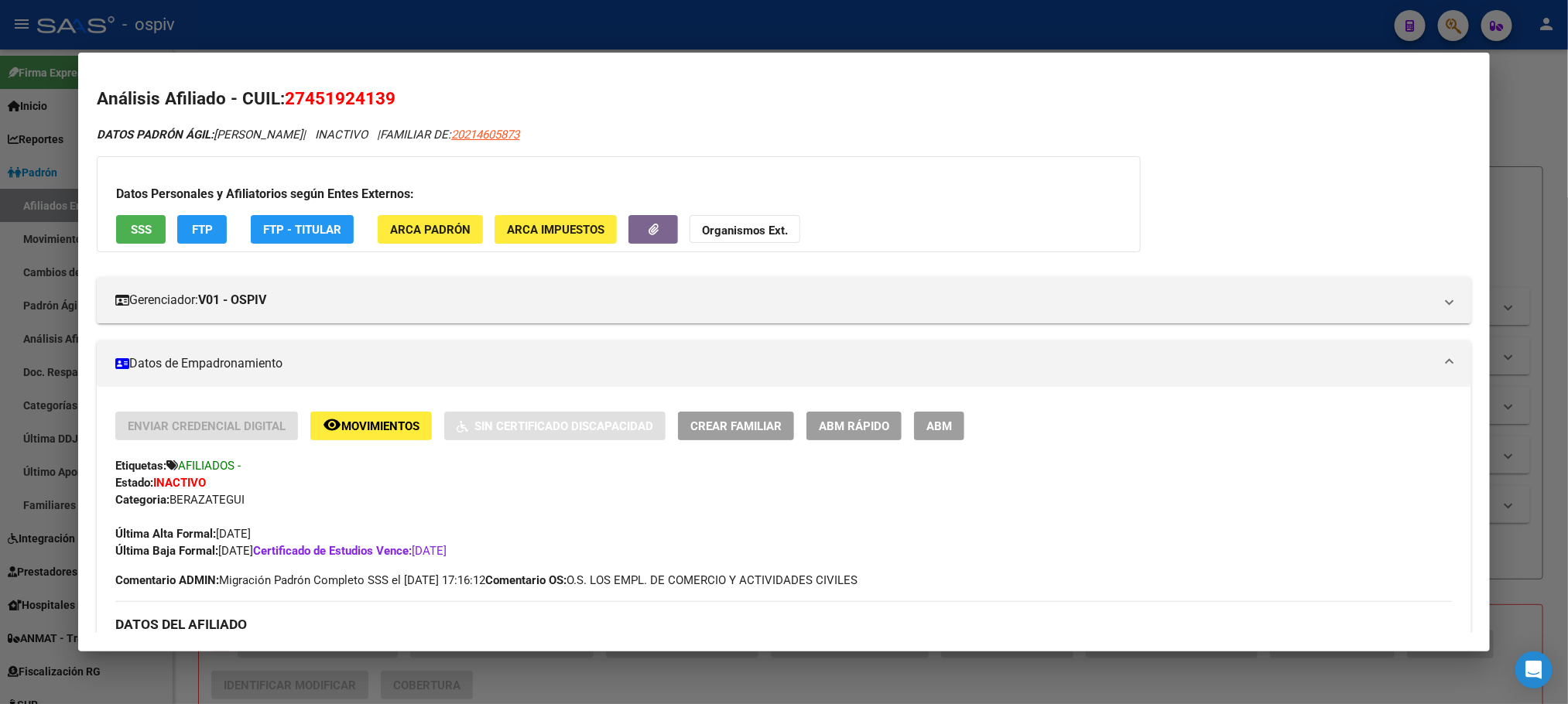
scroll to position [116, 0]
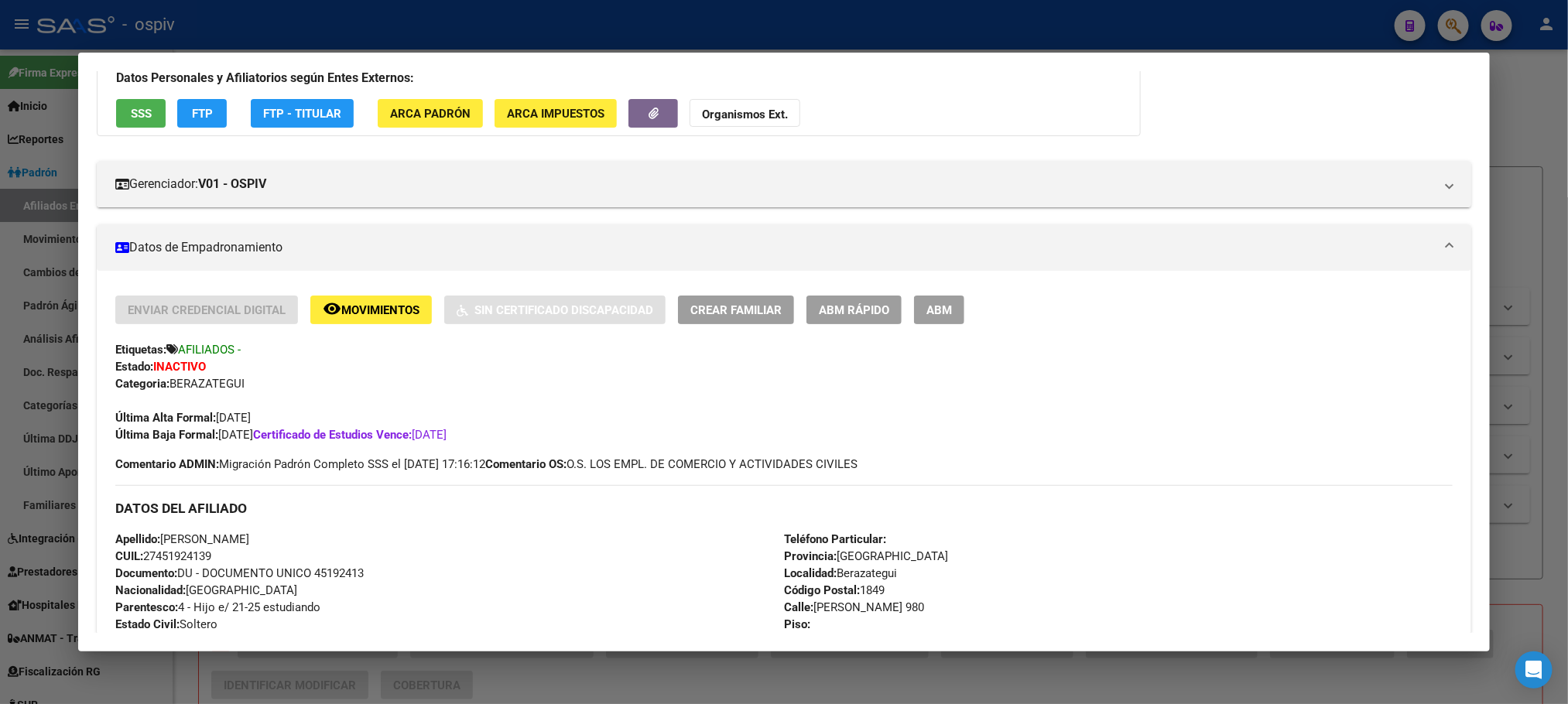
click at [515, 21] on div at bounding box center [784, 352] width 1568 height 704
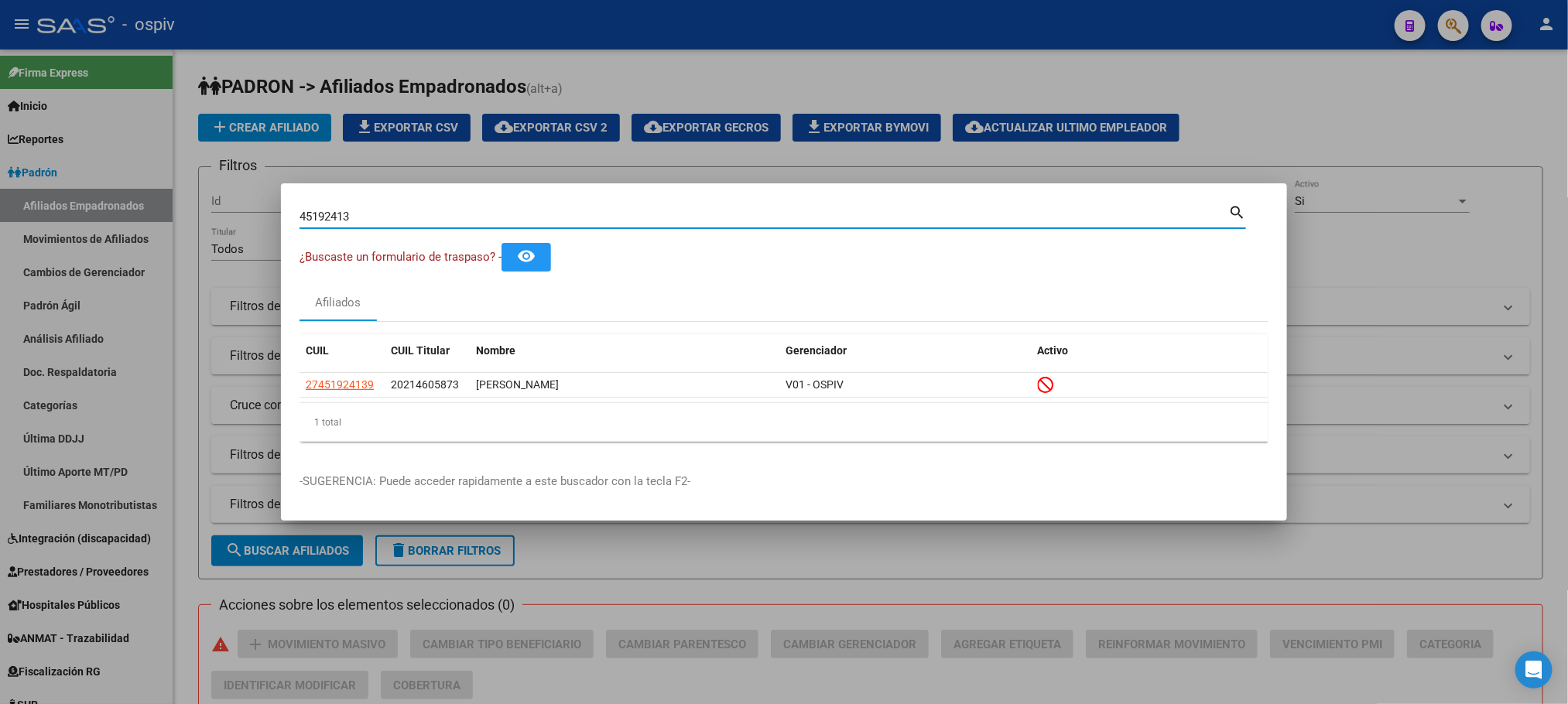
drag, startPoint x: 381, startPoint y: 214, endPoint x: 244, endPoint y: 211, distance: 137.0
click at [244, 211] on div "45192413 Buscar (apellido, dni, cuil, nro traspaso, cuit, obra social) search ¿…" at bounding box center [784, 352] width 1568 height 704
paste input "53060378"
type input "53060378"
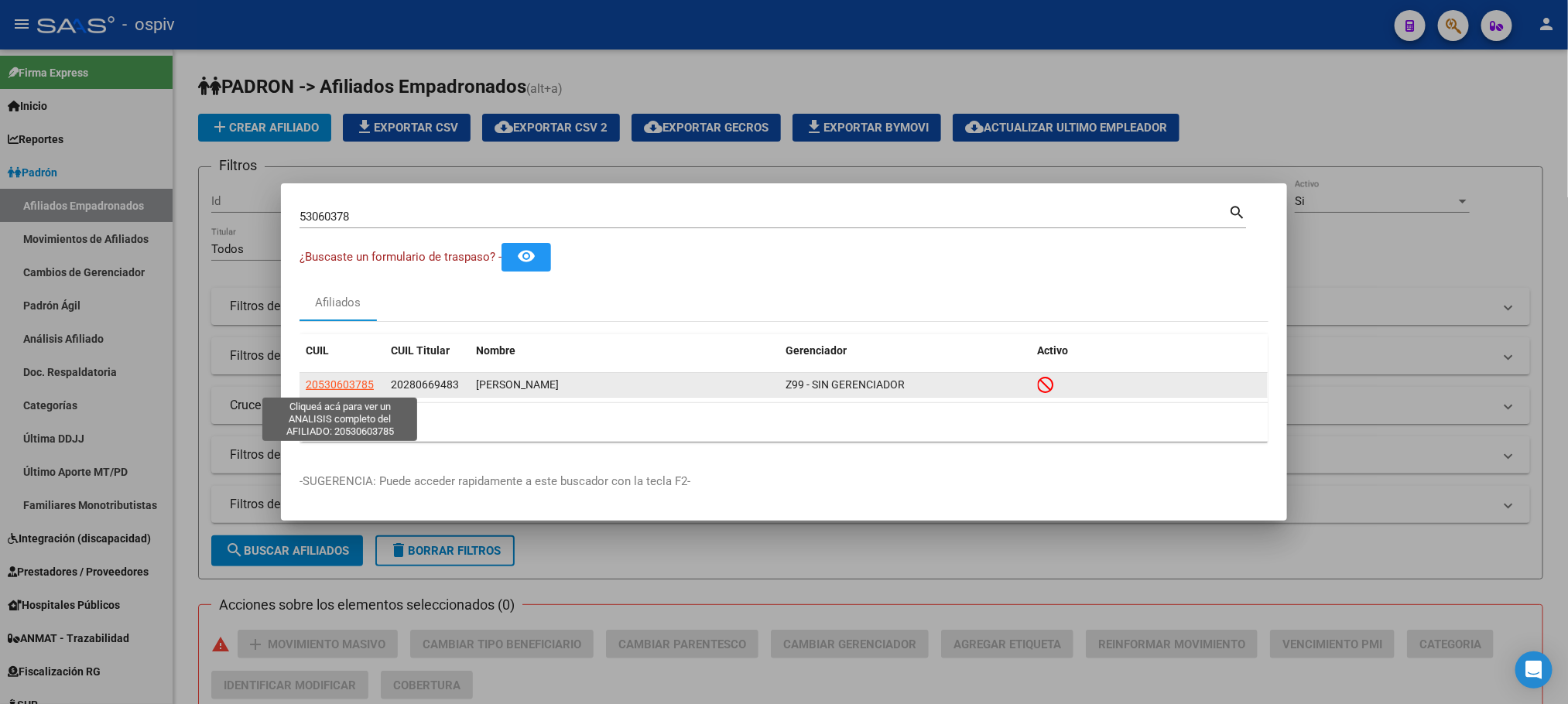
click at [325, 379] on span "20530603785" at bounding box center [339, 384] width 68 height 12
type textarea "20530603785"
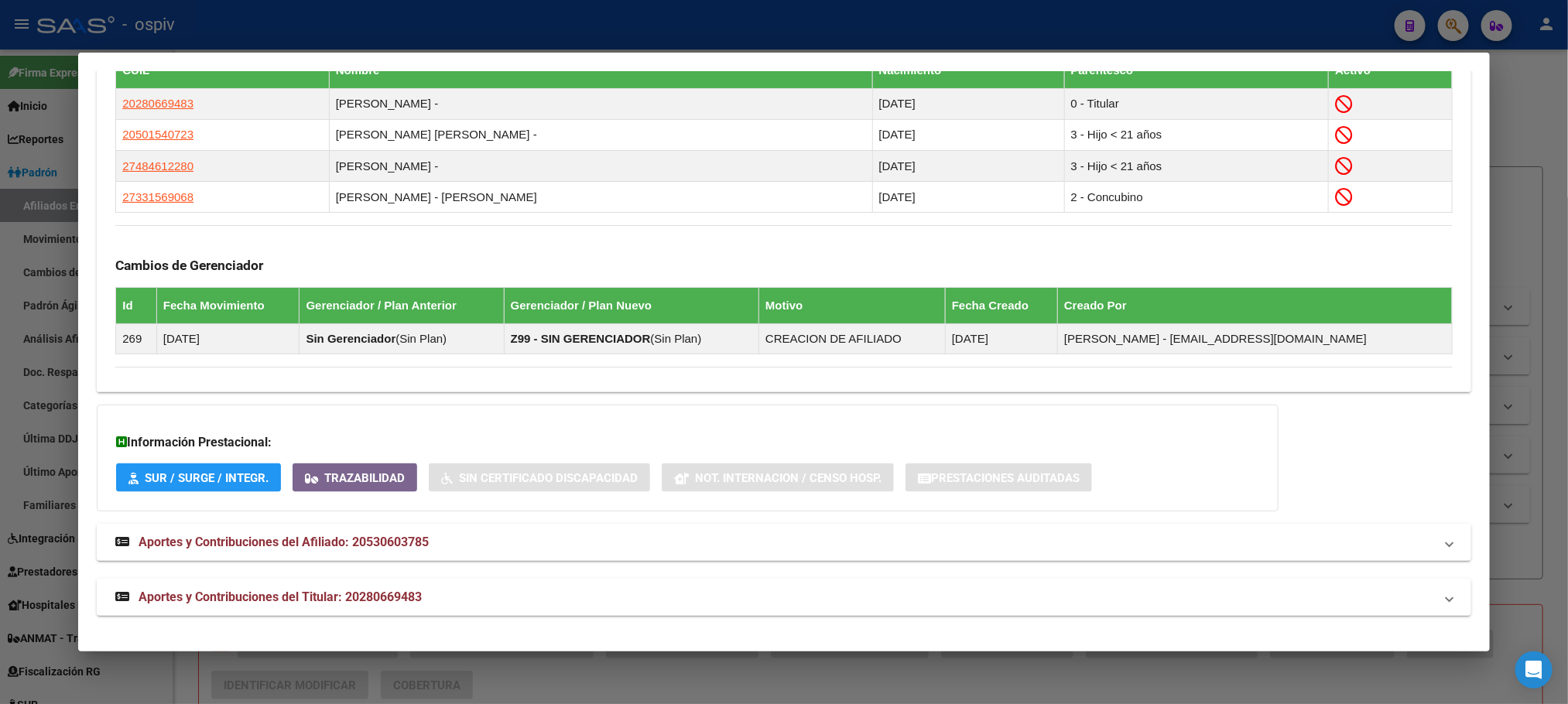
scroll to position [943, 0]
click at [330, 597] on span "Aportes y Contribuciones del Titular: 20280669483" at bounding box center [280, 597] width 283 height 15
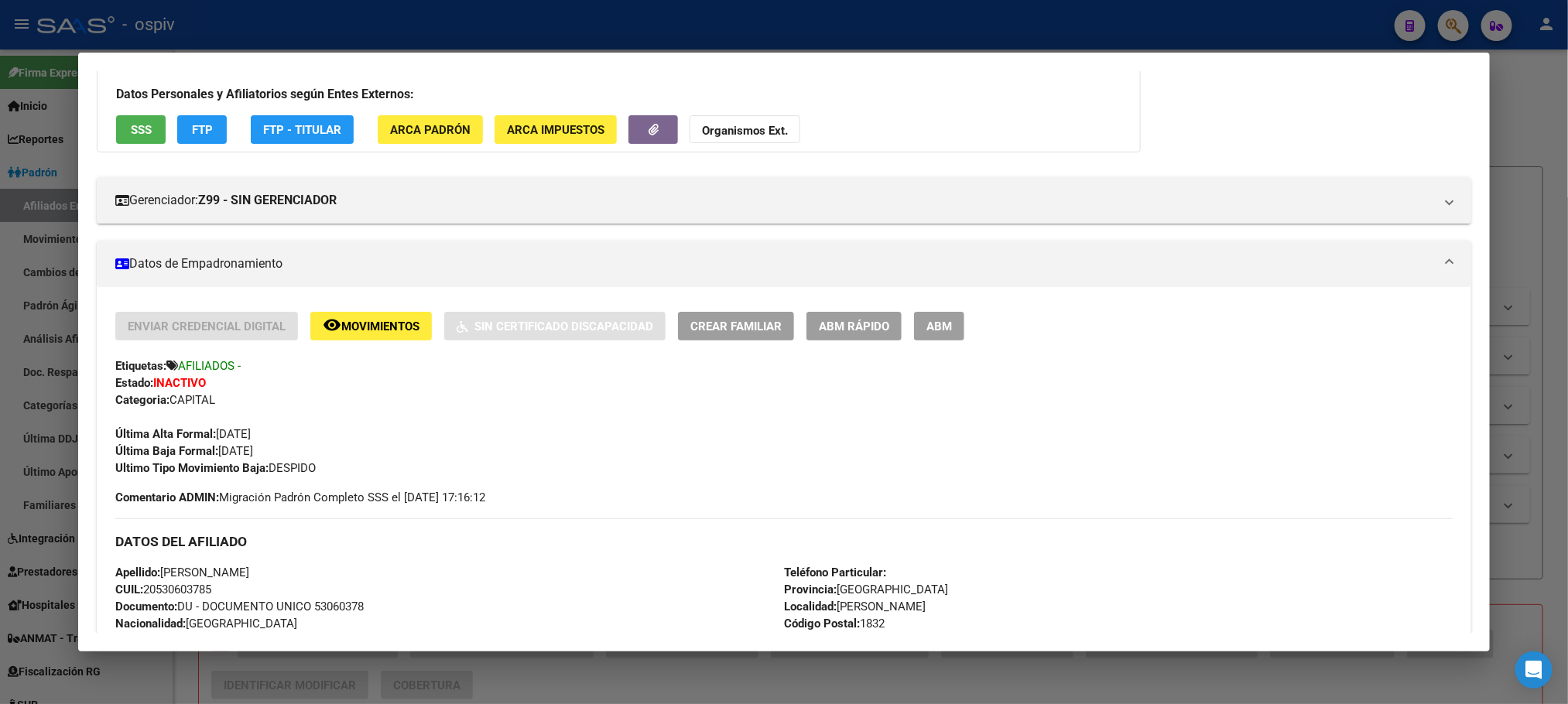
scroll to position [15, 0]
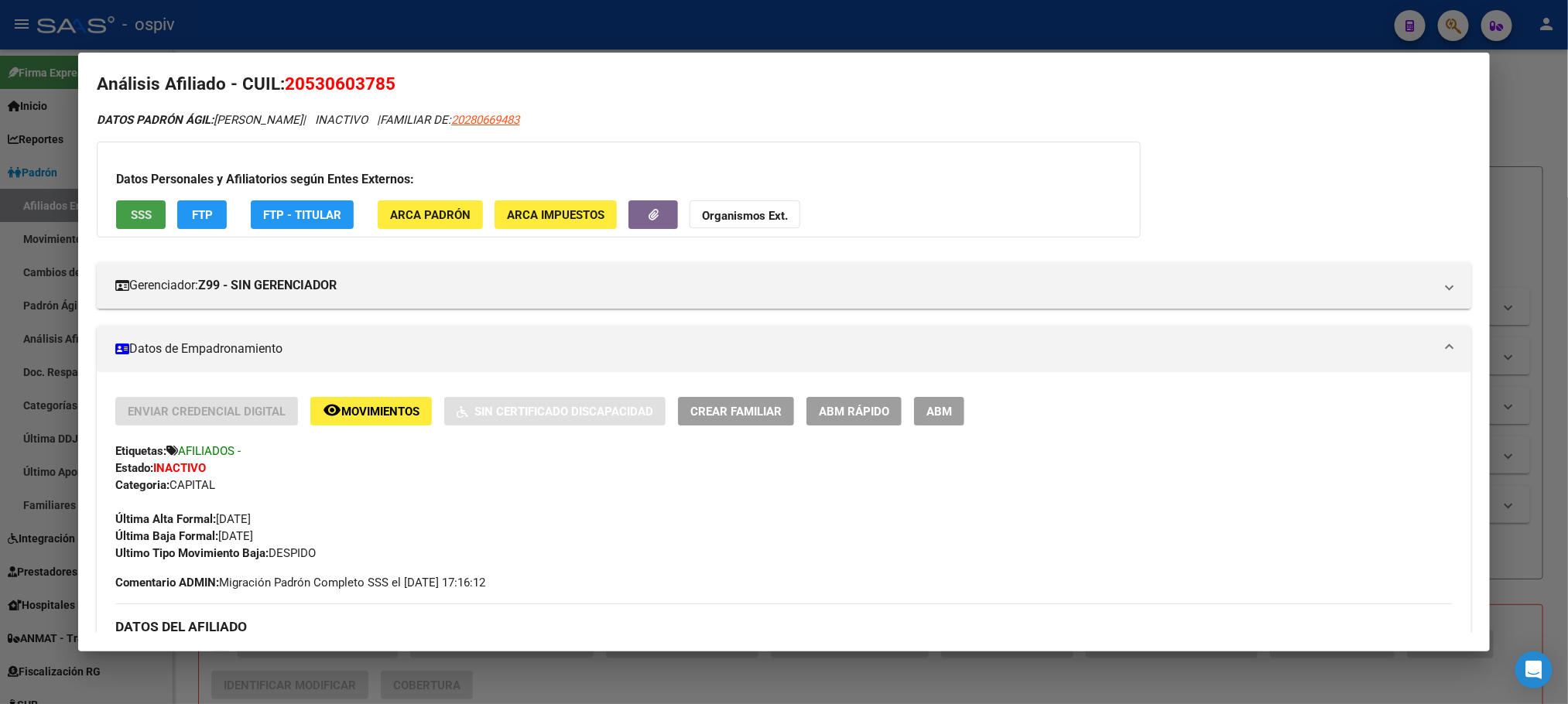
click at [131, 211] on span "SSS" at bounding box center [141, 215] width 21 height 14
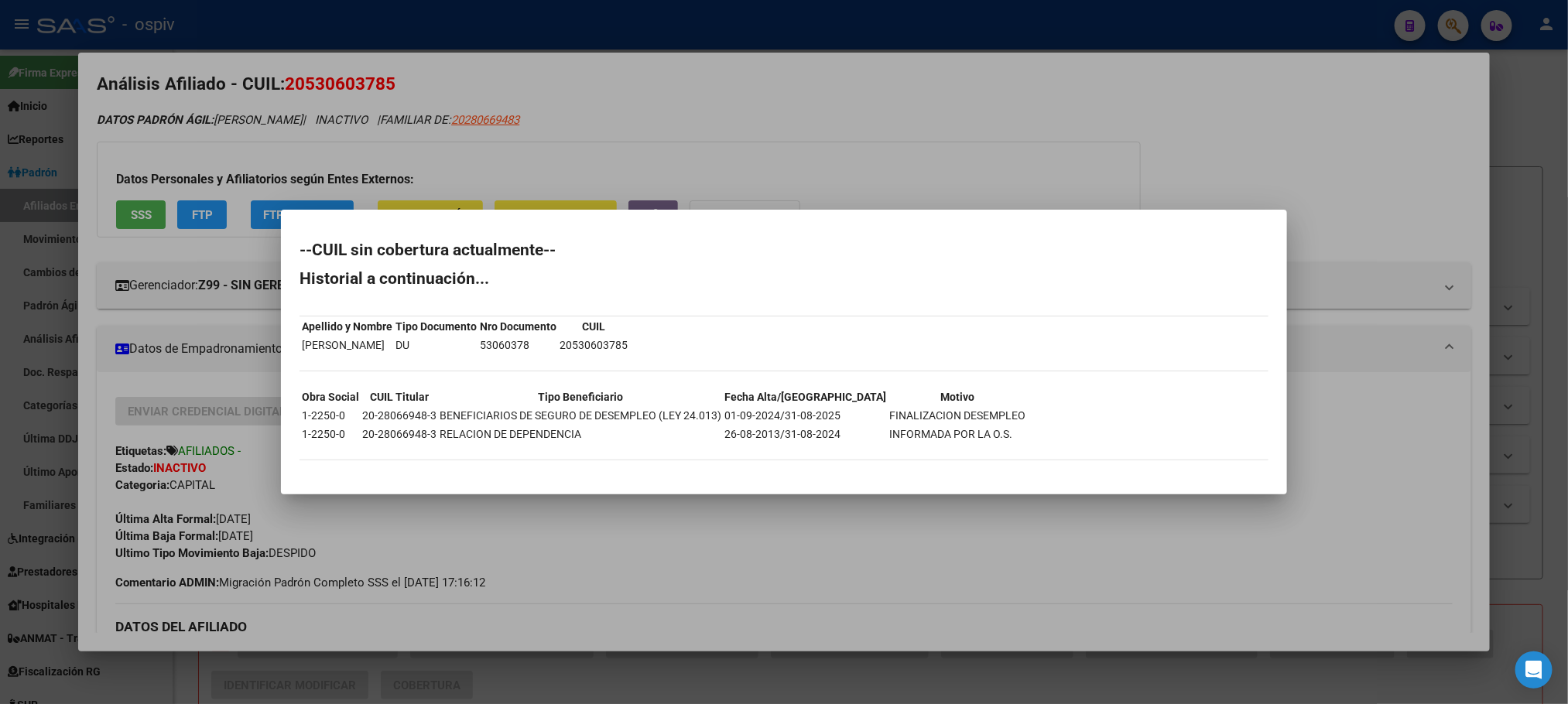
click at [477, 28] on div at bounding box center [784, 352] width 1568 height 704
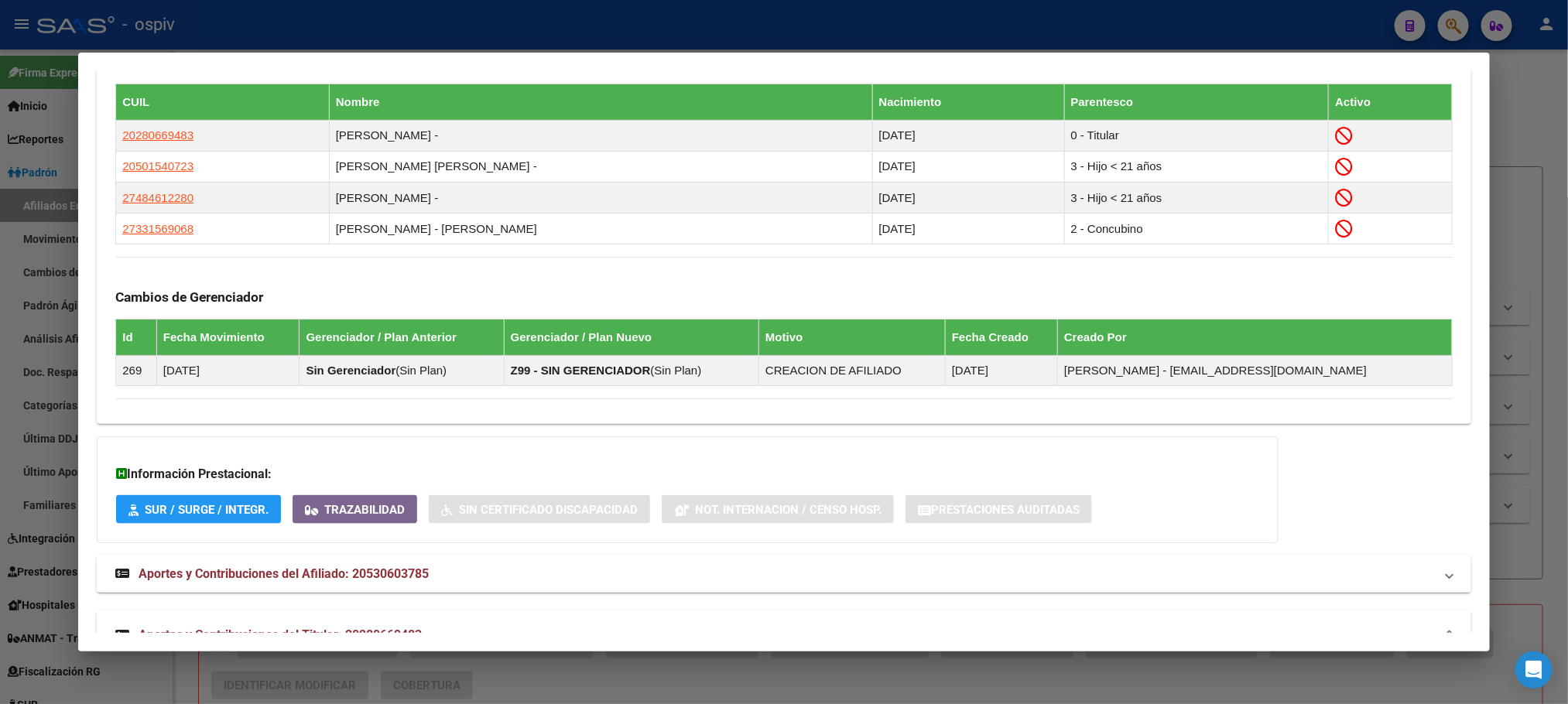
scroll to position [1059, 0]
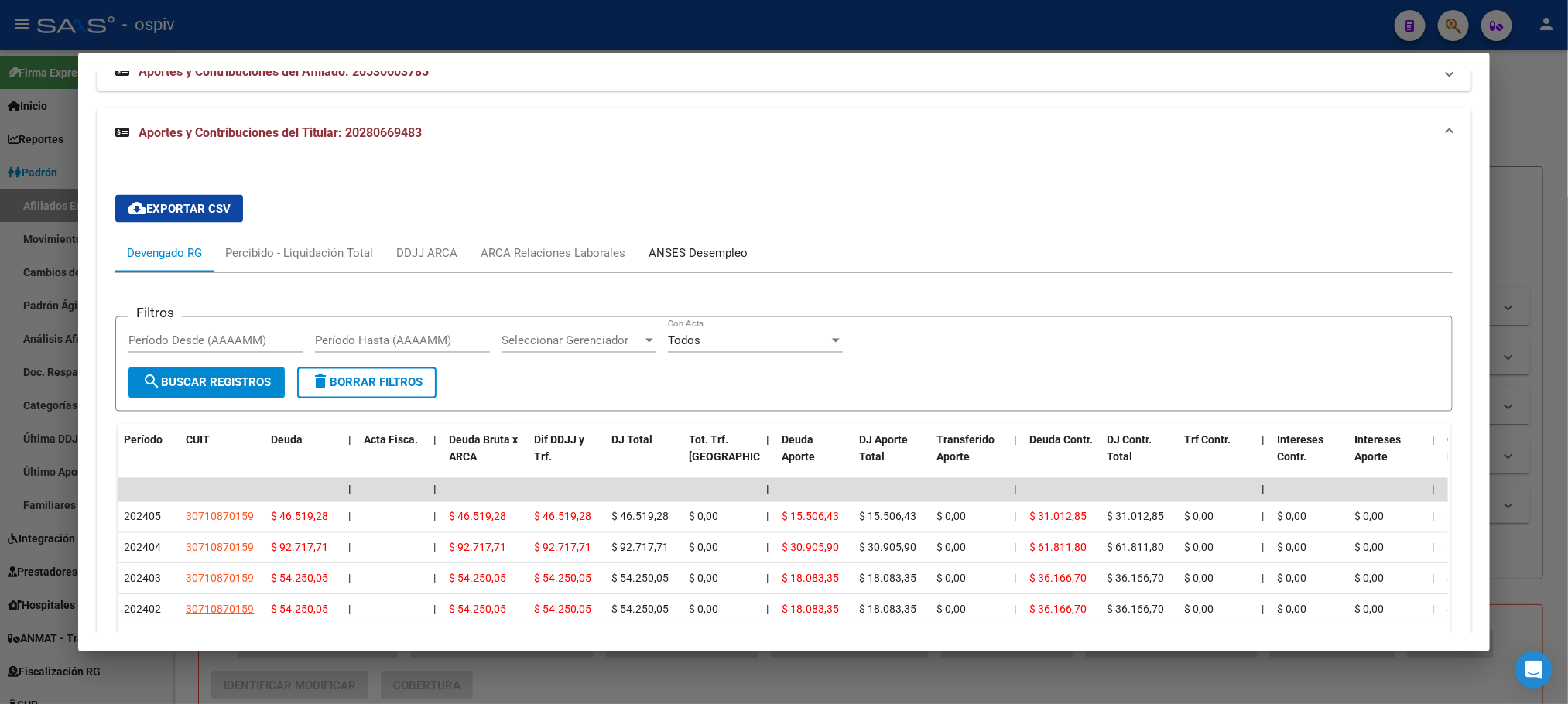
click at [711, 253] on div "ANSES Desempleo" at bounding box center [698, 253] width 99 height 17
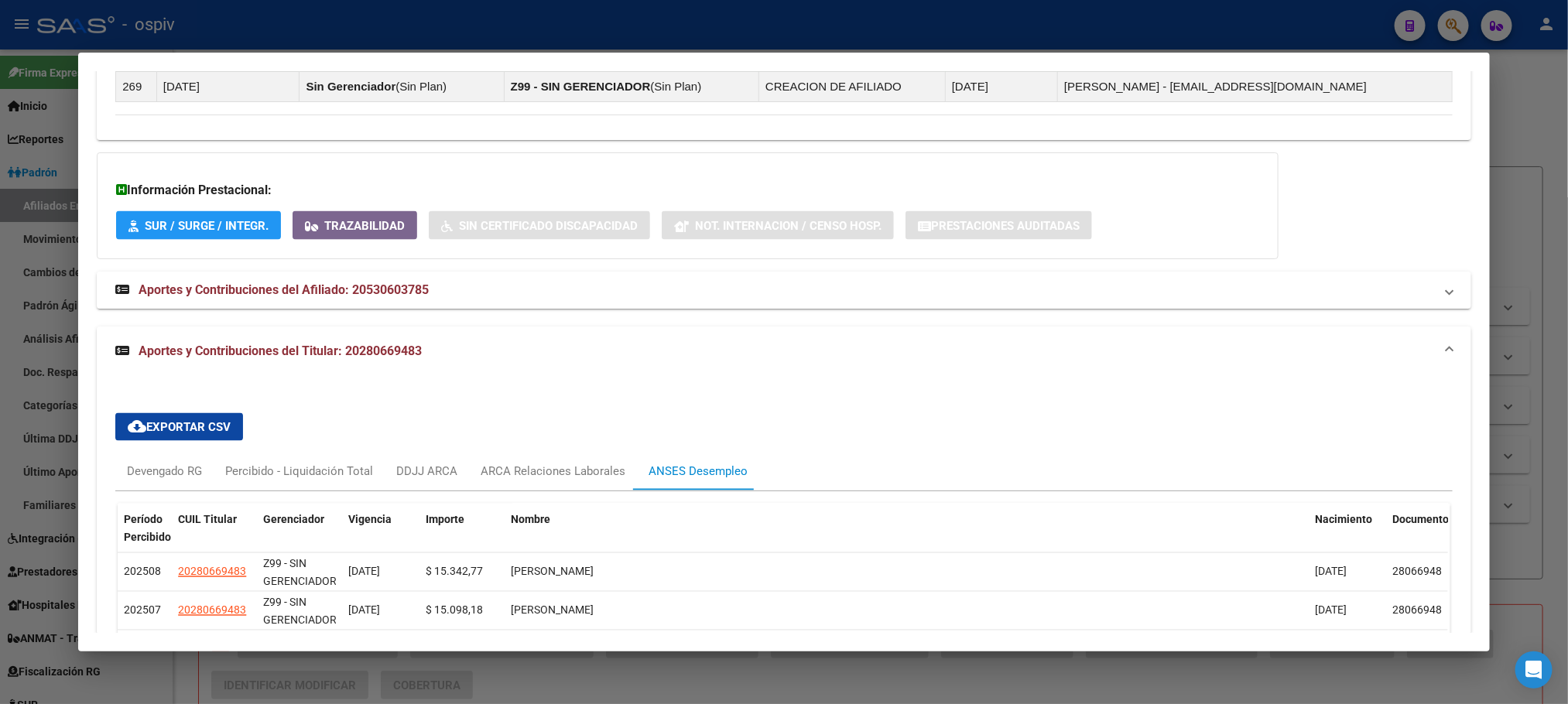
scroll to position [1407, 0]
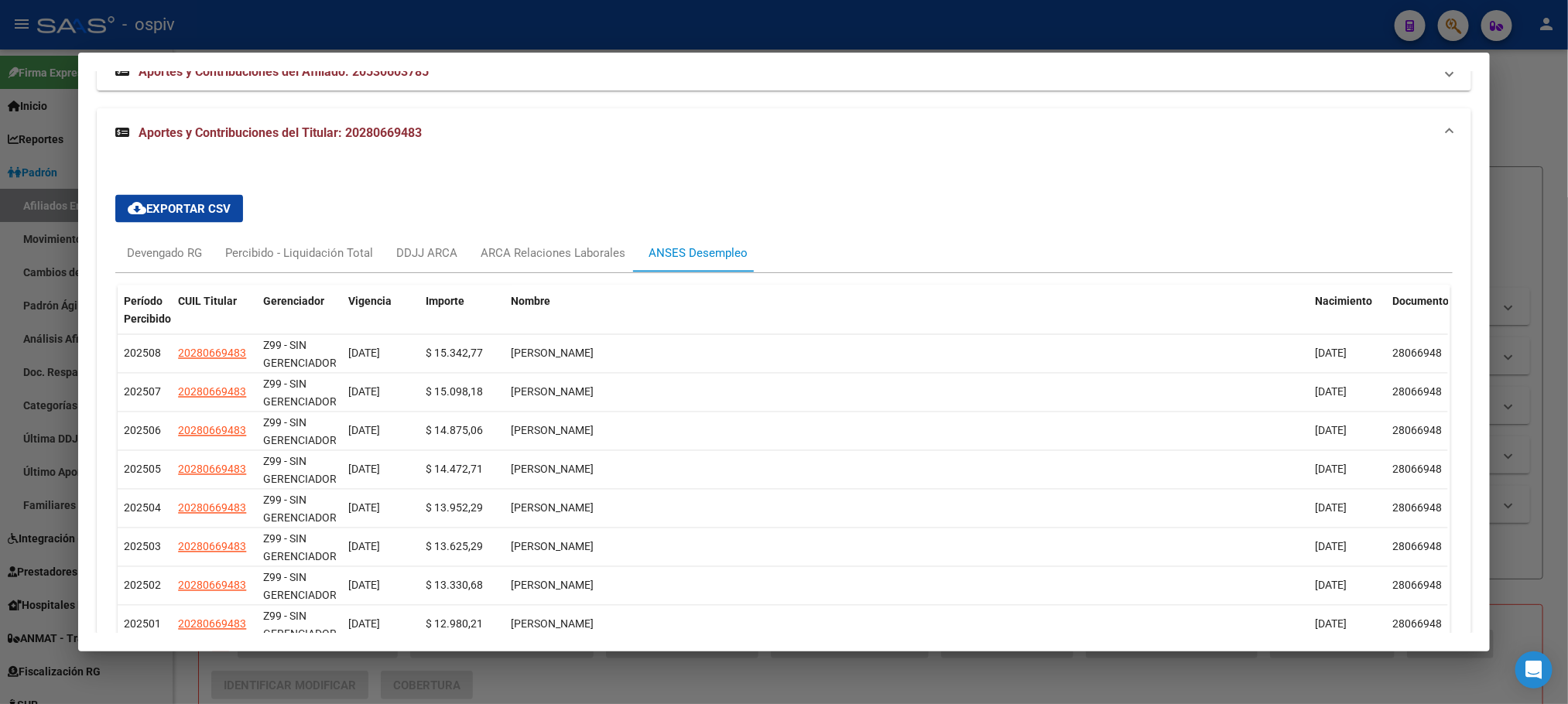
drag, startPoint x: 425, startPoint y: 30, endPoint x: 432, endPoint y: 21, distance: 11.4
click at [425, 27] on div at bounding box center [784, 352] width 1568 height 704
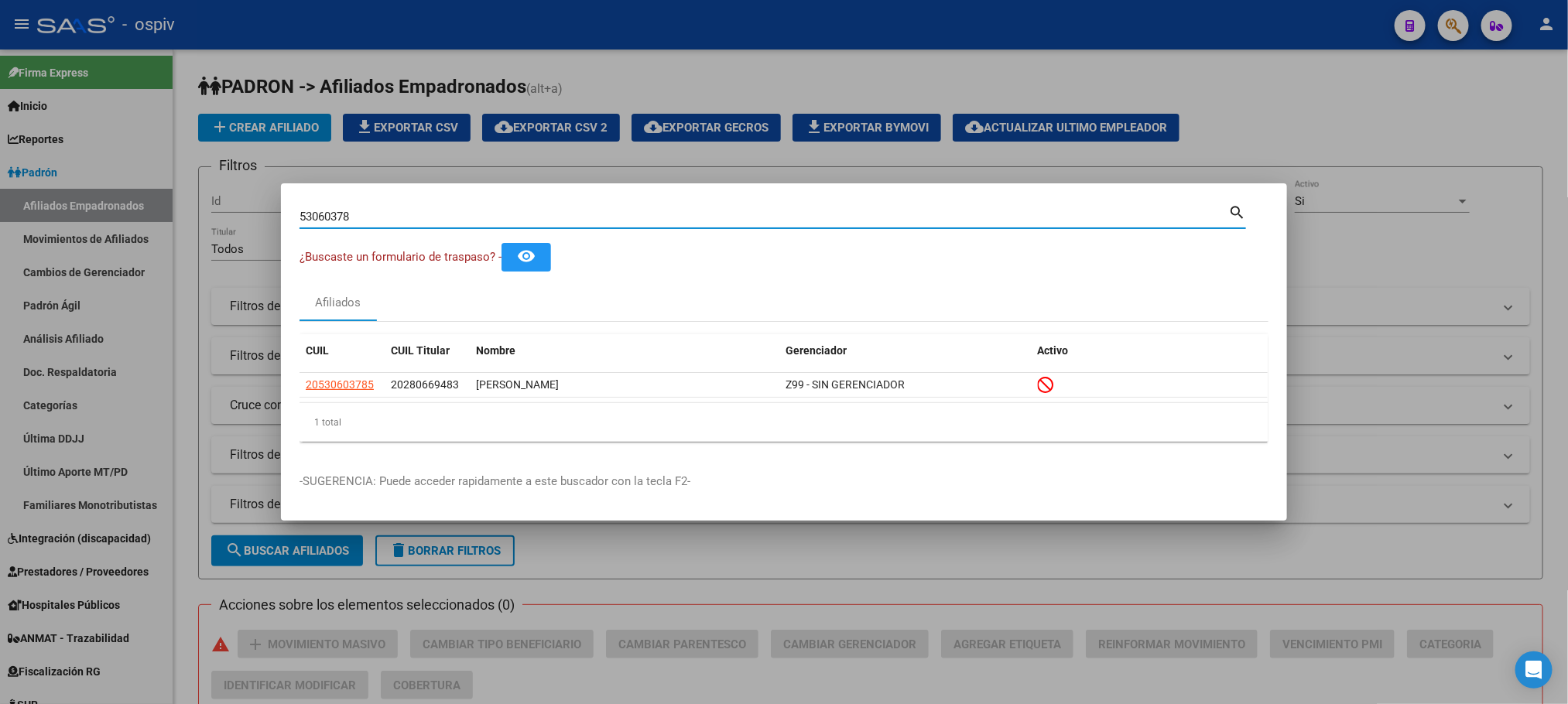
drag, startPoint x: 363, startPoint y: 217, endPoint x: 128, endPoint y: 214, distance: 235.0
click at [122, 216] on div "53060378 Buscar (apellido, dni, cuil, nro traspaso, cuit, obra social) search ¿…" at bounding box center [784, 352] width 1568 height 704
paste input "16746616"
type input "16746616"
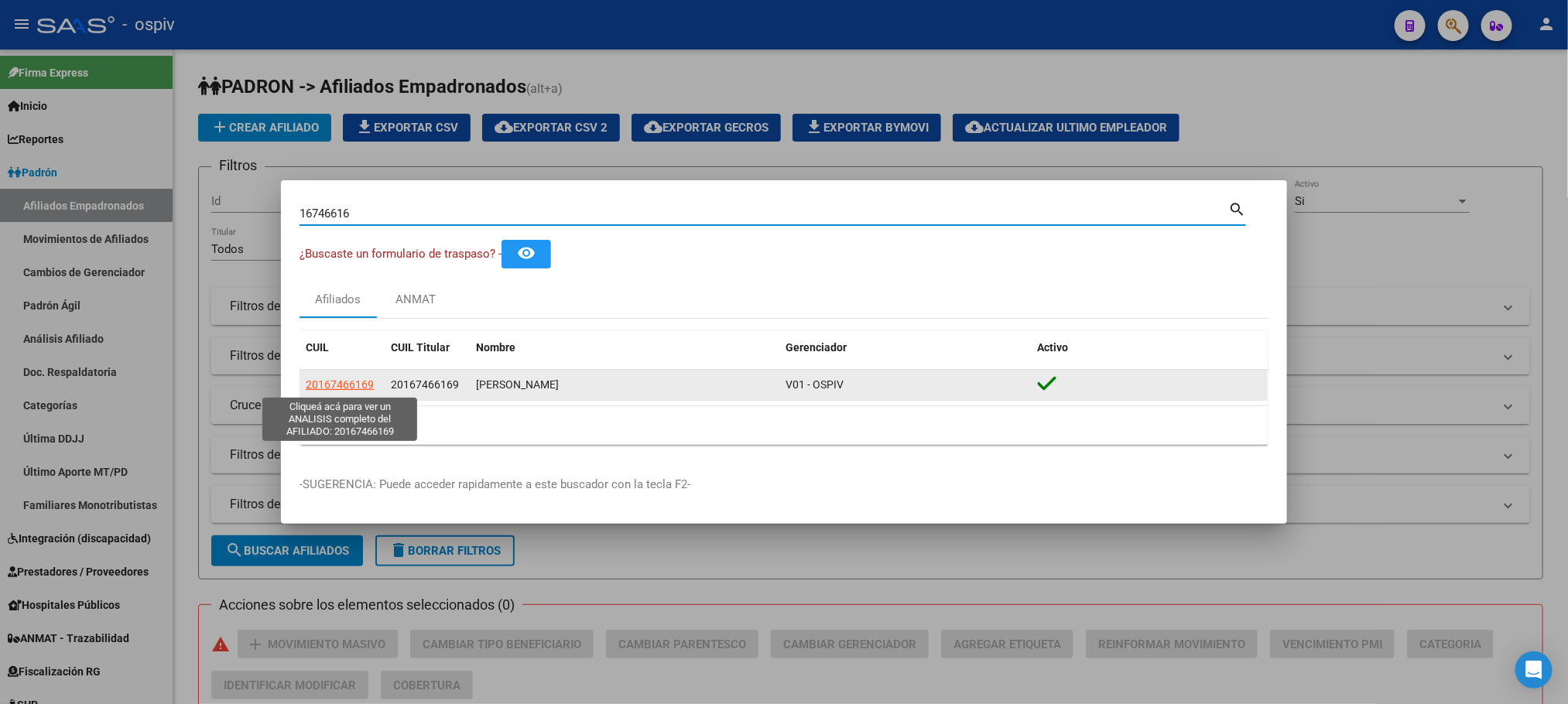
click at [349, 378] on span "20167466169" at bounding box center [339, 384] width 68 height 12
type textarea "20167466169"
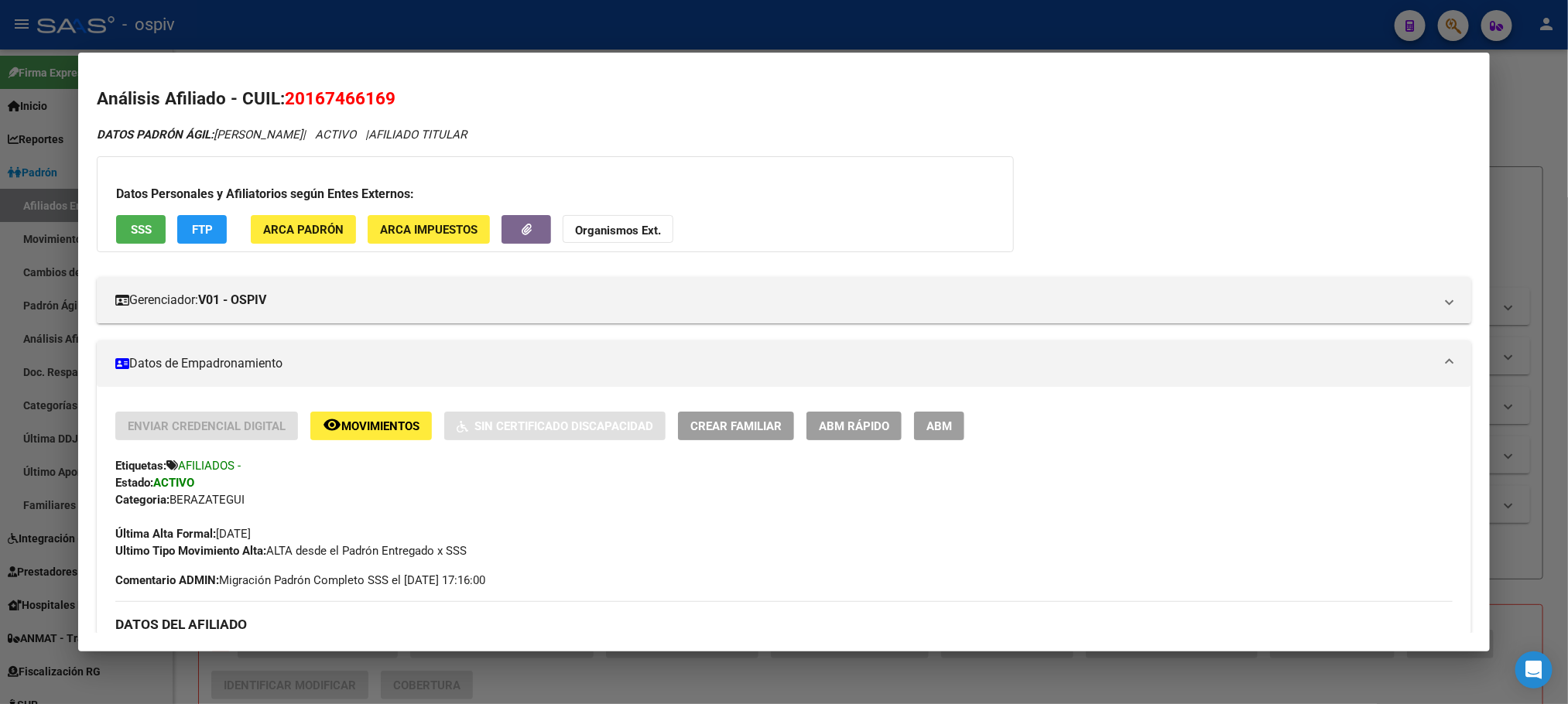
click at [486, 26] on div at bounding box center [784, 352] width 1568 height 704
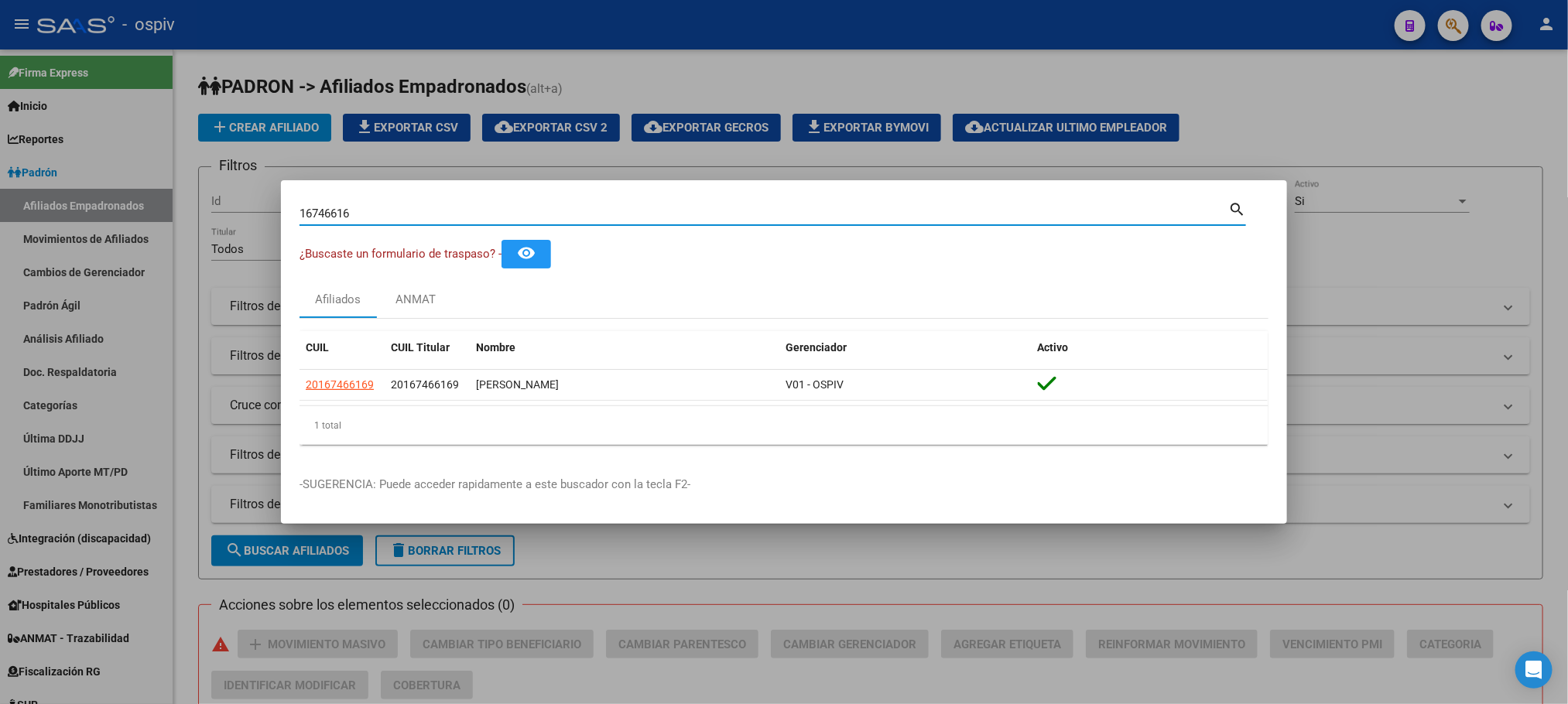
drag, startPoint x: 377, startPoint y: 217, endPoint x: 182, endPoint y: 197, distance: 196.0
click at [182, 198] on div "16746616 Buscar (apellido, dni, cuil, nro traspaso, cuit, obra social) search ¿…" at bounding box center [784, 352] width 1568 height 704
paste input "47735989"
type input "47735989"
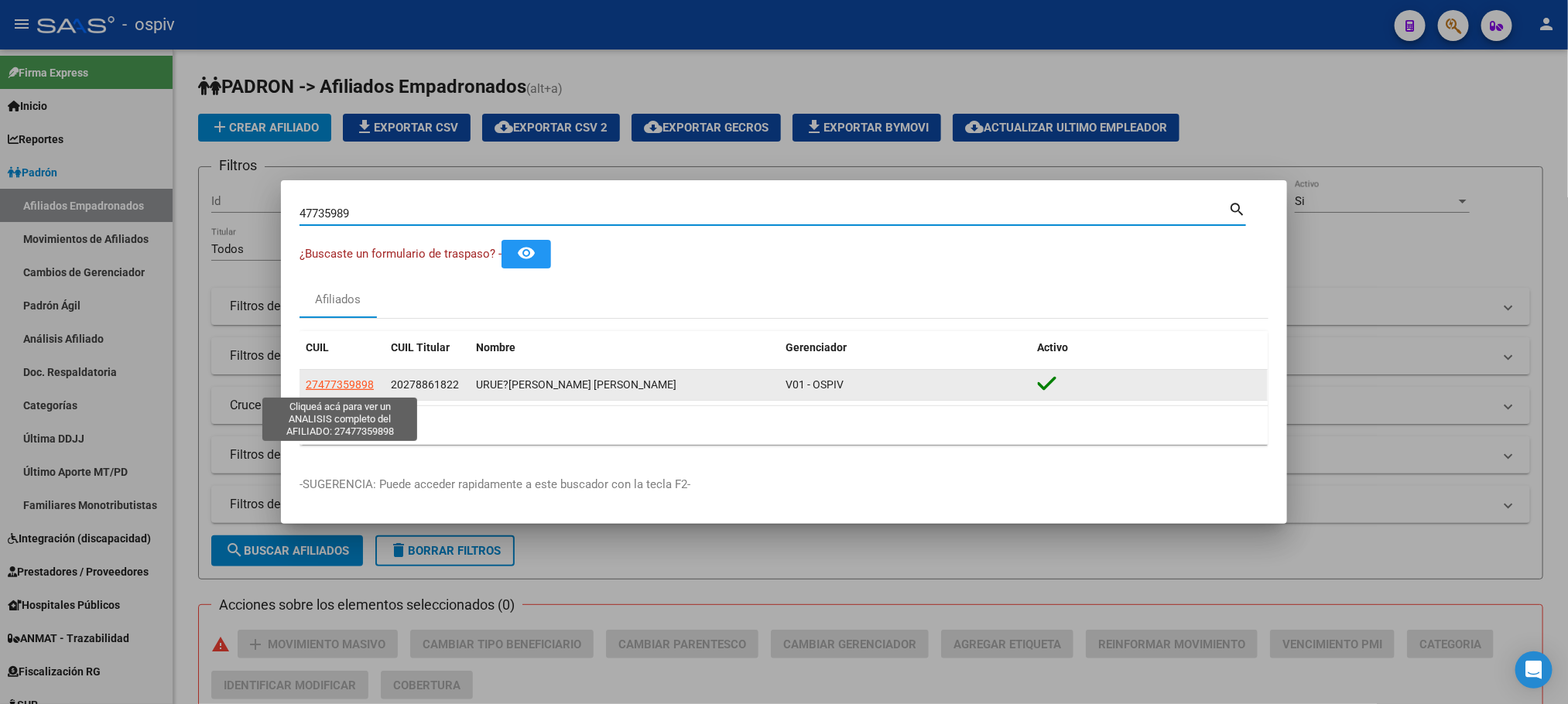
click at [322, 379] on span "27477359898" at bounding box center [339, 384] width 68 height 12
type textarea "27477359898"
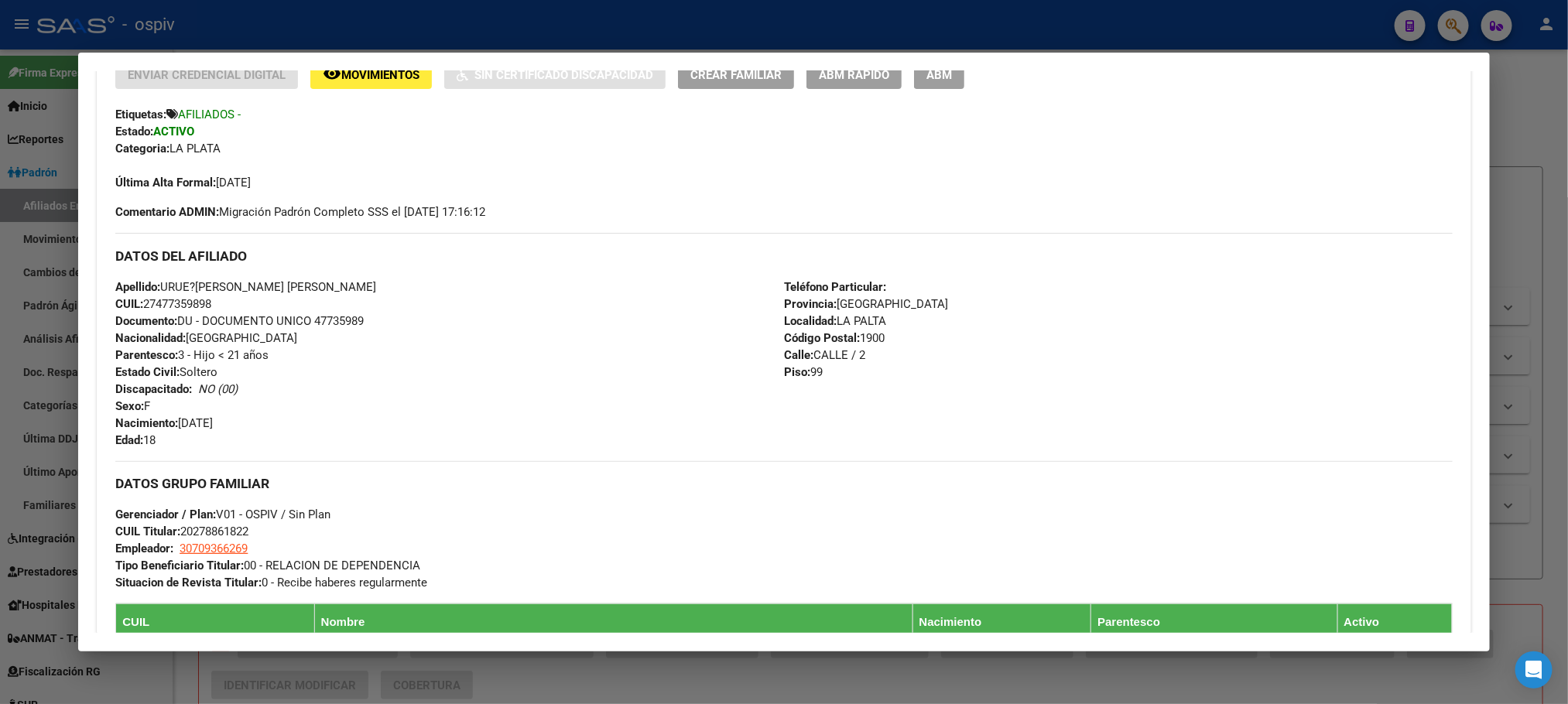
scroll to position [464, 0]
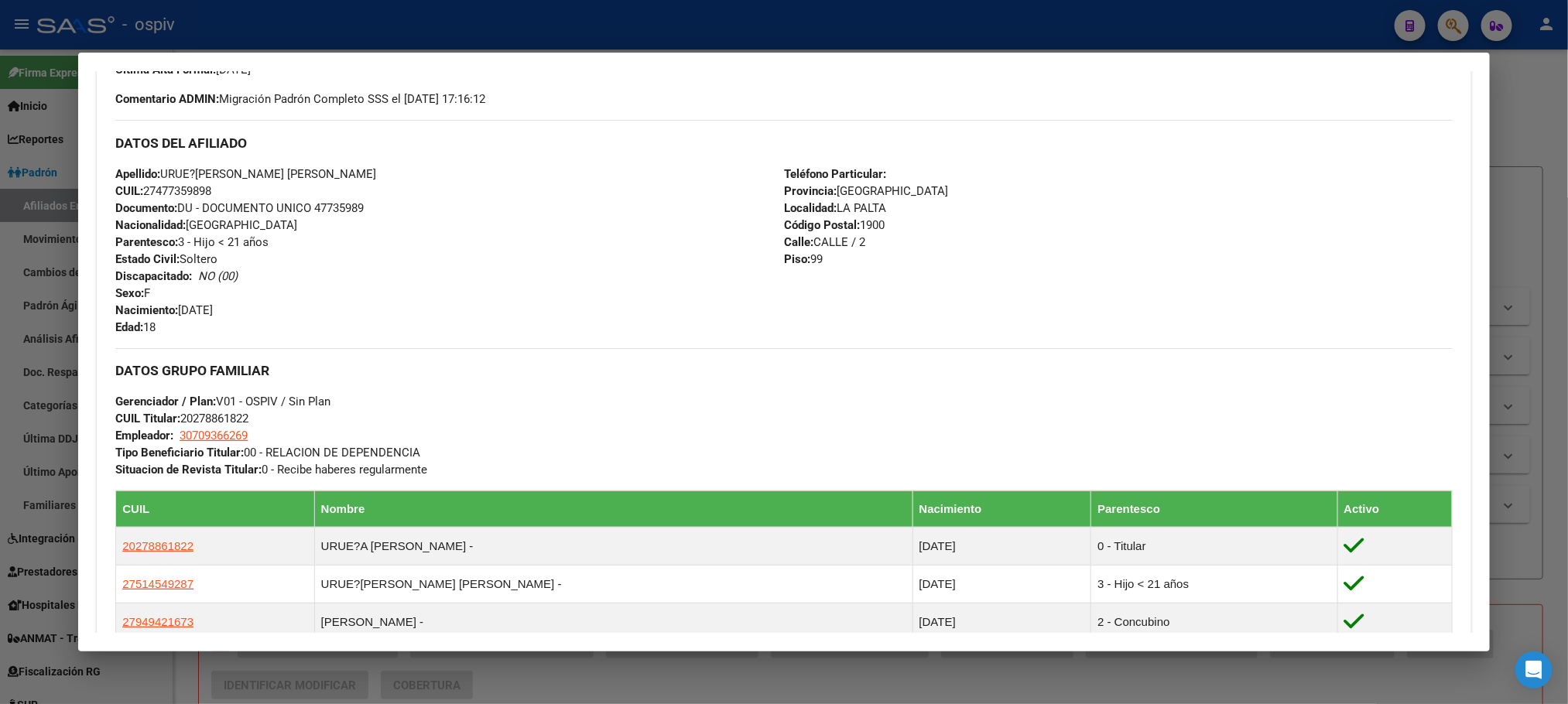
click at [406, 26] on div at bounding box center [784, 352] width 1568 height 704
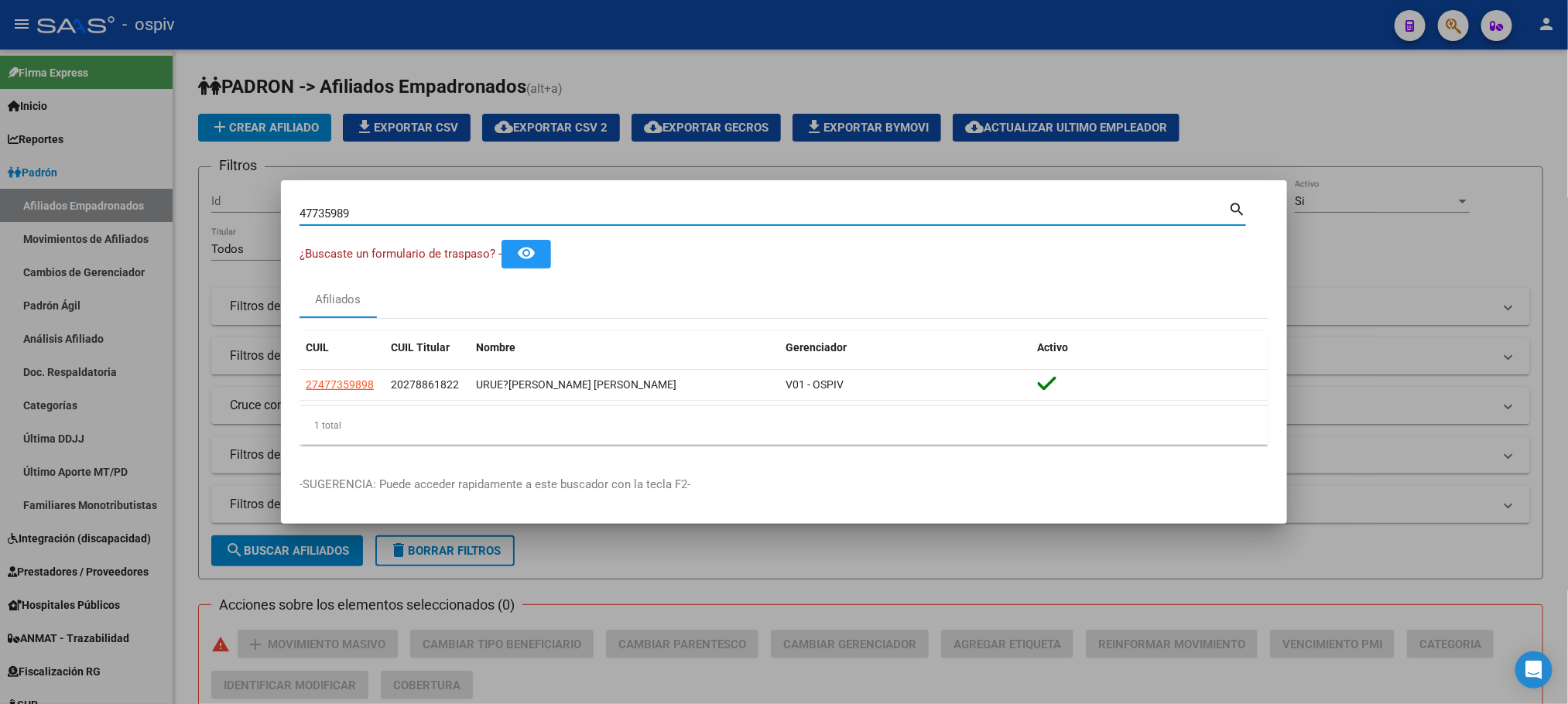
drag, startPoint x: 364, startPoint y: 213, endPoint x: 191, endPoint y: 207, distance: 173.1
click at [191, 207] on div "47735989 Buscar (apellido, dni, cuil, nro traspaso, cuit, obra social) search ¿…" at bounding box center [784, 352] width 1568 height 704
paste input "50130171"
type input "50130171"
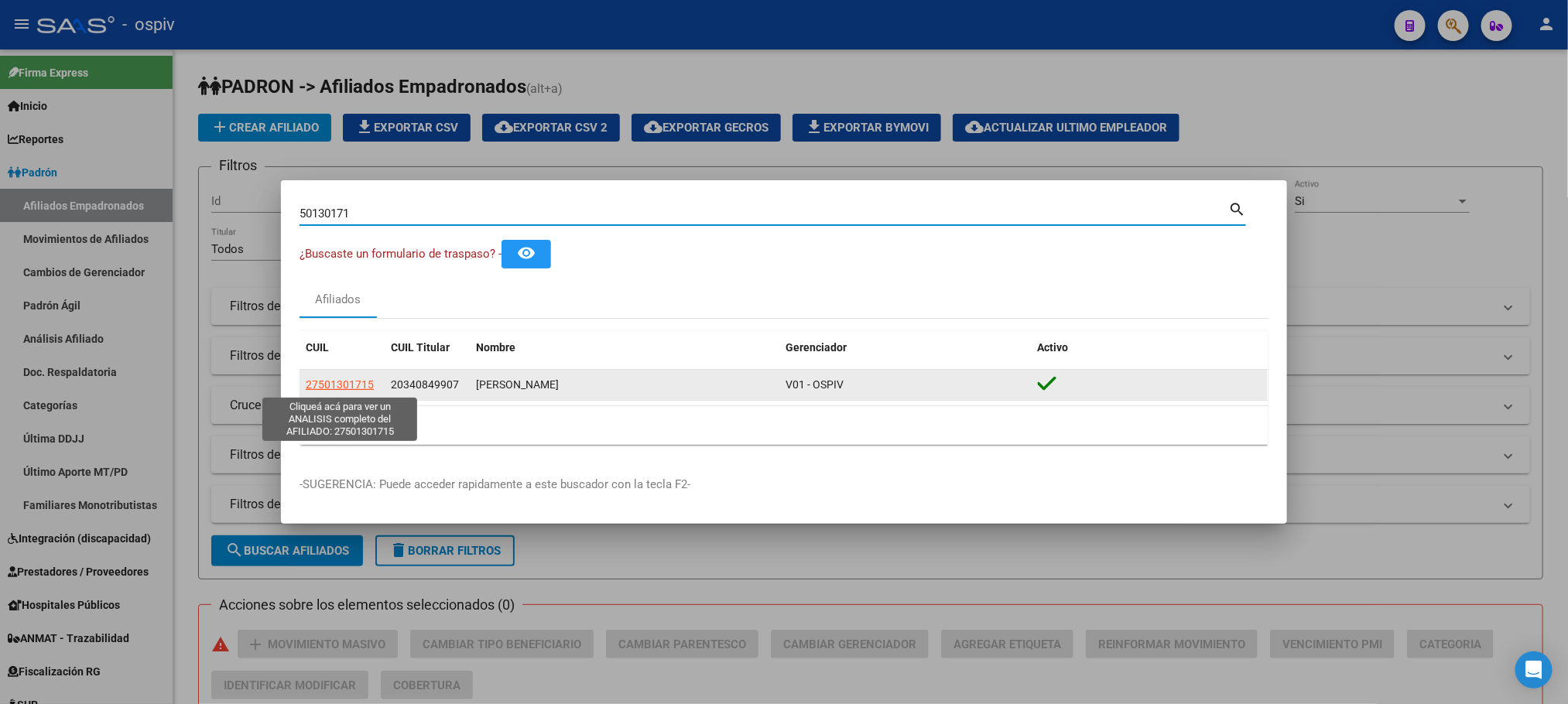
click at [319, 383] on span "27501301715" at bounding box center [339, 384] width 68 height 12
type textarea "27501301715"
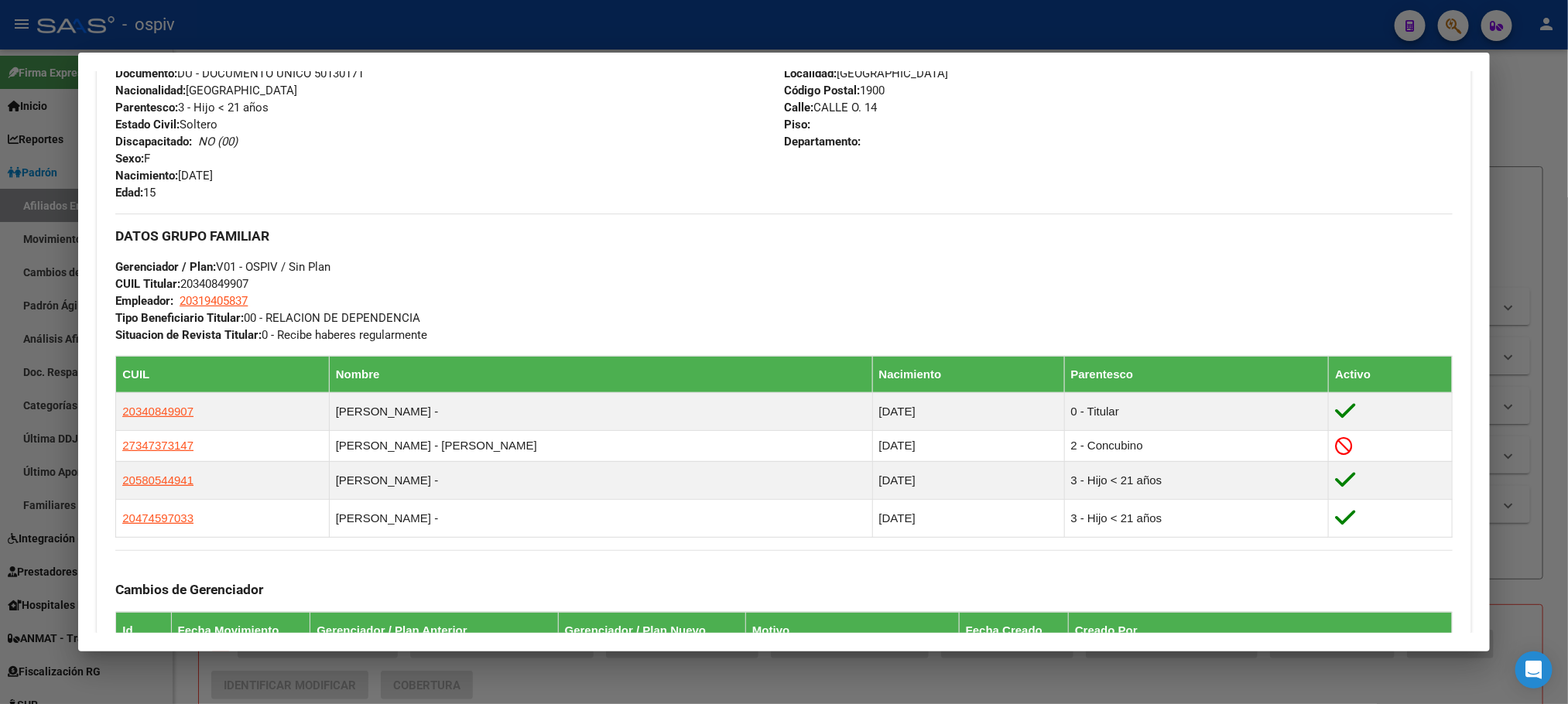
scroll to position [696, 0]
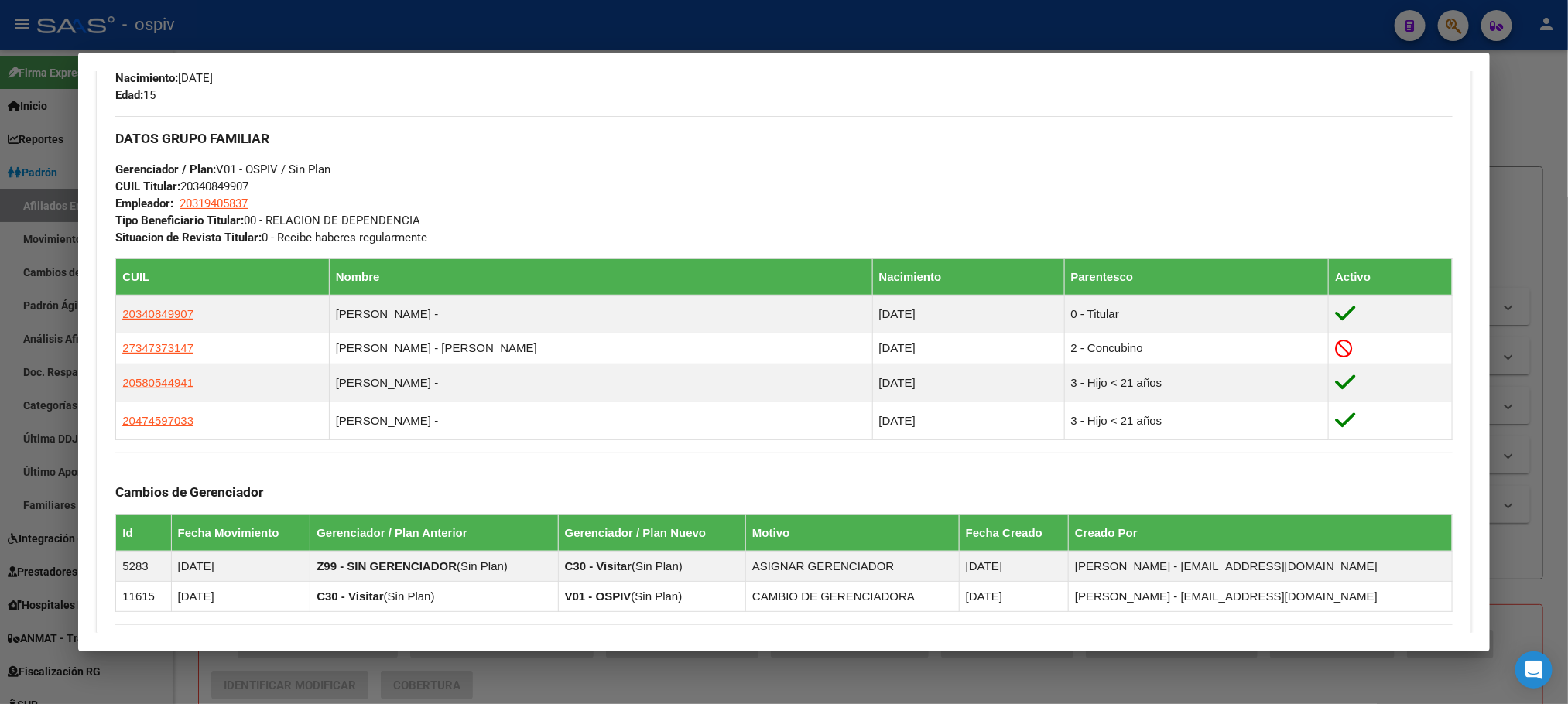
click at [411, 28] on div at bounding box center [784, 352] width 1568 height 704
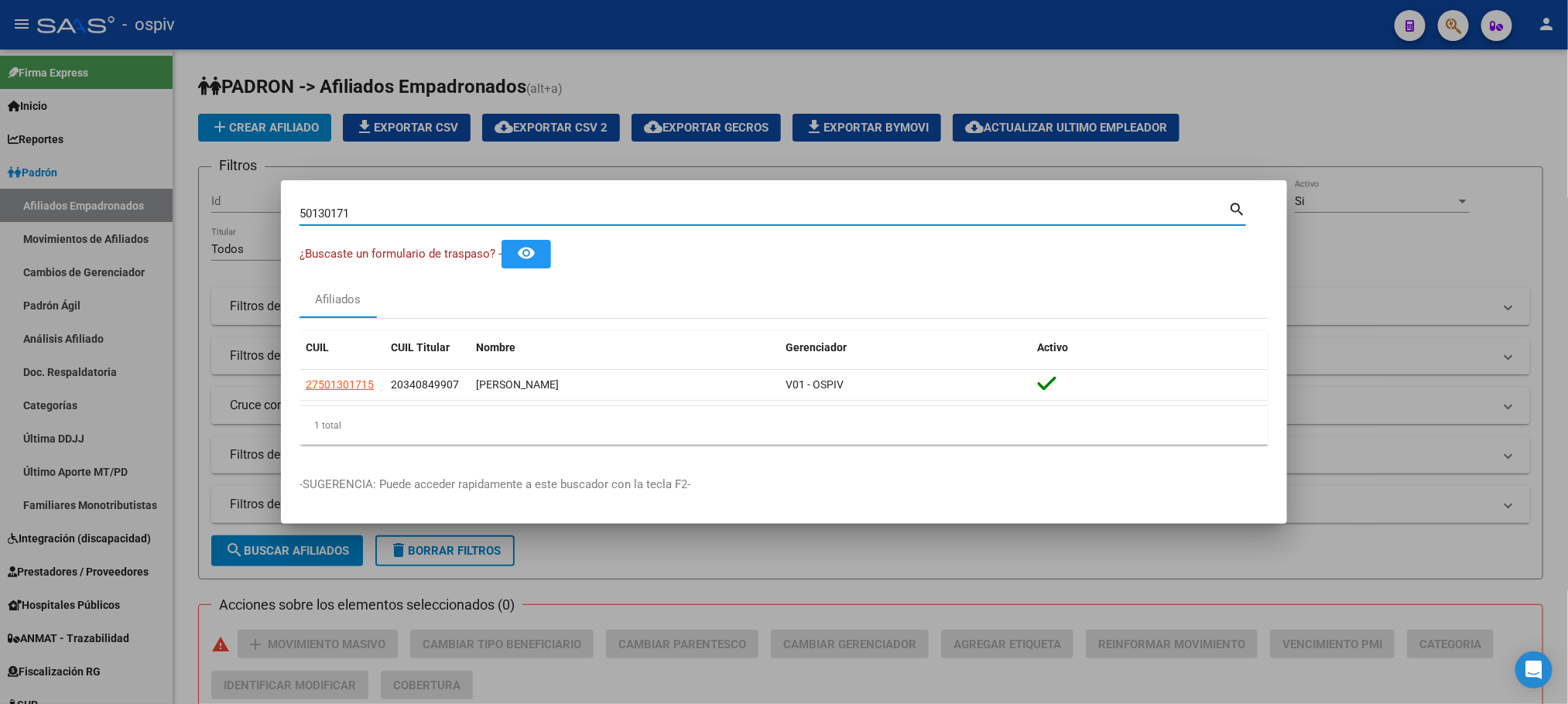
drag, startPoint x: 362, startPoint y: 217, endPoint x: 95, endPoint y: 198, distance: 267.7
click at [92, 200] on div "50130171 Buscar (apellido, dni, cuil, nro traspaso, cuit, obra social) search ¿…" at bounding box center [784, 352] width 1568 height 704
paste input "34084990"
type input "34084990"
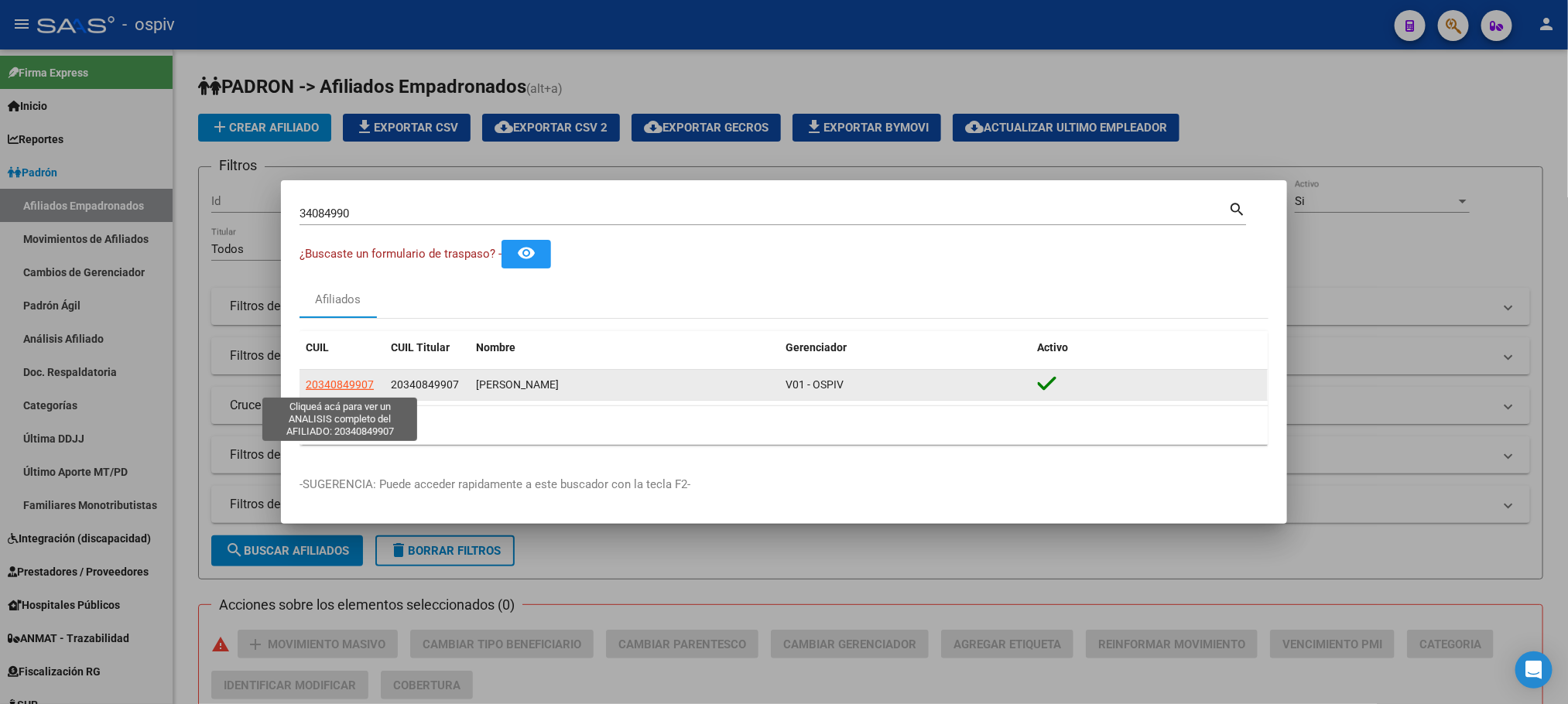
click at [346, 378] on span "20340849907" at bounding box center [339, 384] width 68 height 12
type textarea "20340849907"
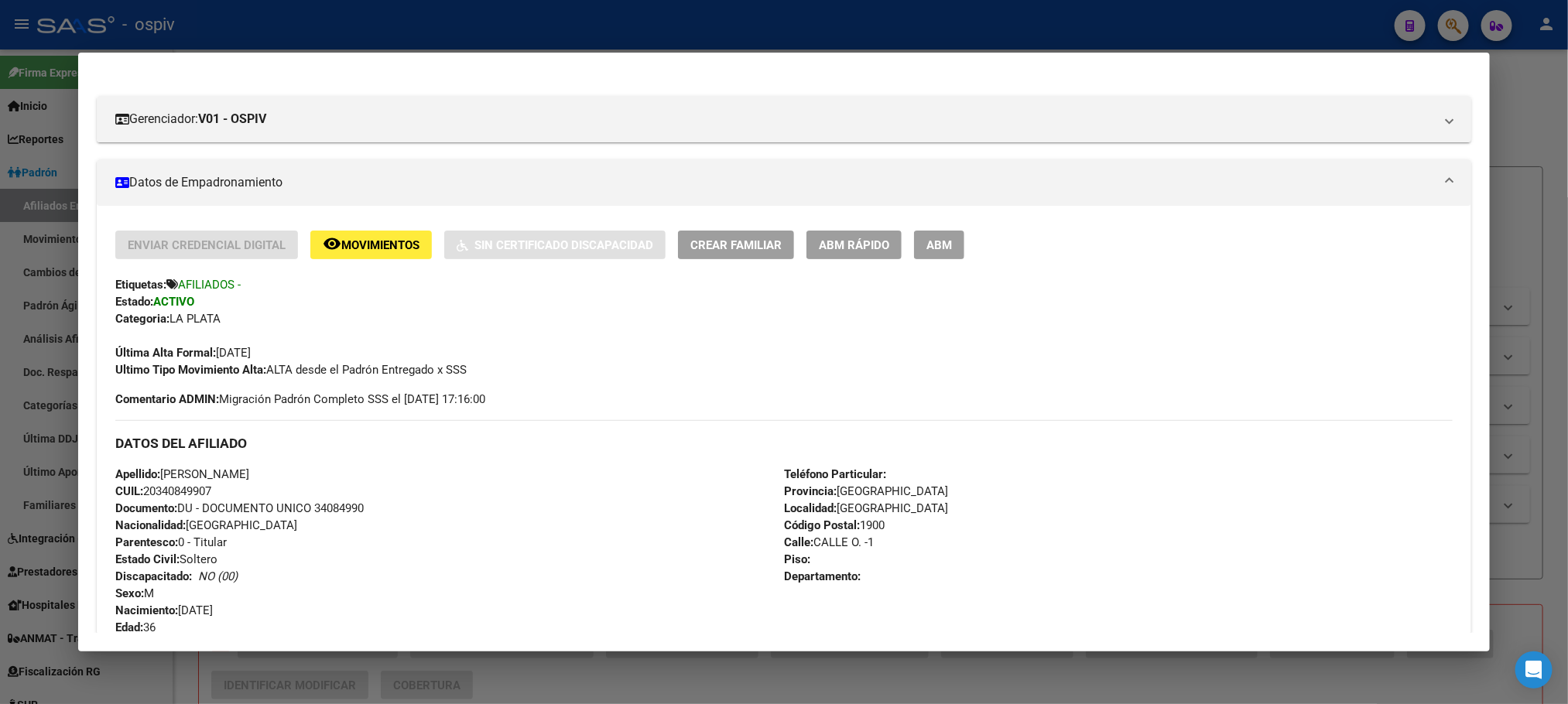
scroll to position [464, 0]
